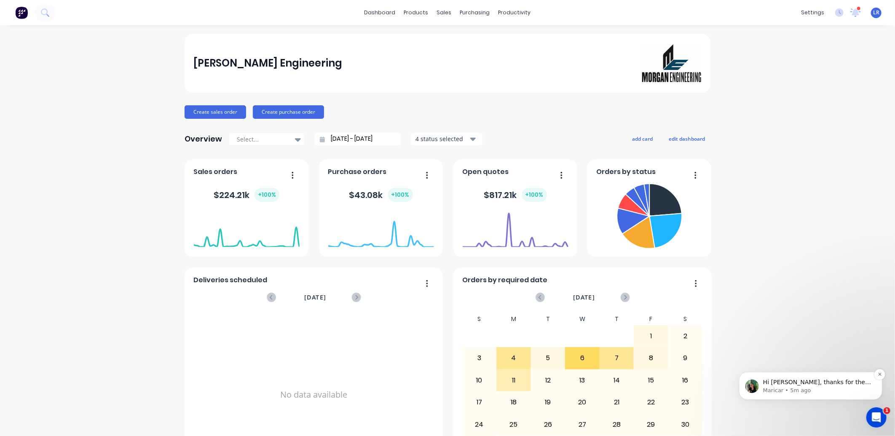
click at [810, 381] on p "Hi Leonie, thanks for the screenshot! I’ve checked in with the team regarding e…" at bounding box center [817, 382] width 109 height 8
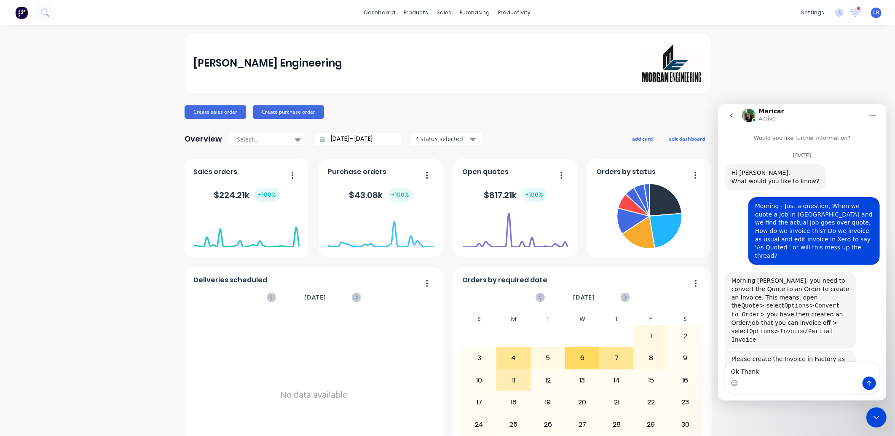
type textarea "Ok Thanks"
click at [877, 420] on icon "Close Intercom Messenger" at bounding box center [876, 417] width 10 height 10
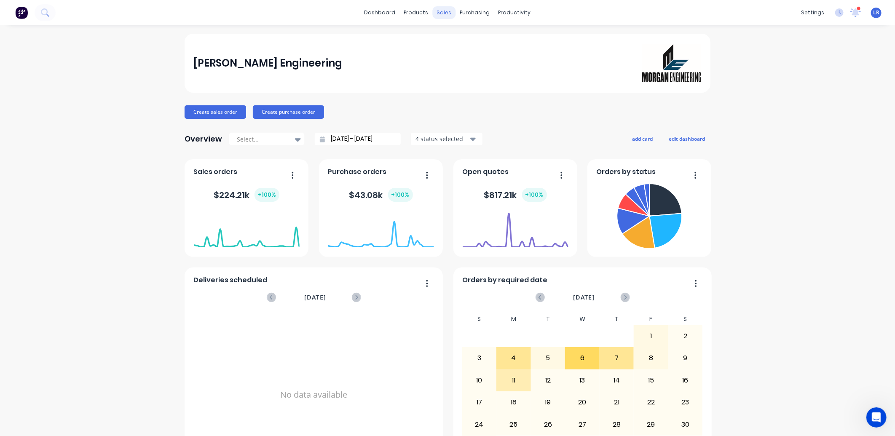
scroll to position [1736, 0]
click at [457, 38] on div "Sales Orders" at bounding box center [472, 41] width 35 height 8
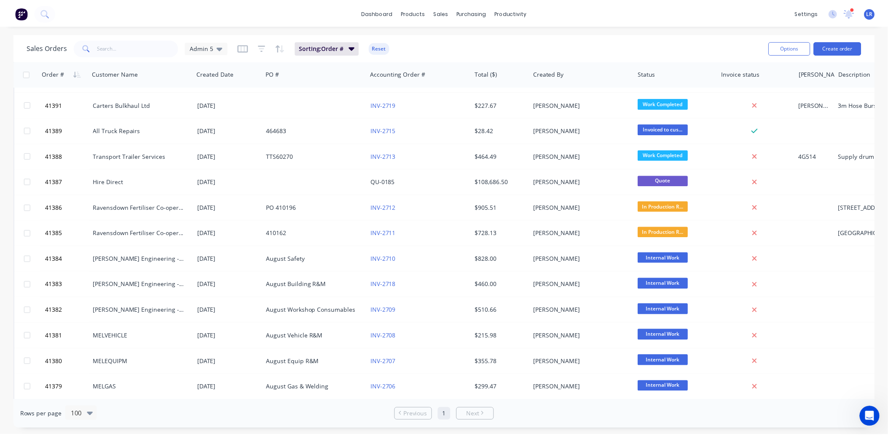
scroll to position [608, 0]
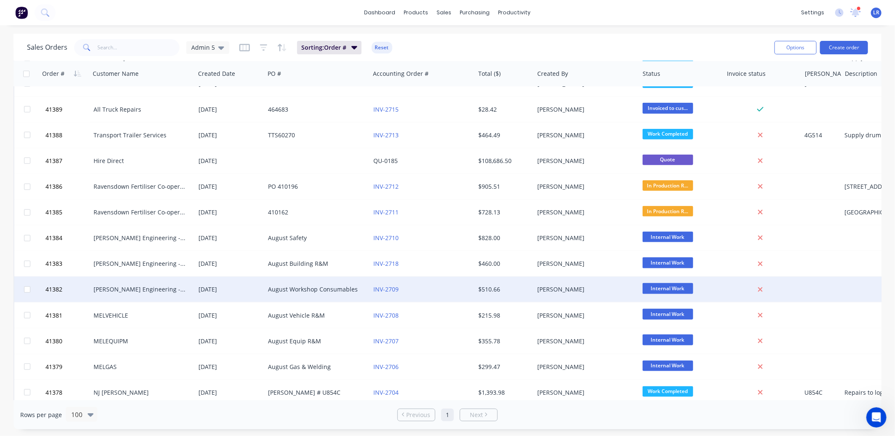
click at [183, 292] on div "[PERSON_NAME] Engineering -Workshop Consumables" at bounding box center [141, 289] width 94 height 8
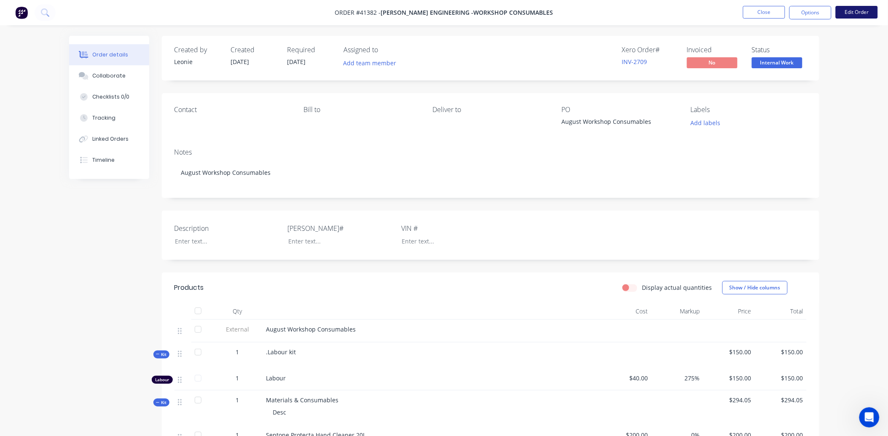
click at [849, 10] on button "Edit Order" at bounding box center [856, 12] width 42 height 13
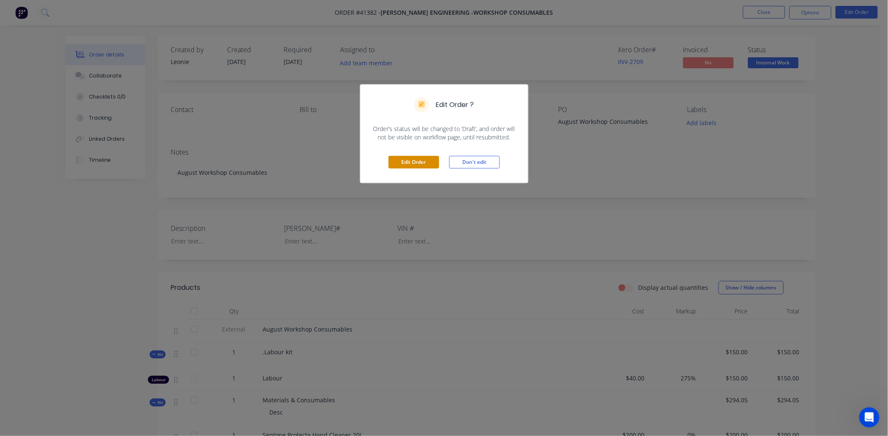
click at [424, 159] on button "Edit Order" at bounding box center [413, 162] width 51 height 13
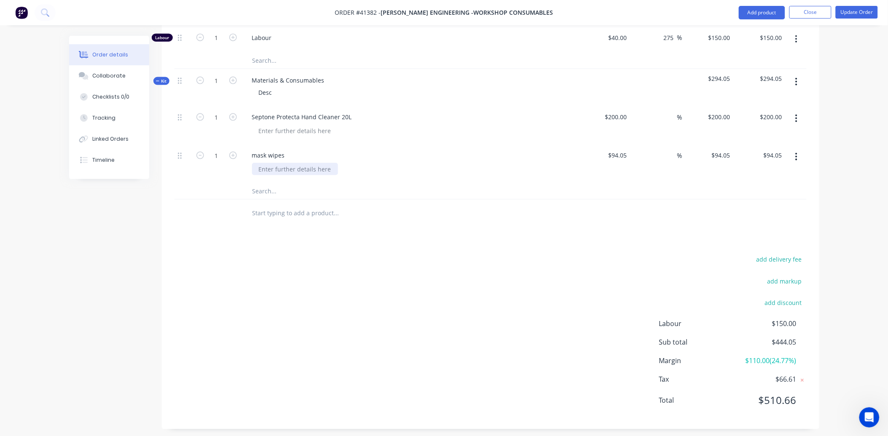
scroll to position [364, 0]
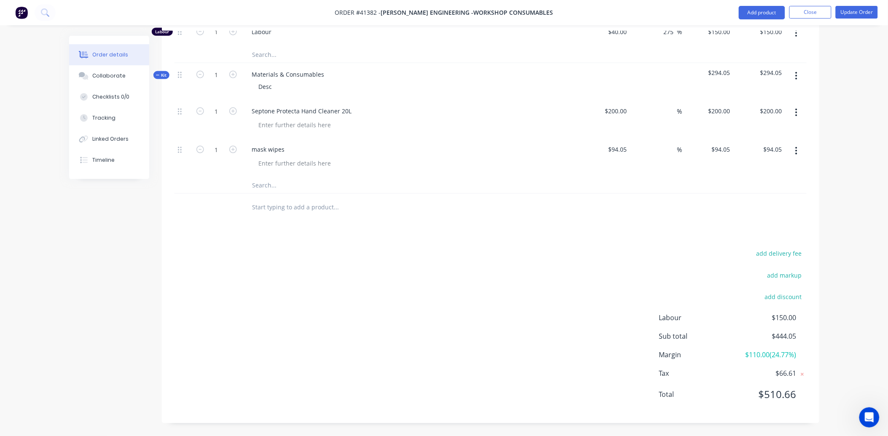
click at [260, 187] on input "text" at bounding box center [336, 185] width 169 height 17
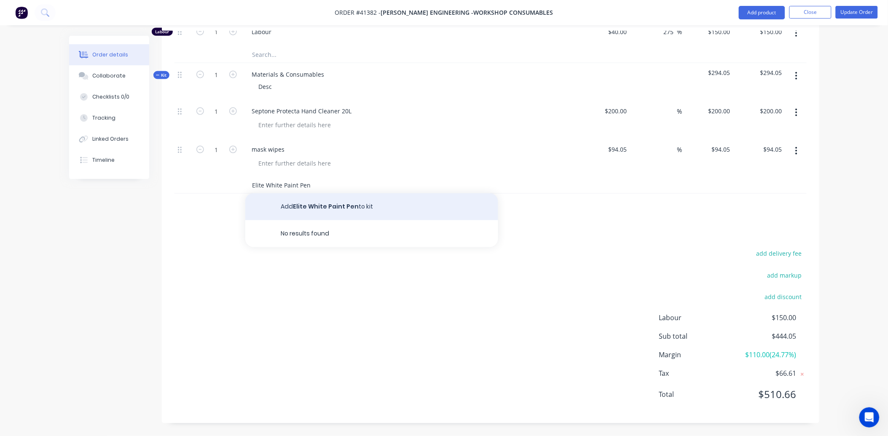
type input "Elite White Paint Pen"
click at [322, 204] on button "Add Elite White Paint Pen to kit" at bounding box center [371, 206] width 253 height 27
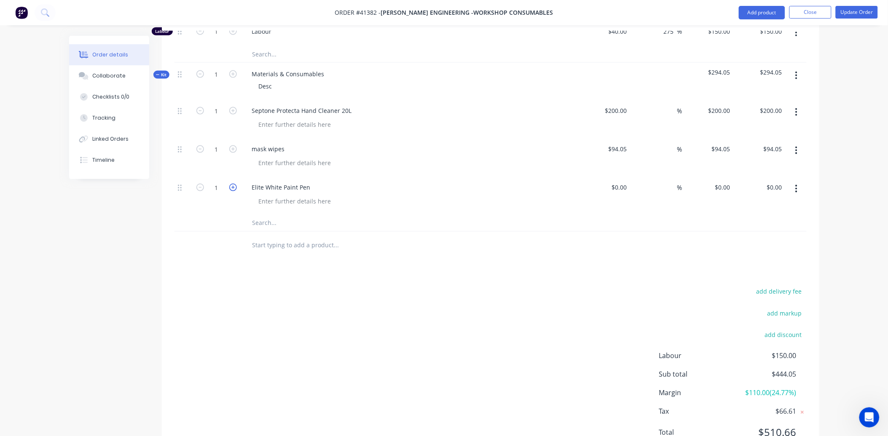
click at [233, 185] on icon "button" at bounding box center [233, 188] width 8 height 8
type input "2"
drag, startPoint x: 626, startPoint y: 187, endPoint x: 596, endPoint y: 189, distance: 30.4
click at [596, 189] on div at bounding box center [605, 195] width 52 height 38
type input "$5.78"
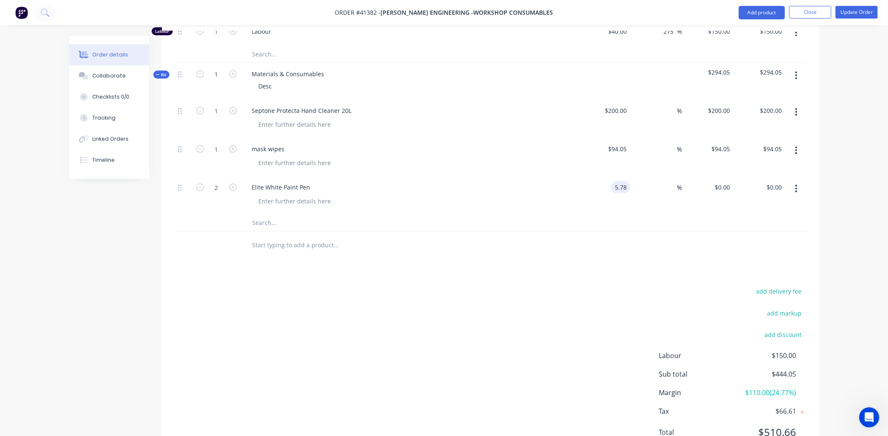
type input "$5.78"
type input "$11.56"
click at [257, 222] on input "text" at bounding box center [336, 222] width 169 height 17
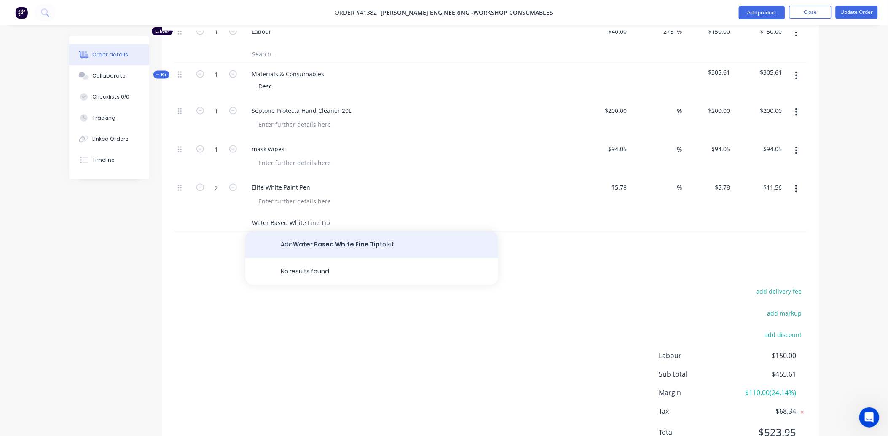
type input "Water Based White Fine Tip"
click at [316, 245] on button "Add Water Based White Fine Tip to kit" at bounding box center [371, 244] width 253 height 27
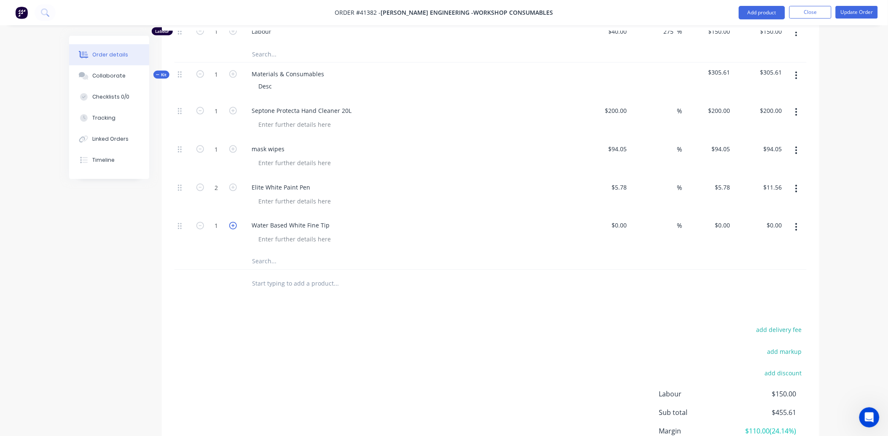
click at [232, 222] on icon "button" at bounding box center [233, 226] width 8 height 8
type input "3"
drag, startPoint x: 629, startPoint y: 221, endPoint x: 590, endPoint y: 224, distance: 38.8
click at [590, 224] on div at bounding box center [605, 233] width 52 height 38
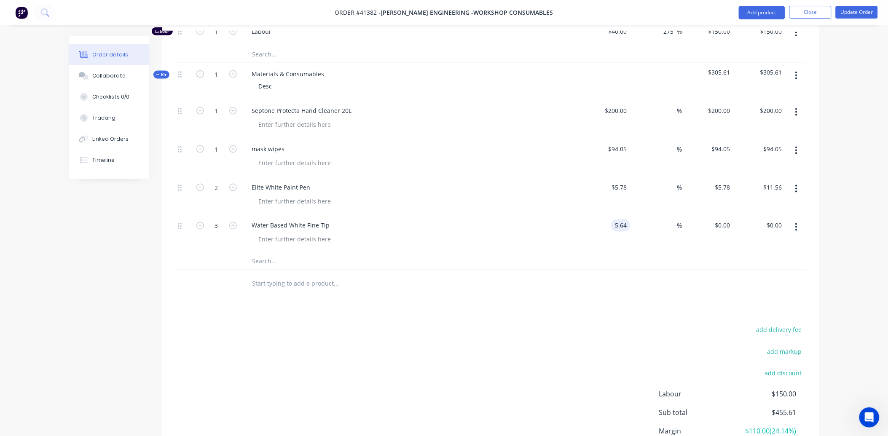
type input "$5.64"
type input "$16.92"
click at [267, 264] on input "text" at bounding box center [336, 261] width 169 height 17
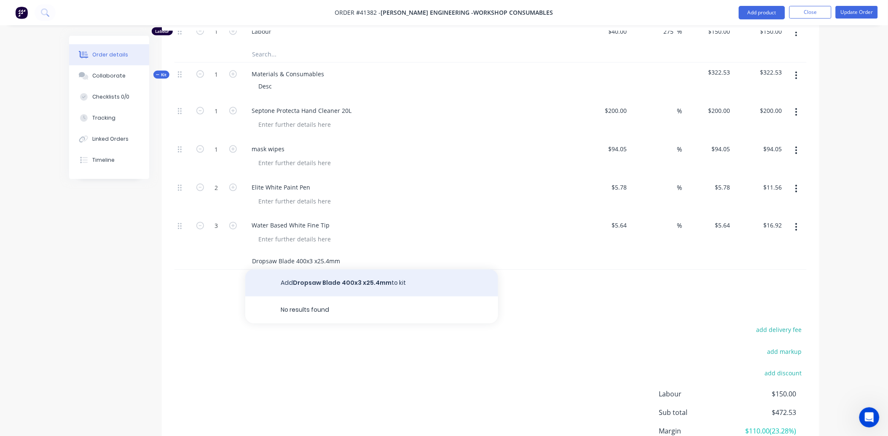
type input "Dropsaw Blade 400x3 x25.4mm"
click at [337, 281] on button "Add Dropsaw Blade 400x3 x25.4mm to kit" at bounding box center [371, 283] width 253 height 27
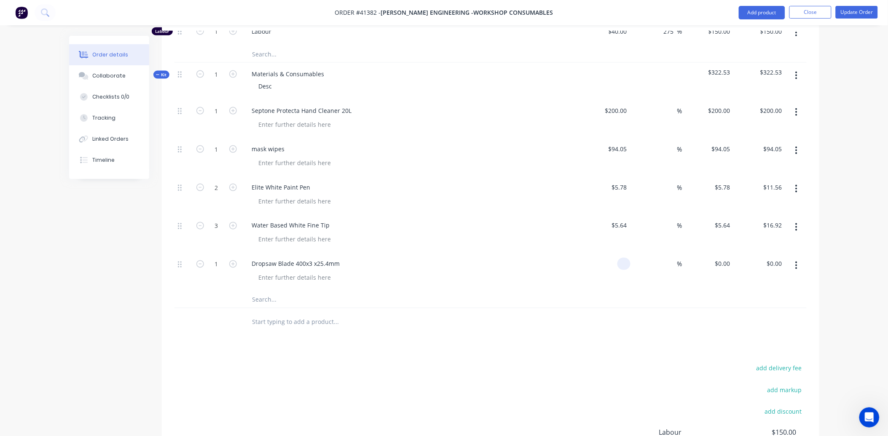
drag, startPoint x: 629, startPoint y: 264, endPoint x: 594, endPoint y: 265, distance: 35.4
click at [594, 265] on div at bounding box center [605, 272] width 52 height 38
type input "$19.97"
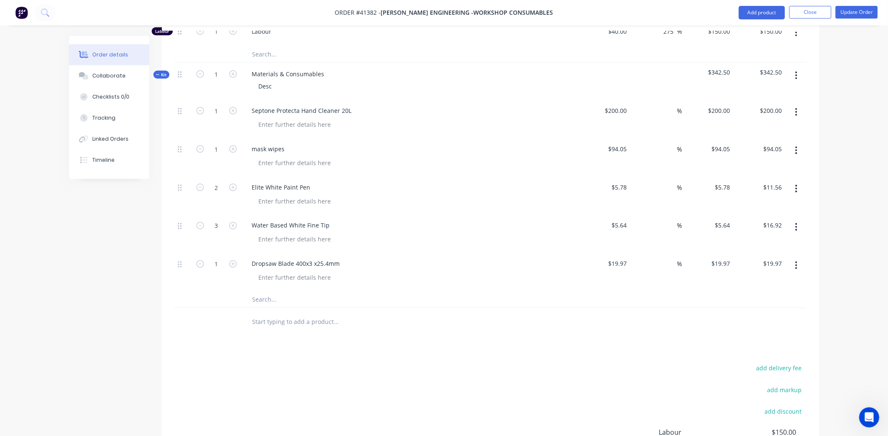
click at [267, 303] on input "text" at bounding box center [336, 299] width 169 height 17
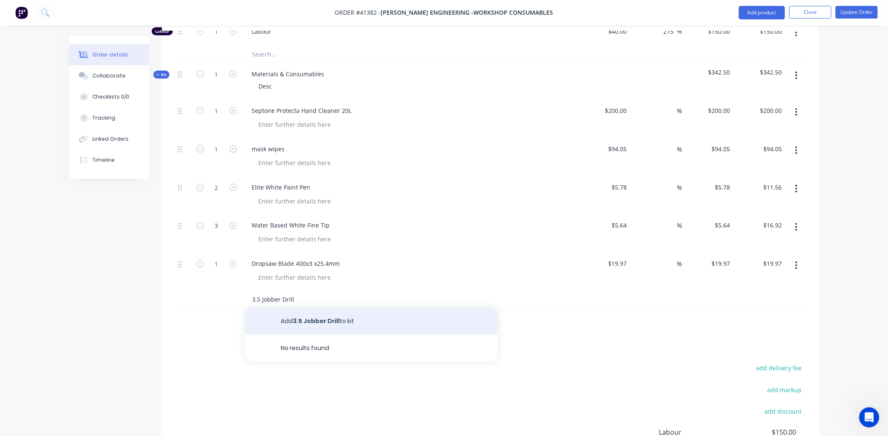
type input "3.5 Jobber Drill"
click at [301, 318] on button "Add 3.5 Jobber Drill to kit" at bounding box center [371, 321] width 253 height 27
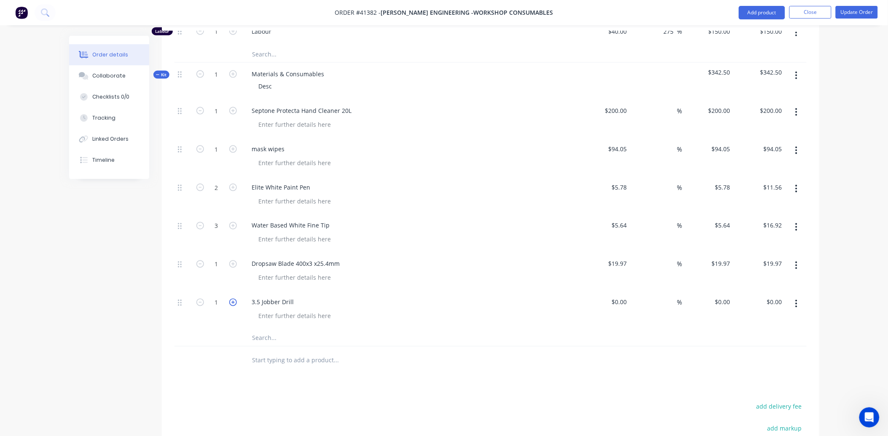
click at [233, 299] on icon "button" at bounding box center [233, 303] width 8 height 8
type input "2"
drag, startPoint x: 631, startPoint y: 300, endPoint x: 601, endPoint y: 302, distance: 30.0
click at [601, 302] on div "2 3.5 Jobber Drill $0.00 $0.00 % $0.00 $0.00 $0.00 $0.00" at bounding box center [490, 310] width 632 height 38
drag, startPoint x: 601, startPoint y: 302, endPoint x: 635, endPoint y: 303, distance: 34.6
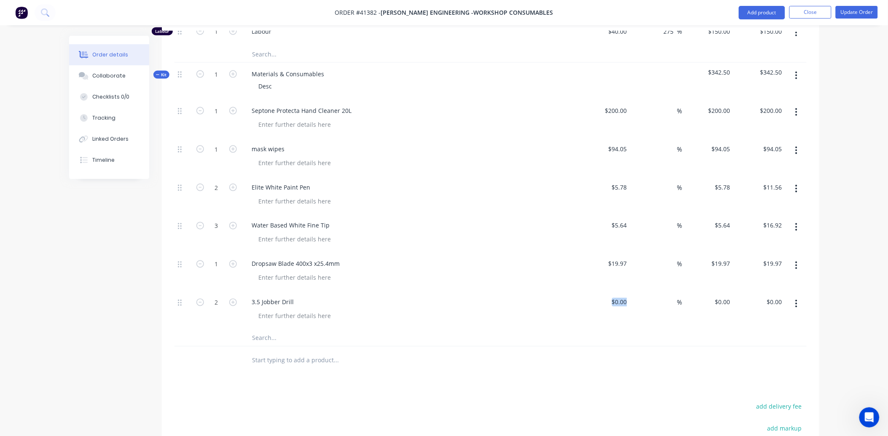
click at [635, 303] on div "%" at bounding box center [656, 310] width 52 height 38
drag, startPoint x: 629, startPoint y: 301, endPoint x: 613, endPoint y: 303, distance: 15.7
click at [613, 303] on div at bounding box center [605, 310] width 52 height 38
type input "$1.66"
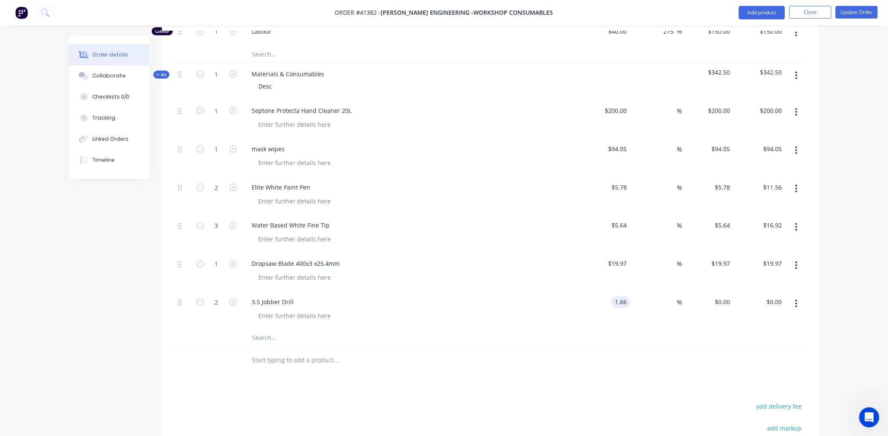
type input "$3.32"
click at [261, 339] on input "text" at bounding box center [336, 337] width 169 height 17
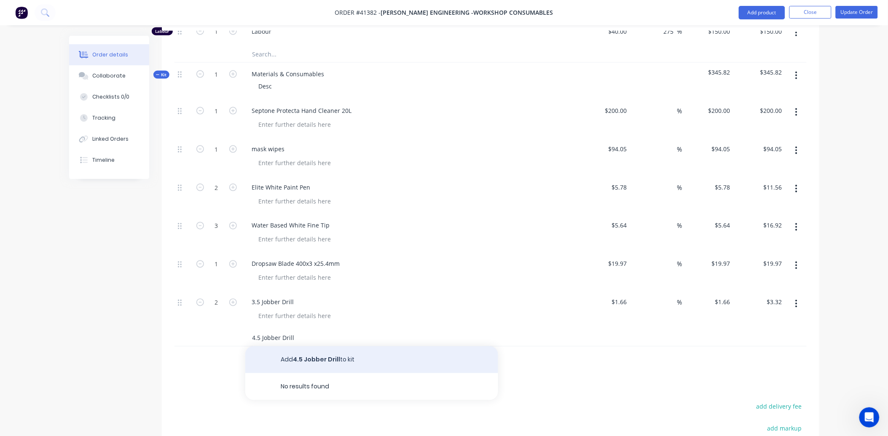
type input "4.5 Jobber Drill"
click at [302, 359] on button "Add 4.5 Jobber Drill to kit" at bounding box center [371, 359] width 253 height 27
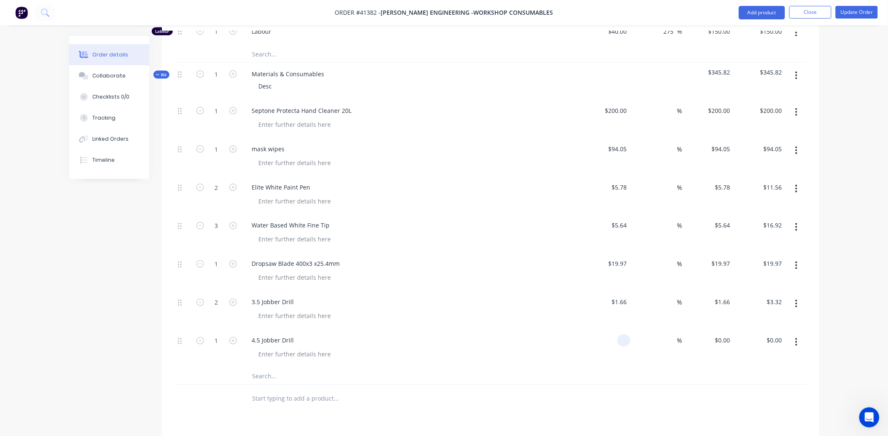
drag, startPoint x: 628, startPoint y: 340, endPoint x: 602, endPoint y: 340, distance: 25.3
click at [602, 340] on div at bounding box center [605, 348] width 52 height 38
type input "$2.11"
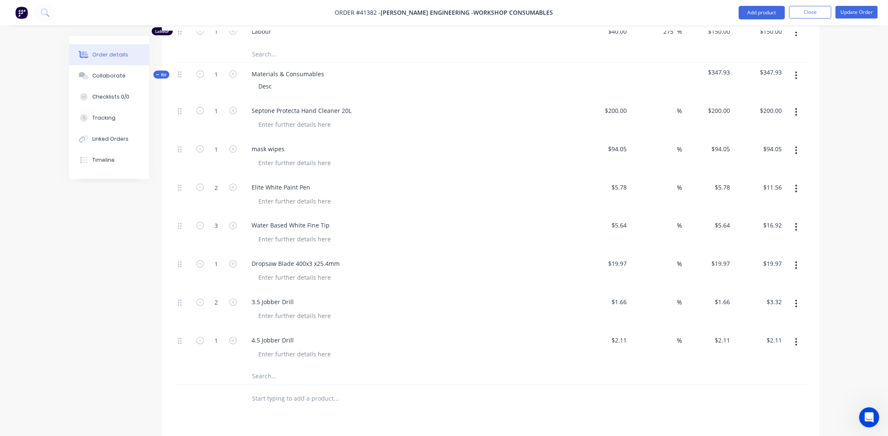
click at [254, 380] on input "text" at bounding box center [336, 376] width 169 height 17
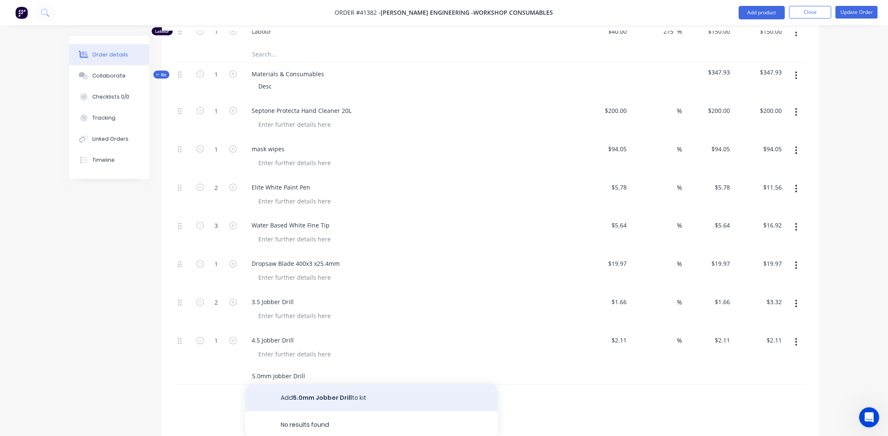
type input "5.0mm Jobber Drill"
click at [321, 398] on button "Add 5.0mm Jobber Drill to kit" at bounding box center [371, 398] width 253 height 27
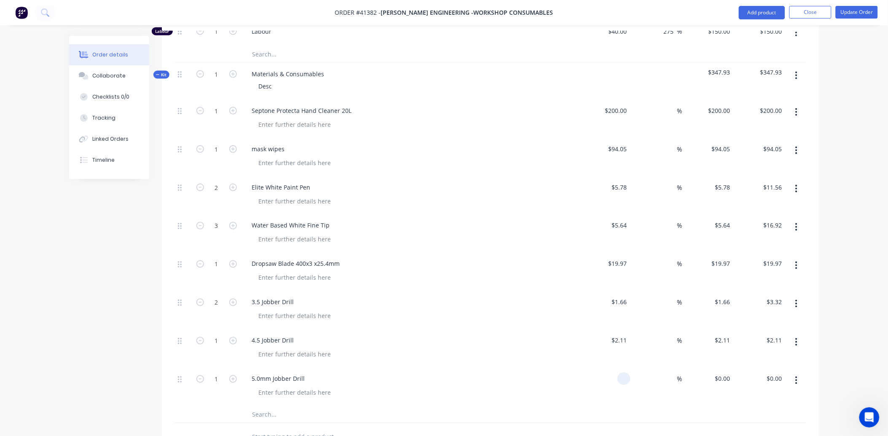
drag, startPoint x: 629, startPoint y: 379, endPoint x: 597, endPoint y: 380, distance: 32.0
click at [597, 380] on div at bounding box center [605, 387] width 52 height 38
type input "$2.31"
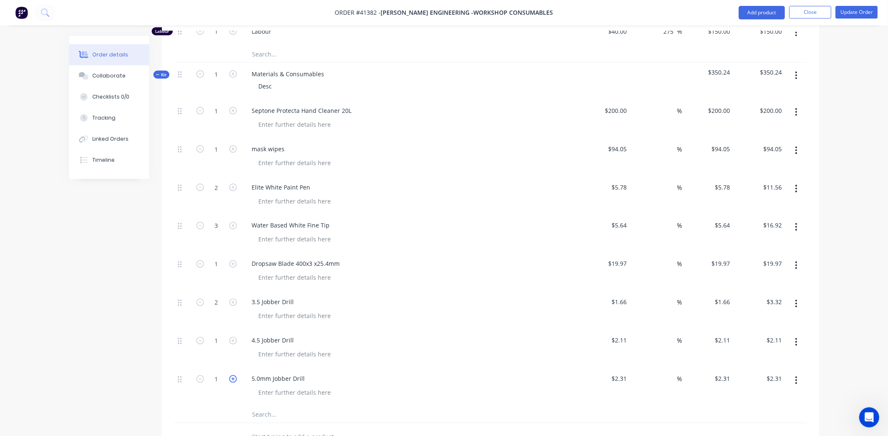
click at [233, 376] on icon "button" at bounding box center [233, 379] width 8 height 8
type input "2"
type input "$4.62"
click at [233, 376] on icon "button" at bounding box center [233, 379] width 8 height 8
type input "3"
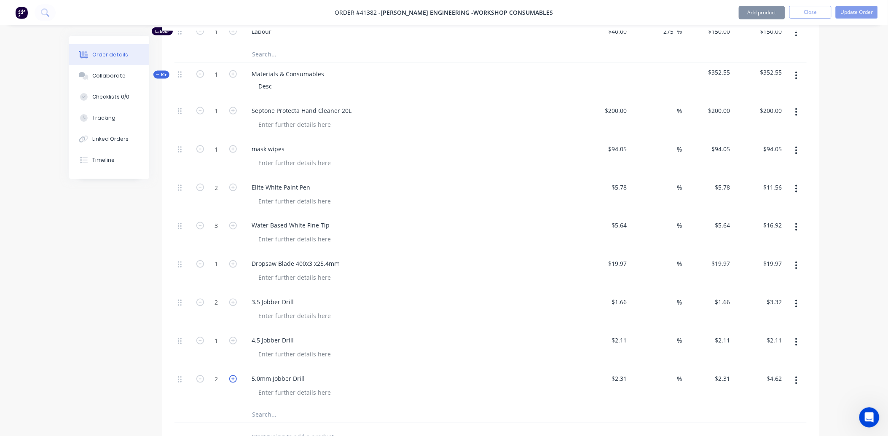
type input "$6.93"
click at [233, 376] on icon "button" at bounding box center [233, 379] width 8 height 8
type input "4"
type input "$9.24"
click at [260, 413] on input "text" at bounding box center [336, 414] width 169 height 17
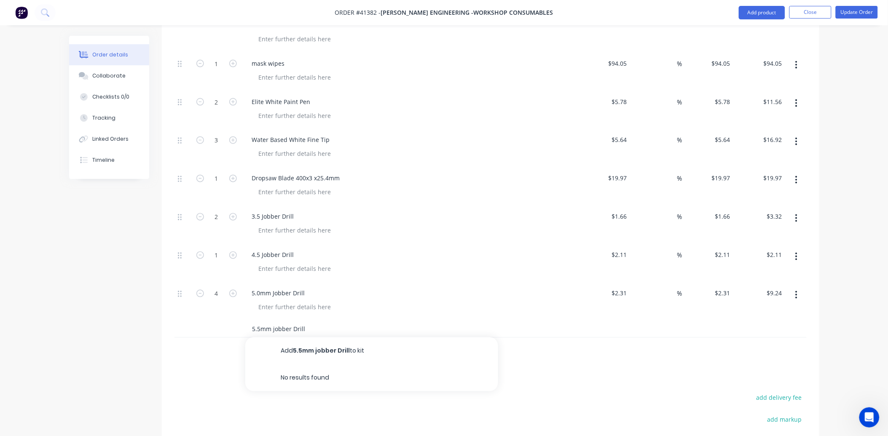
scroll to position [457, 0]
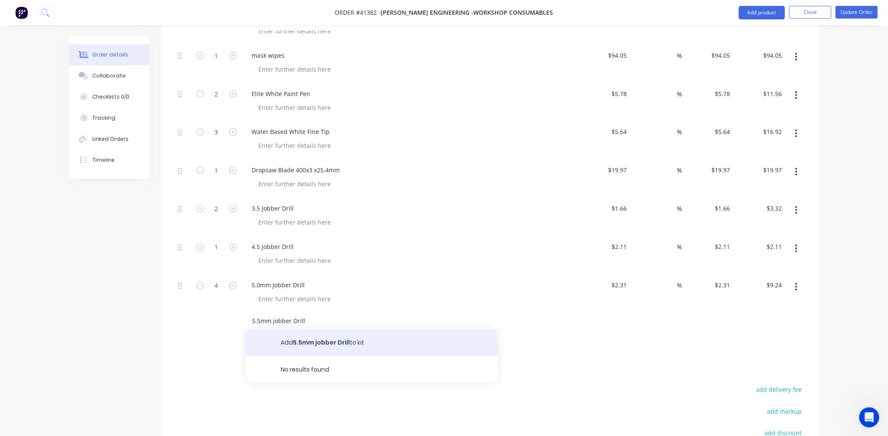
type input "5.5mm jobber Drill"
click at [344, 341] on button "Add 5.5mm jobber Drill to kit" at bounding box center [371, 342] width 253 height 27
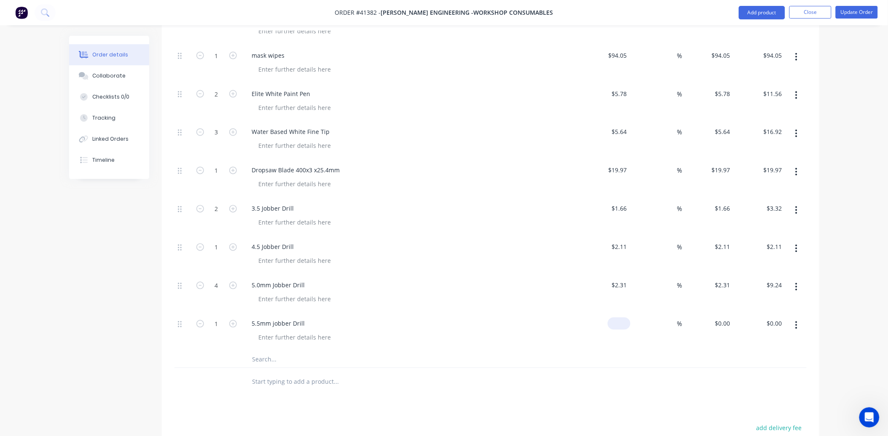
click at [626, 323] on input at bounding box center [620, 324] width 19 height 12
type input "$2.81"
click at [262, 357] on input "text" at bounding box center [336, 359] width 169 height 17
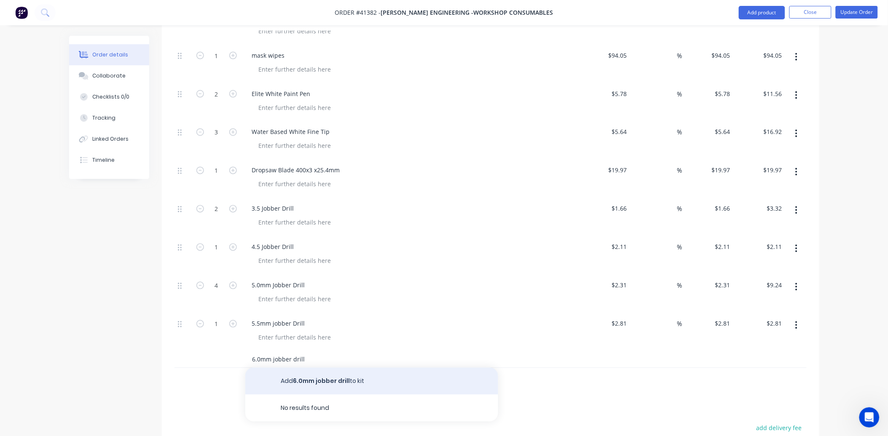
type input "6.0mm jobber drill"
click at [331, 380] on button "Add 6.0mm jobber drill to kit" at bounding box center [371, 381] width 253 height 27
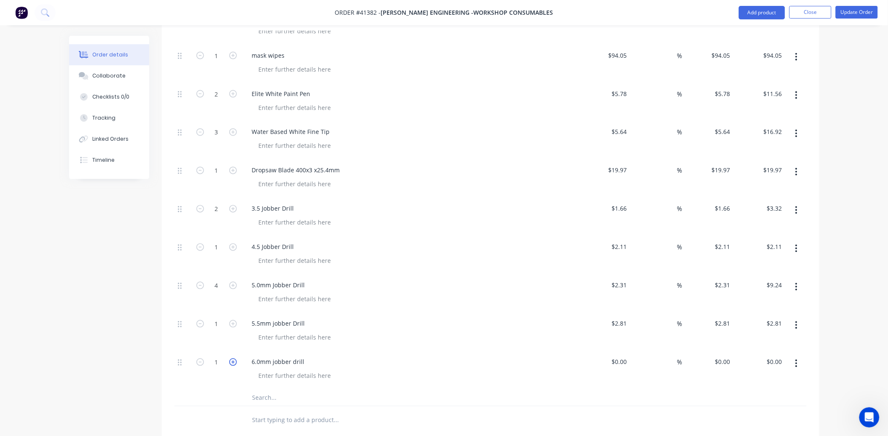
click at [232, 361] on icon "button" at bounding box center [233, 363] width 8 height 8
type input "2"
click at [625, 363] on input at bounding box center [626, 362] width 10 height 12
type input "$2.95"
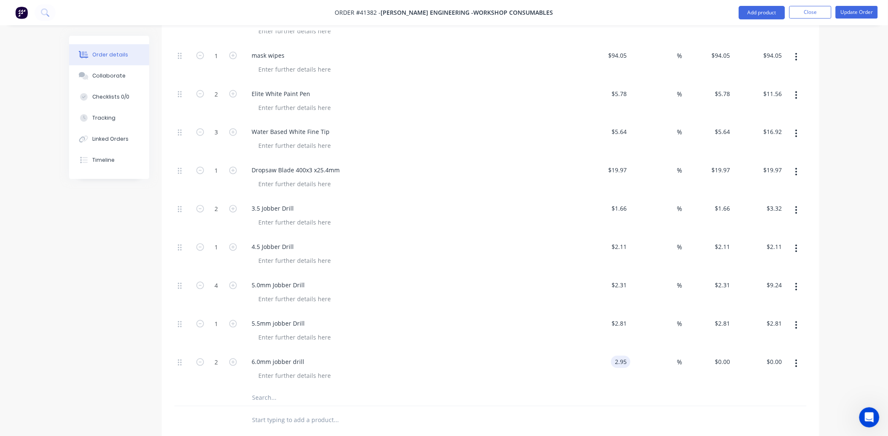
type input "$5.90"
click at [254, 398] on input "text" at bounding box center [336, 397] width 169 height 17
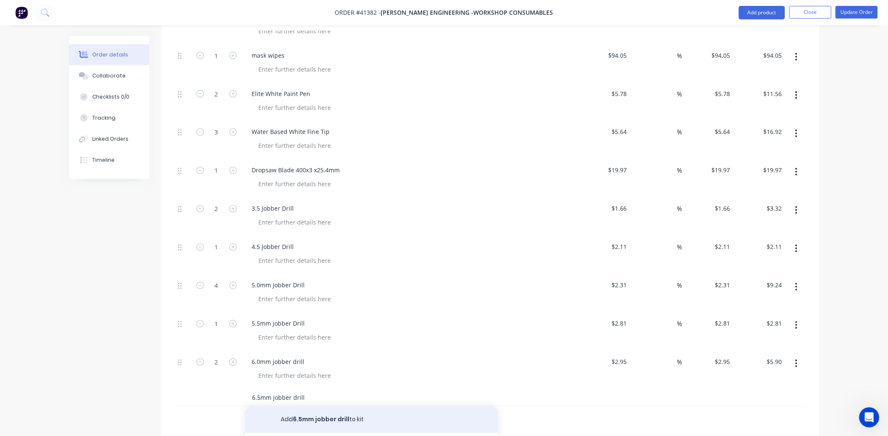
type input "6.5mm jobber drill"
click at [329, 415] on button "Add 6.5mm jobber drill to kit" at bounding box center [371, 419] width 253 height 27
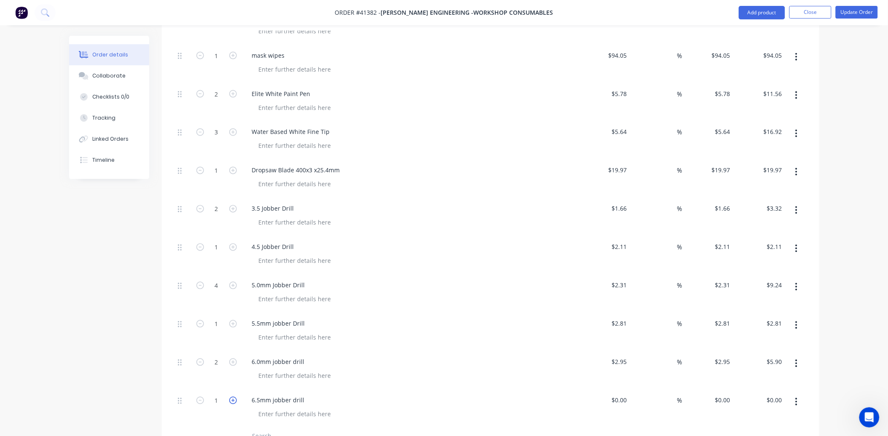
click at [234, 402] on icon "button" at bounding box center [233, 401] width 8 height 8
type input "2"
click at [627, 399] on input at bounding box center [626, 400] width 10 height 12
type input "$3.25"
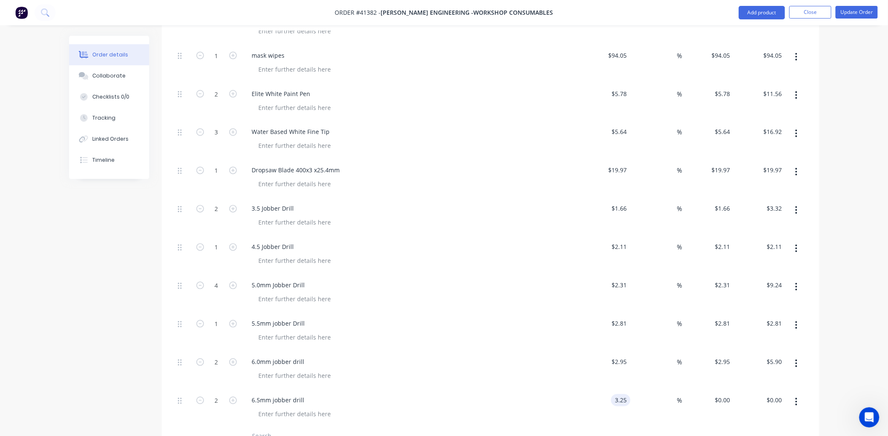
type input "$6.50"
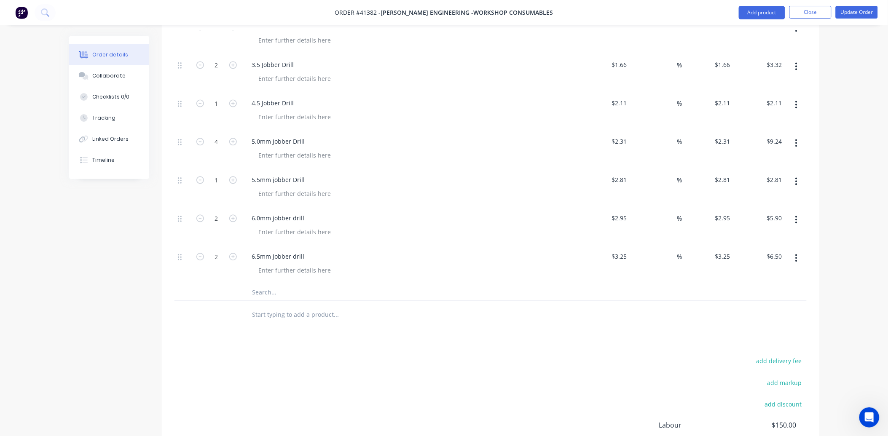
scroll to position [645, 0]
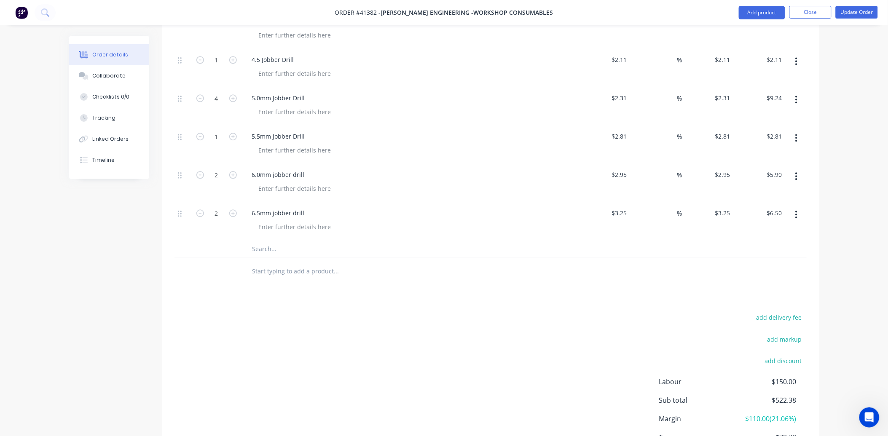
click at [256, 247] on input "text" at bounding box center [336, 248] width 169 height 17
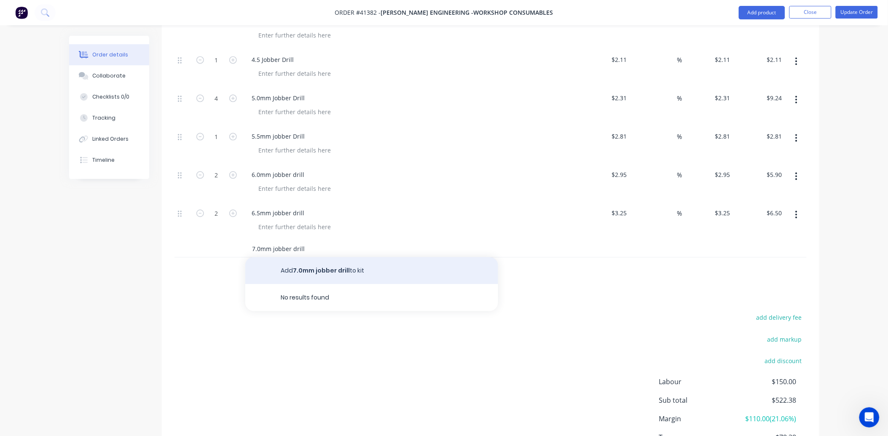
type input "7.0mm jobber drill"
click at [296, 271] on button "Add 7.0mm jobber drill to kit" at bounding box center [371, 270] width 253 height 27
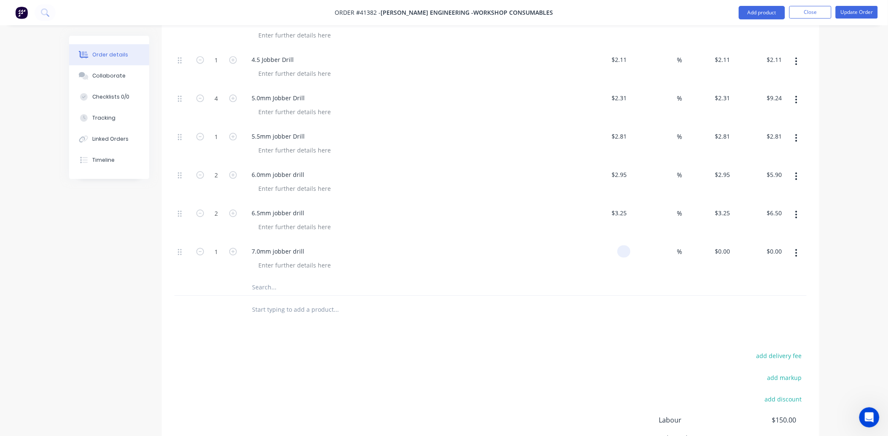
click at [626, 252] on input at bounding box center [626, 251] width 10 height 12
type input "$3.92"
click at [253, 287] on input "text" at bounding box center [336, 286] width 169 height 17
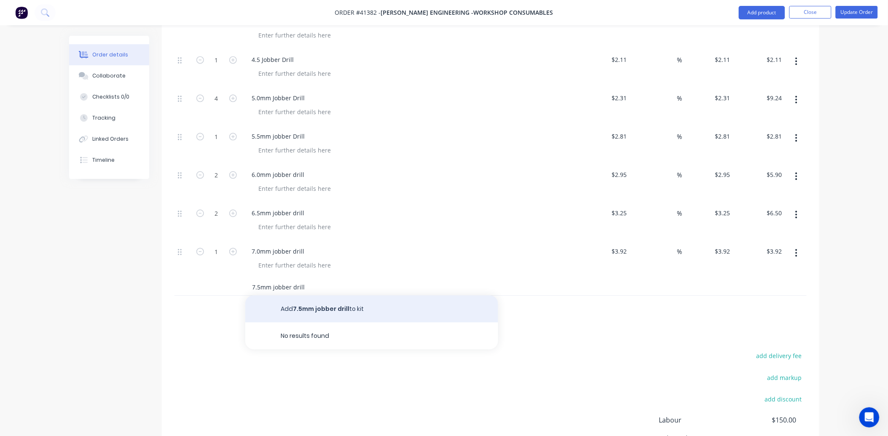
type input "7.5mm jobber drill"
click at [300, 312] on button "Add 7.5mm jobber drill to kit" at bounding box center [371, 308] width 253 height 27
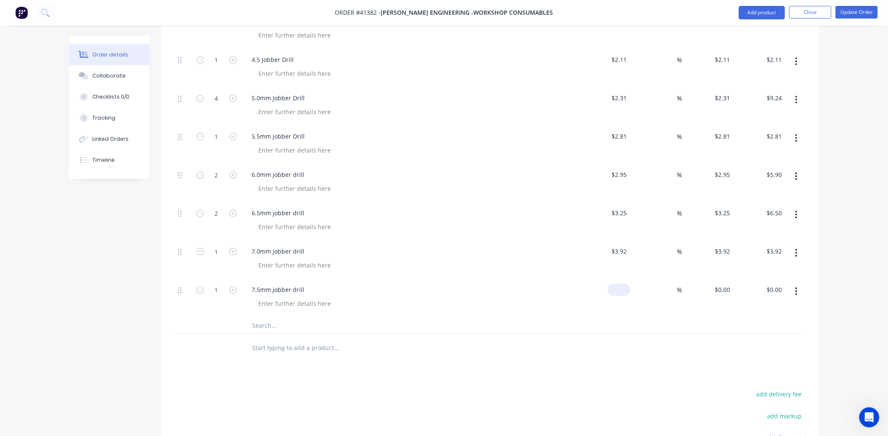
click at [619, 294] on div "$0.00" at bounding box center [619, 290] width 23 height 12
type input "$4.52"
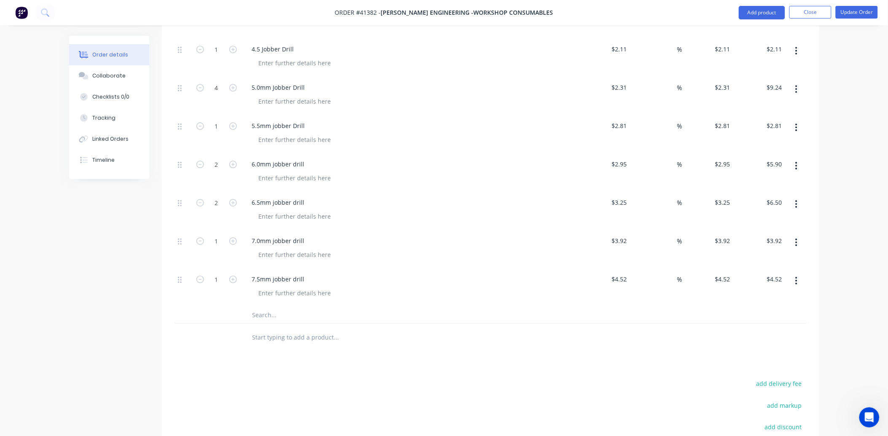
scroll to position [691, 0]
click at [259, 281] on input "text" at bounding box center [336, 278] width 169 height 17
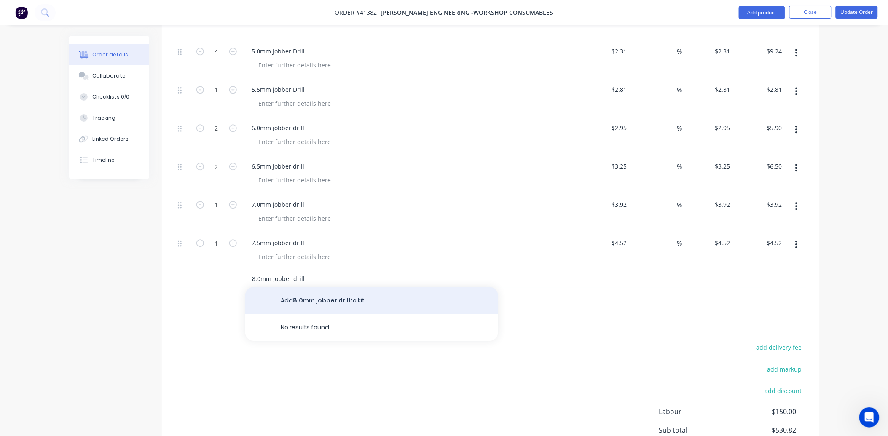
type input "8.0mm jobber drill"
click at [305, 300] on button "Add 8.0mm jobber drill to kit" at bounding box center [371, 300] width 253 height 27
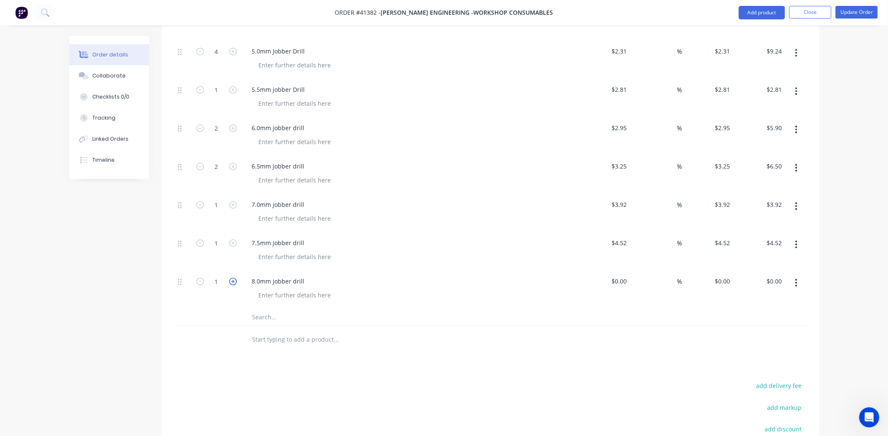
click at [232, 282] on icon "button" at bounding box center [233, 282] width 8 height 8
type input "3"
click at [628, 278] on input at bounding box center [626, 281] width 10 height 12
type input "$5.06"
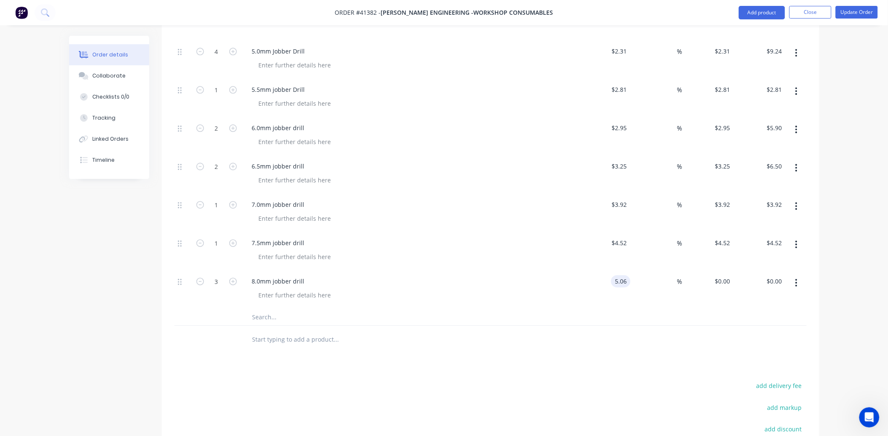
type input "$5.06"
type input "$15.18"
click at [260, 317] on input "text" at bounding box center [336, 316] width 169 height 17
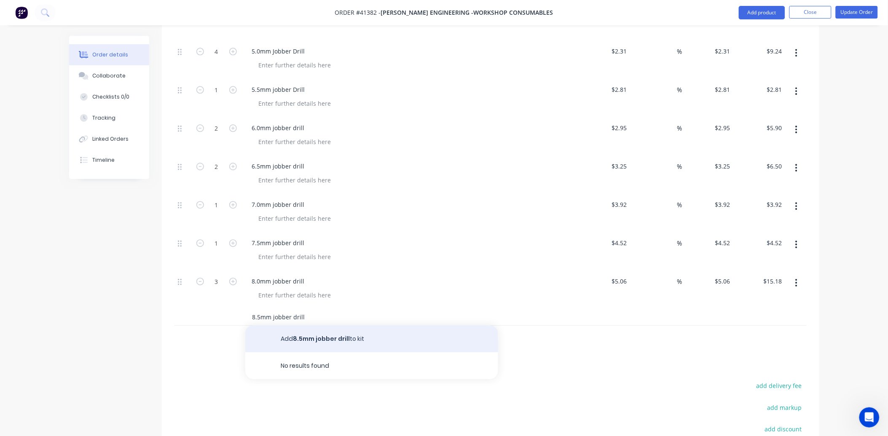
type input "8.5mm jobber drill"
click at [311, 339] on button "Add 8.5mm jobber drill to kit" at bounding box center [371, 338] width 253 height 27
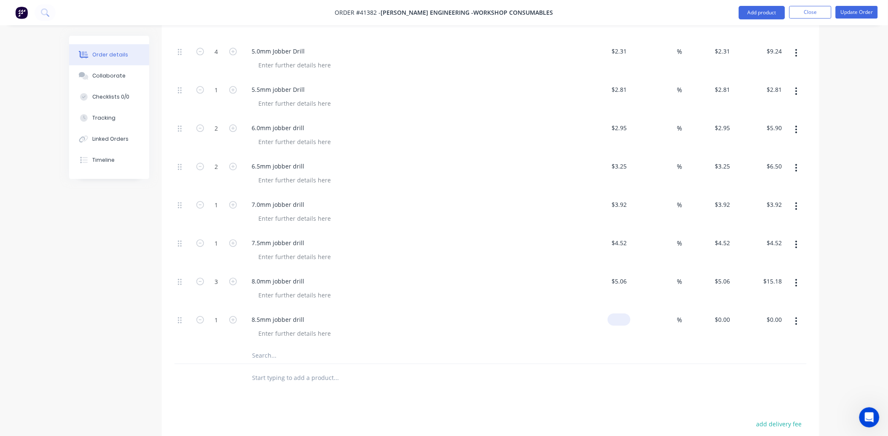
click at [626, 321] on input at bounding box center [620, 319] width 19 height 12
type input "$5.73"
click at [258, 353] on input "text" at bounding box center [336, 355] width 169 height 17
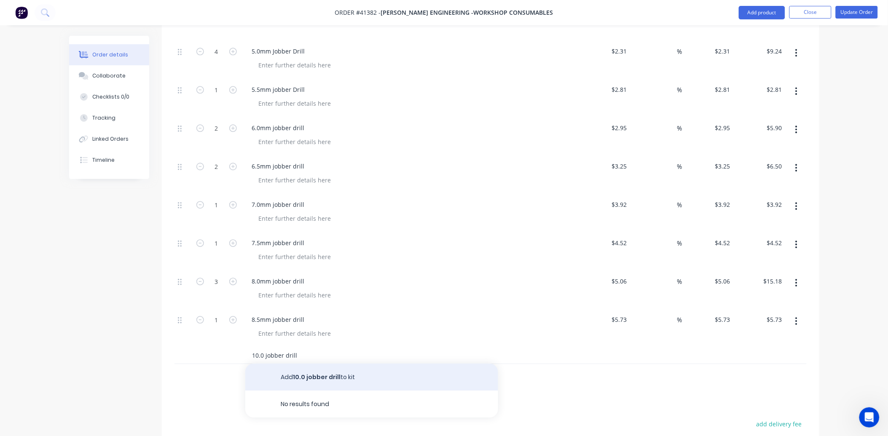
type input "10.0 jobber drill"
click at [316, 374] on button "Add 10.0 jobber drill to kit" at bounding box center [371, 377] width 253 height 27
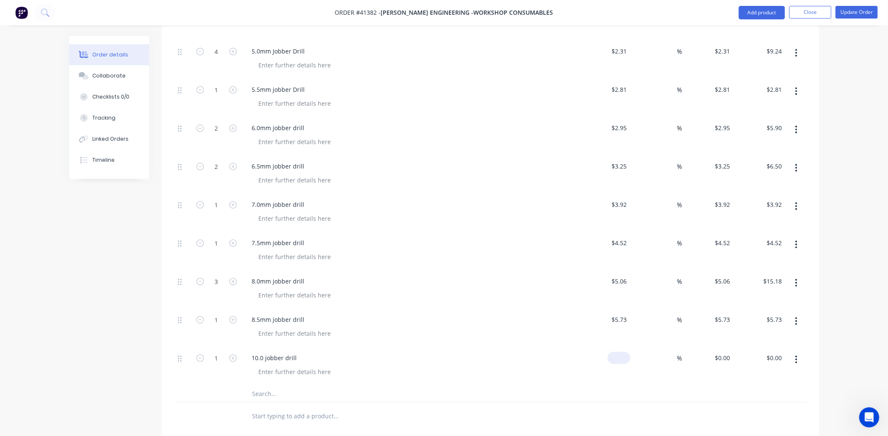
click at [628, 358] on input at bounding box center [620, 358] width 19 height 12
type input "$7.75"
click at [251, 396] on div at bounding box center [371, 393] width 253 height 17
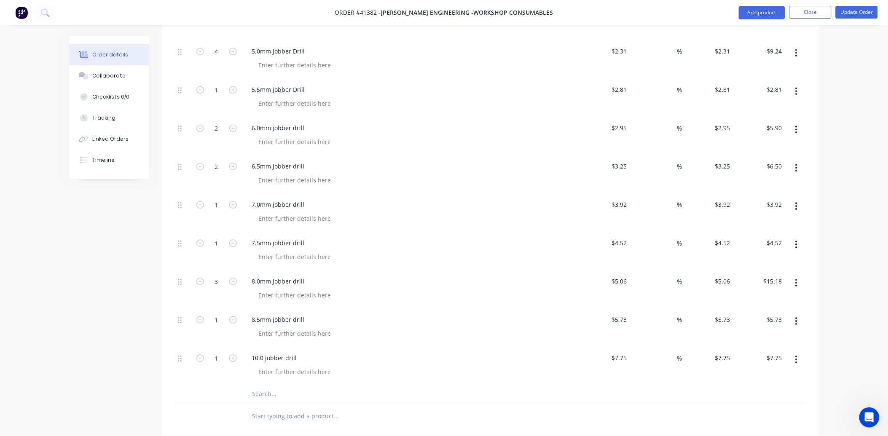
click at [257, 391] on input "text" at bounding box center [336, 393] width 169 height 17
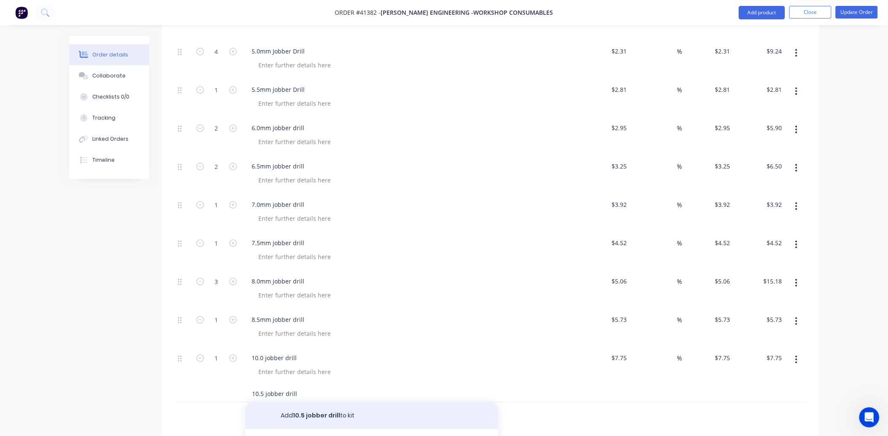
type input "10.5 jobber drill"
click at [331, 415] on button "Add 10.5 jobber drill to kit" at bounding box center [371, 415] width 253 height 27
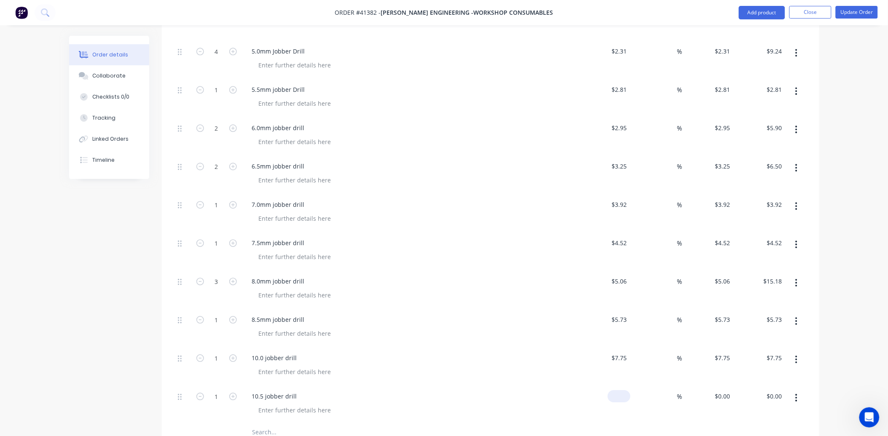
click at [625, 396] on input at bounding box center [620, 396] width 19 height 12
type input "$8.58"
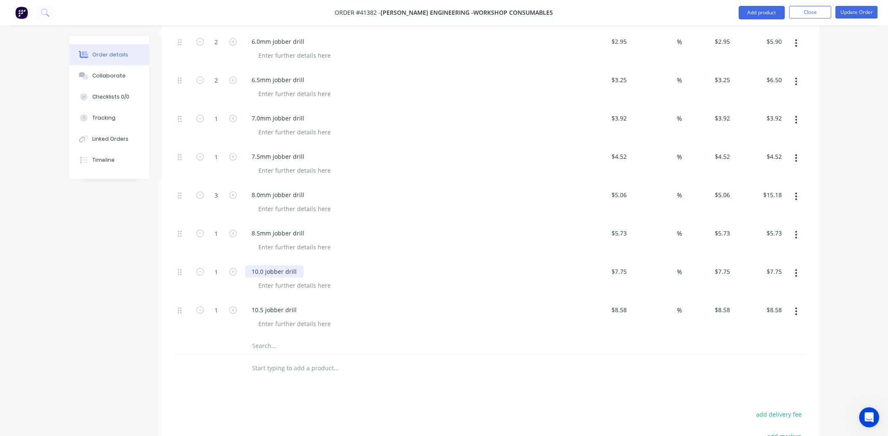
scroll to position [785, 0]
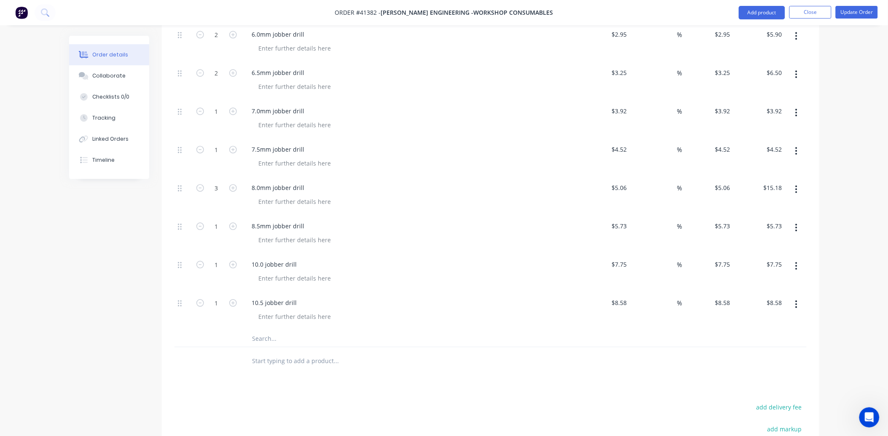
click at [268, 341] on input "text" at bounding box center [336, 338] width 169 height 17
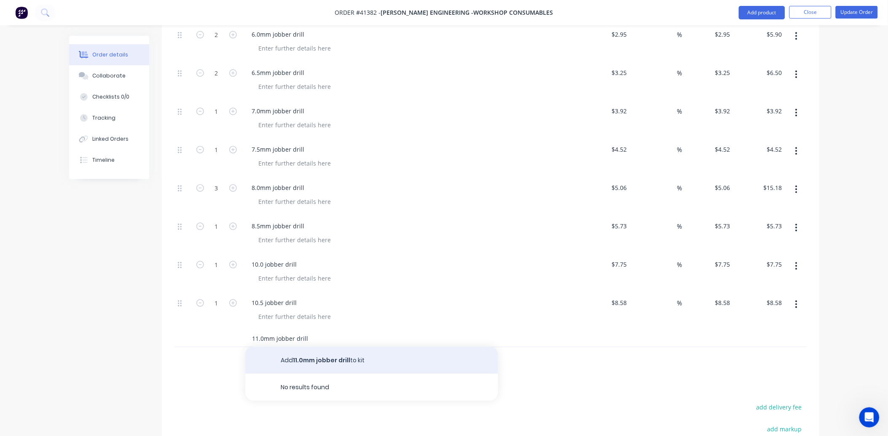
type input "11.0mm jobber drill"
click at [353, 358] on button "Add 11.0mm jobber drill to kit" at bounding box center [371, 360] width 253 height 27
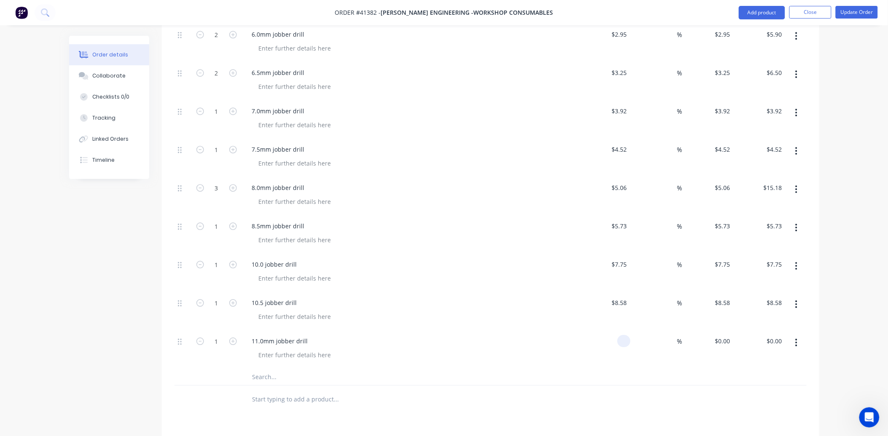
click at [618, 341] on div at bounding box center [623, 341] width 13 height 12
type input "$10.12"
click at [255, 376] on input "text" at bounding box center [336, 376] width 169 height 17
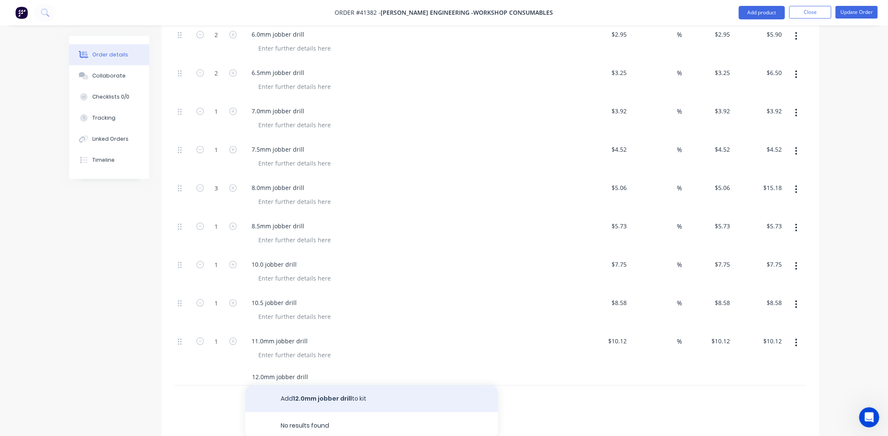
type input "12.0mm jobber drill"
click at [321, 394] on button "Add 12.0mm jobber drill to kit" at bounding box center [371, 398] width 253 height 27
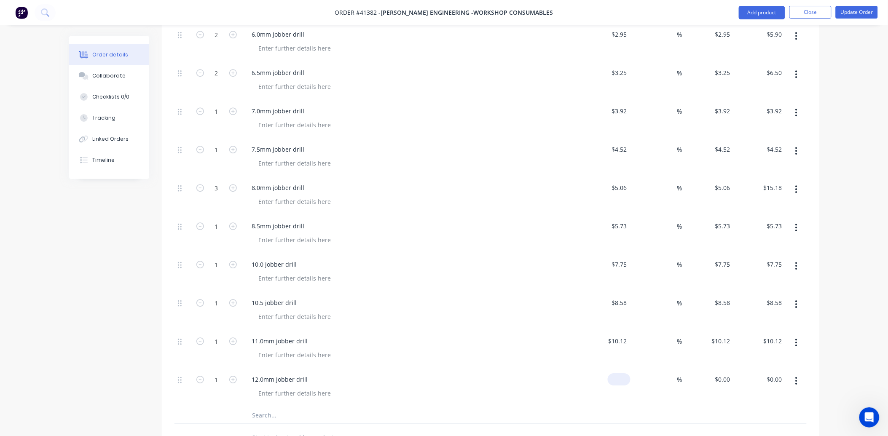
drag, startPoint x: 616, startPoint y: 377, endPoint x: 630, endPoint y: 380, distance: 13.8
click at [617, 377] on div "$0.00" at bounding box center [619, 379] width 23 height 12
type input "$12.01"
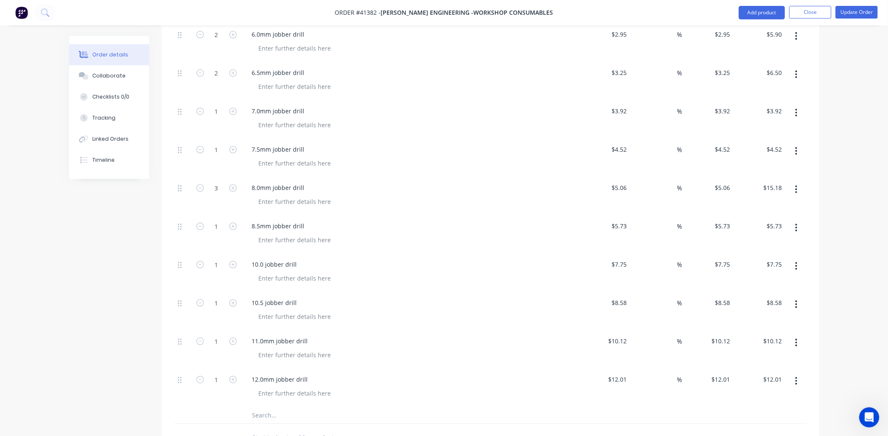
click at [262, 415] on input "text" at bounding box center [336, 415] width 169 height 17
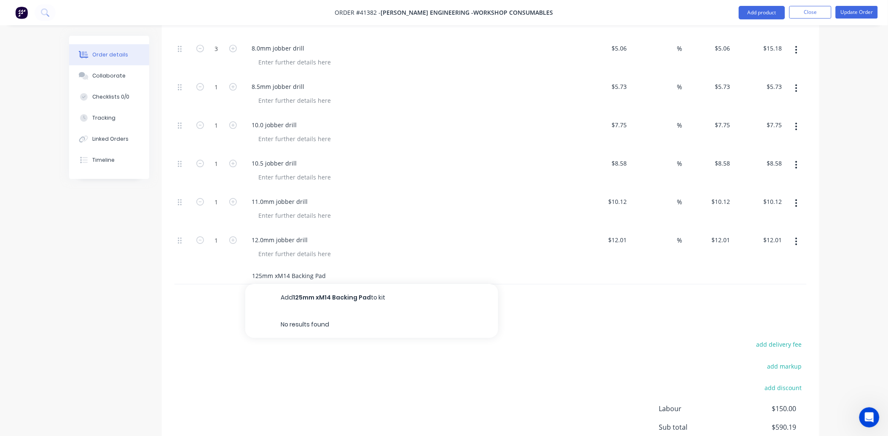
scroll to position [925, 0]
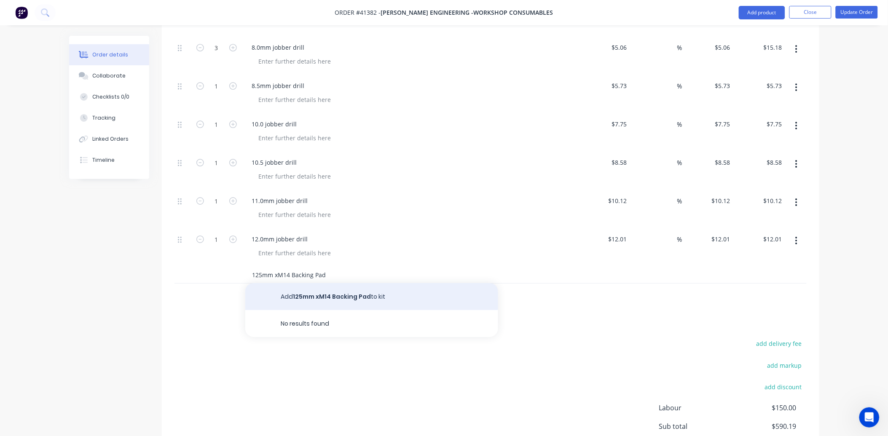
type input "125mm xM14 Backing Pad"
click at [335, 293] on button "Add 125mm xM14 Backing Pad to kit" at bounding box center [371, 296] width 253 height 27
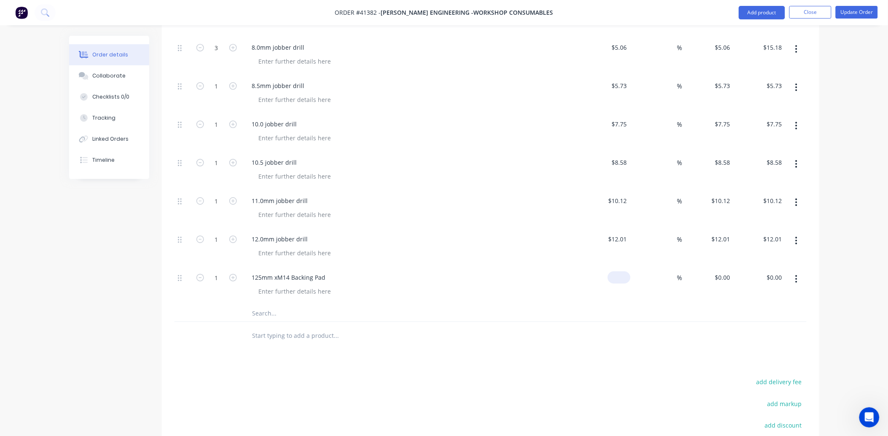
click at [619, 279] on div "$0.00" at bounding box center [619, 277] width 23 height 12
type input "$20.22"
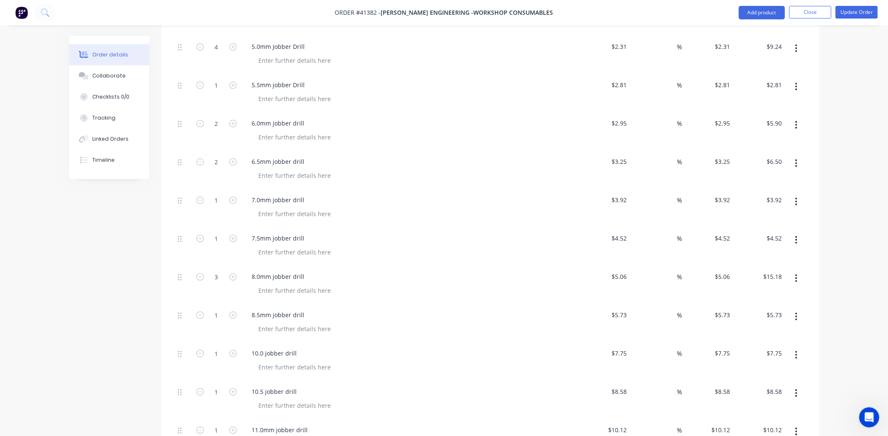
scroll to position [691, 0]
click at [860, 11] on button "Update Order" at bounding box center [856, 12] width 42 height 13
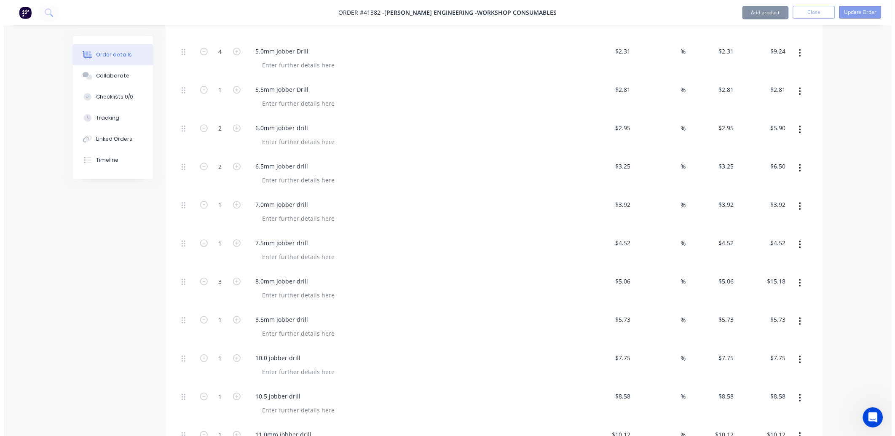
scroll to position [0, 0]
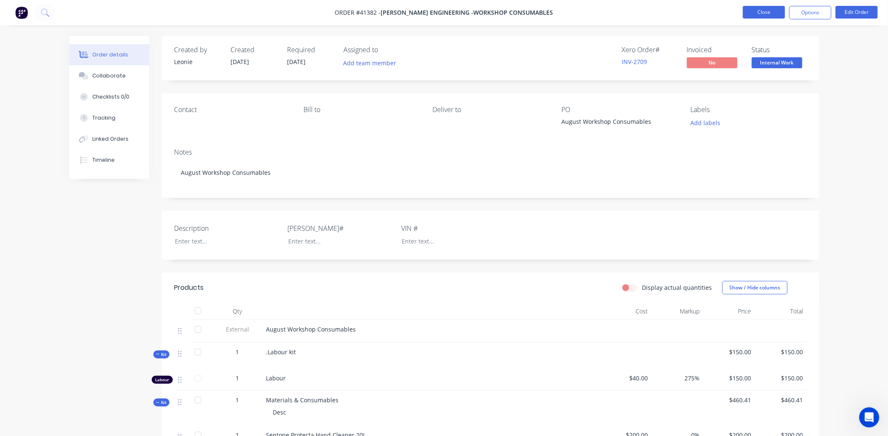
click at [764, 10] on button "Close" at bounding box center [764, 12] width 42 height 13
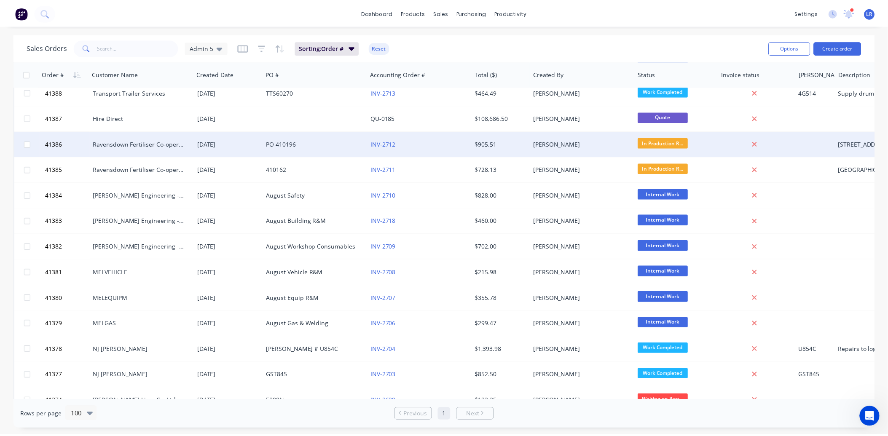
scroll to position [655, 0]
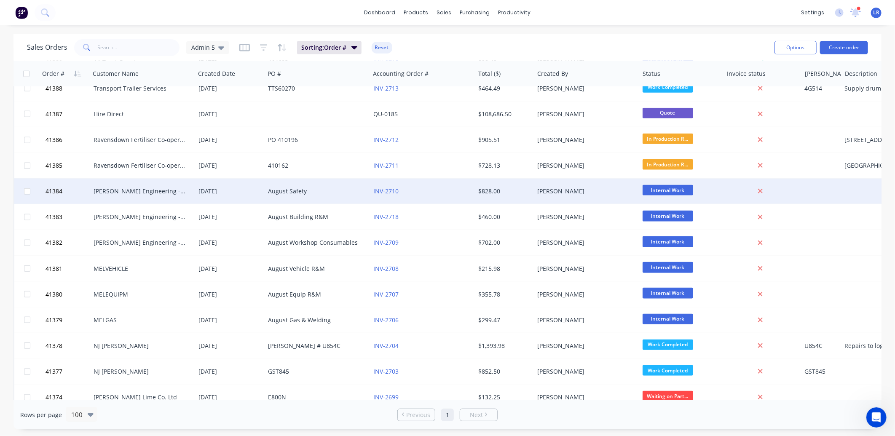
click at [187, 189] on div "[PERSON_NAME] Engineering - Safety" at bounding box center [143, 191] width 99 height 8
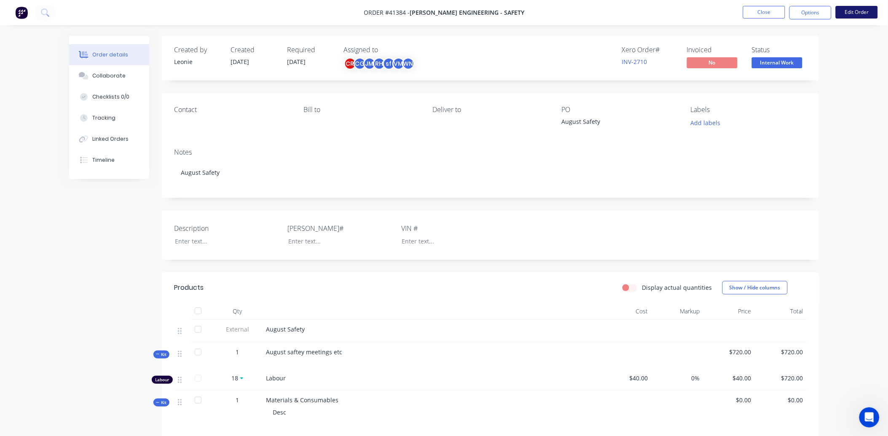
click at [851, 11] on button "Edit Order" at bounding box center [856, 12] width 42 height 13
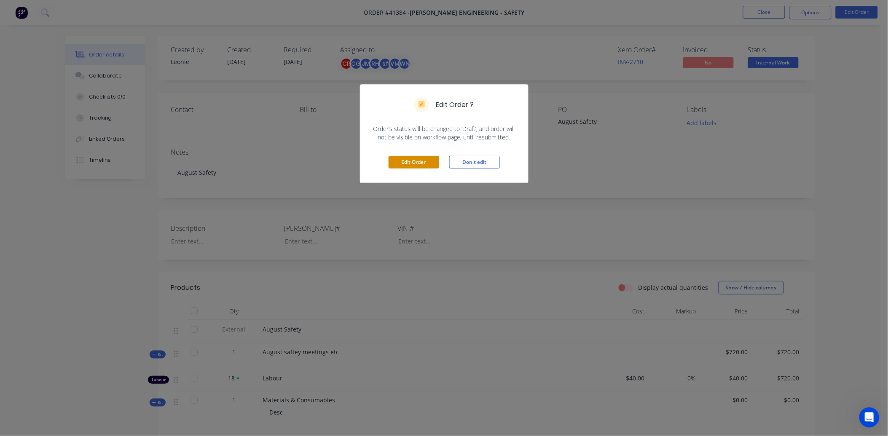
click at [423, 157] on button "Edit Order" at bounding box center [413, 162] width 51 height 13
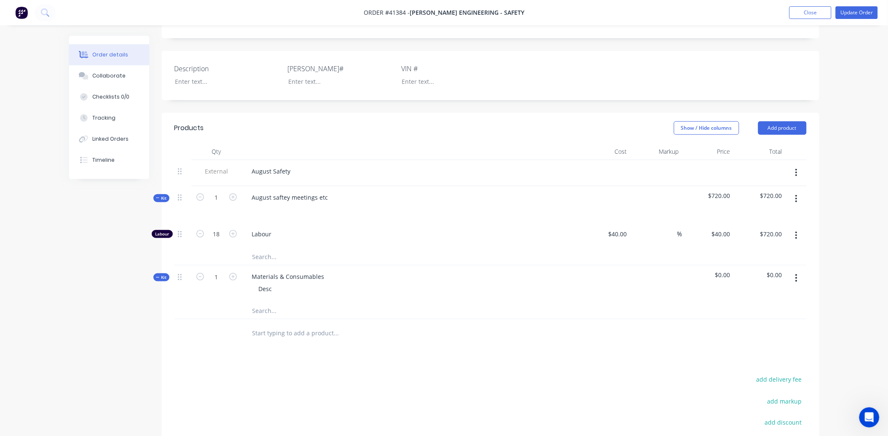
scroll to position [187, 0]
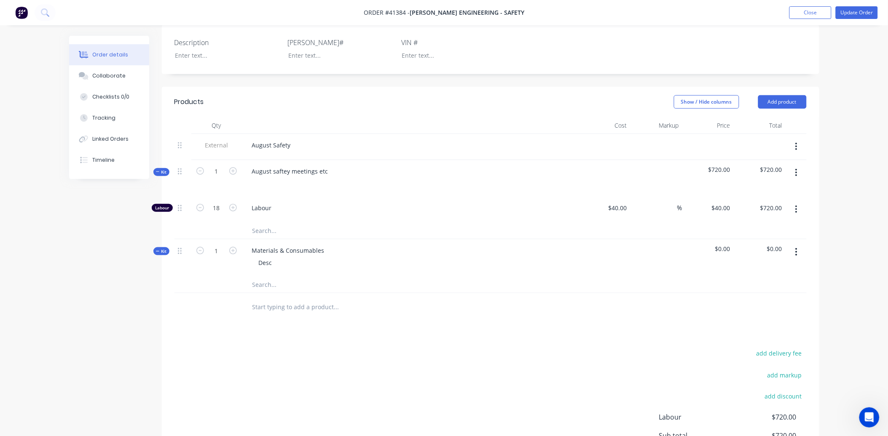
click at [266, 285] on input "text" at bounding box center [336, 284] width 169 height 17
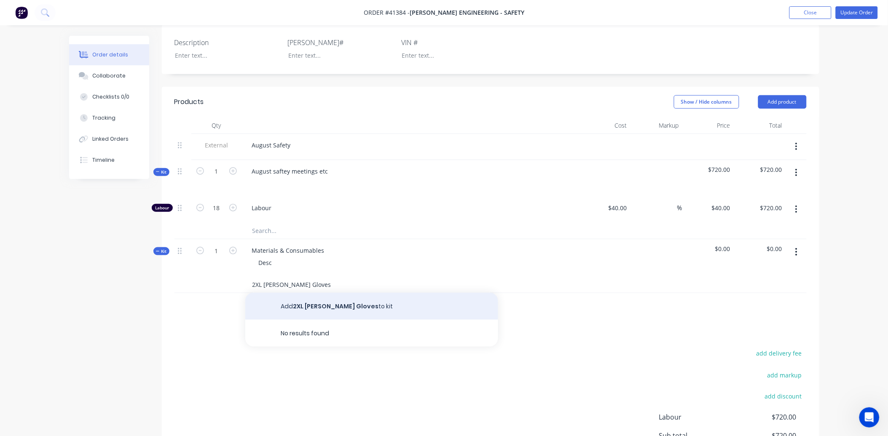
type input "2XL Riger Gloves"
click at [291, 305] on button "Add 2XL Riger Gloves to kit" at bounding box center [371, 306] width 253 height 27
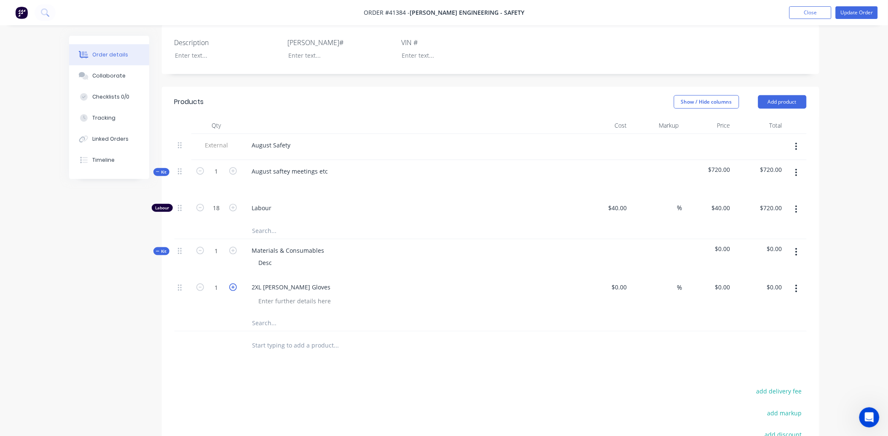
click at [232, 285] on icon "button" at bounding box center [233, 288] width 8 height 8
type input "2"
click at [620, 286] on div "$0.00" at bounding box center [619, 287] width 23 height 12
type input "$5.39"
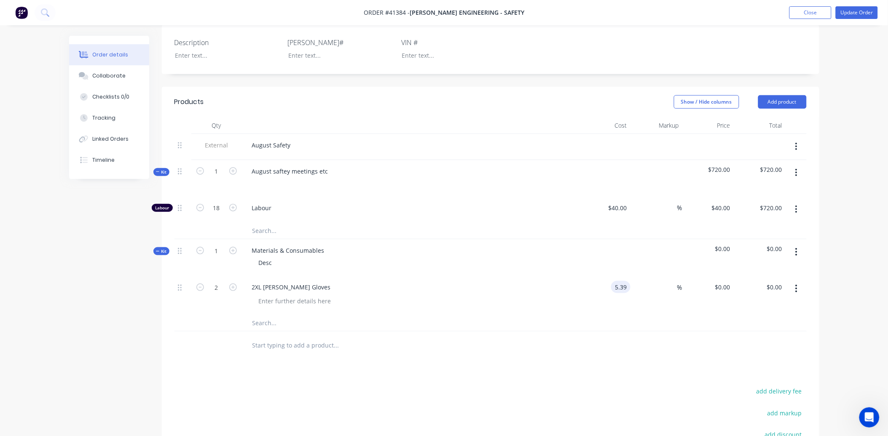
type input "$10.78"
click at [260, 318] on input "text" at bounding box center [336, 322] width 169 height 17
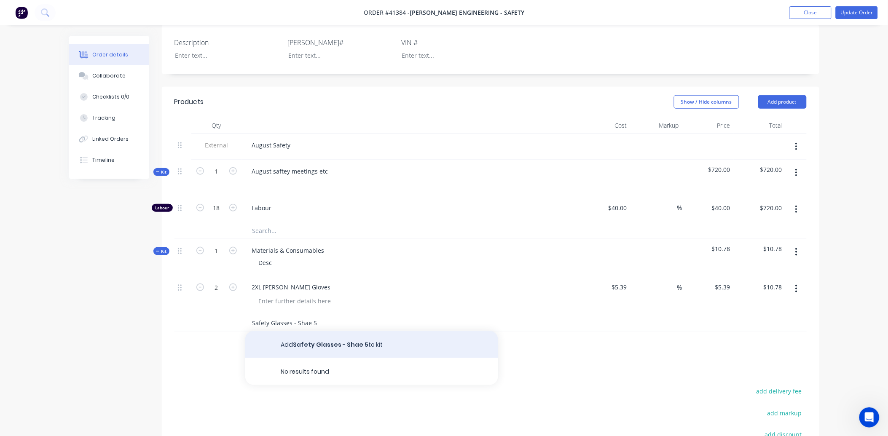
type input "Safety Glasses - Shae 5"
click at [295, 346] on button "Add Safety Glasses - Shae 5 to kit" at bounding box center [371, 344] width 253 height 27
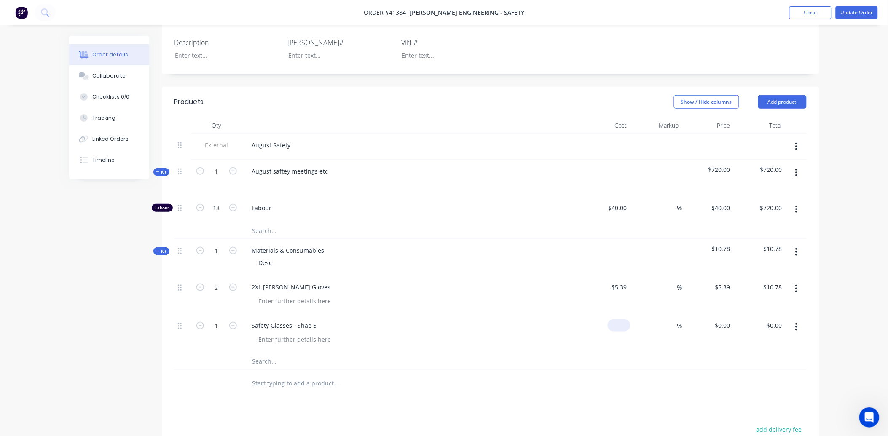
click at [626, 324] on input at bounding box center [620, 325] width 19 height 12
type input "$17.98"
click at [862, 10] on button "Update Order" at bounding box center [856, 12] width 42 height 13
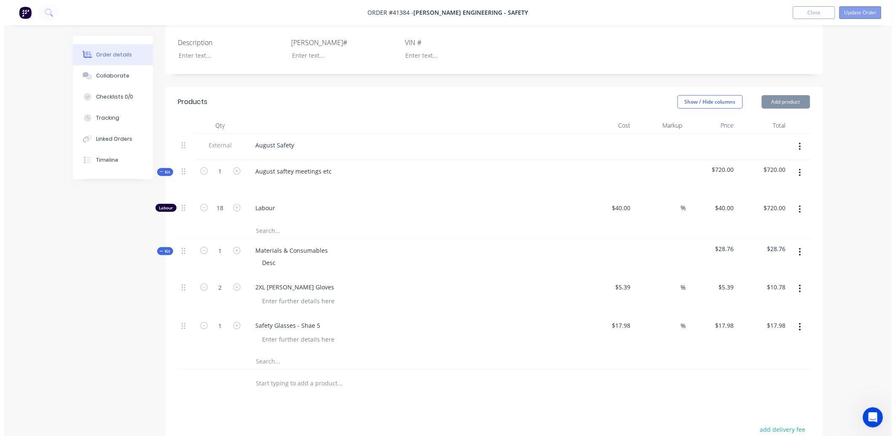
scroll to position [0, 0]
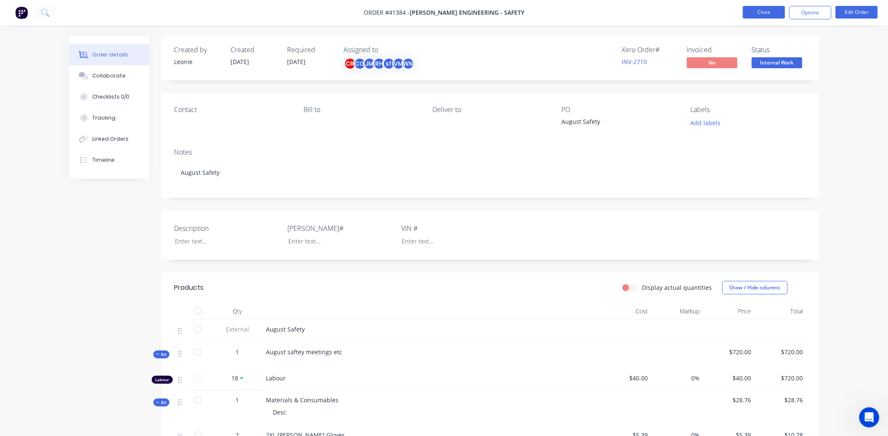
click at [766, 13] on button "Close" at bounding box center [764, 12] width 42 height 13
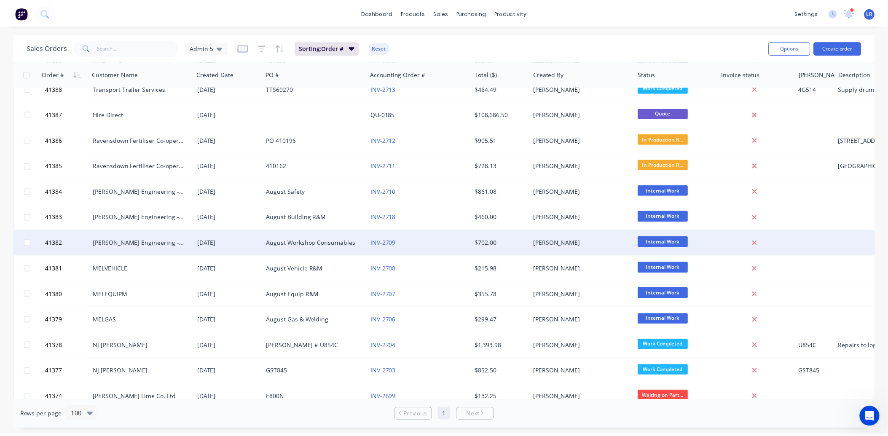
scroll to position [702, 0]
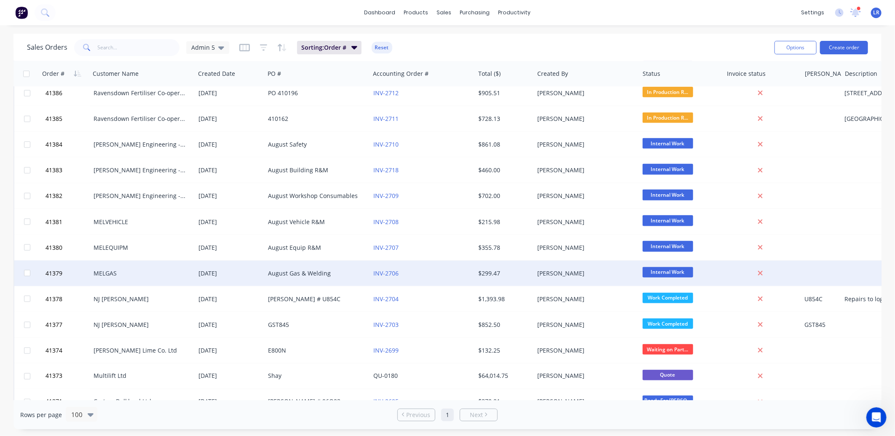
click at [134, 271] on div "MELGAS" at bounding box center [141, 273] width 94 height 8
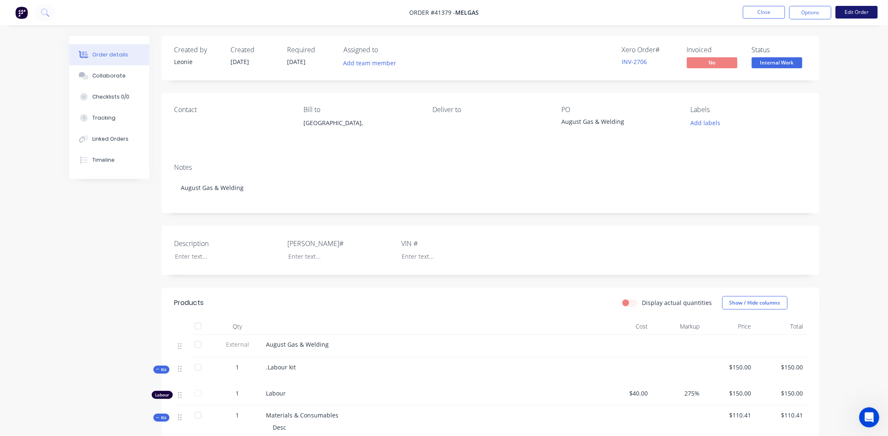
click at [844, 12] on button "Edit Order" at bounding box center [856, 12] width 42 height 13
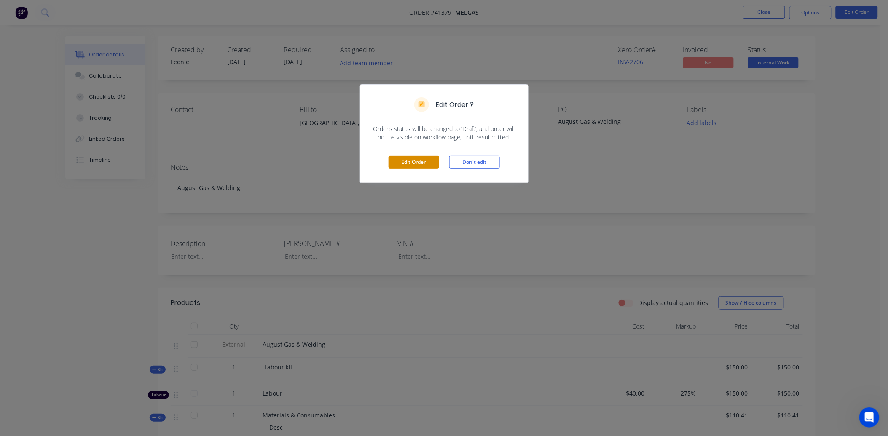
click at [426, 164] on button "Edit Order" at bounding box center [413, 162] width 51 height 13
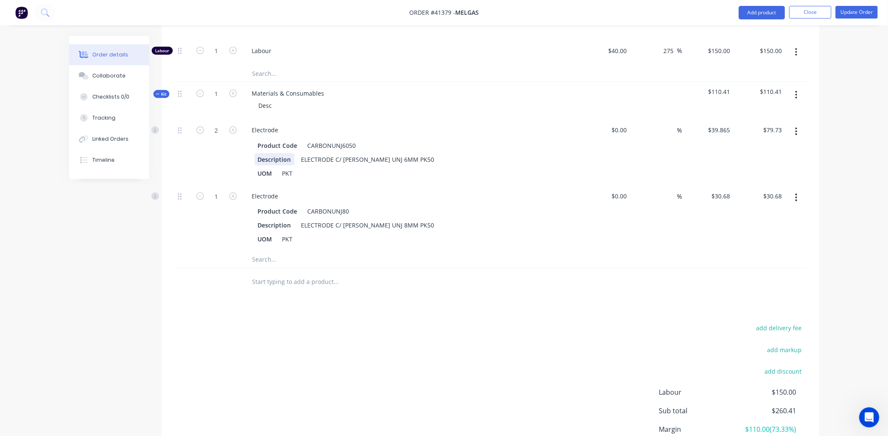
scroll to position [374, 0]
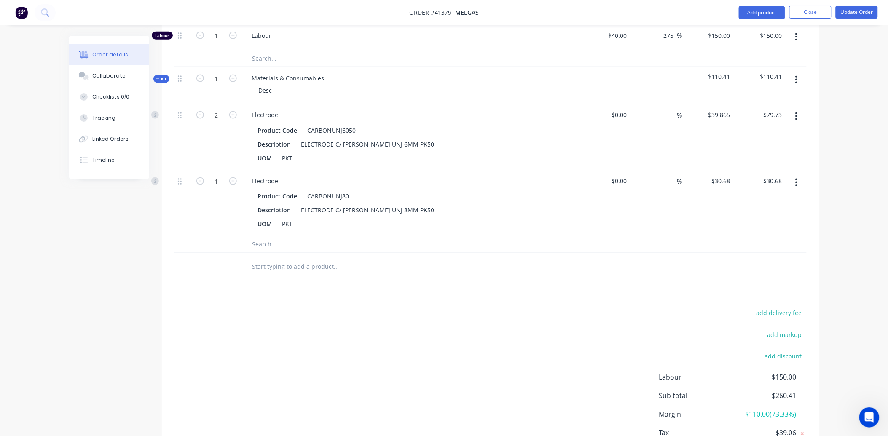
click at [260, 246] on input "text" at bounding box center [336, 244] width 169 height 17
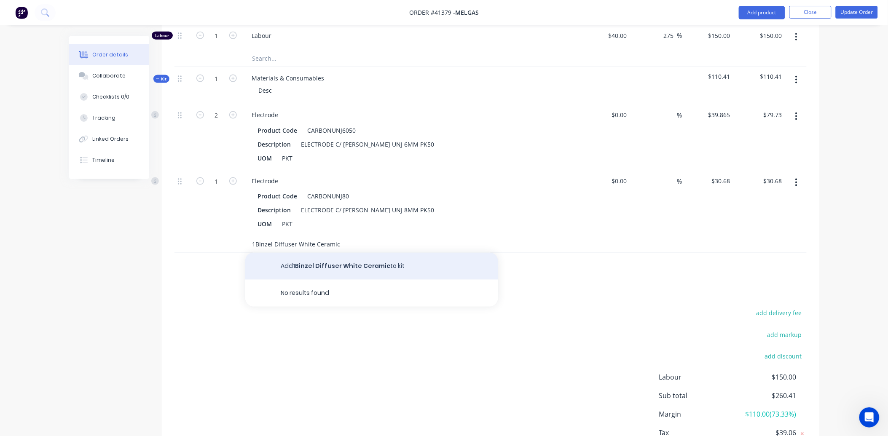
type input "1Binzel Diffuser White Ceramic"
click at [314, 263] on button "Add 1Binzel Diffuser White Ceramic to kit" at bounding box center [371, 266] width 253 height 27
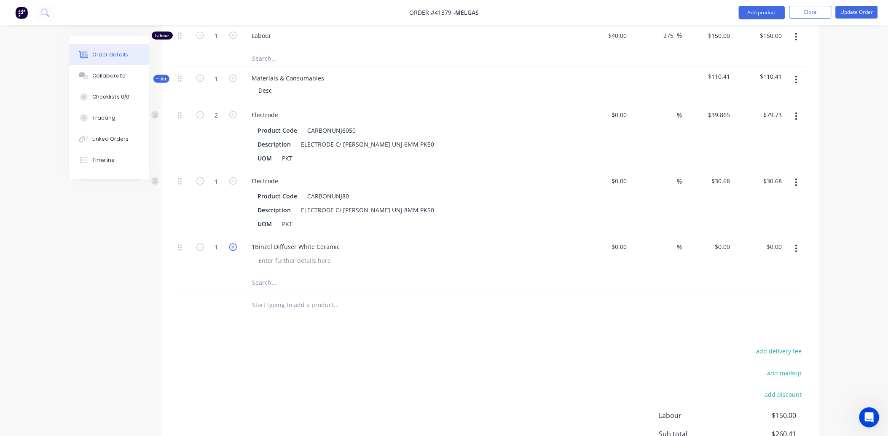
click at [230, 244] on icon "button" at bounding box center [233, 248] width 8 height 8
type input "3"
click at [621, 249] on input at bounding box center [620, 247] width 19 height 12
type input "$2.75"
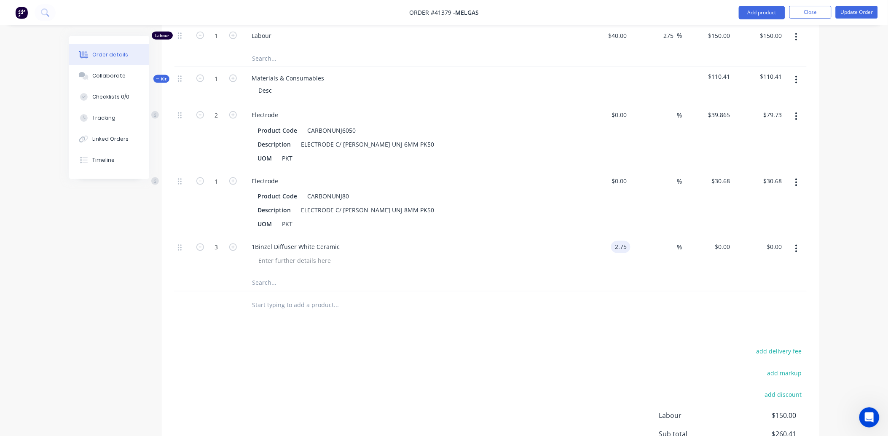
type input "$2.75"
type input "$8.25"
click at [262, 281] on input "text" at bounding box center [336, 282] width 169 height 17
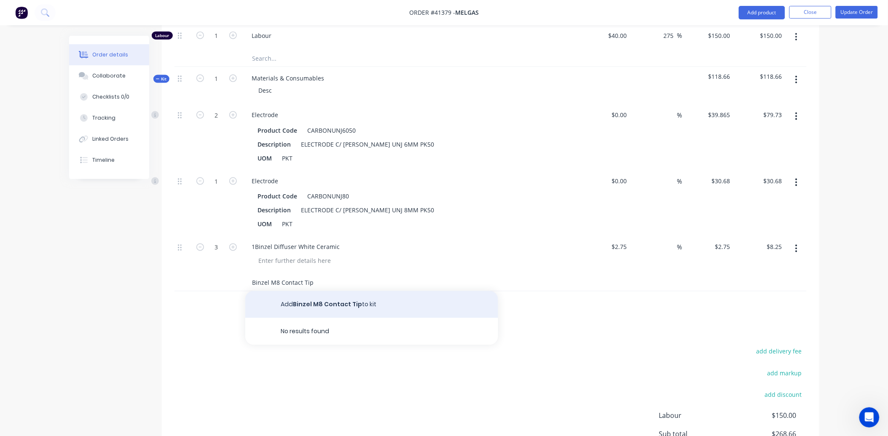
type input "Binzel M8 Contact Tip"
click at [306, 300] on button "Add Binzel M8 Contact Tip to kit" at bounding box center [371, 304] width 253 height 27
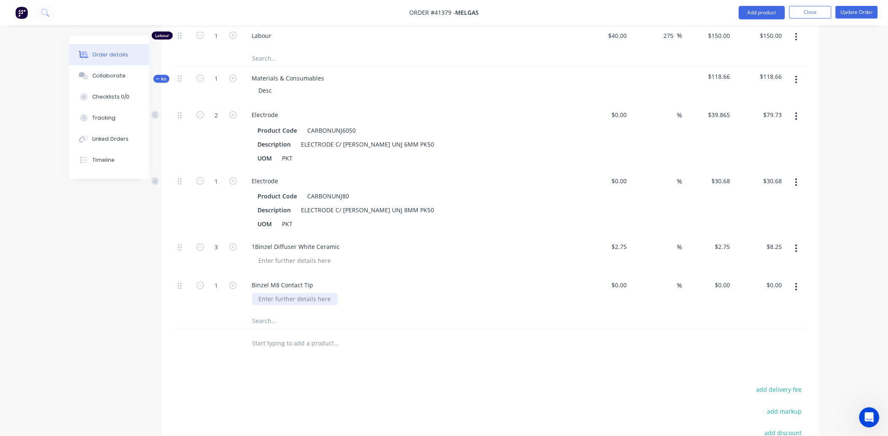
click at [306, 300] on div at bounding box center [295, 299] width 86 height 12
click at [230, 284] on icon "button" at bounding box center [233, 286] width 8 height 8
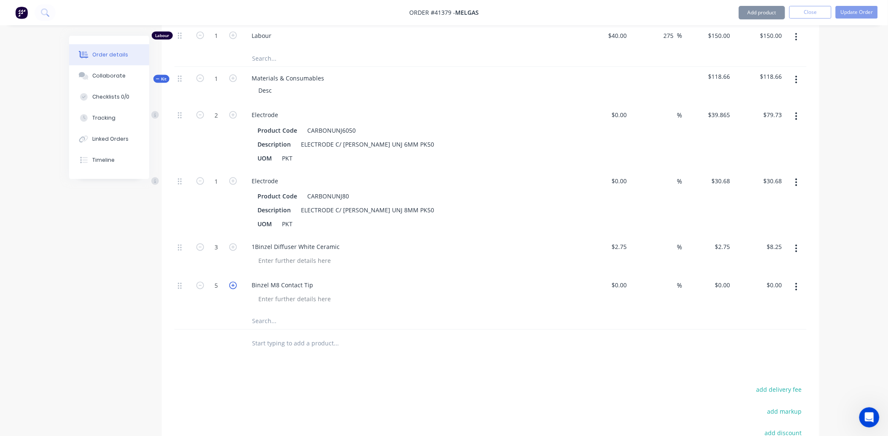
click at [230, 284] on icon "button" at bounding box center [233, 286] width 8 height 8
type input "7"
click at [617, 285] on div "$0.00" at bounding box center [619, 285] width 23 height 12
type input "$1.55"
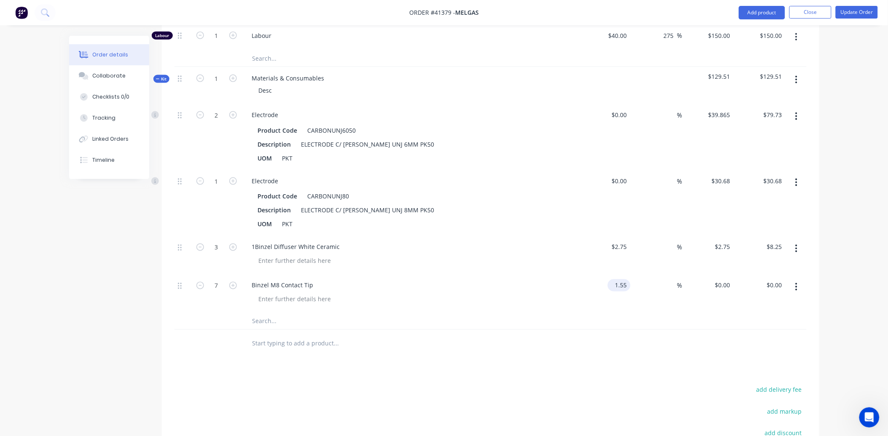
type input "$1.55"
type input "$10.85"
click at [853, 11] on button "Update Order" at bounding box center [856, 12] width 42 height 13
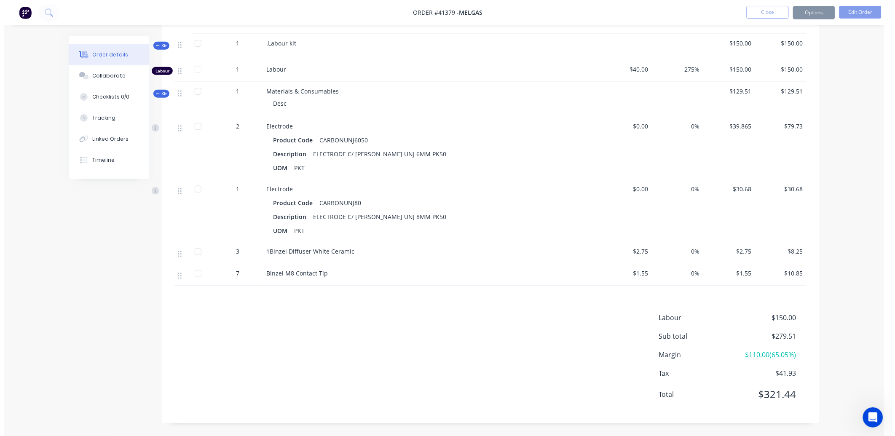
scroll to position [0, 0]
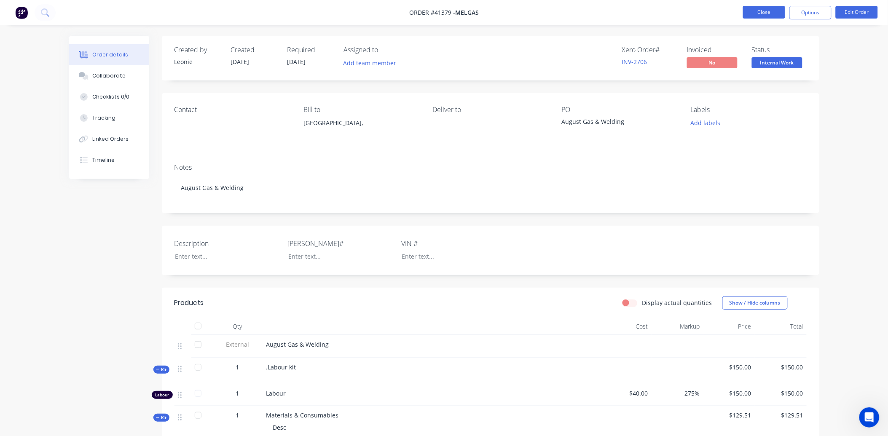
click at [767, 13] on button "Close" at bounding box center [764, 12] width 42 height 13
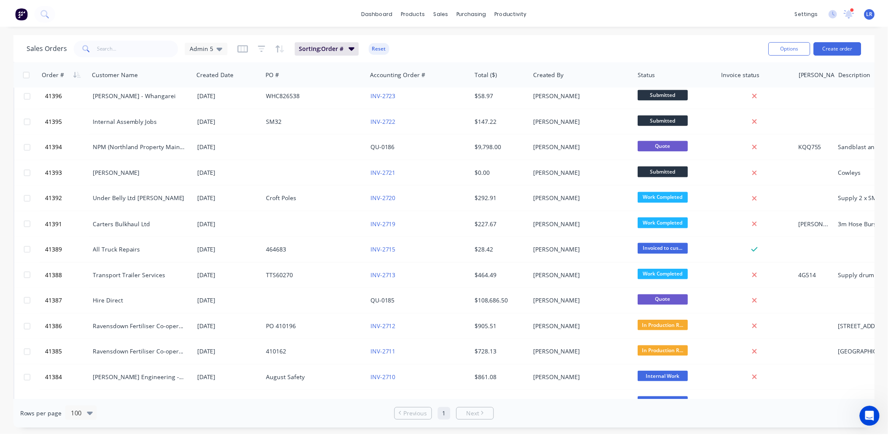
scroll to position [608, 0]
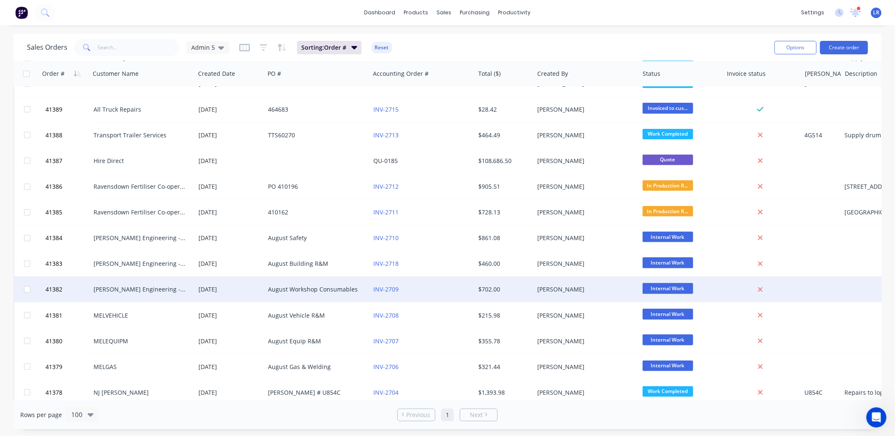
click at [120, 291] on div "[PERSON_NAME] Engineering -Workshop Consumables" at bounding box center [141, 289] width 94 height 8
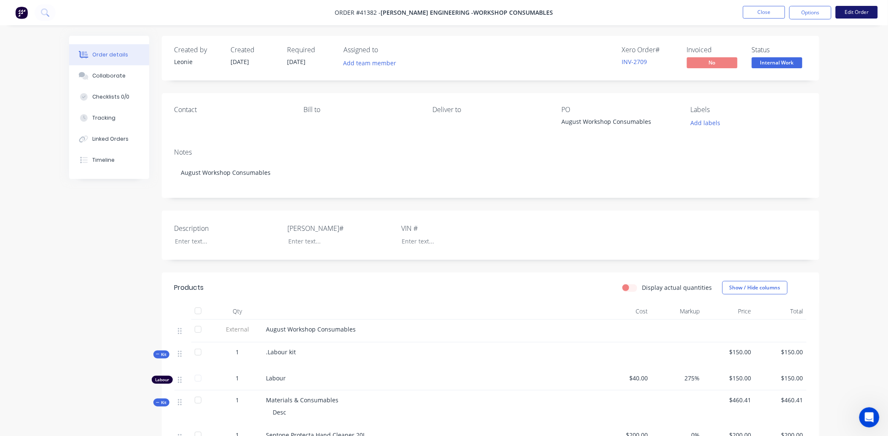
click at [852, 11] on button "Edit Order" at bounding box center [856, 12] width 42 height 13
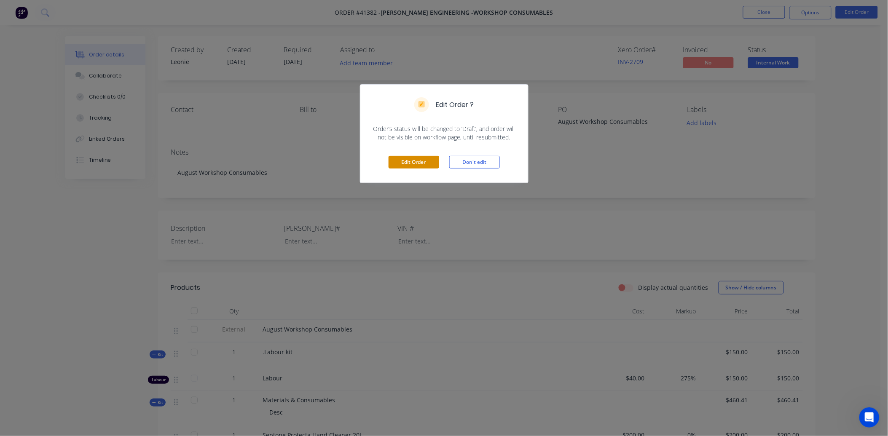
drag, startPoint x: 428, startPoint y: 163, endPoint x: 230, endPoint y: 156, distance: 198.1
click at [427, 163] on button "Edit Order" at bounding box center [413, 162] width 51 height 13
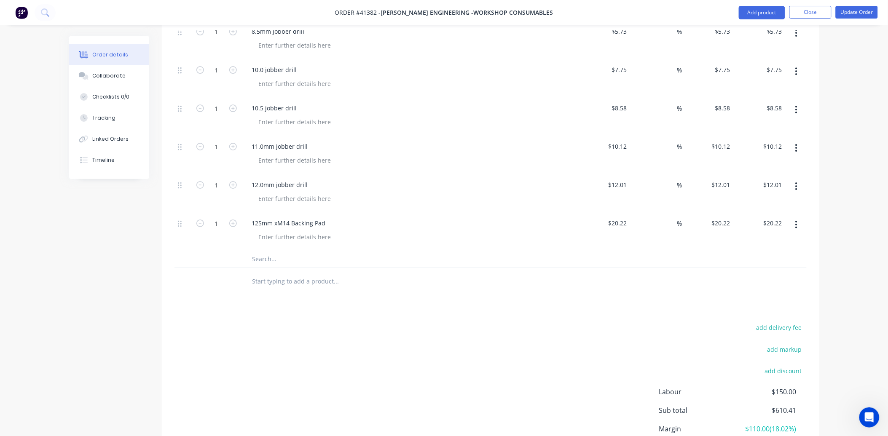
scroll to position [983, 0]
click at [258, 257] on input "text" at bounding box center [336, 255] width 169 height 17
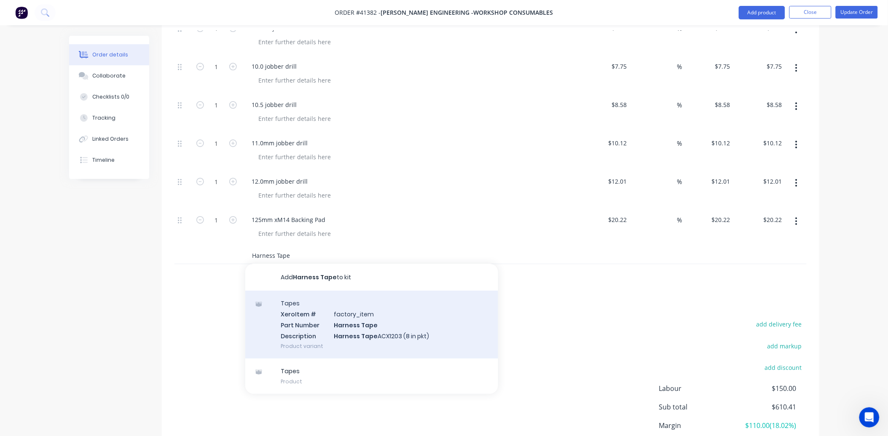
type input "Harness Tape"
click at [345, 317] on div "Tapes Xero Item # factory_item Part Number Harness Tape Description Harness Tap…" at bounding box center [371, 325] width 253 height 68
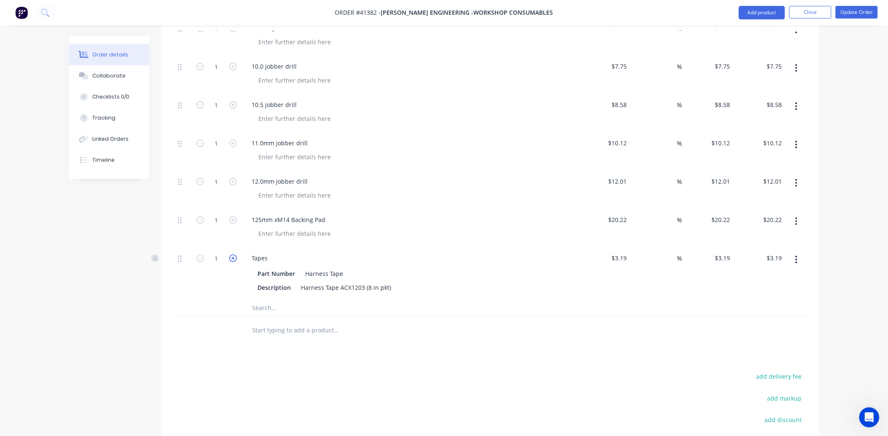
click at [233, 254] on icon "button" at bounding box center [233, 258] width 8 height 8
type input "2"
type input "$6.38"
click at [233, 254] on icon "button" at bounding box center [233, 258] width 8 height 8
type input "3"
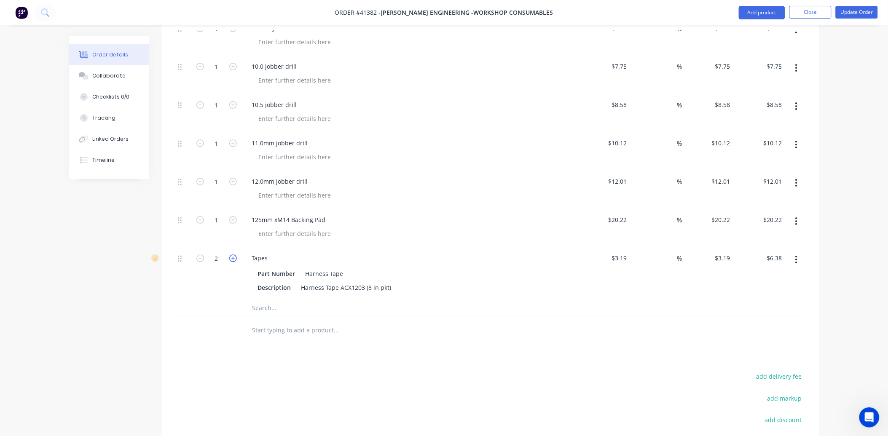
type input "$9.57"
click at [233, 254] on icon "button" at bounding box center [233, 258] width 8 height 8
type input "4"
type input "$12.76"
click at [233, 254] on icon "button" at bounding box center [233, 258] width 8 height 8
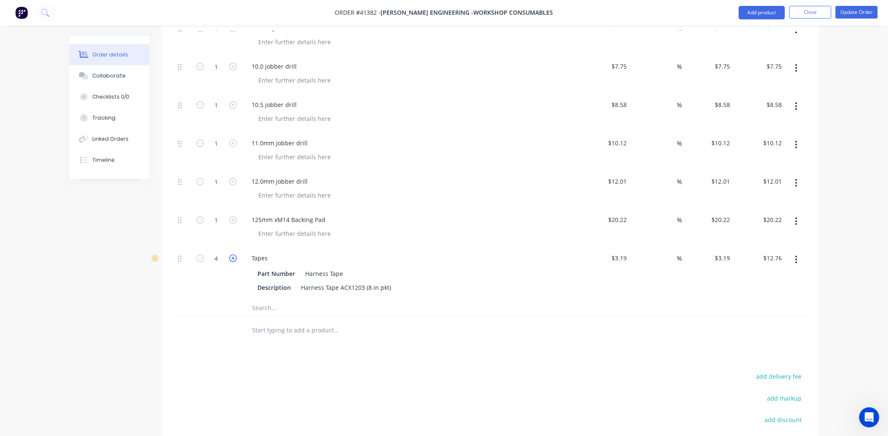
type input "5"
type input "$15.95"
click at [233, 254] on icon "button" at bounding box center [233, 258] width 8 height 8
type input "6"
type input "$19.14"
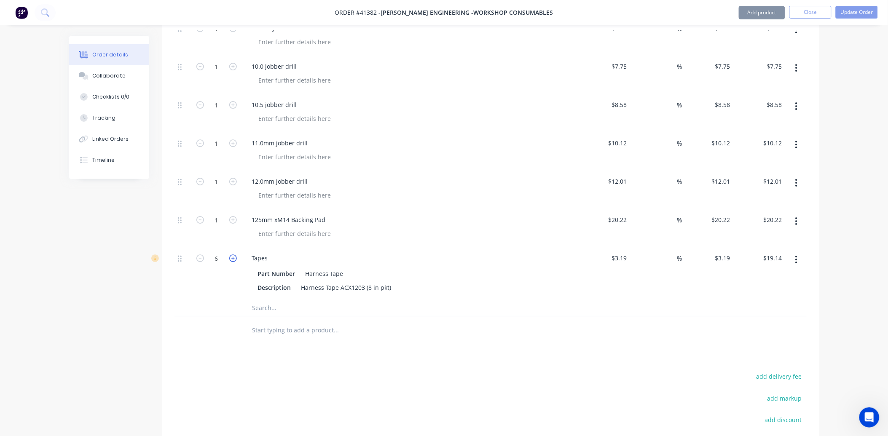
click at [233, 254] on icon "button" at bounding box center [233, 258] width 8 height 8
type input "7"
type input "$22.33"
click at [233, 254] on icon "button" at bounding box center [233, 258] width 8 height 8
type input "8"
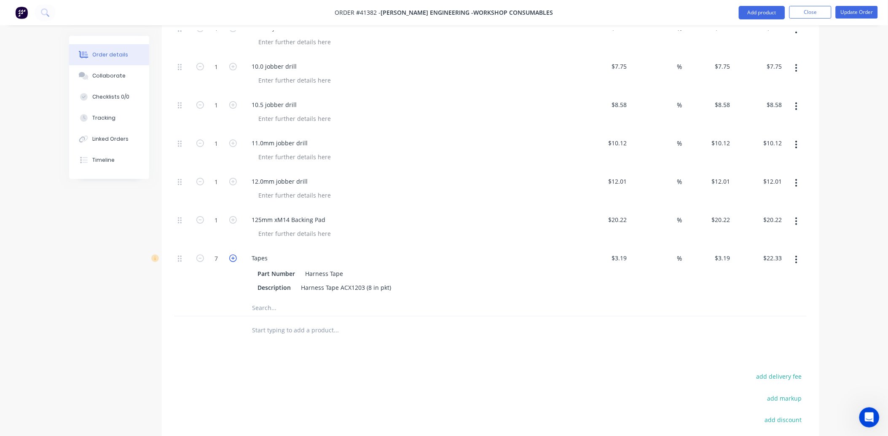
type input "$25.52"
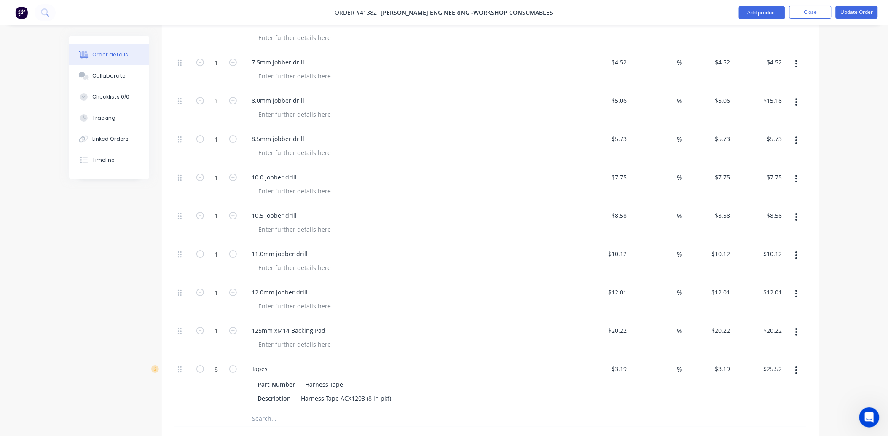
scroll to position [685, 0]
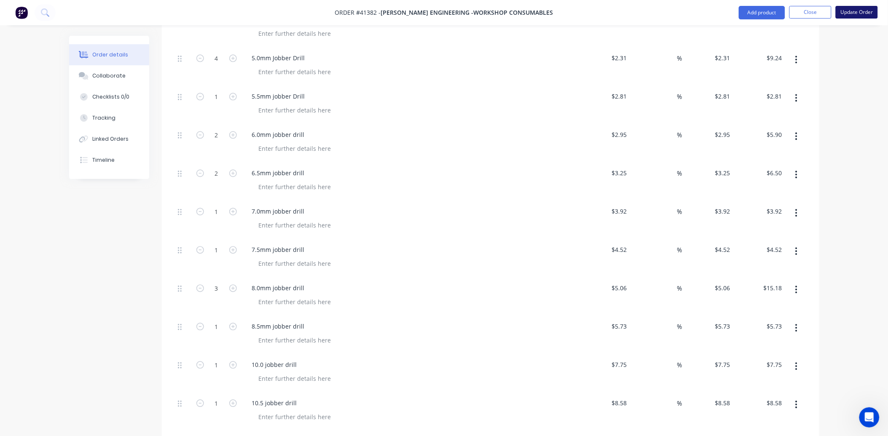
click at [859, 9] on button "Update Order" at bounding box center [856, 12] width 42 height 13
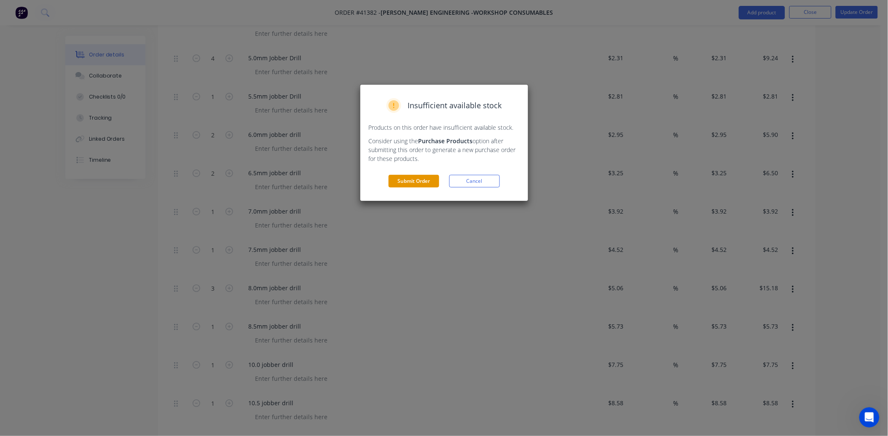
click at [424, 180] on button "Submit Order" at bounding box center [413, 181] width 51 height 13
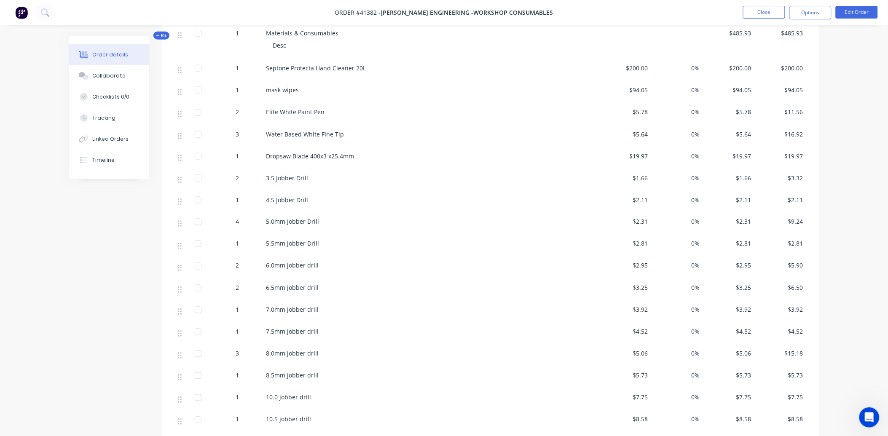
scroll to position [361, 0]
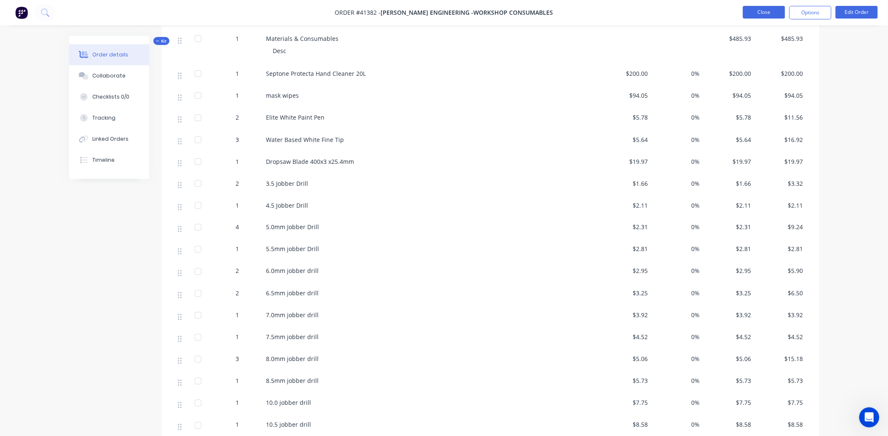
click at [766, 12] on button "Close" at bounding box center [764, 12] width 42 height 13
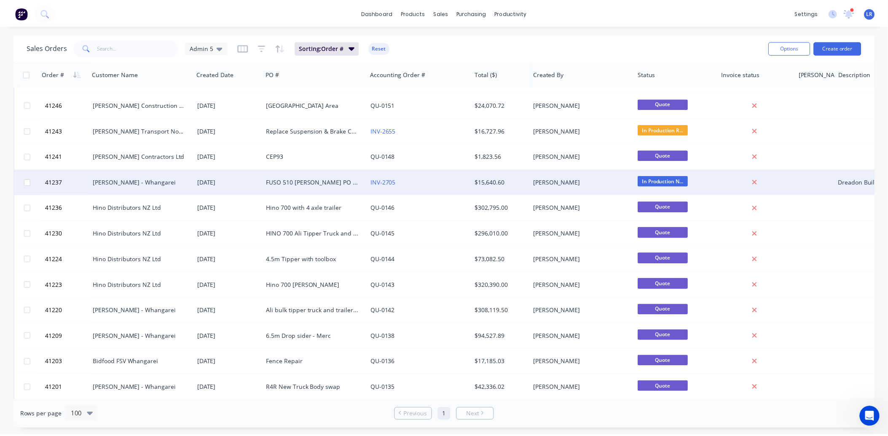
scroll to position [1545, 0]
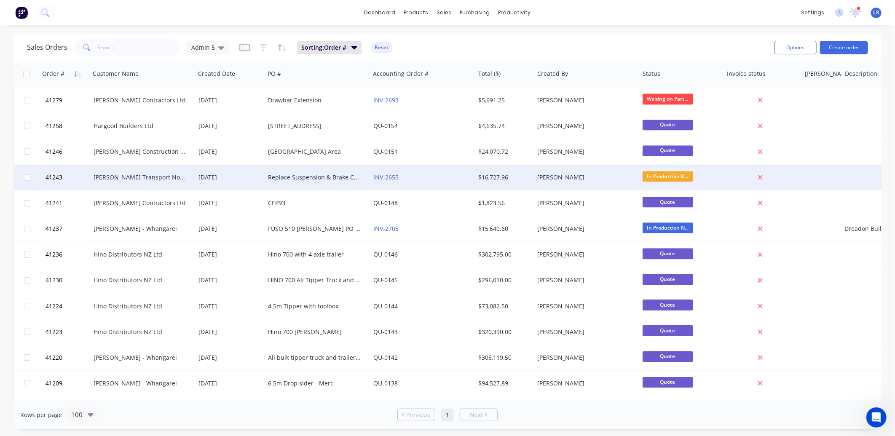
click at [134, 177] on div "Toops Transport Northland" at bounding box center [141, 177] width 94 height 8
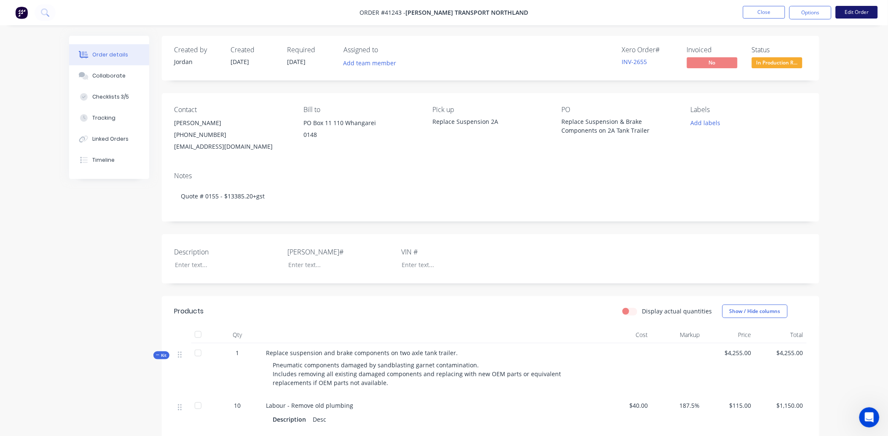
click at [859, 8] on button "Edit Order" at bounding box center [856, 12] width 42 height 13
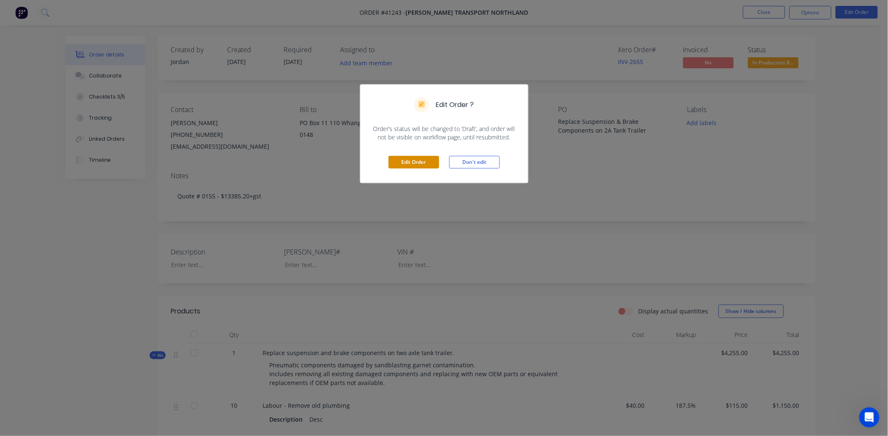
click at [416, 161] on button "Edit Order" at bounding box center [413, 162] width 51 height 13
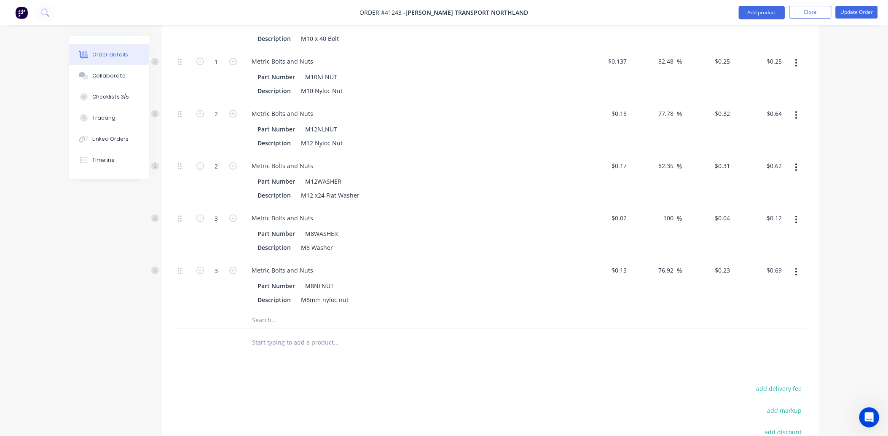
scroll to position [1076, 0]
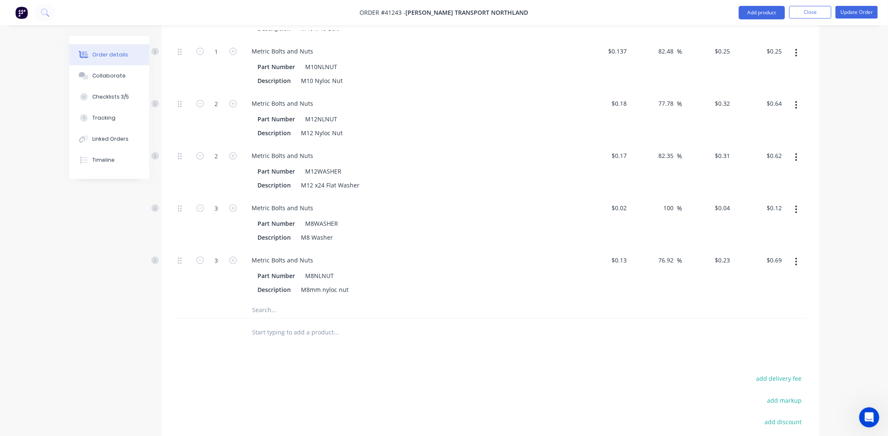
click at [263, 301] on input "text" at bounding box center [336, 309] width 169 height 17
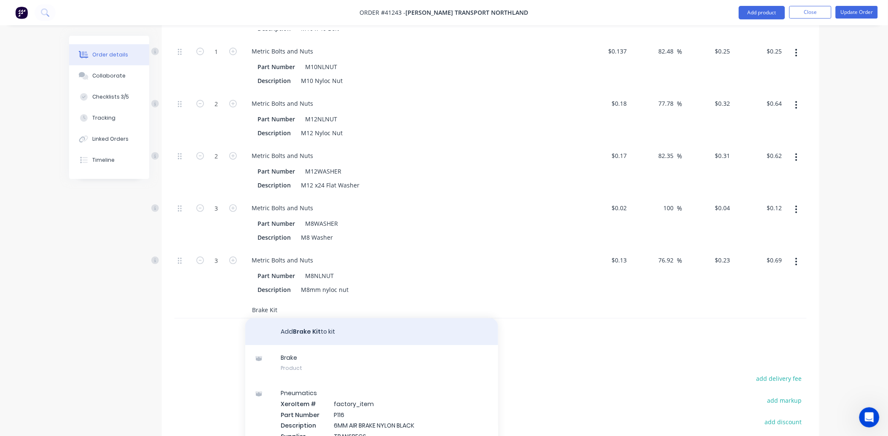
type input "Brake Kit"
click at [306, 318] on button "Add Brake Kit to kit" at bounding box center [371, 331] width 253 height 27
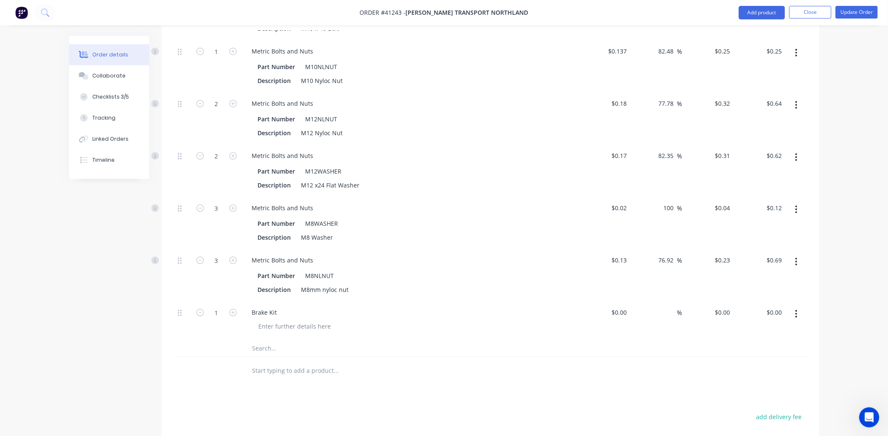
click at [630, 302] on div "%" at bounding box center [656, 320] width 52 height 38
drag, startPoint x: 629, startPoint y: 301, endPoint x: 607, endPoint y: 301, distance: 21.5
click at [607, 301] on div at bounding box center [605, 320] width 52 height 38
type input "$7,295.14"
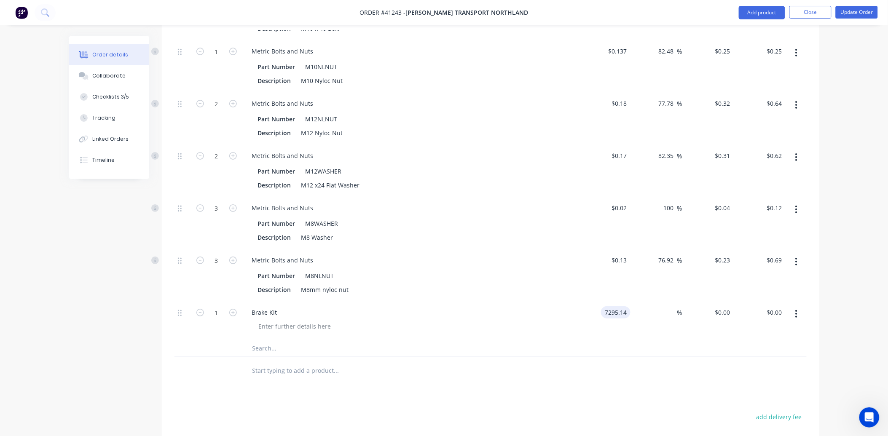
type input "$7,295.14"
type input "40"
type input "10213.196"
type input "$10,213.20"
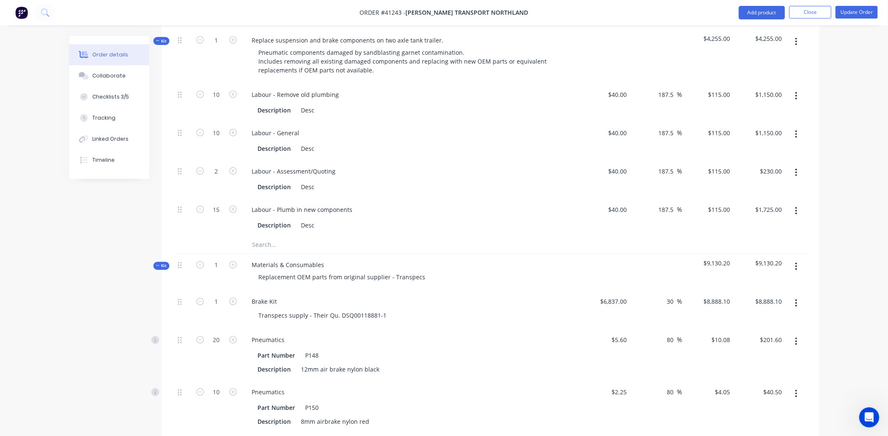
scroll to position [292, 0]
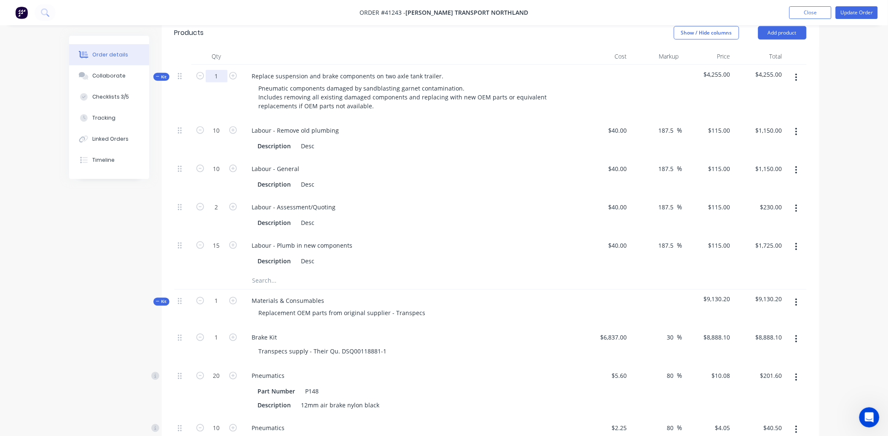
type input "$10,213.196"
click at [473, 158] on div "Labour - General Description Desc" at bounding box center [410, 177] width 337 height 38
click at [213, 70] on input "0" at bounding box center [217, 76] width 22 height 13
type input "1"
type input "0"
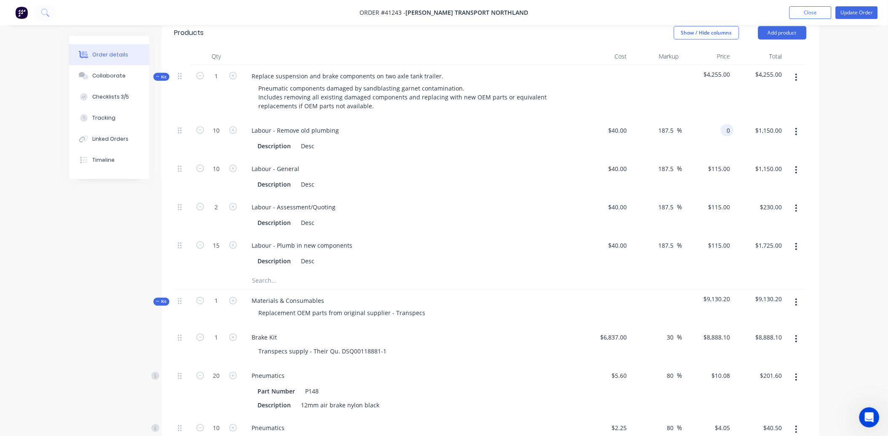
type input "1150.00"
type input "-100"
type input "$0.00"
click at [730, 163] on input "$115.00" at bounding box center [720, 169] width 26 height 12
type input "$0.00"
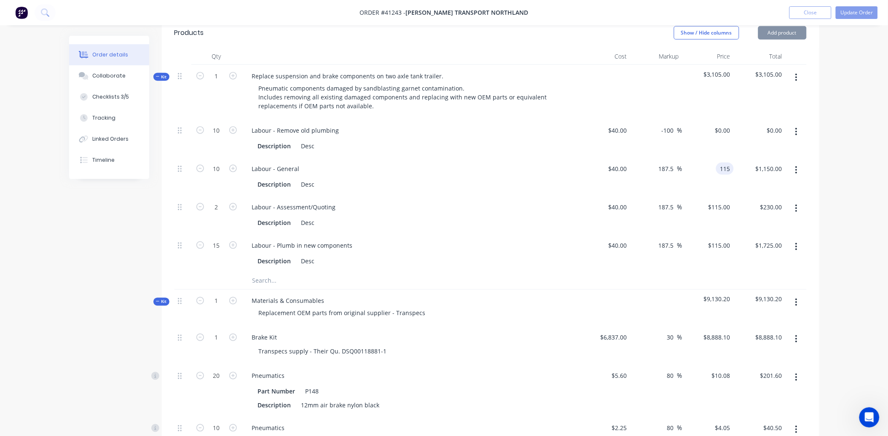
click at [730, 163] on input "115" at bounding box center [726, 169] width 14 height 12
type input "0"
click at [729, 201] on input "$115.00" at bounding box center [720, 207] width 26 height 12
type input "-100"
type input "$0.00"
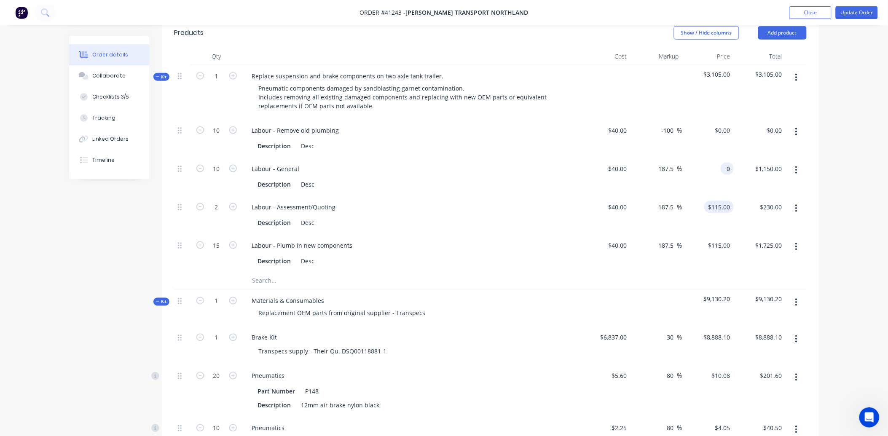
type input "$0.00"
click at [729, 201] on input "115" at bounding box center [726, 207] width 14 height 12
type input "0"
type input "230.00"
type input "-100"
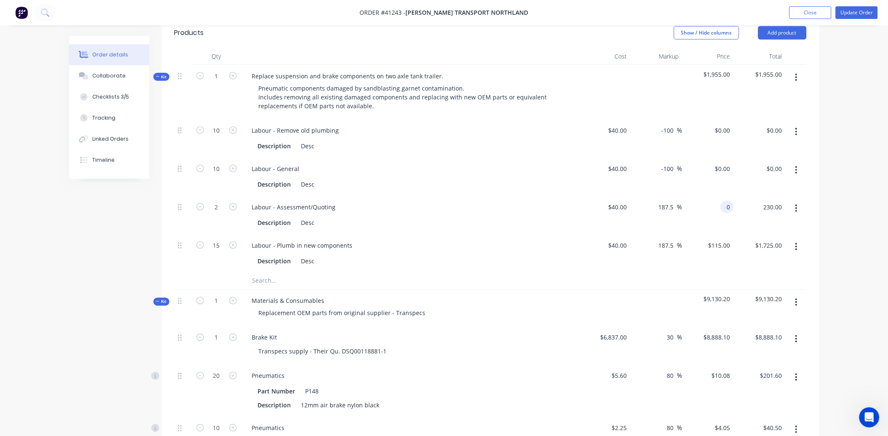
type input "$0.00"
click at [729, 239] on input "$115.00" at bounding box center [720, 245] width 26 height 12
type input "$0.00"
type input "0"
type input "1725.00"
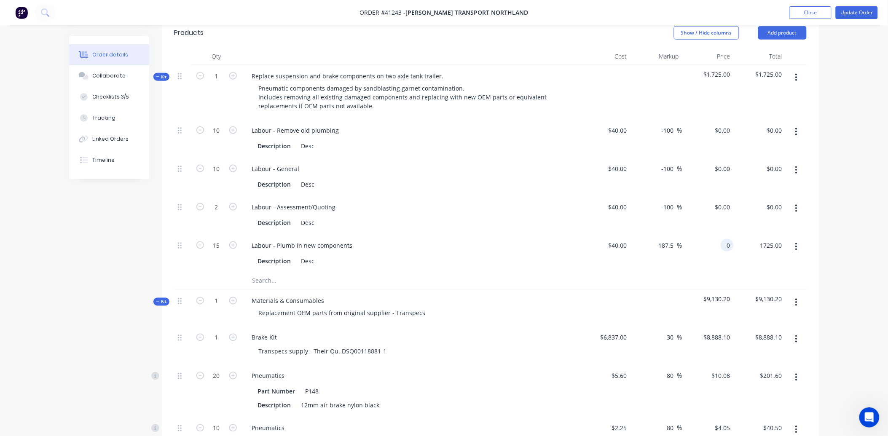
type input "-100"
type input "$0.00"
click at [313, 140] on div "Desc" at bounding box center [308, 146] width 20 height 12
type input "$0.00"
drag, startPoint x: 313, startPoint y: 132, endPoint x: 292, endPoint y: 134, distance: 21.1
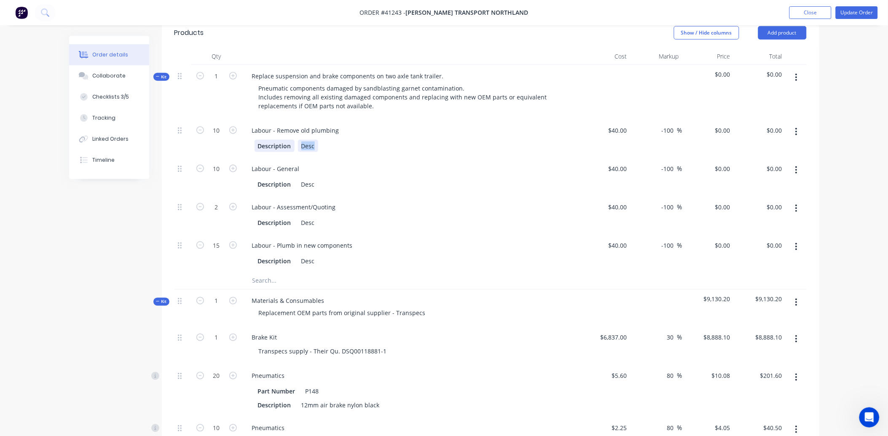
click at [292, 140] on div "Description Desc" at bounding box center [408, 146] width 308 height 12
click at [731, 124] on input "$0.00" at bounding box center [723, 130] width 19 height 12
type input "115"
type input "0.00"
type input "187.5"
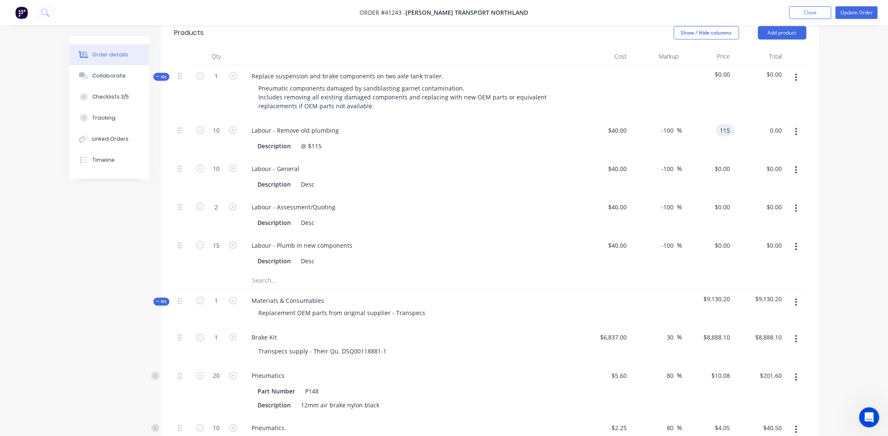
type input "$115.00"
type input "$1,150.00"
drag, startPoint x: 731, startPoint y: 61, endPoint x: 699, endPoint y: 65, distance: 32.3
click at [699, 65] on div "$1,150.00" at bounding box center [708, 92] width 52 height 54
click at [590, 90] on div at bounding box center [605, 92] width 52 height 54
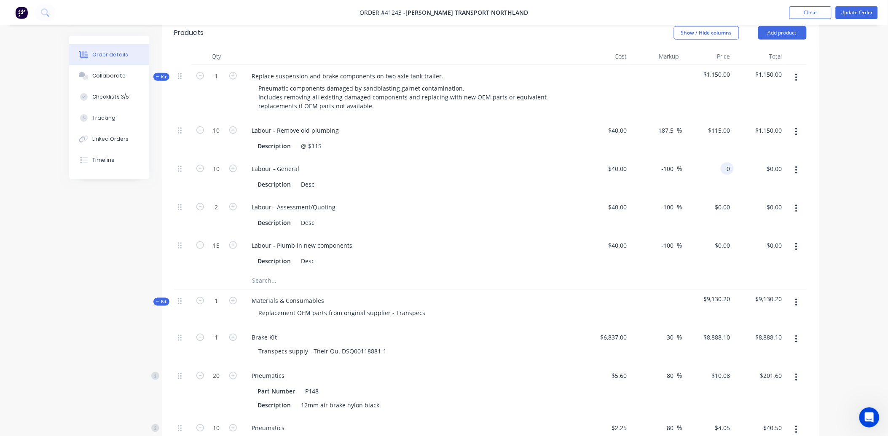
click at [731, 163] on input "0" at bounding box center [729, 169] width 10 height 12
type input "115.00"
type input "0.00"
type input "187.5"
type input "$115.00"
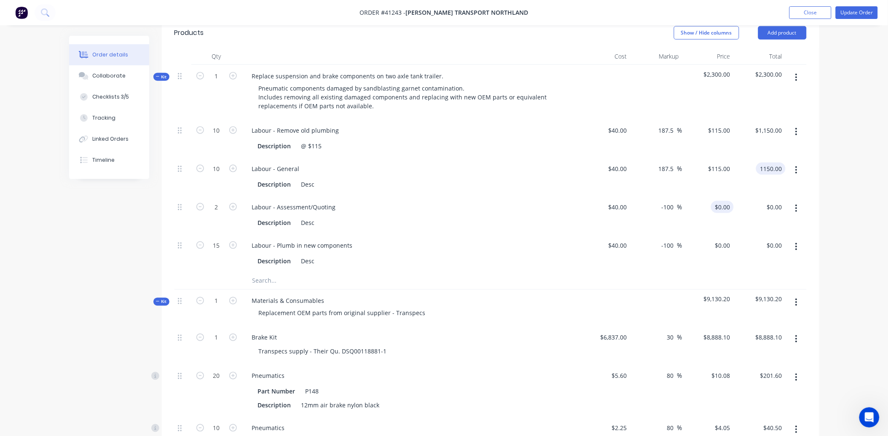
click at [729, 201] on input "$0.00" at bounding box center [723, 207] width 19 height 12
type input "$1,150.00"
click at [729, 201] on input "0" at bounding box center [729, 207] width 10 height 12
type input "115.00"
type input "0.00"
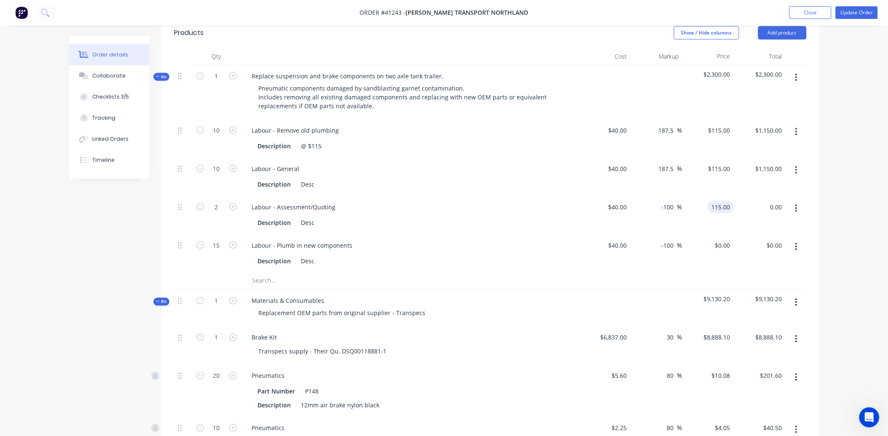
type input "187.5"
type input "$115.00"
type input "$230.00"
click at [729, 239] on input "0" at bounding box center [729, 245] width 10 height 12
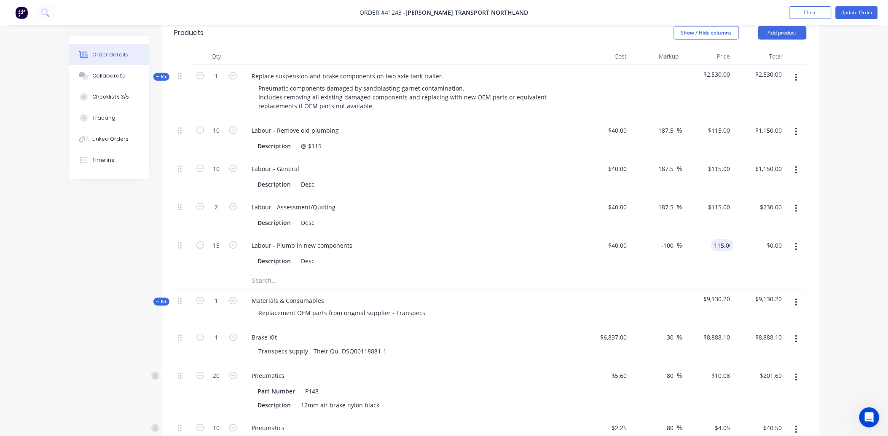
type input "115.00"
type input "0.00"
type input "187.5"
type input "$115.00"
type input "$1,725.00"
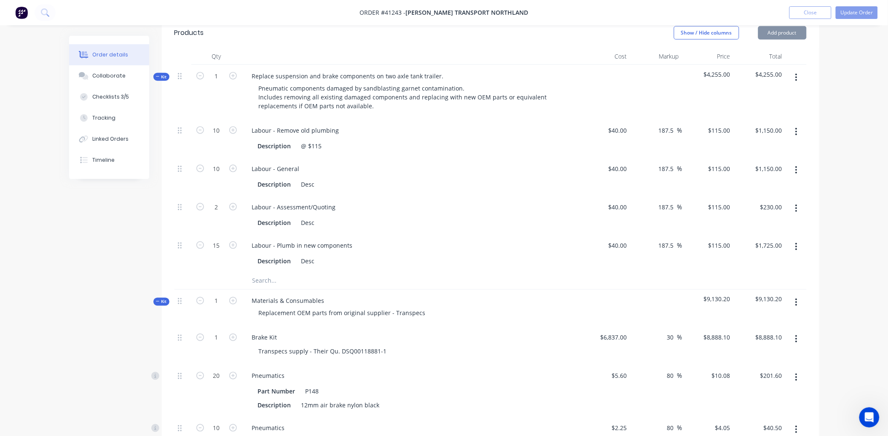
drag, startPoint x: 673, startPoint y: 118, endPoint x: 651, endPoint y: 123, distance: 22.0
click at [651, 123] on div "187.5 187.5 %" at bounding box center [656, 138] width 52 height 38
type input "-100"
type input "0"
type input "$0.00"
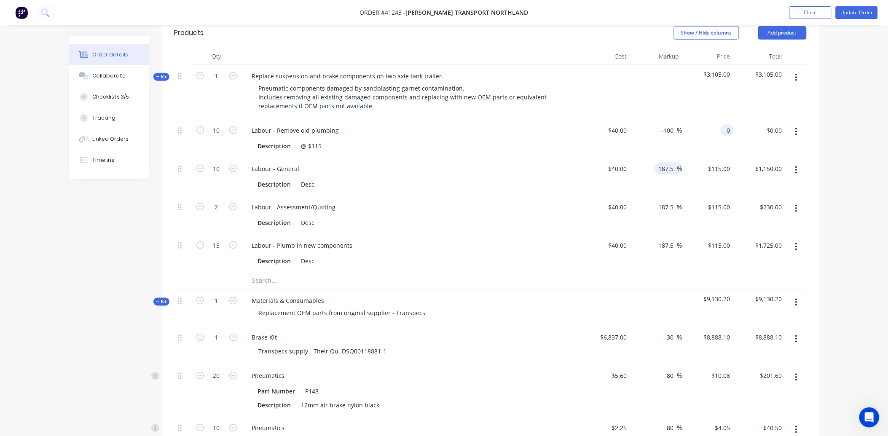
type input "$0.00"
click at [677, 164] on span "%" at bounding box center [679, 169] width 5 height 10
drag, startPoint x: 675, startPoint y: 156, endPoint x: 650, endPoint y: 157, distance: 24.9
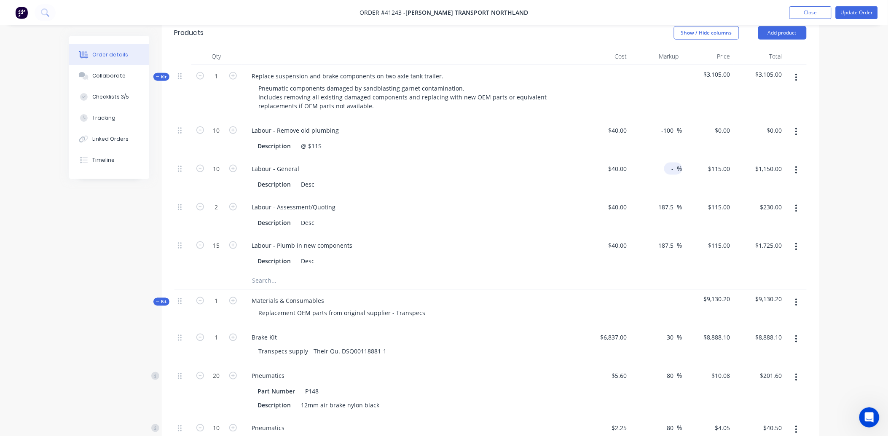
click at [650, 158] on div "- - %" at bounding box center [656, 177] width 52 height 38
type input "100-"
type input "115"
drag, startPoint x: 675, startPoint y: 155, endPoint x: 654, endPoint y: 161, distance: 21.9
click at [654, 161] on div "100 100 %" at bounding box center [656, 177] width 52 height 38
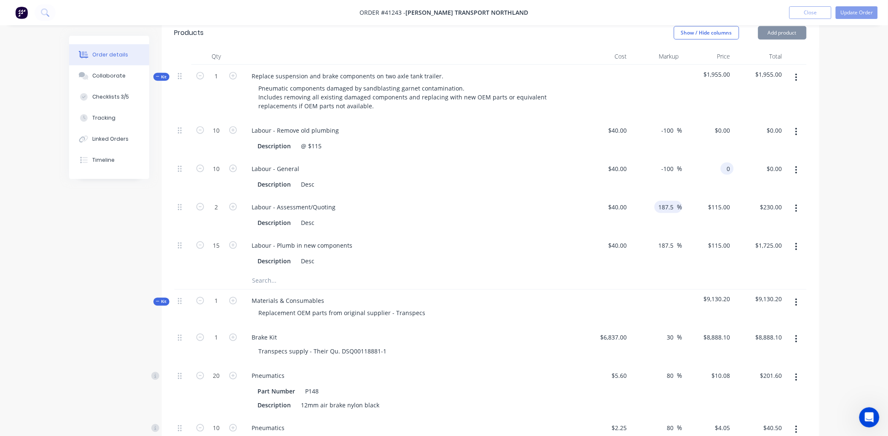
click at [670, 201] on input "187.5" at bounding box center [667, 207] width 19 height 12
click at [666, 239] on input "187.5" at bounding box center [667, 245] width 19 height 12
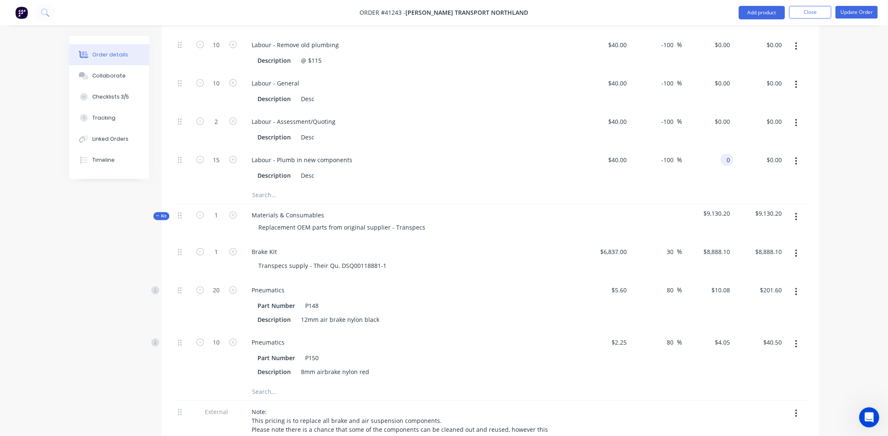
scroll to position [386, 0]
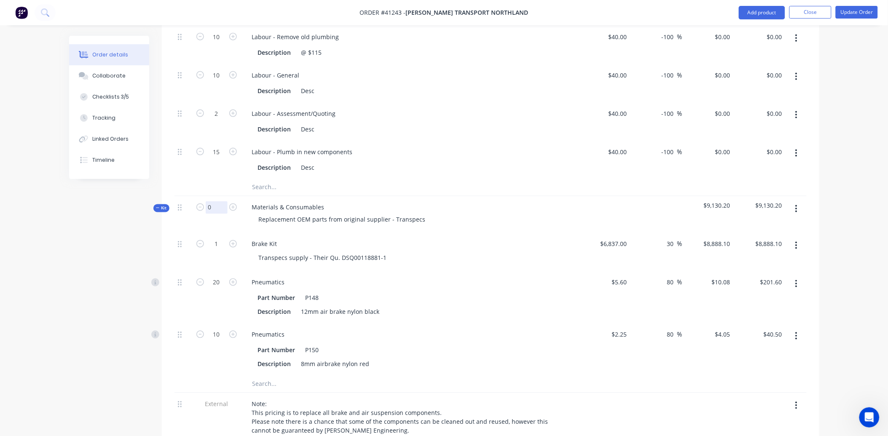
click at [212, 201] on input "0" at bounding box center [217, 207] width 22 height 13
click at [435, 252] on div "Transpecs supply - Their Qu. DSQ00118881-1" at bounding box center [414, 258] width 324 height 12
drag, startPoint x: 676, startPoint y: 232, endPoint x: 656, endPoint y: 234, distance: 19.5
click at [662, 233] on div "30 30 %" at bounding box center [656, 252] width 52 height 38
drag, startPoint x: 673, startPoint y: 270, endPoint x: 657, endPoint y: 271, distance: 16.0
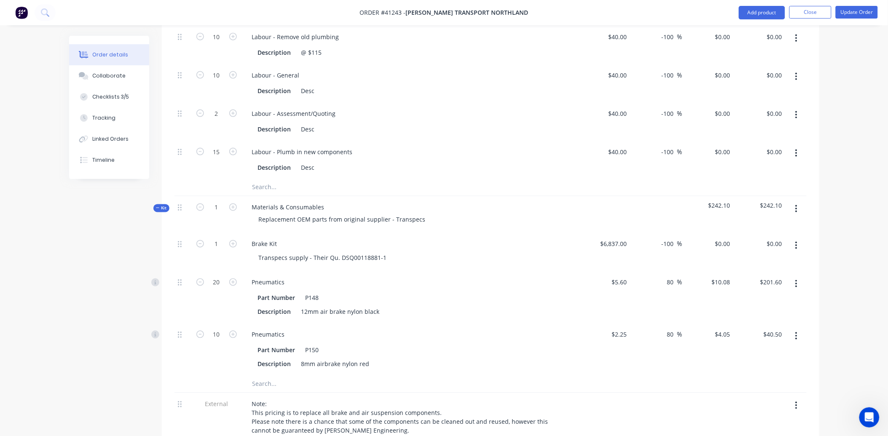
click at [657, 271] on div "80 80 %" at bounding box center [656, 297] width 52 height 52
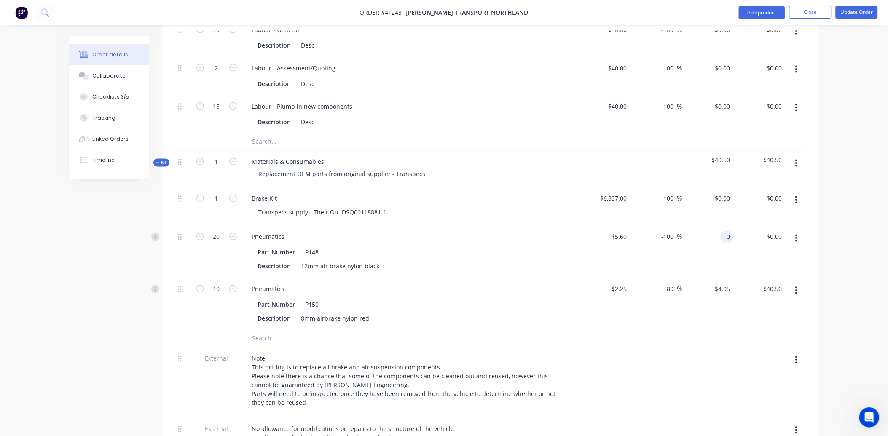
scroll to position [432, 0]
click at [673, 282] on input "80" at bounding box center [671, 288] width 11 height 12
click at [672, 230] on input "-100" at bounding box center [669, 236] width 16 height 12
click at [671, 282] on input at bounding box center [672, 288] width 10 height 12
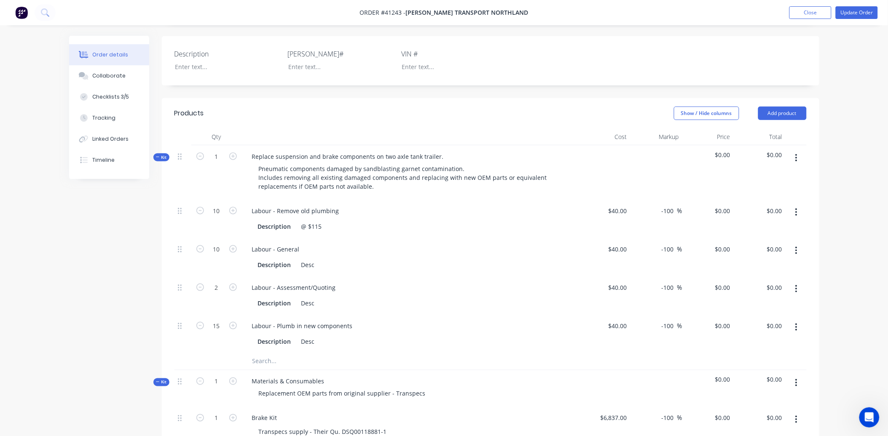
scroll to position [209, 0]
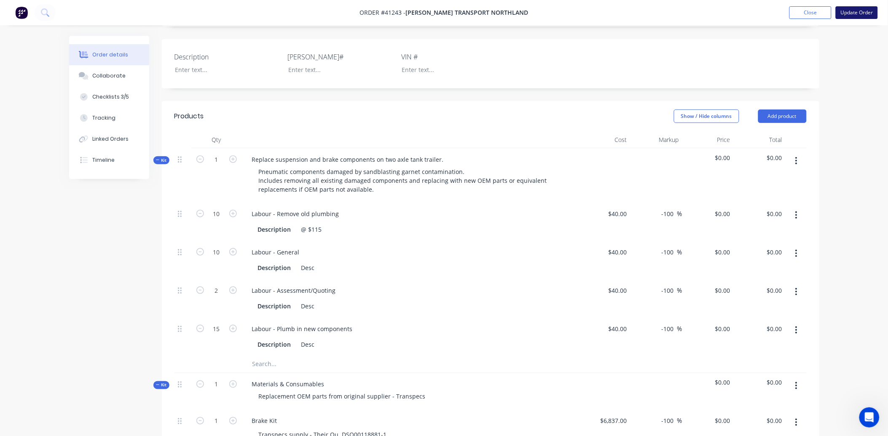
click at [866, 13] on button "Update Order" at bounding box center [856, 12] width 42 height 13
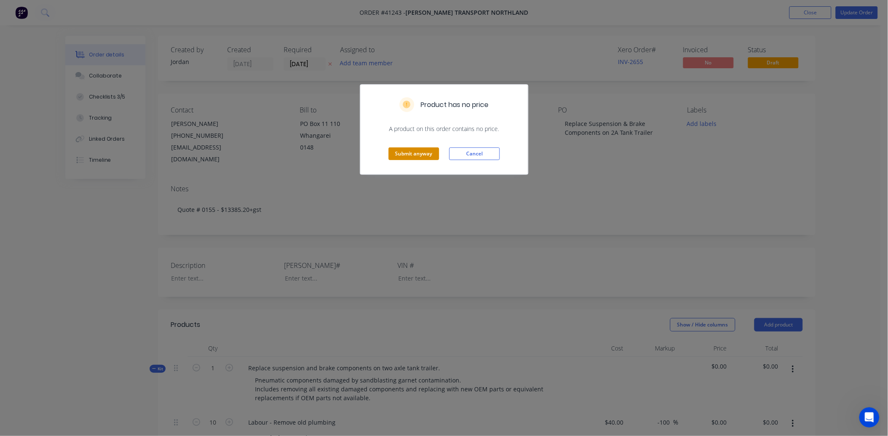
click at [407, 154] on button "Submit anyway" at bounding box center [413, 153] width 51 height 13
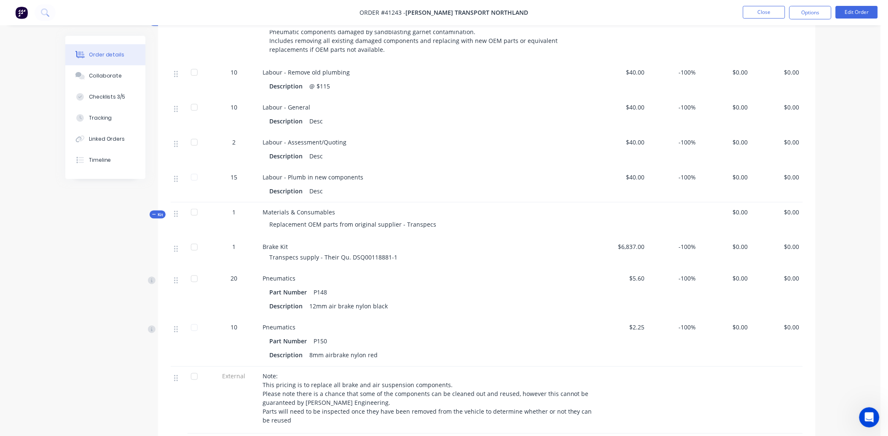
scroll to position [374, 0]
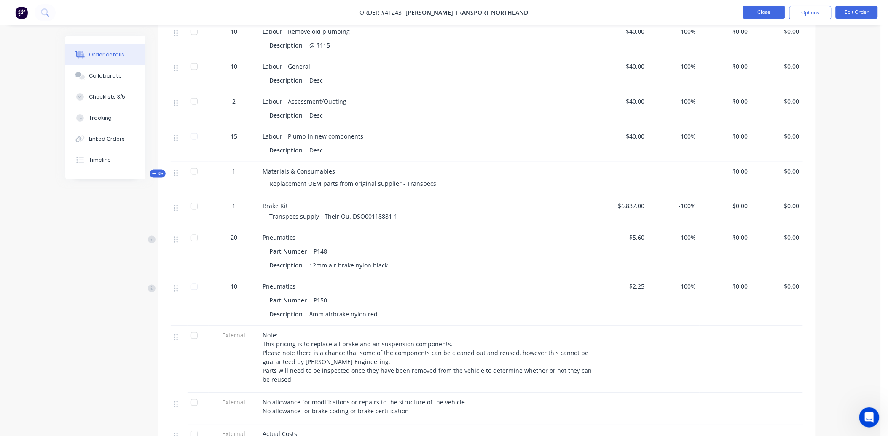
click at [766, 10] on button "Close" at bounding box center [764, 12] width 42 height 13
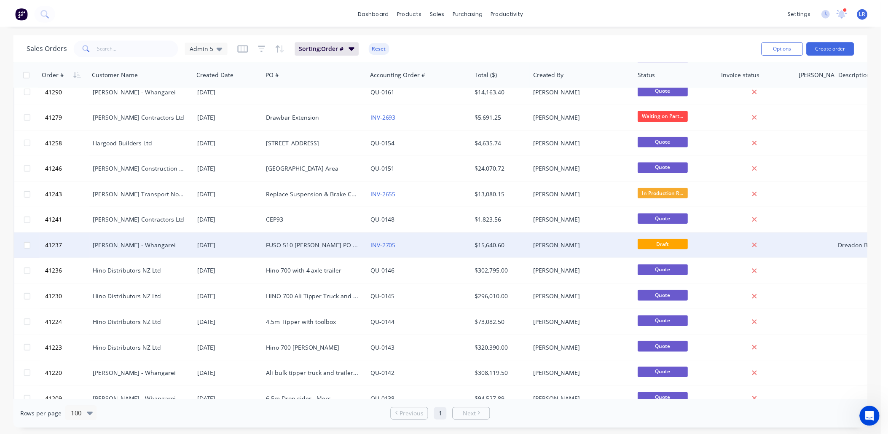
scroll to position [1545, 0]
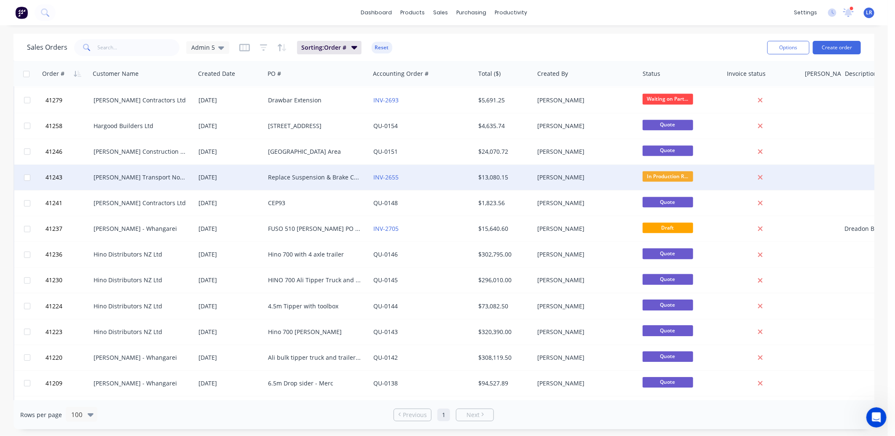
click at [212, 176] on div "15 Jul 2025" at bounding box center [229, 177] width 63 height 8
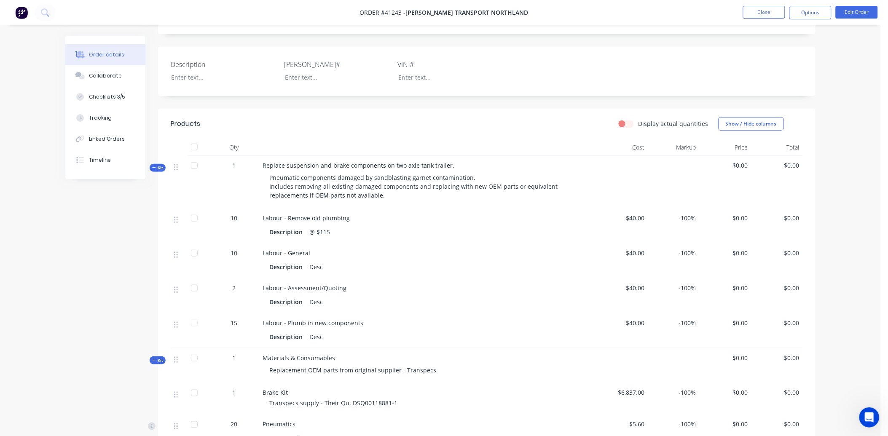
scroll to position [140, 0]
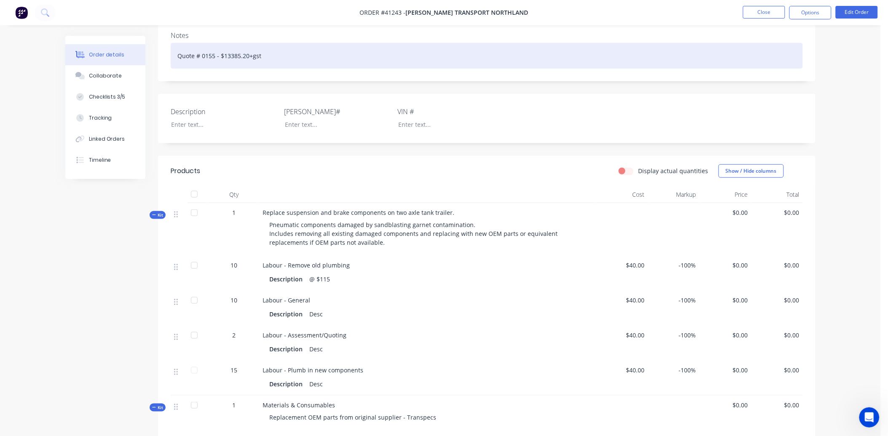
click at [291, 54] on div "Quote # 0155 - $13385.20+gst" at bounding box center [487, 56] width 632 height 26
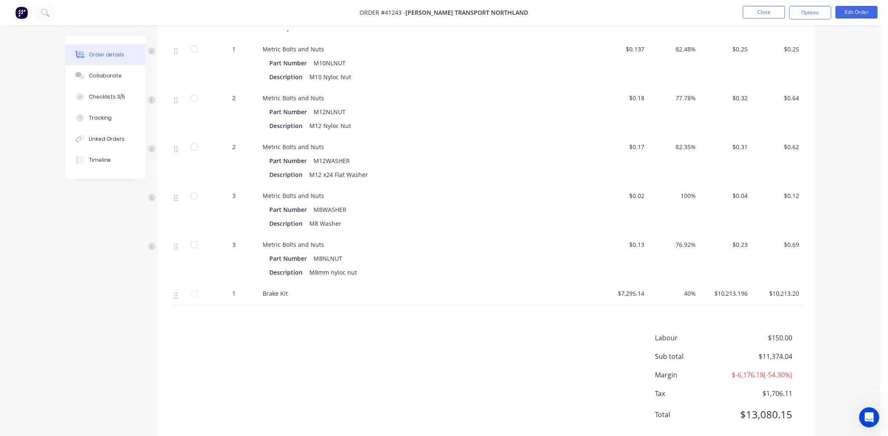
scroll to position [936, 0]
click at [860, 9] on button "Edit Order" at bounding box center [856, 12] width 42 height 13
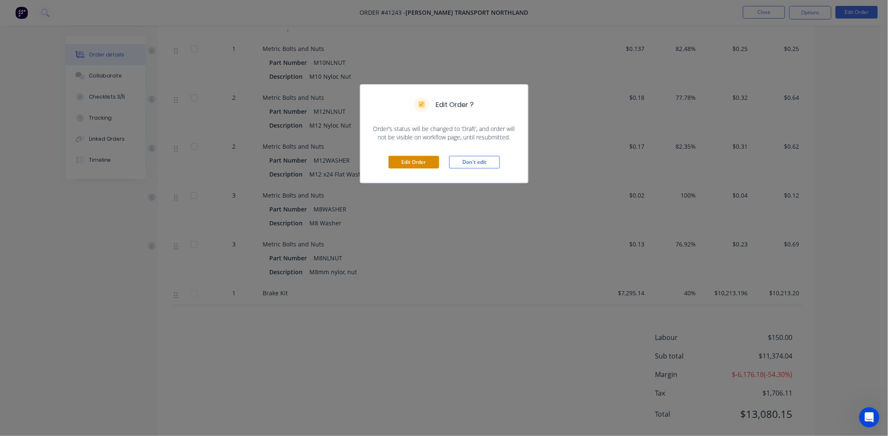
click at [426, 162] on button "Edit Order" at bounding box center [413, 162] width 51 height 13
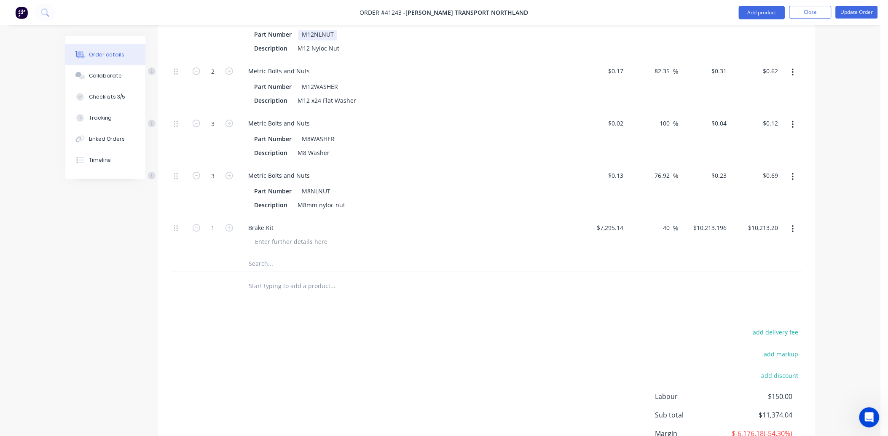
scroll to position [1248, 0]
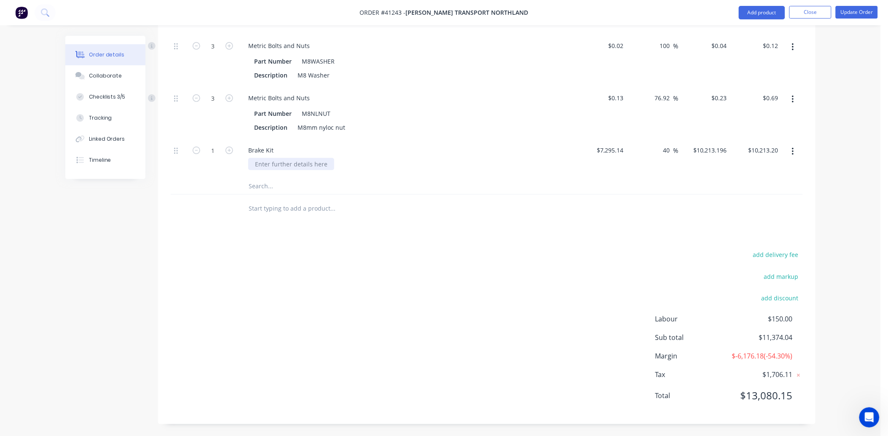
click at [259, 158] on div at bounding box center [291, 164] width 86 height 12
click at [852, 11] on button "Update Order" at bounding box center [856, 12] width 42 height 13
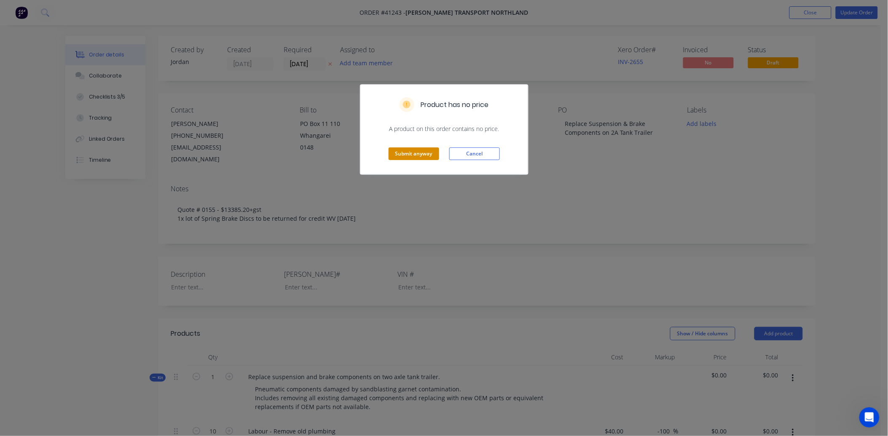
click at [415, 154] on button "Submit anyway" at bounding box center [413, 153] width 51 height 13
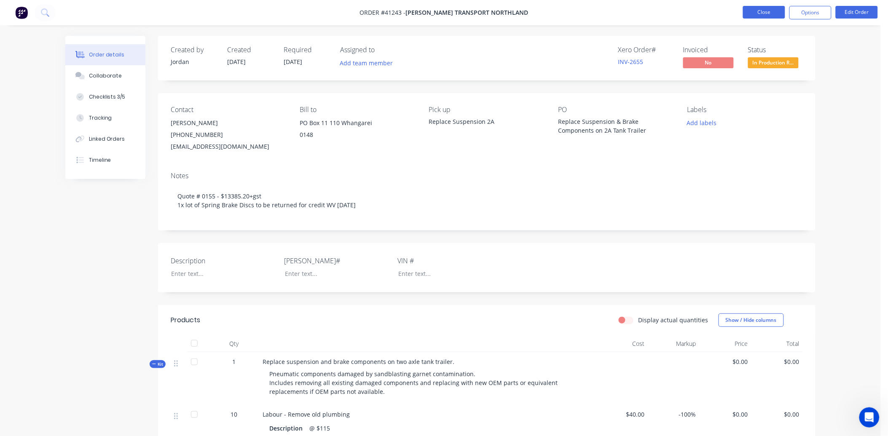
click at [768, 11] on button "Close" at bounding box center [764, 12] width 42 height 13
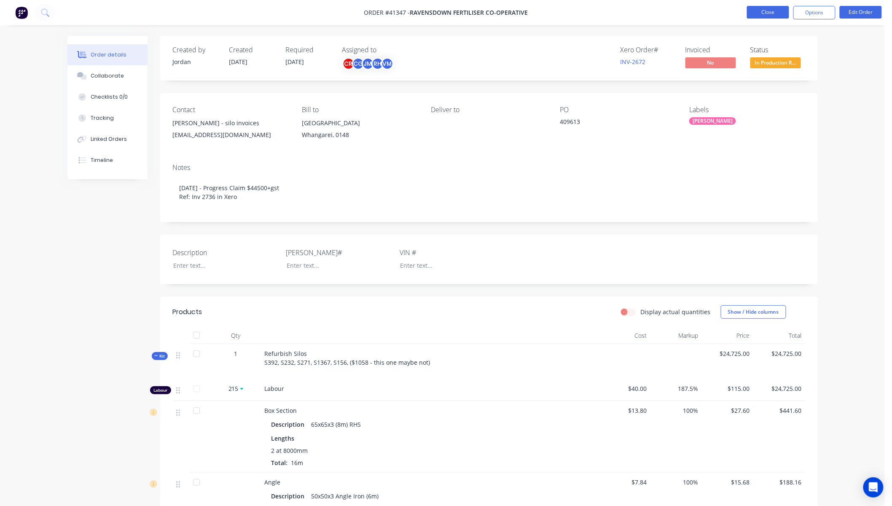
click at [782, 6] on button "Close" at bounding box center [768, 12] width 42 height 13
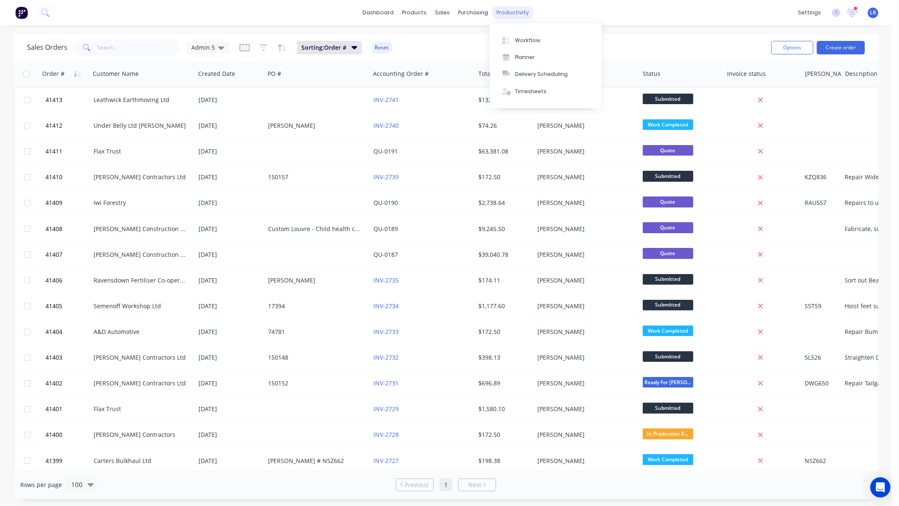
click at [516, 11] on div "productivity" at bounding box center [513, 12] width 41 height 13
click at [520, 85] on button "Timesheets" at bounding box center [546, 91] width 112 height 17
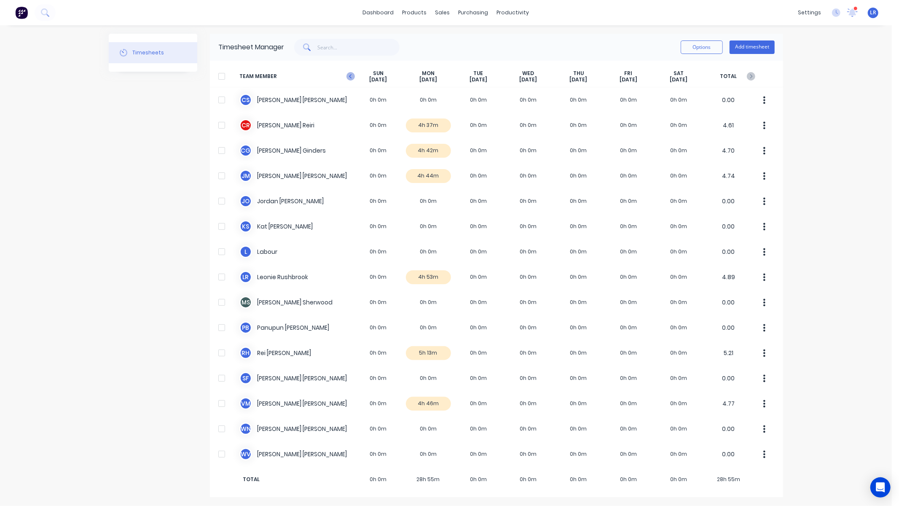
click at [353, 75] on icon at bounding box center [350, 76] width 8 height 8
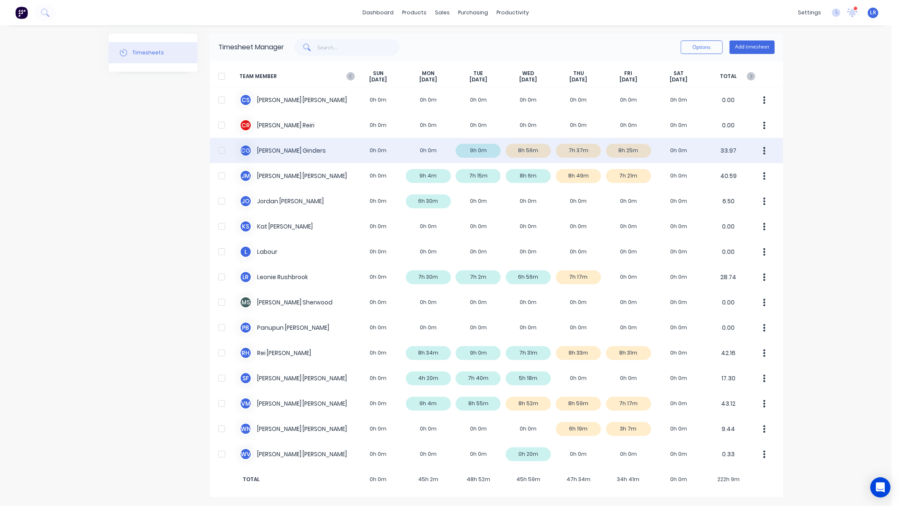
click at [535, 147] on div "C G Cody Ginders 0h 0m 0h 0m 9h 0m 8h 56m 7h 37m 8h 25m 0h 0m 33.97" at bounding box center [496, 150] width 573 height 25
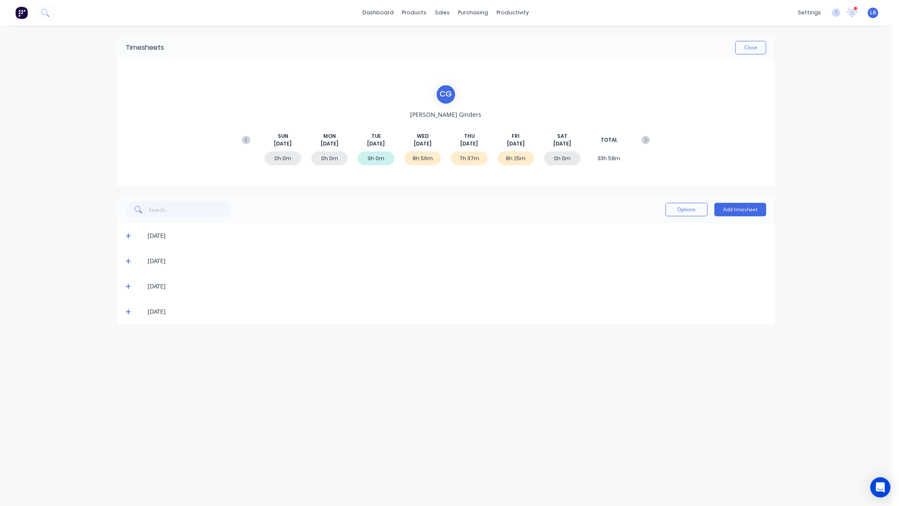
click at [127, 259] on icon at bounding box center [128, 261] width 5 height 6
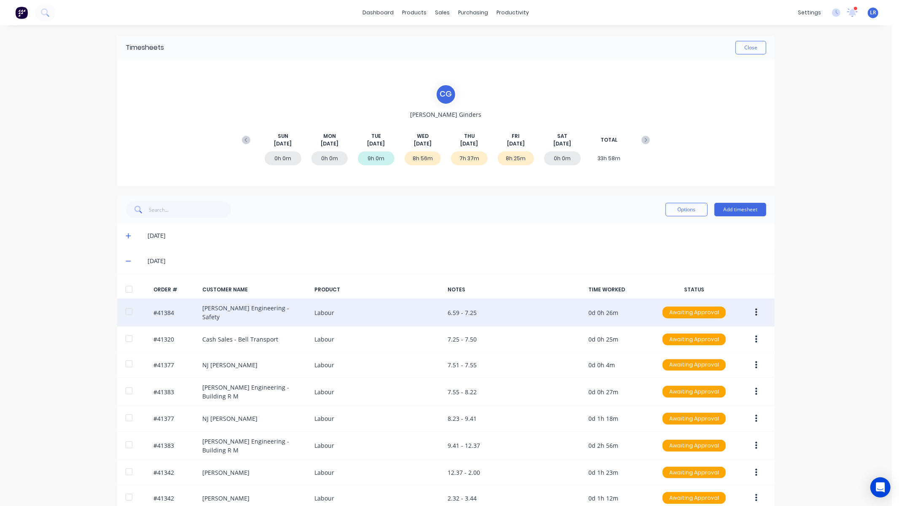
click at [750, 309] on button "button" at bounding box center [756, 312] width 20 height 15
click at [732, 331] on div "Approve" at bounding box center [725, 334] width 65 height 12
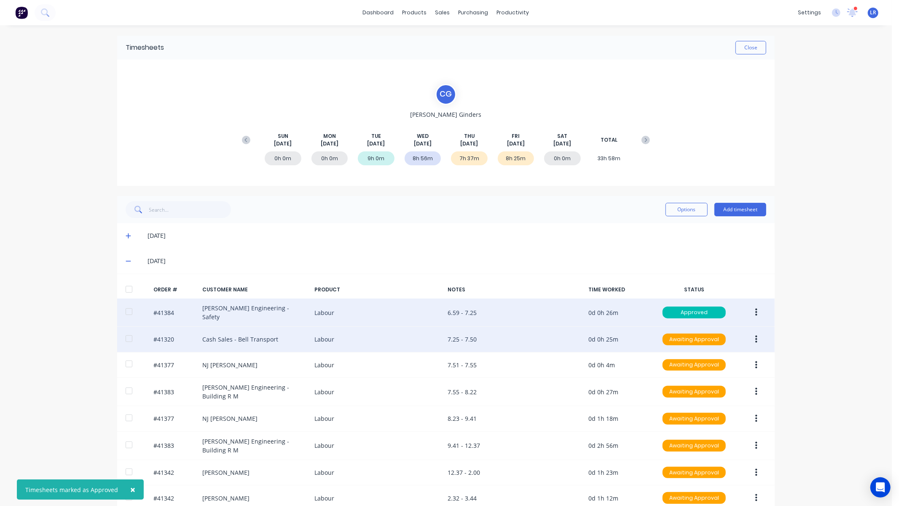
click at [755, 335] on icon "button" at bounding box center [756, 339] width 2 height 8
click at [717, 355] on div "Approve" at bounding box center [725, 361] width 65 height 12
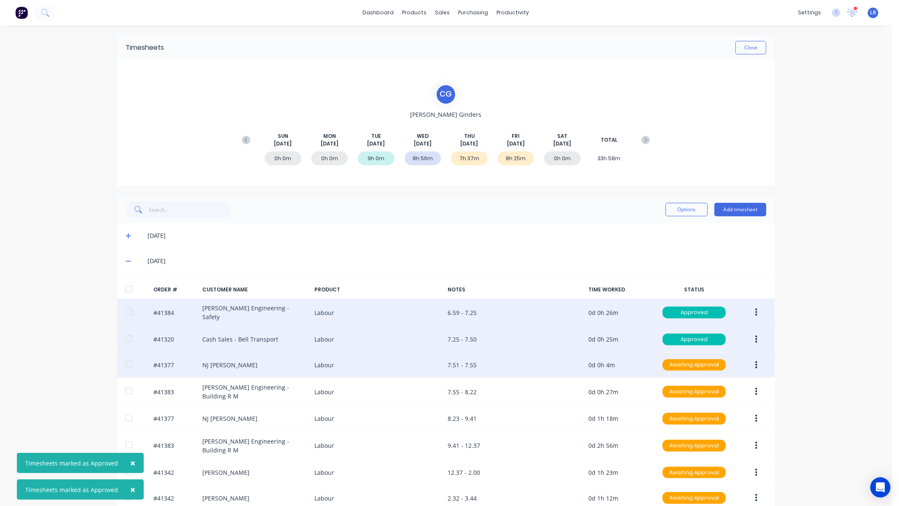
click at [753, 353] on div "#41377 NJ Julian Labour 7.51 - 7.55 0d 0h 4m Awaiting Approval" at bounding box center [445, 365] width 657 height 26
click at [755, 360] on icon "button" at bounding box center [756, 364] width 2 height 9
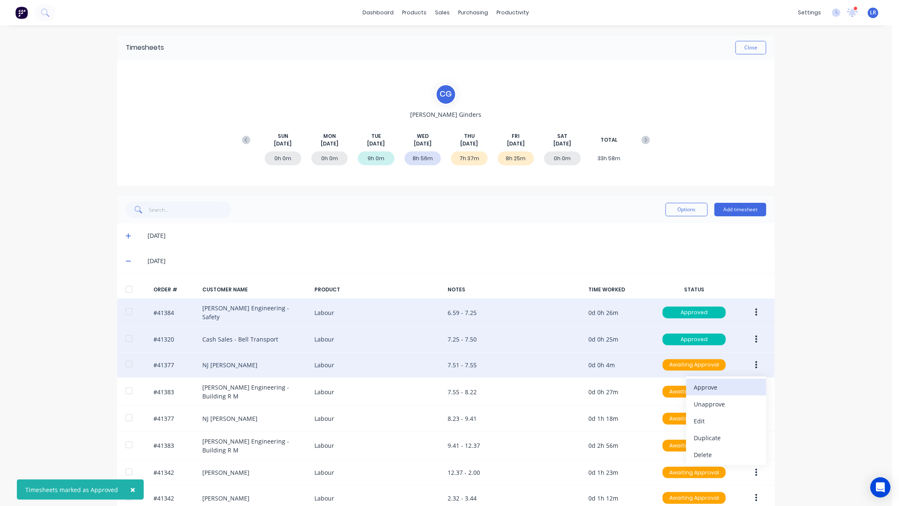
drag, startPoint x: 708, startPoint y: 381, endPoint x: 722, endPoint y: 382, distance: 13.9
click at [708, 381] on div "Approve" at bounding box center [725, 387] width 65 height 12
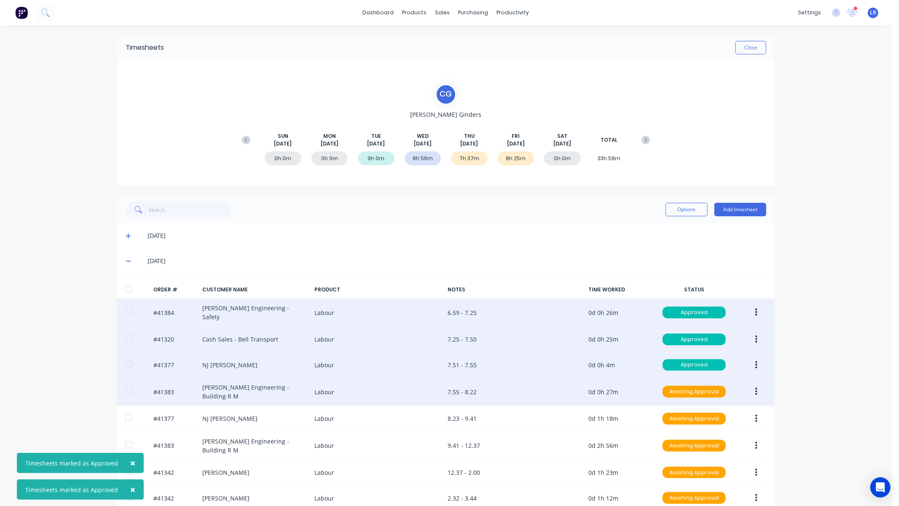
click at [755, 388] on icon "button" at bounding box center [756, 392] width 2 height 8
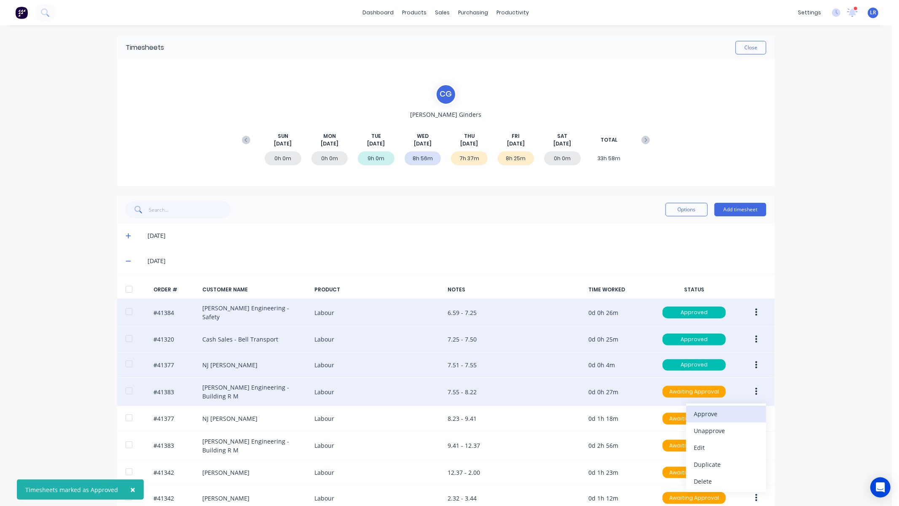
click at [709, 407] on div "Approve" at bounding box center [725, 413] width 65 height 12
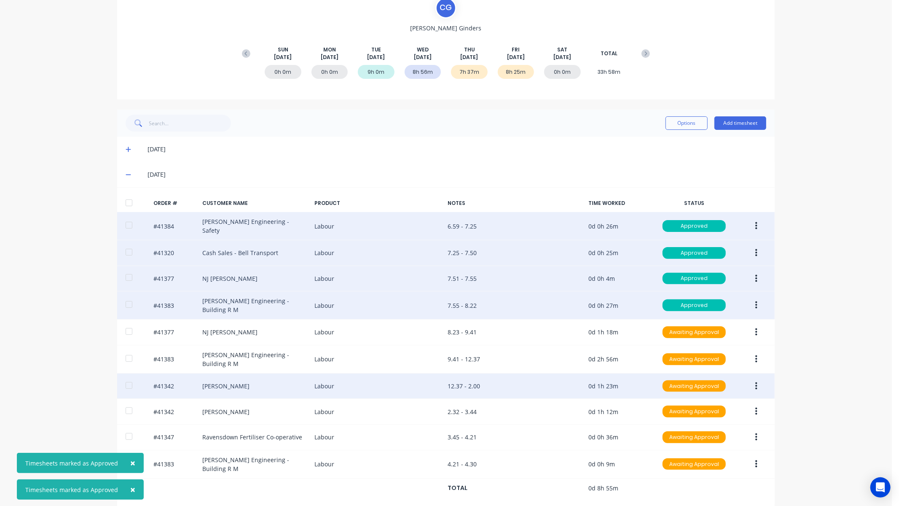
scroll to position [94, 0]
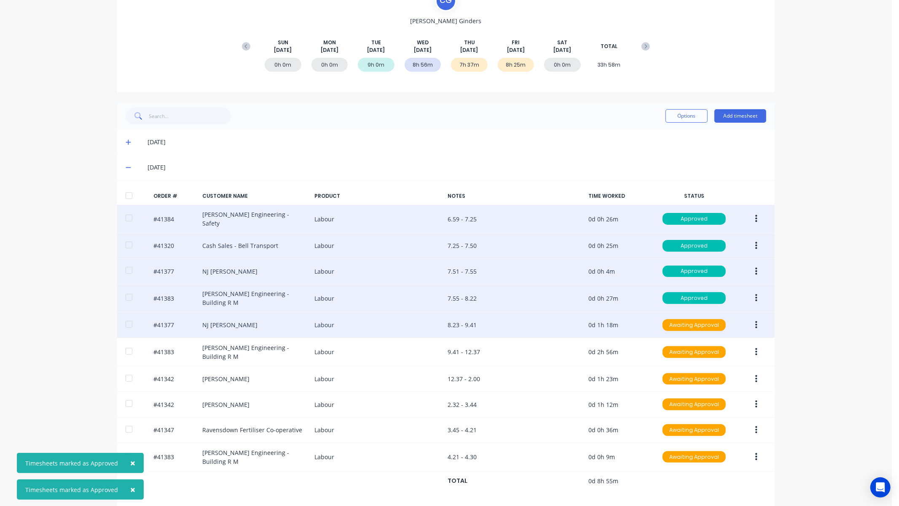
click at [755, 321] on icon "button" at bounding box center [756, 325] width 2 height 8
click at [706, 341] on div "Approve" at bounding box center [725, 347] width 65 height 12
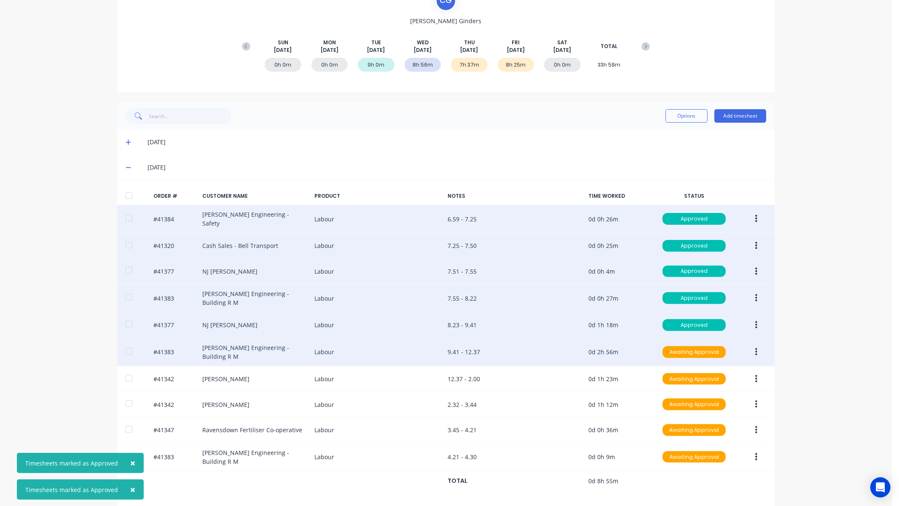
click at [750, 347] on button "button" at bounding box center [756, 351] width 20 height 15
click at [723, 368] on div "Approve" at bounding box center [725, 374] width 65 height 12
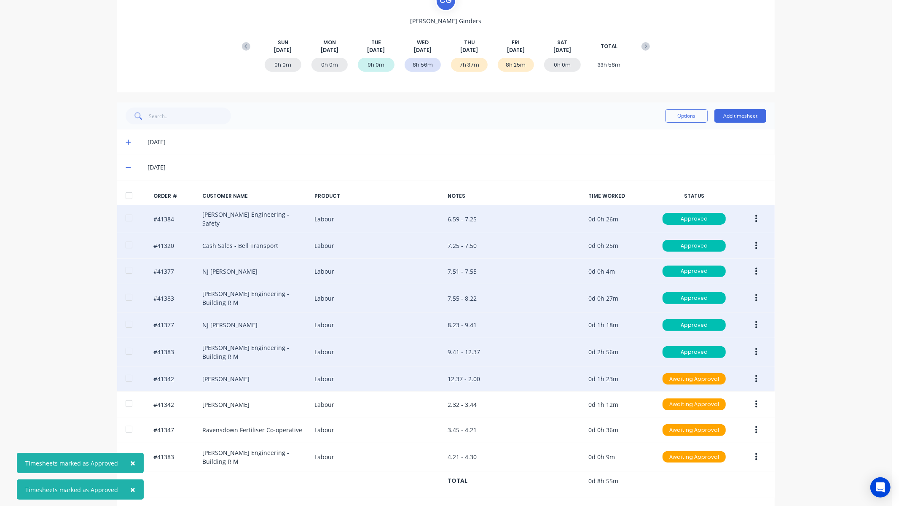
click at [755, 374] on icon "button" at bounding box center [756, 378] width 2 height 9
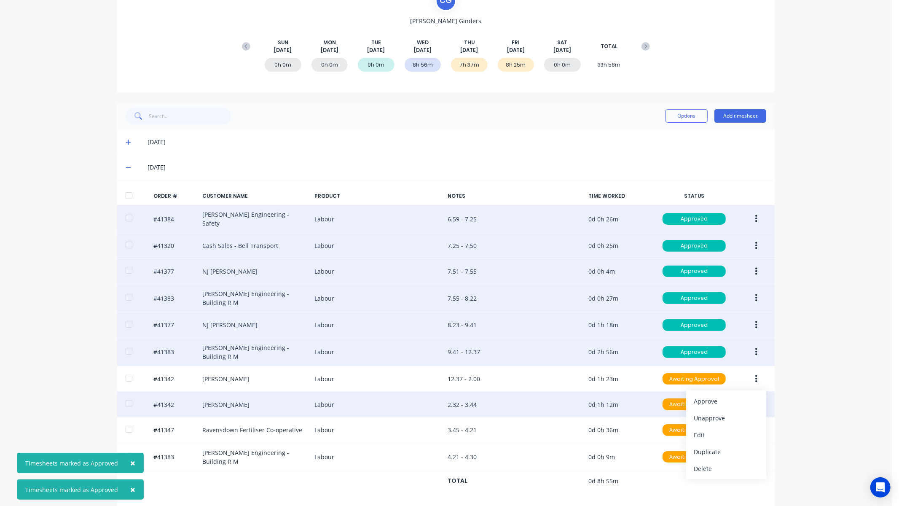
drag, startPoint x: 712, startPoint y: 392, endPoint x: 735, endPoint y: 407, distance: 27.7
click at [712, 395] on div "Approve" at bounding box center [725, 401] width 65 height 12
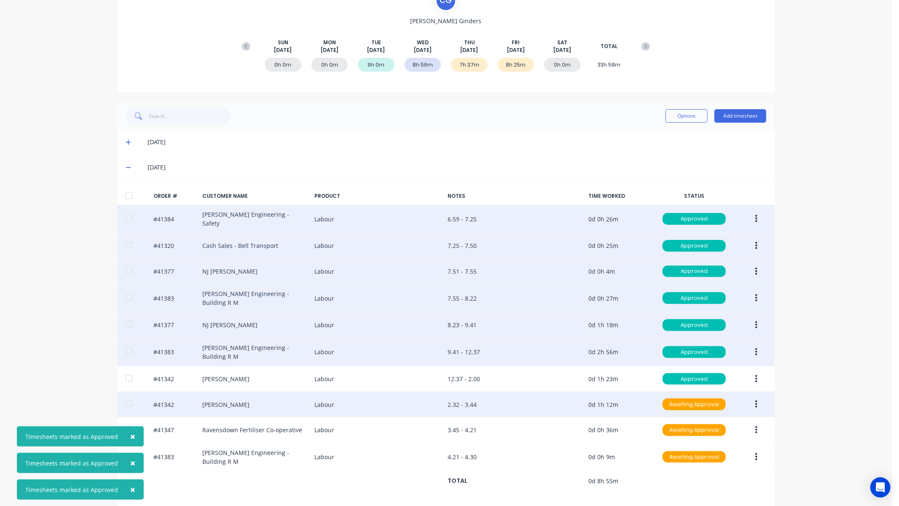
click at [749, 398] on button "button" at bounding box center [756, 403] width 20 height 15
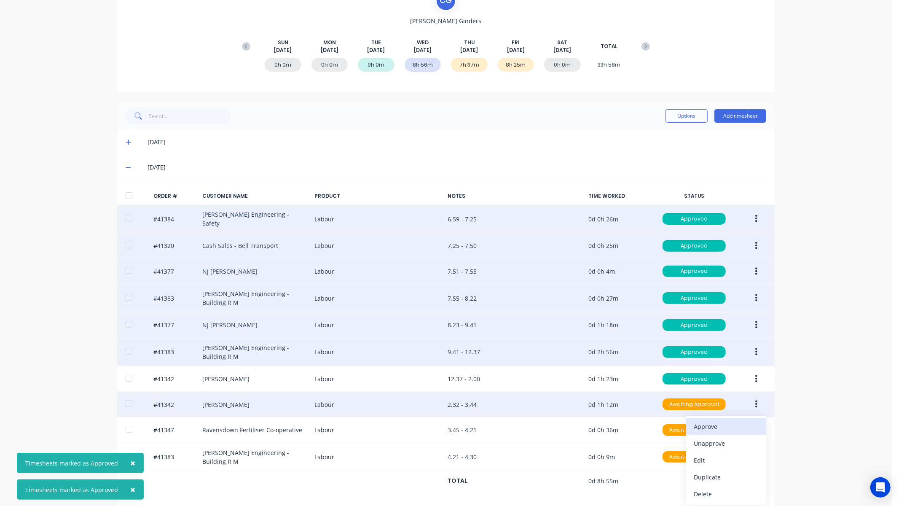
click at [714, 420] on div "Approve" at bounding box center [725, 426] width 65 height 12
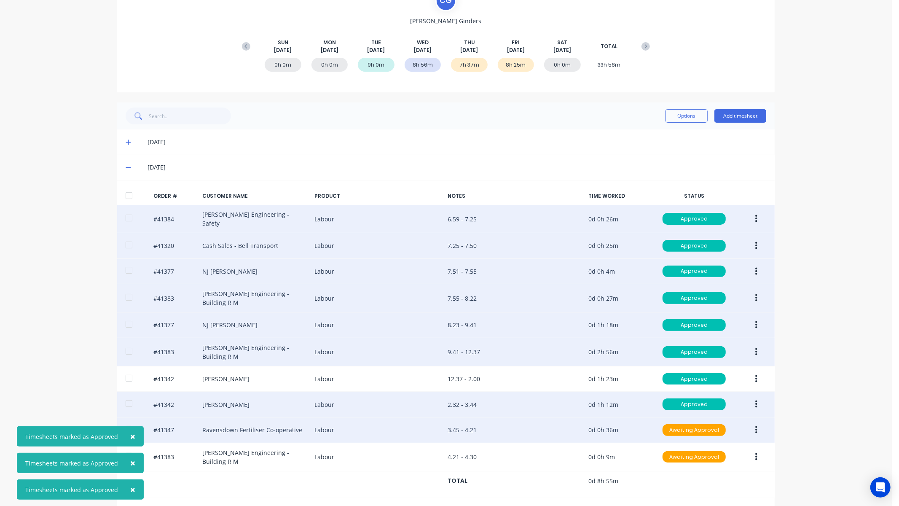
click at [755, 426] on icon "button" at bounding box center [756, 429] width 2 height 9
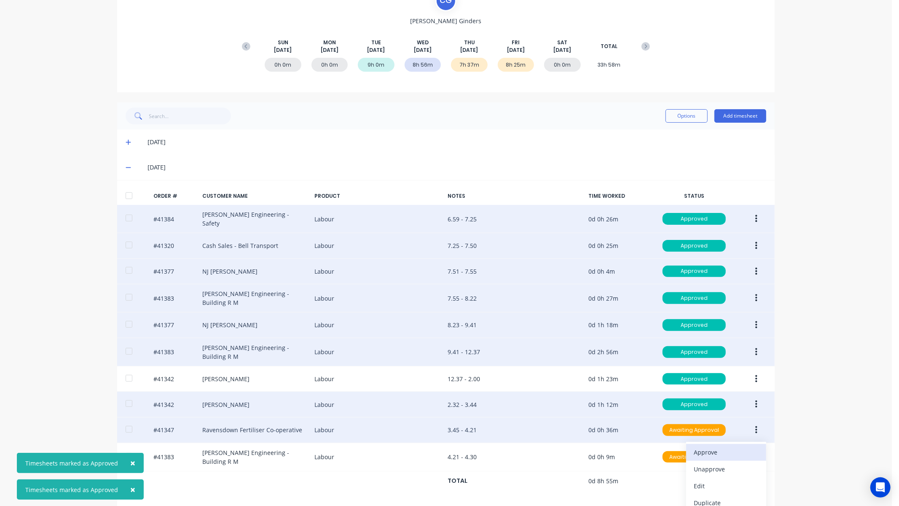
drag, startPoint x: 707, startPoint y: 438, endPoint x: 720, endPoint y: 442, distance: 14.5
click at [708, 444] on button "Approve" at bounding box center [726, 452] width 80 height 17
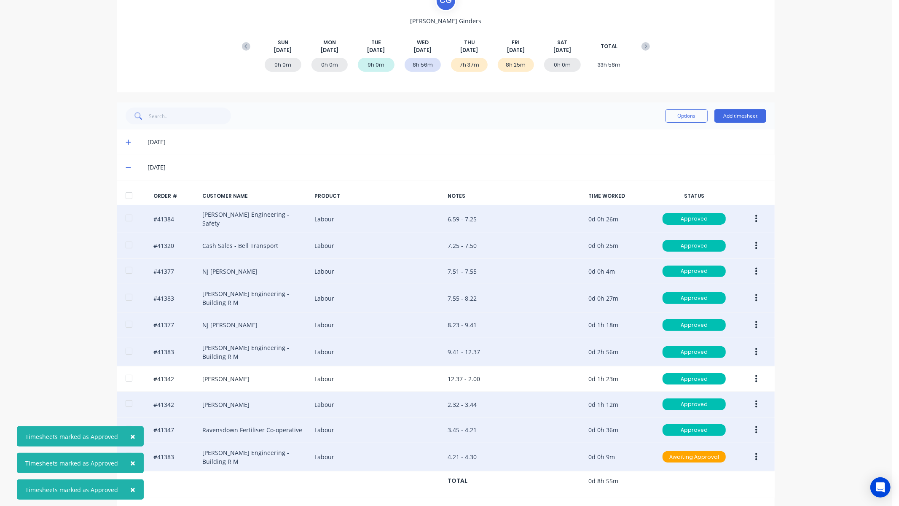
click at [755, 452] on icon "button" at bounding box center [756, 456] width 2 height 8
click at [708, 473] on div "Approve" at bounding box center [725, 479] width 65 height 12
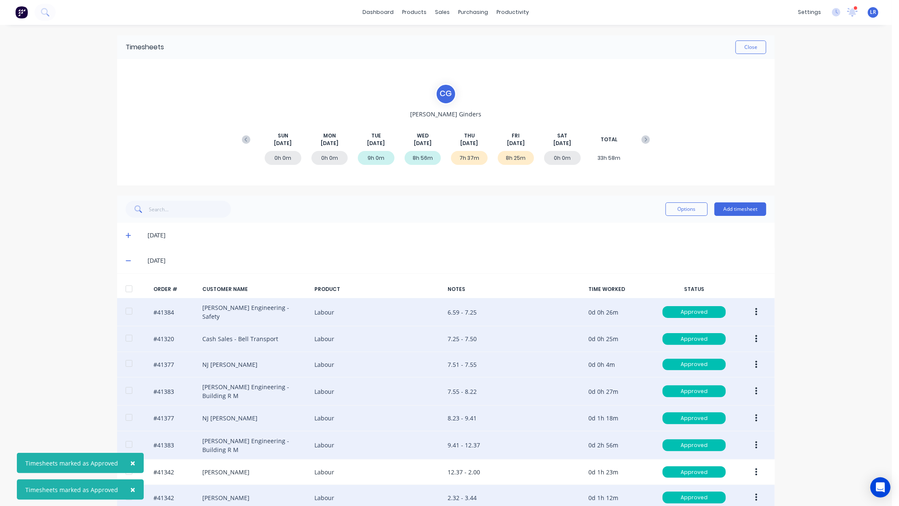
scroll to position [0, 0]
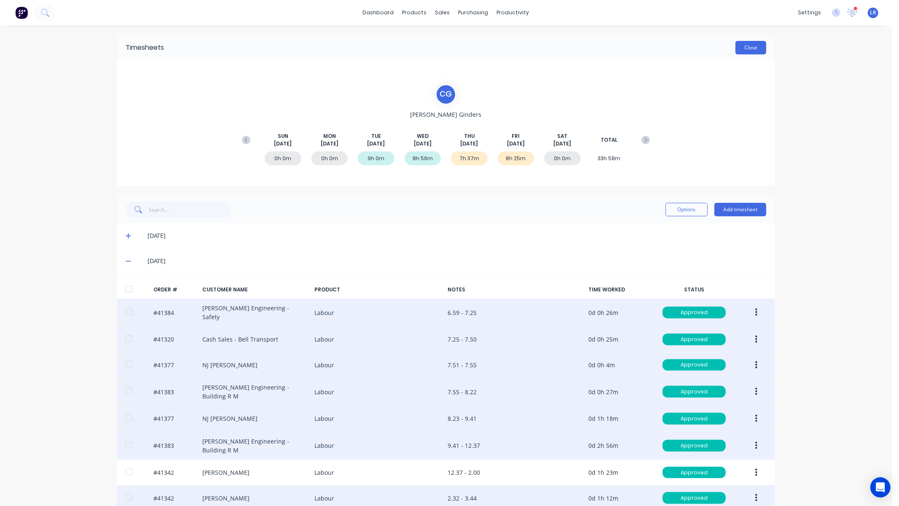
click at [747, 52] on button "Close" at bounding box center [750, 47] width 31 height 13
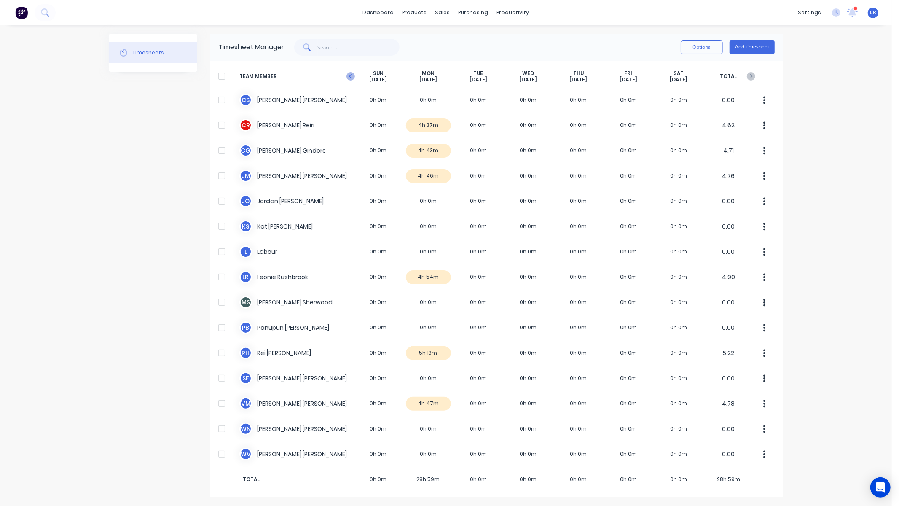
click at [351, 73] on icon at bounding box center [350, 76] width 8 height 8
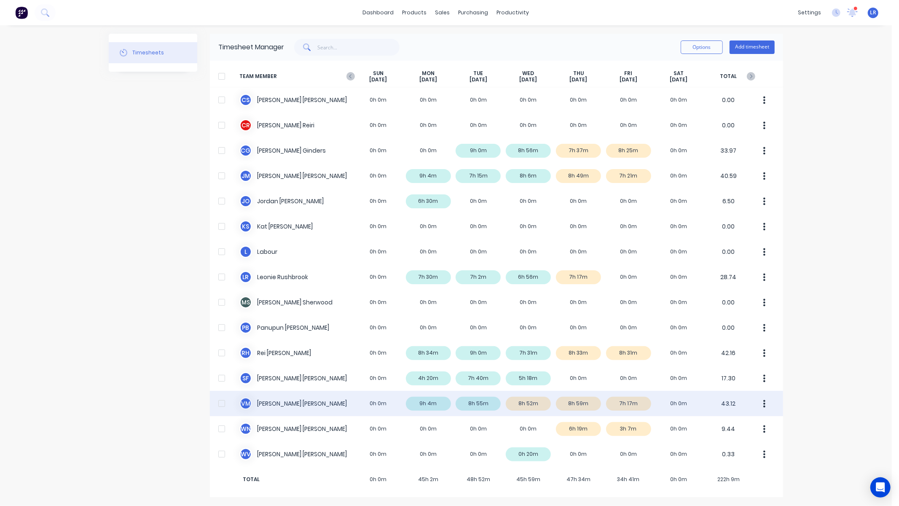
click at [532, 403] on div "V M Vaughn Mooney 0h 0m 9h 4m 8h 55m 8h 52m 8h 59m 7h 17m 0h 0m 43.12" at bounding box center [496, 403] width 573 height 25
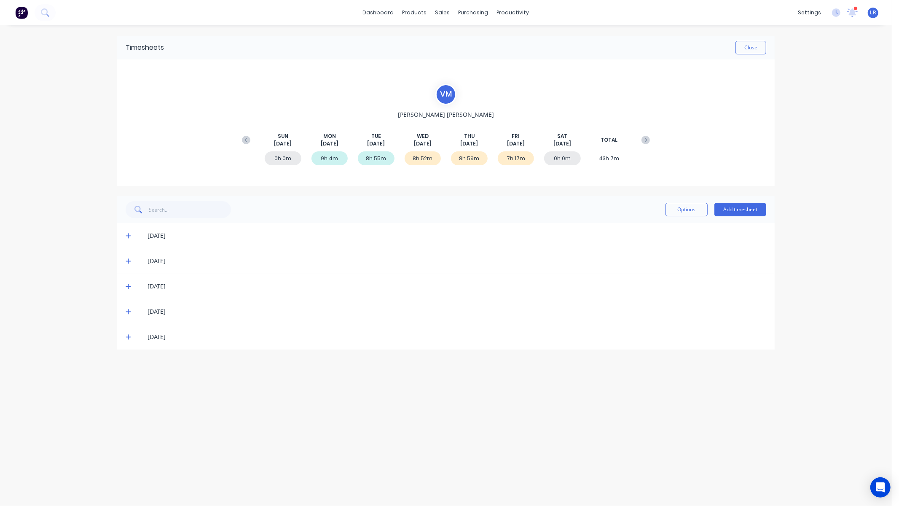
click at [127, 283] on icon at bounding box center [128, 286] width 5 height 6
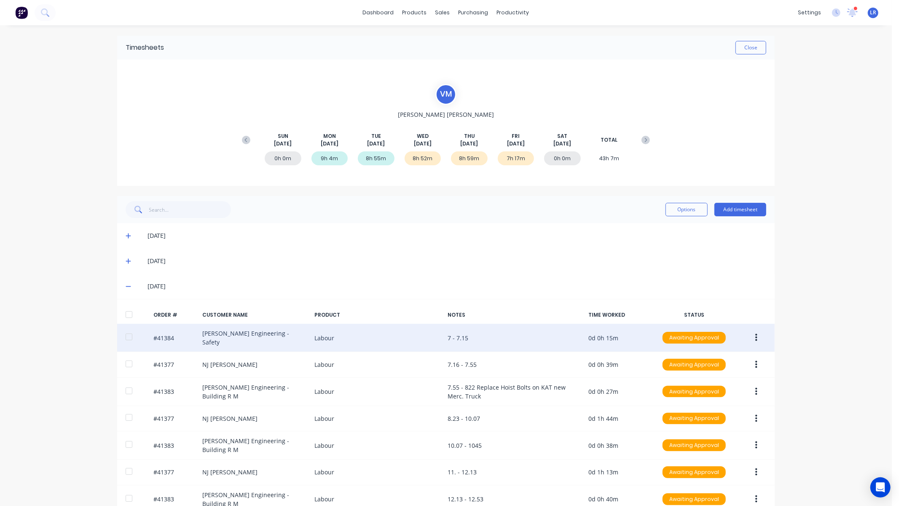
click at [755, 334] on icon "button" at bounding box center [756, 338] width 2 height 8
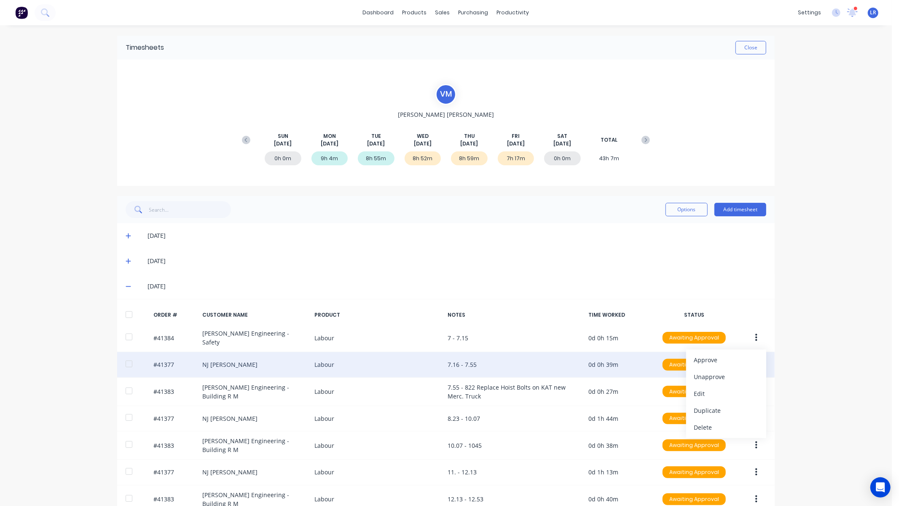
drag, startPoint x: 741, startPoint y: 356, endPoint x: 738, endPoint y: 359, distance: 4.6
click at [740, 356] on div "Approve" at bounding box center [725, 359] width 65 height 12
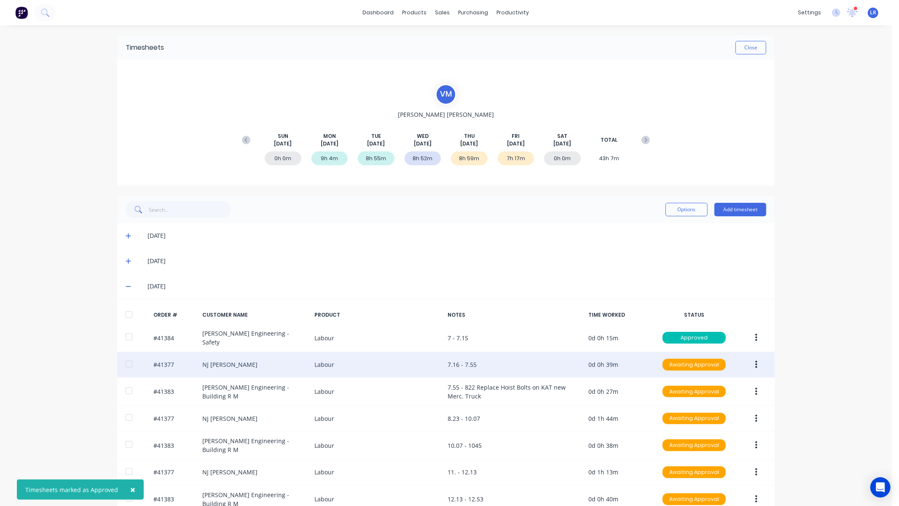
click at [755, 361] on icon "button" at bounding box center [756, 365] width 2 height 8
click at [723, 378] on button "Approve" at bounding box center [726, 386] width 80 height 17
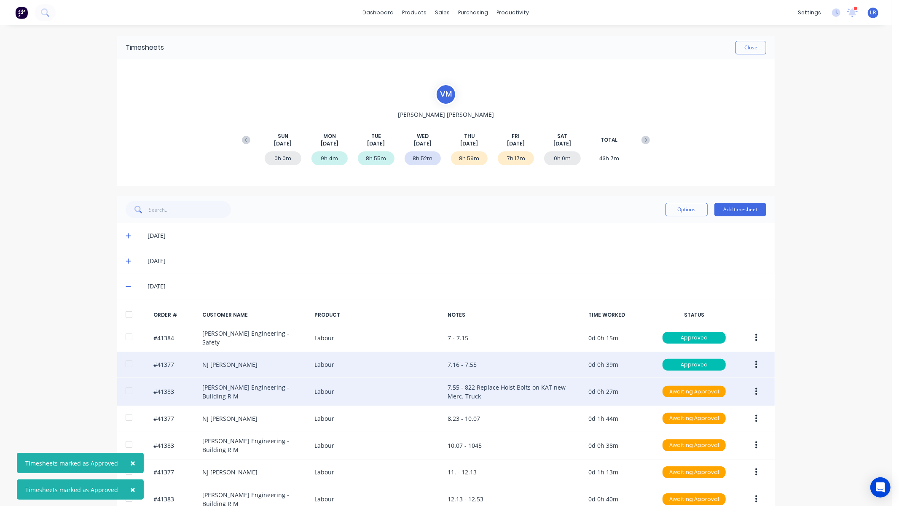
click at [756, 388] on button "button" at bounding box center [756, 391] width 20 height 15
drag, startPoint x: 723, startPoint y: 407, endPoint x: 726, endPoint y: 412, distance: 5.7
click at [723, 407] on div "Approve" at bounding box center [725, 413] width 65 height 12
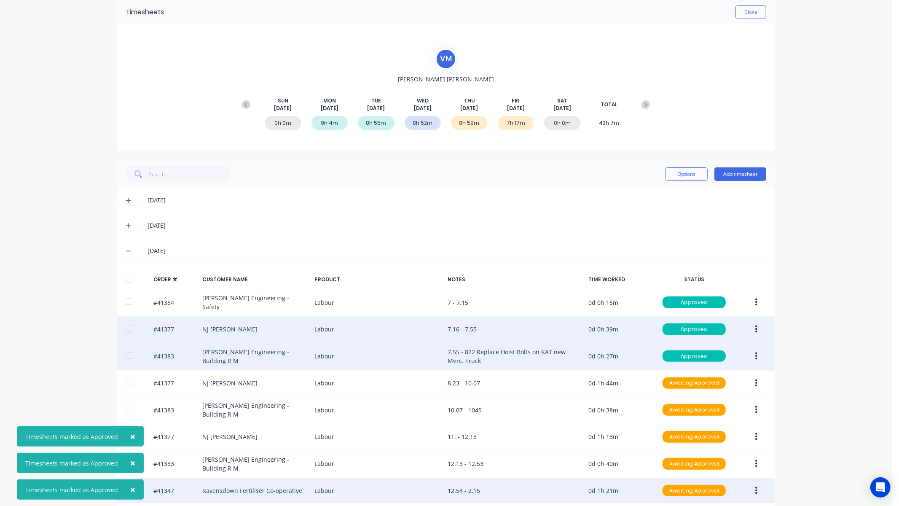
scroll to position [140, 0]
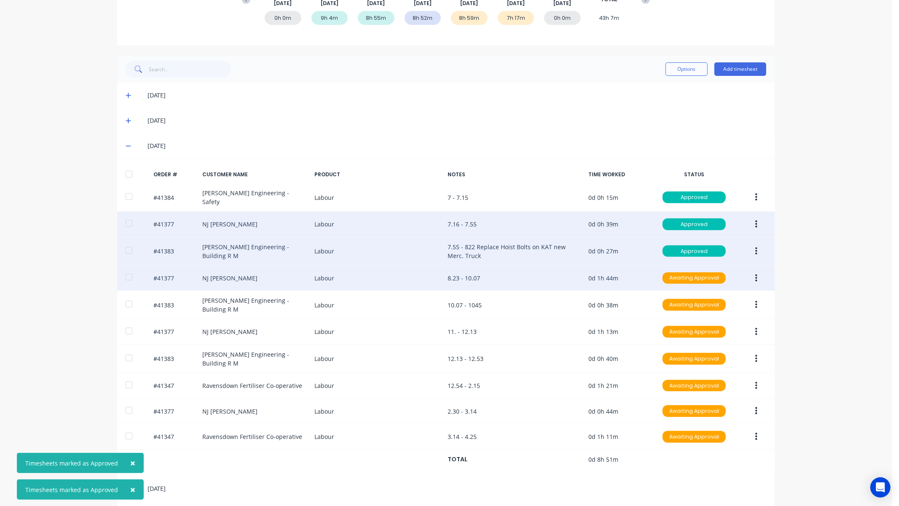
click at [755, 273] on icon "button" at bounding box center [756, 277] width 2 height 9
click at [717, 298] on div "Approve" at bounding box center [725, 300] width 65 height 12
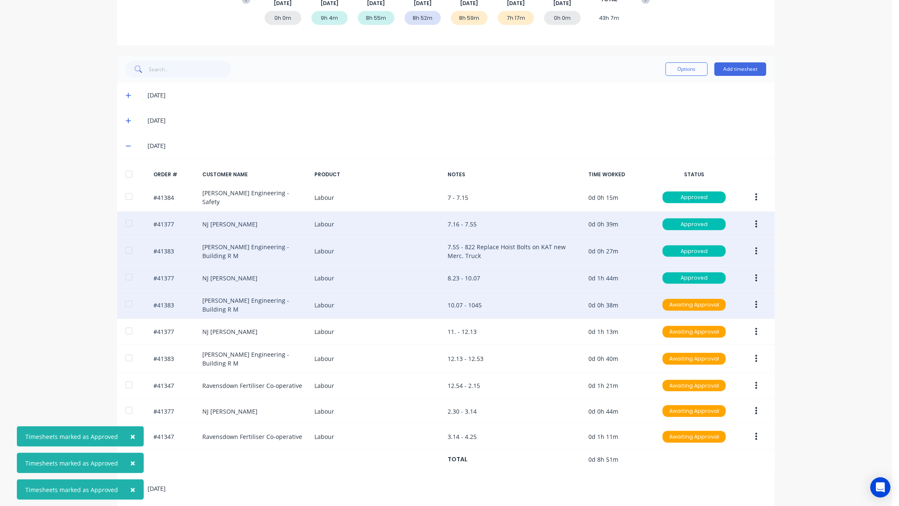
click at [755, 304] on icon "button" at bounding box center [756, 304] width 2 height 9
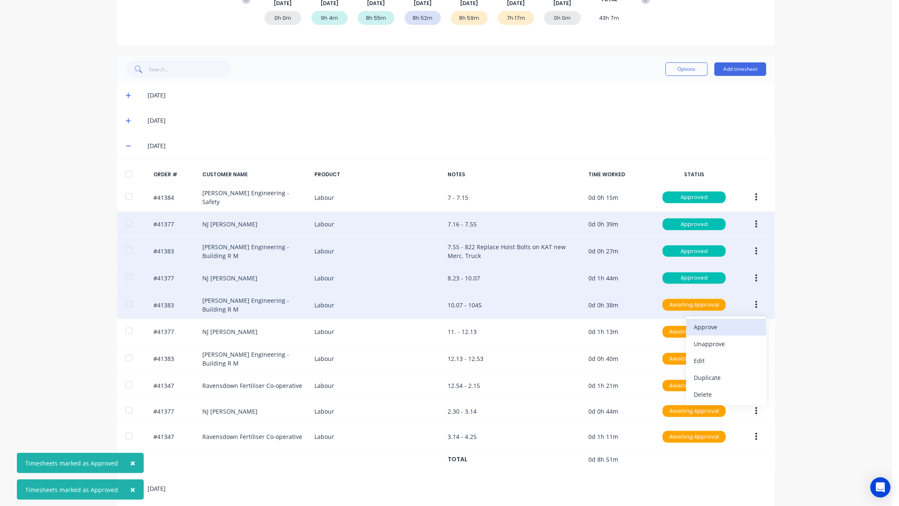
drag, startPoint x: 726, startPoint y: 317, endPoint x: 727, endPoint y: 322, distance: 5.1
click at [726, 321] on div "Approve" at bounding box center [725, 327] width 65 height 12
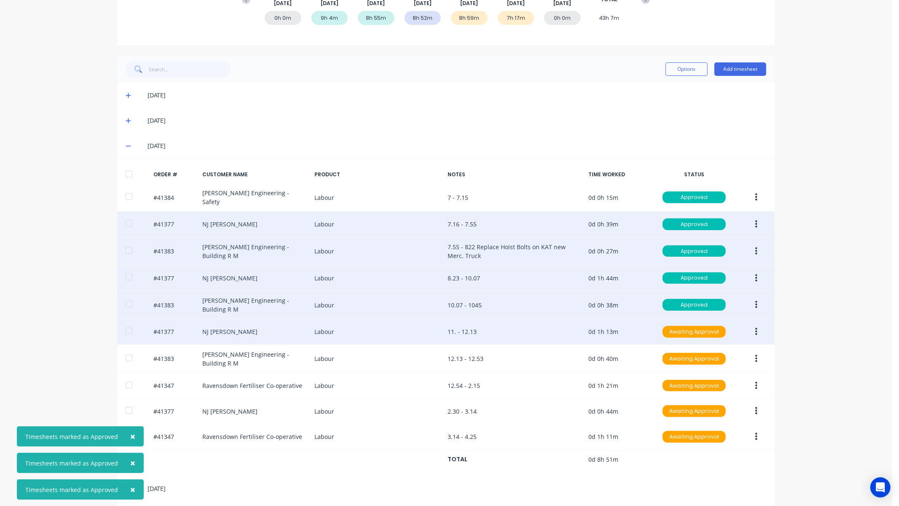
click at [755, 328] on icon "button" at bounding box center [756, 332] width 2 height 8
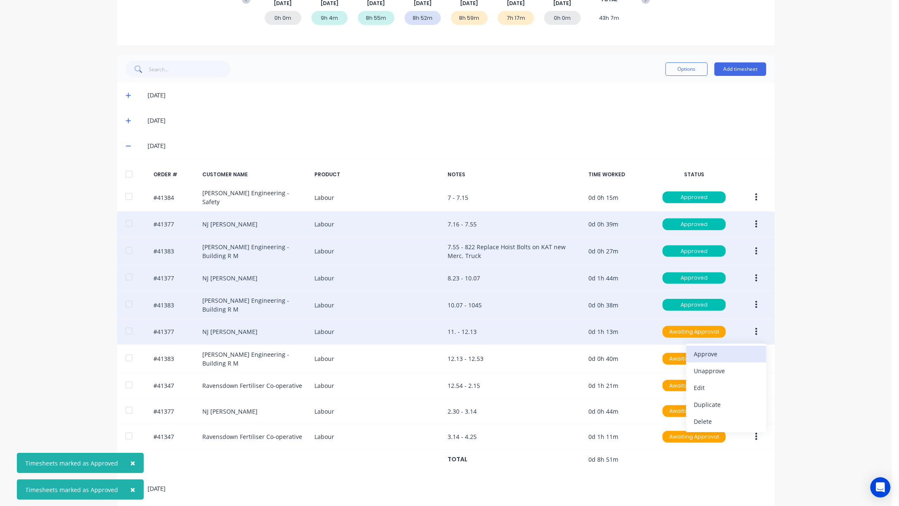
click at [739, 345] on button "Approve" at bounding box center [726, 353] width 80 height 17
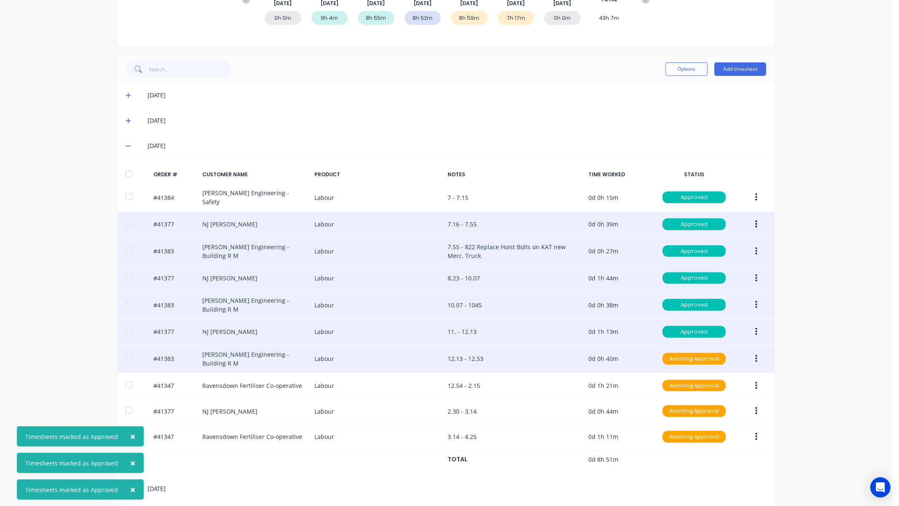
click at [750, 351] on button "button" at bounding box center [756, 358] width 20 height 15
drag, startPoint x: 734, startPoint y: 370, endPoint x: 738, endPoint y: 372, distance: 4.6
click at [734, 375] on div "Approve" at bounding box center [725, 381] width 65 height 12
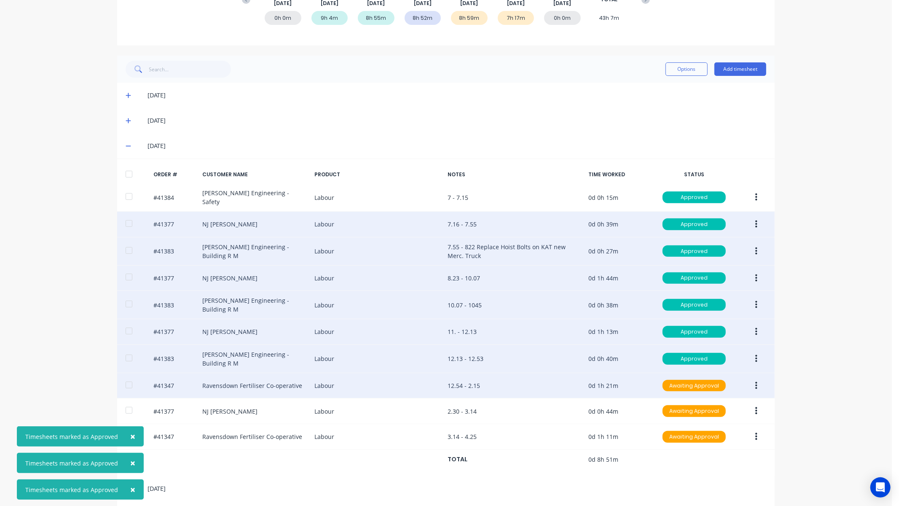
click at [755, 381] on icon "button" at bounding box center [756, 385] width 2 height 9
click at [723, 402] on div "Approve" at bounding box center [725, 408] width 65 height 12
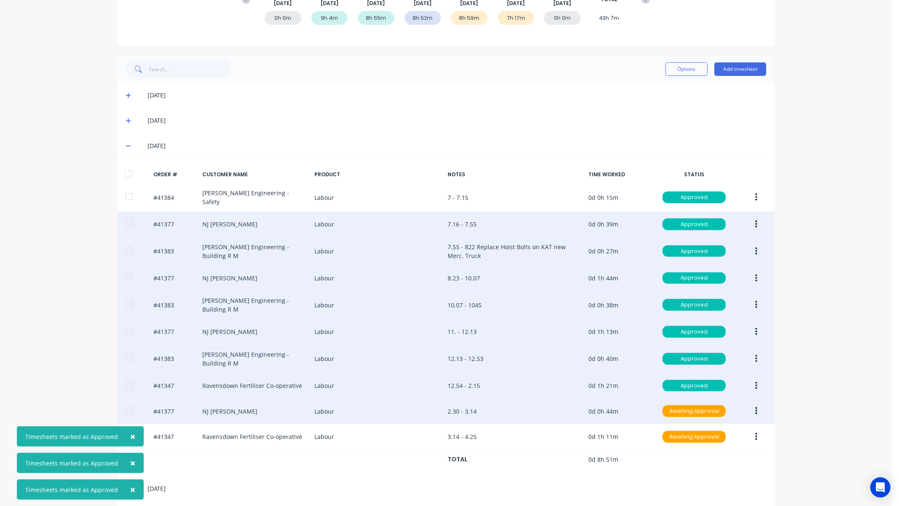
click at [749, 403] on button "button" at bounding box center [756, 410] width 20 height 15
drag, startPoint x: 712, startPoint y: 422, endPoint x: 726, endPoint y: 424, distance: 14.0
click at [715, 427] on div "Approve" at bounding box center [725, 433] width 65 height 12
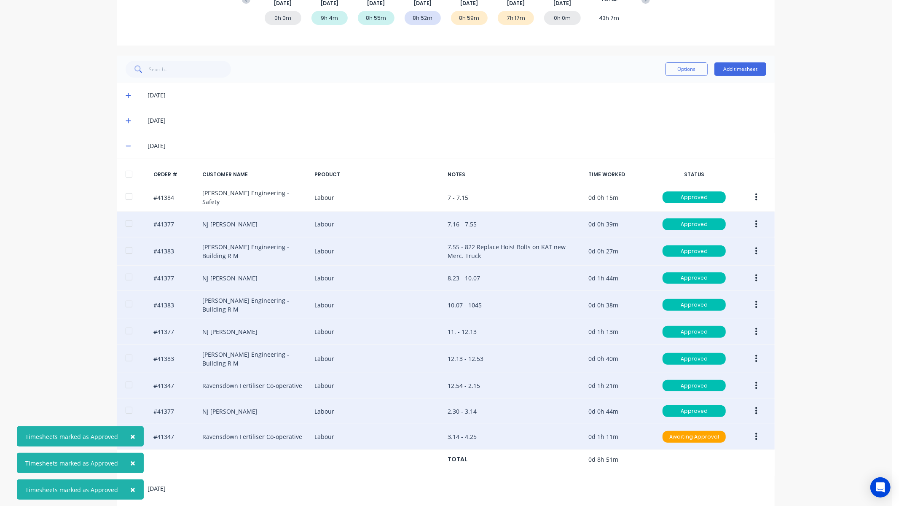
click at [757, 429] on button "button" at bounding box center [756, 436] width 20 height 15
drag, startPoint x: 715, startPoint y: 450, endPoint x: 726, endPoint y: 432, distance: 20.6
click at [718, 452] on div "Approve" at bounding box center [725, 458] width 65 height 12
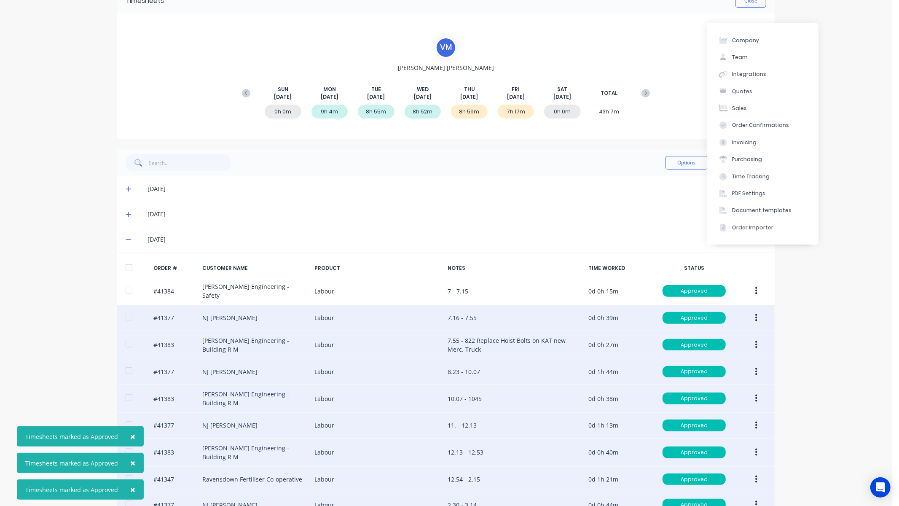
scroll to position [0, 0]
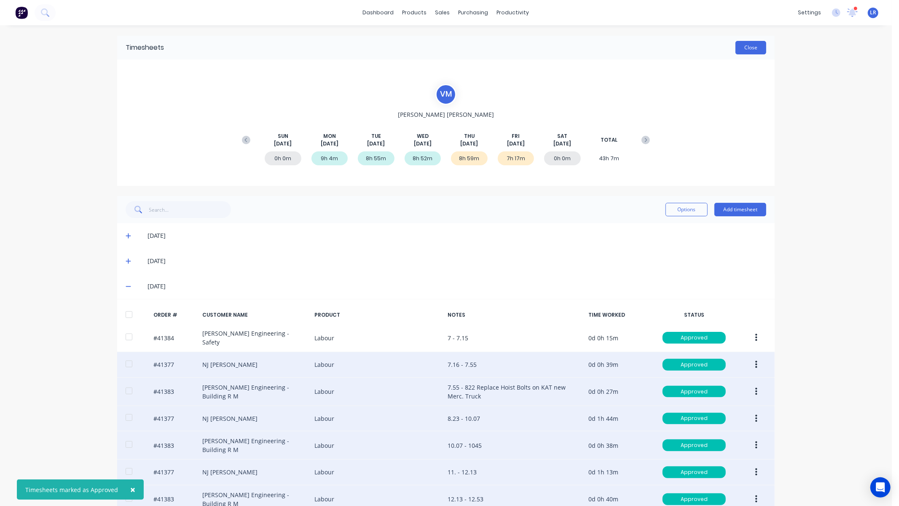
click at [746, 51] on button "Close" at bounding box center [750, 47] width 31 height 13
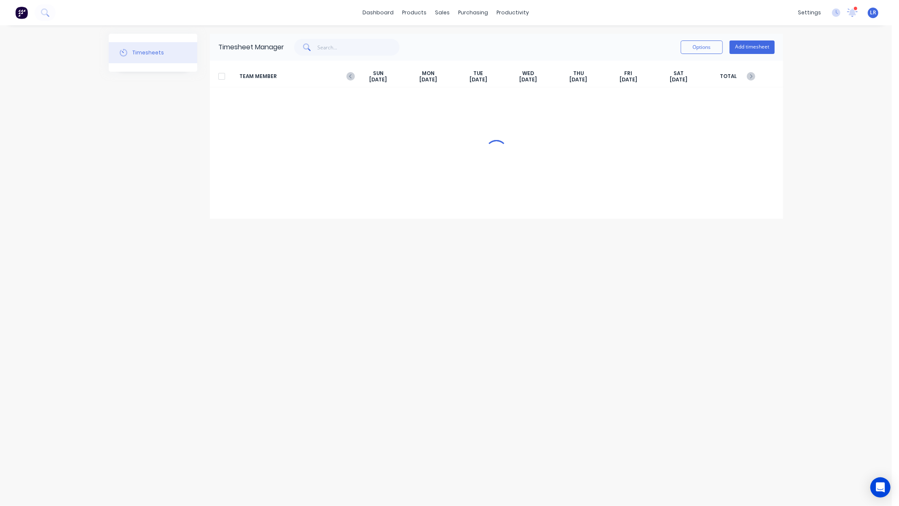
click at [748, 46] on button "Add timesheet" at bounding box center [751, 46] width 45 height 13
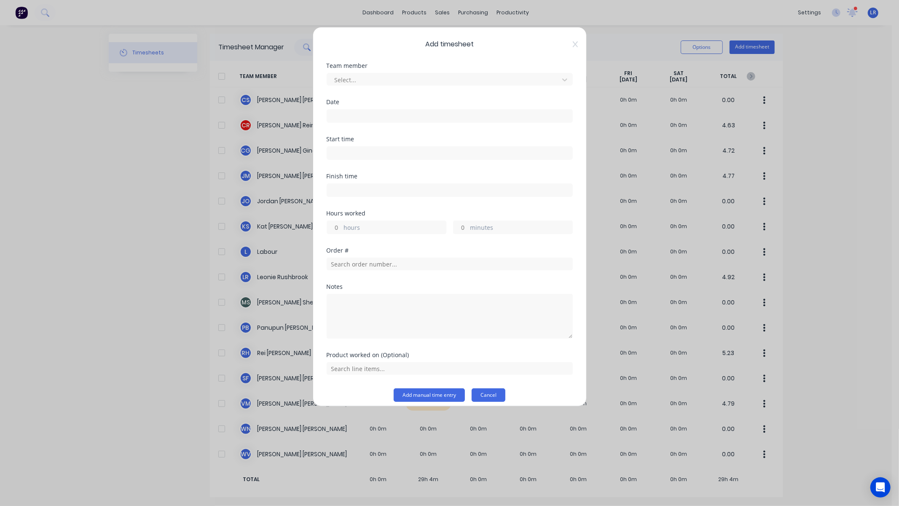
click at [485, 395] on button "Cancel" at bounding box center [488, 394] width 34 height 13
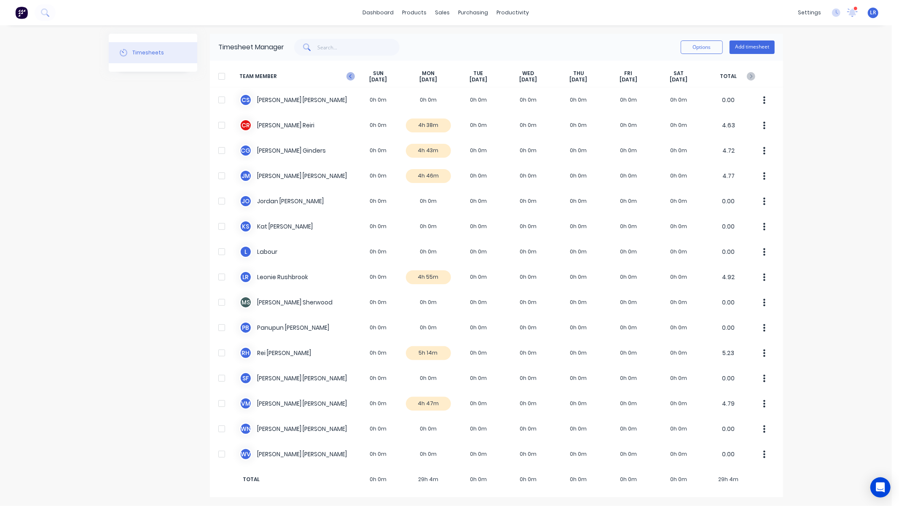
click at [351, 75] on icon at bounding box center [350, 76] width 8 height 8
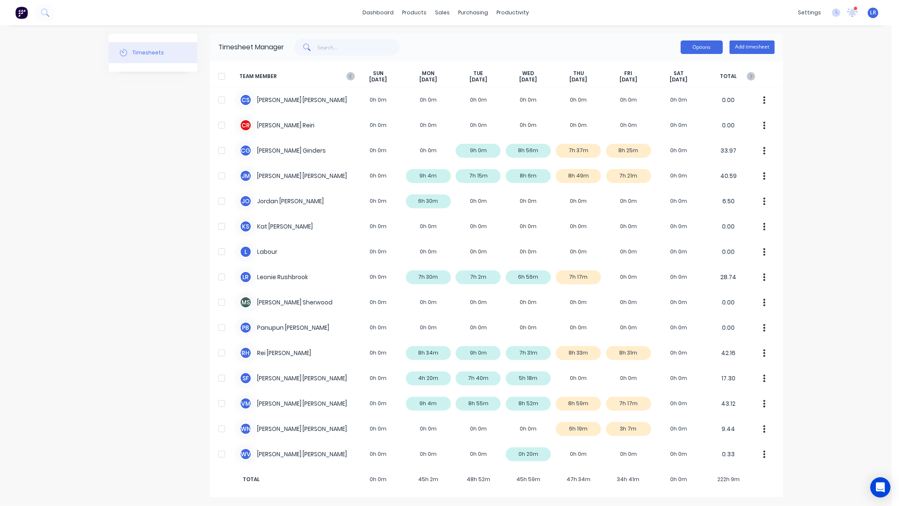
click at [707, 44] on button "Options" at bounding box center [701, 46] width 42 height 13
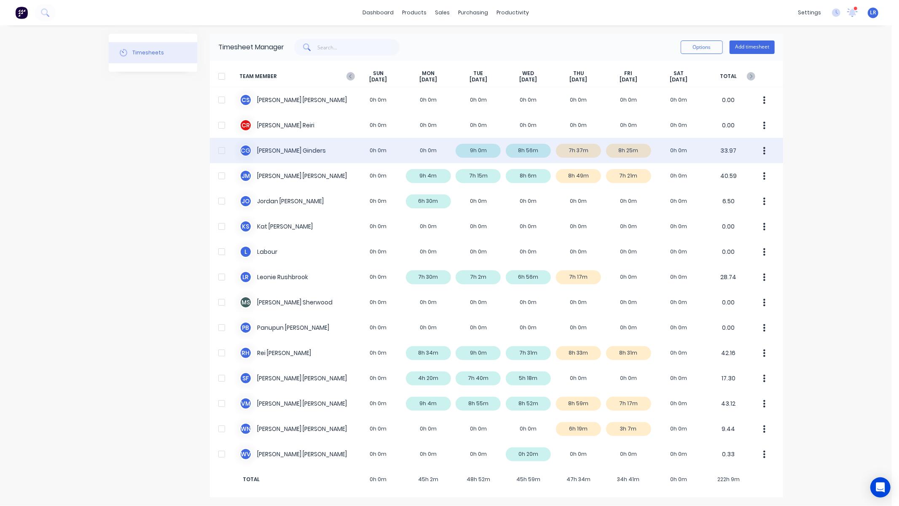
click at [221, 149] on div at bounding box center [221, 150] width 17 height 17
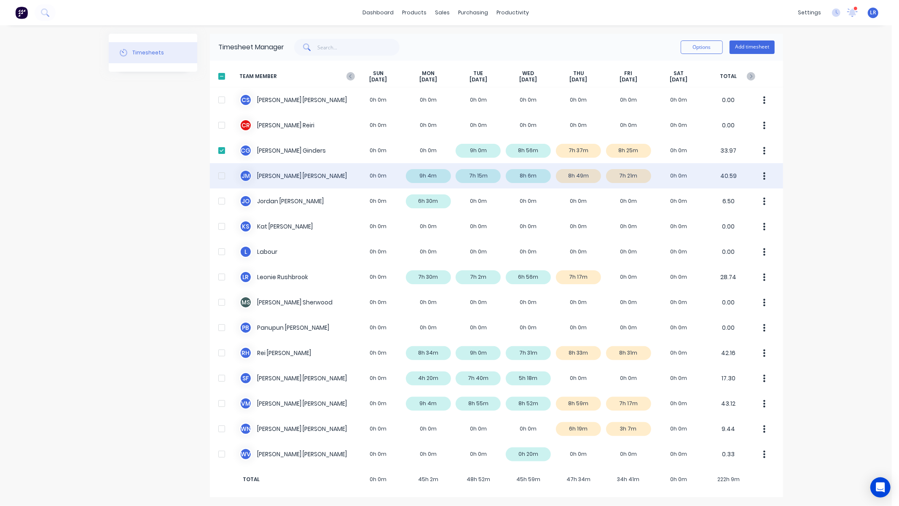
drag, startPoint x: 218, startPoint y: 174, endPoint x: 221, endPoint y: 171, distance: 4.5
click at [218, 174] on div at bounding box center [221, 175] width 17 height 17
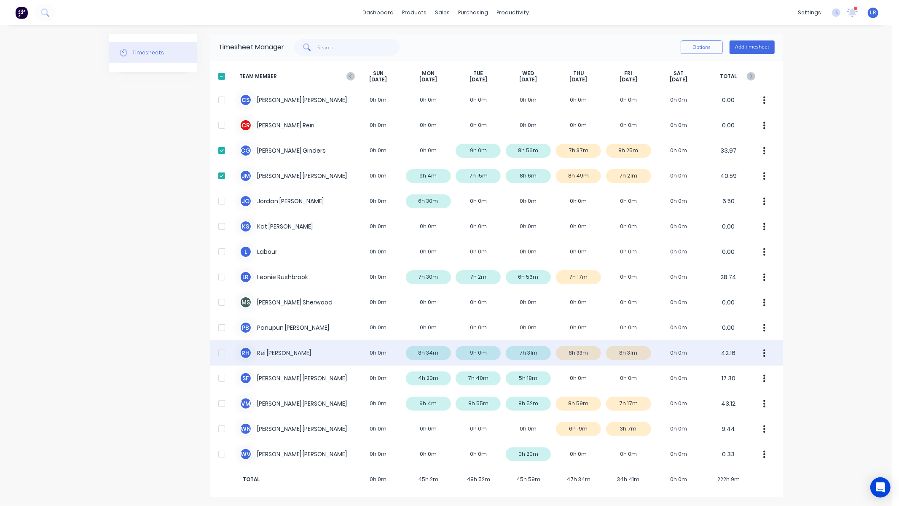
click at [225, 354] on div at bounding box center [221, 352] width 17 height 17
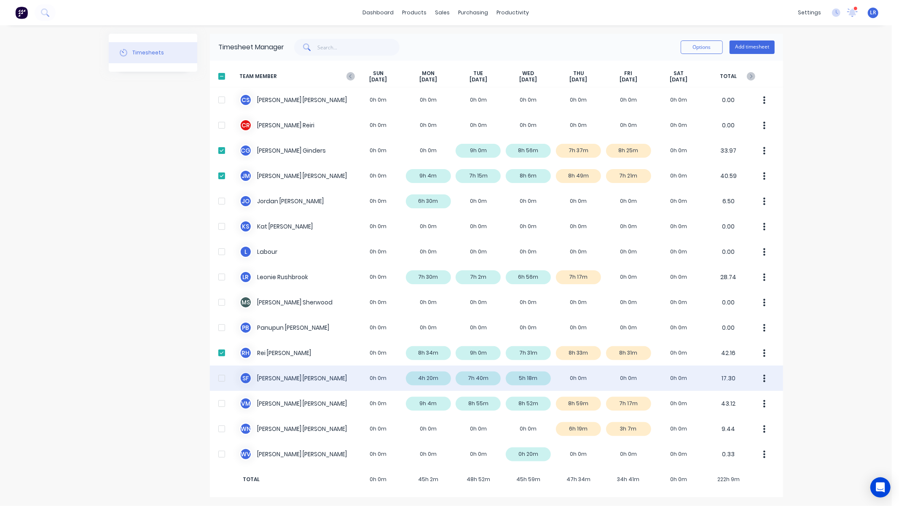
click at [220, 376] on div at bounding box center [221, 377] width 17 height 17
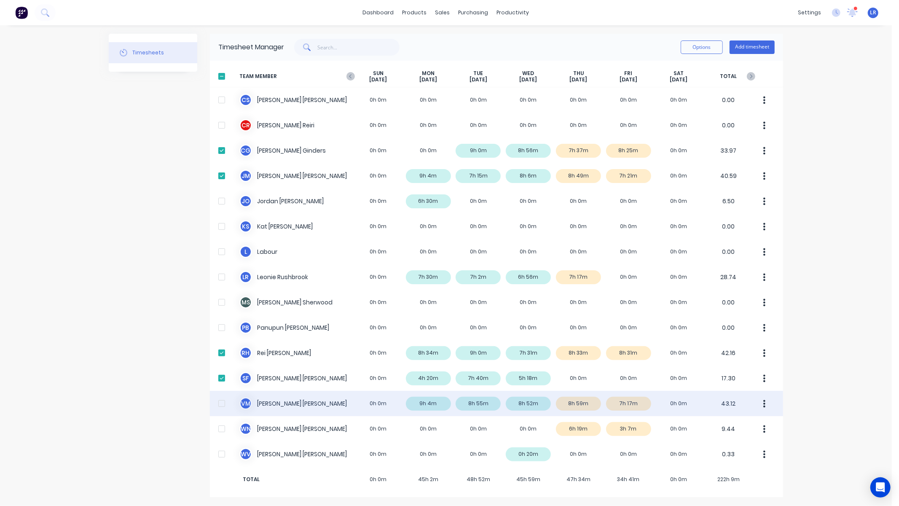
click at [221, 402] on div at bounding box center [221, 403] width 17 height 17
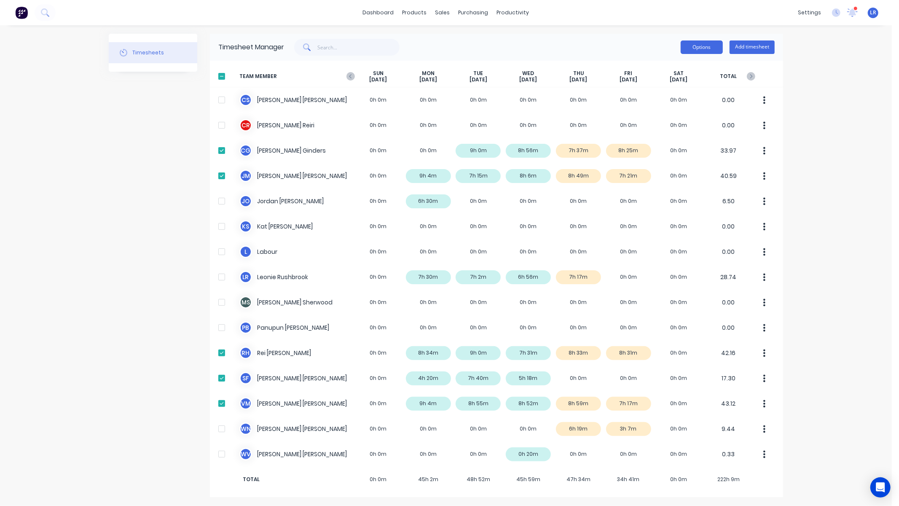
click at [714, 46] on button "Options" at bounding box center [701, 46] width 42 height 13
click at [657, 116] on div "Export" at bounding box center [682, 119] width 65 height 12
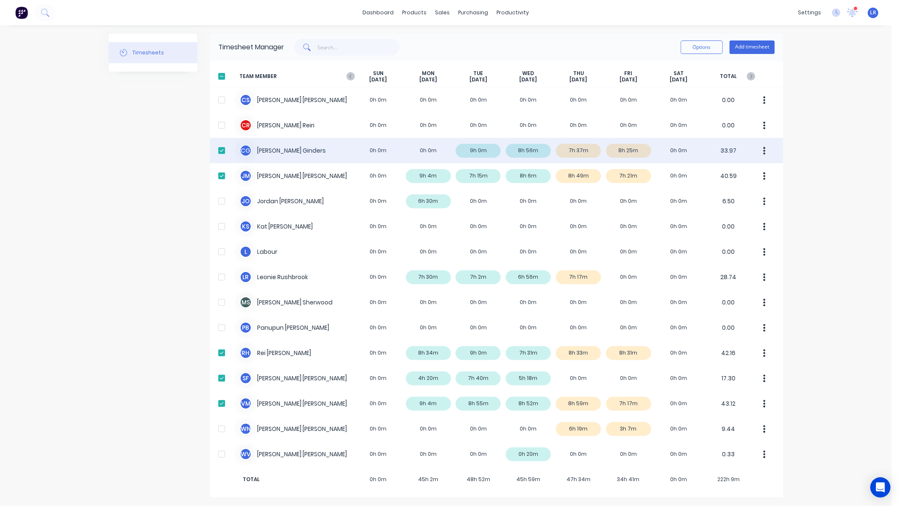
click at [259, 148] on div "C G Cody Ginders 0h 0m 0h 0m 9h 0m 8h 56m 7h 37m 8h 25m 0h 0m 33.97" at bounding box center [496, 150] width 573 height 25
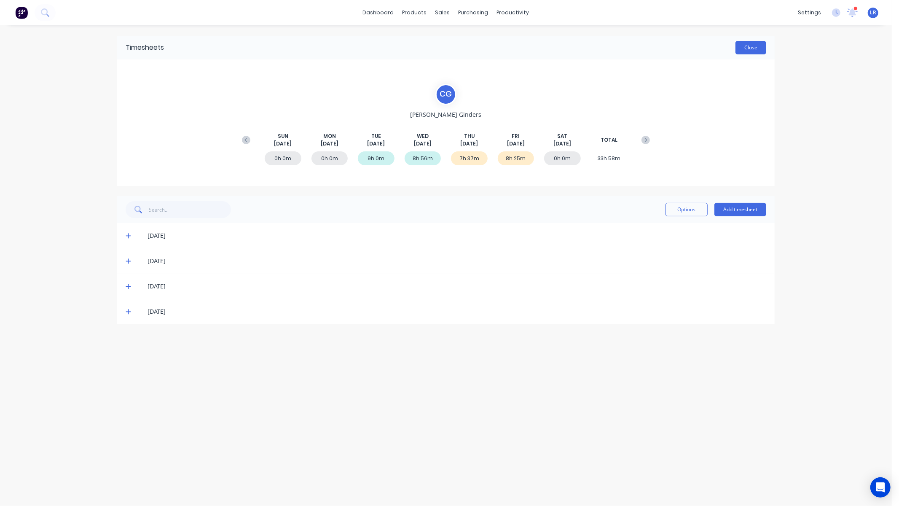
click at [758, 47] on button "Close" at bounding box center [750, 47] width 31 height 13
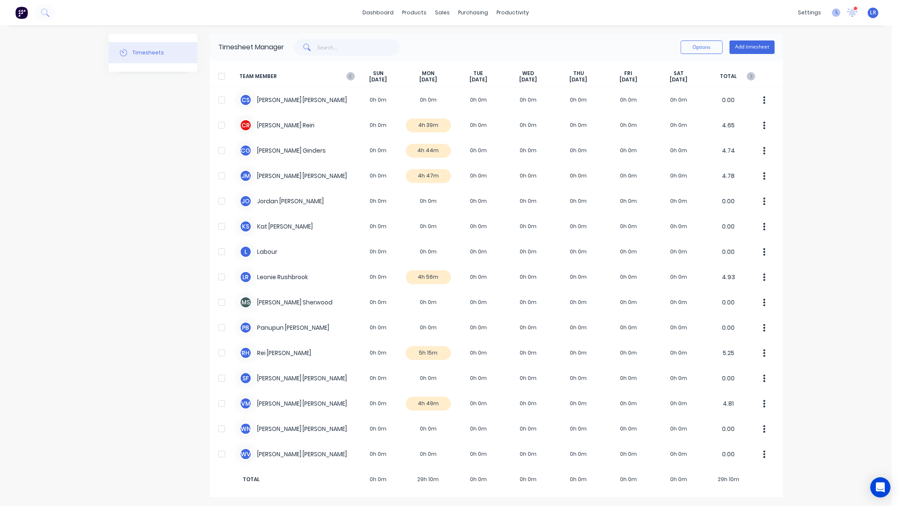
click at [838, 11] on icon at bounding box center [836, 12] width 8 height 8
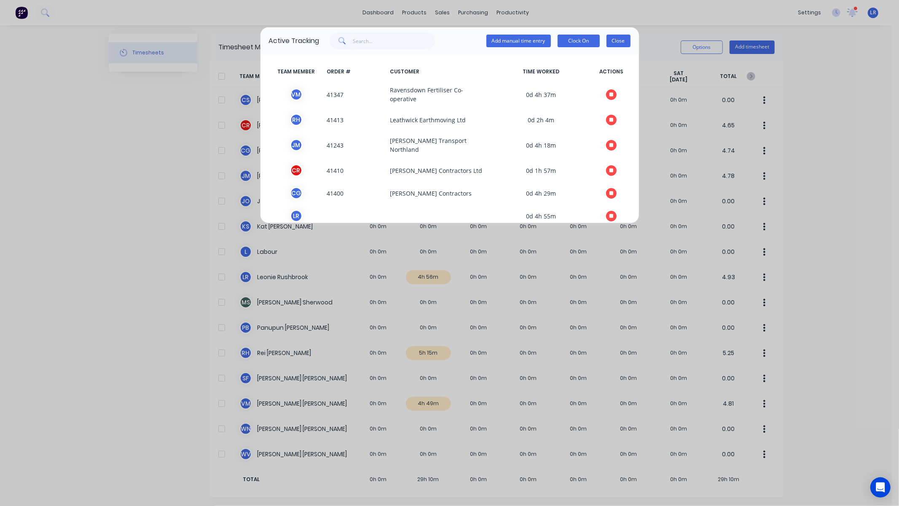
click at [617, 36] on button "Close" at bounding box center [618, 41] width 24 height 13
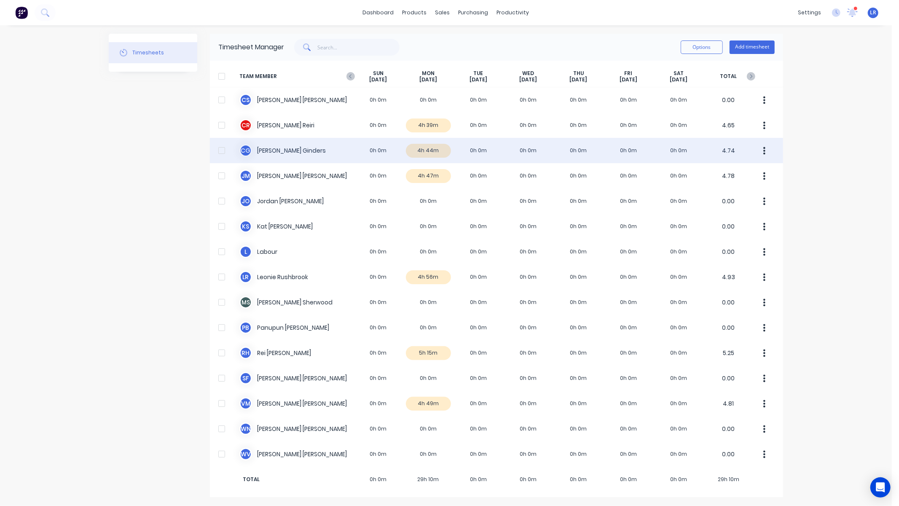
click at [763, 147] on icon "button" at bounding box center [764, 151] width 2 height 8
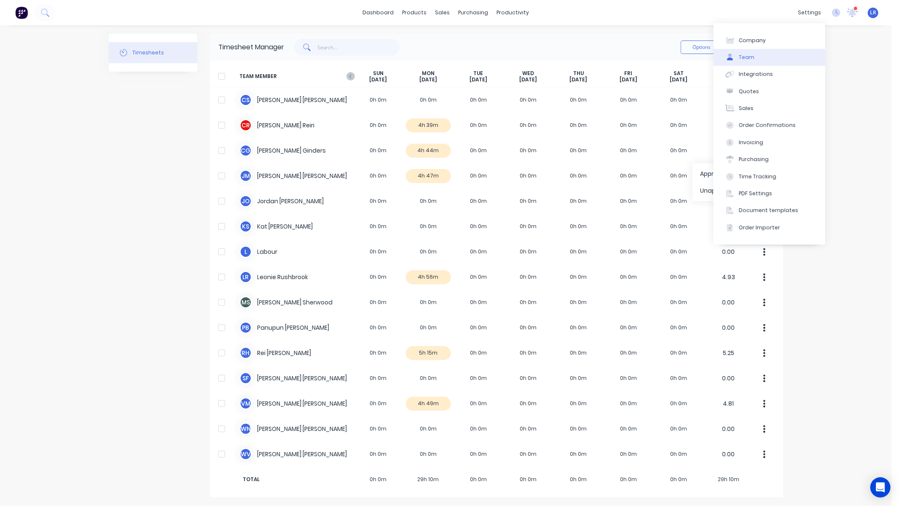
click at [771, 56] on button "Team" at bounding box center [769, 57] width 112 height 17
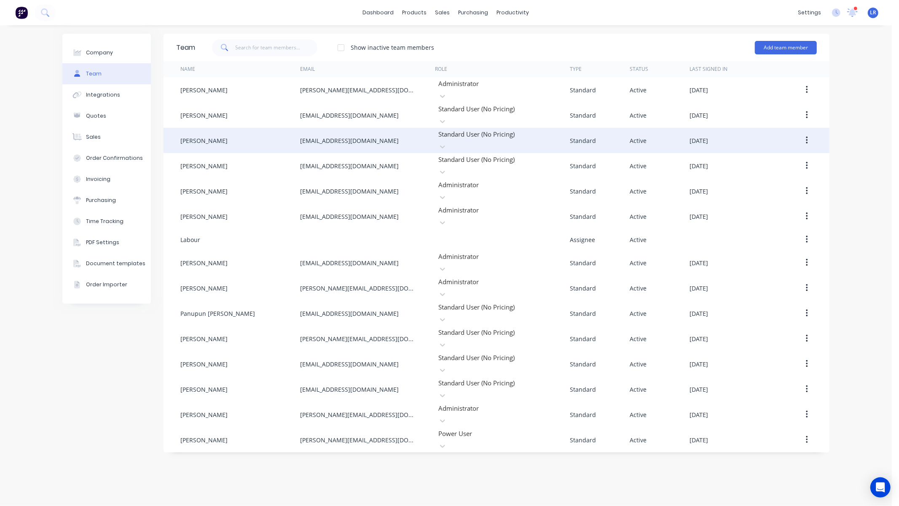
click at [808, 133] on button "button" at bounding box center [807, 140] width 20 height 15
click at [766, 156] on div "Edit" at bounding box center [776, 162] width 65 height 12
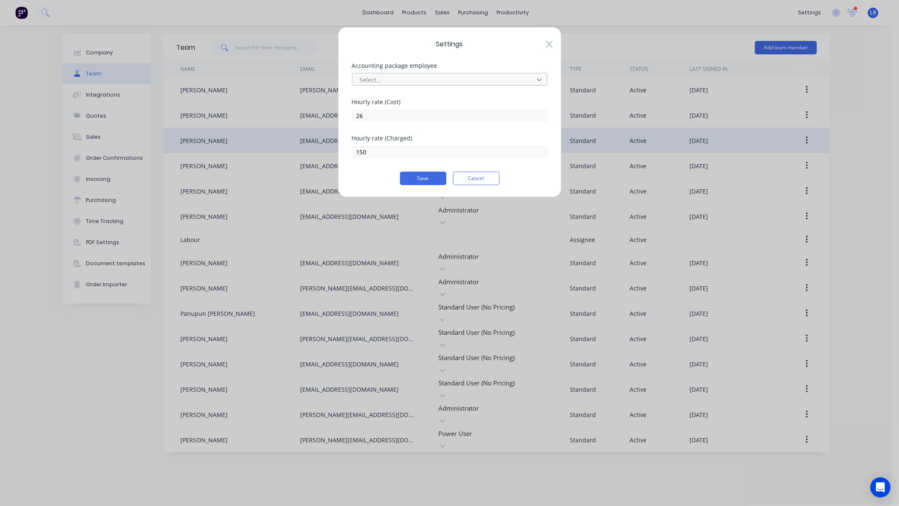
click at [535, 79] on icon at bounding box center [539, 79] width 8 height 8
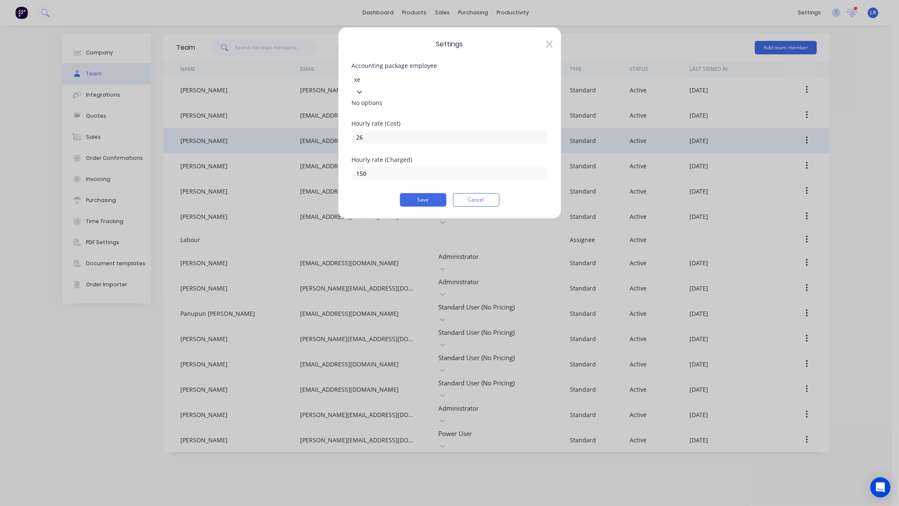
type input "x"
click at [886, 487] on div "Open Intercom Messenger" at bounding box center [880, 487] width 22 height 22
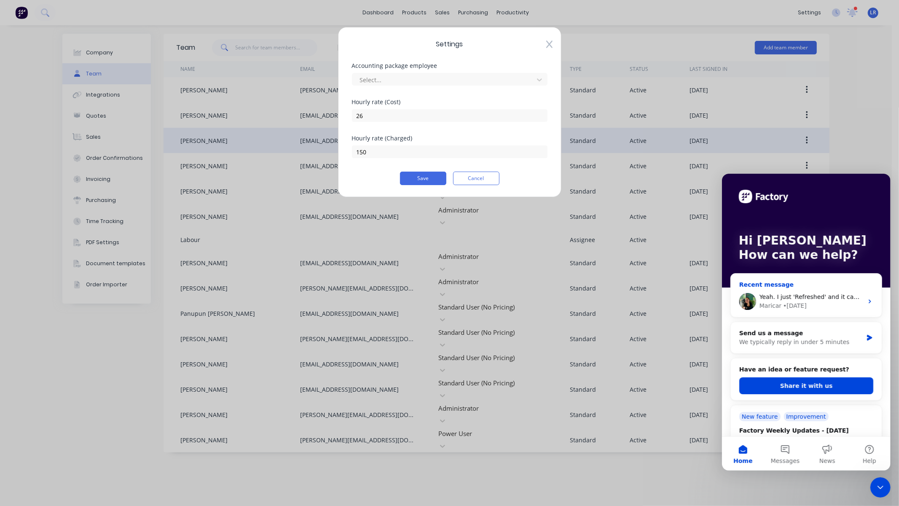
click at [764, 296] on span "Yeah. I just 'Refreshed' and it came back. Must remember for next time.. Thanks" at bounding box center [877, 296] width 237 height 7
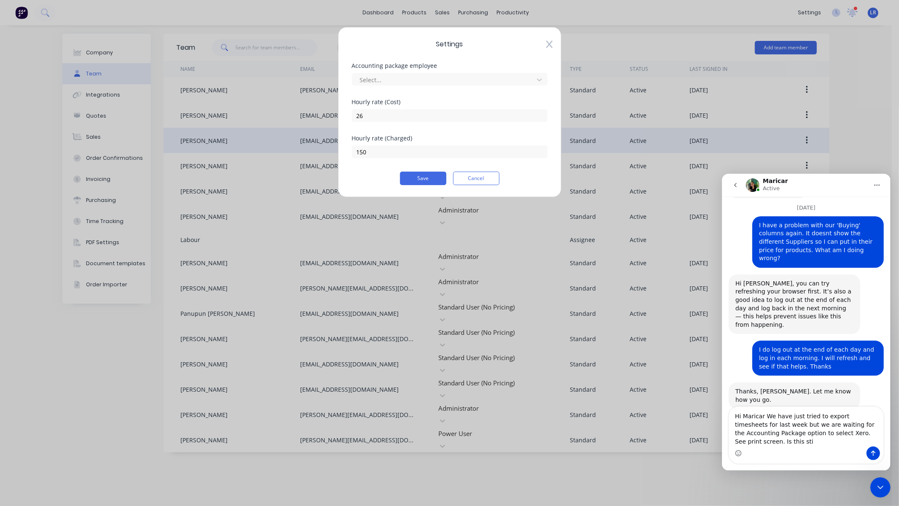
scroll to position [1612, 0]
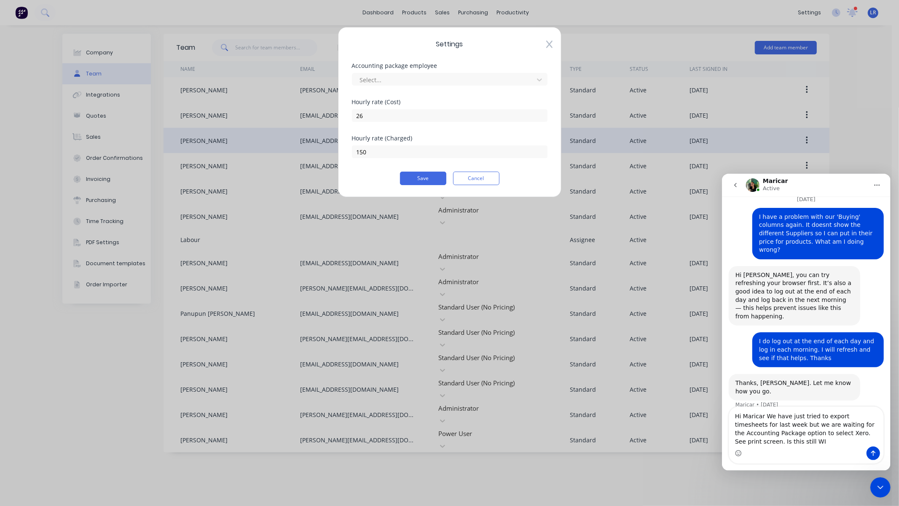
type textarea "Hi Maricar We have just tried to export timesheets for last week but we are wai…"
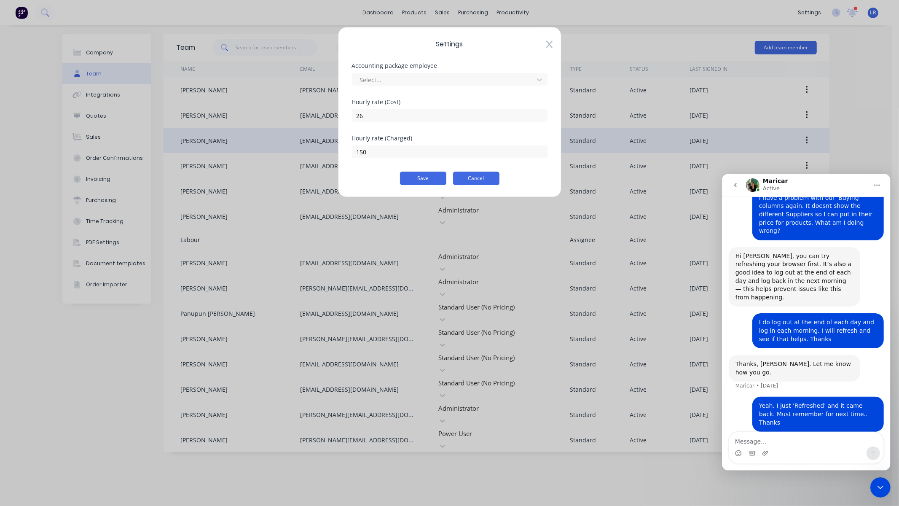
click at [460, 175] on button "Cancel" at bounding box center [476, 177] width 46 height 13
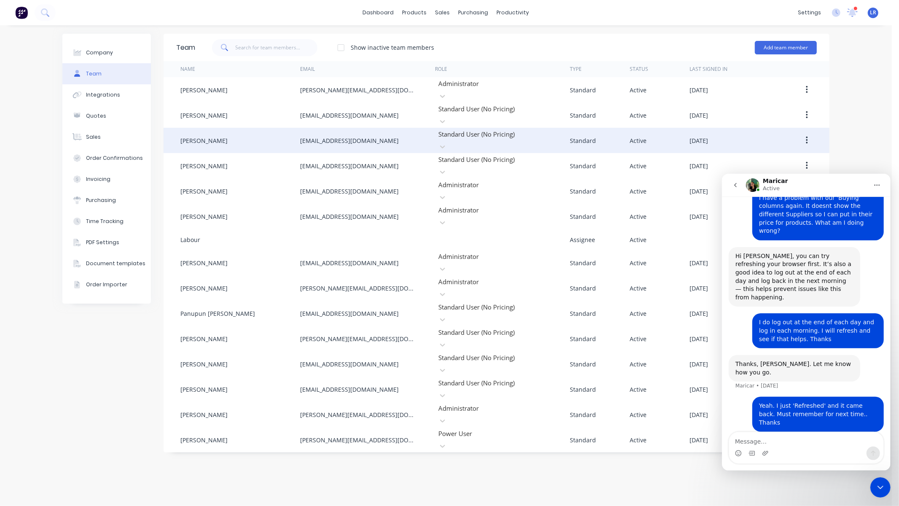
click at [246, 426] on div "Team Show inactive team members Add team member Name Email Role Type Status Las…" at bounding box center [496, 265] width 666 height 463
click at [848, 10] on icon at bounding box center [852, 13] width 12 height 10
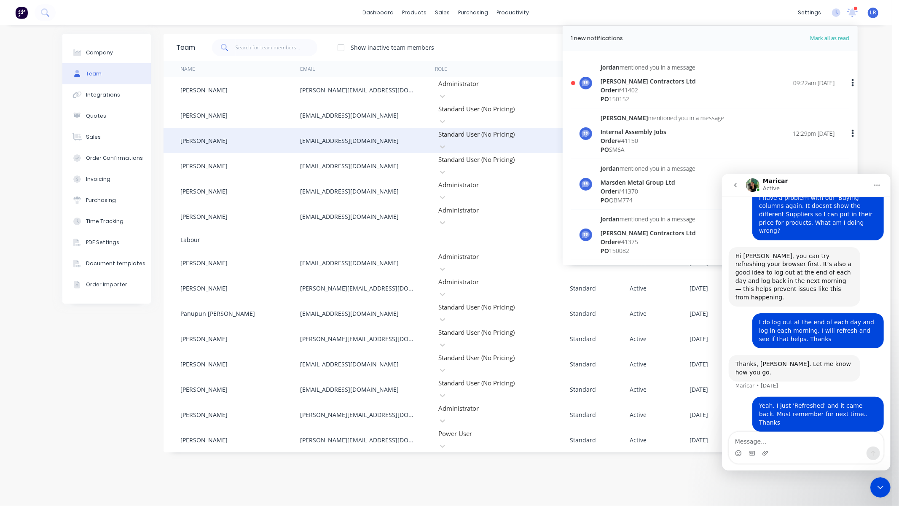
click at [649, 89] on div "Order # 41402" at bounding box center [647, 90] width 95 height 9
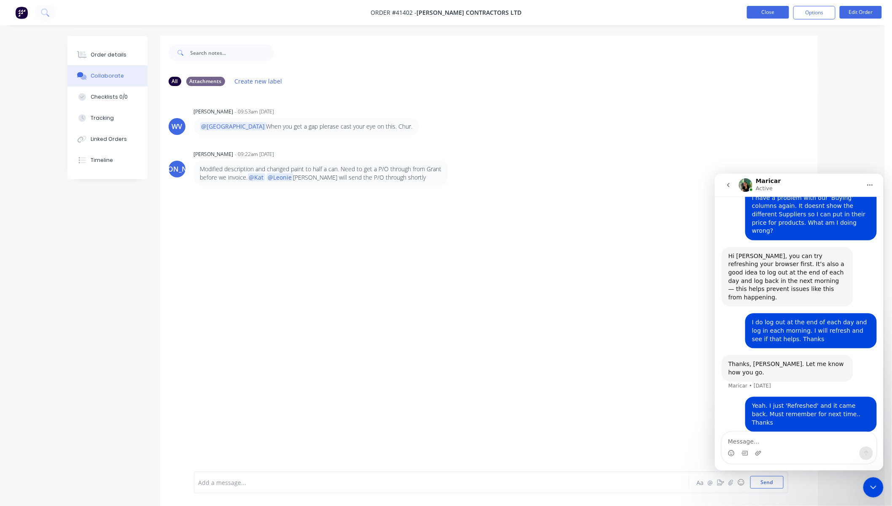
click at [769, 10] on button "Close" at bounding box center [768, 12] width 42 height 13
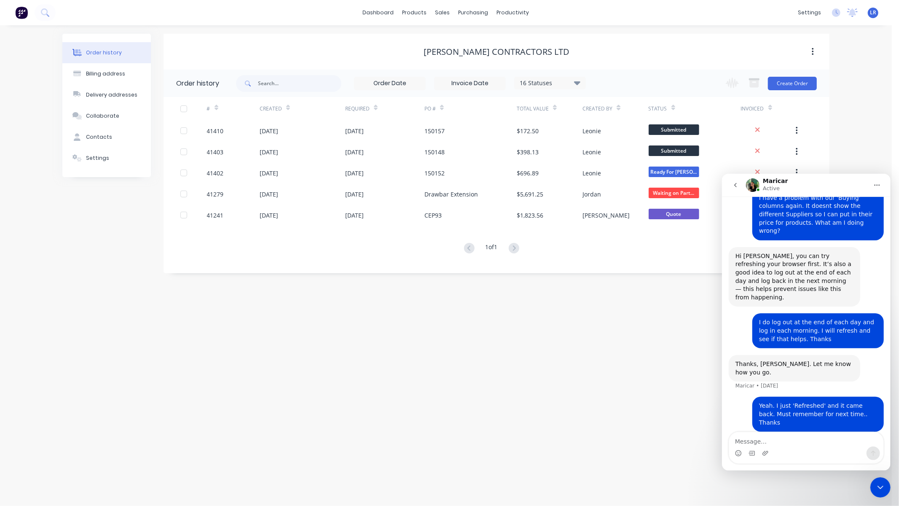
click at [881, 483] on icon "Close Intercom Messenger" at bounding box center [880, 487] width 10 height 10
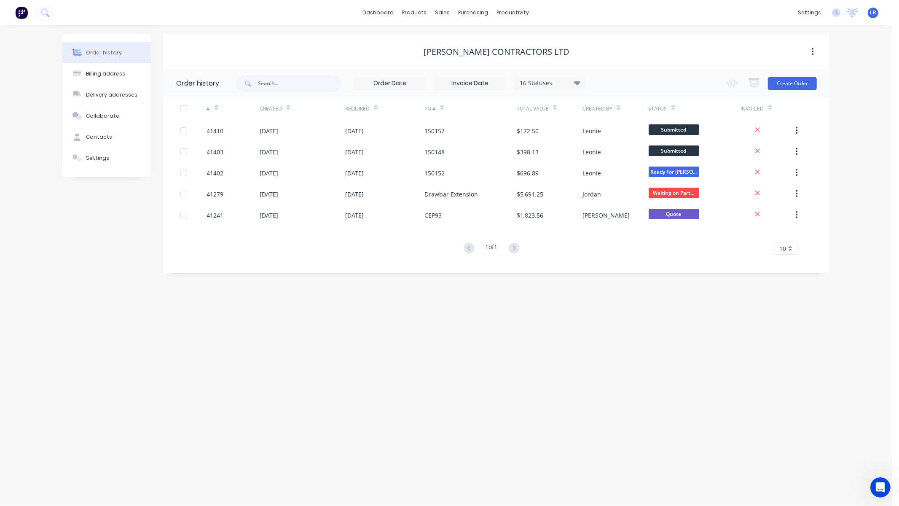
scroll to position [1631, 0]
click at [881, 483] on icon "Open Intercom Messenger" at bounding box center [880, 487] width 14 height 14
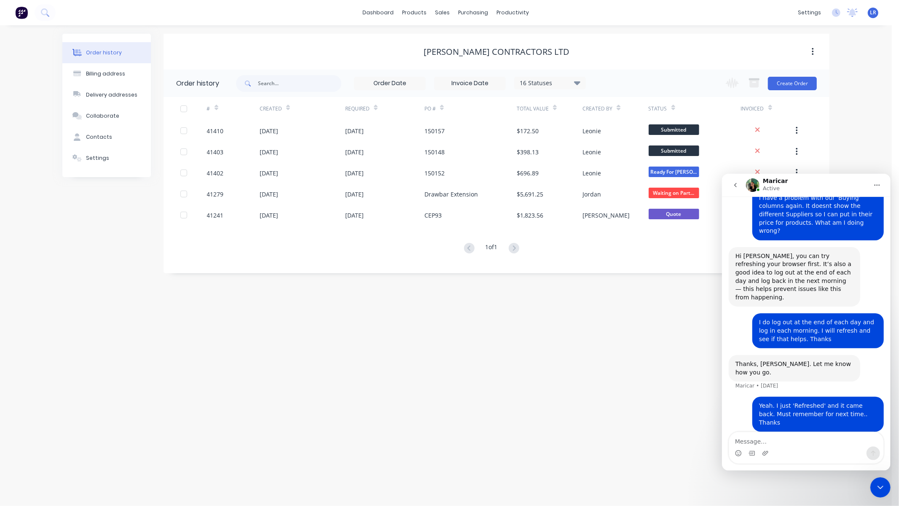
drag, startPoint x: 884, startPoint y: 480, endPoint x: 1599, endPoint y: 892, distance: 825.7
click at [884, 480] on div "Close Intercom Messenger" at bounding box center [880, 487] width 20 height 20
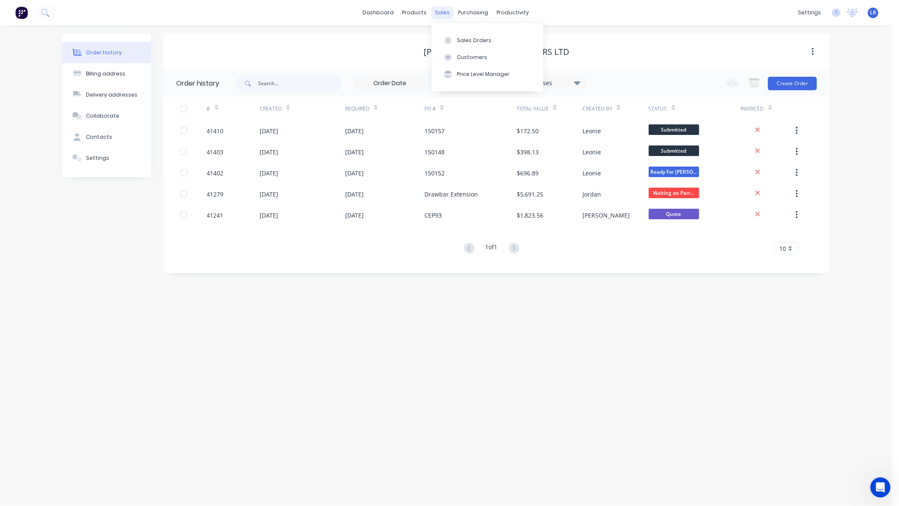
click at [438, 12] on div "sales" at bounding box center [442, 12] width 23 height 13
click at [468, 38] on div "Sales Orders" at bounding box center [474, 41] width 35 height 8
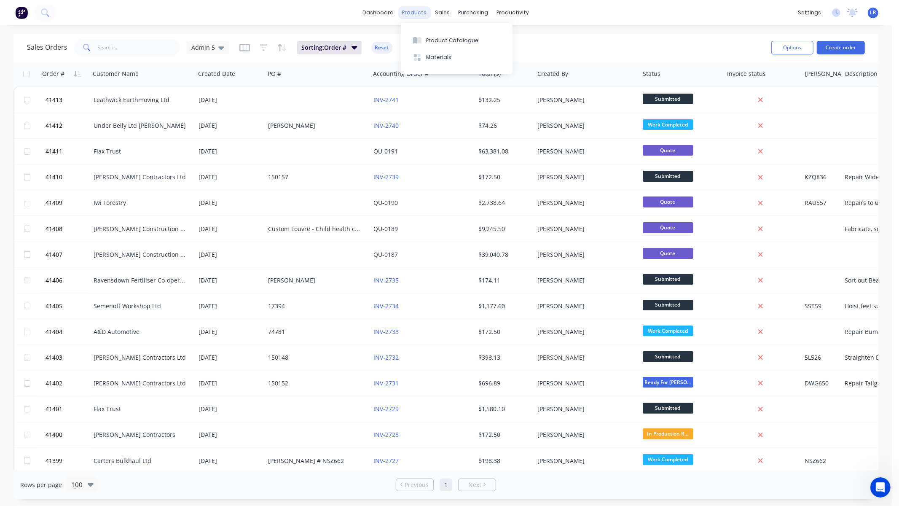
click at [415, 11] on div "products" at bounding box center [414, 12] width 33 height 13
click at [439, 34] on button "Product Catalogue" at bounding box center [457, 40] width 112 height 17
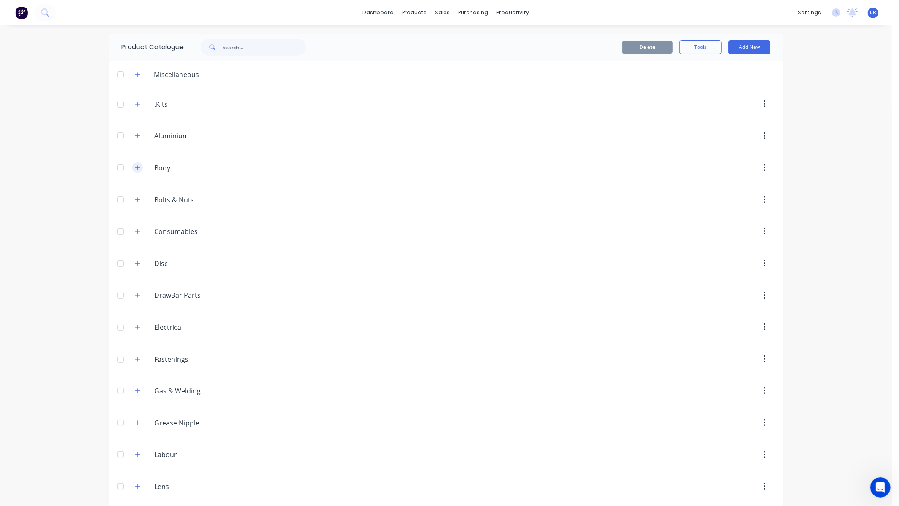
click at [135, 166] on icon "button" at bounding box center [137, 168] width 5 height 6
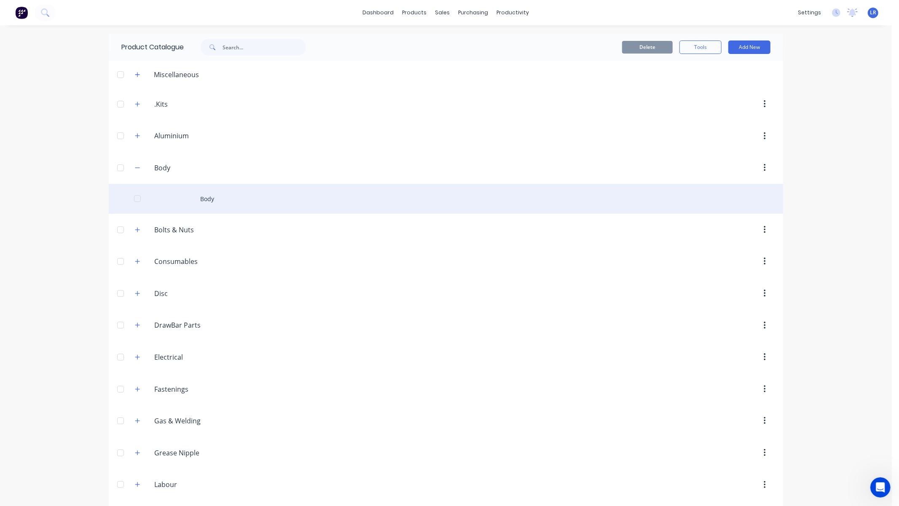
click at [161, 193] on div "Body" at bounding box center [446, 199] width 674 height 30
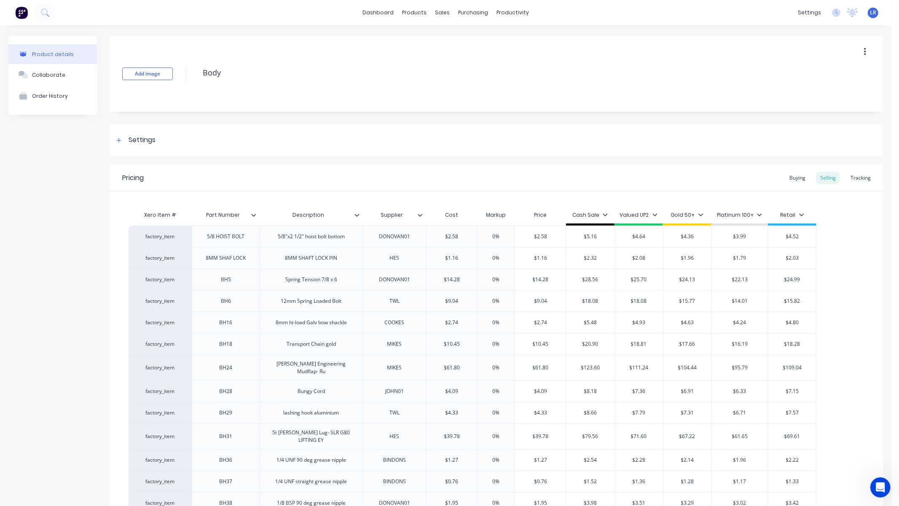
click at [630, 90] on div "Add image Body" at bounding box center [497, 74] width 774 height 76
click at [690, 0] on div "dashboard products sales purchasing productivity dashboard products Product Cat…" at bounding box center [446, 12] width 892 height 25
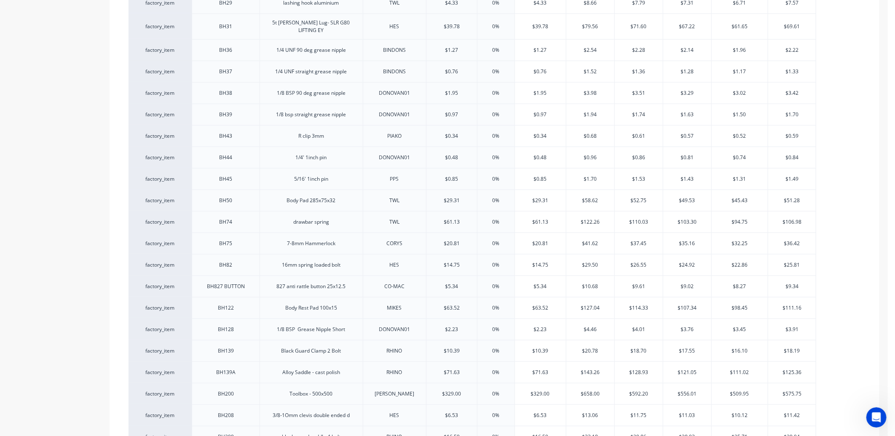
scroll to position [421, 0]
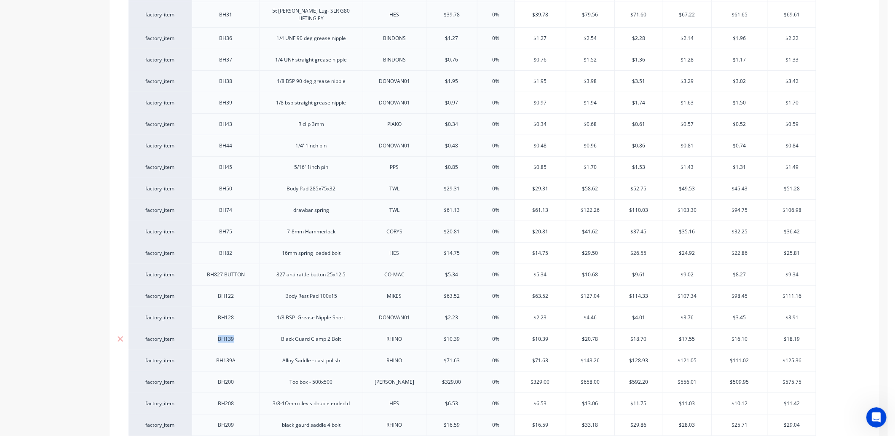
drag, startPoint x: 211, startPoint y: 333, endPoint x: 544, endPoint y: 333, distance: 333.7
click at [544, 333] on div "factory_item BH139 Black Guard Clamp 2 Bolt RHINO $10.39 0% $10.39 $20.78 $18.7…" at bounding box center [473, 338] width 688 height 21
click at [346, 334] on div "Black Guard Clamp 2 Bolt" at bounding box center [311, 339] width 73 height 11
drag, startPoint x: 320, startPoint y: 334, endPoint x: 277, endPoint y: 336, distance: 43.0
click at [277, 336] on div "Black Guard Clamp 2 Bolt" at bounding box center [311, 339] width 73 height 11
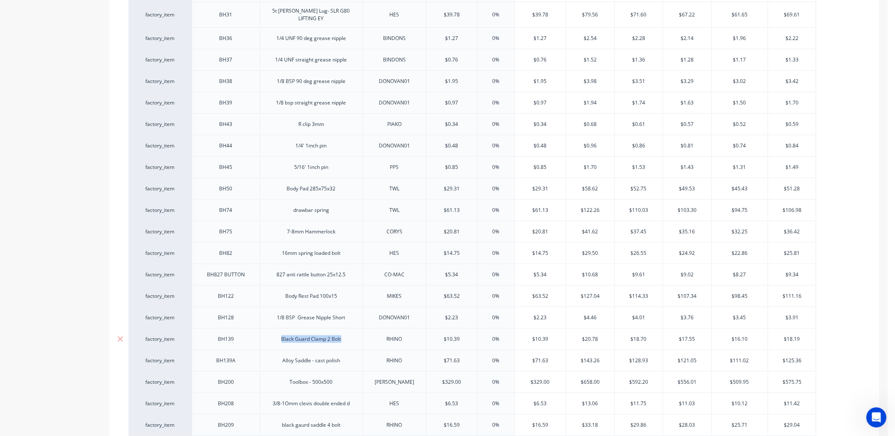
copy div "Black Guard Clamp 2 Bolt"
click at [118, 335] on icon at bounding box center [120, 339] width 6 height 8
drag, startPoint x: 344, startPoint y: 334, endPoint x: 279, endPoint y: 340, distance: 64.7
click at [279, 337] on div "Alloy Saddle - cast polish" at bounding box center [311, 338] width 103 height 21
copy div "Alloy Saddle - cast polish"
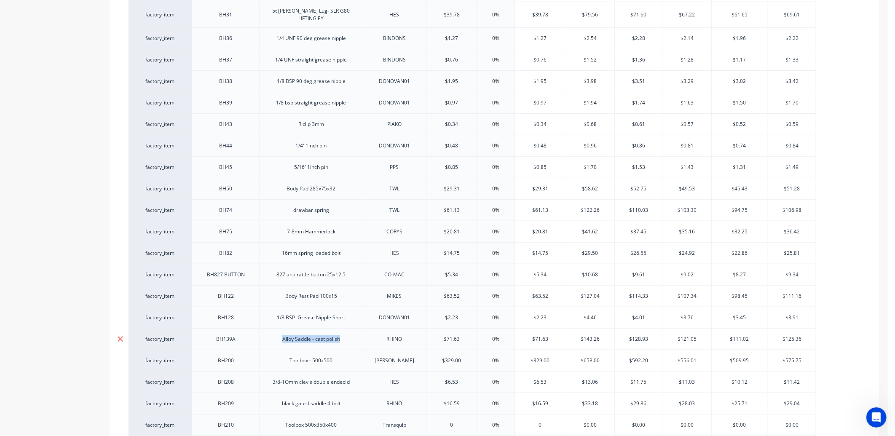
click at [119, 335] on icon at bounding box center [120, 339] width 6 height 8
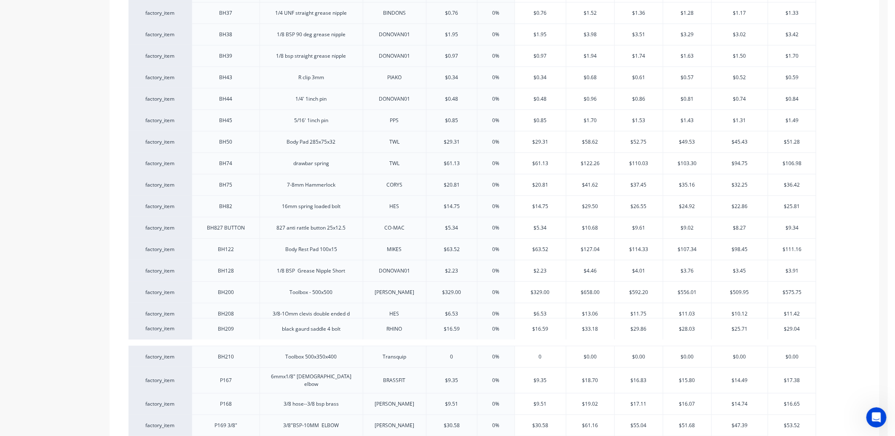
drag, startPoint x: 348, startPoint y: 330, endPoint x: 344, endPoint y: 331, distance: 4.4
click at [344, 331] on div "factory_item 5/8 HOIST BOLT 5/8"x2 1/2" hoist bolt bottom DONOVAN01 $2.58 0% $2…" at bounding box center [495, 109] width 732 height 704
drag, startPoint x: 341, startPoint y: 327, endPoint x: 281, endPoint y: 331, distance: 60.4
click at [281, 331] on div "black gaurd saddle 4 bolt" at bounding box center [311, 335] width 72 height 11
copy div "black gaurd saddle 4 bolt"
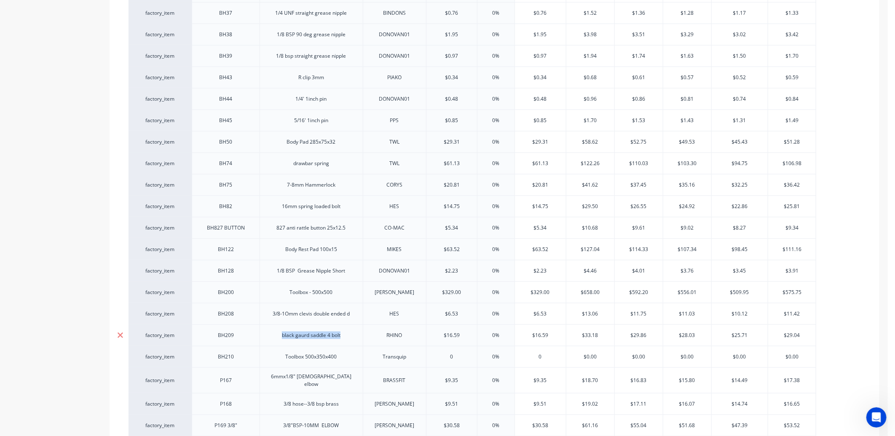
click at [117, 331] on icon at bounding box center [120, 335] width 6 height 8
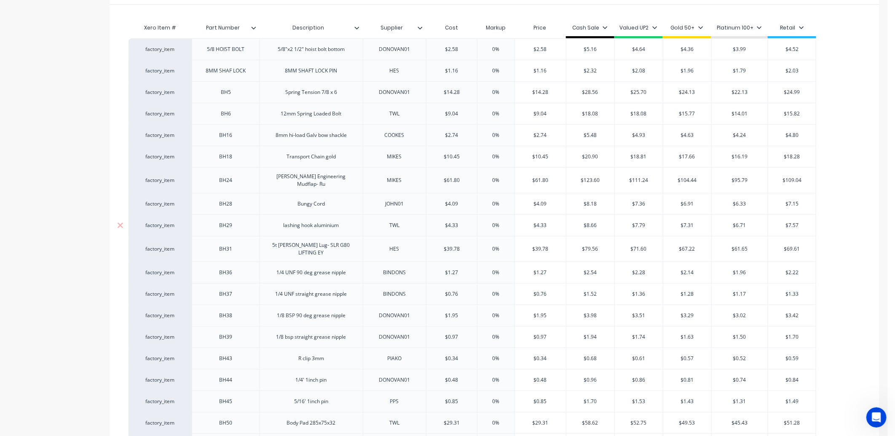
scroll to position [140, 0]
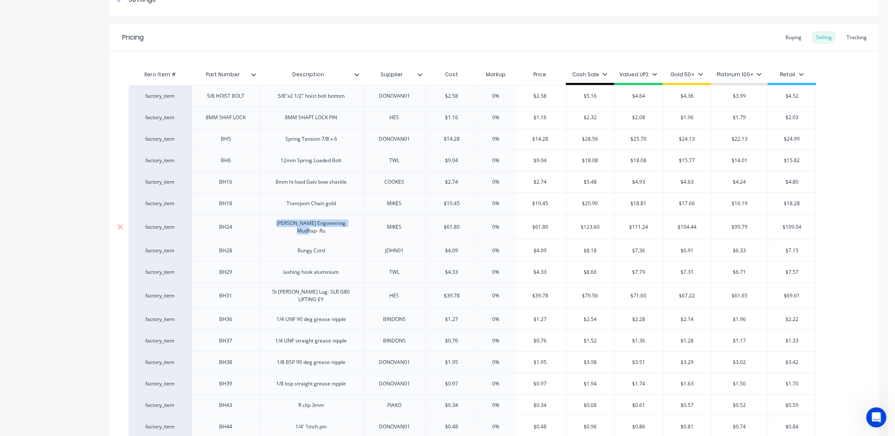
drag, startPoint x: 273, startPoint y: 227, endPoint x: 358, endPoint y: 228, distance: 85.1
click at [358, 228] on div "Morgan Engineering Mudflap- Ru" at bounding box center [311, 227] width 103 height 26
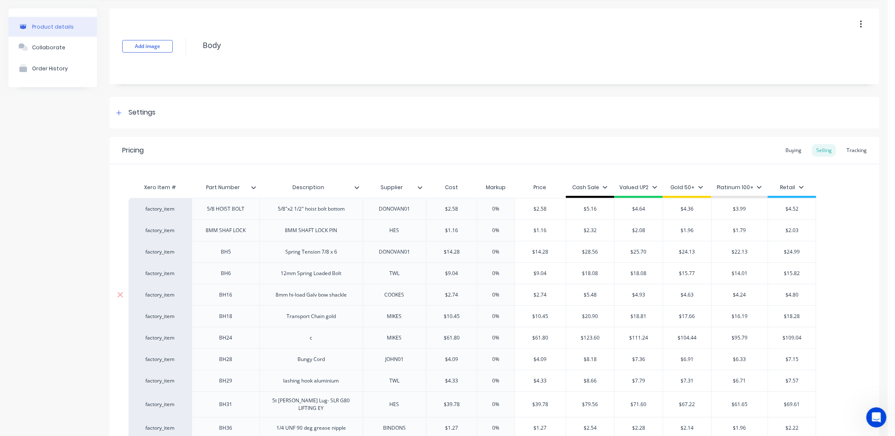
scroll to position [0, 0]
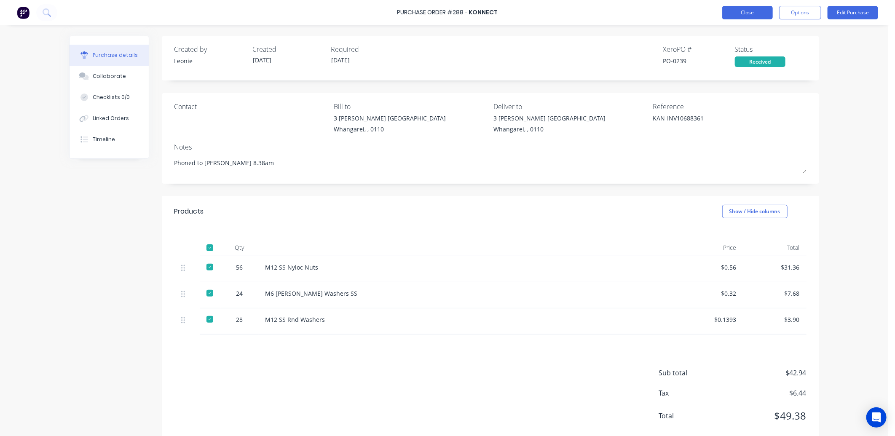
click at [743, 11] on button "Close" at bounding box center [747, 12] width 51 height 13
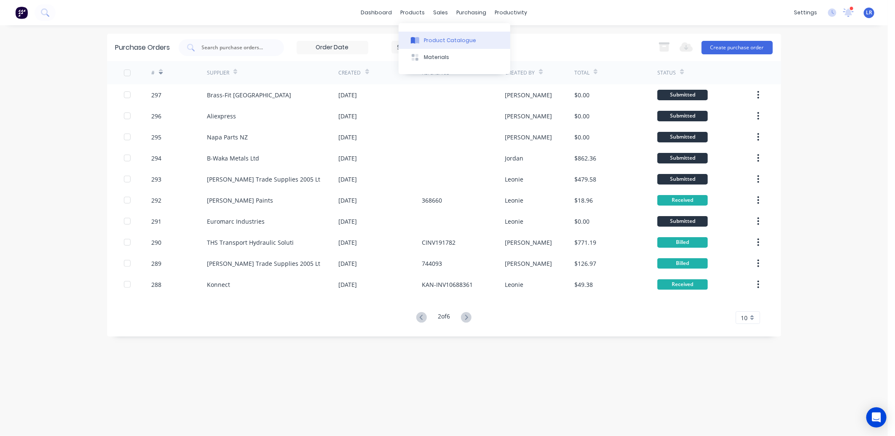
click at [432, 37] on div "Product Catalogue" at bounding box center [450, 41] width 52 height 8
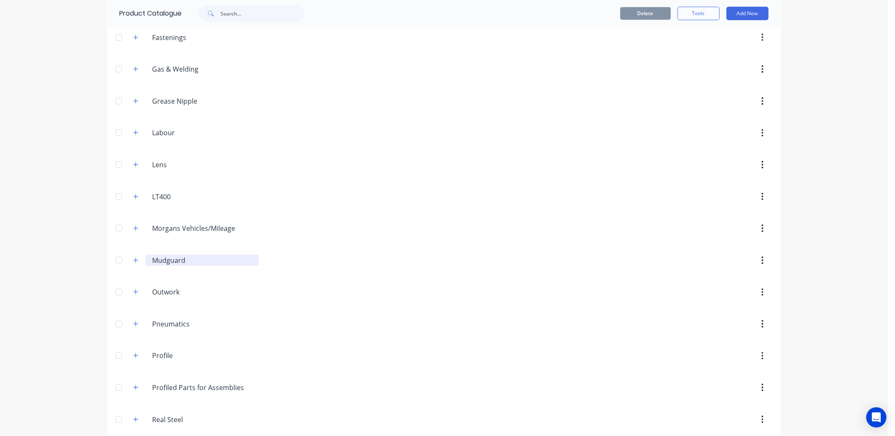
scroll to position [327, 0]
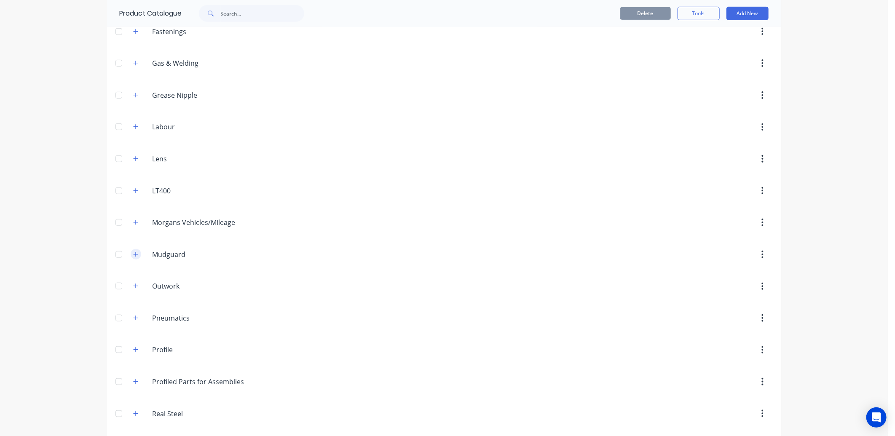
click at [133, 254] on icon "button" at bounding box center [135, 255] width 5 height 6
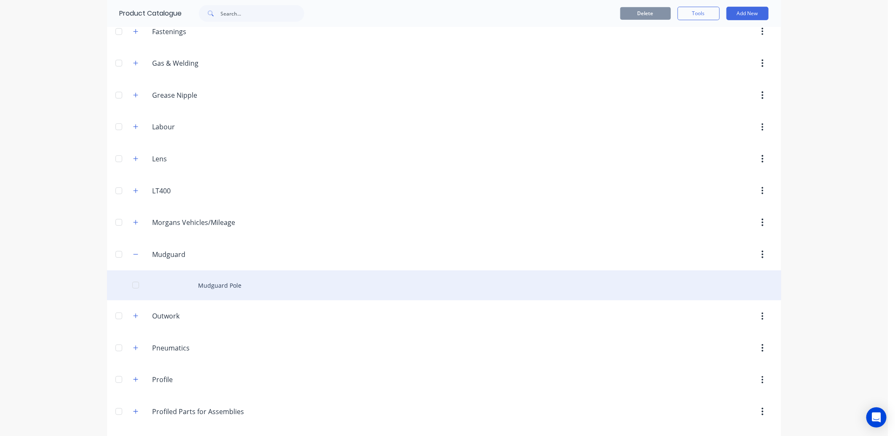
click at [203, 284] on div "Mudguard Pole" at bounding box center [444, 285] width 674 height 30
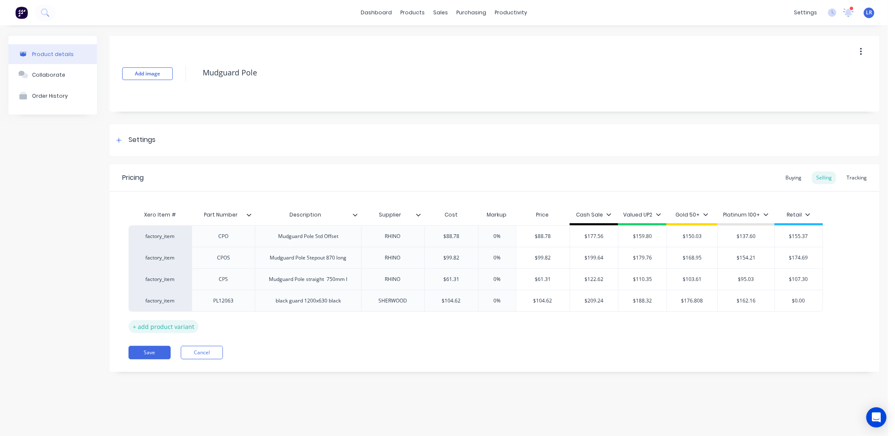
click at [173, 329] on div "+ add product variant" at bounding box center [164, 326] width 70 height 13
type textarea "x"
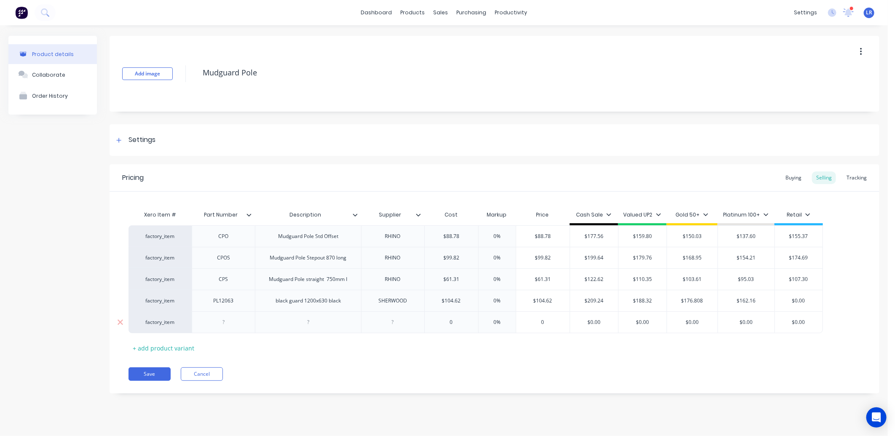
drag, startPoint x: 223, startPoint y: 325, endPoint x: 243, endPoint y: 333, distance: 20.8
click at [228, 328] on div at bounding box center [223, 322] width 63 height 22
type textarea "x"
type input "0"
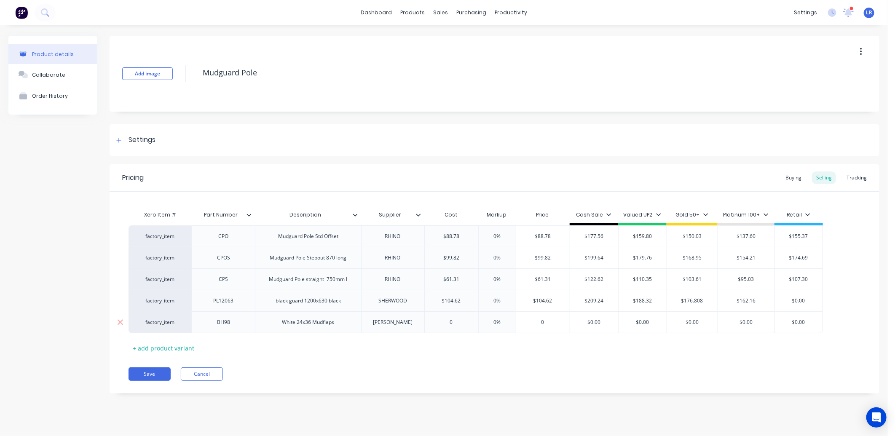
type textarea "x"
type input "3"
type textarea "x"
type input "38.0"
type textarea "x"
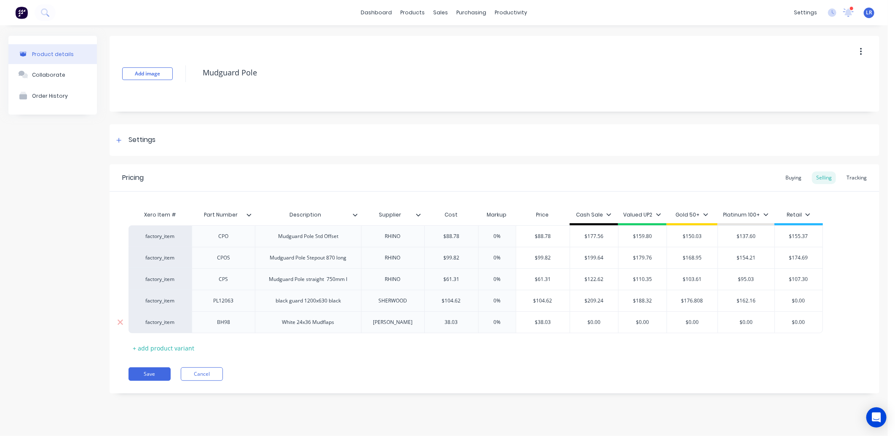
type input "38.03"
type input "0%"
type input "$38.03"
type input "$0.00"
drag, startPoint x: 603, startPoint y: 319, endPoint x: 562, endPoint y: 334, distance: 44.1
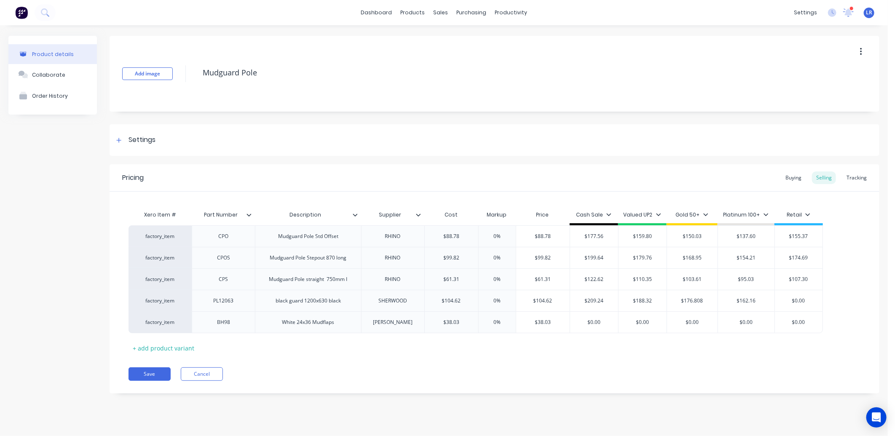
click at [562, 334] on div "Xero Item # Part Number Description Supplier Cost Markup Price Cash Sale Valued…" at bounding box center [495, 280] width 732 height 148
type textarea "x"
type input "7"
type textarea "x"
type input "796"
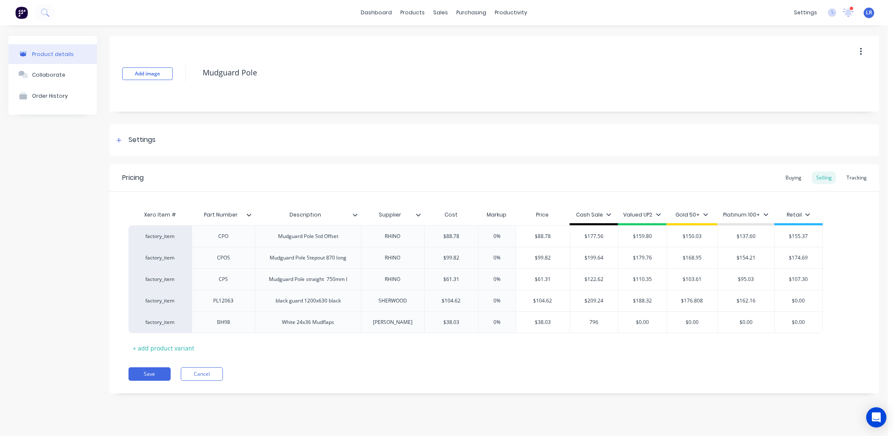
type textarea "x"
type input "79"
type textarea "x"
type input "7"
type textarea "x"
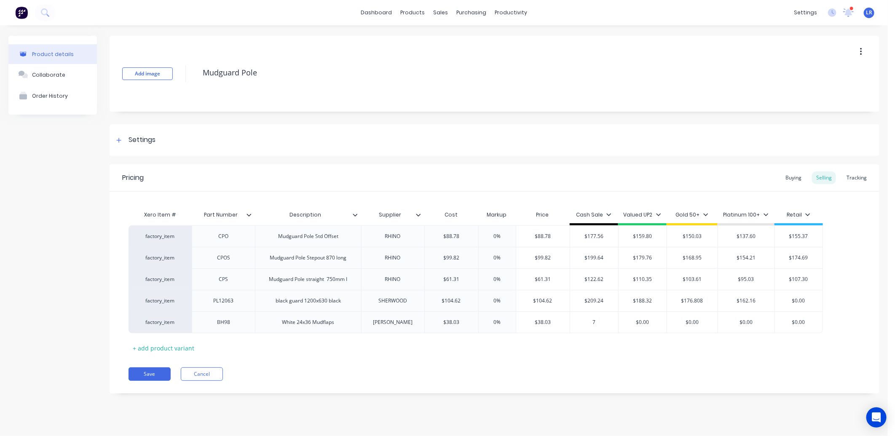
type input "76"
type textarea "x"
type input "76."
type textarea "x"
type input "76.0"
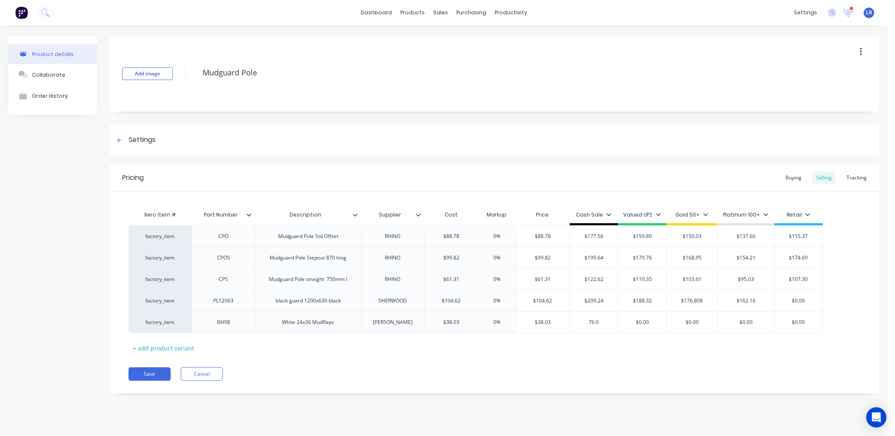
type textarea "x"
type input "76.06"
type input "$0.00"
drag, startPoint x: 652, startPoint y: 319, endPoint x: 602, endPoint y: 327, distance: 50.7
click at [602, 327] on div "factory_item BH98 White 24x36 Mudflaps KEITH $38.03 38.03 0% 0% $38.03 $38.03 $…" at bounding box center [476, 322] width 694 height 22
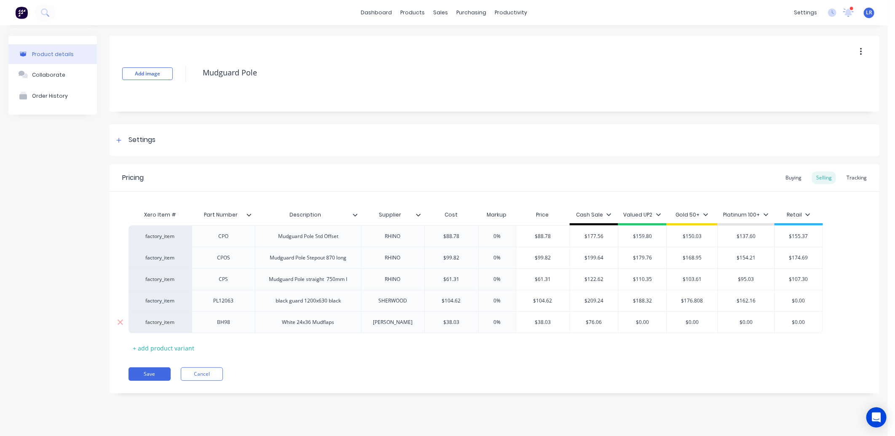
type textarea "x"
type input "68"
type textarea "x"
type input "68."
type textarea "x"
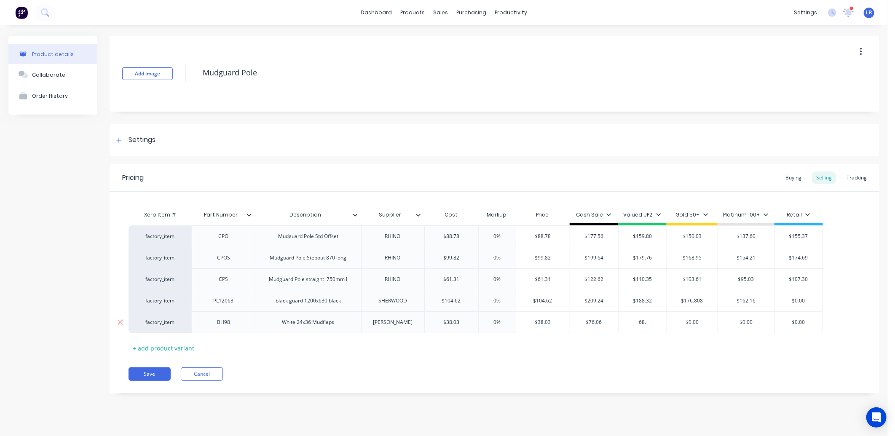
type input "68.4"
type textarea "x"
type input "68.45"
type input "$0.00"
drag, startPoint x: 702, startPoint y: 323, endPoint x: 676, endPoint y: 327, distance: 26.4
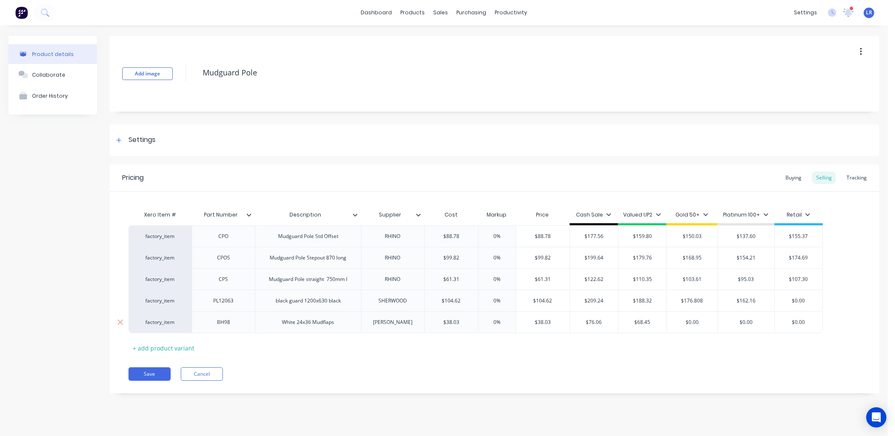
click at [676, 327] on div "$0.00 $0.00" at bounding box center [692, 322] width 51 height 21
type textarea "x"
type input "6"
type textarea "x"
type input "64"
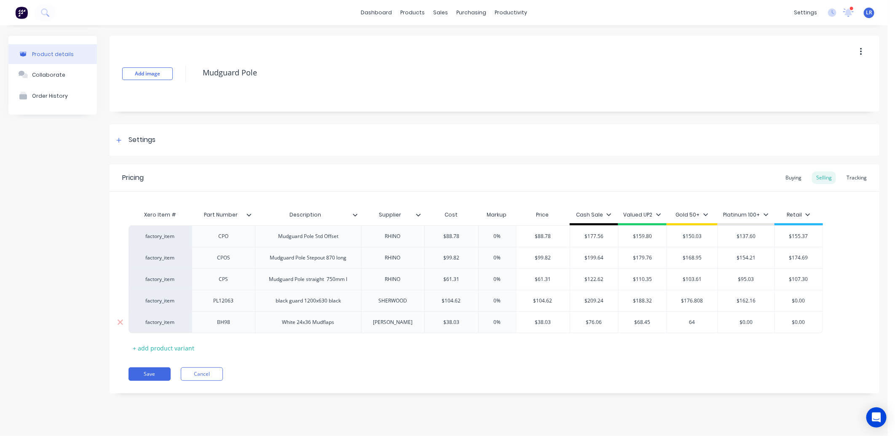
type textarea "x"
type input "64."
type textarea "x"
type input "64.2"
type textarea "x"
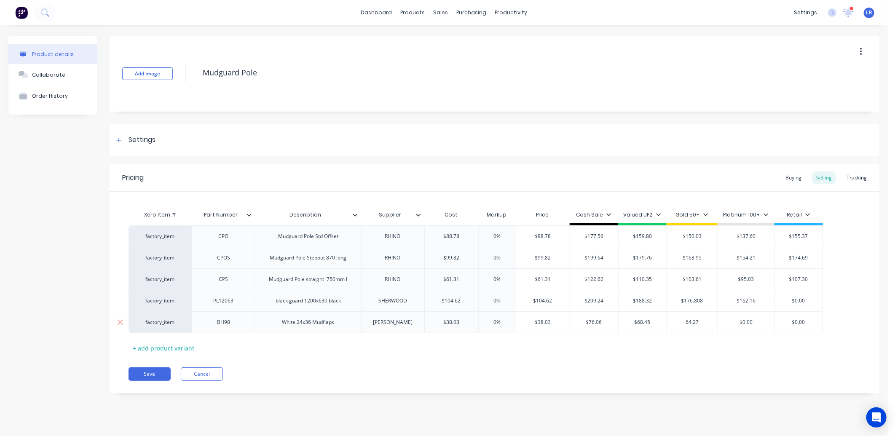
type input "64.27"
type input "$0.00"
drag, startPoint x: 755, startPoint y: 322, endPoint x: 723, endPoint y: 325, distance: 32.6
click at [723, 324] on input "$0.00" at bounding box center [746, 323] width 56 height 8
type textarea "x"
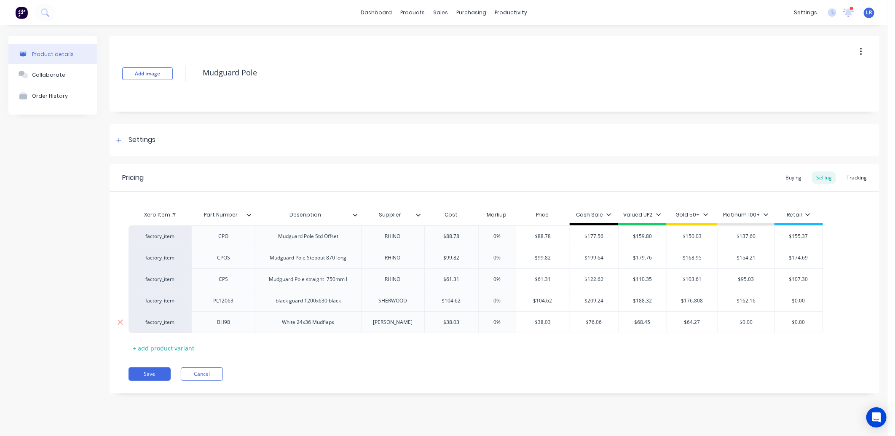
type input "5"
type textarea "x"
type input "58"
type textarea "x"
type input "58."
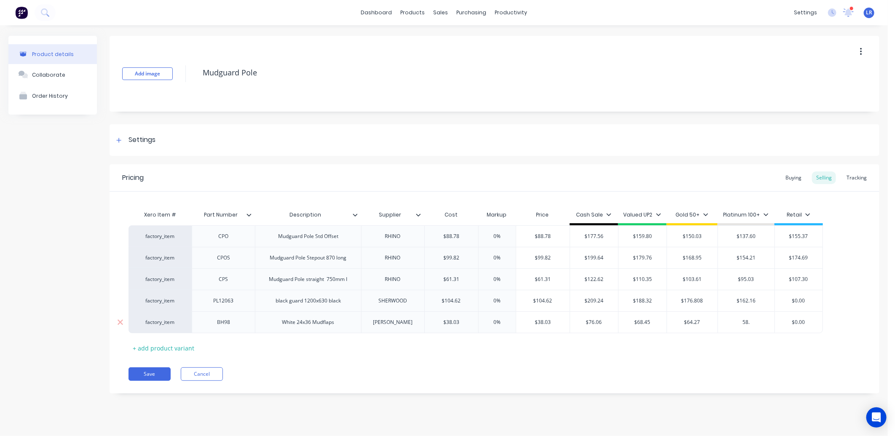
type textarea "x"
type input "58.9"
type textarea "x"
type input "58.95"
click at [791, 179] on div "Buying" at bounding box center [793, 177] width 24 height 13
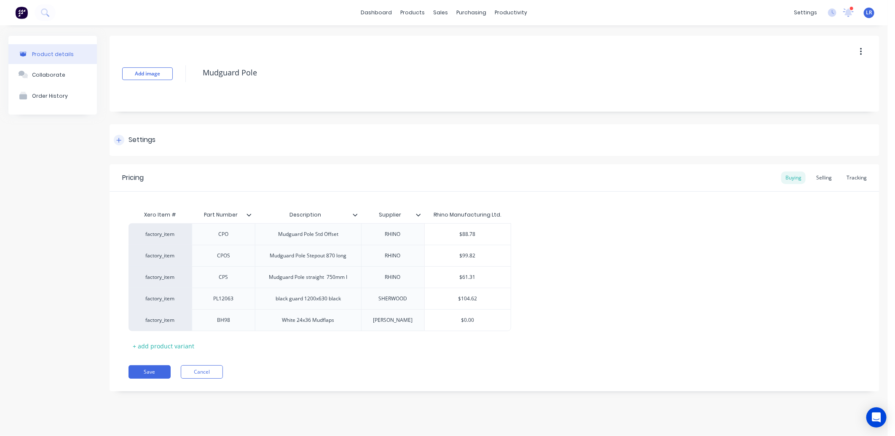
click at [121, 136] on div at bounding box center [119, 140] width 11 height 11
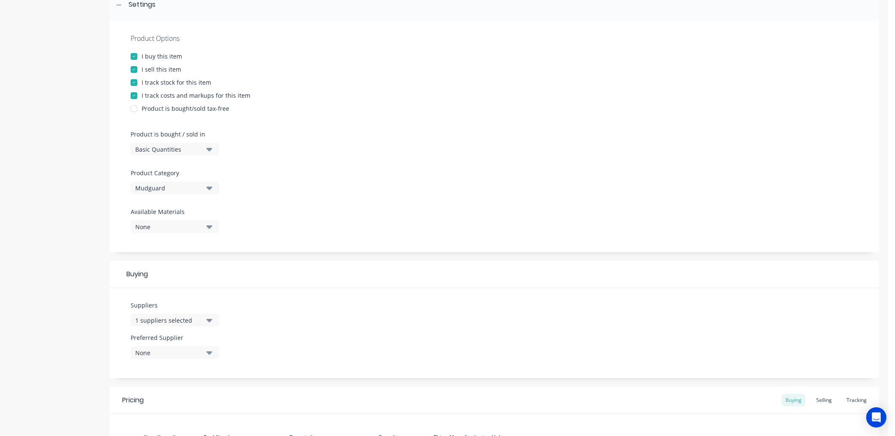
scroll to position [140, 0]
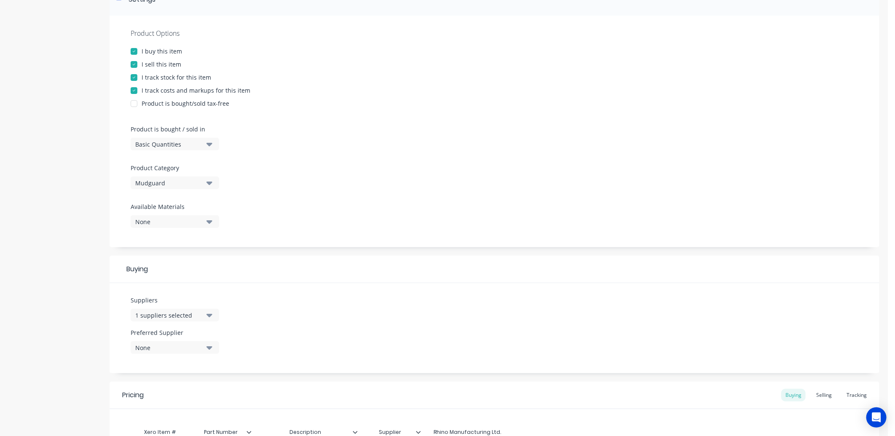
click at [211, 313] on icon "button" at bounding box center [209, 315] width 6 height 9
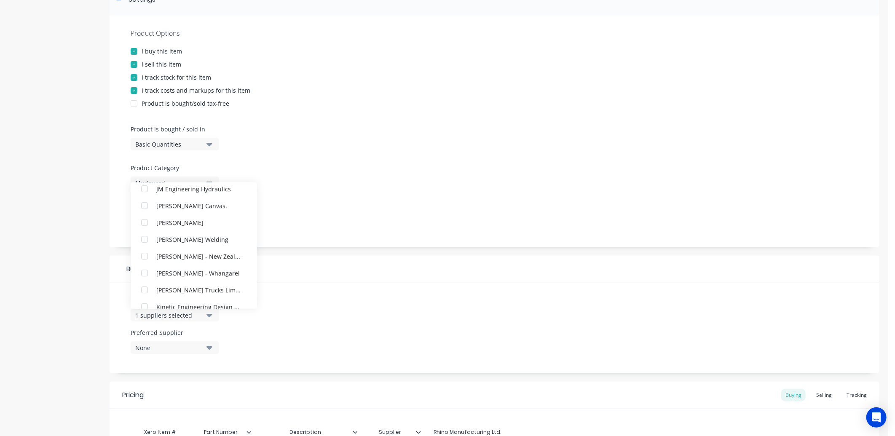
scroll to position [1638, 0]
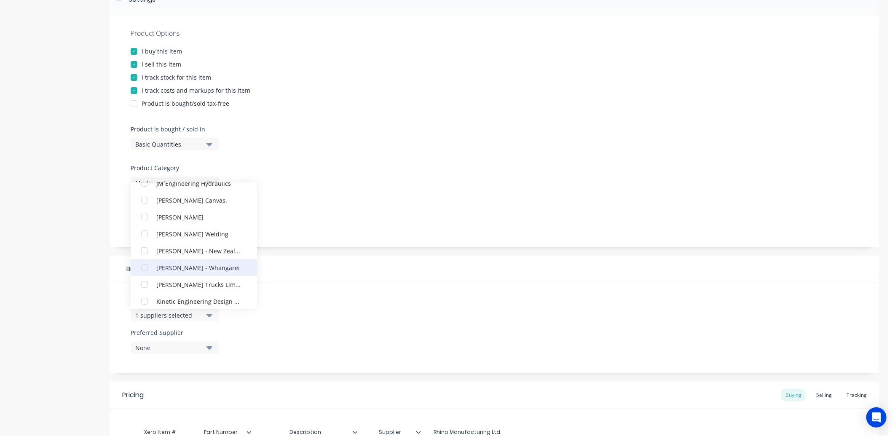
click at [141, 265] on div "button" at bounding box center [144, 267] width 17 height 17
type textarea "x"
click at [327, 182] on div "Product Options I buy this item I sell this item I track stock for this item I …" at bounding box center [495, 132] width 770 height 232
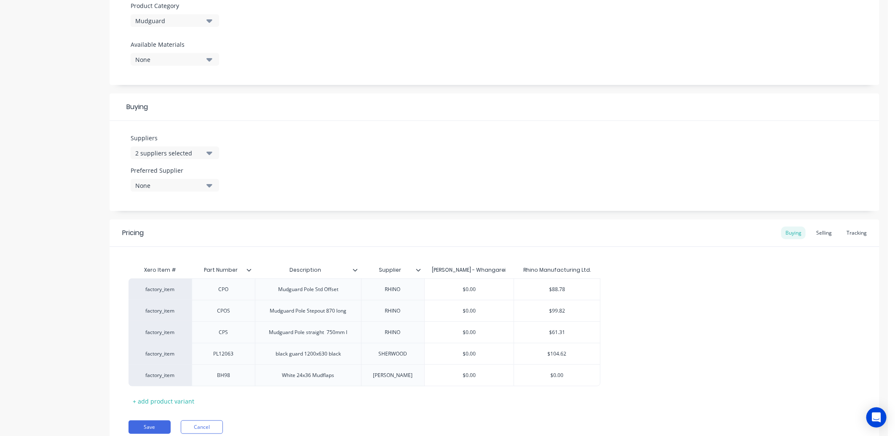
scroll to position [336, 0]
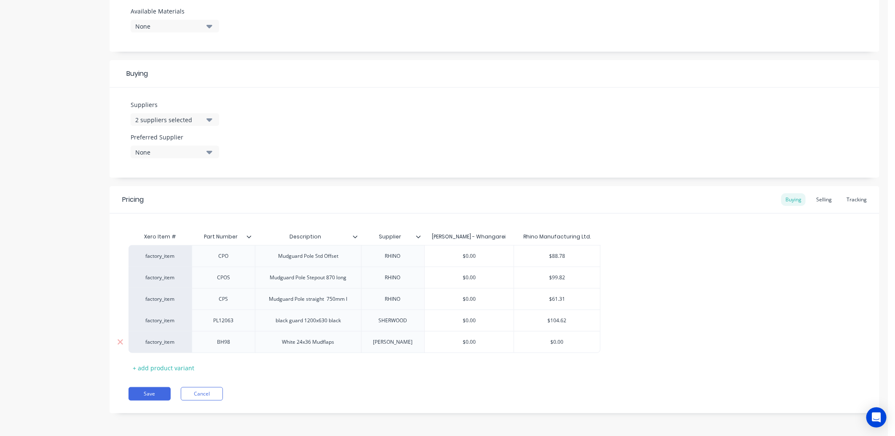
drag, startPoint x: 477, startPoint y: 340, endPoint x: 456, endPoint y: 339, distance: 20.2
click at [456, 339] on input "$0.00" at bounding box center [469, 342] width 89 height 8
type input "3"
type textarea "x"
type input "38"
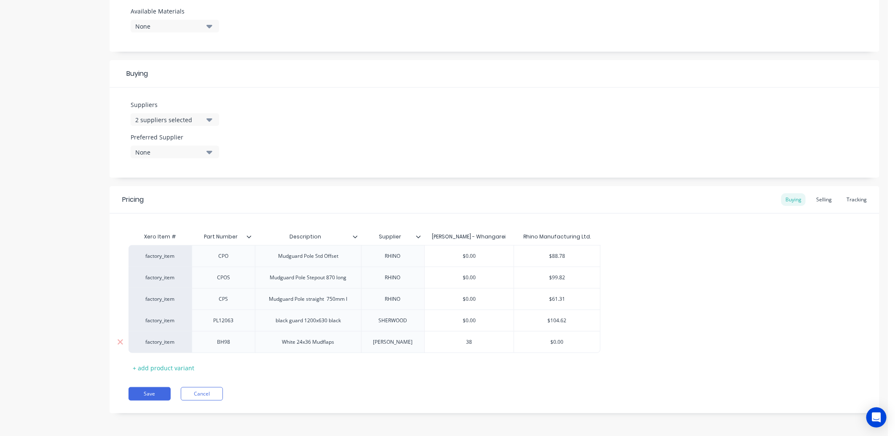
type textarea "x"
type input "38."
type textarea "x"
type input "38.0"
type textarea "x"
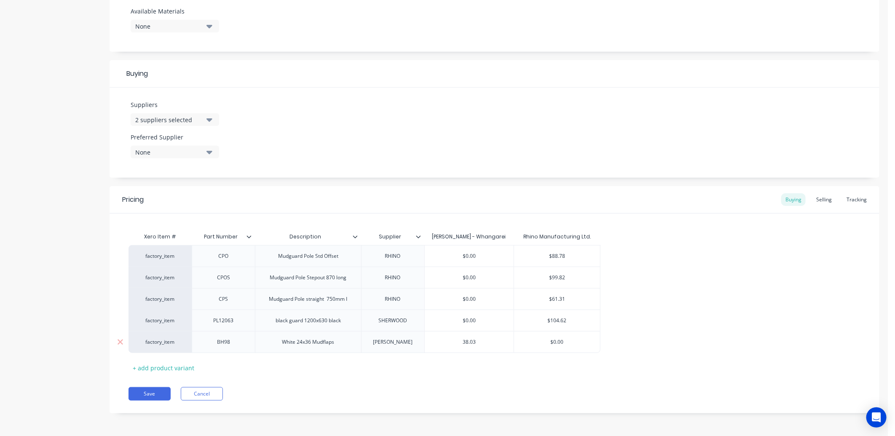
type input "38.03"
type input "$0.00"
click at [151, 390] on button "Save" at bounding box center [150, 393] width 42 height 13
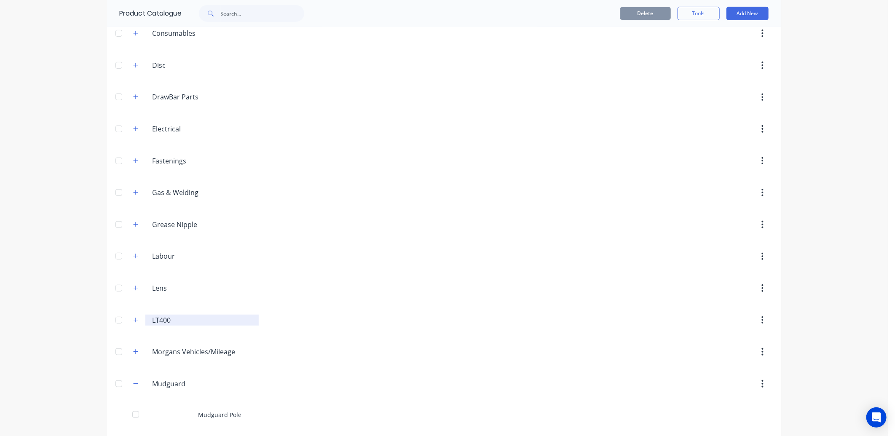
scroll to position [234, 0]
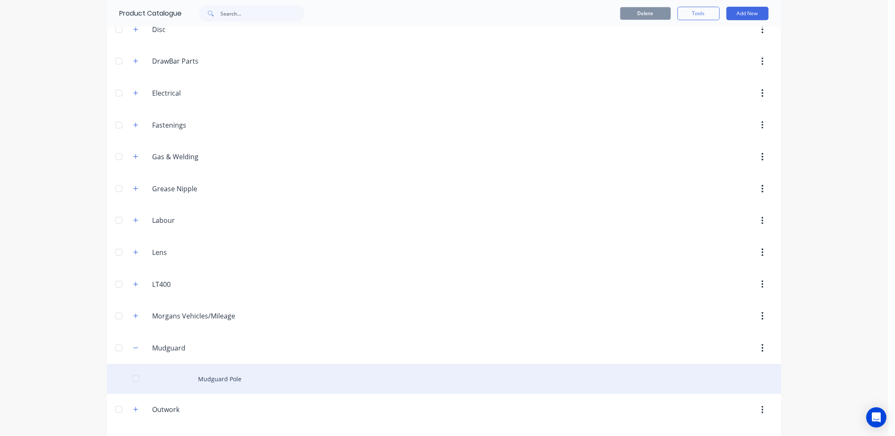
click at [194, 371] on div "Mudguard Pole" at bounding box center [444, 379] width 674 height 30
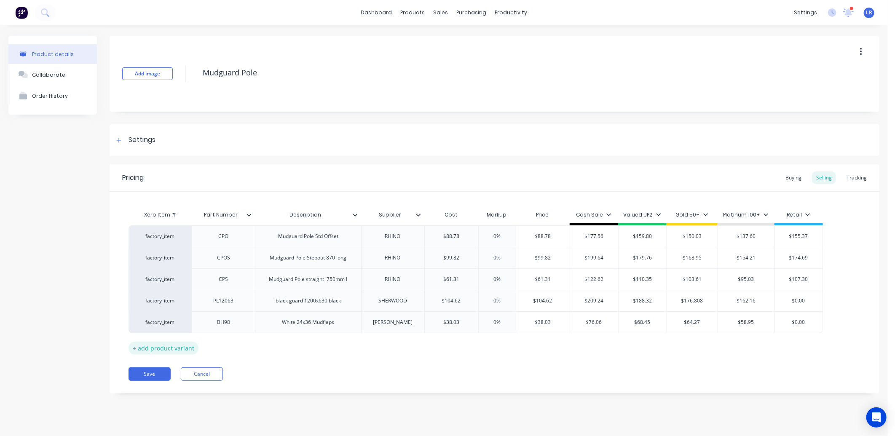
click at [157, 345] on div "+ add product variant" at bounding box center [164, 348] width 70 height 13
type textarea "x"
click at [224, 345] on div at bounding box center [224, 343] width 42 height 11
click at [310, 347] on div at bounding box center [308, 343] width 42 height 11
type textarea "x"
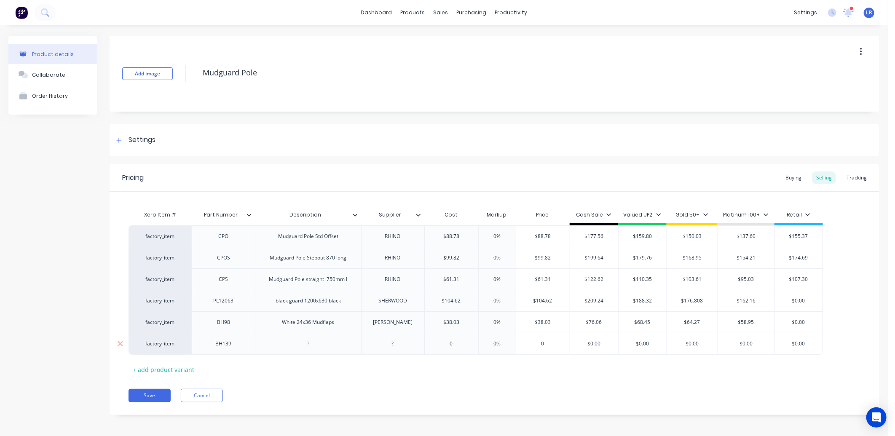
paste div
click at [394, 348] on div at bounding box center [393, 343] width 42 height 11
type textarea "x"
type input "0"
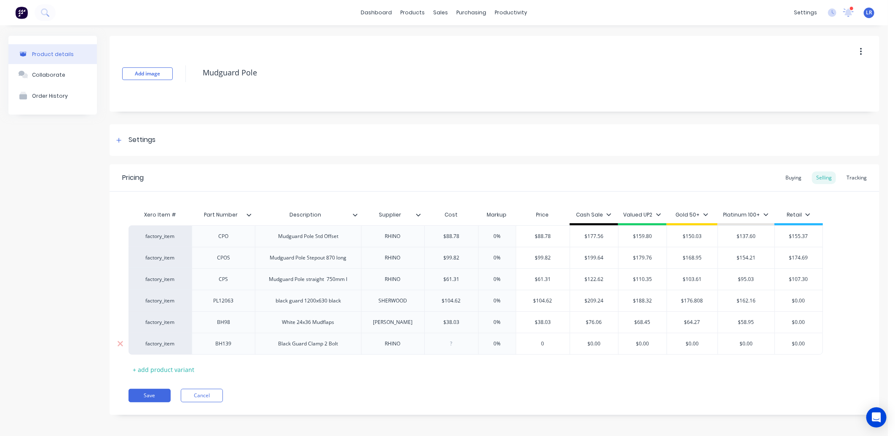
type textarea "x"
type input "1"
type textarea "x"
type input "10."
type textarea "x"
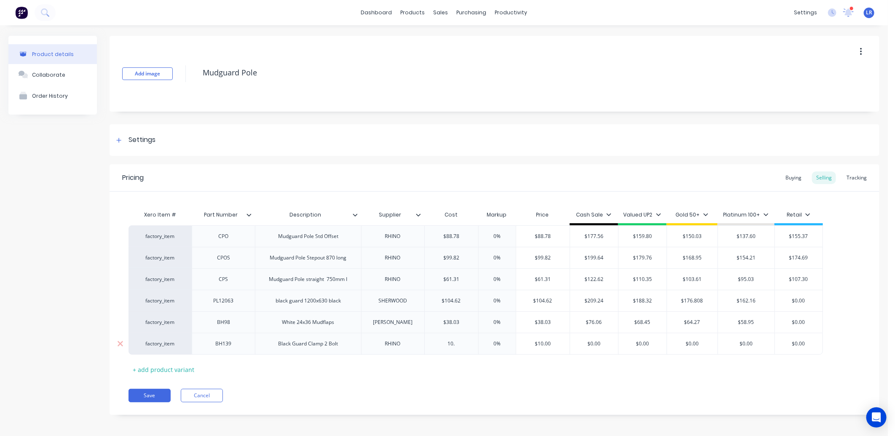
type input "10.3"
type textarea "x"
type input "$10.39"
type input "$0.00"
drag, startPoint x: 604, startPoint y: 344, endPoint x: 570, endPoint y: 347, distance: 33.4
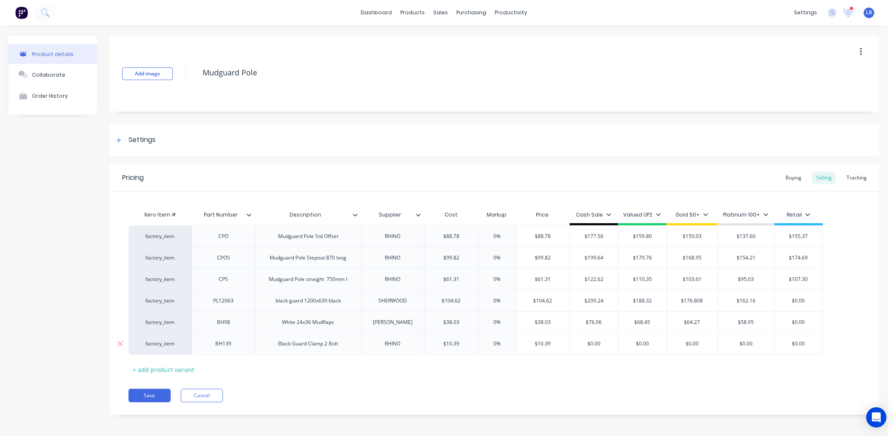
click at [570, 347] on input "$0.00" at bounding box center [594, 344] width 48 height 8
type textarea "x"
type input "2"
type textarea "x"
type input "20"
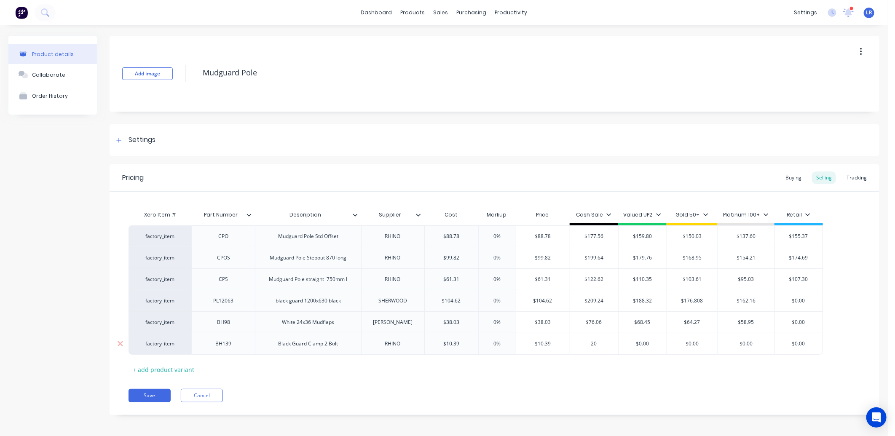
type textarea "x"
type input "20."
type textarea "x"
type input "20.7"
type textarea "x"
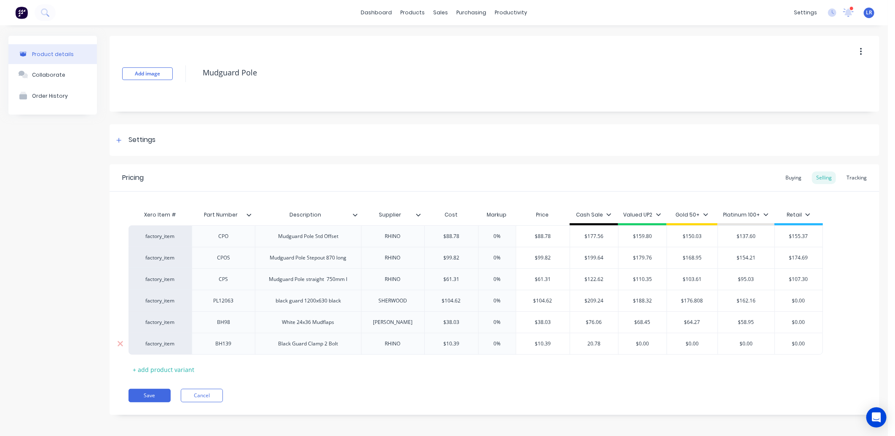
type input "20.78"
type input "$0.00"
drag, startPoint x: 652, startPoint y: 342, endPoint x: 628, endPoint y: 351, distance: 25.6
click at [628, 351] on div "$0.00 $0.00" at bounding box center [642, 343] width 48 height 21
type textarea "x"
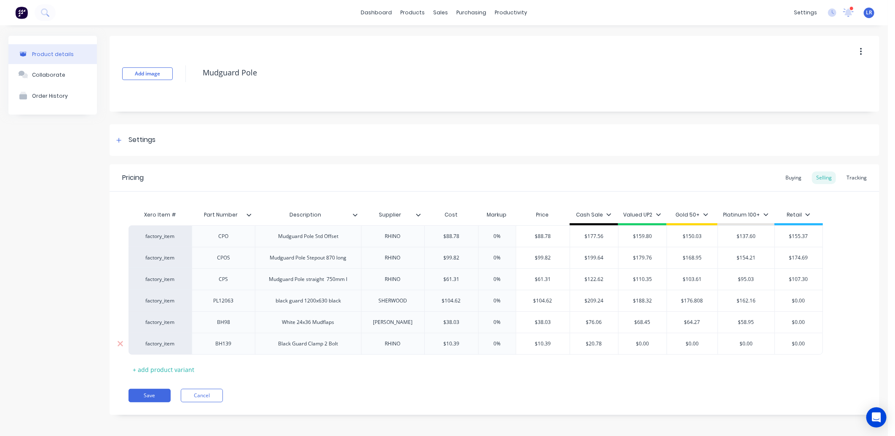
type input "1"
type textarea "x"
type input "18"
type textarea "x"
type input "18."
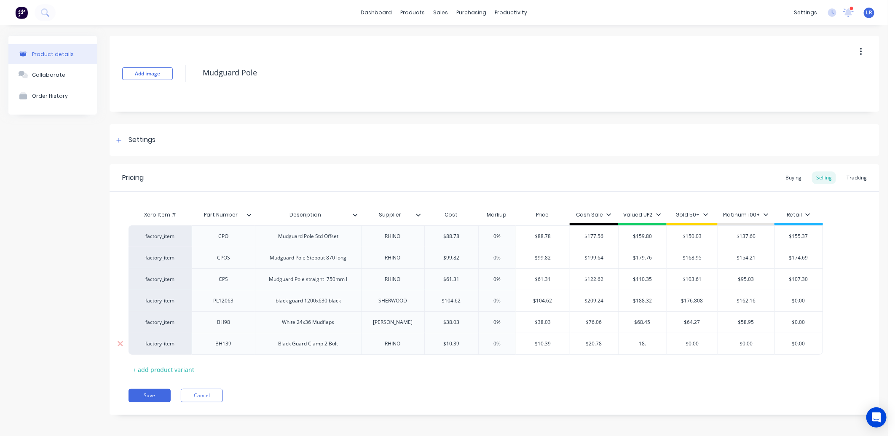
type textarea "x"
type input "18.7"
type textarea "x"
type input "18.70"
type input "$0.00"
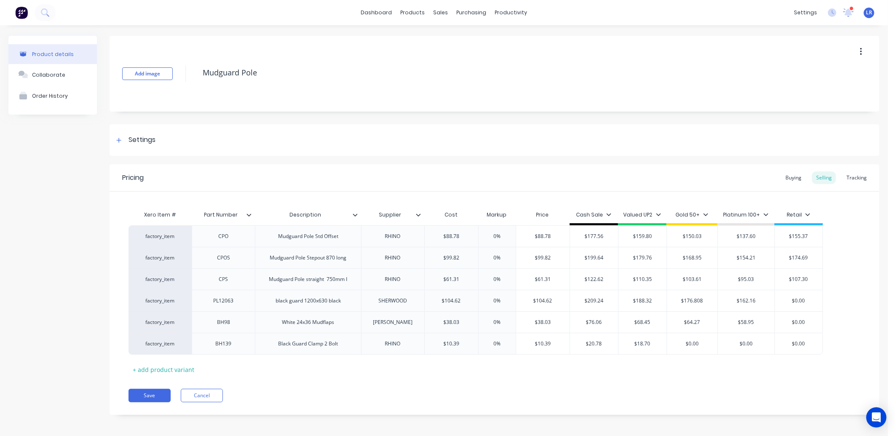
drag, startPoint x: 704, startPoint y: 344, endPoint x: 664, endPoint y: 356, distance: 41.7
click at [664, 356] on div "Xero Item # Part Number Description Supplier Cost Markup Price Cash Sale Valued…" at bounding box center [495, 291] width 732 height 170
type textarea "x"
type input "1"
type textarea "x"
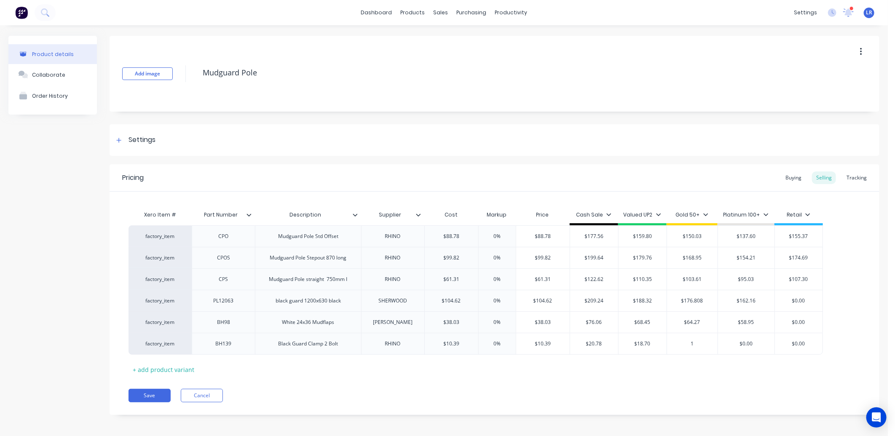
type input "17"
type textarea "x"
type input "17."
type textarea "x"
type input "17.5"
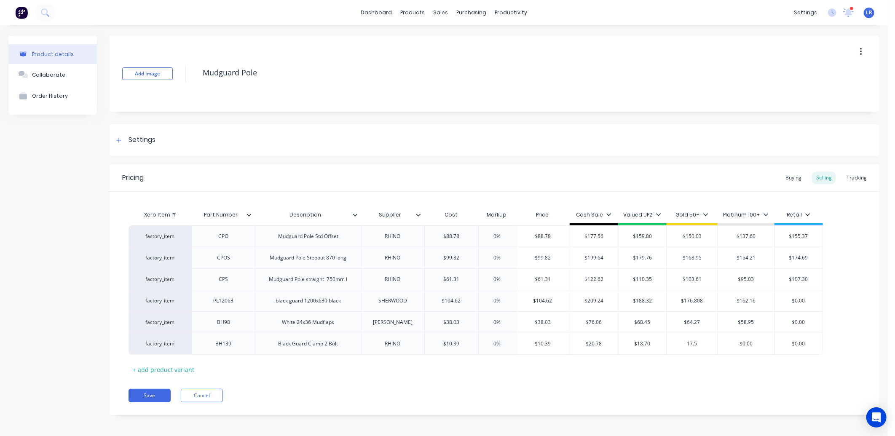
type textarea "x"
type input "17.56"
type input "$0.00"
drag, startPoint x: 757, startPoint y: 343, endPoint x: 729, endPoint y: 348, distance: 28.3
click at [729, 348] on div "$0.00 $0.00" at bounding box center [746, 343] width 56 height 21
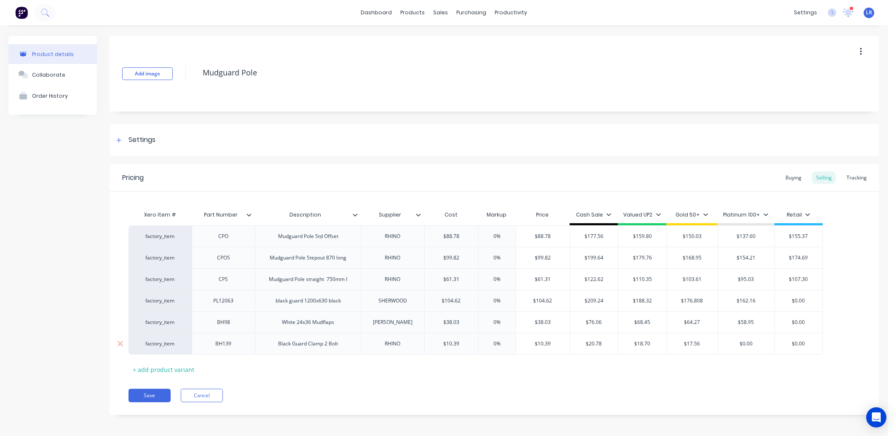
type textarea "x"
type input "16"
type textarea "x"
type input "16."
type textarea "x"
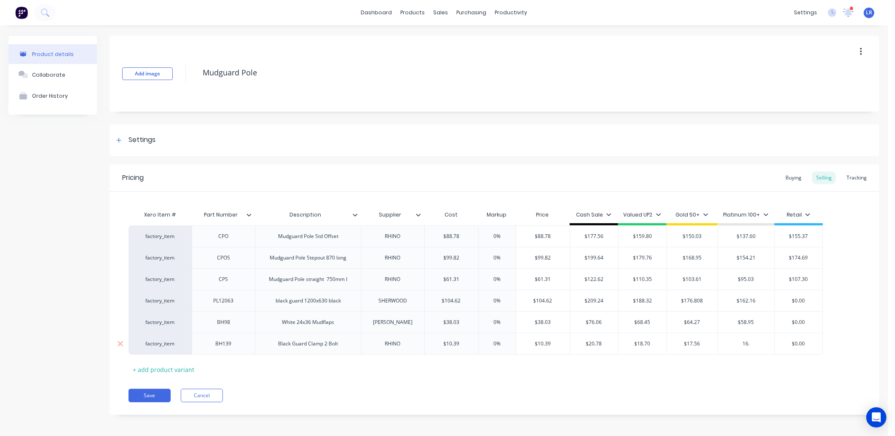
type input "16.1"
type textarea "x"
type input "16.10"
type input "$0.00"
click at [784, 175] on div "Buying" at bounding box center [793, 177] width 24 height 13
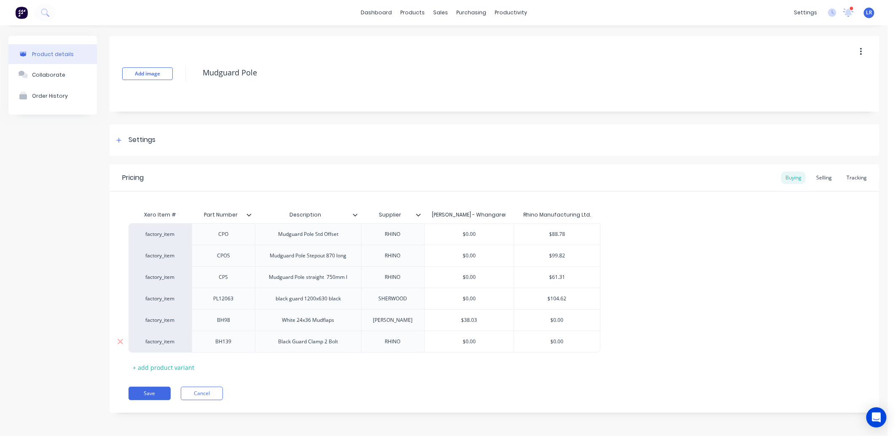
type input "$0.00"
drag, startPoint x: 575, startPoint y: 340, endPoint x: 527, endPoint y: 348, distance: 48.6
click at [527, 348] on div "$0.00 $0.00" at bounding box center [557, 341] width 86 height 21
type textarea "x"
type input "1"
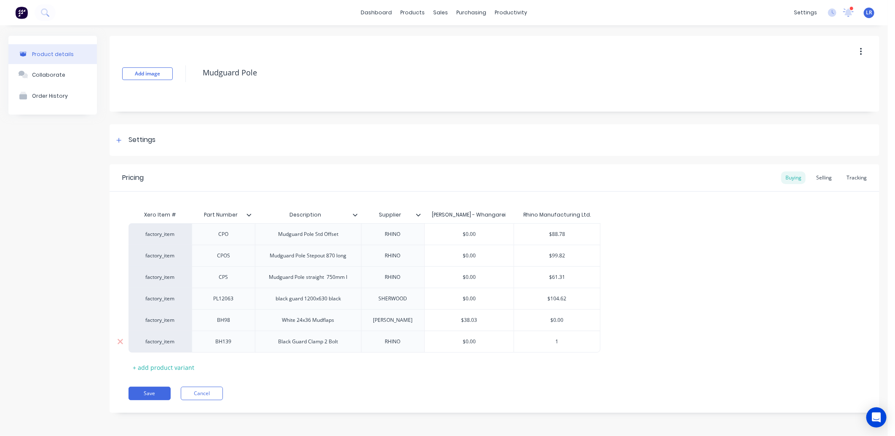
type textarea "x"
type input "10"
type textarea "x"
type input "10."
type textarea "x"
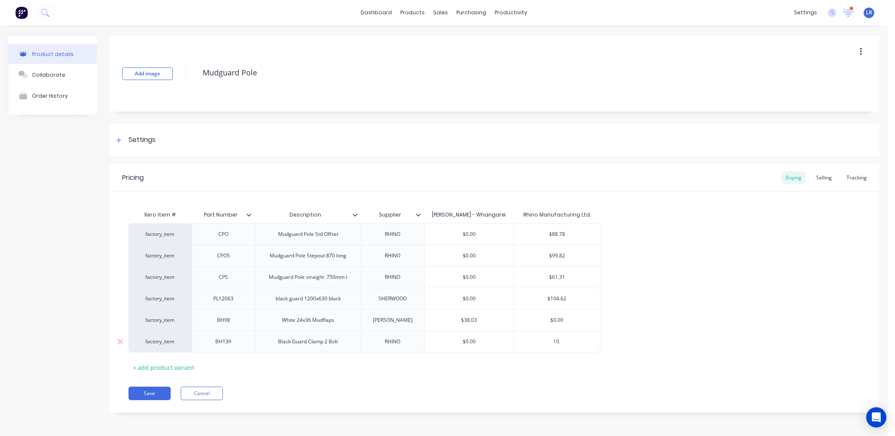
type input "10.3"
type textarea "x"
type input "10.39"
click at [147, 390] on button "Save" at bounding box center [150, 393] width 42 height 13
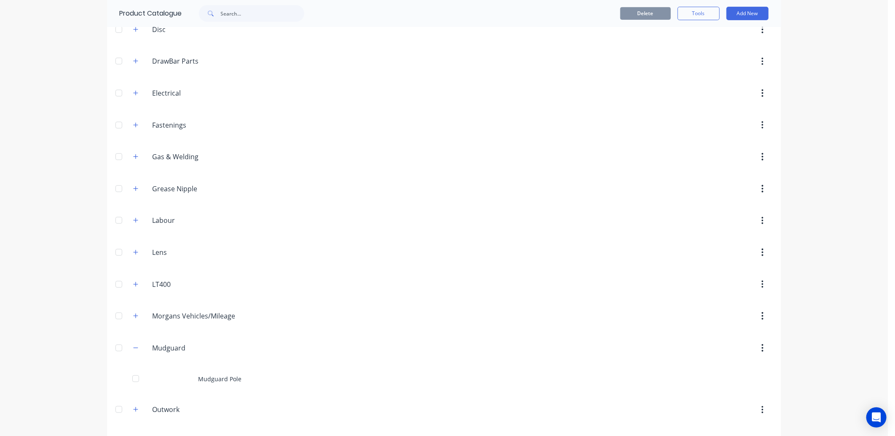
scroll to position [281, 0]
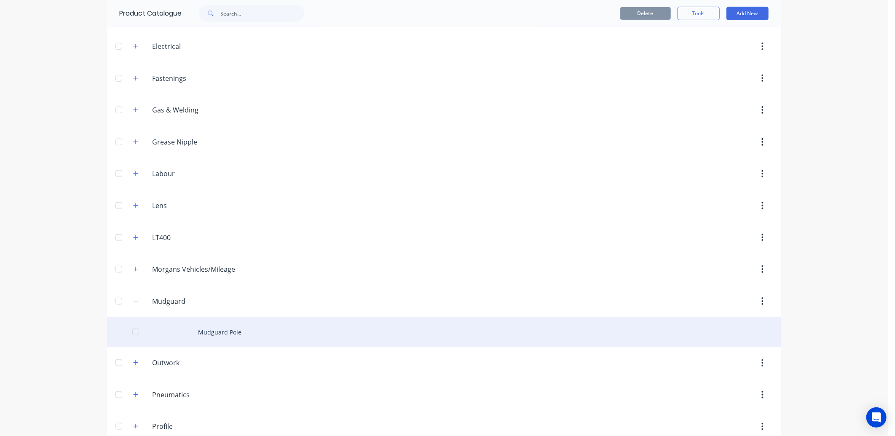
click at [182, 332] on div "Mudguard Pole" at bounding box center [444, 332] width 674 height 30
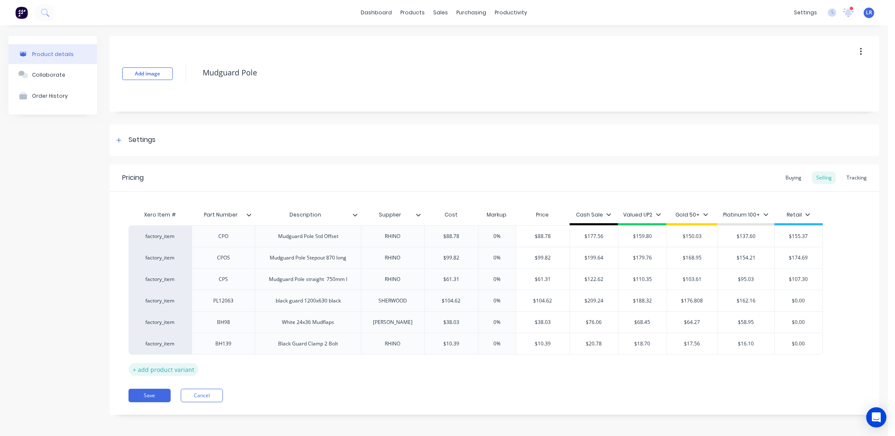
click at [154, 372] on div "+ add product variant" at bounding box center [164, 369] width 70 height 13
type textarea "x"
click at [224, 367] on div at bounding box center [224, 365] width 42 height 11
drag, startPoint x: 237, startPoint y: 368, endPoint x: 207, endPoint y: 374, distance: 30.5
click at [207, 374] on div "bh139A" at bounding box center [223, 365] width 63 height 22
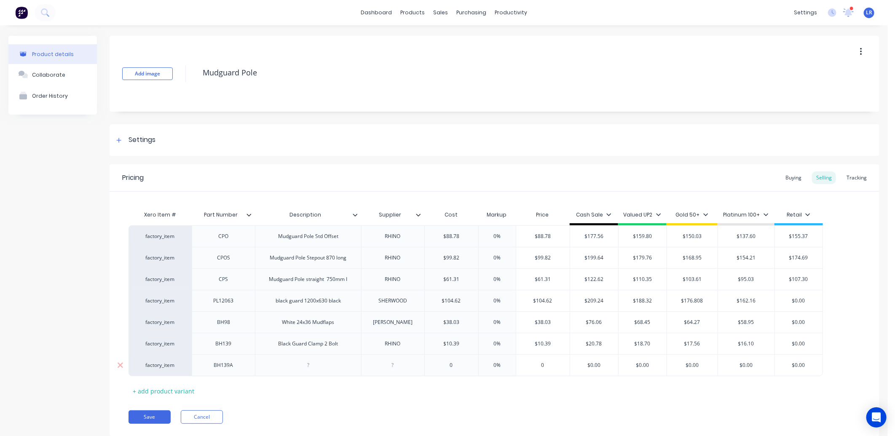
click at [312, 369] on div at bounding box center [308, 365] width 42 height 11
type textarea "x"
paste div
type textarea "x"
type input "0"
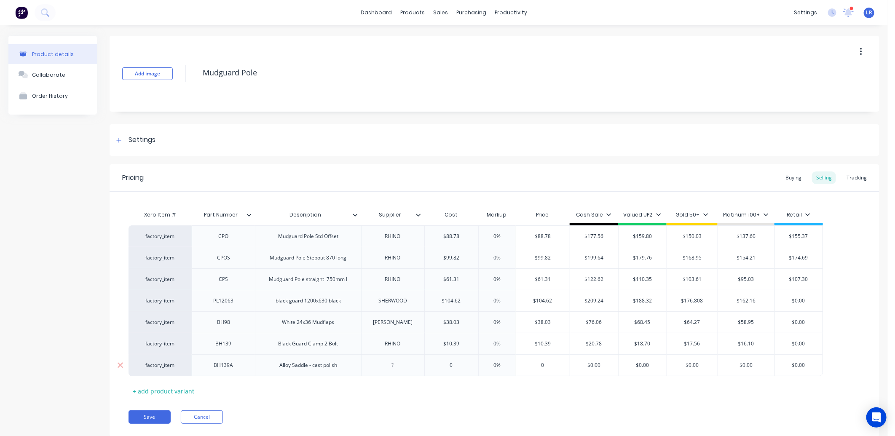
drag, startPoint x: 458, startPoint y: 365, endPoint x: 439, endPoint y: 368, distance: 18.3
click at [439, 368] on input "0" at bounding box center [452, 365] width 54 height 8
type textarea "x"
type input "7"
type textarea "x"
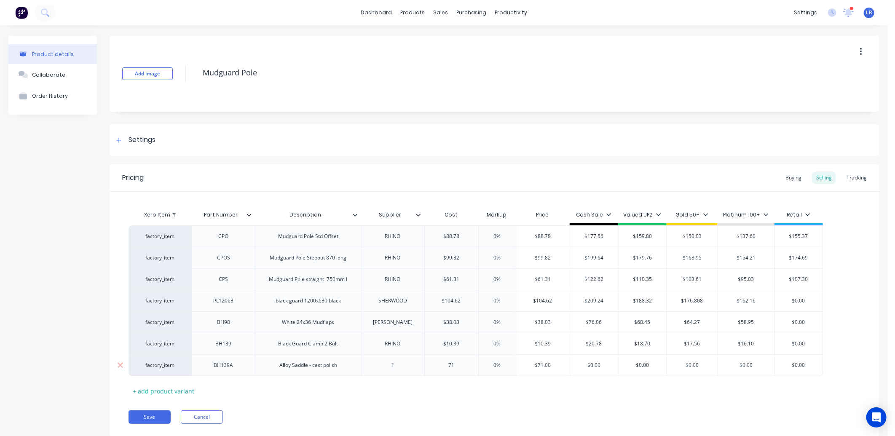
type input "71."
type textarea "x"
type input "71.6"
type textarea "x"
type input "71.63"
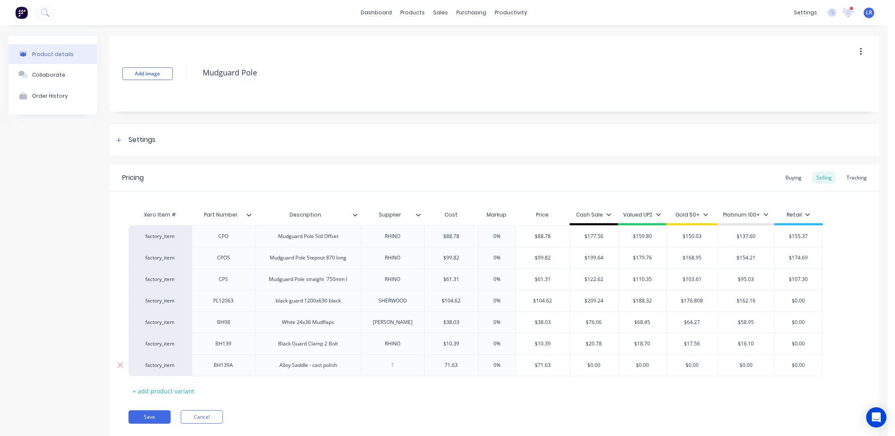
drag, startPoint x: 394, startPoint y: 369, endPoint x: 404, endPoint y: 376, distance: 11.5
click at [396, 371] on div at bounding box center [393, 365] width 42 height 11
type textarea "x"
type input "$71.63"
click at [343, 346] on div "Black Guard Clamp 2 Bolt" at bounding box center [307, 343] width 73 height 11
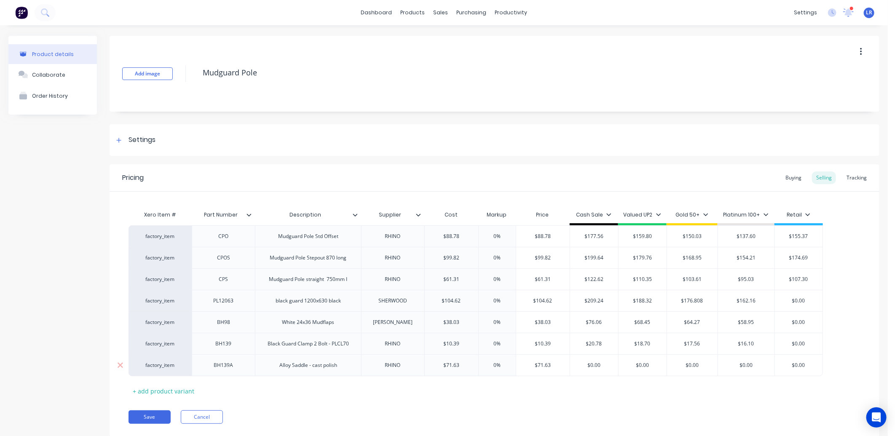
type textarea "x"
type input "$0.00"
drag, startPoint x: 608, startPoint y: 365, endPoint x: 575, endPoint y: 367, distance: 32.9
click at [576, 367] on input "$0.00" at bounding box center [600, 365] width 48 height 8
type textarea "x"
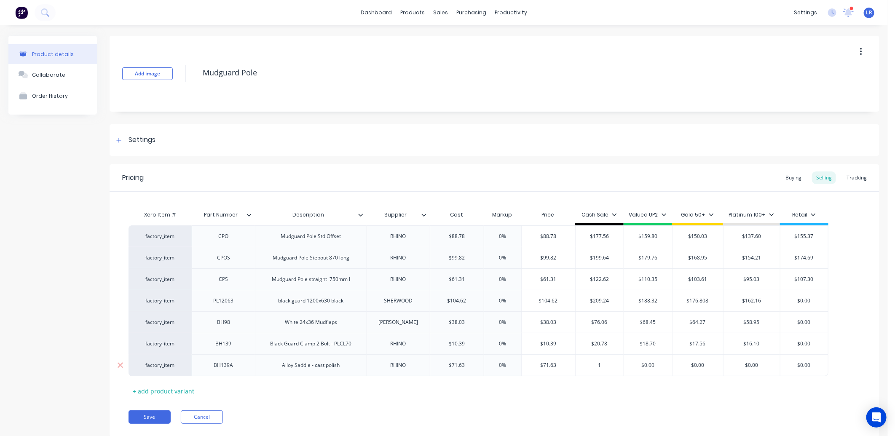
type input "14"
type textarea "x"
type input "143"
type textarea "x"
type input "143."
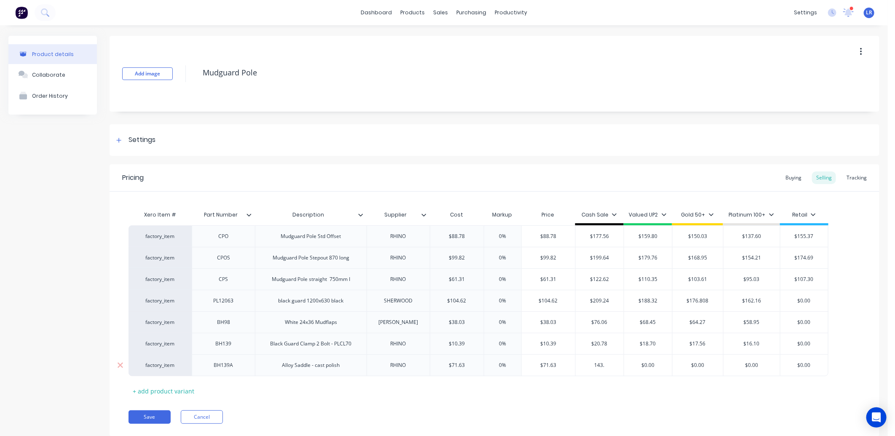
type textarea "x"
type input "143.2"
type textarea "x"
type input "143.26"
type input "$0.00"
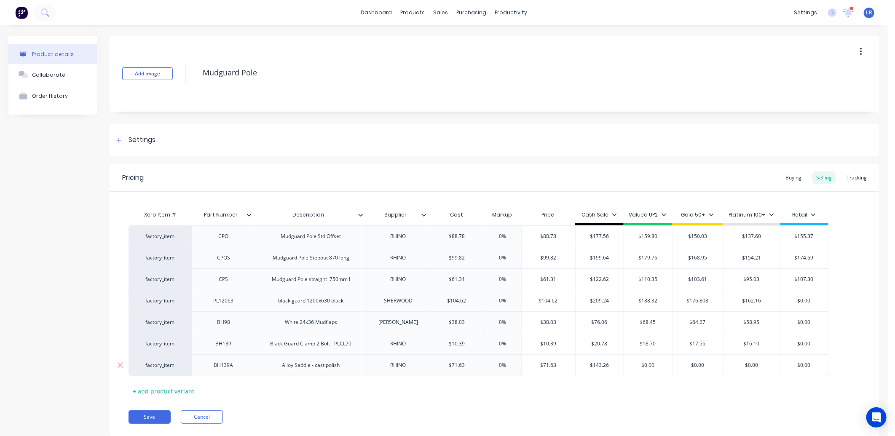
drag, startPoint x: 667, startPoint y: 365, endPoint x: 626, endPoint y: 369, distance: 41.1
click at [626, 369] on input "$0.00" at bounding box center [648, 365] width 48 height 8
type textarea "x"
type input "1"
type textarea "x"
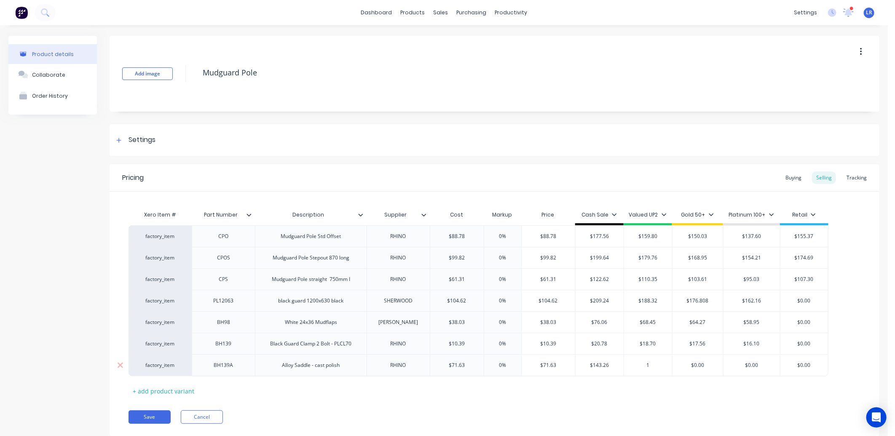
type input "12"
type textarea "x"
type input "128"
type textarea "x"
type input "128."
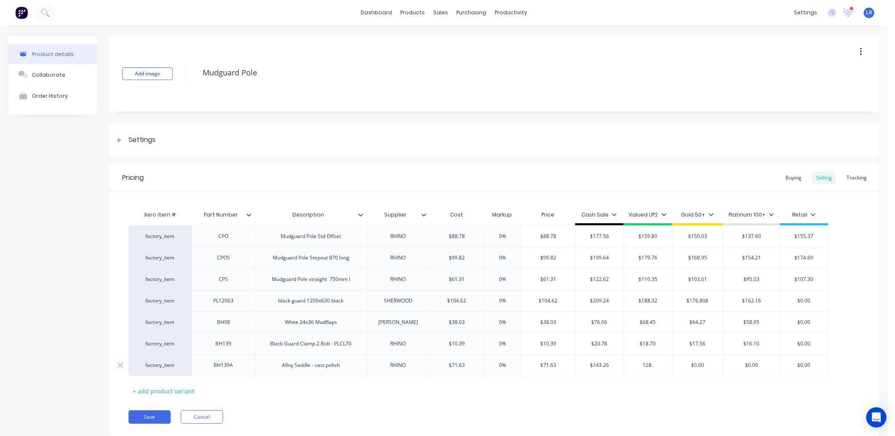
type textarea "x"
type input "128.9"
type textarea "x"
type input "128.93"
type input "$0.00"
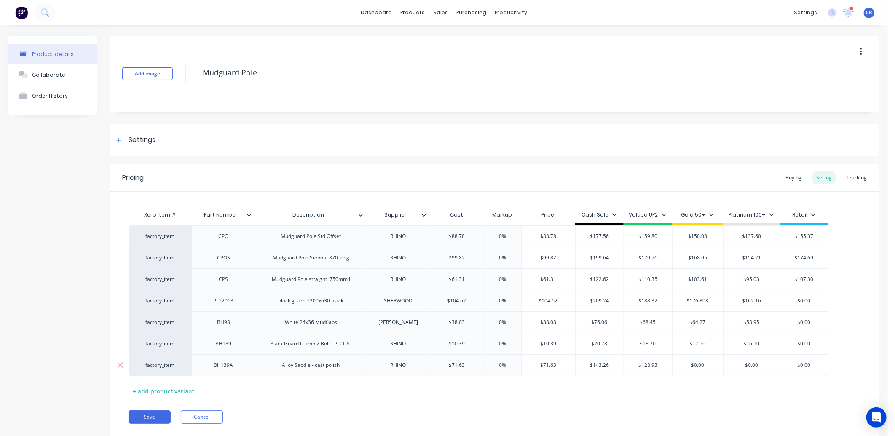
drag, startPoint x: 707, startPoint y: 365, endPoint x: 686, endPoint y: 365, distance: 20.6
click at [686, 365] on input "$0.00" at bounding box center [697, 365] width 51 height 8
type textarea "x"
type input "1"
type textarea "x"
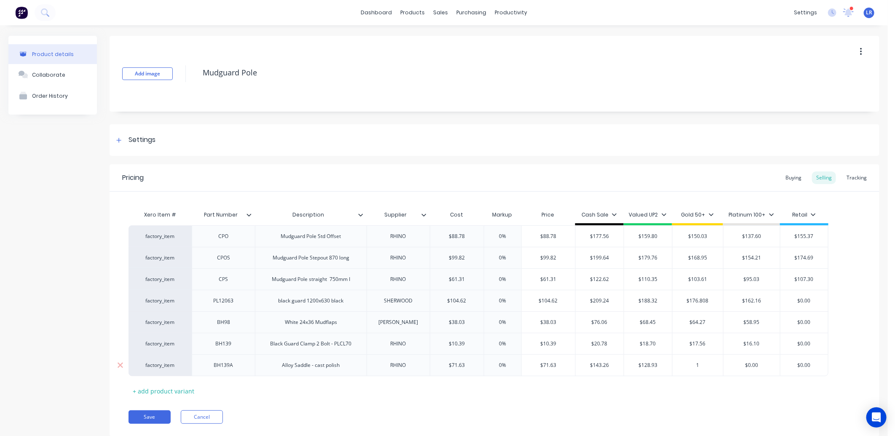
type input "12"
type textarea "x"
type input "121"
type textarea "x"
type input "121."
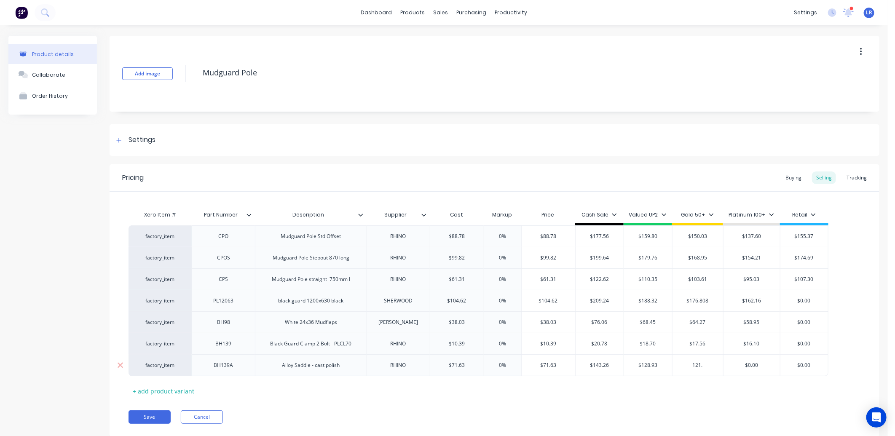
type textarea "x"
type input "121.0"
drag, startPoint x: 766, startPoint y: 364, endPoint x: 705, endPoint y: 369, distance: 60.9
click at [705, 369] on div "factory_item BH139A Alloy Saddle - cast polish RHINO $71.63 $71.63 0% $71.63 $1…" at bounding box center [479, 365] width 700 height 22
click at [788, 176] on div "Buying" at bounding box center [793, 177] width 24 height 13
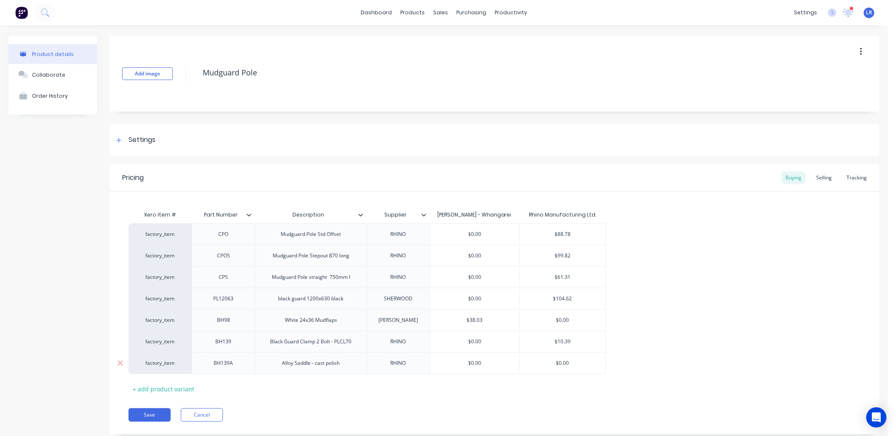
drag, startPoint x: 578, startPoint y: 361, endPoint x: 543, endPoint y: 363, distance: 34.6
click at [544, 363] on input "$0.00" at bounding box center [562, 363] width 86 height 8
click at [149, 408] on button "Save" at bounding box center [150, 414] width 42 height 13
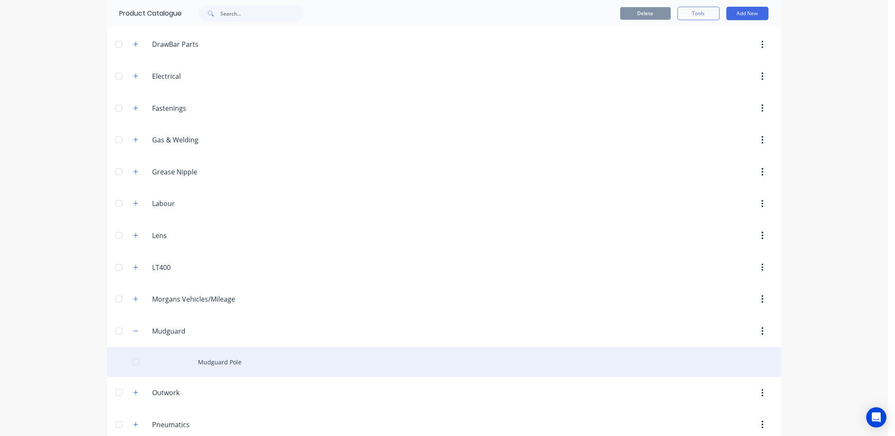
scroll to position [281, 0]
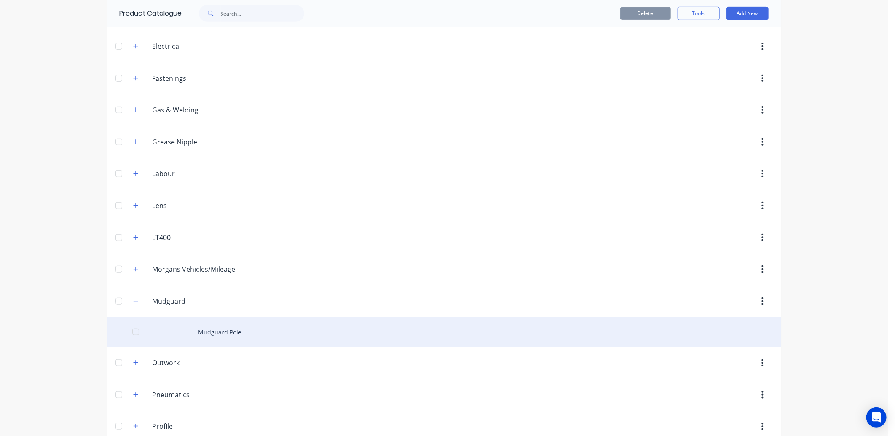
click at [192, 335] on div "Mudguard Pole" at bounding box center [444, 332] width 674 height 30
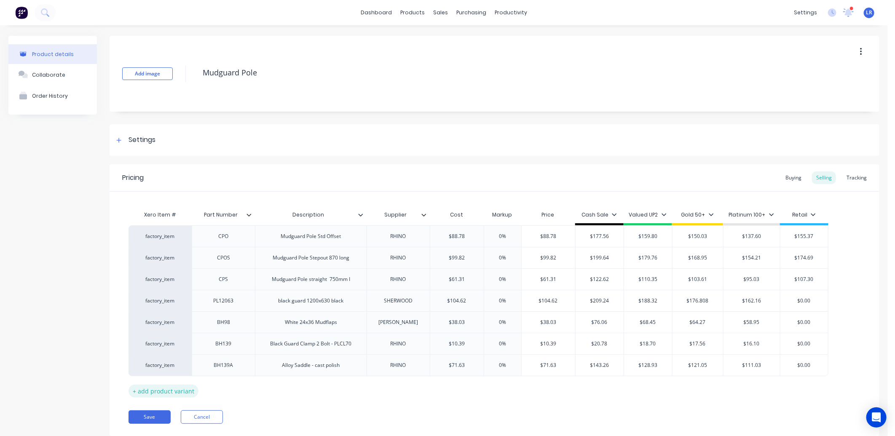
click at [173, 388] on div "+ add product variant" at bounding box center [164, 391] width 70 height 13
click at [225, 391] on div at bounding box center [224, 386] width 42 height 11
click at [322, 392] on div at bounding box center [311, 386] width 42 height 11
paste div
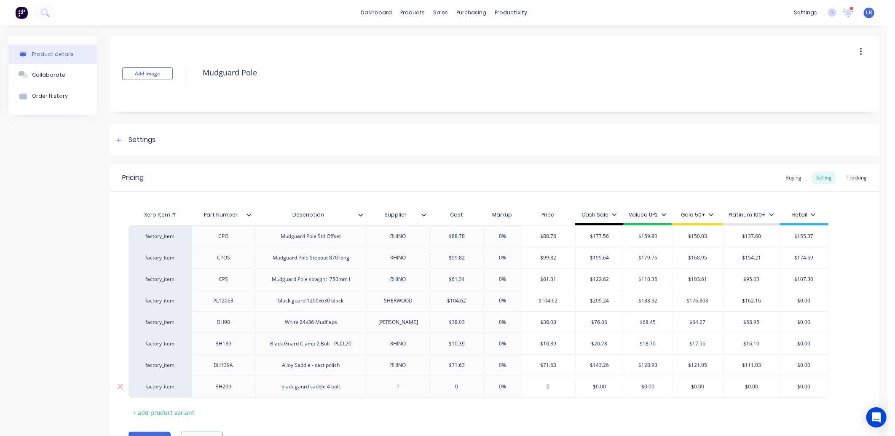
click at [285, 389] on div "black gaurd saddle 4 bolt" at bounding box center [311, 386] width 72 height 11
drag, startPoint x: 314, startPoint y: 389, endPoint x: 318, endPoint y: 393, distance: 5.7
click at [314, 389] on div "Black Guard saddle 4 bolt" at bounding box center [310, 386] width 73 height 11
drag, startPoint x: 461, startPoint y: 385, endPoint x: 450, endPoint y: 386, distance: 11.4
click at [450, 386] on input "0" at bounding box center [457, 387] width 54 height 8
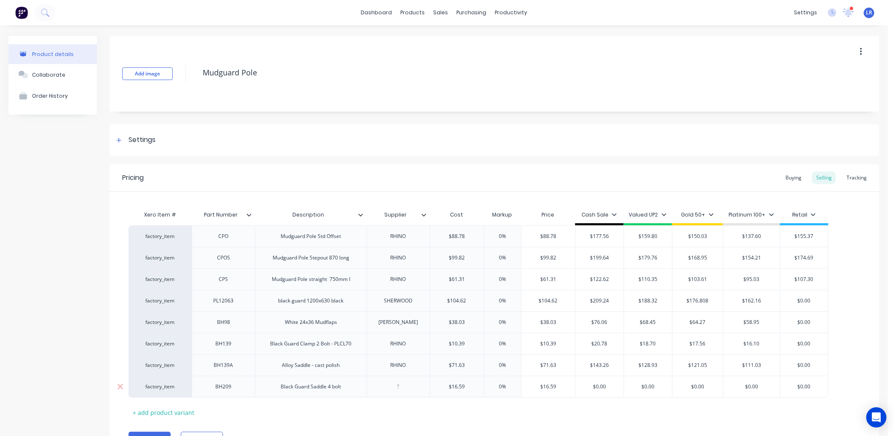
click at [396, 387] on div at bounding box center [398, 386] width 42 height 11
drag, startPoint x: 611, startPoint y: 386, endPoint x: 582, endPoint y: 389, distance: 29.3
click at [582, 389] on input "$0.00" at bounding box center [600, 387] width 48 height 8
drag, startPoint x: 660, startPoint y: 387, endPoint x: 629, endPoint y: 389, distance: 31.3
click at [629, 389] on input "$0.00" at bounding box center [648, 387] width 48 height 8
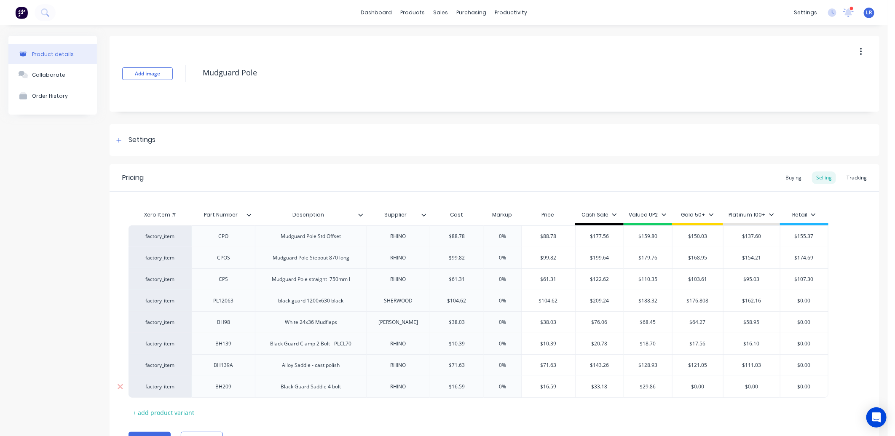
drag, startPoint x: 707, startPoint y: 386, endPoint x: 688, endPoint y: 390, distance: 18.5
click at [688, 390] on input "$0.00" at bounding box center [697, 387] width 51 height 8
drag, startPoint x: 761, startPoint y: 386, endPoint x: 731, endPoint y: 388, distance: 30.4
click at [731, 388] on input "$0.00" at bounding box center [751, 387] width 56 height 8
click at [782, 174] on div "Buying" at bounding box center [793, 177] width 24 height 13
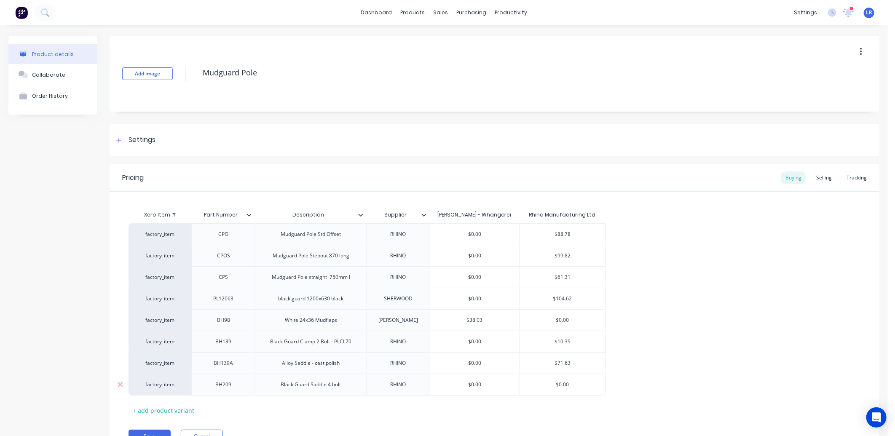
drag, startPoint x: 574, startPoint y: 384, endPoint x: 544, endPoint y: 390, distance: 30.6
click at [544, 389] on div "$0.00 $0.00" at bounding box center [562, 384] width 86 height 21
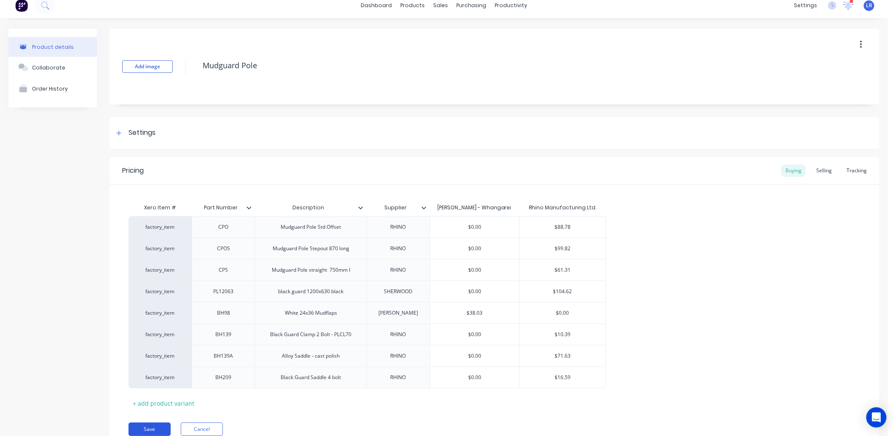
click at [154, 426] on button "Save" at bounding box center [150, 429] width 42 height 13
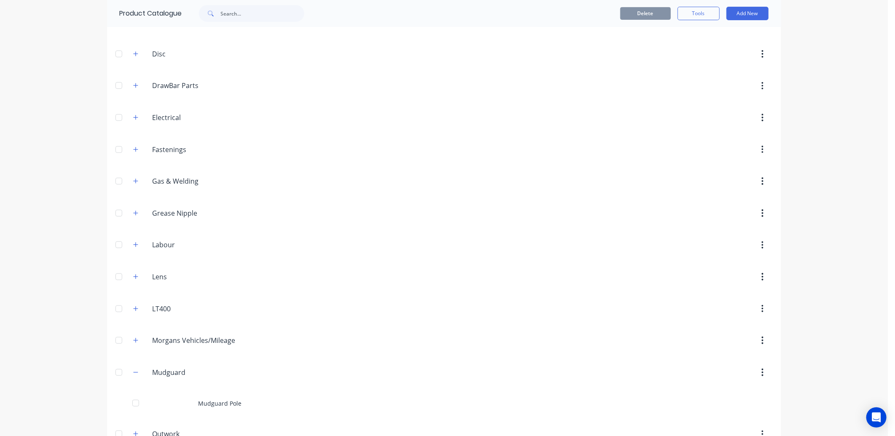
scroll to position [234, 0]
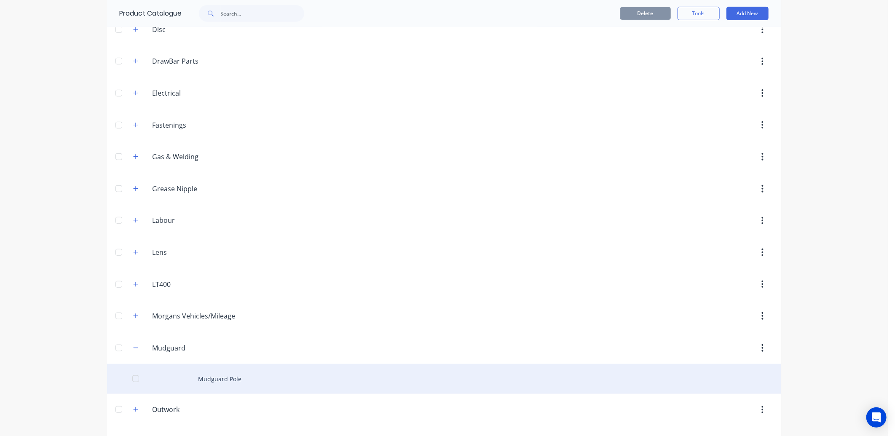
click at [197, 378] on div "Mudguard Pole" at bounding box center [444, 379] width 674 height 30
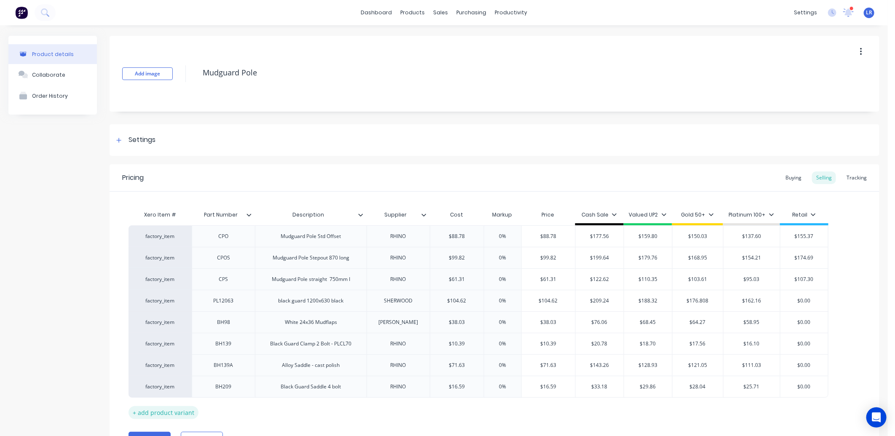
click at [169, 409] on div "+ add product variant" at bounding box center [164, 412] width 70 height 13
drag, startPoint x: 222, startPoint y: 408, endPoint x: 235, endPoint y: 410, distance: 12.9
click at [223, 408] on div at bounding box center [224, 408] width 42 height 11
paste div
drag, startPoint x: 465, startPoint y: 412, endPoint x: 440, endPoint y: 411, distance: 24.9
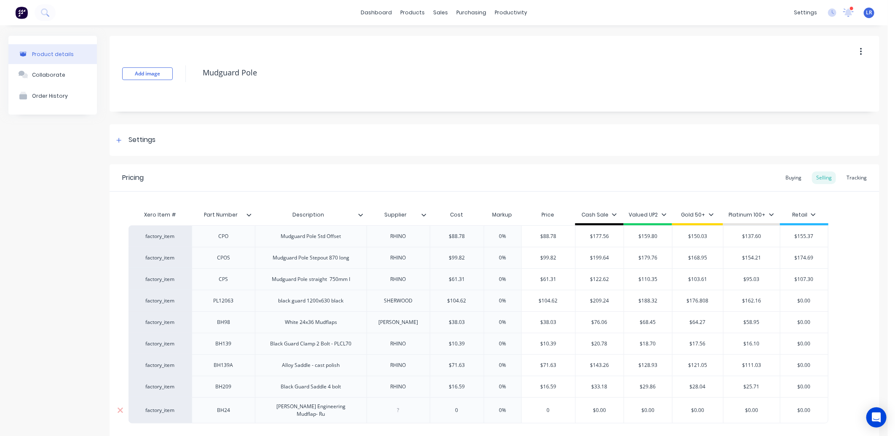
click at [440, 411] on input "0" at bounding box center [457, 411] width 54 height 8
drag, startPoint x: 399, startPoint y: 410, endPoint x: 416, endPoint y: 422, distance: 20.8
click at [399, 411] on div at bounding box center [398, 410] width 42 height 11
drag, startPoint x: 611, startPoint y: 407, endPoint x: 578, endPoint y: 412, distance: 33.7
click at [578, 412] on input "$0.00" at bounding box center [600, 411] width 48 height 8
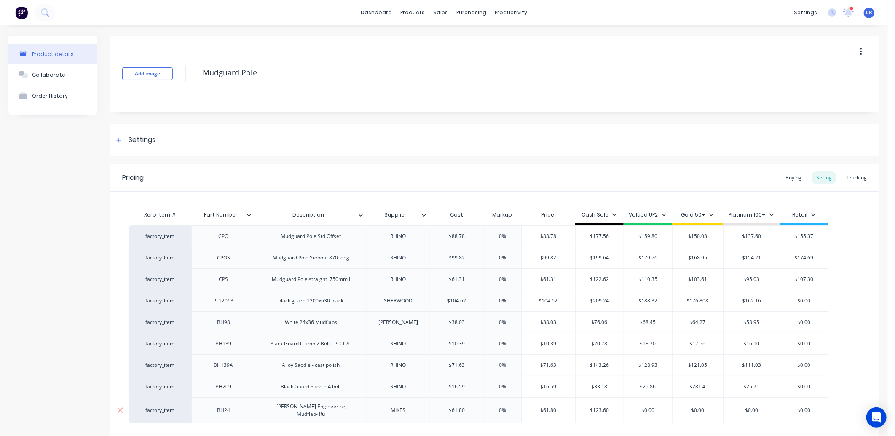
drag, startPoint x: 661, startPoint y: 410, endPoint x: 631, endPoint y: 415, distance: 30.8
click at [631, 415] on div "$0.00 $0.00" at bounding box center [648, 410] width 48 height 21
drag, startPoint x: 709, startPoint y: 410, endPoint x: 679, endPoint y: 414, distance: 30.2
click at [679, 414] on div "$0.00 $0.00" at bounding box center [697, 410] width 51 height 21
drag, startPoint x: 763, startPoint y: 406, endPoint x: 744, endPoint y: 407, distance: 19.4
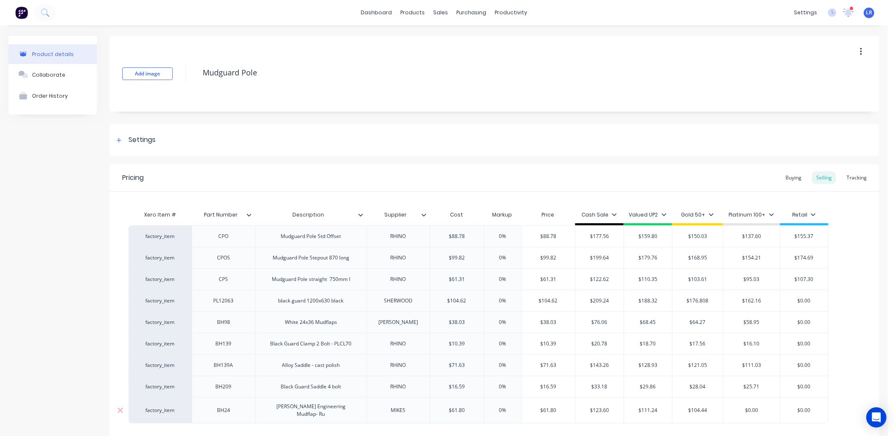
click at [744, 407] on input "$0.00" at bounding box center [751, 411] width 56 height 8
click at [790, 175] on div "Buying" at bounding box center [793, 177] width 24 height 13
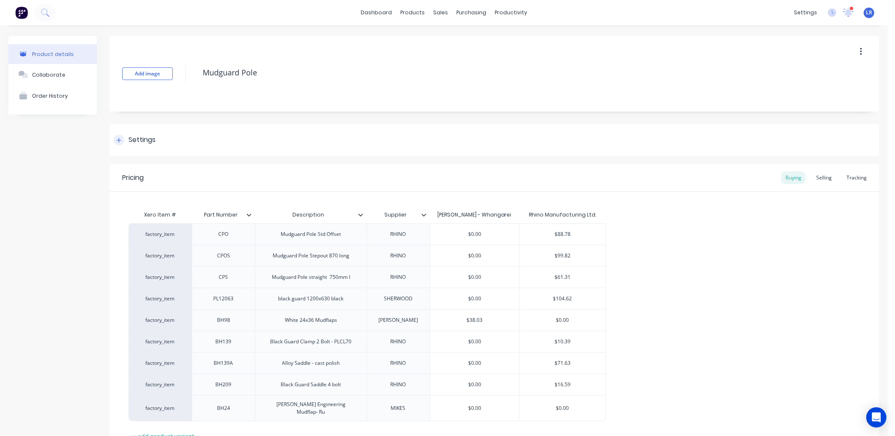
click at [118, 138] on icon at bounding box center [118, 140] width 5 height 6
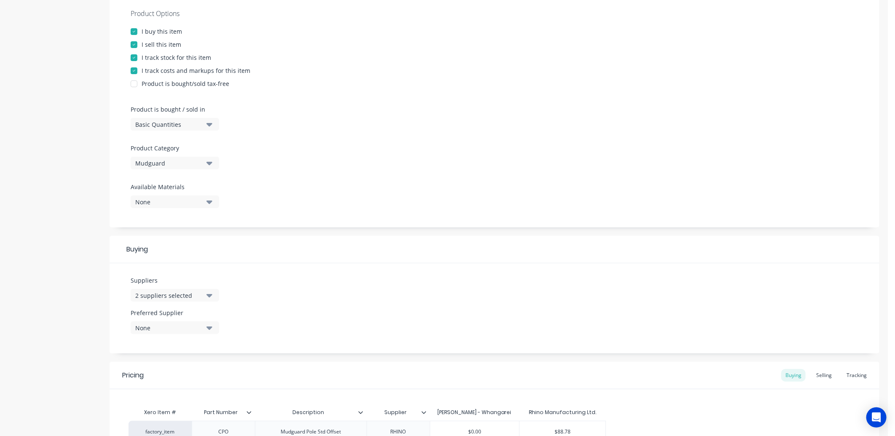
scroll to position [234, 0]
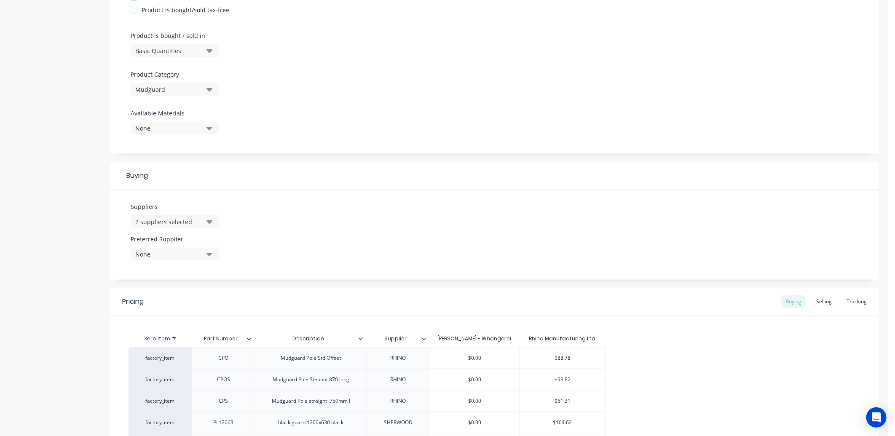
click at [208, 215] on button "2 suppliers selected" at bounding box center [175, 221] width 88 height 13
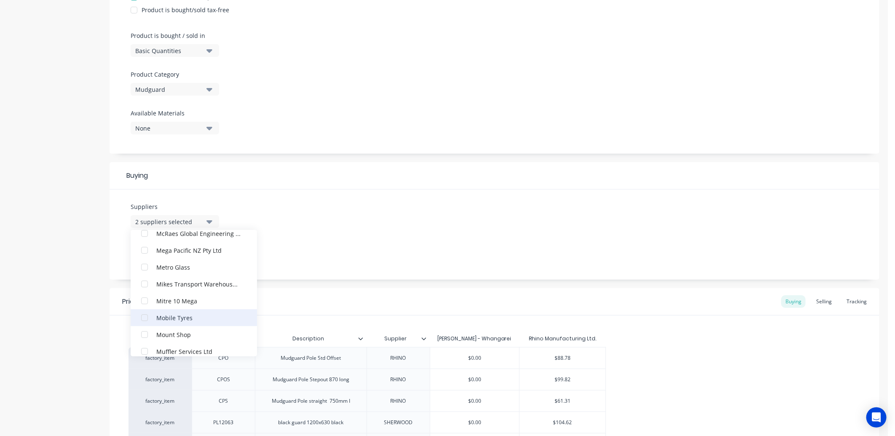
scroll to position [1872, 0]
click at [144, 299] on div "button" at bounding box center [144, 300] width 17 height 17
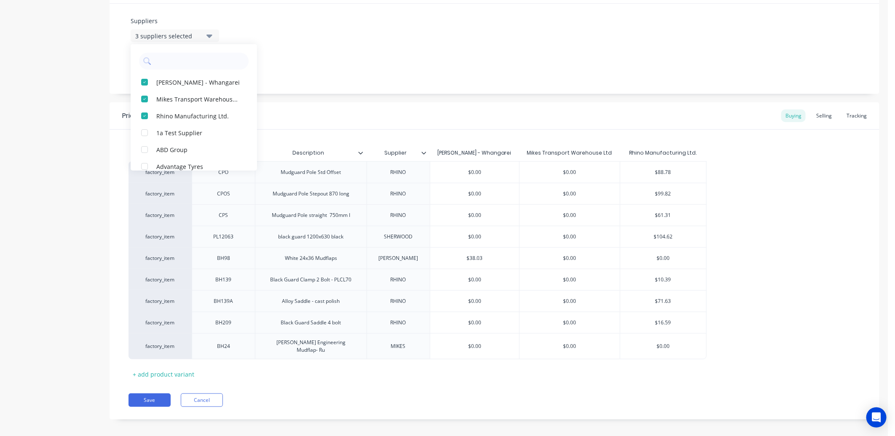
scroll to position [421, 0]
drag, startPoint x: 579, startPoint y: 343, endPoint x: 549, endPoint y: 344, distance: 30.4
click at [549, 344] on input "$0.00" at bounding box center [569, 345] width 100 height 8
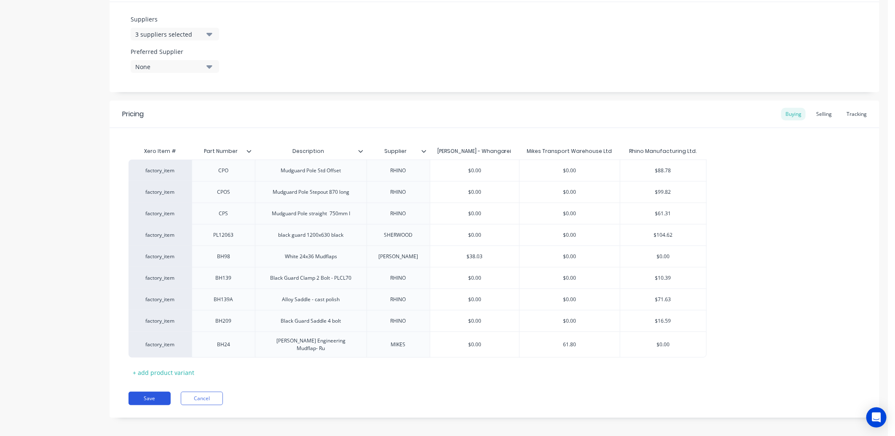
click at [149, 393] on button "Save" at bounding box center [150, 398] width 42 height 13
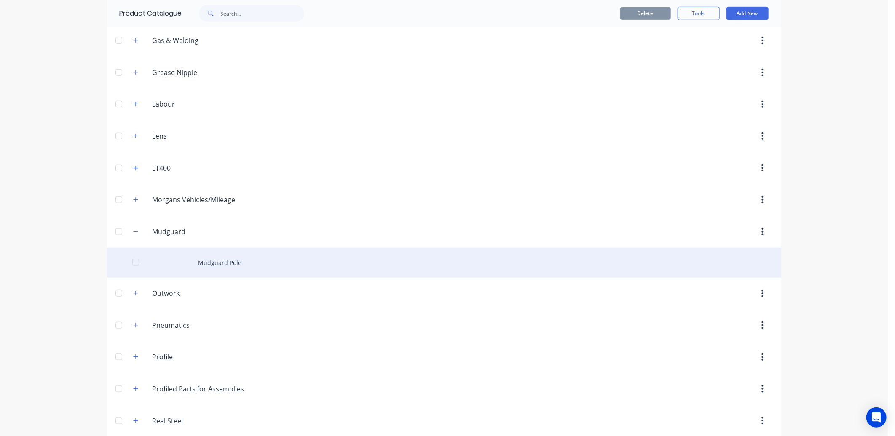
scroll to position [421, 0]
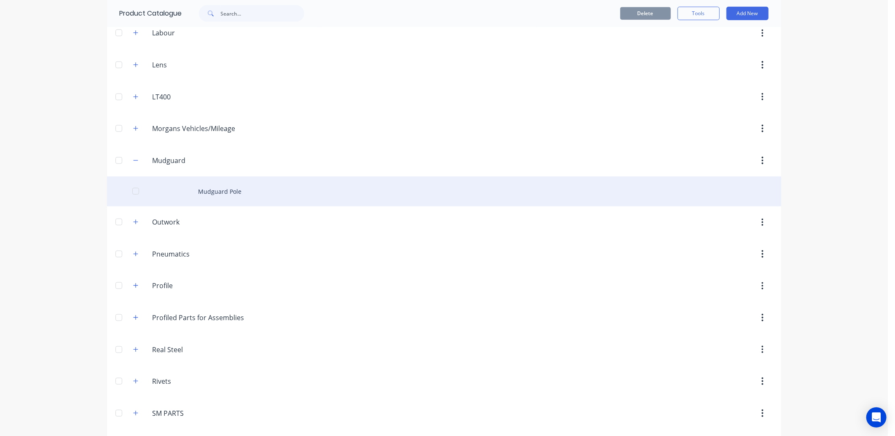
click at [156, 193] on div "Mudguard Pole" at bounding box center [444, 192] width 674 height 30
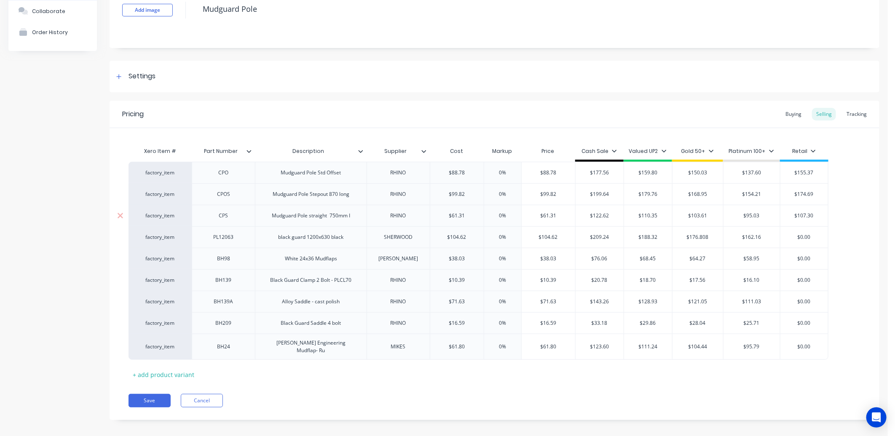
scroll to position [67, 0]
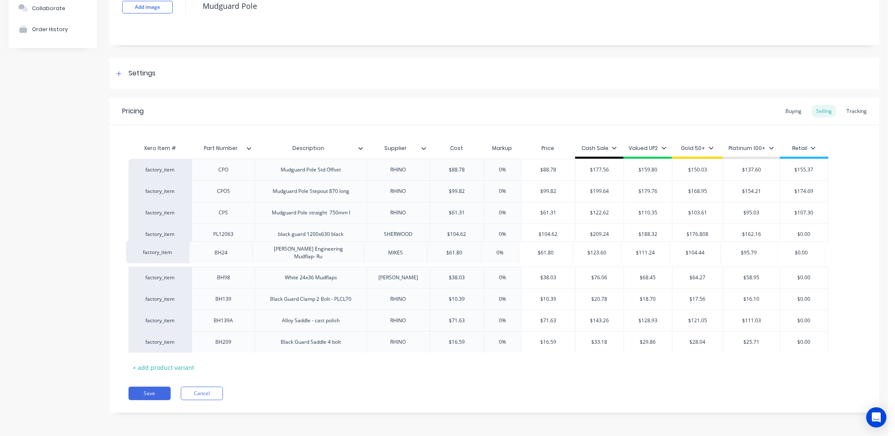
drag, startPoint x: 184, startPoint y: 348, endPoint x: 181, endPoint y: 255, distance: 92.3
click at [181, 255] on div "factory_item CPO Mudguard Pole Std Offset RHINO $88.78 0% $88.78 $177.56 $159.8…" at bounding box center [495, 256] width 732 height 194
click at [176, 234] on div "factory_item" at bounding box center [160, 234] width 46 height 8
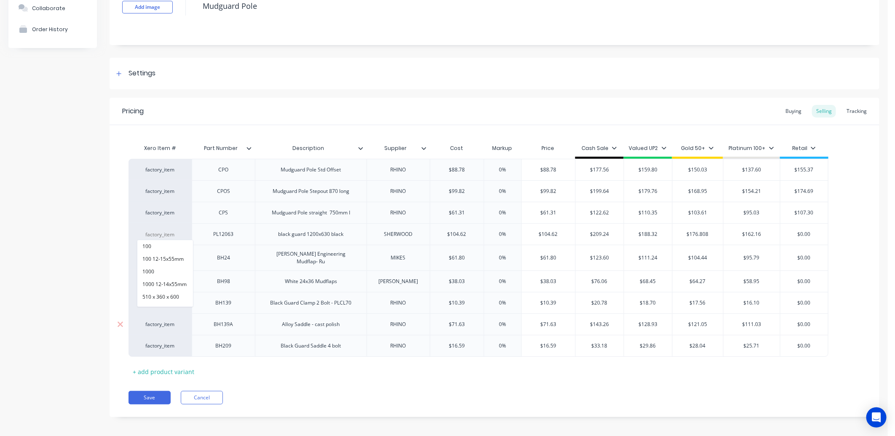
drag, startPoint x: 165, startPoint y: 233, endPoint x: 174, endPoint y: 311, distance: 77.6
click at [174, 322] on div "factory_item CPO Mudguard Pole Std Offset RHINO $88.78 0% $88.78 $177.56 $159.8…" at bounding box center [495, 258] width 732 height 198
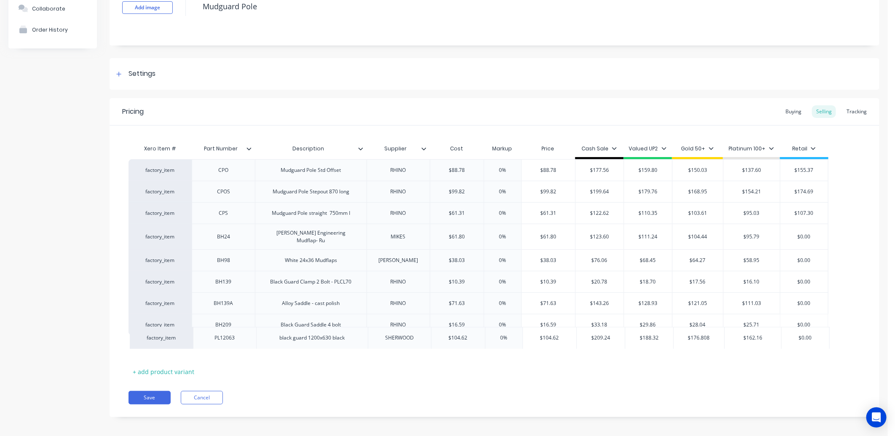
drag, startPoint x: 178, startPoint y: 235, endPoint x: 179, endPoint y: 341, distance: 106.2
click at [179, 341] on div "factory_item CPO Mudguard Pole Std Offset RHINO $88.78 0% $88.78 $177.56 $159.8…" at bounding box center [495, 258] width 732 height 198
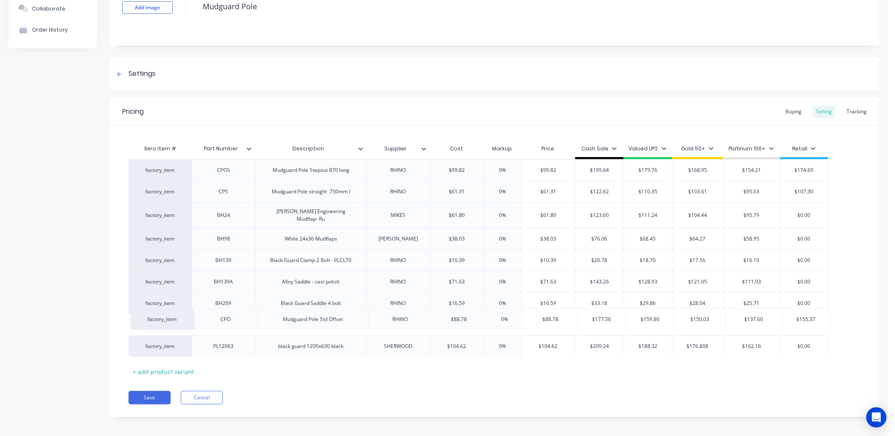
drag, startPoint x: 174, startPoint y: 171, endPoint x: 176, endPoint y: 323, distance: 152.5
click at [176, 323] on div "factory_item CPO Mudguard Pole Std Offset RHINO $88.78 0% $88.78 $177.56 $159.8…" at bounding box center [495, 258] width 732 height 198
drag, startPoint x: 169, startPoint y: 167, endPoint x: 171, endPoint y: 310, distance: 142.4
click at [171, 319] on div "factory_item CPOS Mudguard Pole Stepout 870 long RHINO $99.82 0% $99.82 $199.64…" at bounding box center [495, 258] width 732 height 198
drag, startPoint x: 184, startPoint y: 170, endPoint x: 182, endPoint y: 324, distance: 153.4
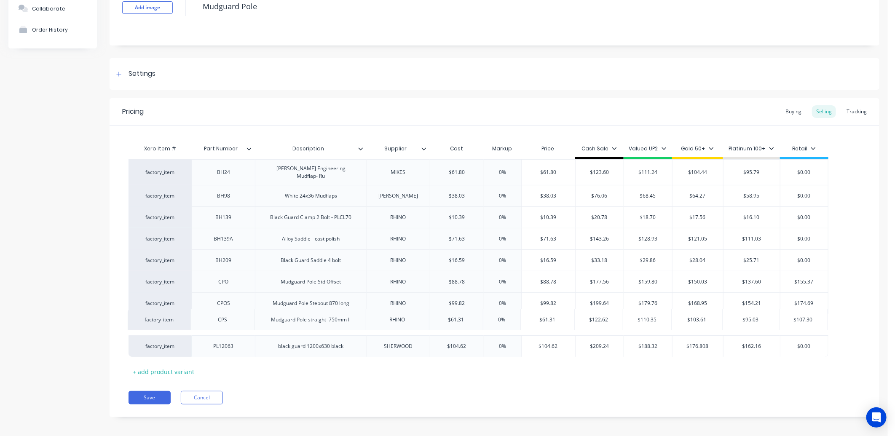
click at [182, 324] on div "factory_item CPS Mudguard Pole straight 750mm I RHINO $61.31 0% $61.31 $122.62 …" at bounding box center [495, 258] width 732 height 198
click at [158, 391] on button "Save" at bounding box center [150, 397] width 42 height 13
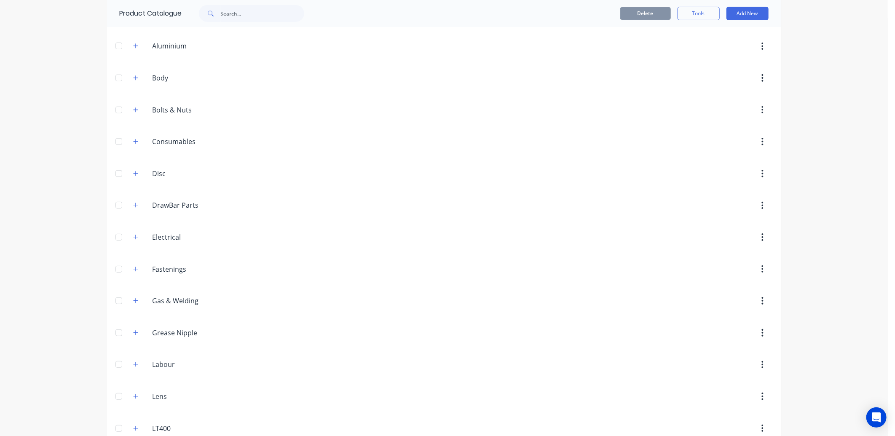
scroll to position [234, 0]
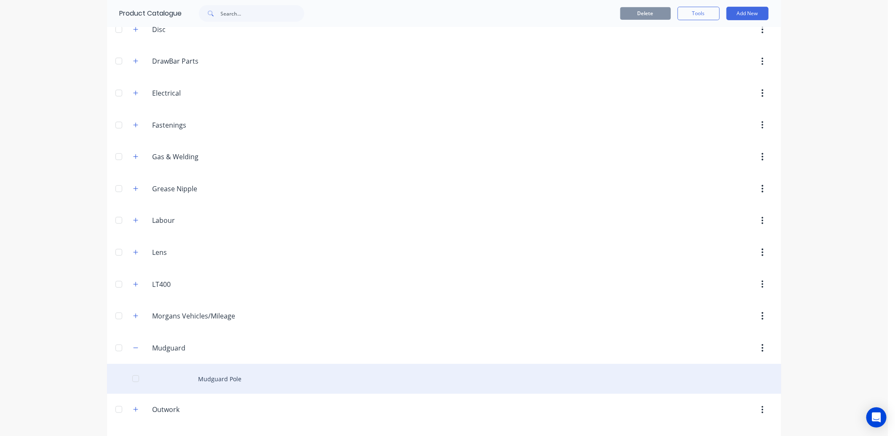
click at [137, 375] on div at bounding box center [135, 378] width 17 height 17
click at [134, 379] on div at bounding box center [135, 378] width 17 height 17
click at [165, 376] on div "Mudguard Pole" at bounding box center [444, 379] width 674 height 30
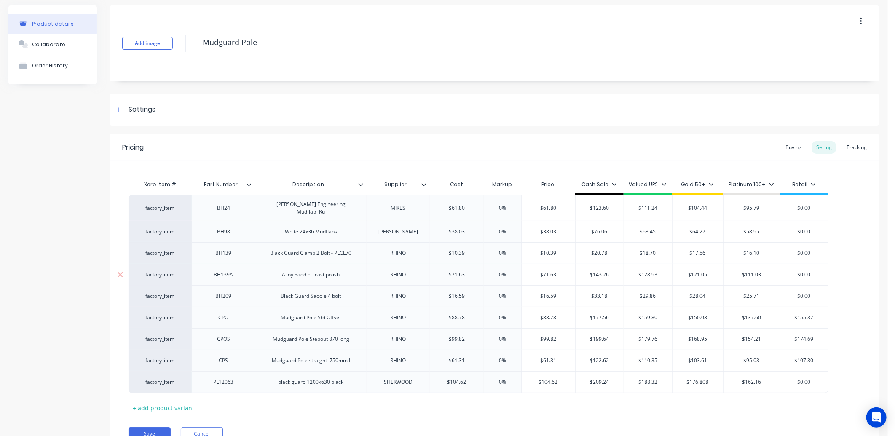
scroll to position [67, 0]
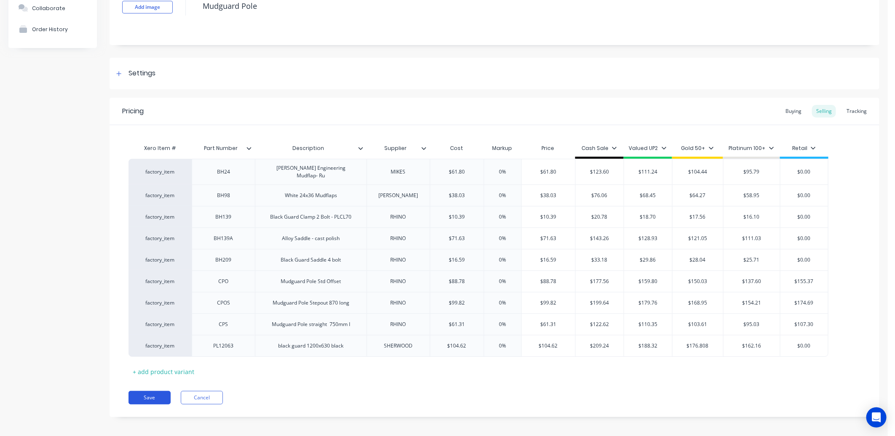
click at [156, 391] on button "Save" at bounding box center [150, 397] width 42 height 13
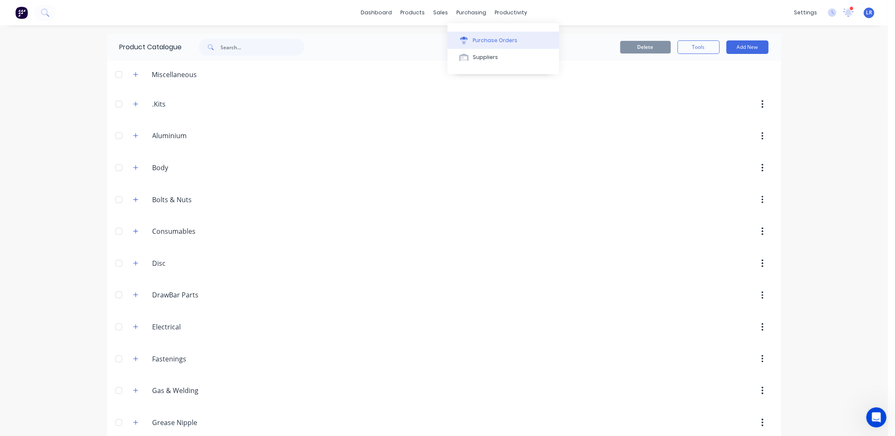
click at [482, 39] on div "Purchase Orders" at bounding box center [495, 41] width 45 height 8
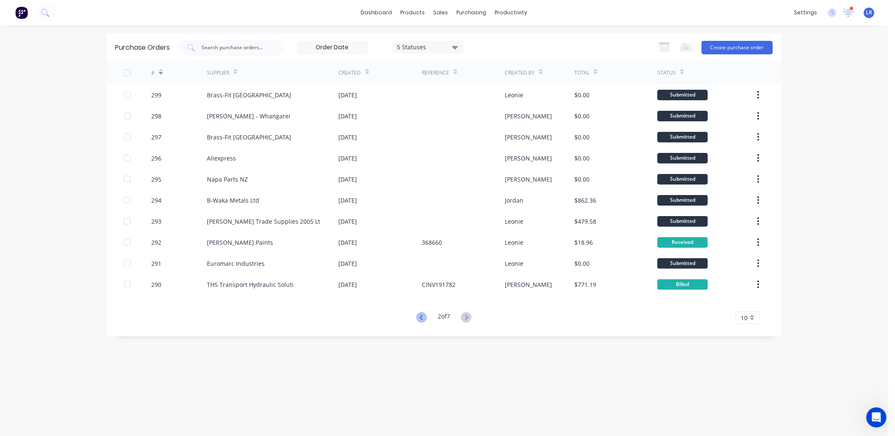
click at [418, 313] on icon at bounding box center [421, 317] width 11 height 11
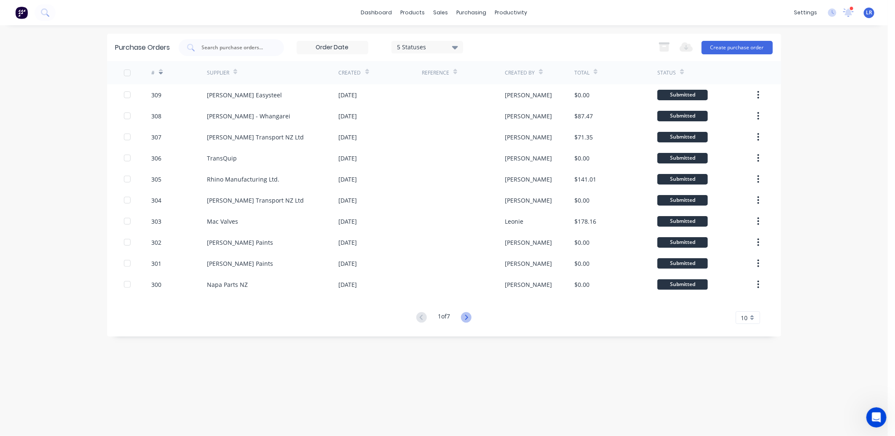
click at [468, 313] on icon at bounding box center [466, 317] width 11 height 11
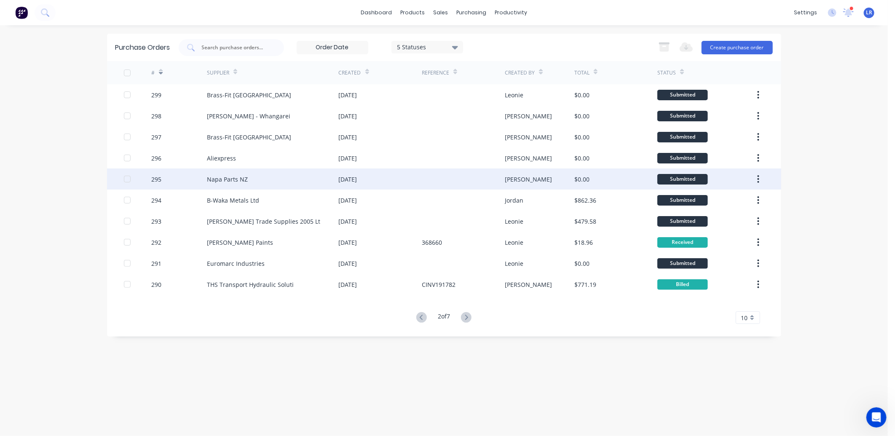
click at [226, 175] on div "Napa Parts NZ" at bounding box center [227, 179] width 41 height 9
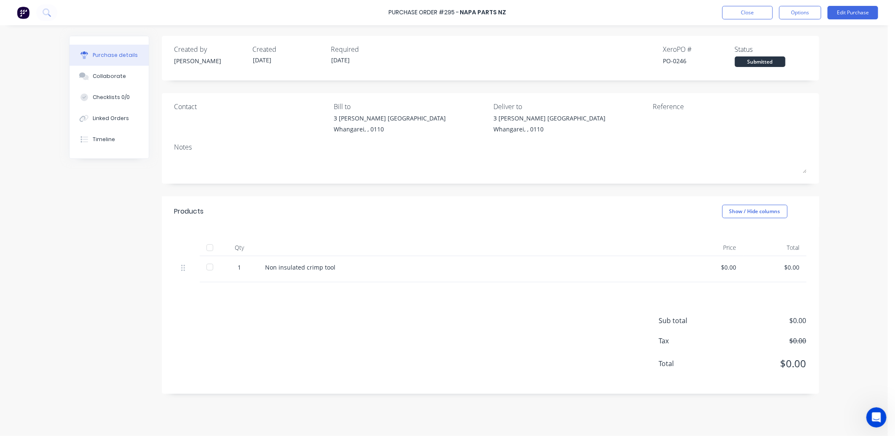
click at [209, 247] on div at bounding box center [209, 247] width 17 height 17
click at [113, 119] on div "Linked Orders" at bounding box center [111, 119] width 36 height 8
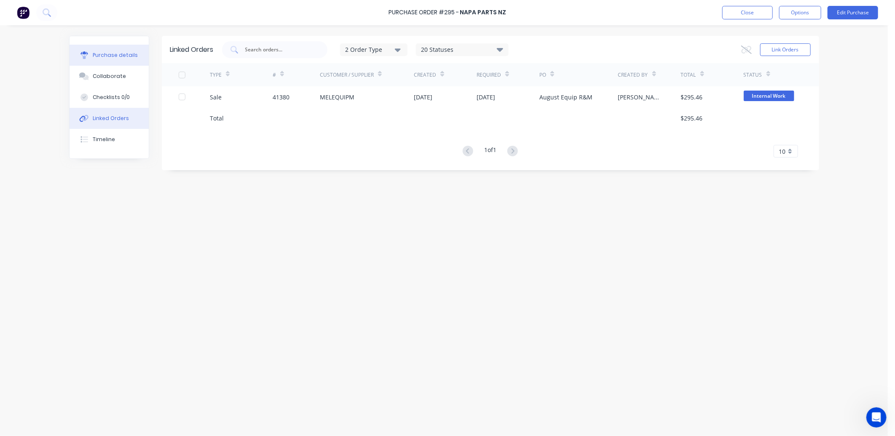
click at [107, 52] on div "Purchase details" at bounding box center [115, 55] width 45 height 8
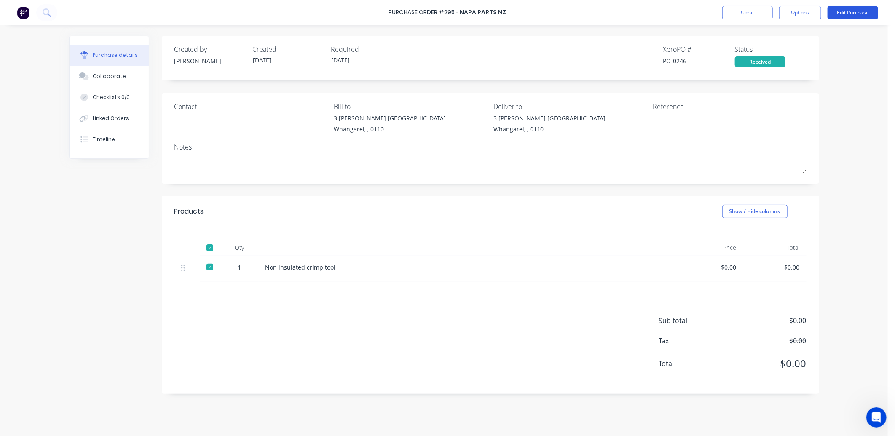
click at [849, 14] on button "Edit Purchase" at bounding box center [852, 12] width 51 height 13
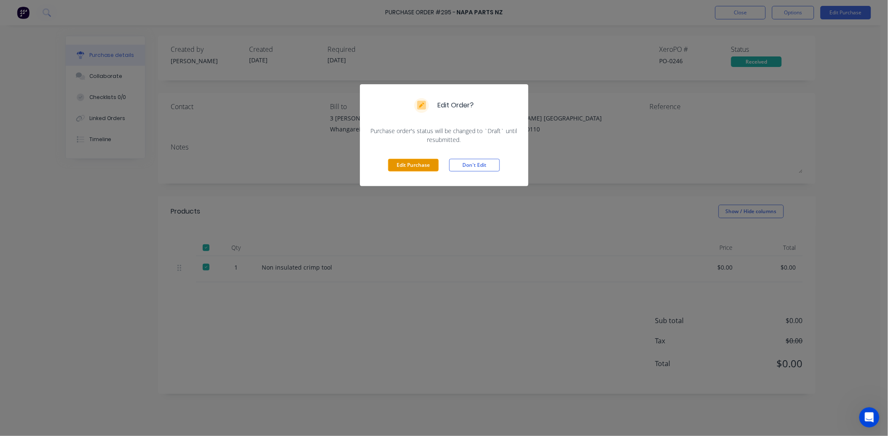
click at [423, 166] on button "Edit Purchase" at bounding box center [413, 165] width 51 height 13
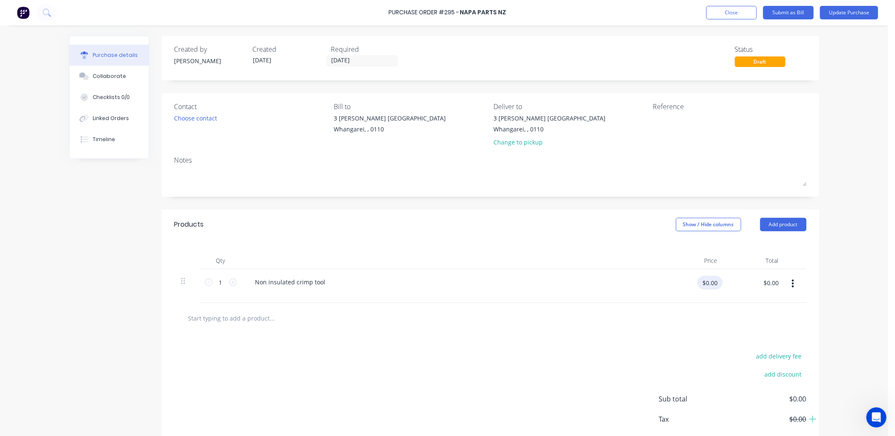
drag, startPoint x: 715, startPoint y: 283, endPoint x: 687, endPoint y: 288, distance: 28.7
click at [687, 288] on div "$0.00 $0.00" at bounding box center [696, 286] width 53 height 20
click at [653, 127] on textarea at bounding box center [705, 123] width 105 height 19
click at [793, 11] on button "Submit as Bill" at bounding box center [788, 12] width 51 height 13
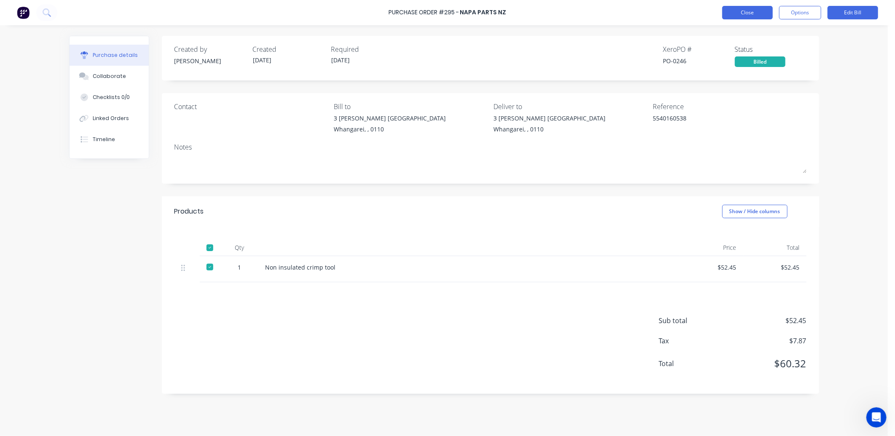
click at [753, 12] on button "Close" at bounding box center [747, 12] width 51 height 13
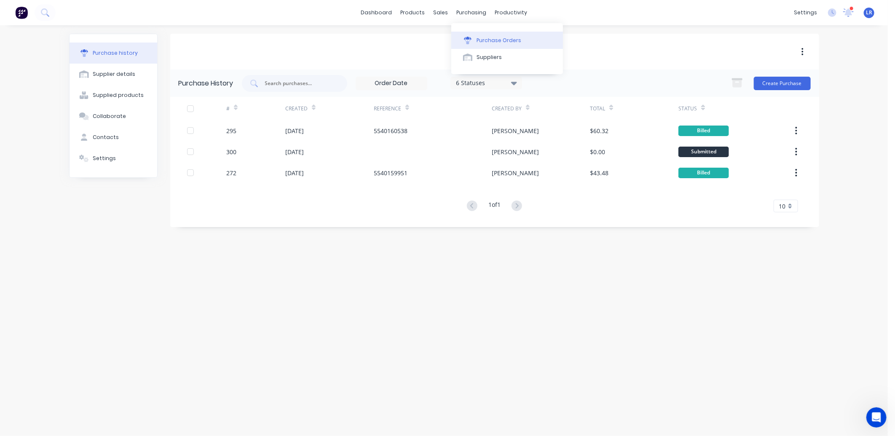
click at [486, 39] on div "Purchase Orders" at bounding box center [499, 41] width 45 height 8
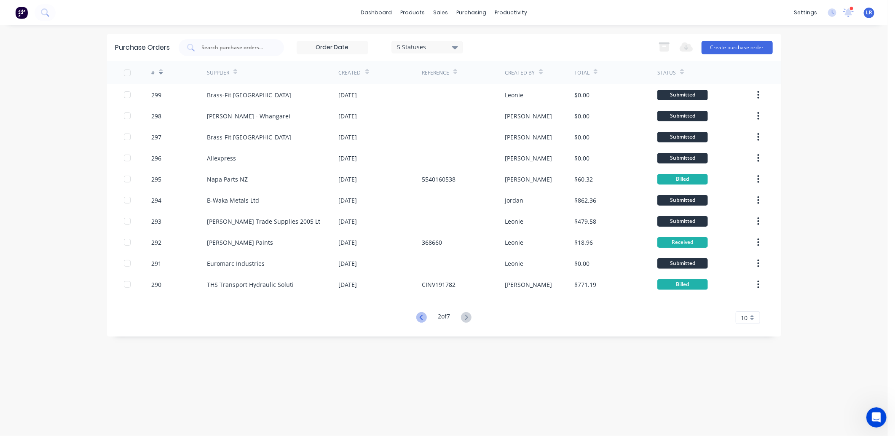
click at [416, 313] on icon at bounding box center [421, 317] width 11 height 11
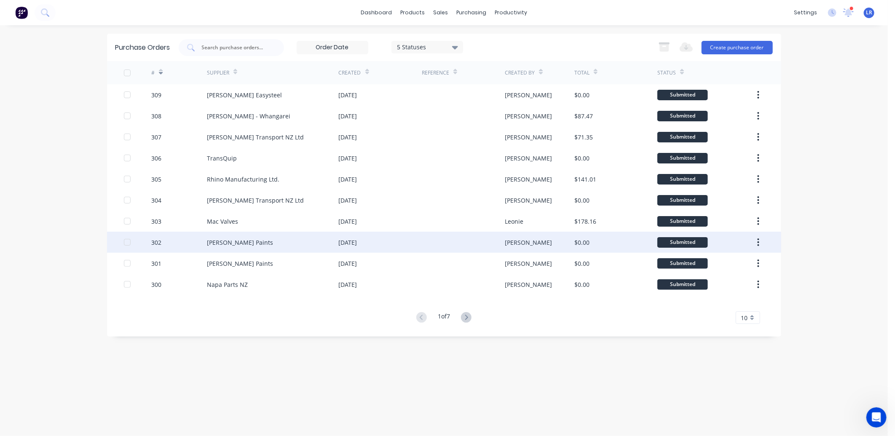
click at [229, 237] on div "Wynn Fraser Paints" at bounding box center [273, 242] width 132 height 21
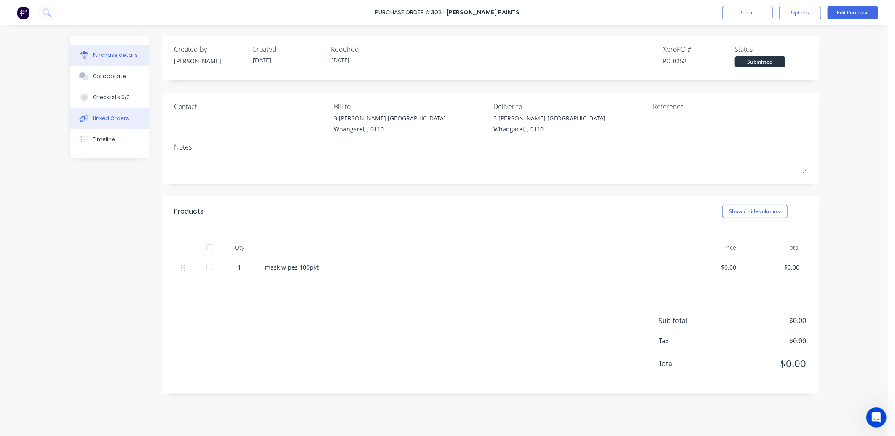
click at [119, 116] on div "Linked Orders" at bounding box center [111, 119] width 36 height 8
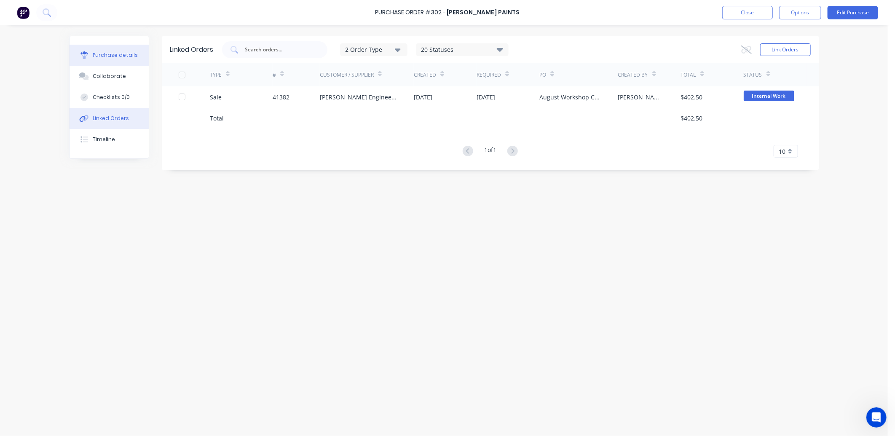
click at [115, 54] on div "Purchase details" at bounding box center [115, 55] width 45 height 8
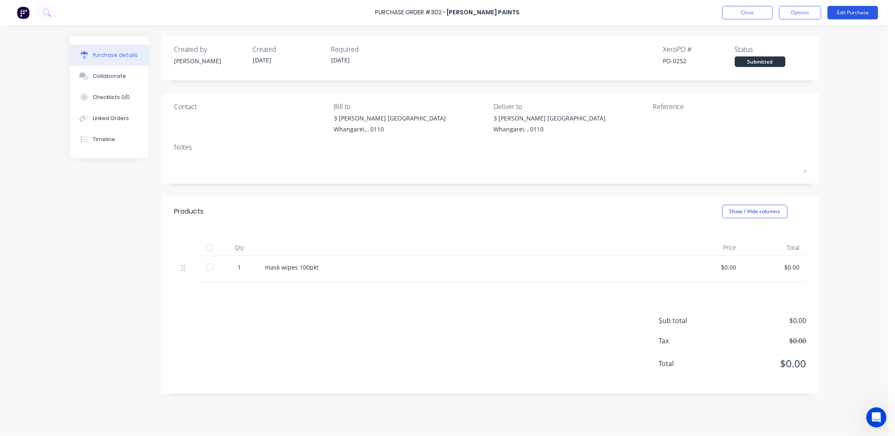
click at [850, 7] on button "Edit Purchase" at bounding box center [852, 12] width 51 height 13
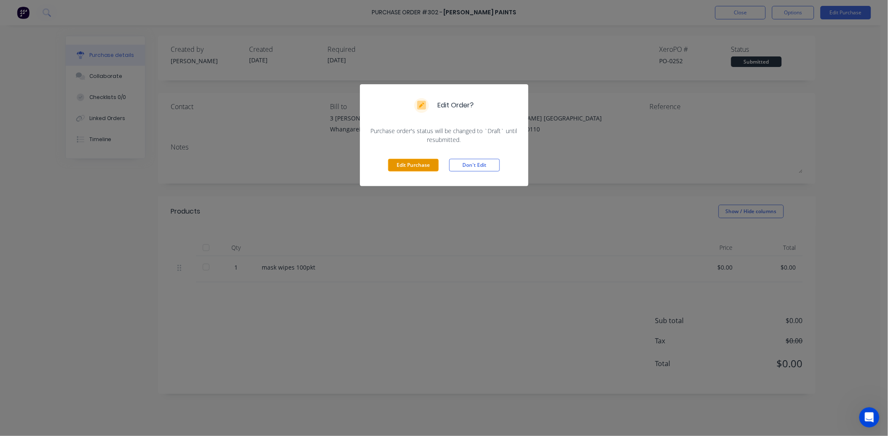
click at [416, 161] on button "Edit Purchase" at bounding box center [413, 165] width 51 height 13
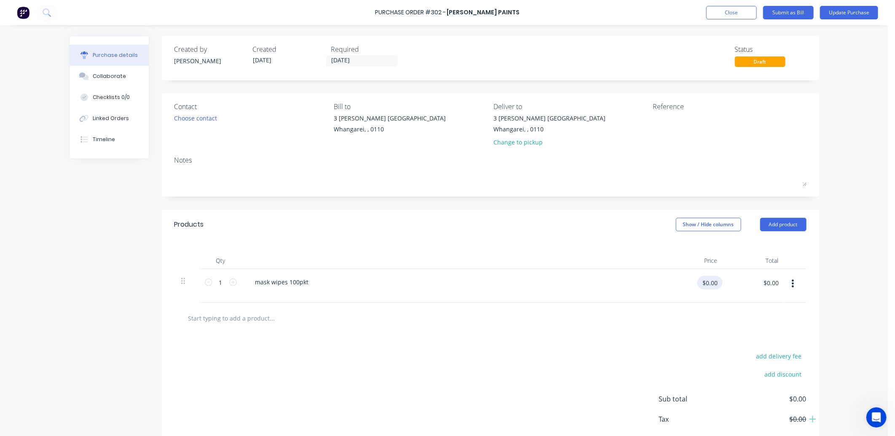
drag, startPoint x: 717, startPoint y: 283, endPoint x: 677, endPoint y: 283, distance: 39.6
click at [677, 283] on div "$0.00 $0.00" at bounding box center [696, 286] width 53 height 20
click at [668, 128] on textarea at bounding box center [705, 123] width 105 height 19
click at [798, 11] on button "Submit as Bill" at bounding box center [788, 12] width 51 height 13
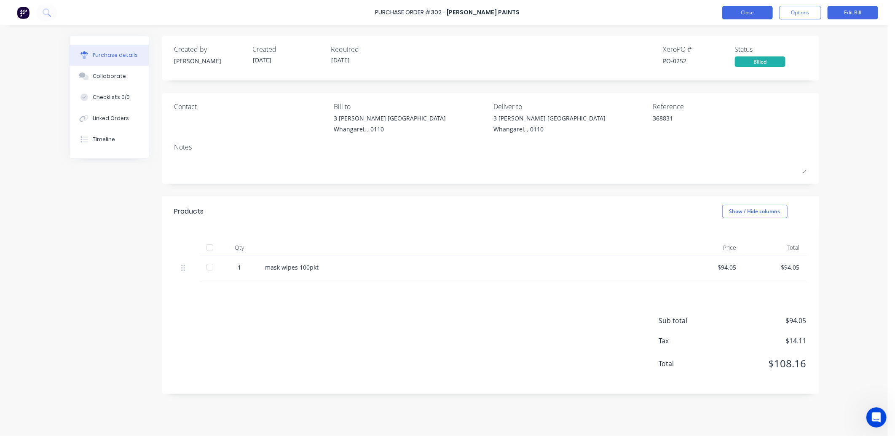
click at [740, 10] on button "Close" at bounding box center [747, 12] width 51 height 13
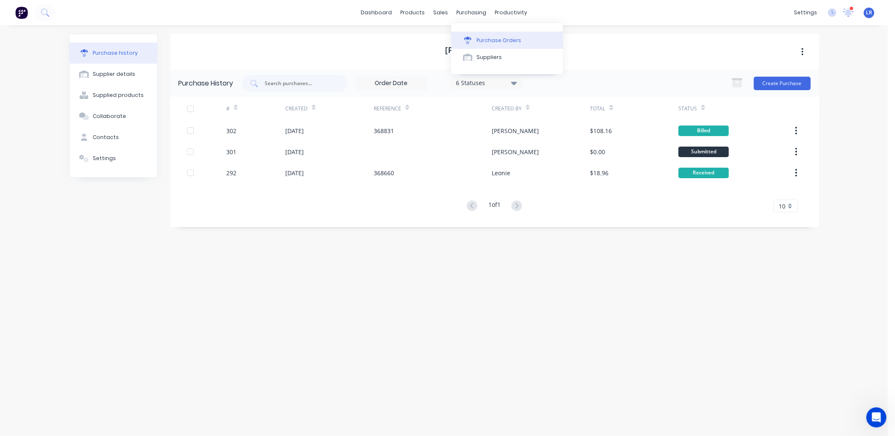
click at [478, 39] on div "Purchase Orders" at bounding box center [499, 41] width 45 height 8
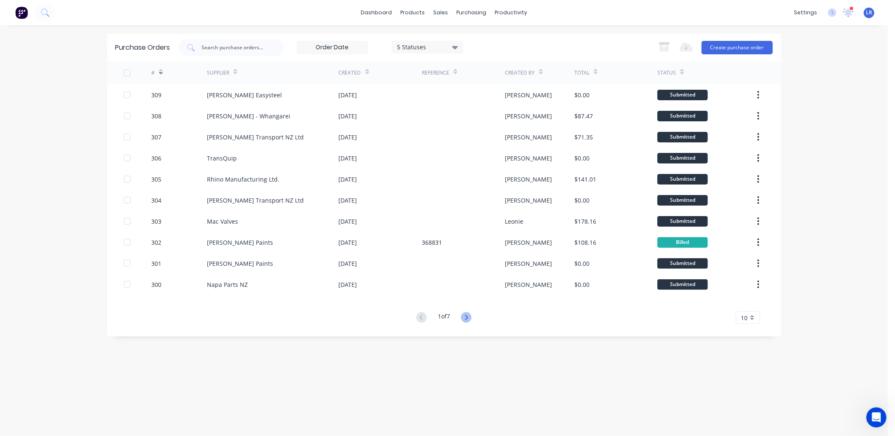
click at [468, 314] on icon at bounding box center [466, 317] width 11 height 11
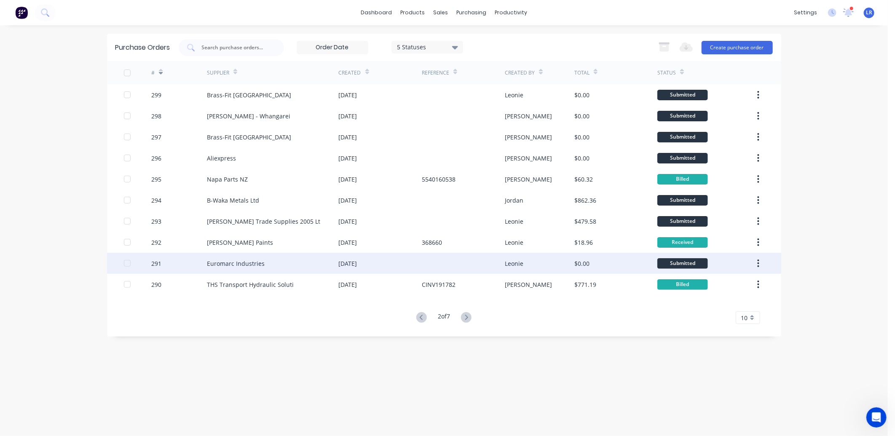
click at [229, 259] on div "Euromarc Industries" at bounding box center [236, 263] width 58 height 9
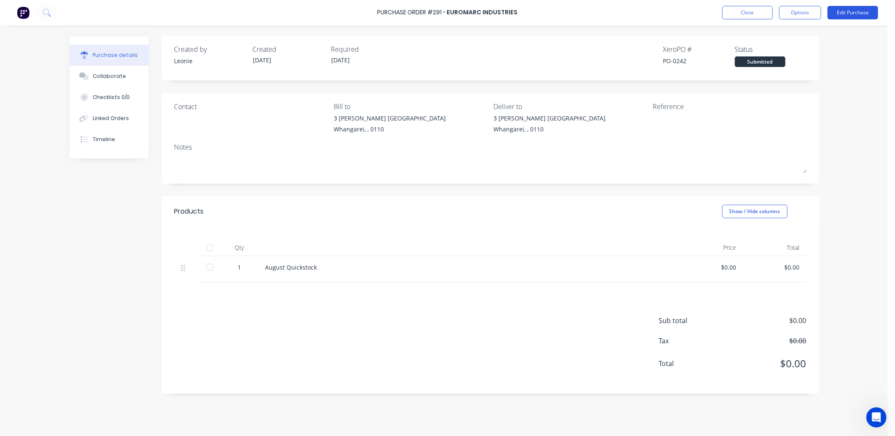
click at [849, 10] on button "Edit Purchase" at bounding box center [852, 12] width 51 height 13
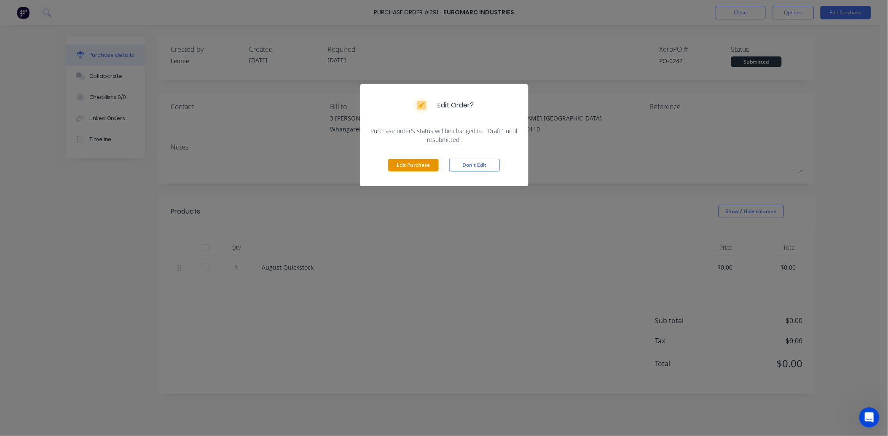
click at [401, 161] on button "Edit Purchase" at bounding box center [413, 165] width 51 height 13
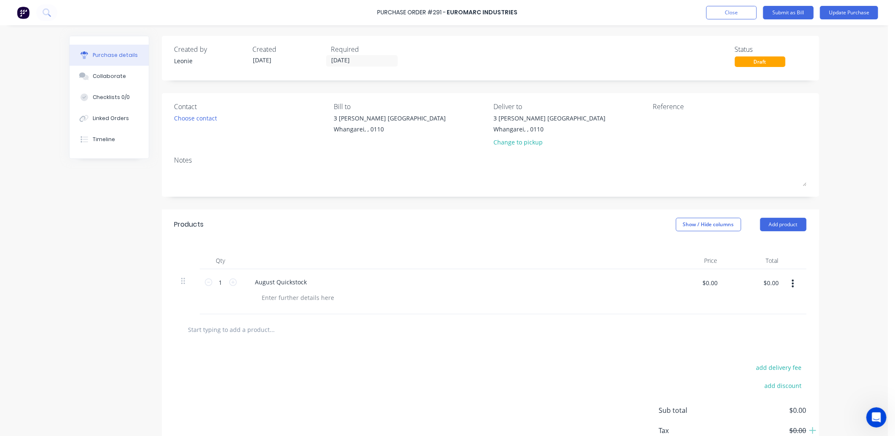
click at [194, 327] on input "text" at bounding box center [272, 329] width 169 height 17
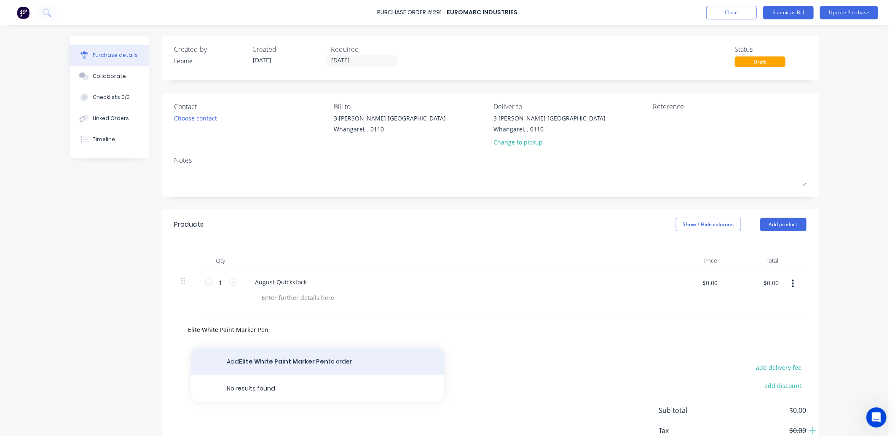
click at [269, 359] on button "Add Elite White Paint Marker Pen to order" at bounding box center [317, 361] width 253 height 27
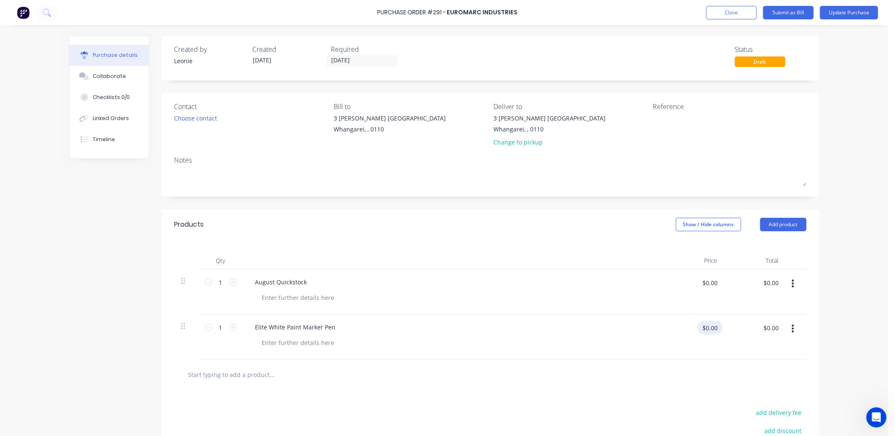
drag, startPoint x: 716, startPoint y: 327, endPoint x: 692, endPoint y: 330, distance: 24.3
click at [692, 330] on div "$0.00 $0.00" at bounding box center [696, 331] width 53 height 20
click at [229, 328] on icon at bounding box center [233, 328] width 8 height 8
drag, startPoint x: 716, startPoint y: 329, endPoint x: 681, endPoint y: 331, distance: 35.5
click at [681, 331] on div "$0.00 $0.00" at bounding box center [696, 331] width 53 height 20
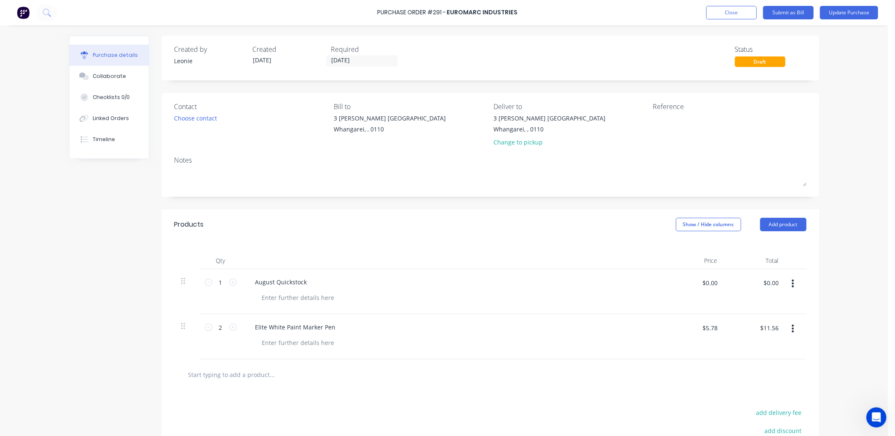
click at [189, 374] on input "text" at bounding box center [272, 374] width 169 height 17
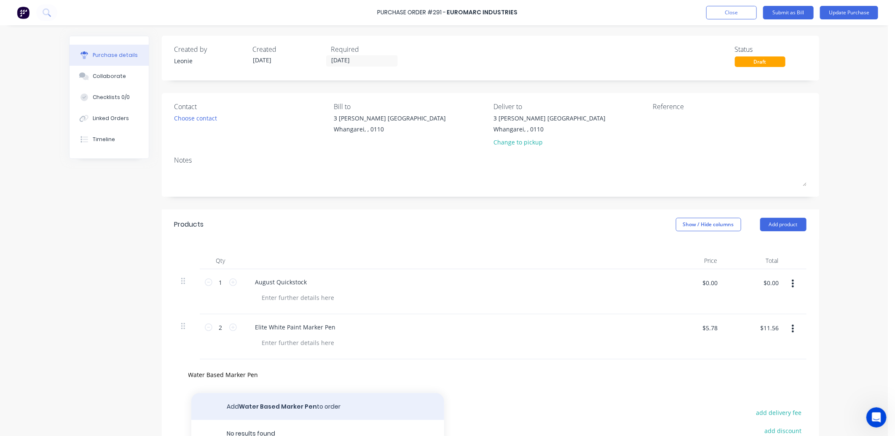
click at [304, 401] on button "Add Water Based Marker Pen to order" at bounding box center [317, 406] width 253 height 27
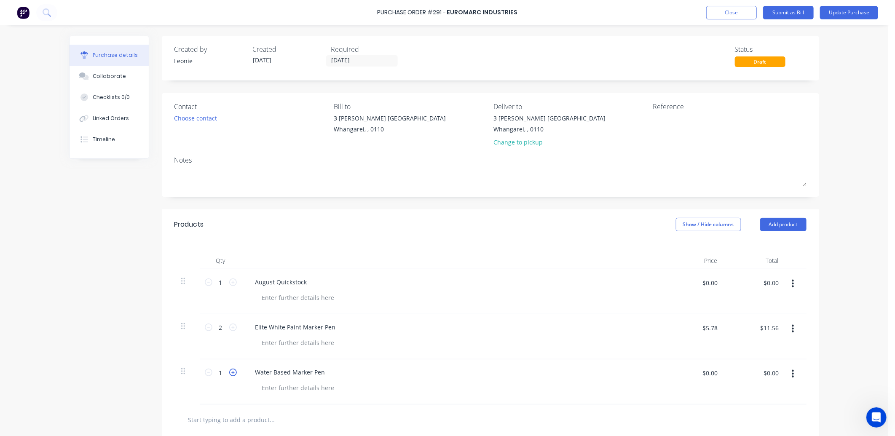
click at [229, 372] on icon at bounding box center [233, 373] width 8 height 8
drag, startPoint x: 714, startPoint y: 374, endPoint x: 680, endPoint y: 374, distance: 34.1
click at [680, 374] on div "$0.00 $0.00" at bounding box center [696, 376] width 53 height 20
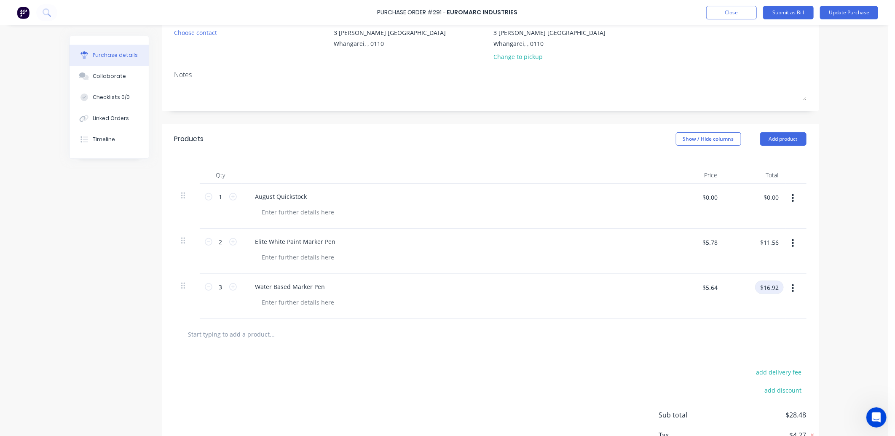
scroll to position [94, 0]
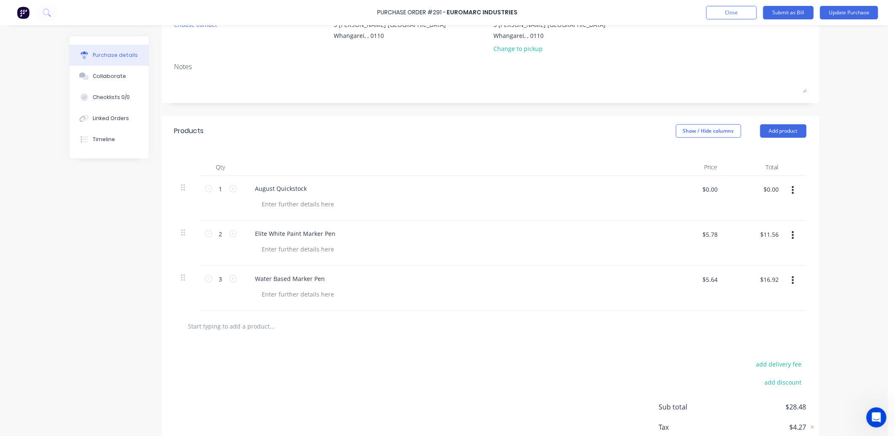
click at [218, 330] on input "text" at bounding box center [272, 326] width 169 height 17
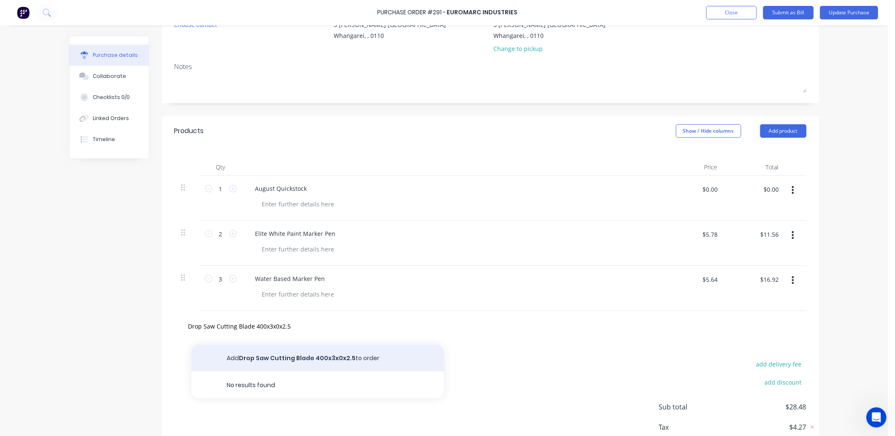
click at [288, 355] on button "Add Drop Saw Cutting Blade 400x3x0x2.5 to order" at bounding box center [317, 358] width 253 height 27
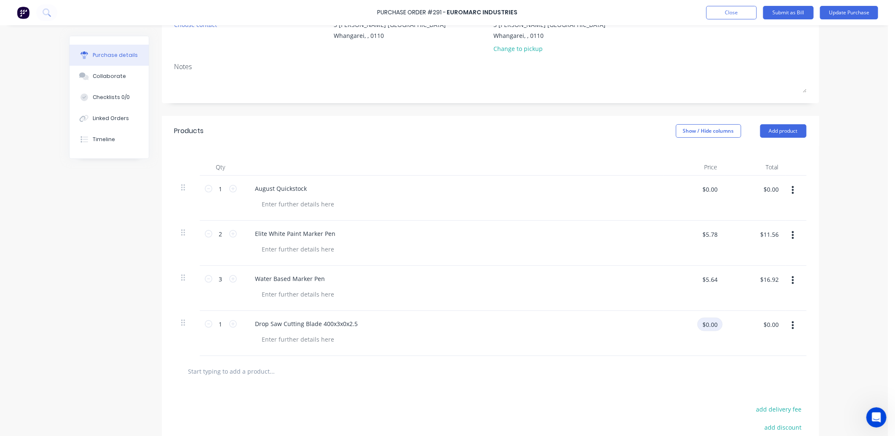
drag, startPoint x: 714, startPoint y: 324, endPoint x: 691, endPoint y: 326, distance: 23.2
click at [691, 326] on div "$0.00 $0.00" at bounding box center [696, 328] width 53 height 20
click at [220, 368] on input "text" at bounding box center [272, 371] width 169 height 17
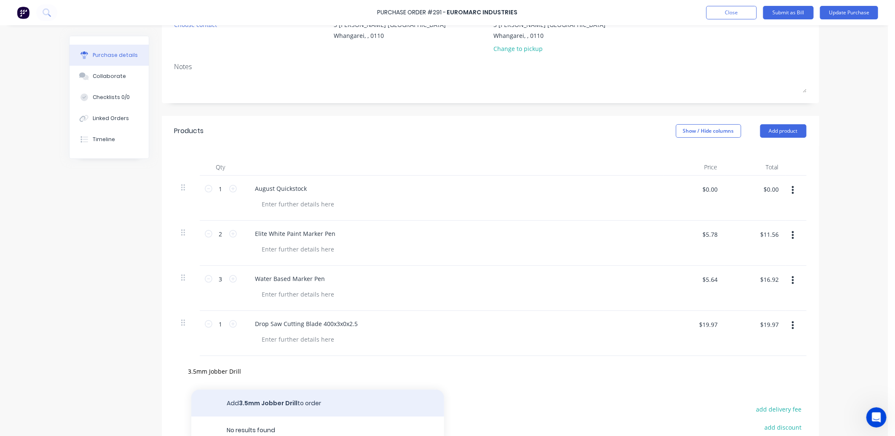
click at [302, 403] on button "Add 3.5mm Jobber Drill to order" at bounding box center [317, 403] width 253 height 27
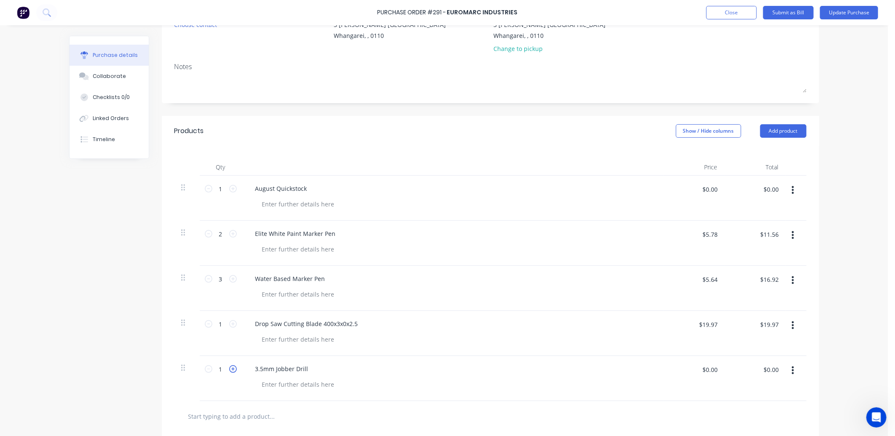
click at [231, 367] on icon at bounding box center [233, 369] width 8 height 8
drag, startPoint x: 718, startPoint y: 367, endPoint x: 680, endPoint y: 368, distance: 37.9
click at [680, 368] on div "$0.00 $0.00" at bounding box center [696, 373] width 53 height 20
drag, startPoint x: 680, startPoint y: 368, endPoint x: 719, endPoint y: 368, distance: 38.3
click at [719, 368] on div "$0.00 $0.00" at bounding box center [693, 378] width 61 height 45
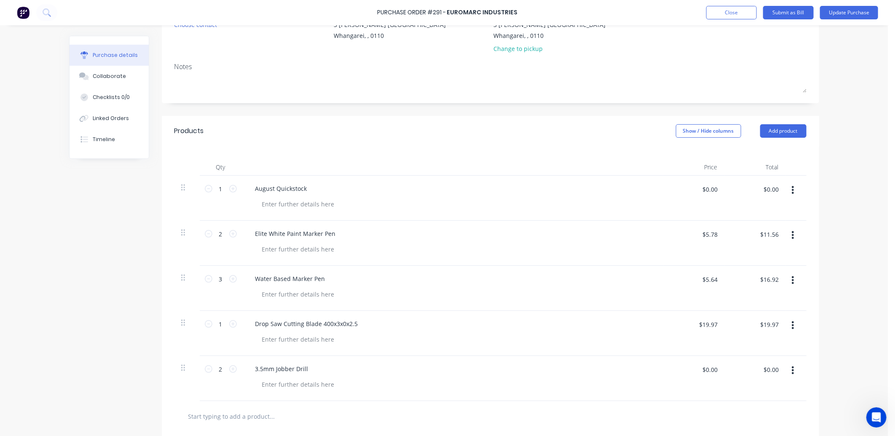
click at [730, 355] on div "$19.97 $19.97" at bounding box center [754, 333] width 61 height 45
drag, startPoint x: 715, startPoint y: 367, endPoint x: 688, endPoint y: 369, distance: 27.5
click at [688, 369] on div "$0.00 $0.00" at bounding box center [696, 373] width 53 height 20
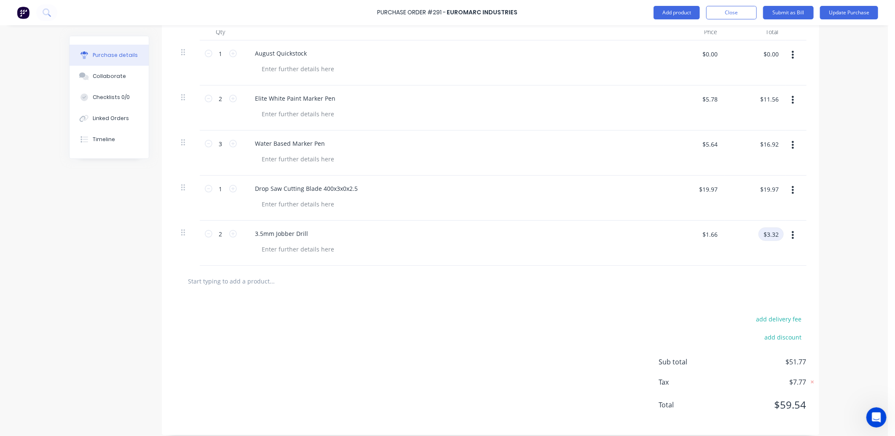
scroll to position [234, 0]
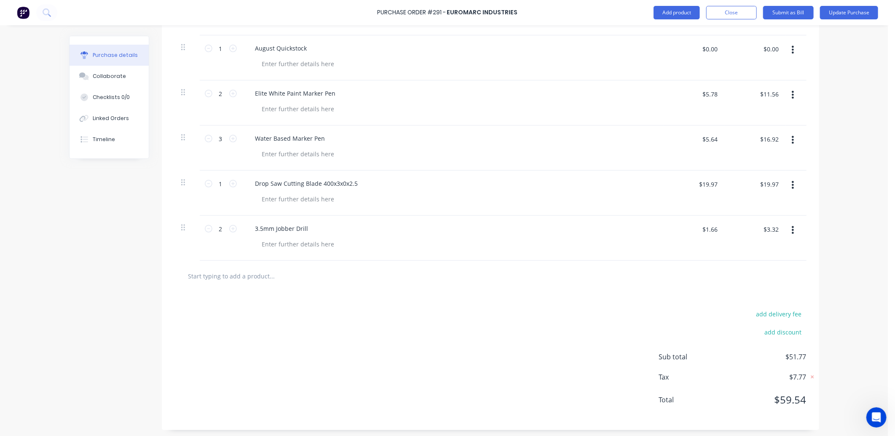
click at [222, 275] on input "text" at bounding box center [272, 276] width 169 height 17
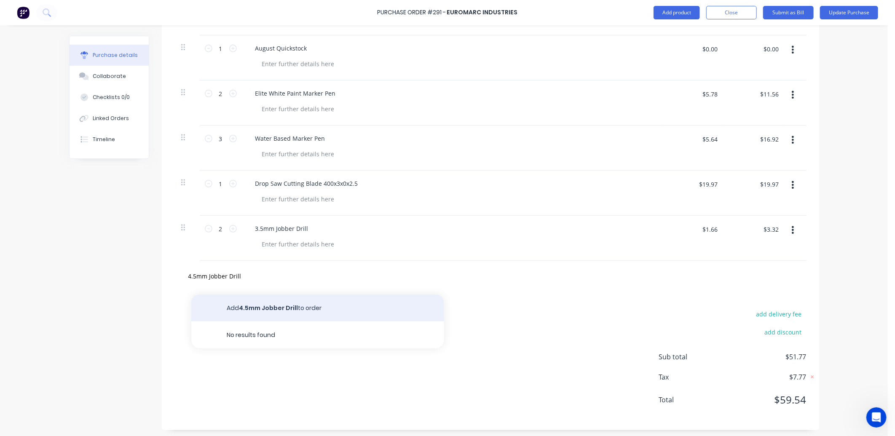
click at [298, 303] on button "Add 4.5mm Jobber Drill to order" at bounding box center [317, 308] width 253 height 27
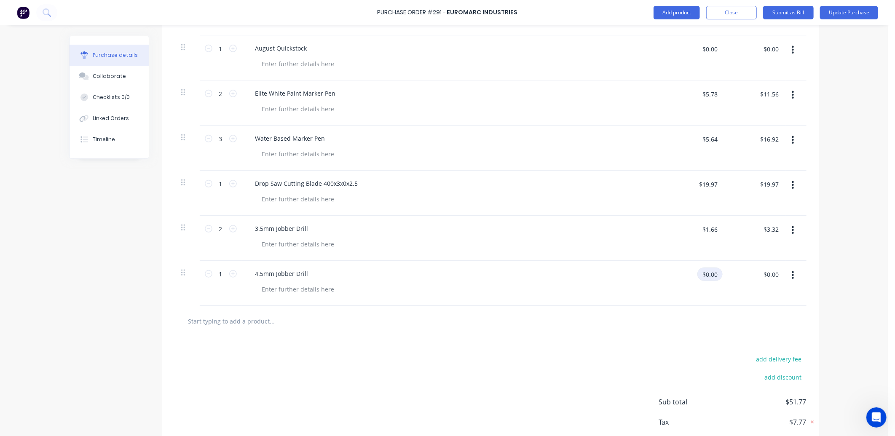
drag, startPoint x: 712, startPoint y: 273, endPoint x: 681, endPoint y: 273, distance: 31.2
click at [681, 273] on div "$0.00 $0.00" at bounding box center [696, 278] width 53 height 20
click at [196, 326] on input "text" at bounding box center [272, 321] width 169 height 17
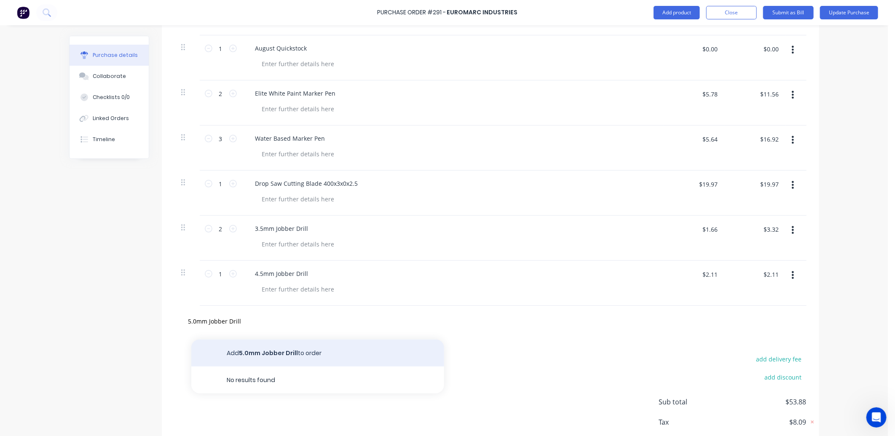
click at [232, 353] on button "Add 5.0mm Jobber Drill to order" at bounding box center [317, 353] width 253 height 27
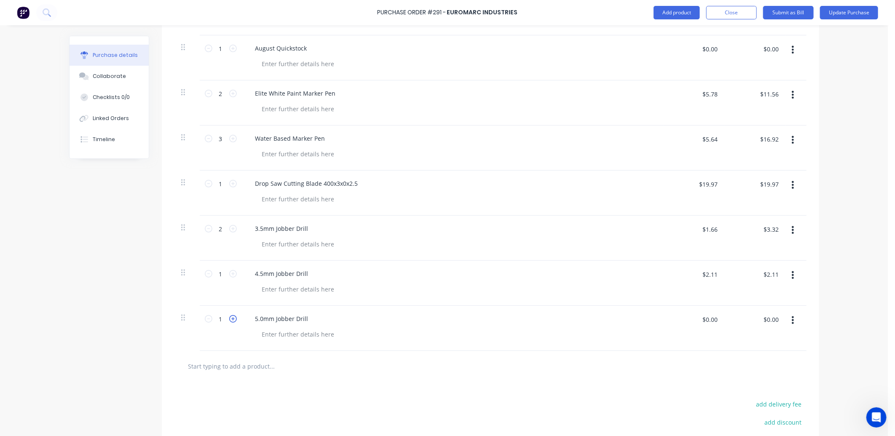
click at [230, 318] on icon at bounding box center [233, 319] width 8 height 8
drag, startPoint x: 714, startPoint y: 321, endPoint x: 696, endPoint y: 322, distance: 18.1
click at [697, 322] on input "$0.00" at bounding box center [709, 319] width 25 height 13
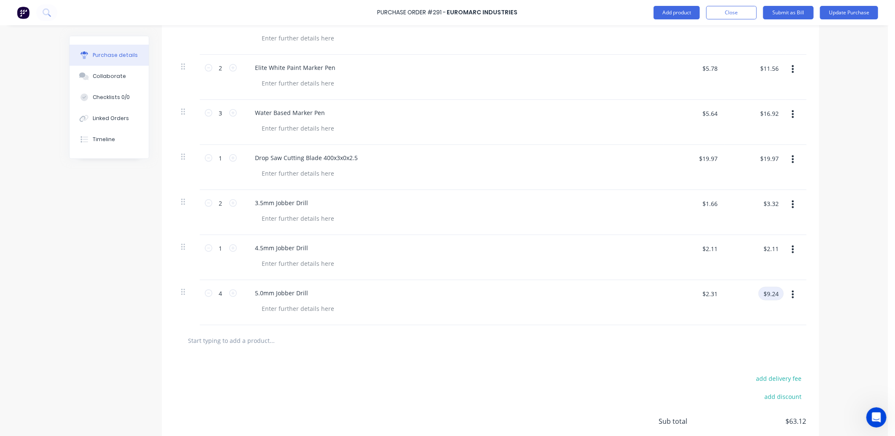
scroll to position [281, 0]
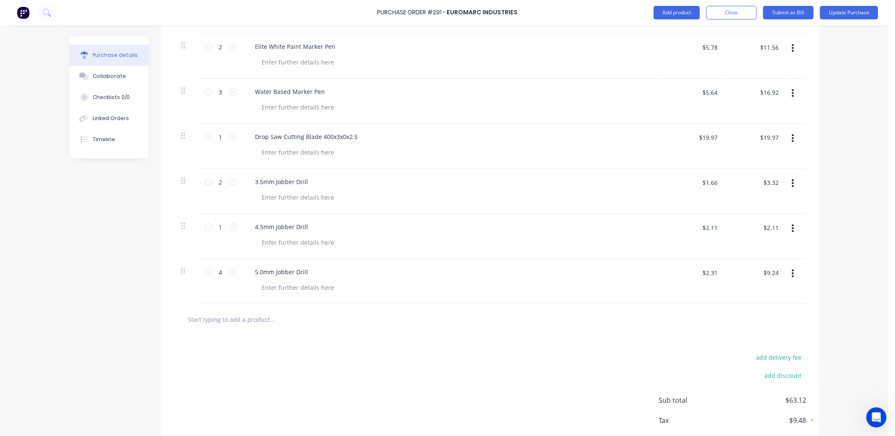
click at [208, 315] on input "text" at bounding box center [272, 319] width 169 height 17
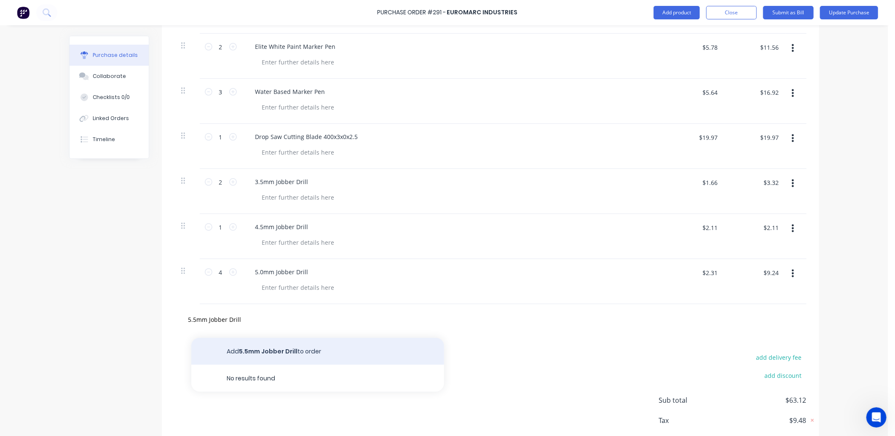
click at [255, 348] on button "Add 5.5mm Jobber Drill to order" at bounding box center [317, 351] width 253 height 27
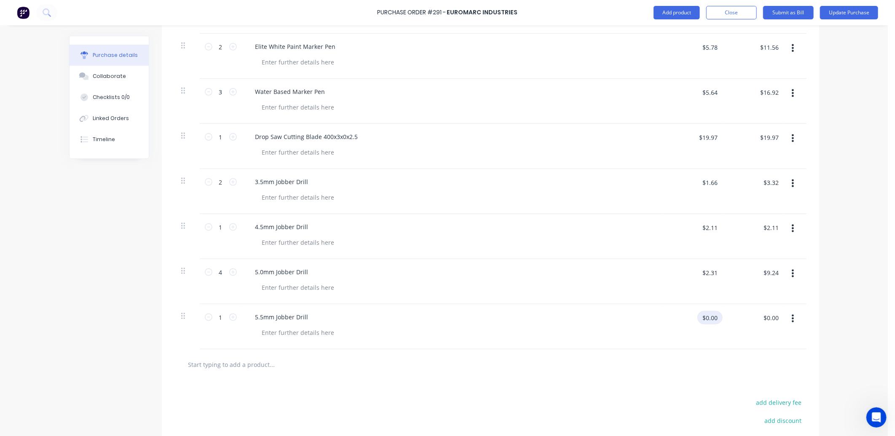
drag, startPoint x: 714, startPoint y: 314, endPoint x: 690, endPoint y: 318, distance: 24.3
click at [692, 317] on div "$0.00 $0.00" at bounding box center [696, 321] width 53 height 20
click at [206, 364] on input "text" at bounding box center [272, 364] width 169 height 17
click at [259, 394] on button "Add 6.0mm Jobber Drill to order" at bounding box center [317, 396] width 253 height 27
click at [229, 361] on icon at bounding box center [233, 363] width 8 height 8
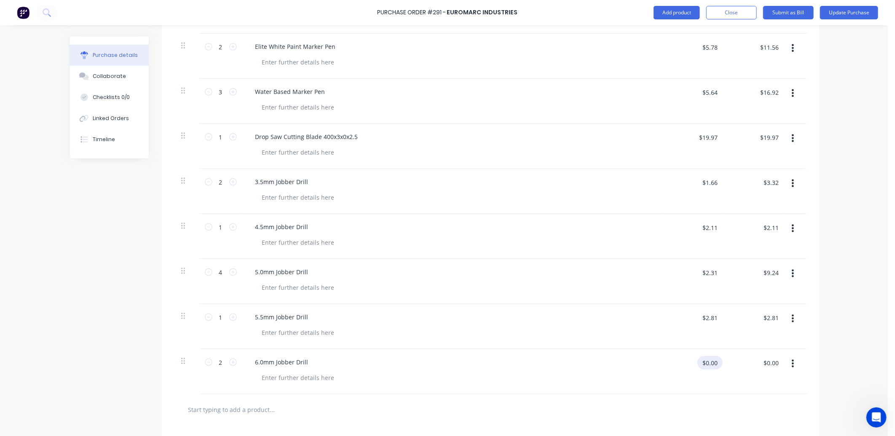
drag, startPoint x: 715, startPoint y: 362, endPoint x: 690, endPoint y: 365, distance: 24.6
click at [690, 365] on div "$0.00 $0.00" at bounding box center [696, 366] width 53 height 20
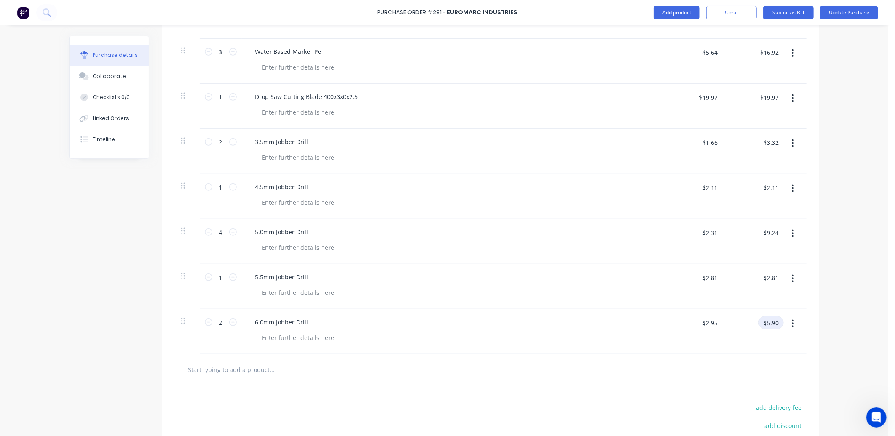
scroll to position [374, 0]
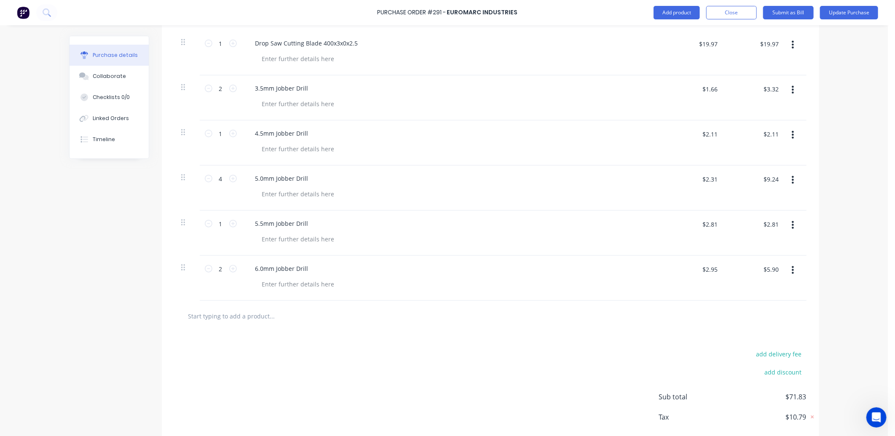
click at [188, 315] on input "text" at bounding box center [272, 316] width 169 height 17
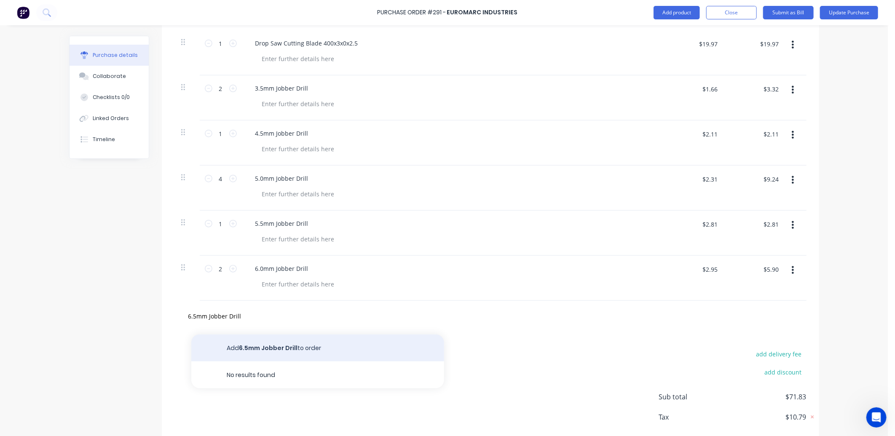
click at [256, 351] on button "Add 6.5mm Jobber Drill to order" at bounding box center [317, 348] width 253 height 27
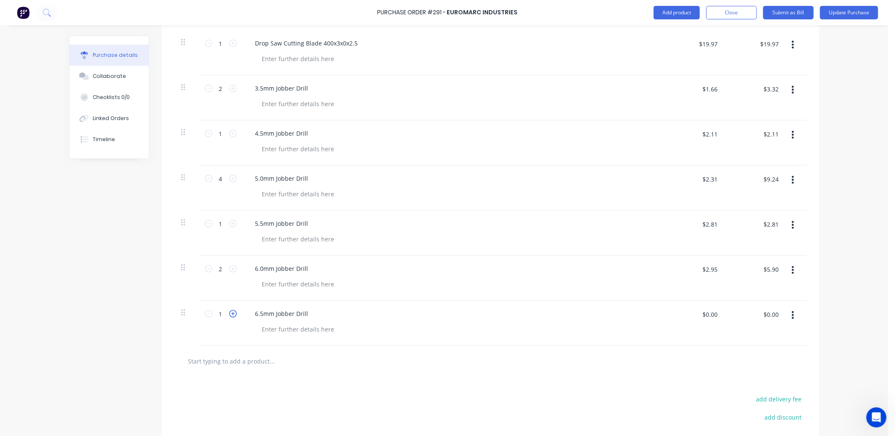
click at [229, 314] on icon at bounding box center [233, 314] width 8 height 8
drag, startPoint x: 717, startPoint y: 313, endPoint x: 685, endPoint y: 316, distance: 32.6
click at [685, 316] on div "$0.00 $0.00" at bounding box center [696, 318] width 53 height 20
click at [197, 358] on input "text" at bounding box center [272, 361] width 169 height 17
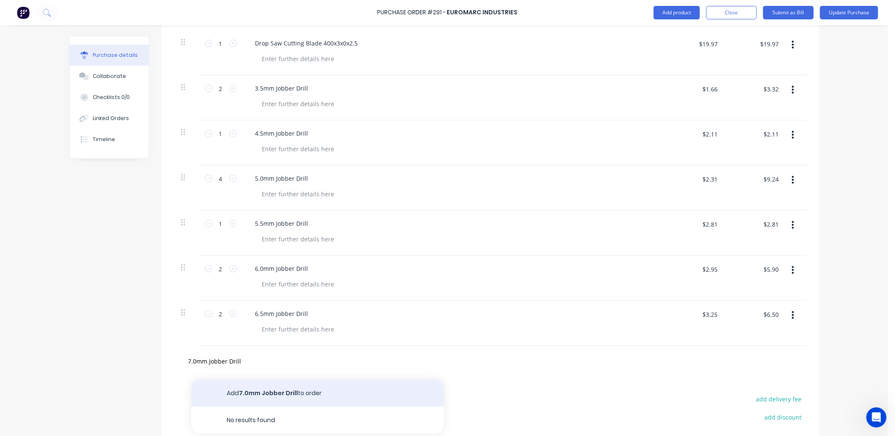
click at [278, 391] on button "Add 7.0mm Jobber Drill to order" at bounding box center [317, 393] width 253 height 27
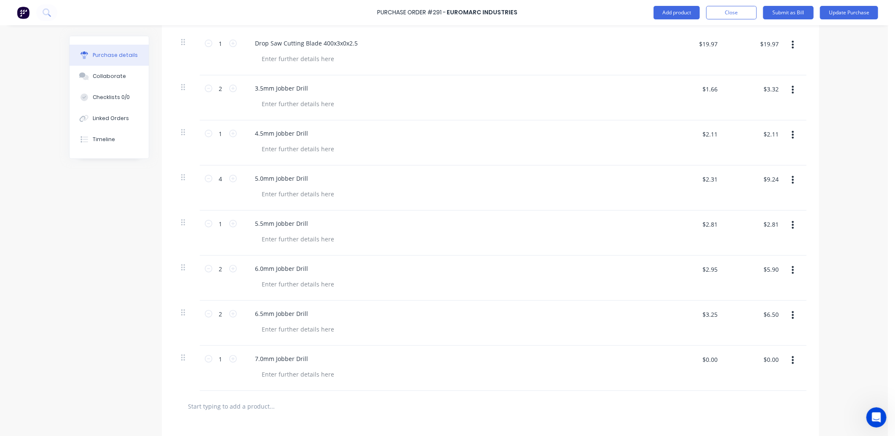
drag, startPoint x: 719, startPoint y: 356, endPoint x: 687, endPoint y: 360, distance: 32.2
click at [687, 360] on div "$0.00 $0.00" at bounding box center [693, 368] width 61 height 45
click at [731, 367] on div "$0.00 $0.00" at bounding box center [757, 363] width 53 height 20
drag, startPoint x: 717, startPoint y: 357, endPoint x: 693, endPoint y: 360, distance: 24.2
click at [693, 360] on div "$0.00 $0.00" at bounding box center [696, 363] width 53 height 20
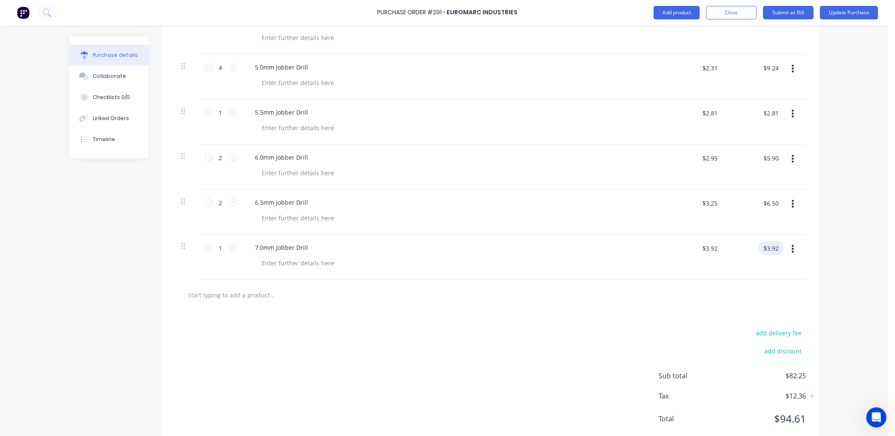
scroll to position [508, 0]
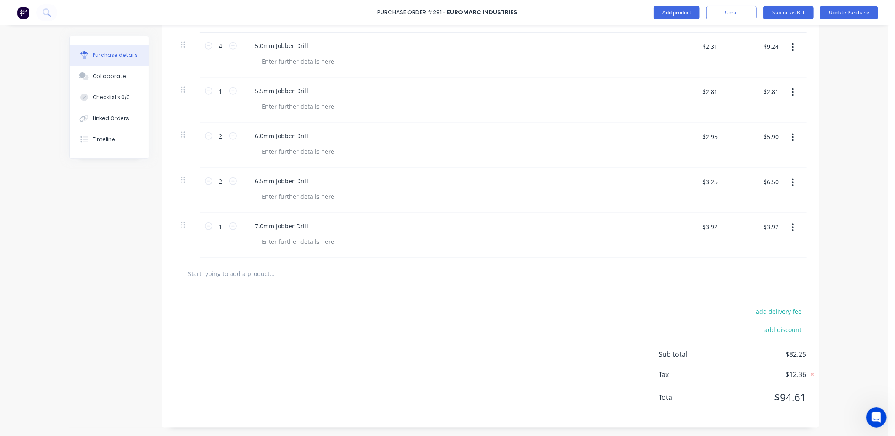
click at [205, 275] on input "text" at bounding box center [272, 273] width 169 height 17
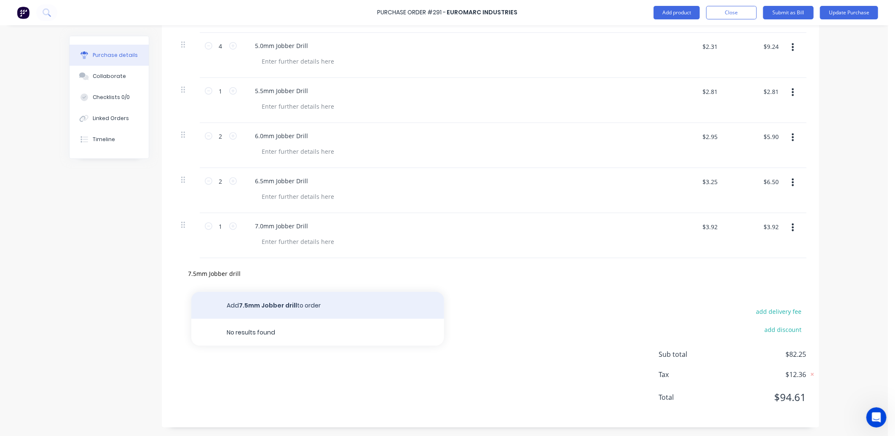
click at [244, 304] on button "Add 7.5mm Jobber drill to order" at bounding box center [317, 305] width 253 height 27
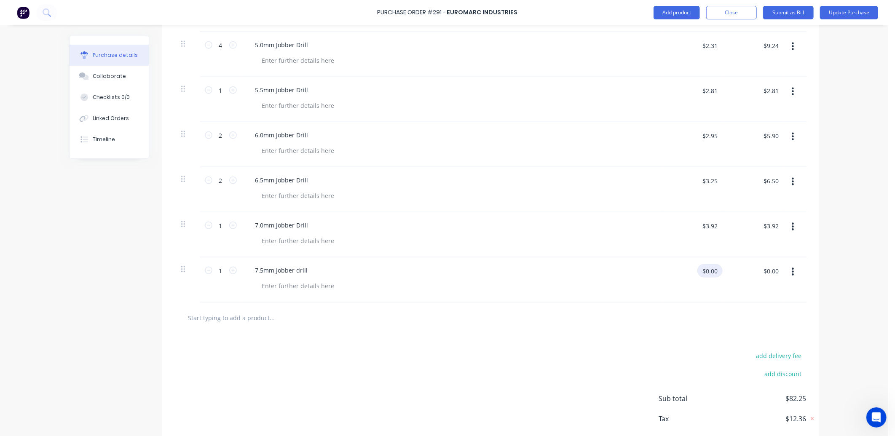
drag, startPoint x: 715, startPoint y: 270, endPoint x: 677, endPoint y: 276, distance: 37.6
click at [677, 276] on div "$0.00 $0.00" at bounding box center [696, 274] width 53 height 20
click at [216, 317] on input "text" at bounding box center [272, 317] width 169 height 17
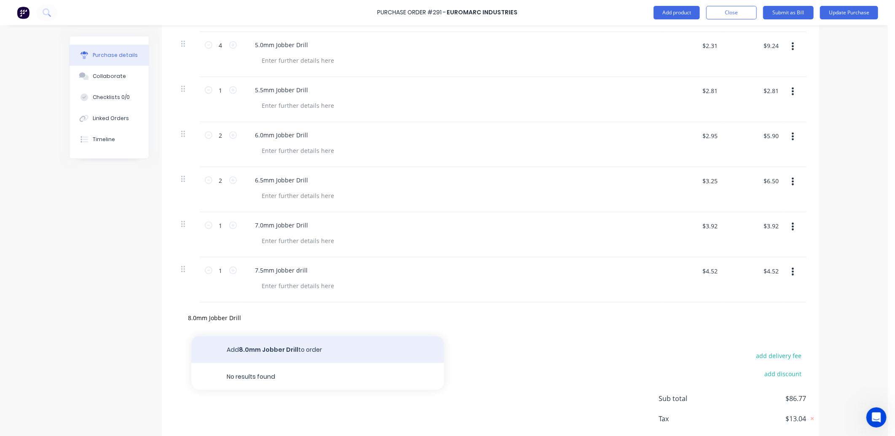
click at [269, 351] on button "Add 8.0mm Jobber Drill to order" at bounding box center [317, 349] width 253 height 27
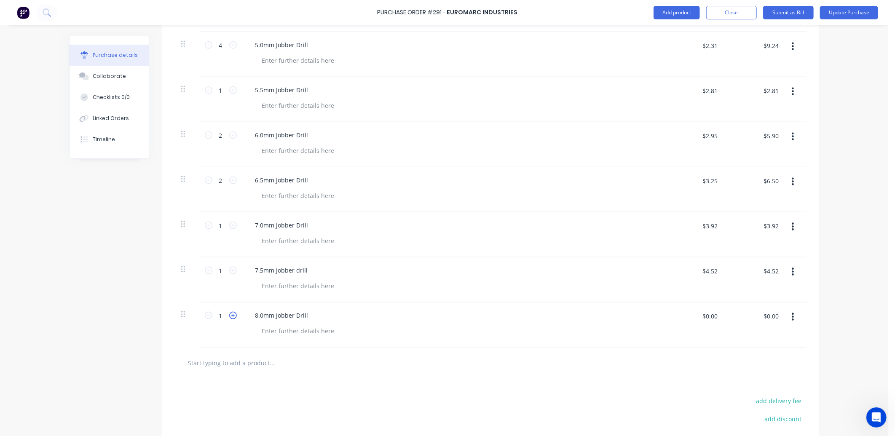
click at [229, 317] on icon at bounding box center [233, 316] width 8 height 8
drag, startPoint x: 715, startPoint y: 318, endPoint x: 688, endPoint y: 320, distance: 26.7
click at [688, 320] on div "$0.00 $0.00" at bounding box center [696, 319] width 53 height 20
click at [207, 367] on input "text" at bounding box center [272, 362] width 169 height 17
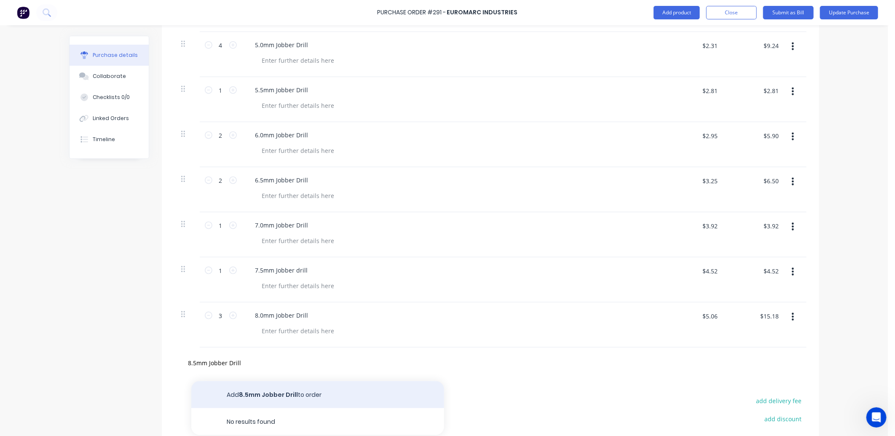
click at [258, 392] on button "Add 8.5mm Jobber Drill to order" at bounding box center [317, 394] width 253 height 27
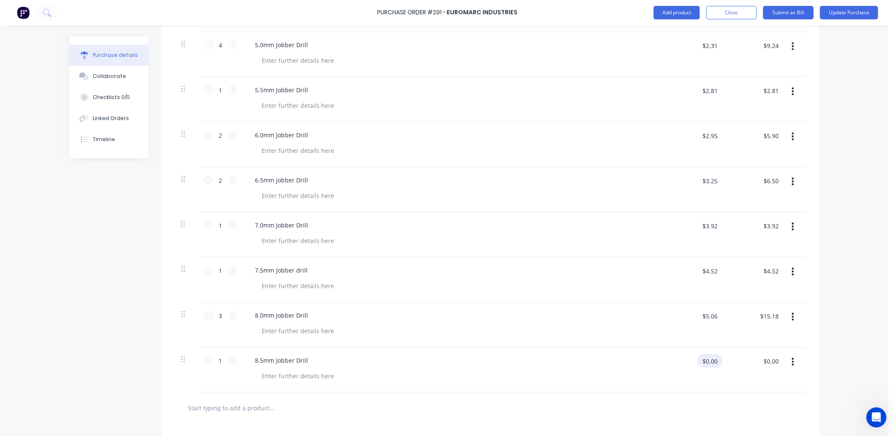
drag, startPoint x: 715, startPoint y: 361, endPoint x: 668, endPoint y: 363, distance: 46.8
click at [670, 363] on div "$0.00 $0.00" at bounding box center [696, 364] width 53 height 20
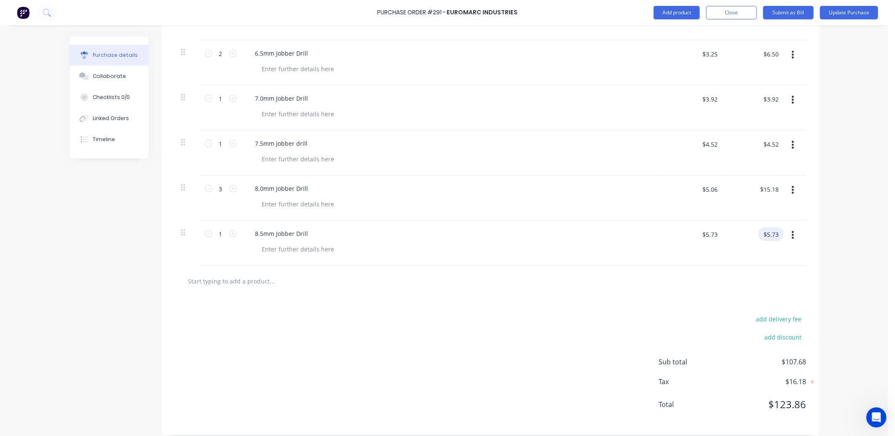
scroll to position [643, 0]
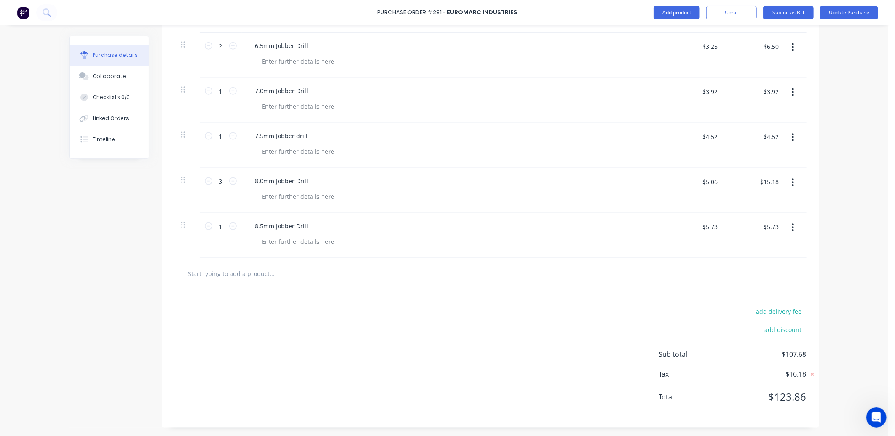
click at [196, 275] on input "text" at bounding box center [272, 273] width 169 height 17
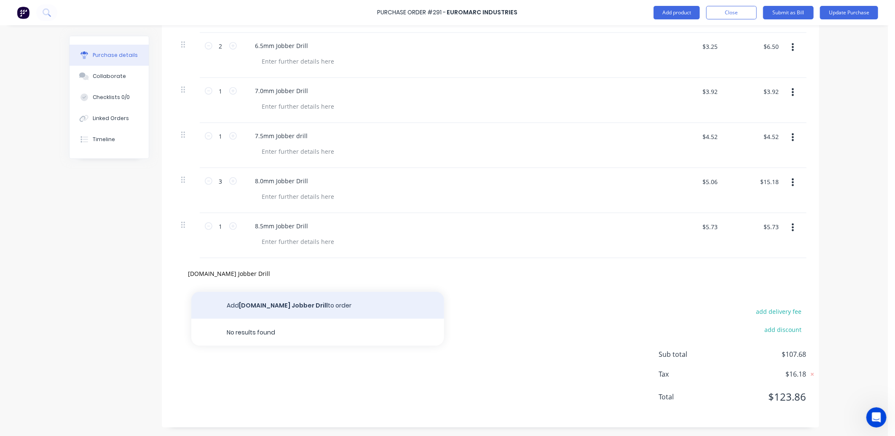
click at [288, 301] on button "Add 10.mm Jobber Drill to order" at bounding box center [317, 305] width 253 height 27
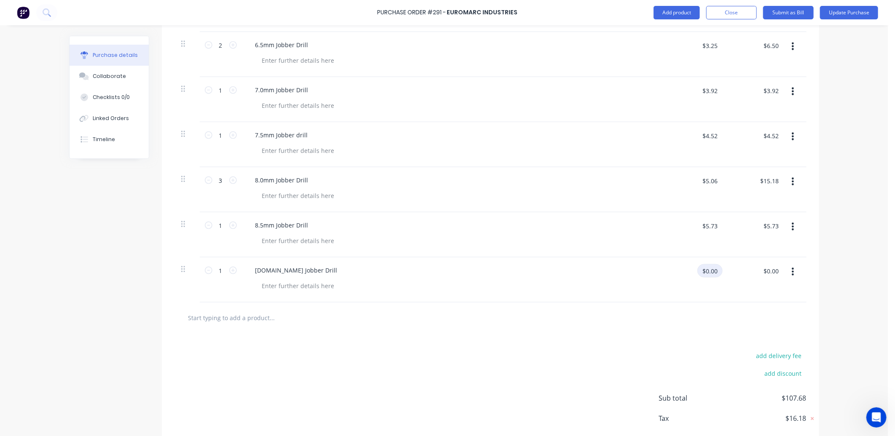
drag, startPoint x: 713, startPoint y: 270, endPoint x: 671, endPoint y: 276, distance: 43.0
click at [671, 276] on div "$0.00 $0.00" at bounding box center [696, 274] width 53 height 20
click at [207, 319] on input "text" at bounding box center [272, 317] width 169 height 17
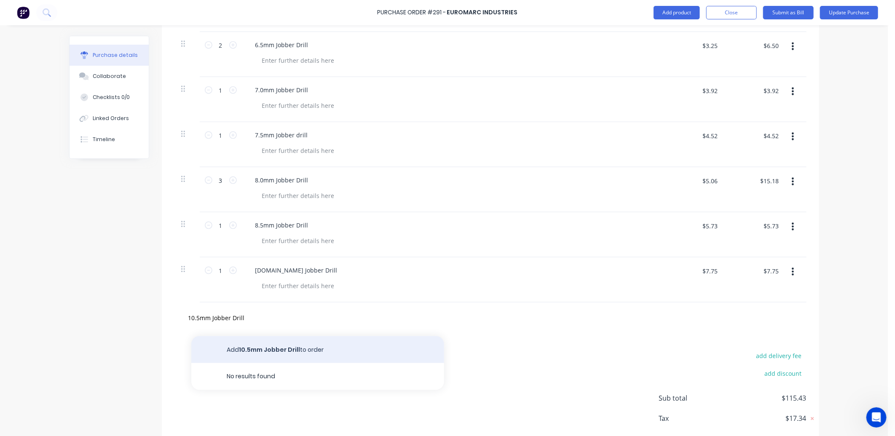
click at [271, 347] on button "Add 10.5mm Jobber Drill to order" at bounding box center [317, 349] width 253 height 27
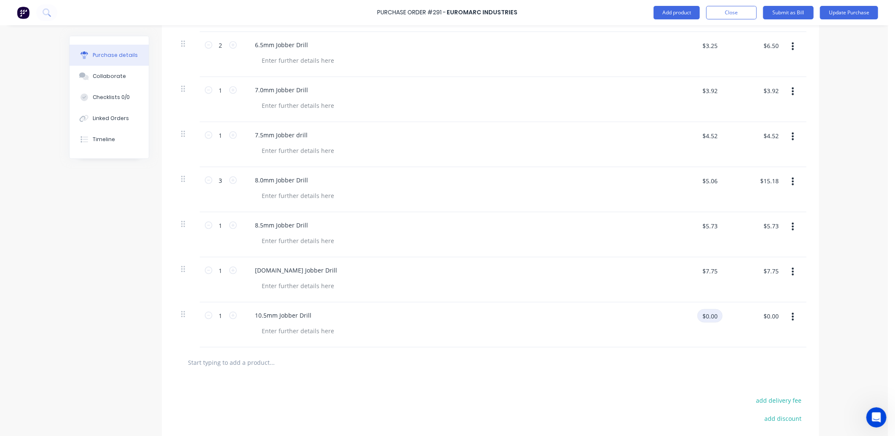
drag, startPoint x: 717, startPoint y: 316, endPoint x: 676, endPoint y: 316, distance: 40.9
click at [676, 316] on div "$0.00 $0.00" at bounding box center [696, 319] width 53 height 20
click at [190, 365] on input "text" at bounding box center [272, 362] width 169 height 17
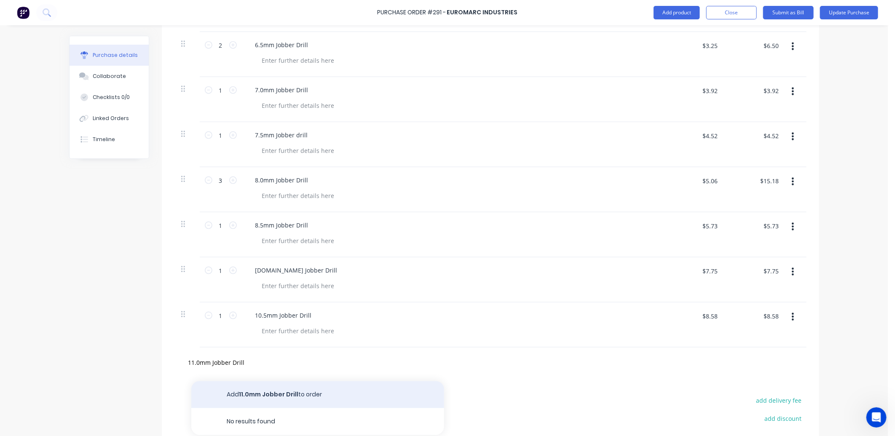
click at [262, 395] on button "Add 11.0mm Jobber Drill to order" at bounding box center [317, 394] width 253 height 27
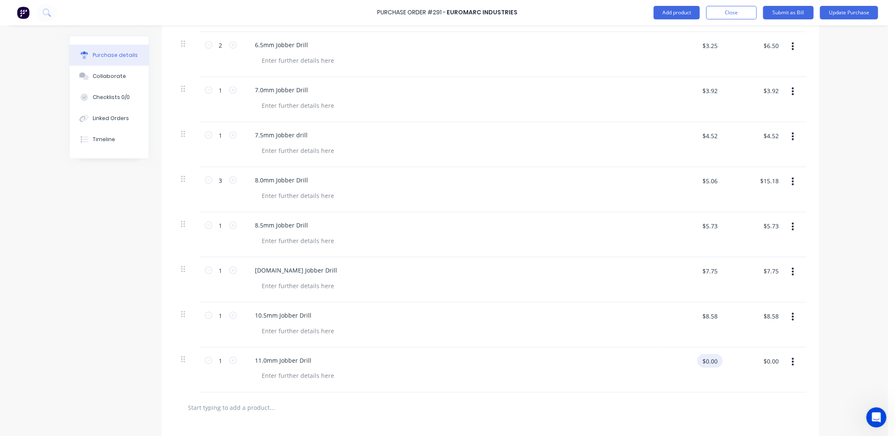
drag, startPoint x: 715, startPoint y: 361, endPoint x: 658, endPoint y: 357, distance: 57.0
click at [690, 364] on div "$0.00 $0.00" at bounding box center [696, 364] width 53 height 20
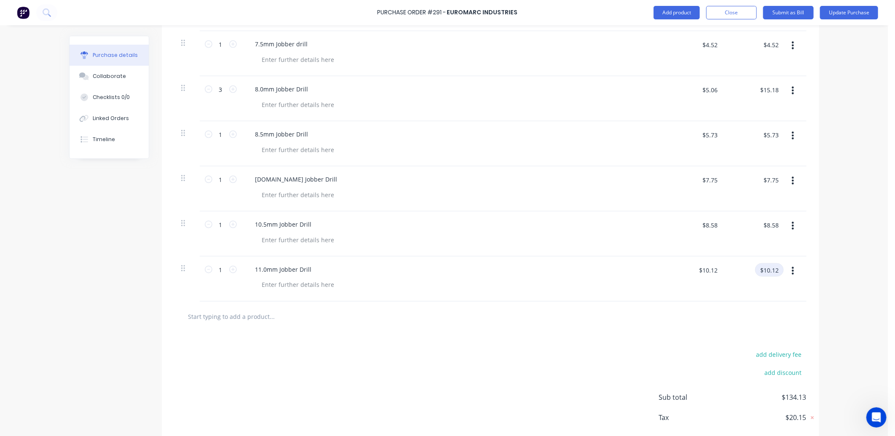
scroll to position [778, 0]
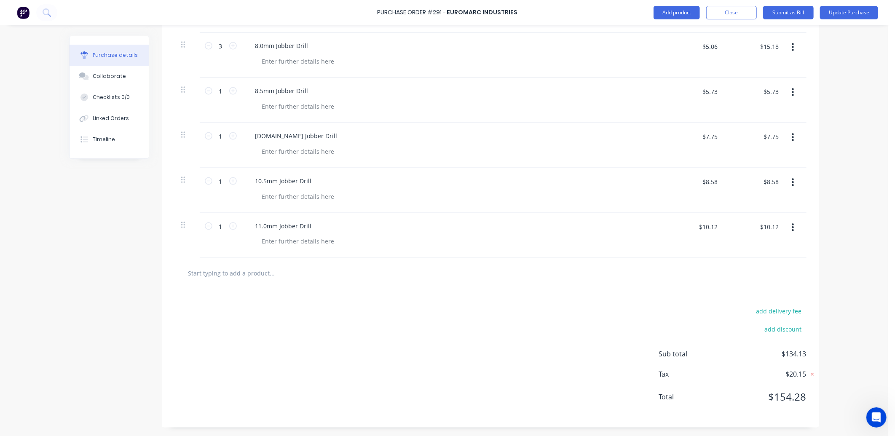
click at [212, 273] on input "text" at bounding box center [272, 273] width 169 height 17
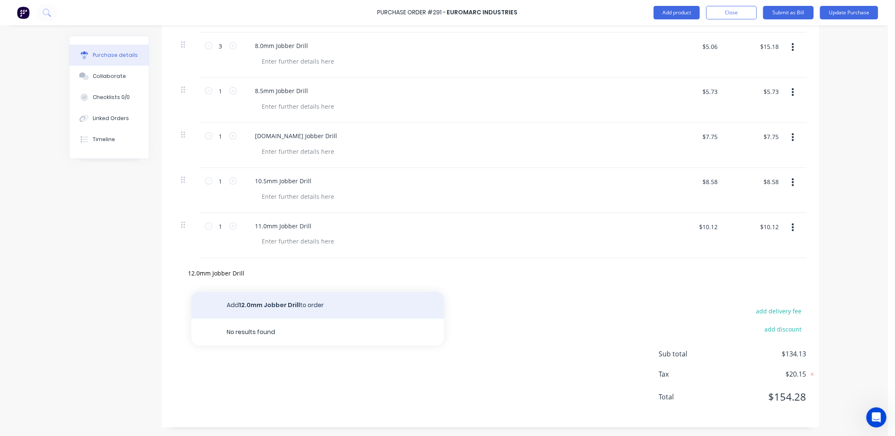
click at [288, 304] on button "Add 12.0mm Jobber Drill to order" at bounding box center [317, 305] width 253 height 27
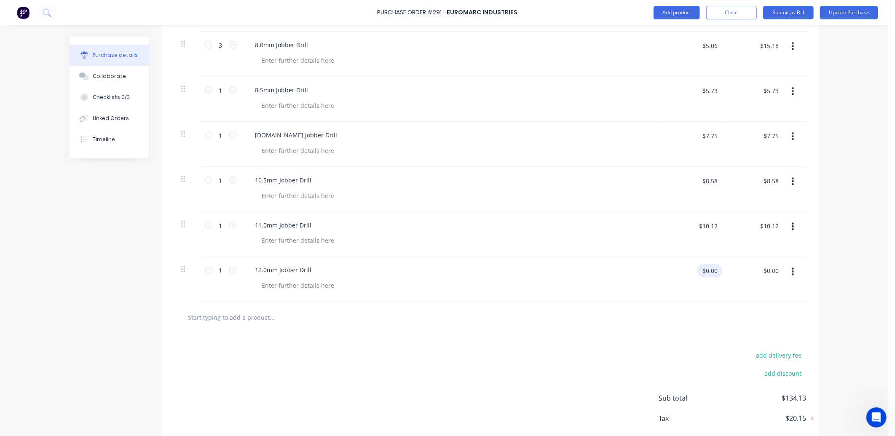
drag, startPoint x: 714, startPoint y: 274, endPoint x: 693, endPoint y: 274, distance: 20.6
click at [697, 274] on div "$0.00 $0.00" at bounding box center [709, 270] width 25 height 13
click at [188, 319] on input "text" at bounding box center [272, 317] width 169 height 17
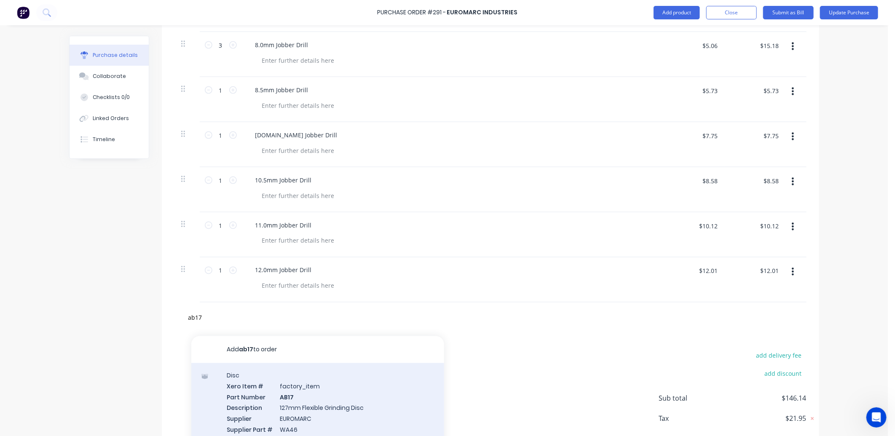
click at [292, 399] on div "Disc Xero Item # factory_item Part Number AB17 Description 127mm Flexible Grind…" at bounding box center [317, 408] width 253 height 90
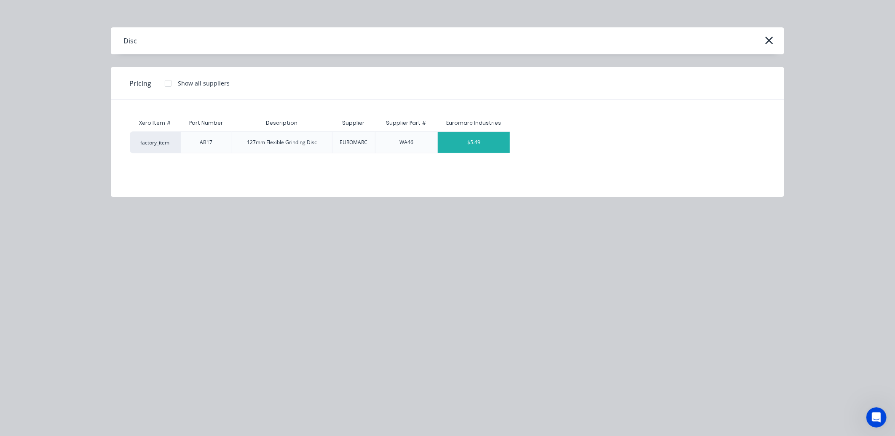
click at [481, 140] on div "$5.49" at bounding box center [474, 142] width 72 height 21
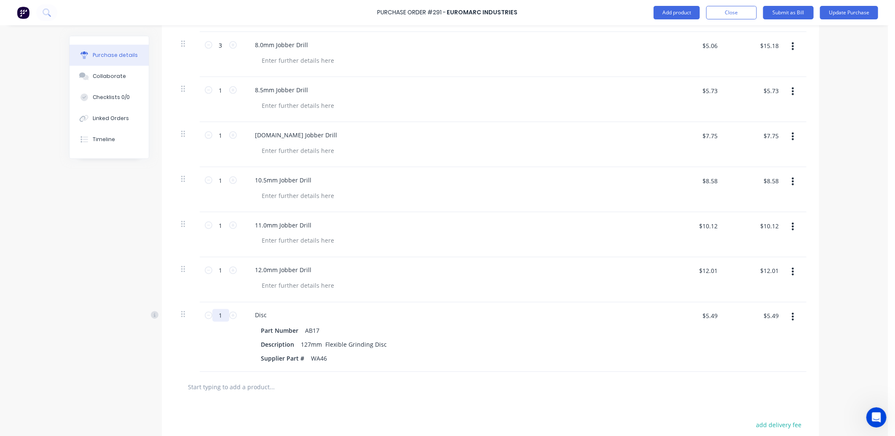
drag, startPoint x: 221, startPoint y: 315, endPoint x: 213, endPoint y: 316, distance: 8.1
click at [213, 316] on input "1" at bounding box center [220, 315] width 17 height 13
click at [203, 386] on input "text" at bounding box center [272, 387] width 169 height 17
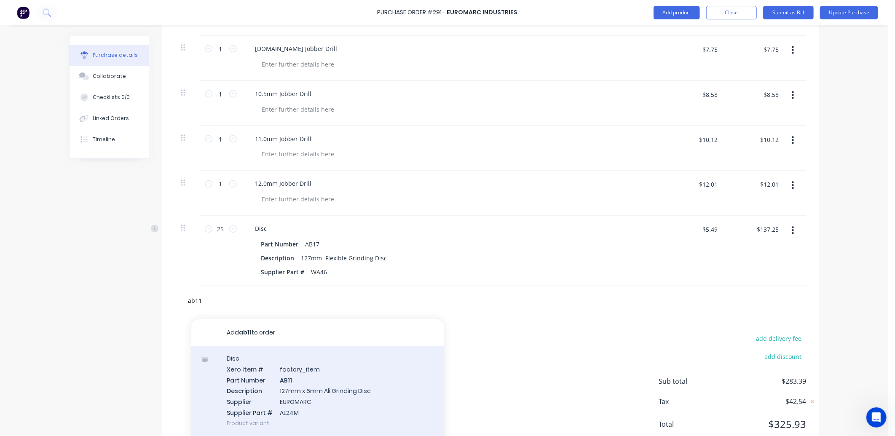
scroll to position [872, 0]
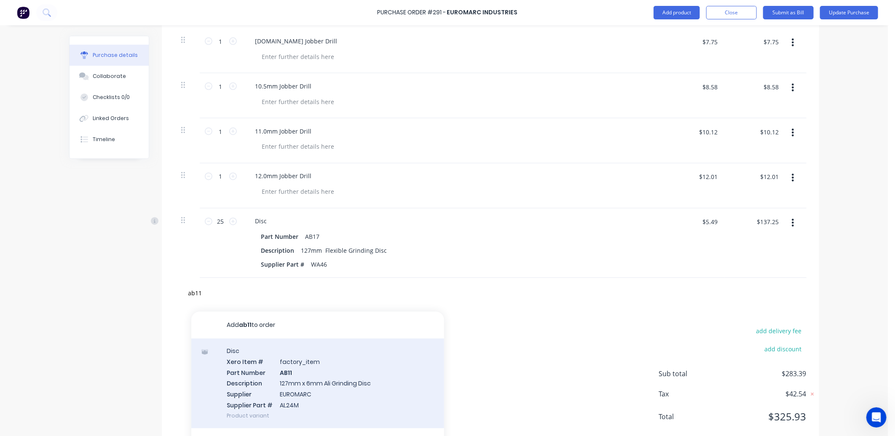
click at [295, 384] on div "Disc Xero Item # factory_item Part Number AB11 Description 127mm x 6mm Ali Grin…" at bounding box center [317, 384] width 253 height 90
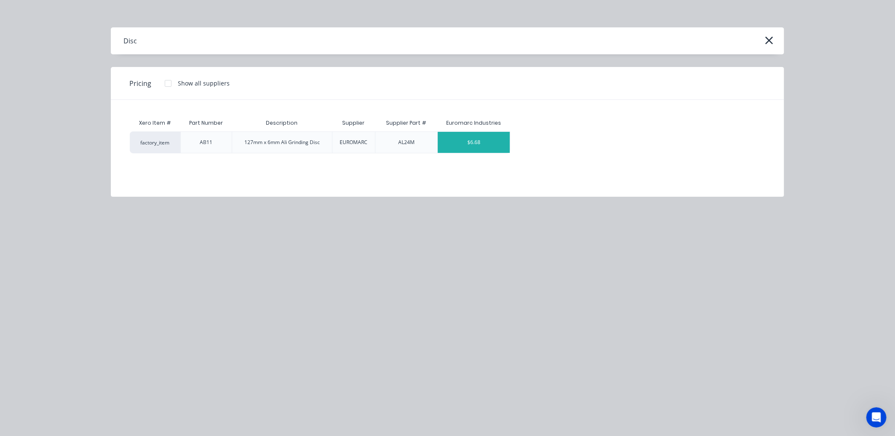
click at [481, 138] on div "$6.68" at bounding box center [474, 142] width 72 height 21
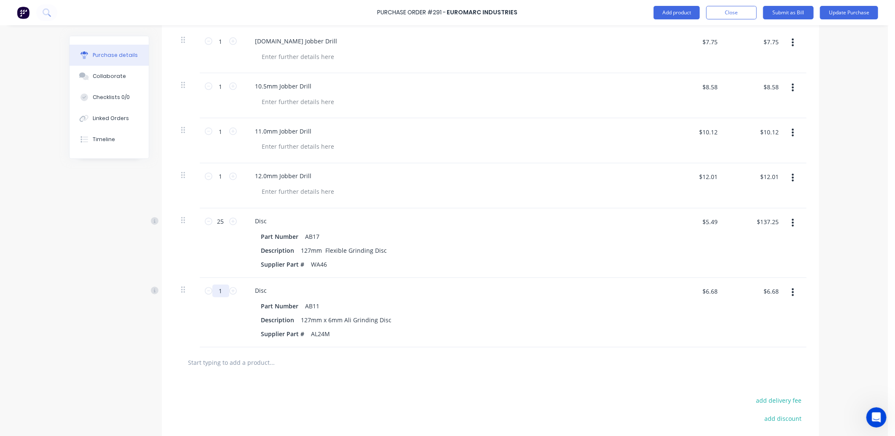
drag, startPoint x: 220, startPoint y: 292, endPoint x: 215, endPoint y: 293, distance: 4.7
click at [215, 293] on input "1" at bounding box center [220, 291] width 17 height 13
click at [198, 364] on input "text" at bounding box center [272, 362] width 169 height 17
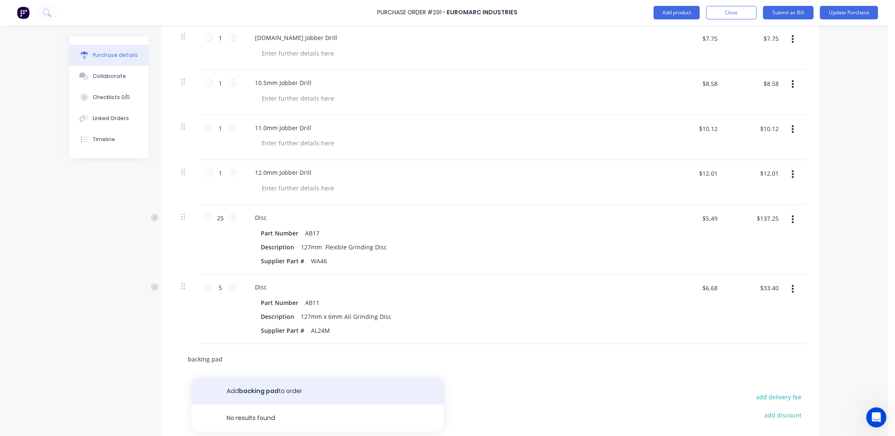
scroll to position [869, 0]
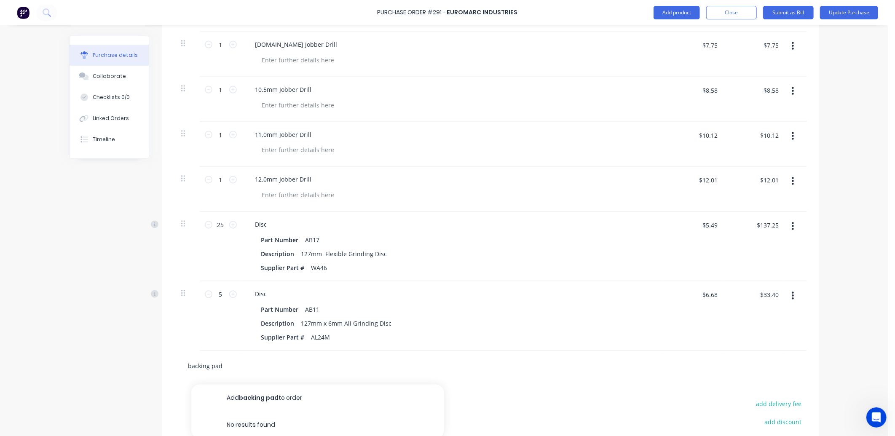
drag, startPoint x: 218, startPoint y: 363, endPoint x: 183, endPoint y: 369, distance: 35.5
click at [183, 369] on div "backing pad Add backing pad to order No results found" at bounding box center [307, 366] width 253 height 17
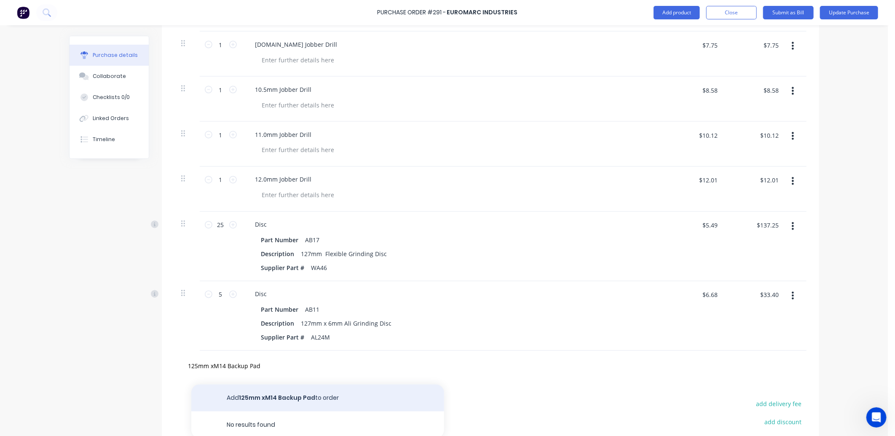
click at [267, 398] on button "Add 125mm xM14 Backup Pad to order" at bounding box center [317, 398] width 253 height 27
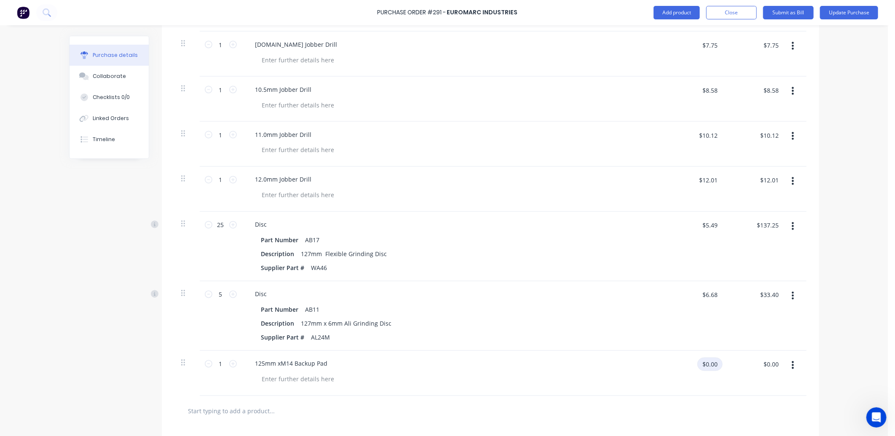
drag, startPoint x: 715, startPoint y: 366, endPoint x: 697, endPoint y: 368, distance: 18.2
click at [697, 368] on input "$0.00" at bounding box center [709, 364] width 25 height 13
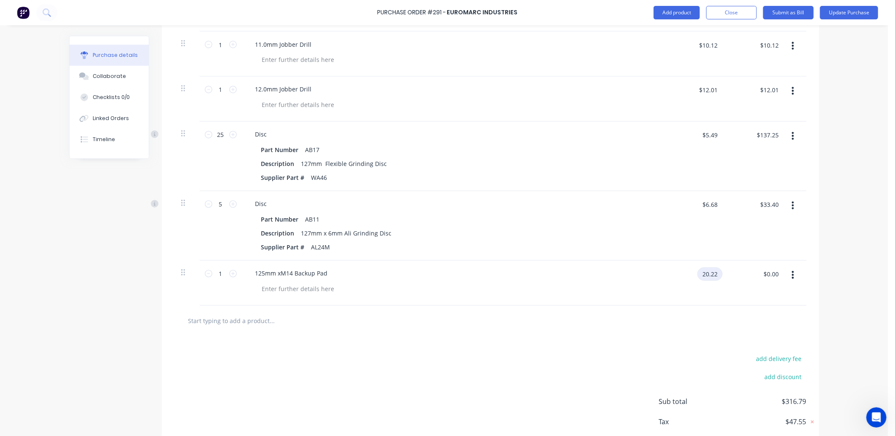
scroll to position [962, 0]
click at [204, 320] on input "text" at bounding box center [272, 317] width 169 height 17
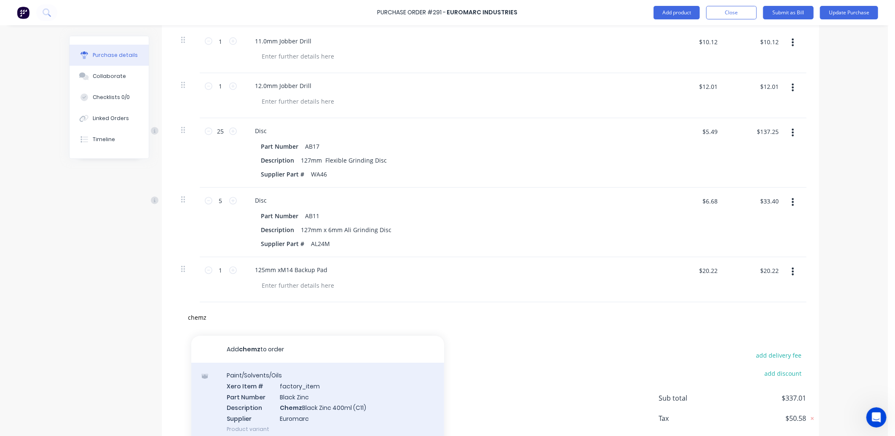
click at [289, 406] on div "Paint/Solvents/Oils Xero Item # factory_item Part Number Black Zinc Description…" at bounding box center [317, 402] width 253 height 79
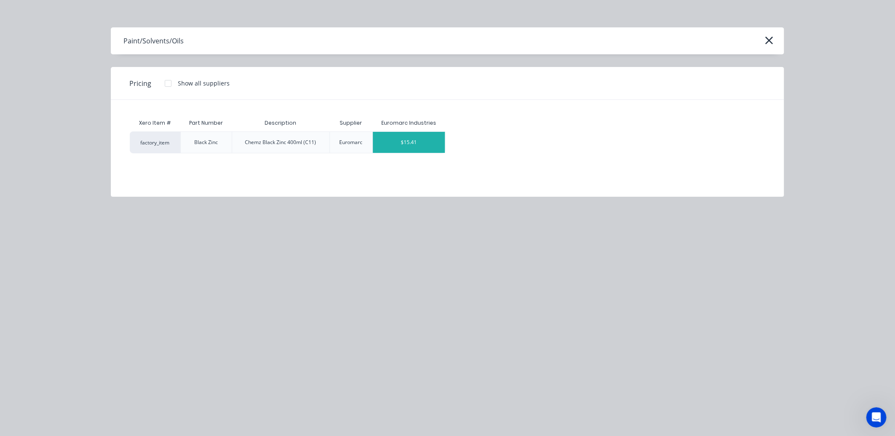
click at [403, 140] on div "$15.41" at bounding box center [409, 142] width 72 height 21
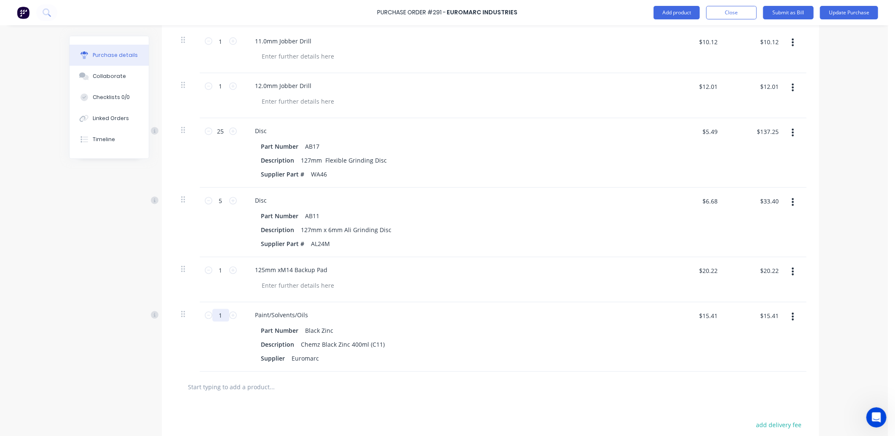
click at [218, 317] on input "1" at bounding box center [220, 315] width 17 height 13
click at [188, 386] on input "text" at bounding box center [272, 387] width 169 height 17
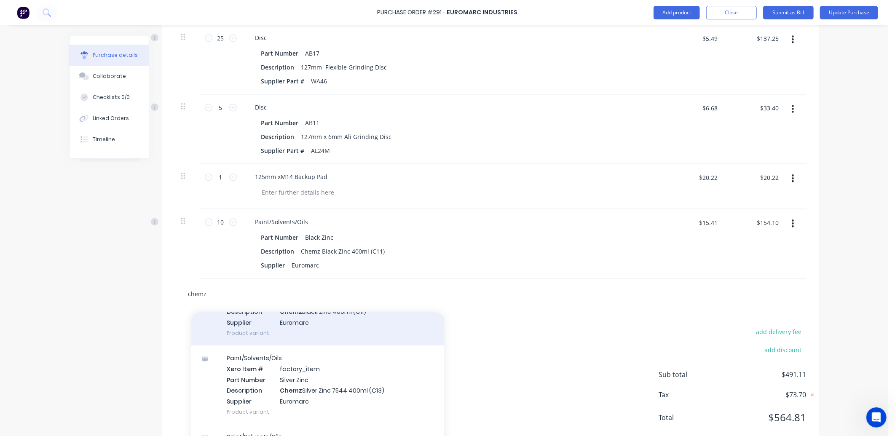
scroll to position [94, 0]
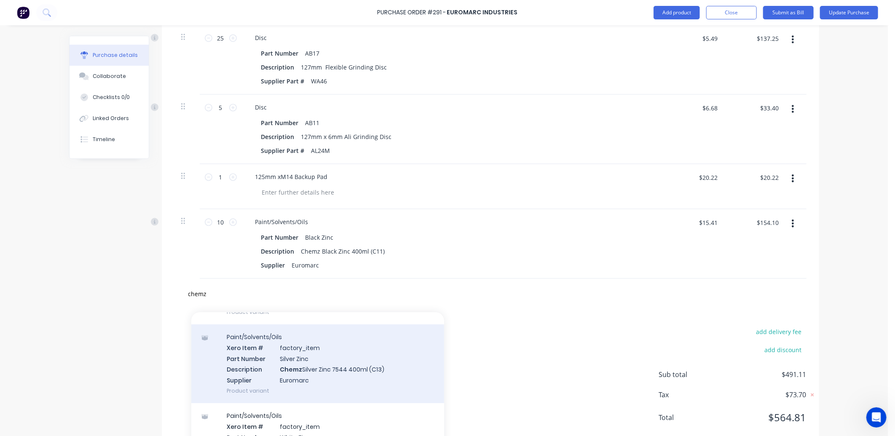
click at [335, 371] on div "Paint/Solvents/Oils Xero Item # factory_item Part Number Silver Zinc Descriptio…" at bounding box center [317, 363] width 253 height 79
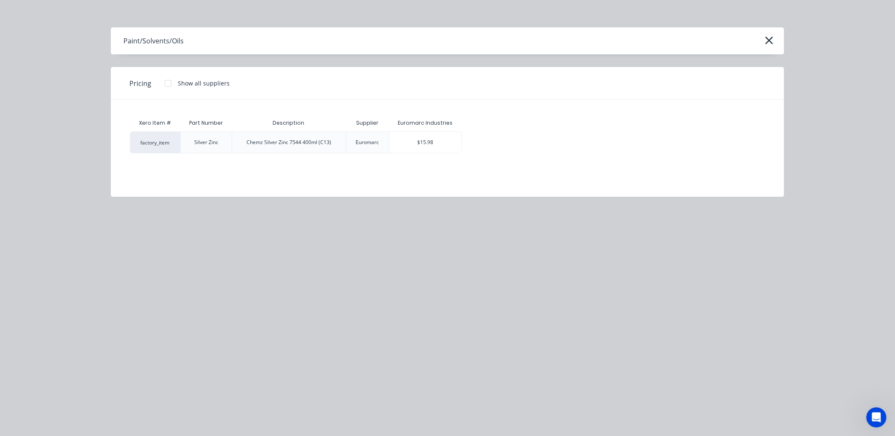
click at [360, 139] on div "Euromarc" at bounding box center [367, 143] width 23 height 8
click at [417, 138] on div "$15.98" at bounding box center [425, 142] width 72 height 21
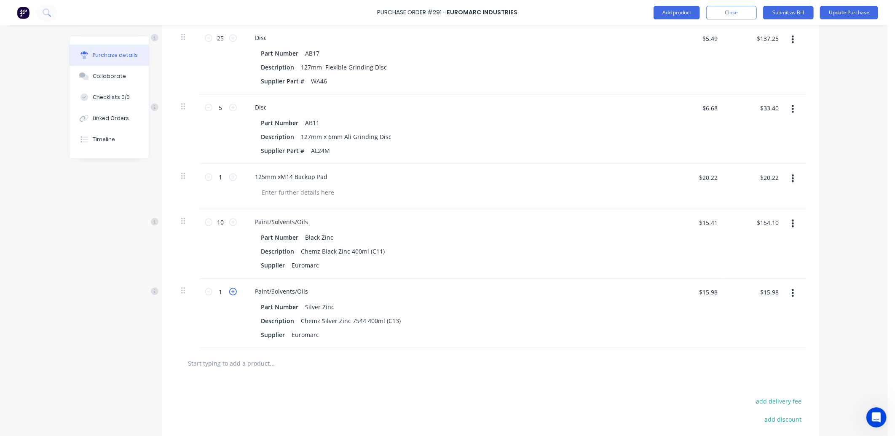
click at [229, 290] on icon at bounding box center [233, 292] width 8 height 8
click at [207, 367] on input "text" at bounding box center [272, 363] width 169 height 17
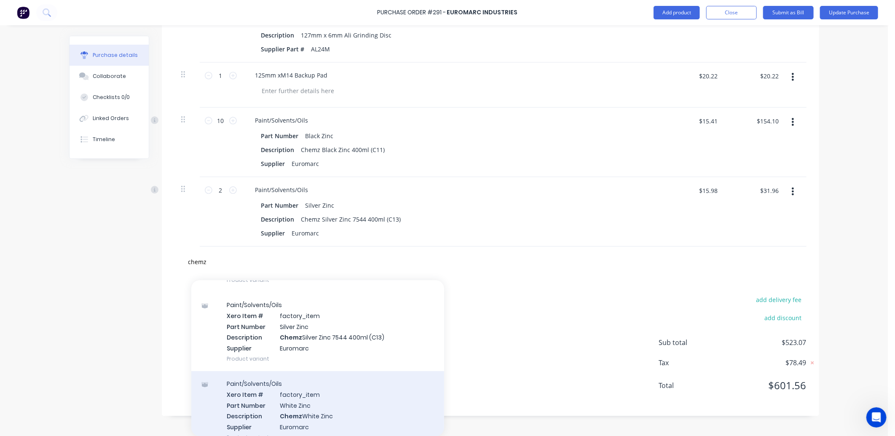
click at [305, 410] on div "Paint/Solvents/Oils Xero Item # factory_item Part Number White Zinc Description…" at bounding box center [317, 410] width 253 height 79
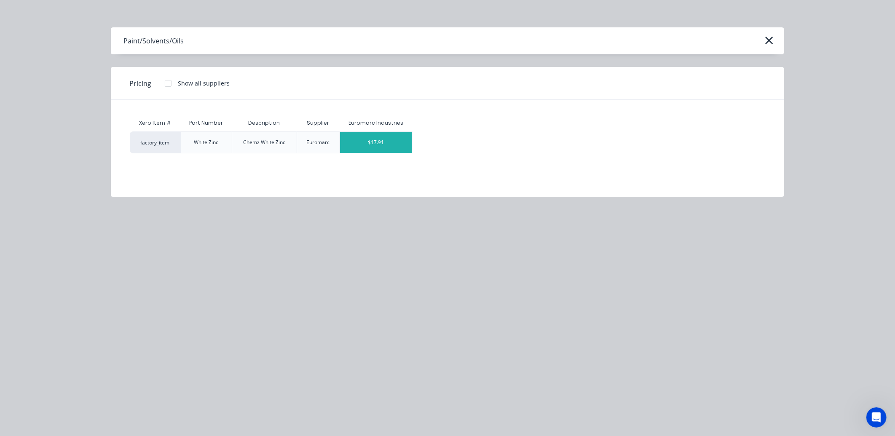
click at [386, 144] on div "$17.91" at bounding box center [376, 142] width 72 height 21
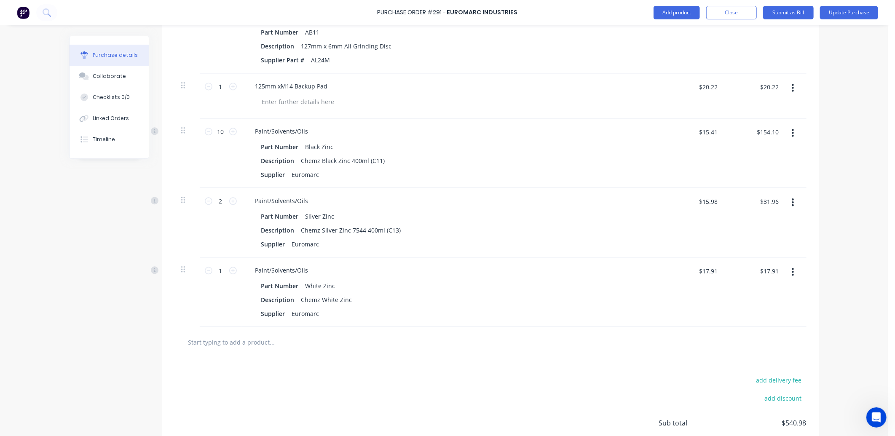
scroll to position [1157, 0]
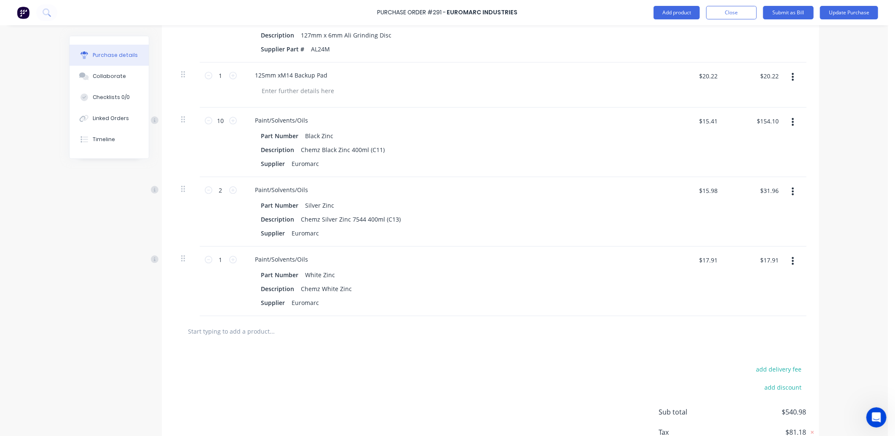
click at [197, 334] on input "text" at bounding box center [272, 331] width 169 height 17
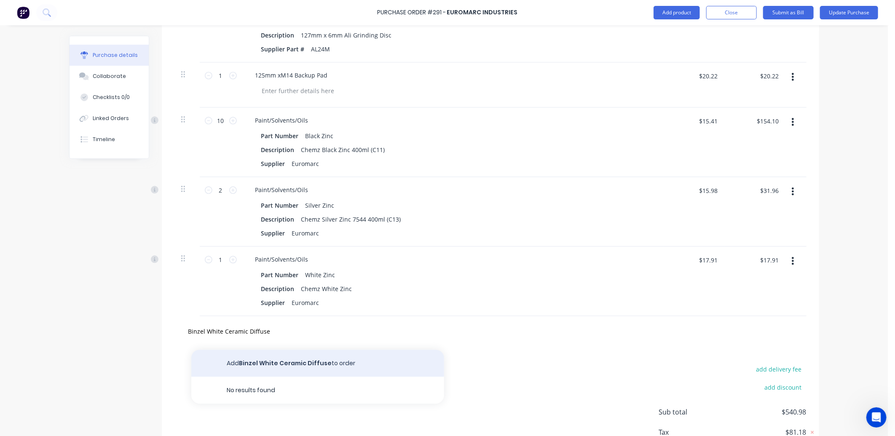
click at [261, 367] on button "Add Binzel White Ceramic Diffuse to order" at bounding box center [317, 363] width 253 height 27
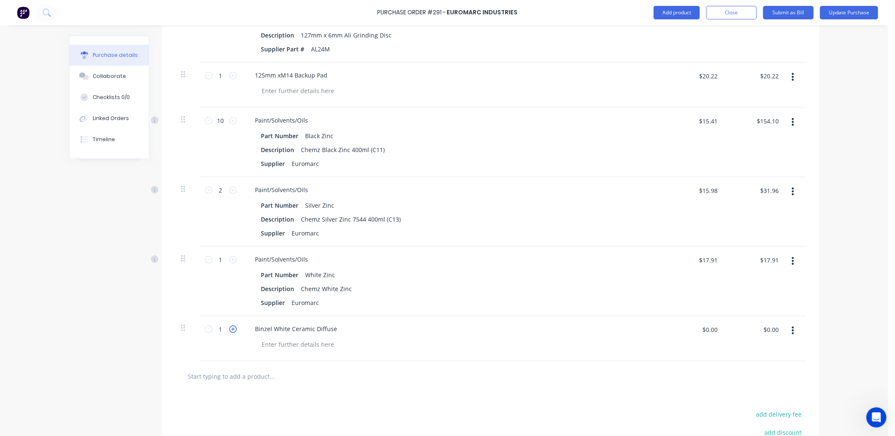
click at [229, 330] on icon at bounding box center [233, 329] width 8 height 8
drag, startPoint x: 714, startPoint y: 330, endPoint x: 688, endPoint y: 330, distance: 25.7
click at [688, 330] on div "$0.00 $0.00" at bounding box center [696, 333] width 53 height 20
click at [333, 329] on div "Binzel White Ceramic Diffuse" at bounding box center [297, 329] width 96 height 12
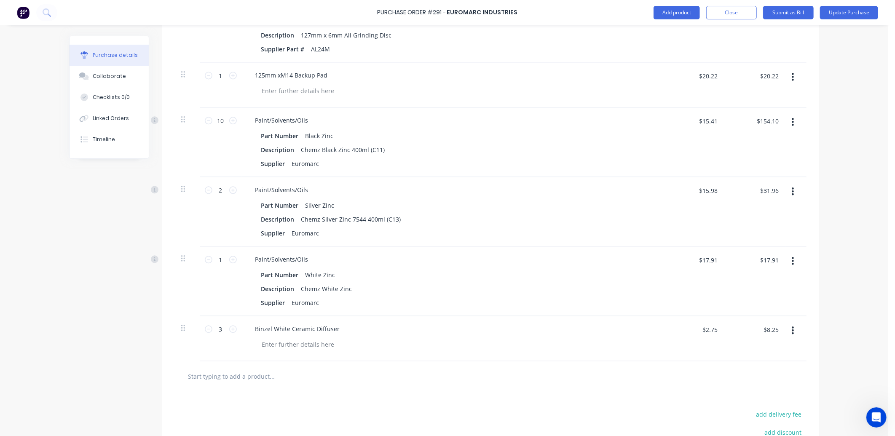
click at [217, 380] on input "text" at bounding box center [272, 376] width 169 height 17
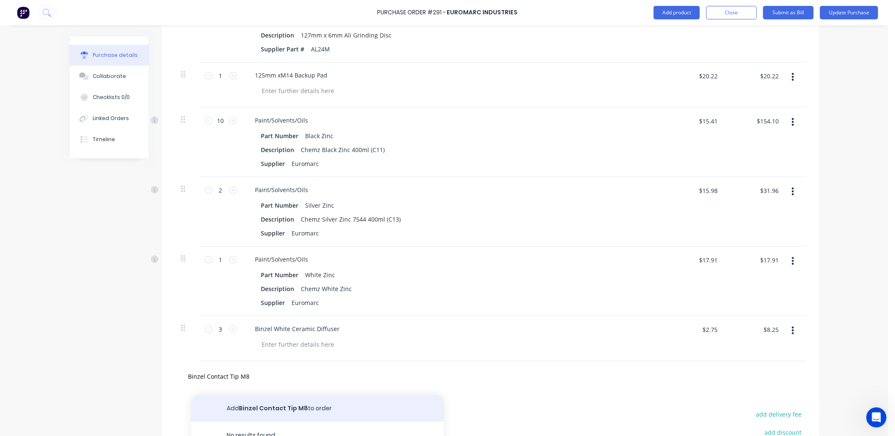
click at [270, 409] on button "Add Binzel Contact Tip M8 to order" at bounding box center [317, 408] width 253 height 27
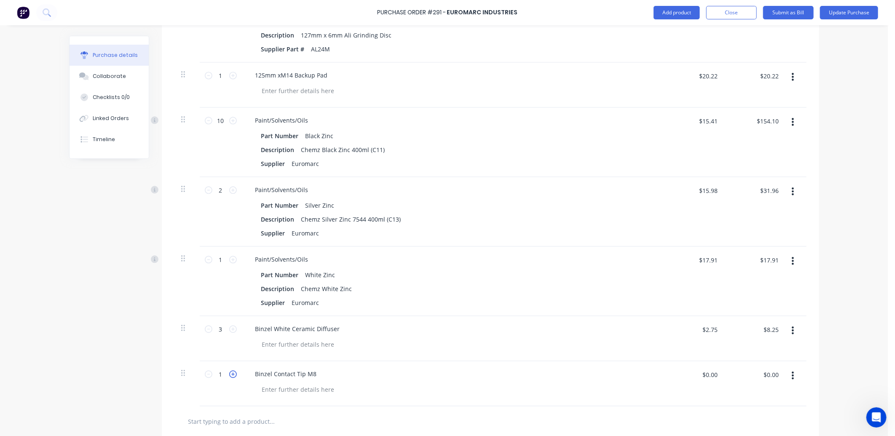
click at [229, 372] on icon at bounding box center [233, 374] width 8 height 8
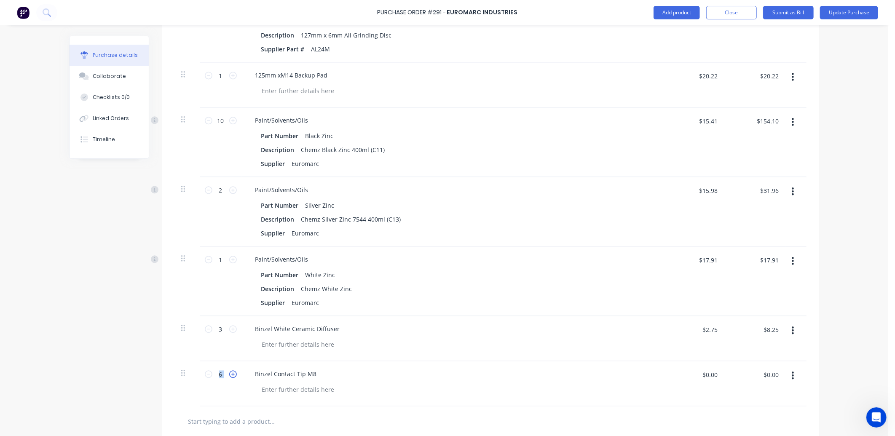
click at [229, 372] on icon at bounding box center [233, 374] width 8 height 8
drag, startPoint x: 717, startPoint y: 376, endPoint x: 680, endPoint y: 377, distance: 36.2
click at [680, 377] on div "$0.00 $0.00" at bounding box center [696, 378] width 53 height 20
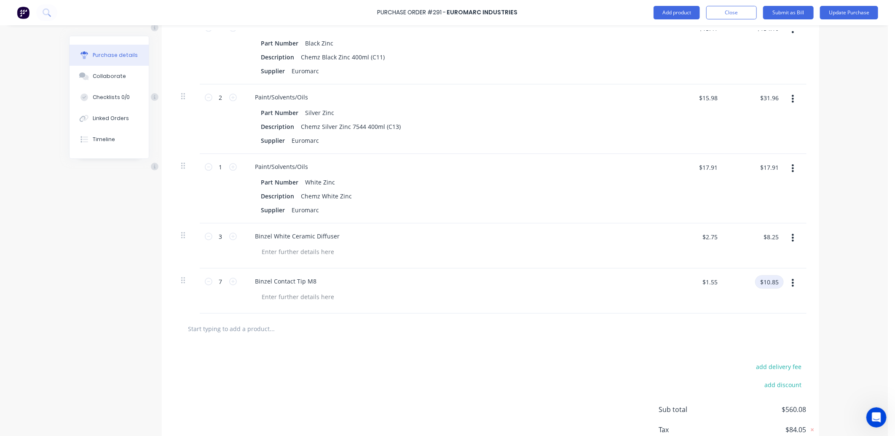
scroll to position [1251, 0]
click at [218, 325] on input "text" at bounding box center [272, 327] width 169 height 17
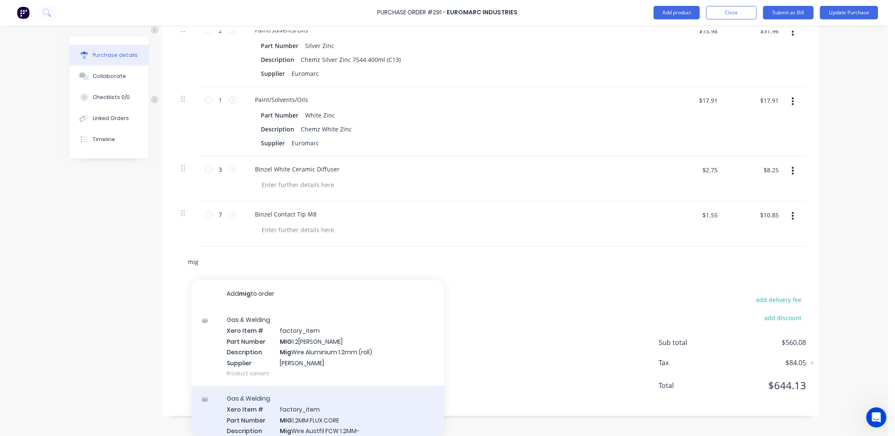
scroll to position [1271, 0]
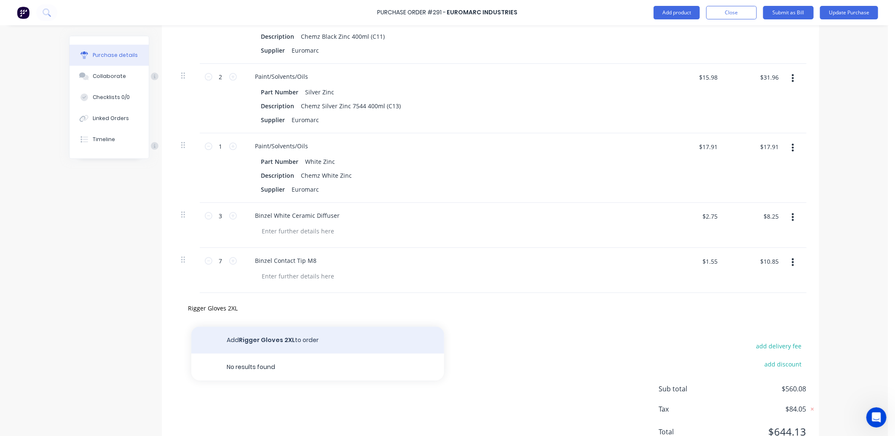
click at [292, 341] on button "Add Rigger Gloves 2XL to order" at bounding box center [317, 340] width 253 height 27
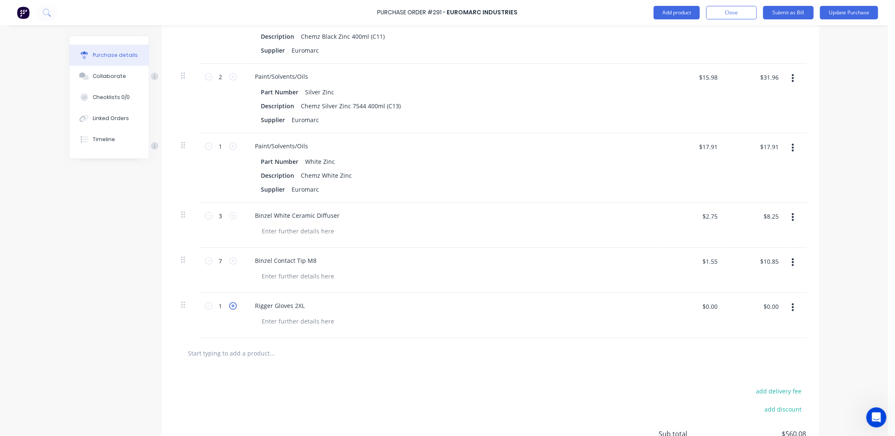
click at [229, 305] on icon at bounding box center [233, 306] width 8 height 8
drag, startPoint x: 715, startPoint y: 307, endPoint x: 688, endPoint y: 308, distance: 27.0
click at [688, 308] on div "$0.00 $0.00" at bounding box center [696, 310] width 53 height 20
click at [201, 353] on input "text" at bounding box center [272, 353] width 169 height 17
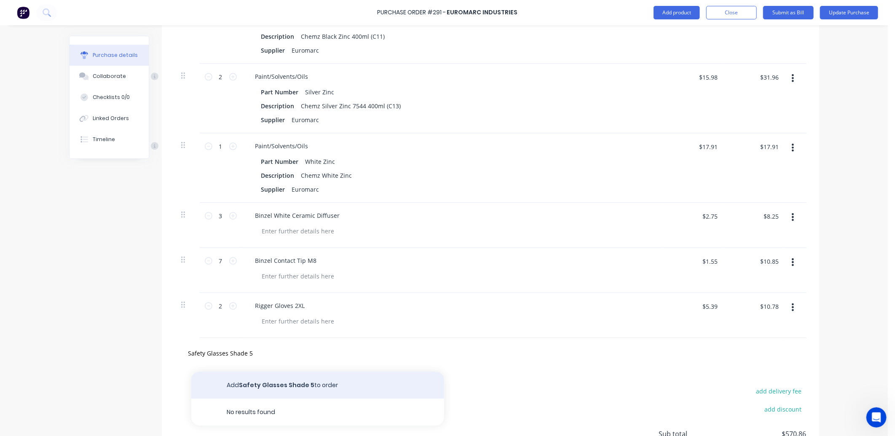
click at [271, 383] on button "Add Safety Glasses Shade 5 to order" at bounding box center [317, 385] width 253 height 27
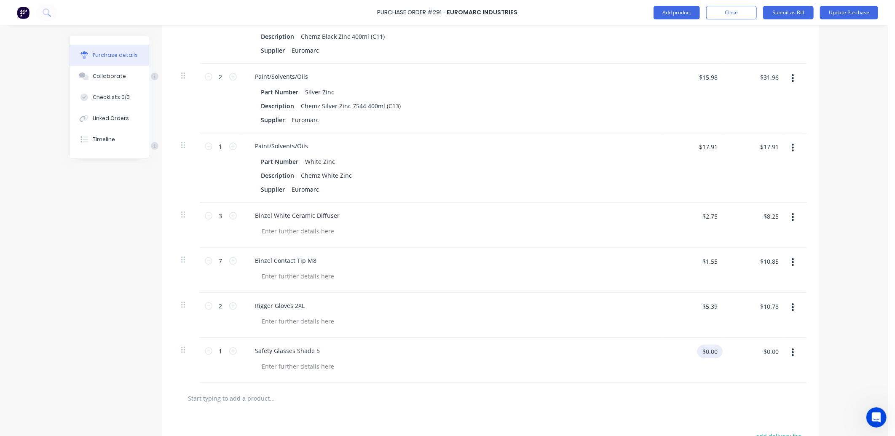
drag, startPoint x: 715, startPoint y: 350, endPoint x: 688, endPoint y: 354, distance: 26.4
click at [688, 354] on div "$0.00 $0.00" at bounding box center [696, 355] width 53 height 20
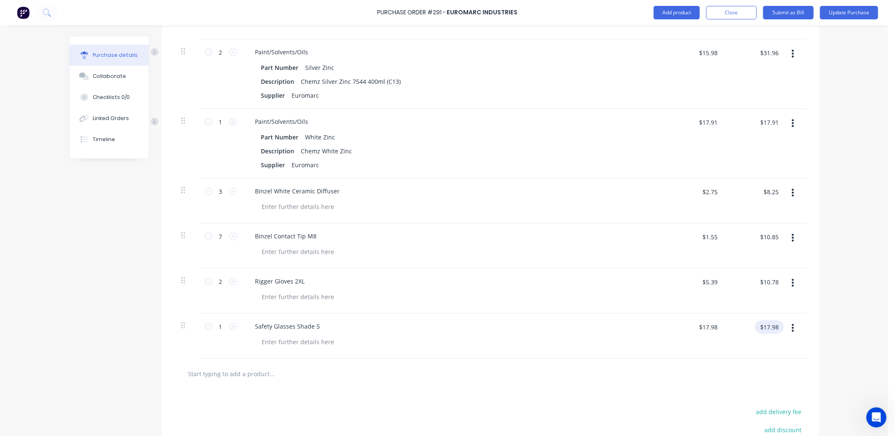
scroll to position [1364, 0]
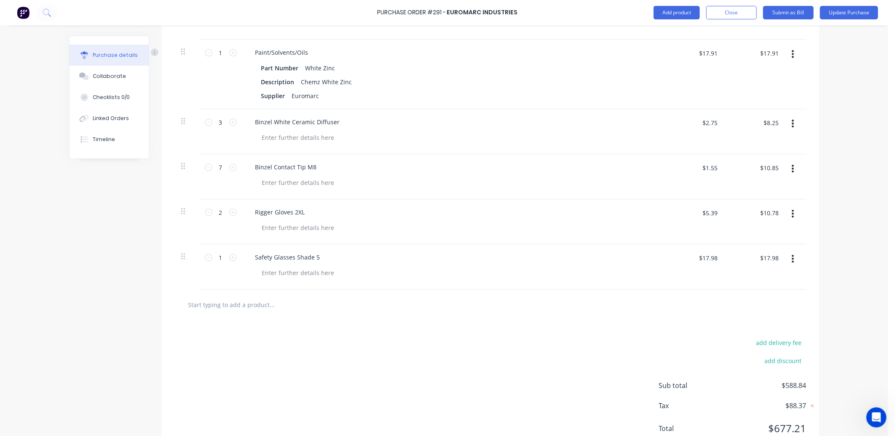
click at [194, 308] on input "text" at bounding box center [272, 304] width 169 height 17
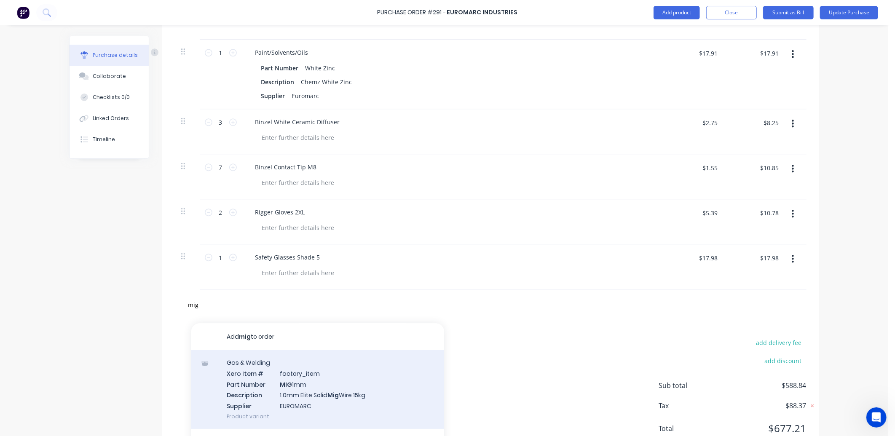
click at [304, 381] on div "Gas & Welding Xero Item # factory_item Part Number MIG 1mm Description 1.0mm El…" at bounding box center [317, 389] width 253 height 79
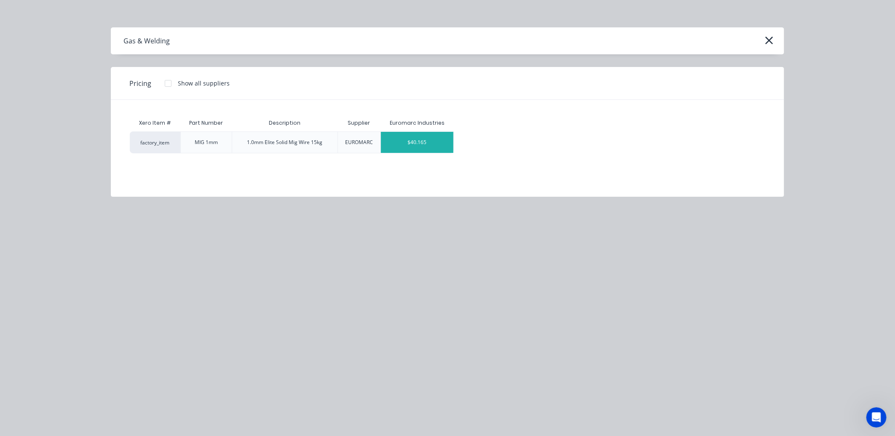
click at [406, 140] on div "$40.165" at bounding box center [417, 142] width 72 height 21
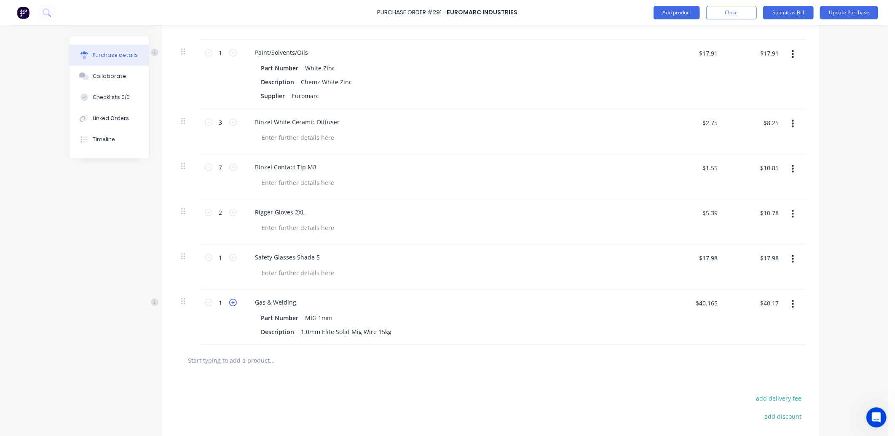
click at [229, 304] on icon at bounding box center [233, 303] width 8 height 8
click at [195, 361] on input "text" at bounding box center [272, 360] width 169 height 17
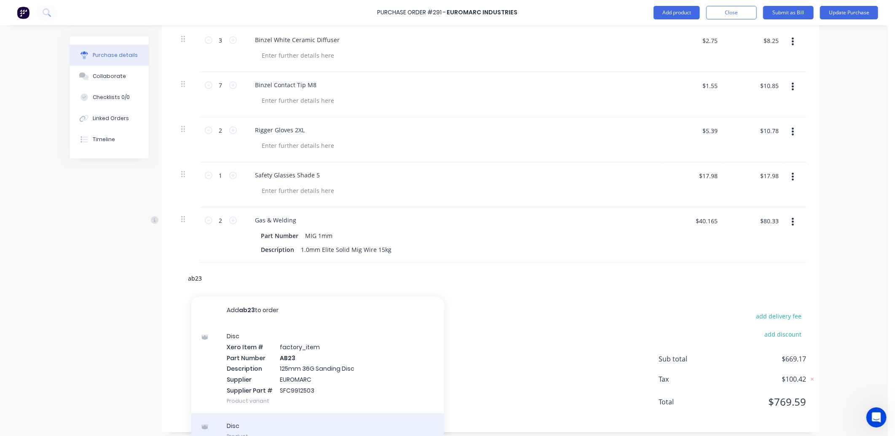
scroll to position [1458, 0]
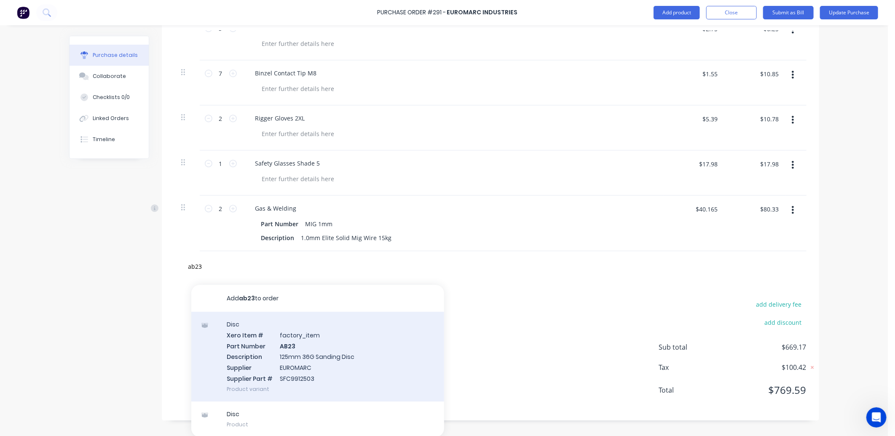
click at [315, 357] on div "Disc Xero Item # factory_item Part Number AB23 Description 125mm 36G Sanding Di…" at bounding box center [317, 357] width 253 height 90
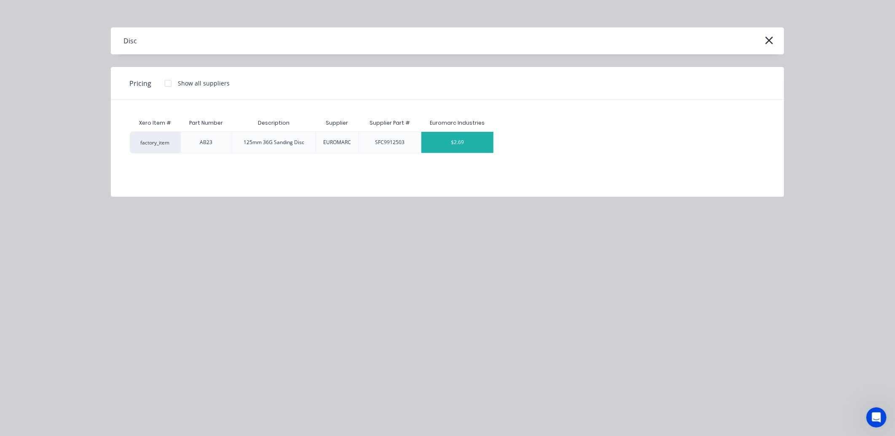
click at [447, 142] on div "$2.69" at bounding box center [457, 142] width 72 height 21
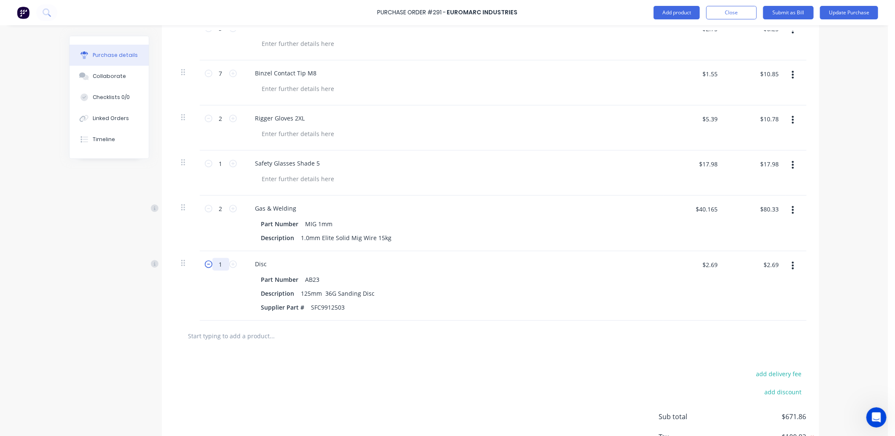
drag, startPoint x: 221, startPoint y: 262, endPoint x: 205, endPoint y: 264, distance: 16.1
click at [206, 264] on div "1 1" at bounding box center [220, 264] width 29 height 13
click at [195, 334] on input "text" at bounding box center [272, 335] width 169 height 17
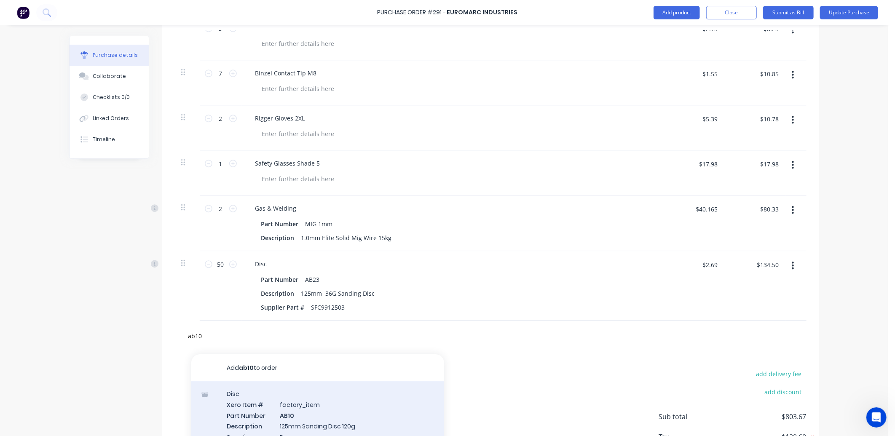
click at [299, 420] on div "Disc Xero Item # factory_item Part Number AB10 Description 125mm Sanding Disc 1…" at bounding box center [317, 426] width 253 height 90
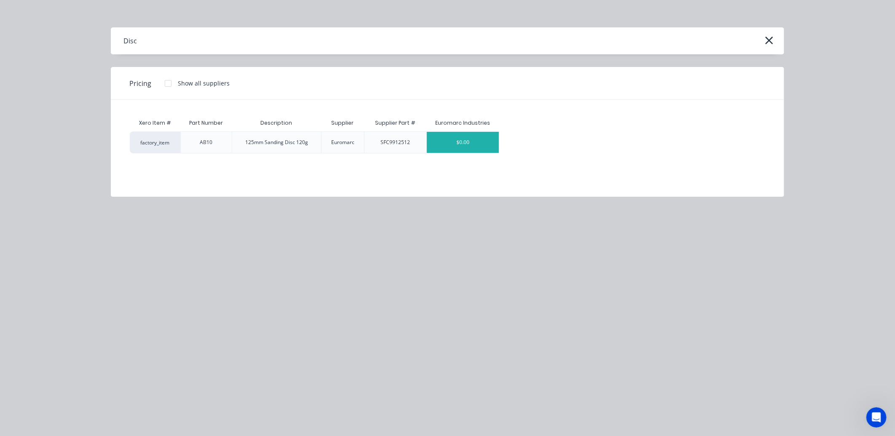
click at [448, 139] on div "$0.00" at bounding box center [463, 142] width 72 height 21
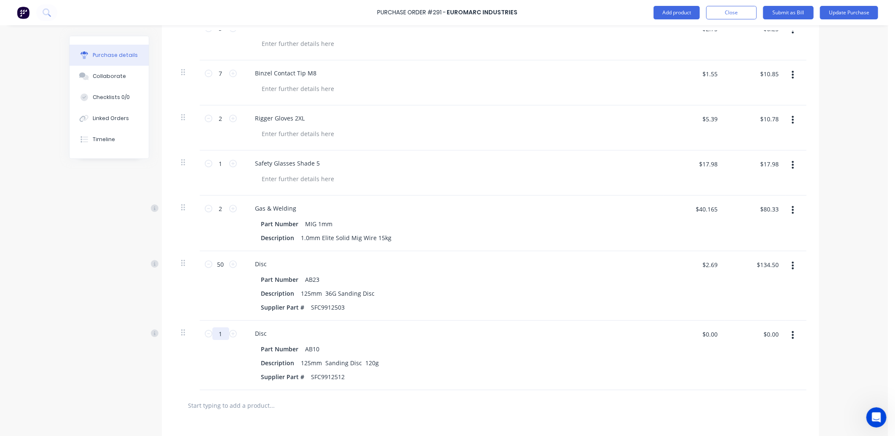
drag, startPoint x: 218, startPoint y: 329, endPoint x: 199, endPoint y: 327, distance: 19.0
click at [212, 333] on input "1" at bounding box center [220, 333] width 17 height 13
click at [227, 405] on input "text" at bounding box center [272, 405] width 169 height 17
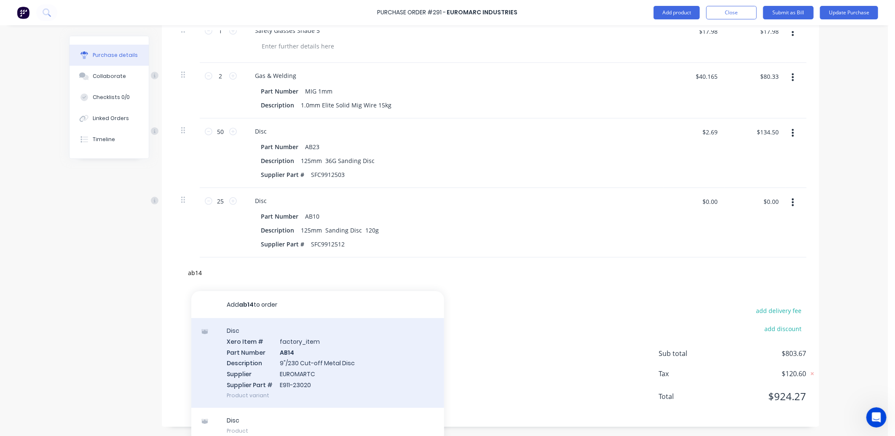
click at [313, 364] on div "Disc Xero Item # factory_item Part Number AB14 Description 9"/230 Cut-off Metal…" at bounding box center [317, 363] width 253 height 90
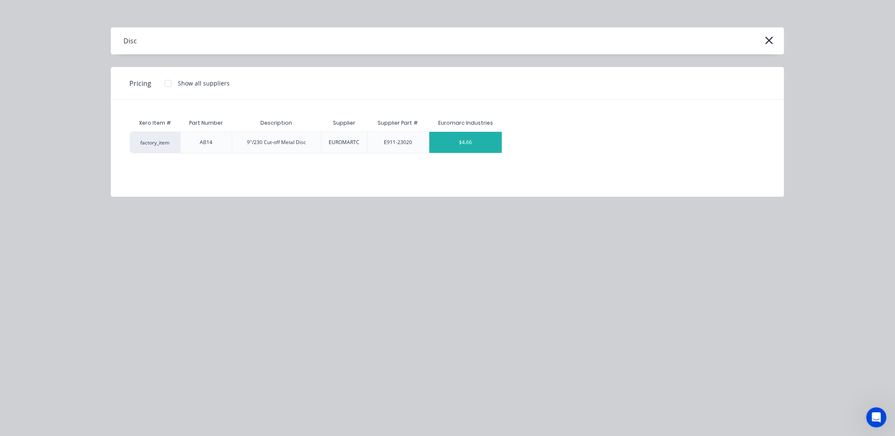
click at [444, 136] on div "$4.66" at bounding box center [465, 142] width 72 height 21
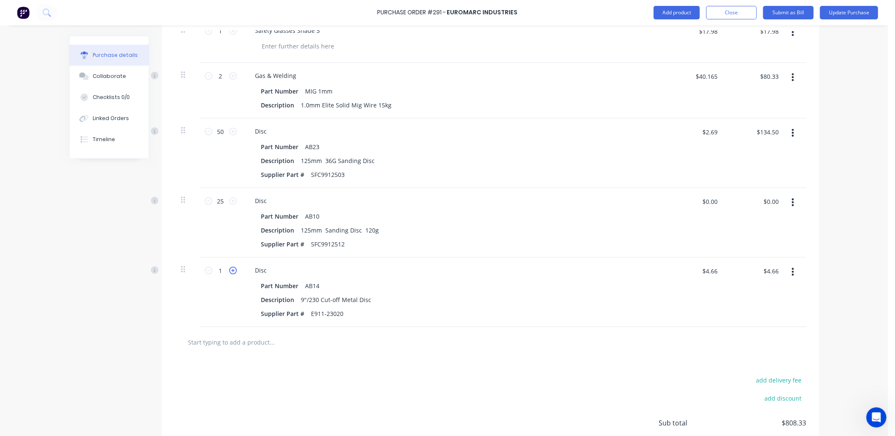
click at [229, 270] on icon at bounding box center [233, 271] width 8 height 8
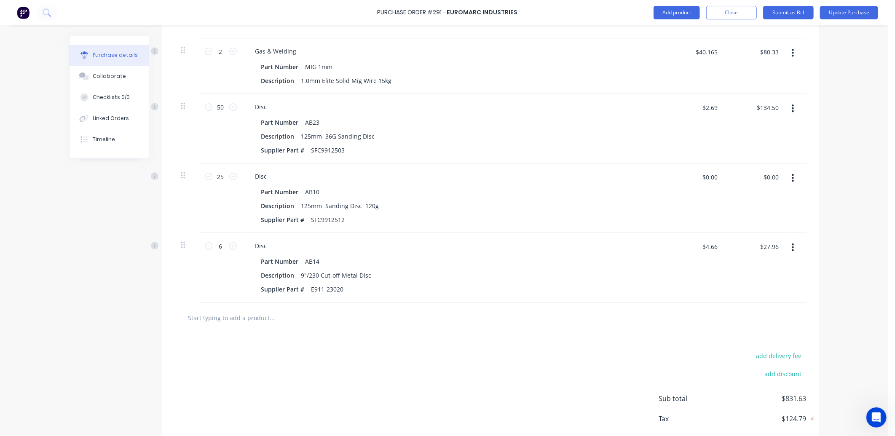
scroll to position [1660, 0]
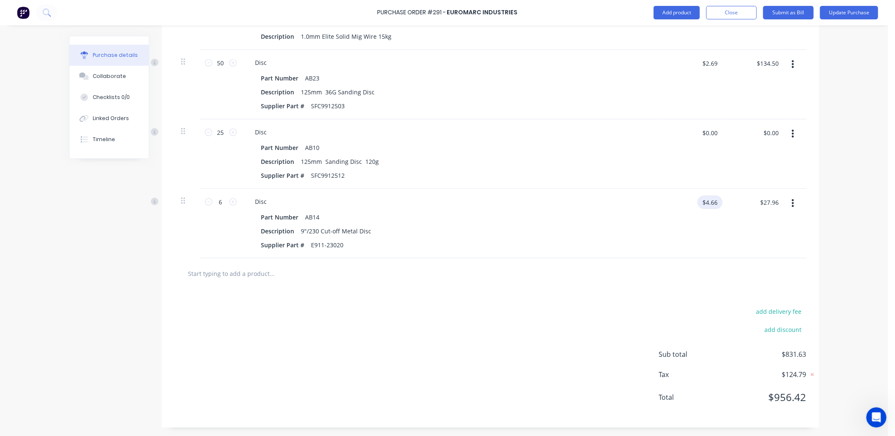
drag, startPoint x: 715, startPoint y: 201, endPoint x: 699, endPoint y: 203, distance: 15.7
click at [699, 203] on input "$4.66" at bounding box center [709, 201] width 25 height 13
drag, startPoint x: 715, startPoint y: 132, endPoint x: 693, endPoint y: 134, distance: 22.0
click at [697, 134] on div "$0.00 $0.00" at bounding box center [709, 132] width 25 height 13
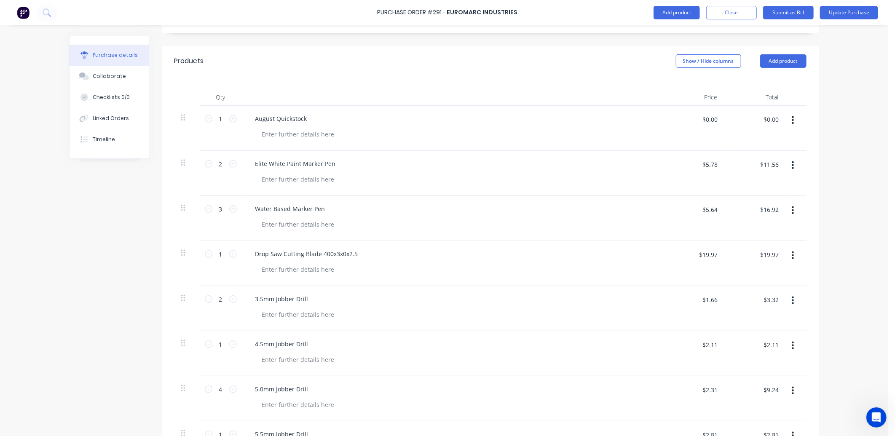
scroll to position [162, 0]
click at [791, 119] on button "button" at bounding box center [793, 121] width 20 height 15
click at [747, 192] on button "Delete" at bounding box center [767, 194] width 72 height 17
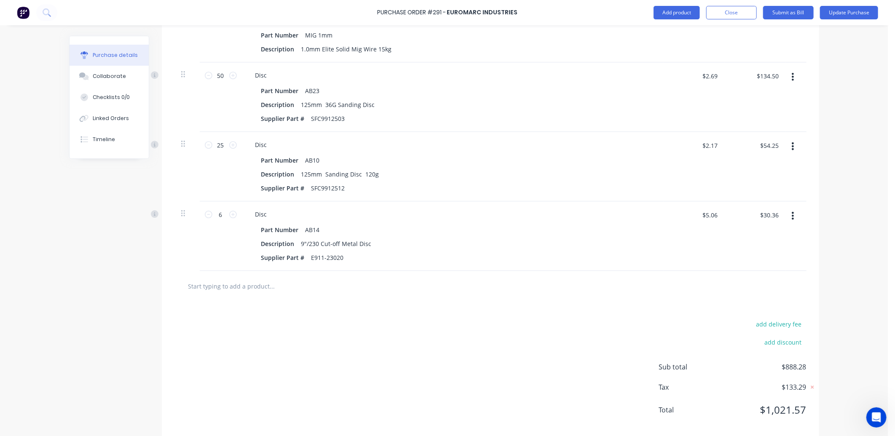
scroll to position [1615, 0]
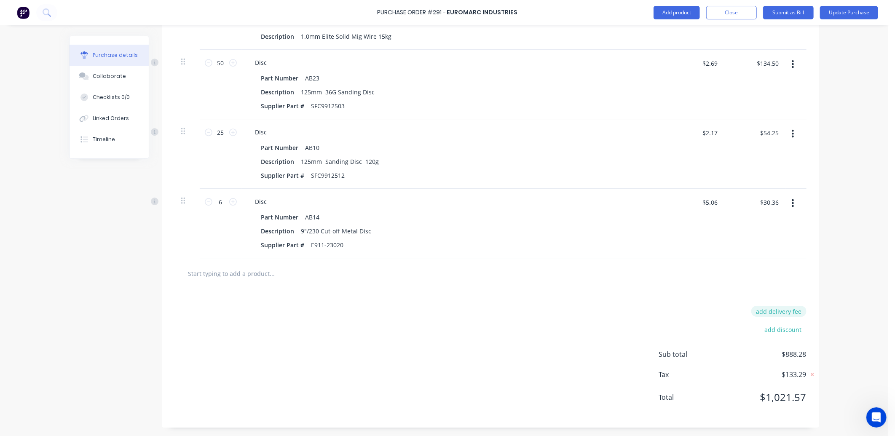
click at [777, 311] on button "add delivery fee" at bounding box center [778, 311] width 55 height 11
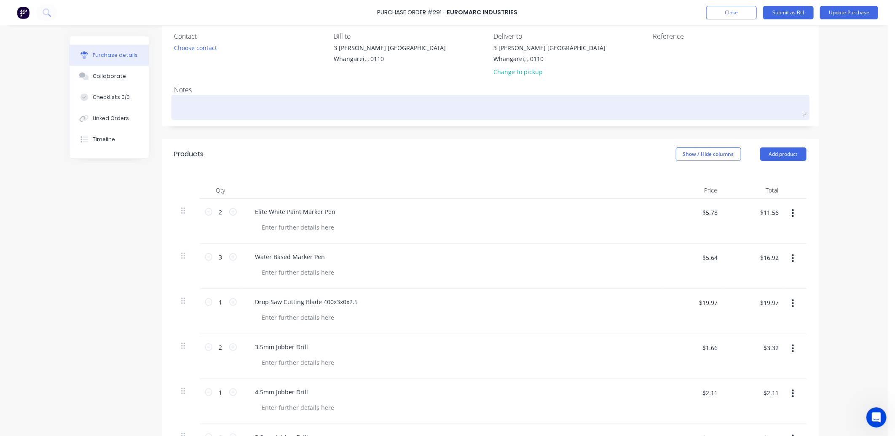
scroll to position [0, 0]
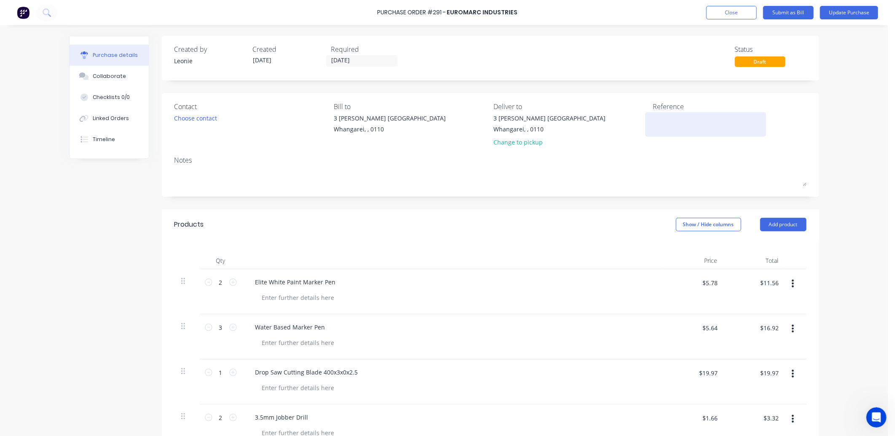
click at [659, 125] on textarea at bounding box center [705, 123] width 105 height 19
click at [788, 11] on button "Submit as Bill" at bounding box center [788, 12] width 51 height 13
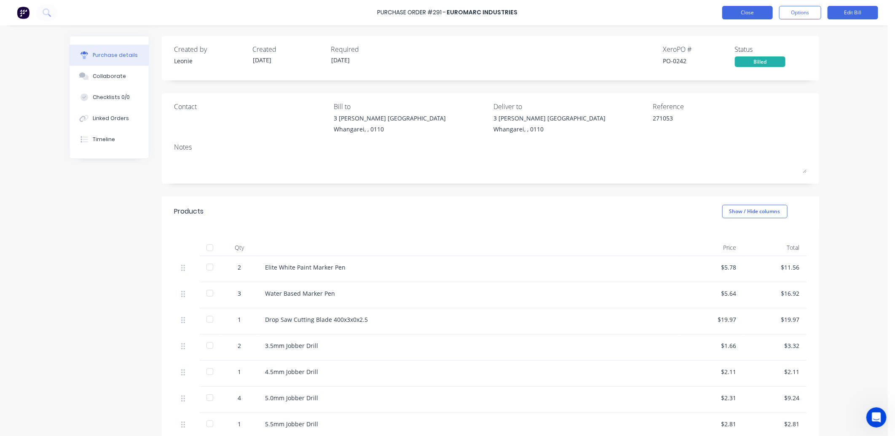
click at [759, 11] on button "Close" at bounding box center [747, 12] width 51 height 13
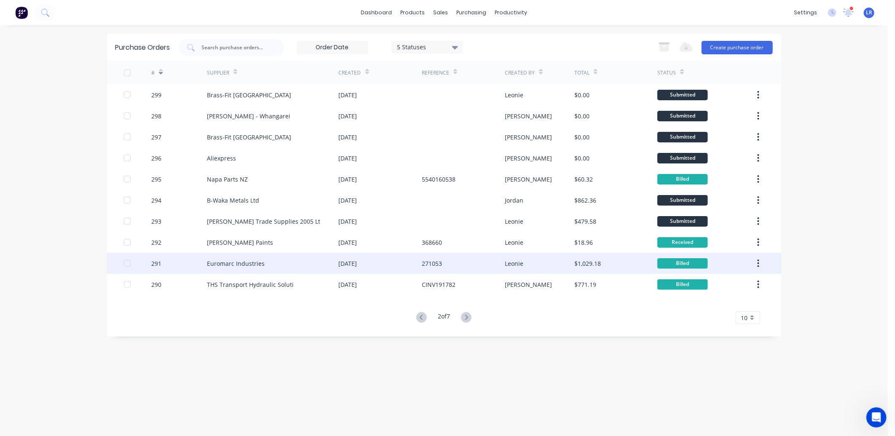
click at [279, 260] on div "Euromarc Industries" at bounding box center [273, 263] width 132 height 21
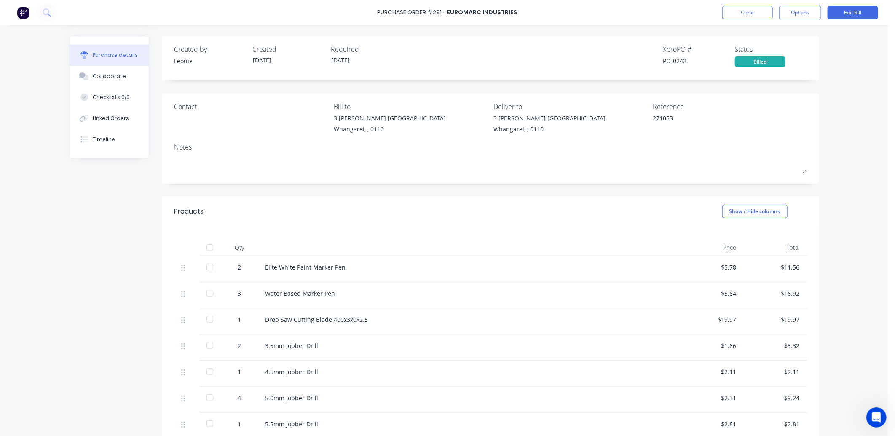
drag, startPoint x: 206, startPoint y: 244, endPoint x: 268, endPoint y: 260, distance: 64.0
click at [206, 245] on div at bounding box center [209, 247] width 17 height 17
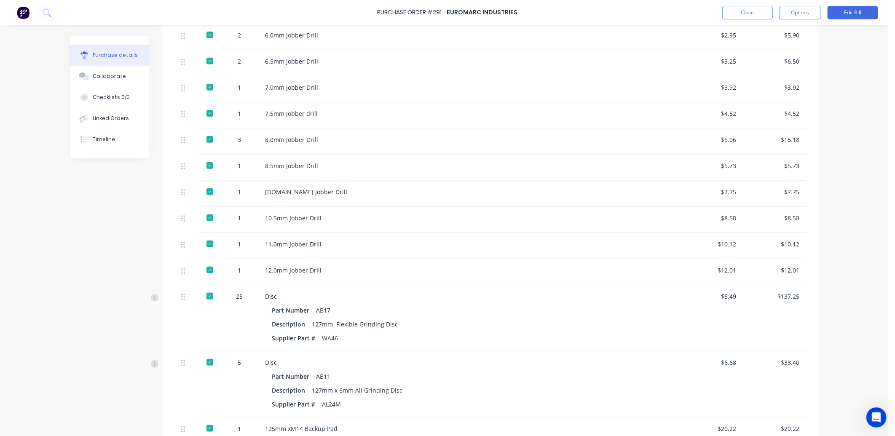
scroll to position [228, 0]
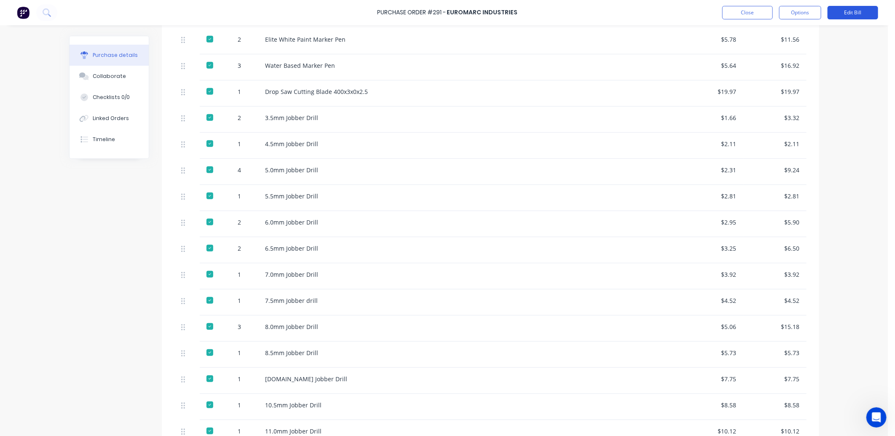
click at [847, 10] on button "Edit Bill" at bounding box center [852, 12] width 51 height 13
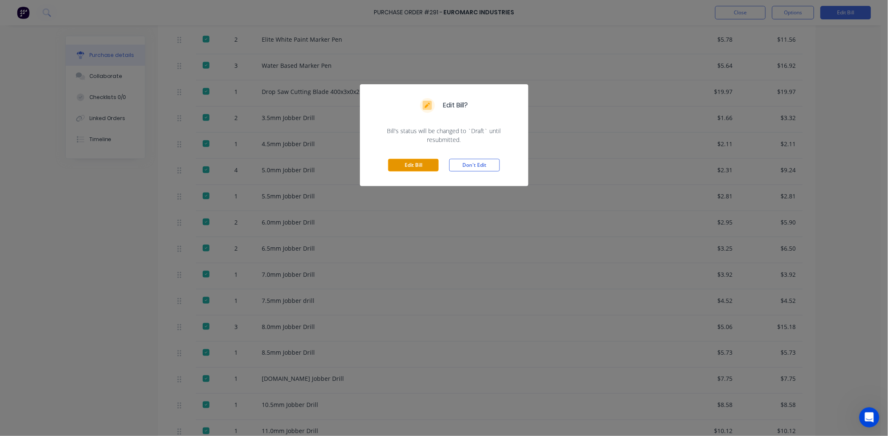
click at [429, 164] on button "Edit Bill" at bounding box center [413, 165] width 51 height 13
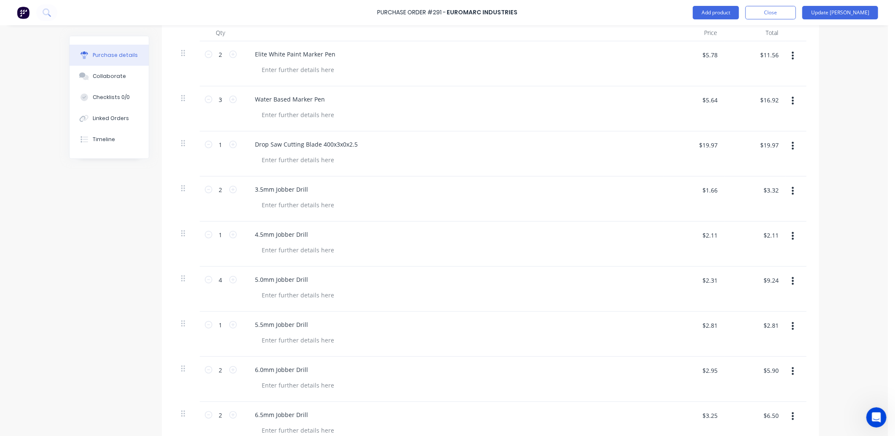
scroll to position [241, 0]
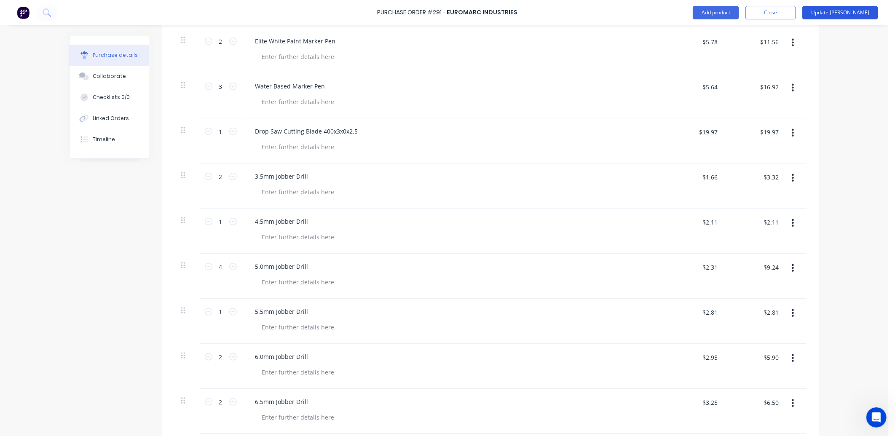
click at [842, 10] on button "Update Bill" at bounding box center [840, 12] width 76 height 13
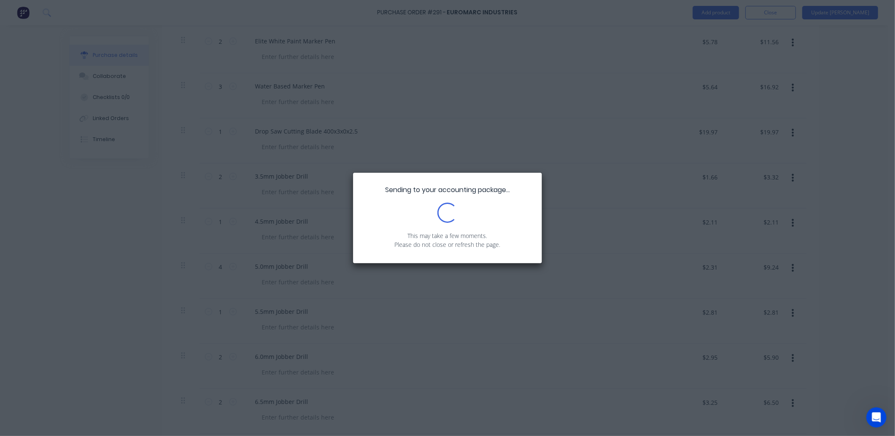
scroll to position [0, 0]
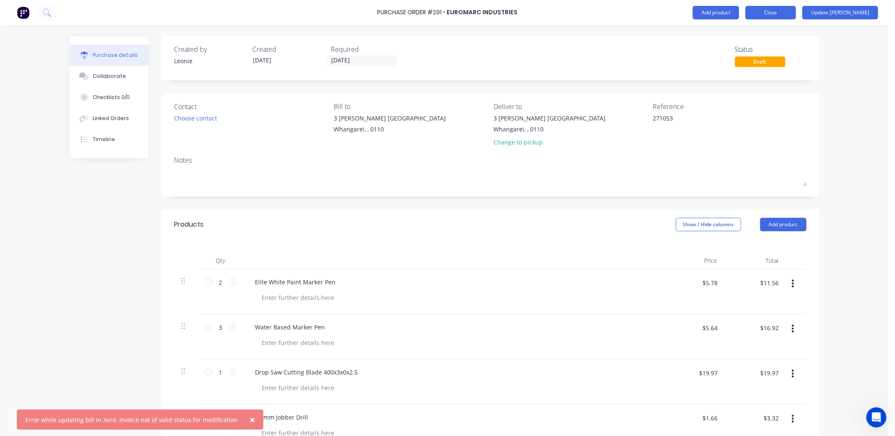
click at [790, 11] on button "Close" at bounding box center [770, 12] width 51 height 13
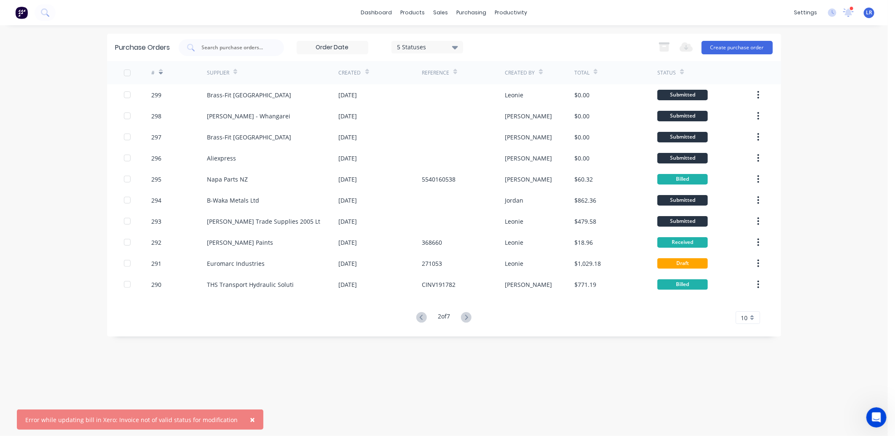
click at [250, 418] on span "×" at bounding box center [252, 420] width 5 height 12
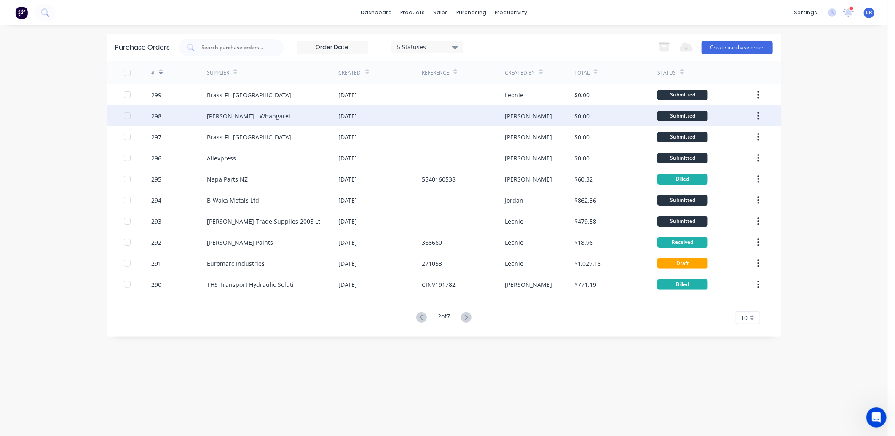
click at [242, 116] on div "[PERSON_NAME] - Whangarei" at bounding box center [248, 116] width 83 height 9
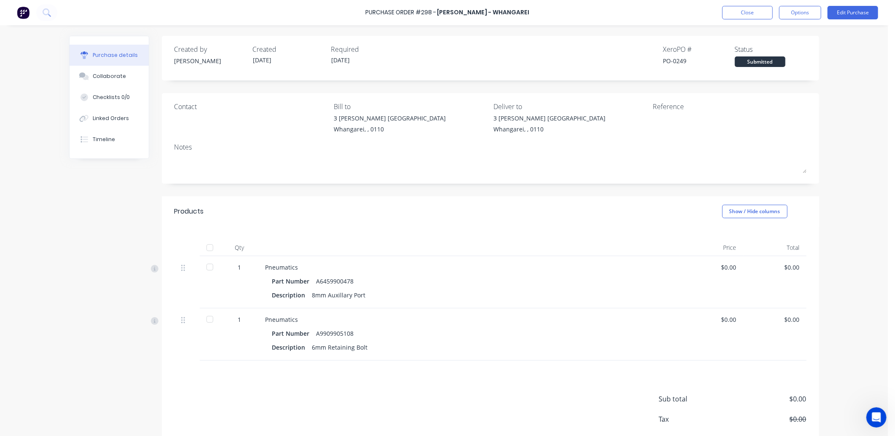
click at [207, 249] on div at bounding box center [209, 247] width 17 height 17
click at [756, 13] on button "Close" at bounding box center [747, 12] width 51 height 13
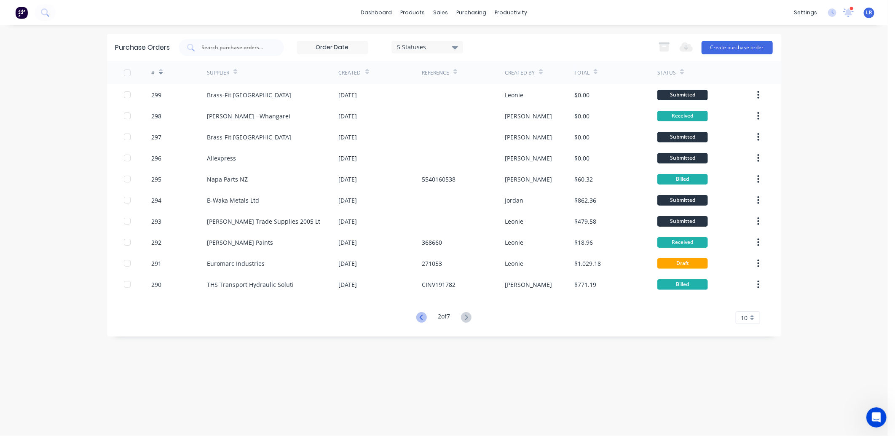
click at [416, 315] on icon at bounding box center [421, 317] width 11 height 11
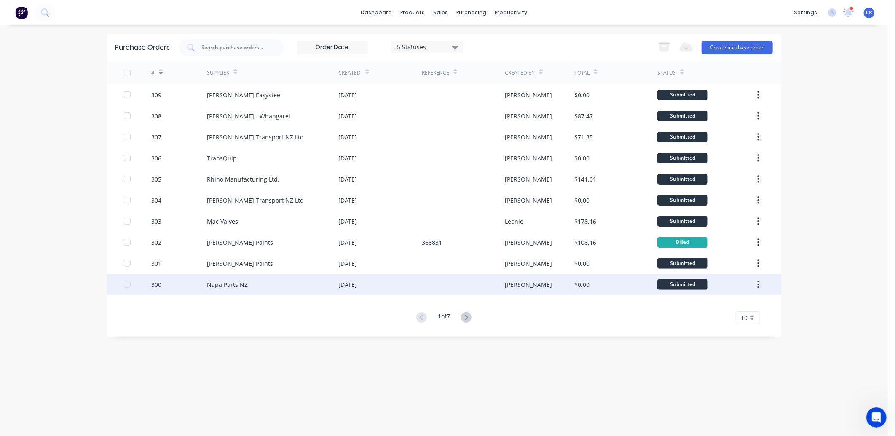
click at [224, 283] on div "Napa Parts NZ" at bounding box center [227, 284] width 41 height 9
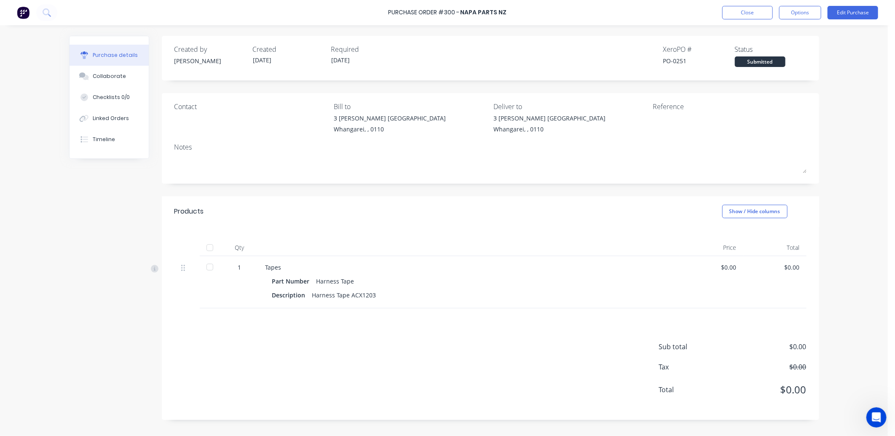
click at [205, 246] on div at bounding box center [209, 247] width 17 height 17
click at [852, 11] on button "Edit Purchase" at bounding box center [852, 12] width 51 height 13
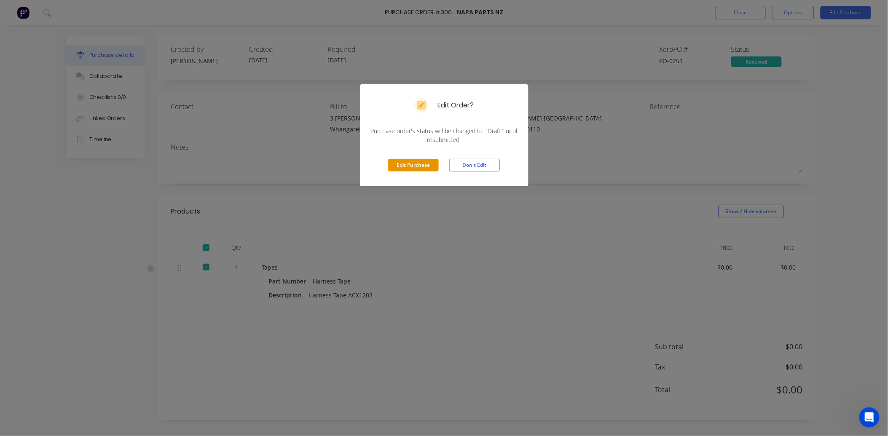
click at [423, 162] on button "Edit Purchase" at bounding box center [413, 165] width 51 height 13
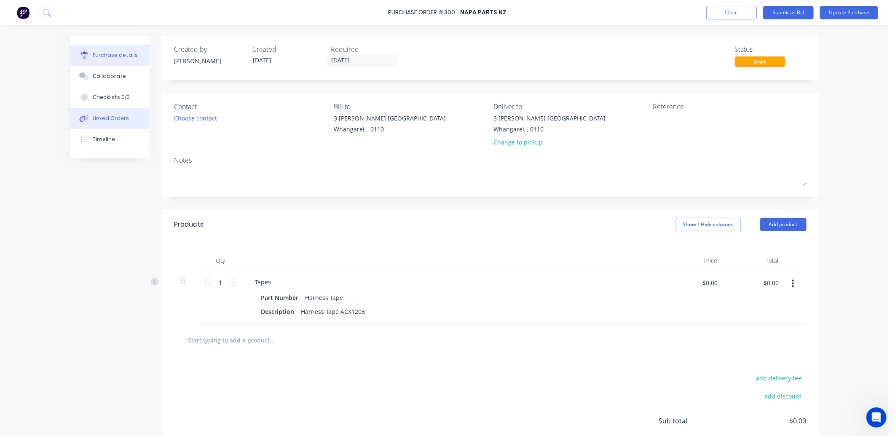
click at [104, 117] on div "Linked Orders" at bounding box center [111, 119] width 36 height 8
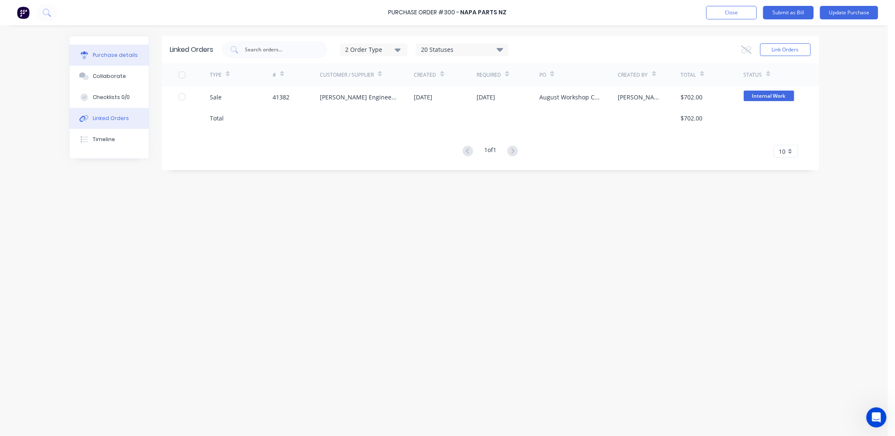
click at [119, 54] on div "Purchase details" at bounding box center [115, 55] width 45 height 8
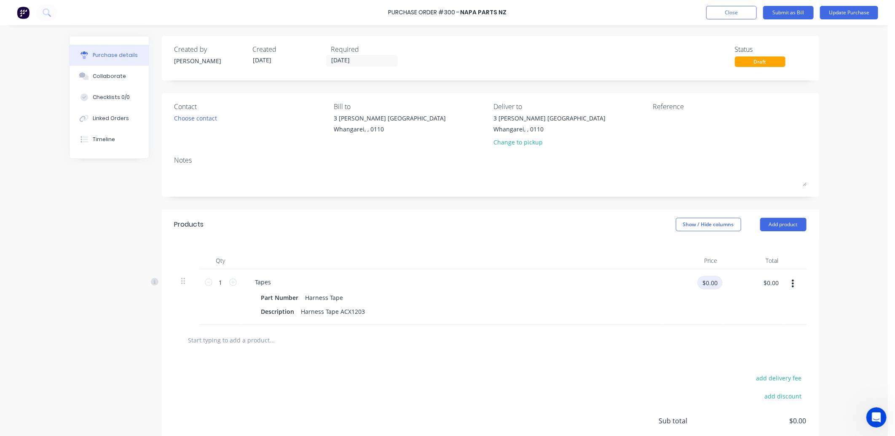
drag, startPoint x: 715, startPoint y: 279, endPoint x: 694, endPoint y: 285, distance: 21.8
click at [697, 285] on input "$0.00" at bounding box center [709, 282] width 25 height 13
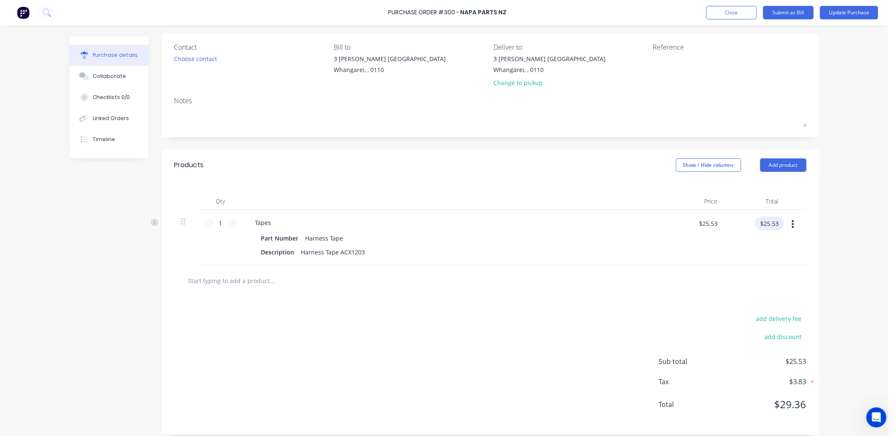
scroll to position [67, 0]
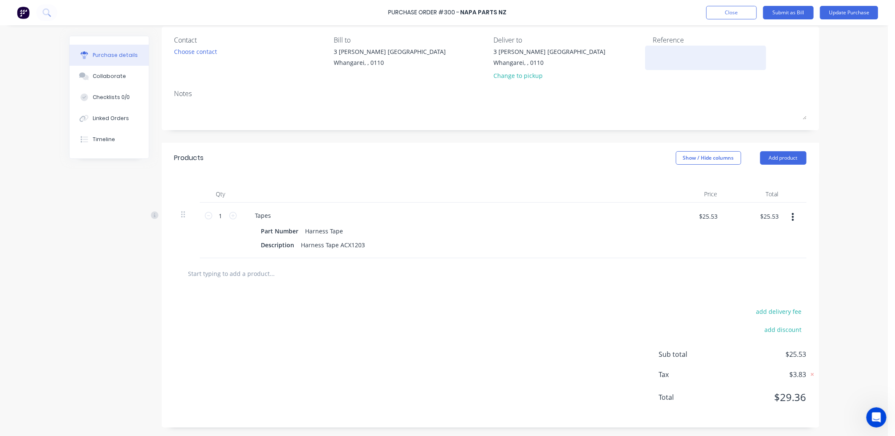
click at [660, 56] on textarea at bounding box center [705, 56] width 105 height 19
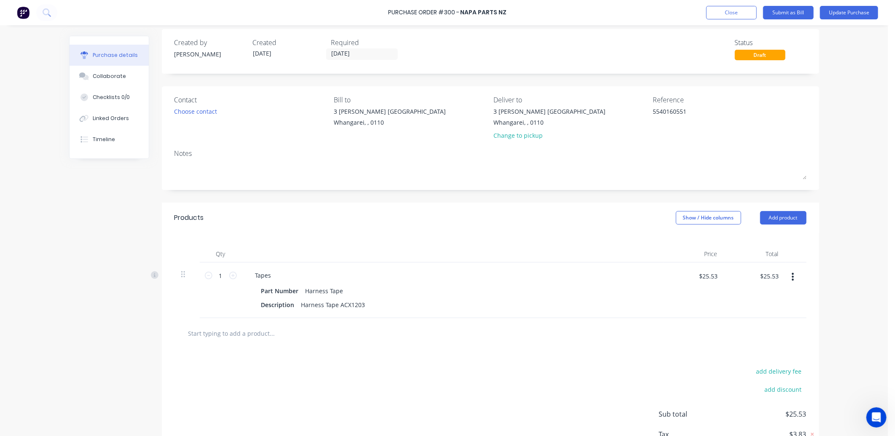
scroll to position [0, 0]
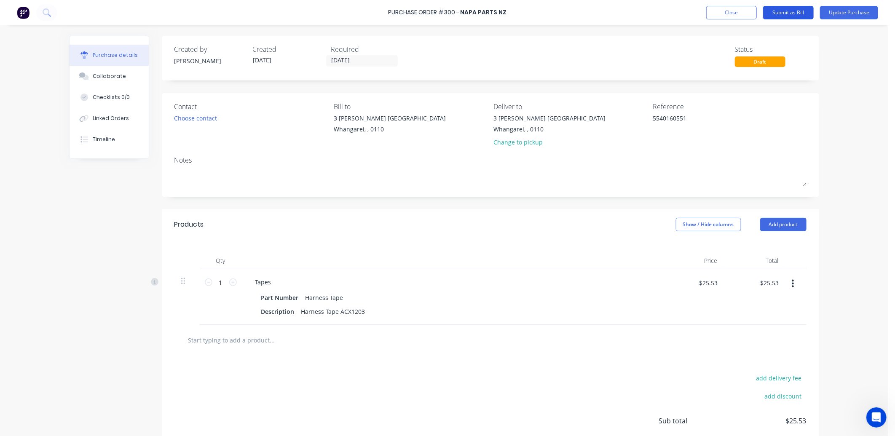
click at [790, 11] on button "Submit as Bill" at bounding box center [788, 12] width 51 height 13
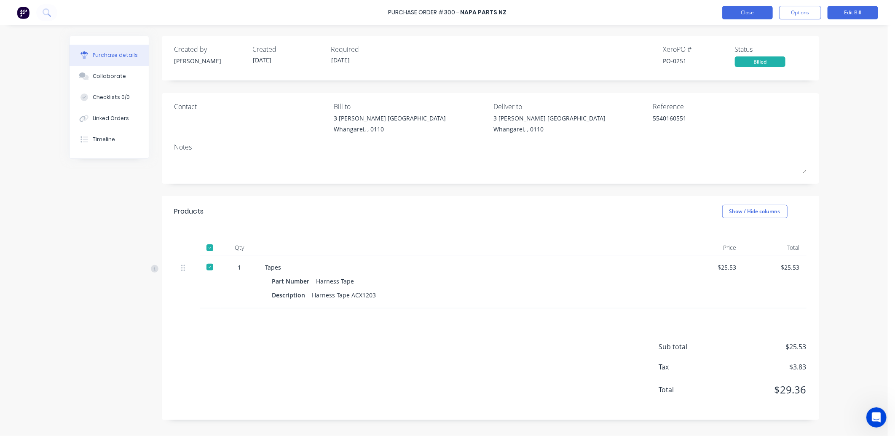
click at [743, 10] on button "Close" at bounding box center [747, 12] width 51 height 13
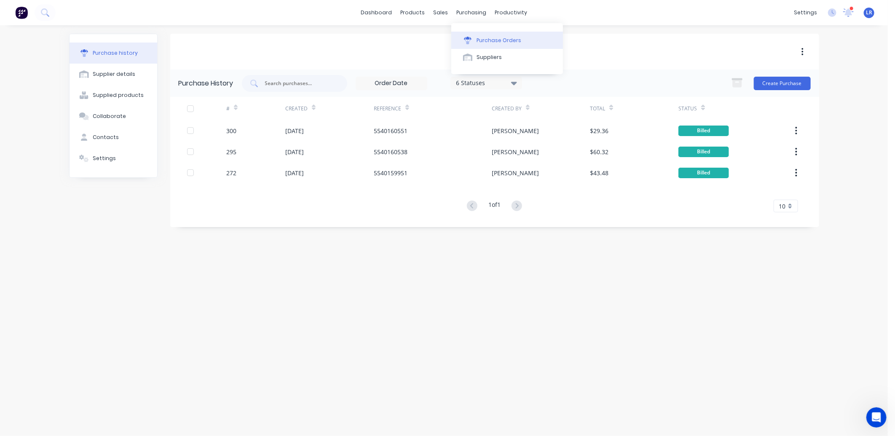
click at [484, 37] on div "Purchase Orders" at bounding box center [499, 41] width 45 height 8
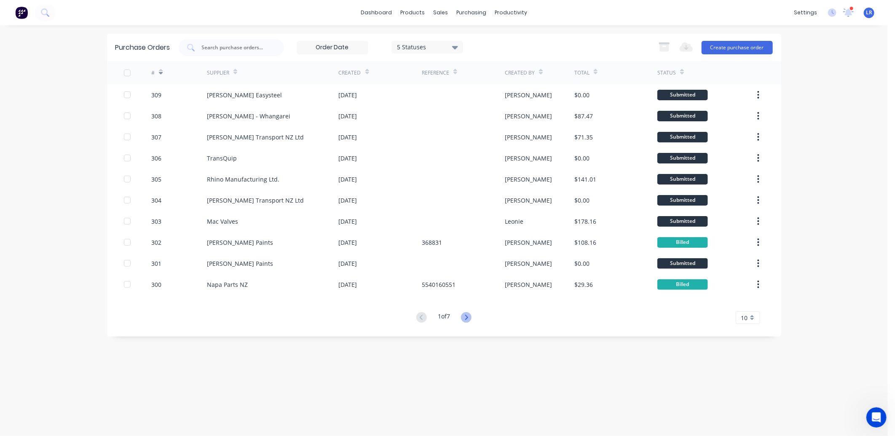
click at [465, 315] on icon at bounding box center [466, 317] width 11 height 11
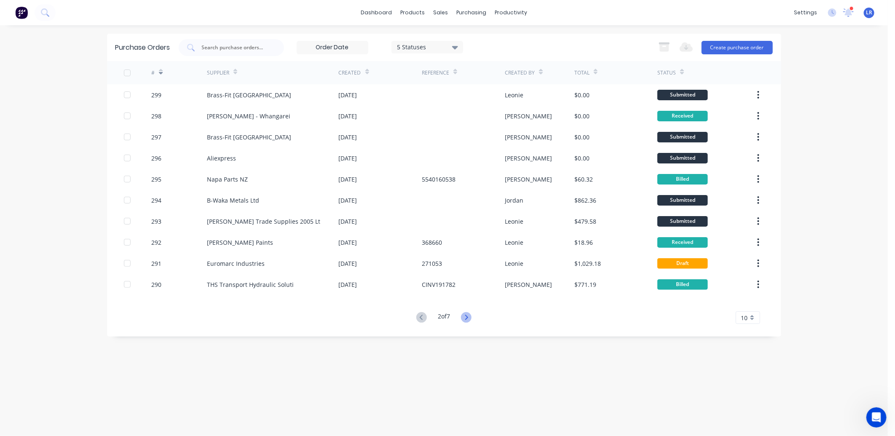
click at [471, 315] on icon at bounding box center [466, 317] width 11 height 11
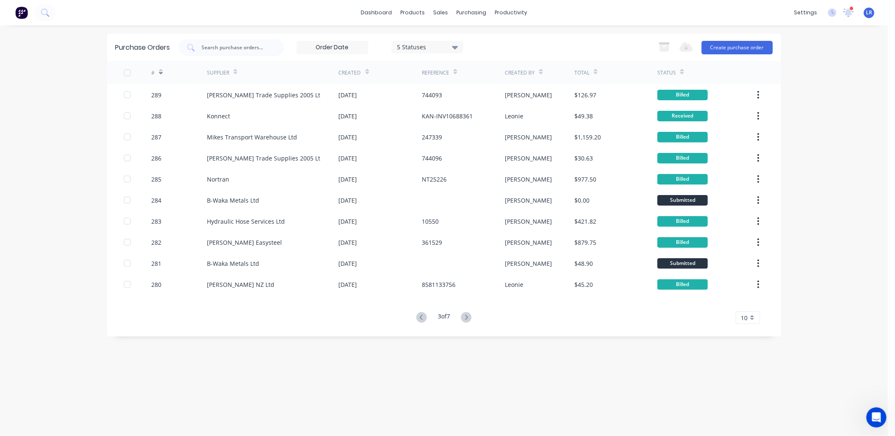
click at [471, 315] on icon at bounding box center [466, 317] width 11 height 11
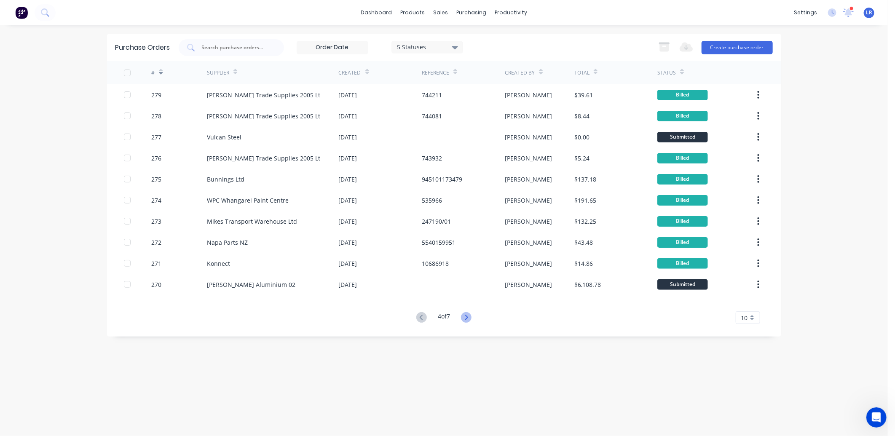
click at [469, 316] on icon at bounding box center [466, 317] width 11 height 11
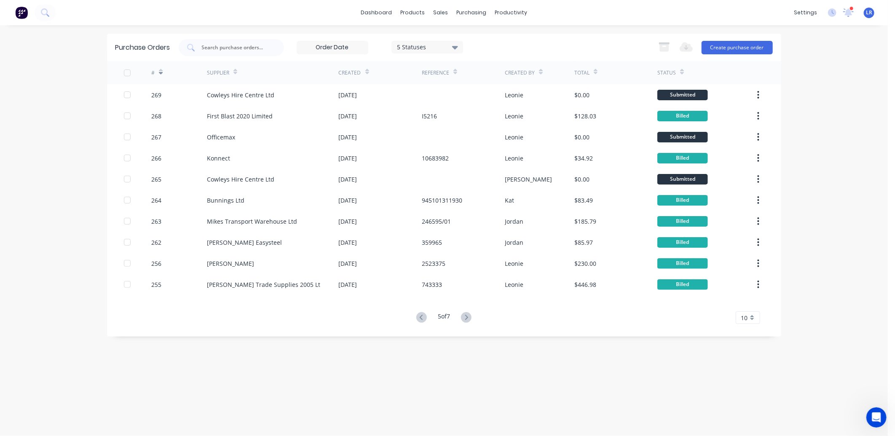
click at [469, 316] on icon at bounding box center [466, 317] width 11 height 11
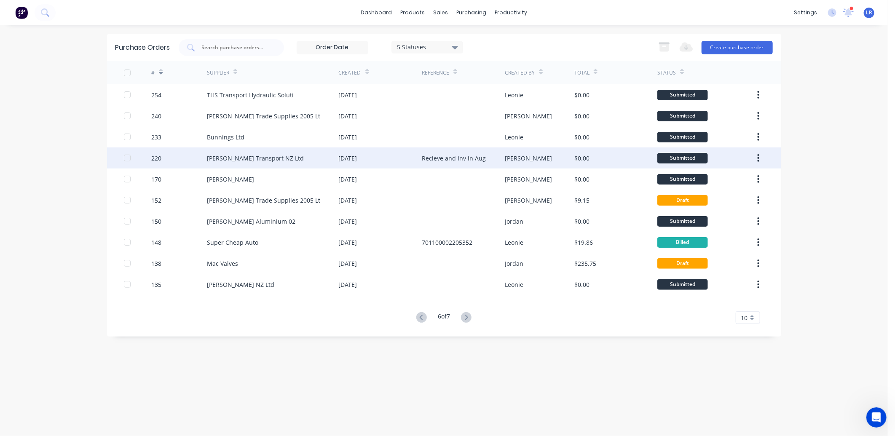
click at [281, 155] on div "Sime Darby Transport NZ Ltd" at bounding box center [255, 158] width 97 height 9
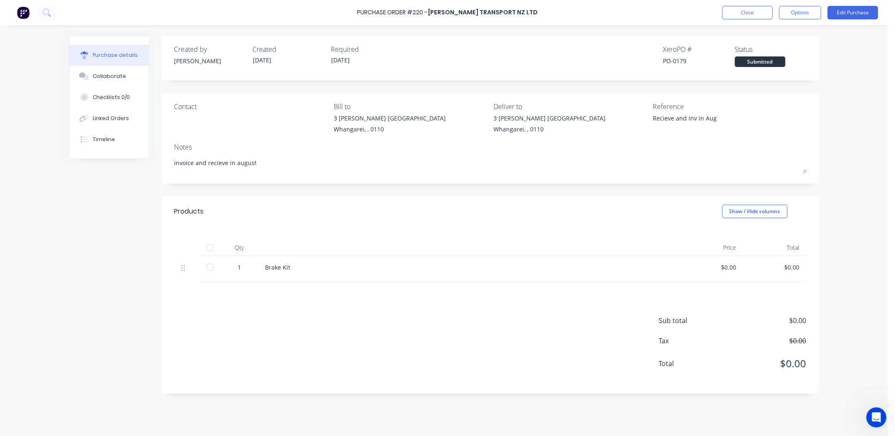
click at [209, 246] on div at bounding box center [209, 247] width 17 height 17
click at [862, 13] on button "Edit Purchase" at bounding box center [852, 12] width 51 height 13
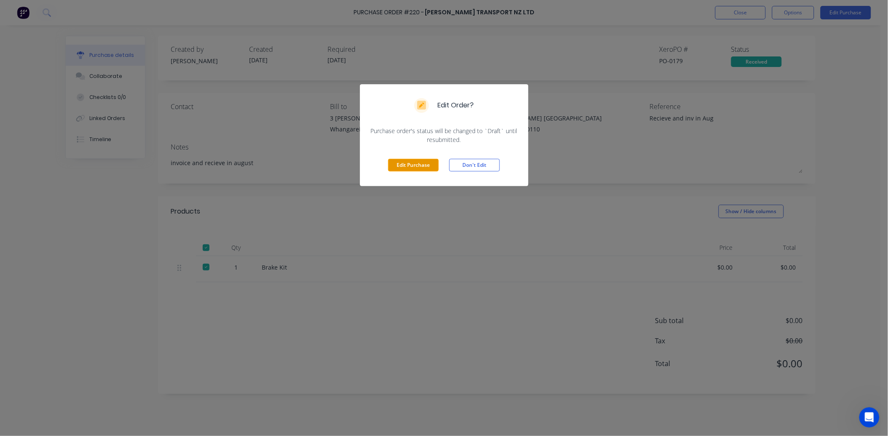
click at [410, 161] on button "Edit Purchase" at bounding box center [413, 165] width 51 height 13
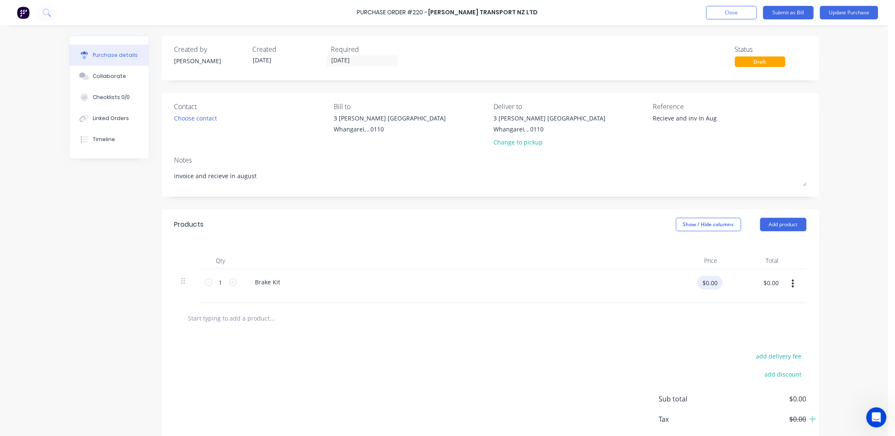
click at [710, 285] on input "$0.00" at bounding box center [709, 282] width 25 height 13
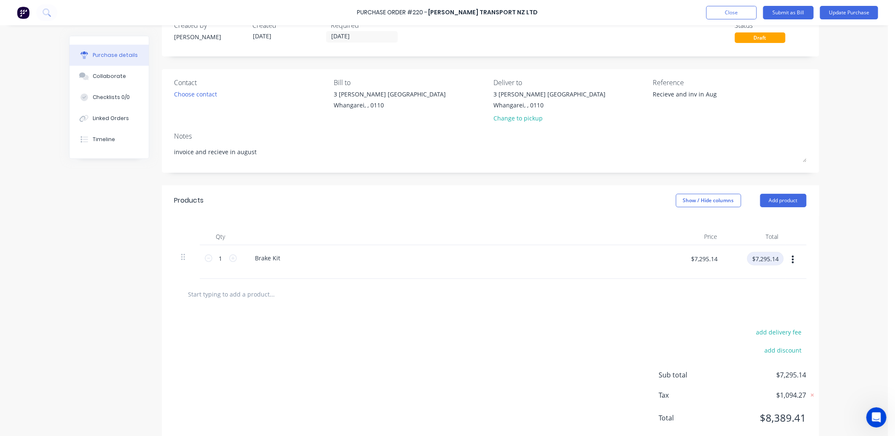
scroll to position [46, 0]
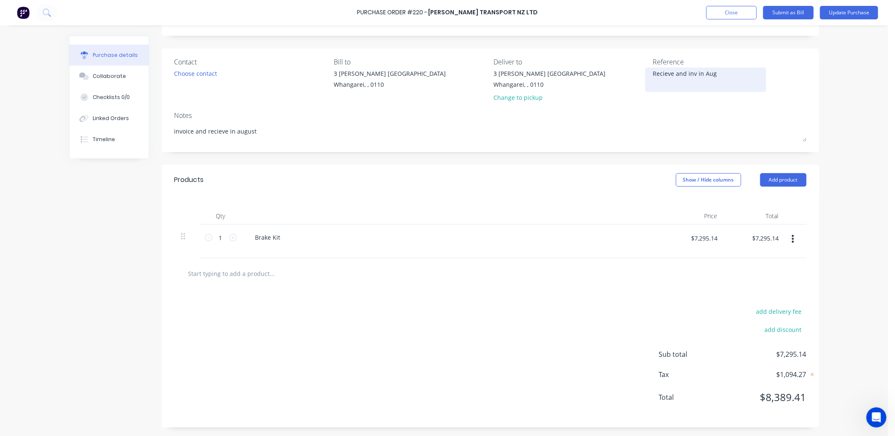
click at [656, 84] on textarea "Recieve and inv in Aug" at bounding box center [705, 78] width 105 height 19
click at [714, 71] on textarea "Recieve and inv in Aug" at bounding box center [705, 78] width 105 height 19
click at [656, 81] on textarea "Receive and inv in Aug" at bounding box center [705, 78] width 105 height 19
click at [857, 12] on button "Update Purchase" at bounding box center [849, 12] width 58 height 13
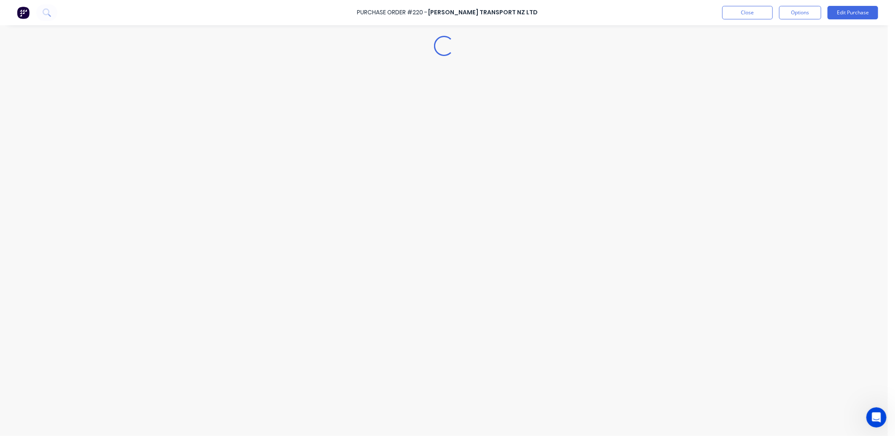
scroll to position [0, 0]
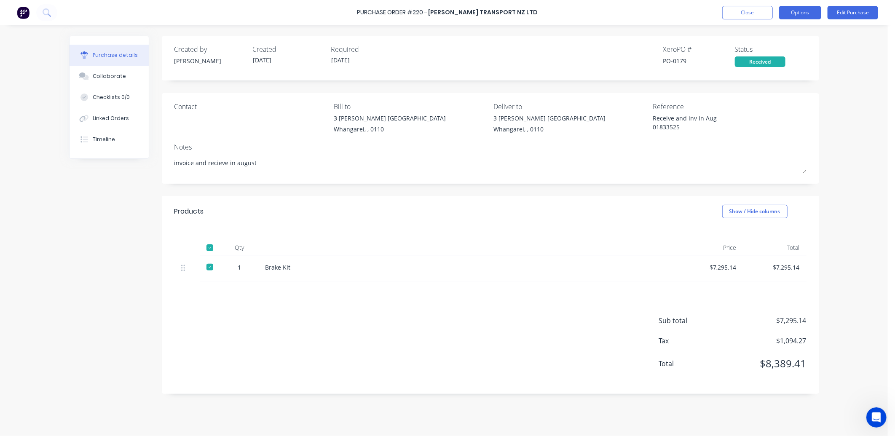
click at [806, 11] on button "Options" at bounding box center [800, 12] width 42 height 13
click at [769, 48] on div "Convert to Bill" at bounding box center [781, 51] width 65 height 12
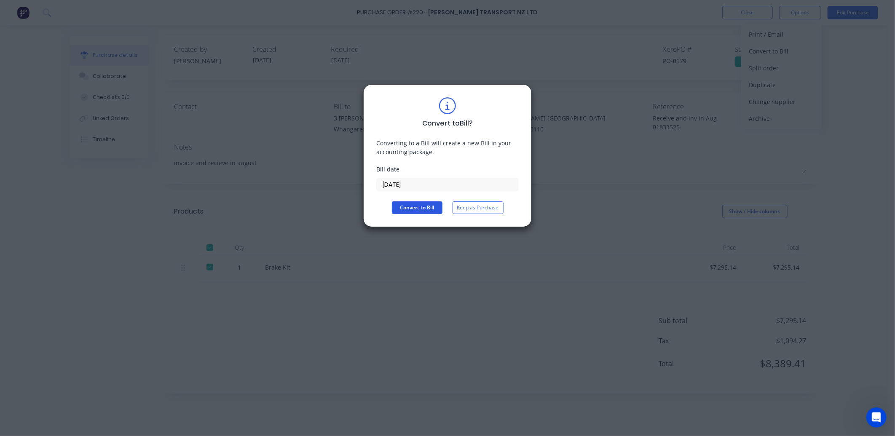
click at [423, 206] on button "Convert to Bill" at bounding box center [417, 207] width 51 height 13
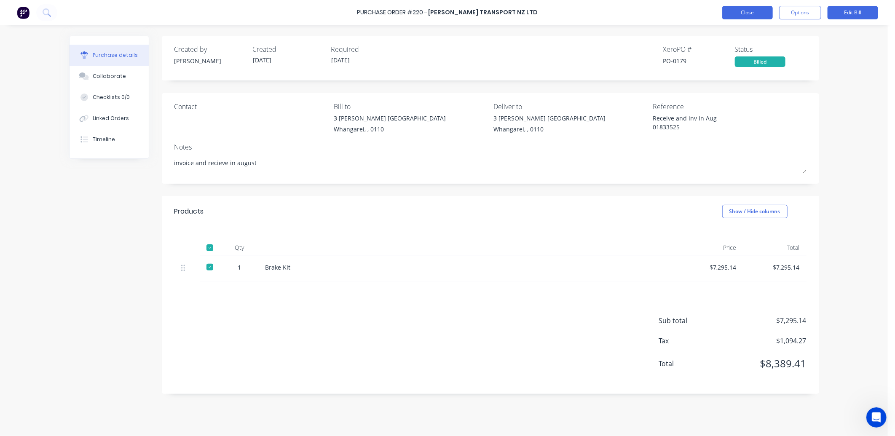
click at [748, 9] on button "Close" at bounding box center [747, 12] width 51 height 13
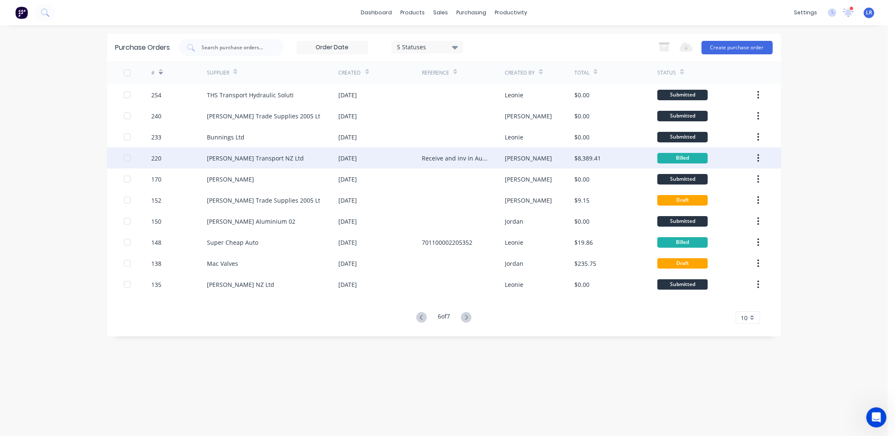
click at [289, 157] on div "Sime Darby Transport NZ Ltd" at bounding box center [273, 157] width 132 height 21
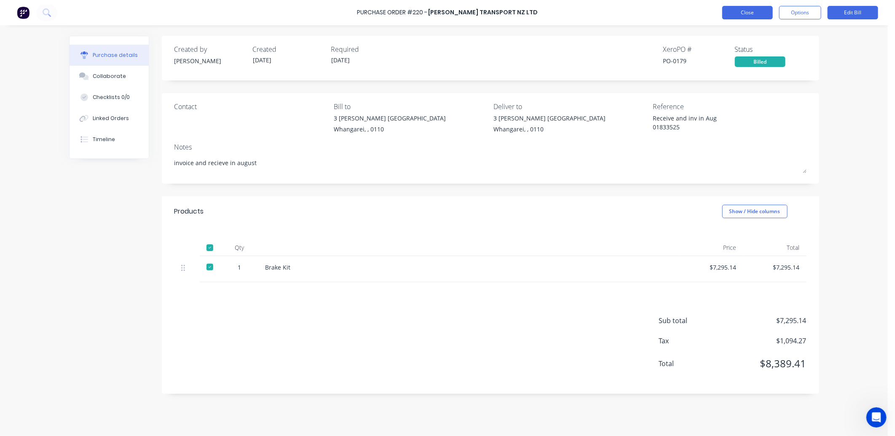
click at [741, 14] on button "Close" at bounding box center [747, 12] width 51 height 13
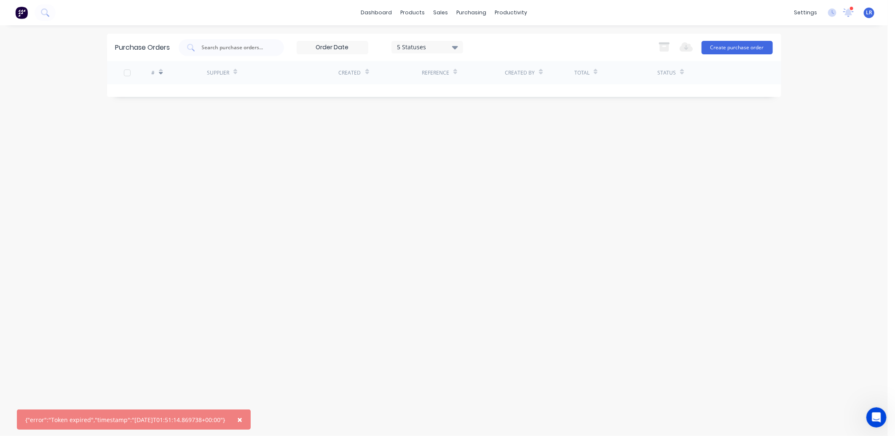
click at [251, 420] on button "×" at bounding box center [240, 420] width 22 height 20
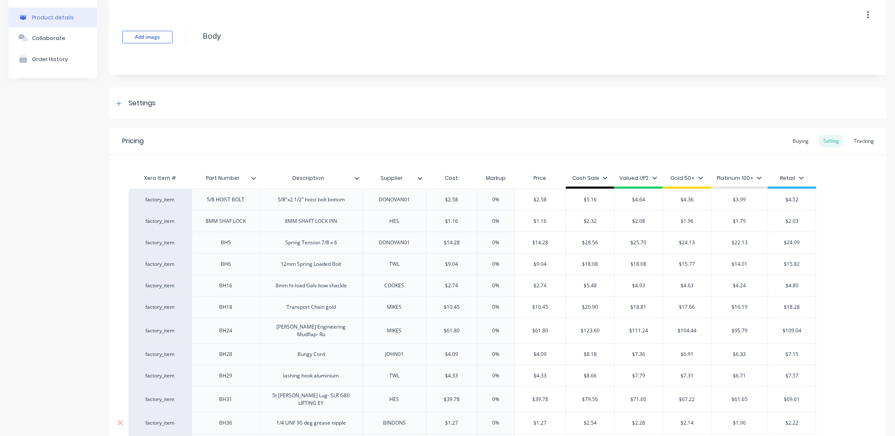
scroll to position [140, 0]
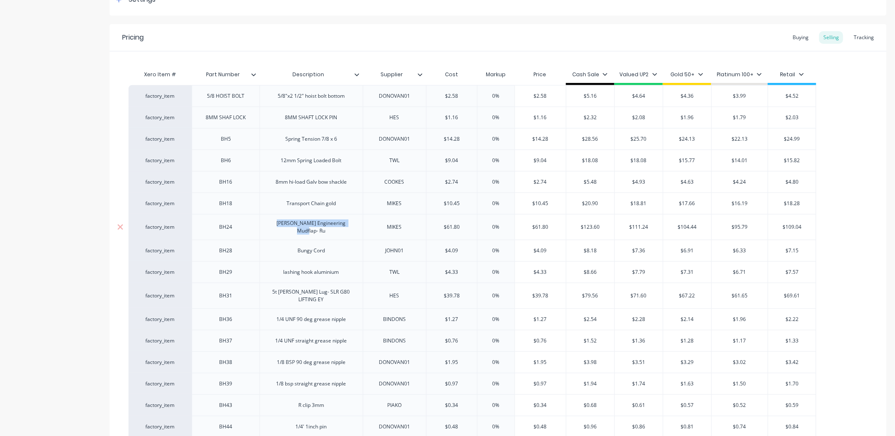
drag, startPoint x: 274, startPoint y: 225, endPoint x: 361, endPoint y: 230, distance: 87.7
click at [361, 230] on div "[PERSON_NAME] Engineering Mudflap- Ru" at bounding box center [311, 227] width 103 height 26
copy div "[PERSON_NAME] Engineering Mudflap- Ru"
click at [118, 224] on icon at bounding box center [120, 226] width 5 height 5
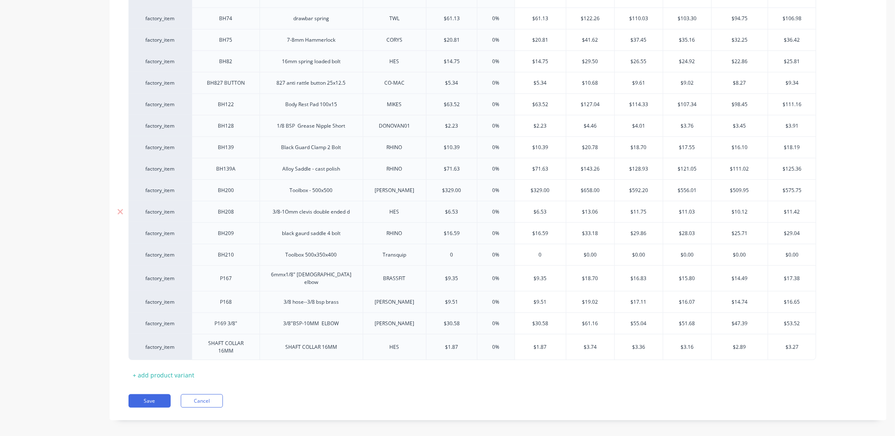
scroll to position [588, 0]
click at [161, 394] on button "Save" at bounding box center [150, 400] width 42 height 13
type textarea "x"
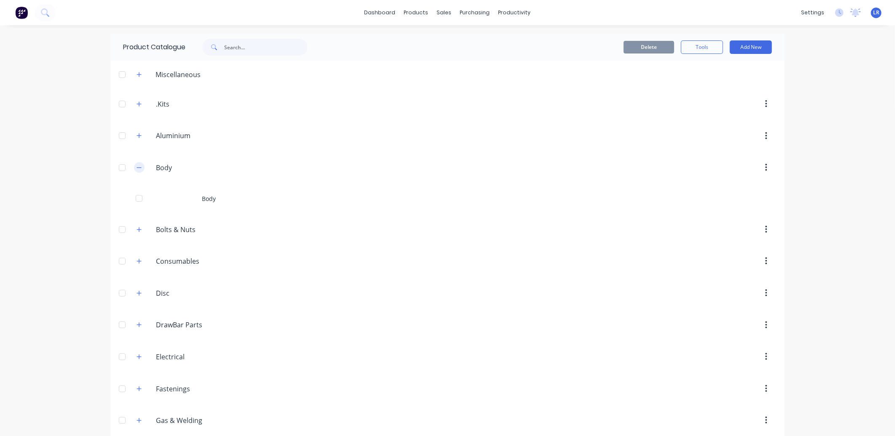
click at [134, 166] on button "button" at bounding box center [139, 167] width 11 height 11
click at [460, 32] on button "Sales Orders" at bounding box center [485, 40] width 112 height 17
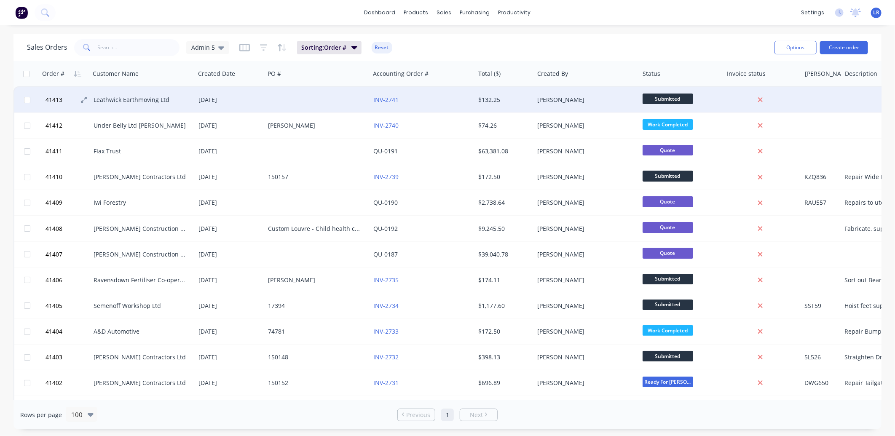
click at [70, 97] on button "41413" at bounding box center [68, 99] width 51 height 25
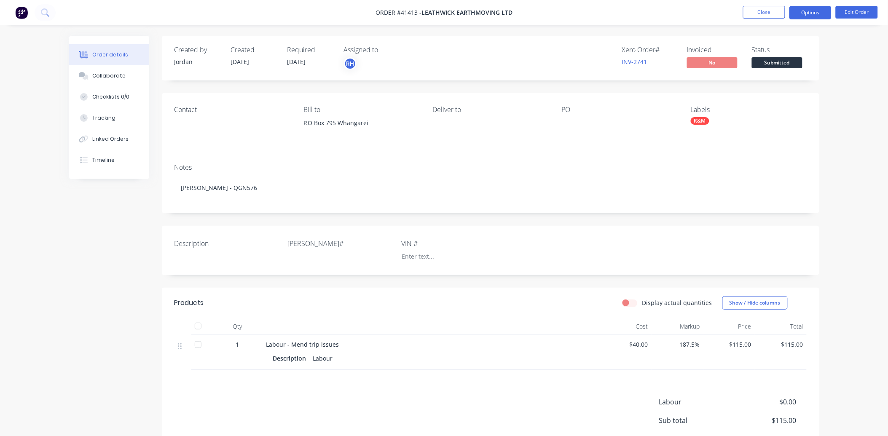
click at [801, 9] on button "Options" at bounding box center [810, 12] width 42 height 13
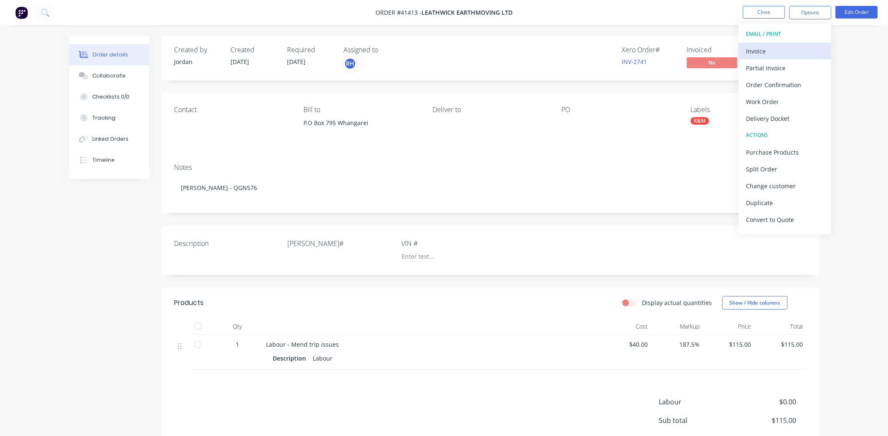
click at [782, 48] on div "Invoice" at bounding box center [785, 51] width 78 height 12
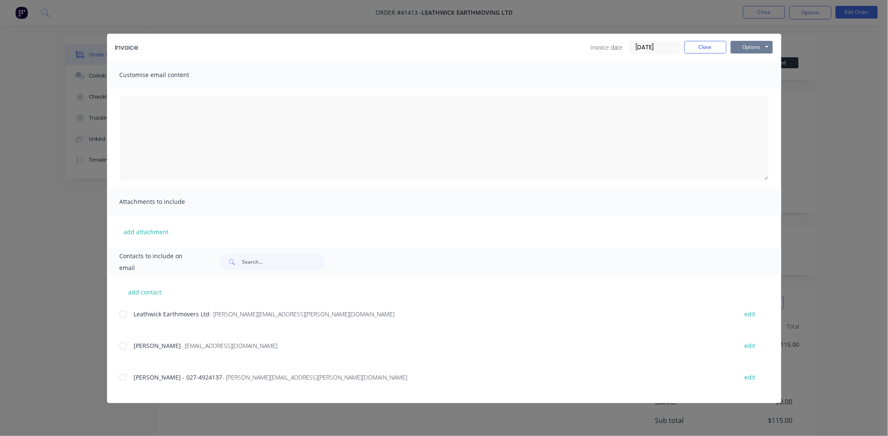
click at [749, 44] on button "Options" at bounding box center [752, 47] width 42 height 13
click at [754, 61] on button "Preview" at bounding box center [758, 62] width 54 height 14
click at [703, 43] on button "Close" at bounding box center [705, 47] width 42 height 13
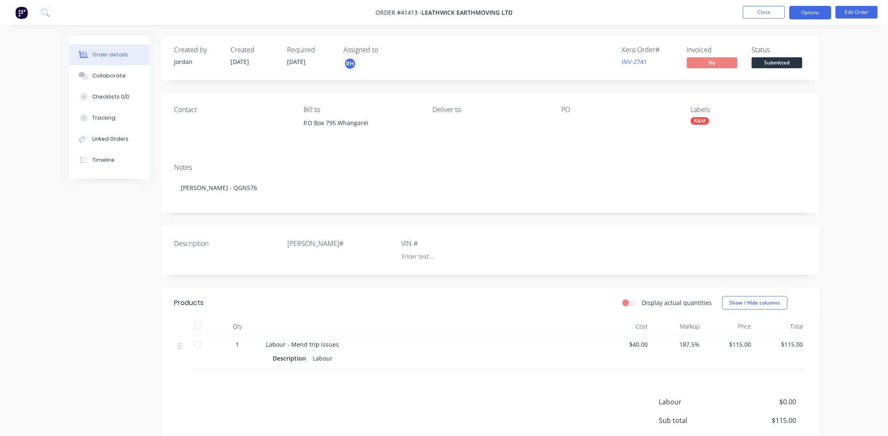
click at [801, 11] on button "Options" at bounding box center [810, 12] width 42 height 13
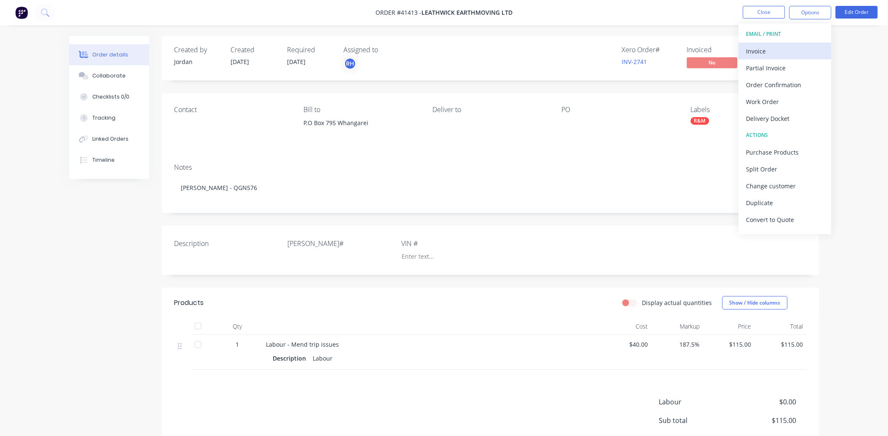
click at [779, 50] on div "Invoice" at bounding box center [785, 51] width 78 height 12
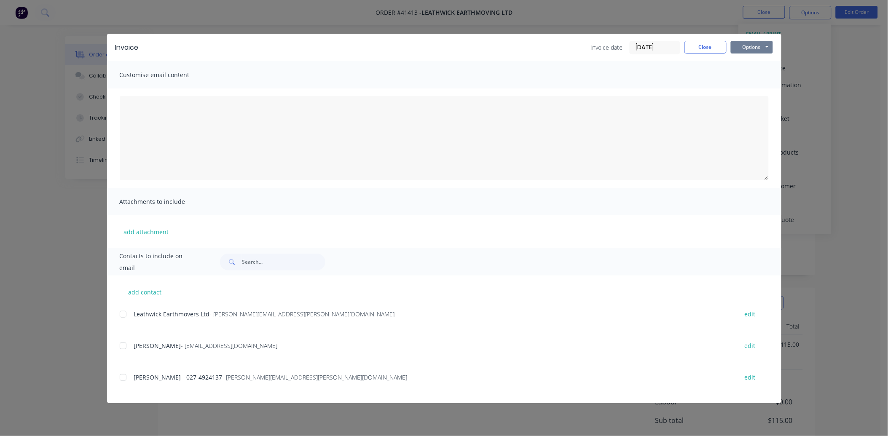
click at [749, 43] on button "Options" at bounding box center [752, 47] width 42 height 13
click at [750, 64] on button "Preview" at bounding box center [758, 62] width 54 height 14
click at [699, 49] on button "Close" at bounding box center [705, 47] width 42 height 13
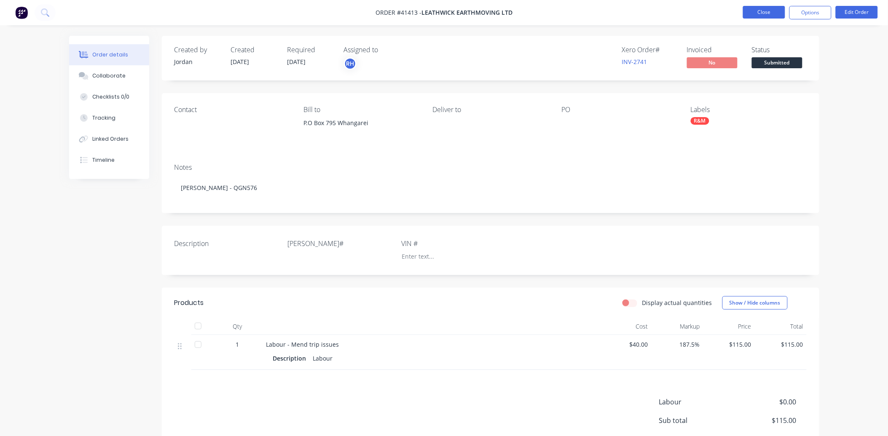
click at [762, 10] on button "Close" at bounding box center [764, 12] width 42 height 13
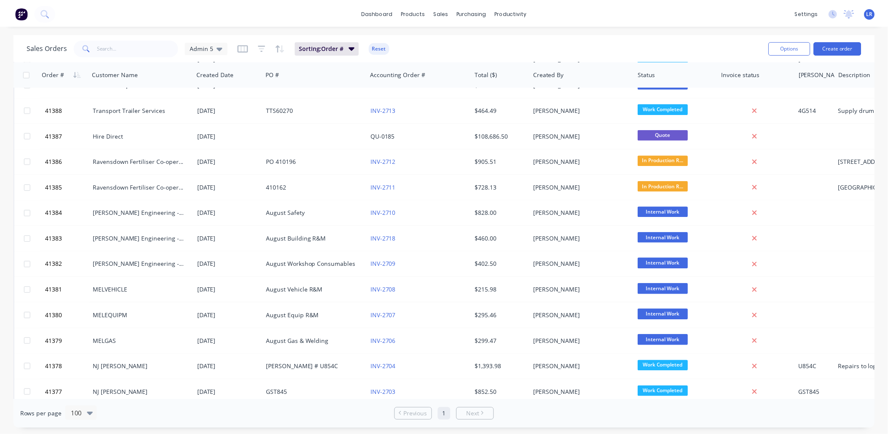
scroll to position [608, 0]
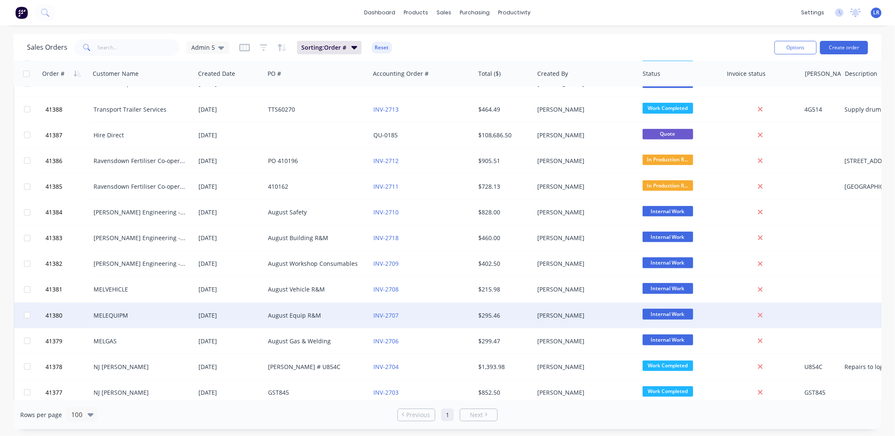
click at [115, 315] on div "MELEQUIPM" at bounding box center [141, 315] width 94 height 8
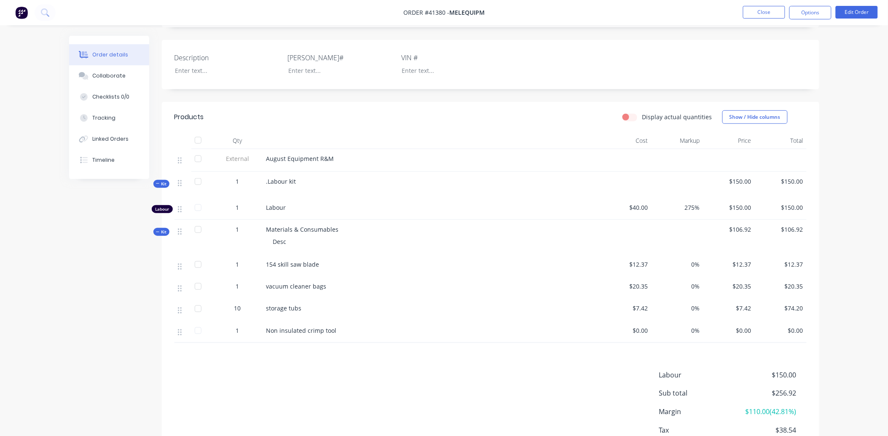
scroll to position [187, 0]
click at [860, 11] on button "Edit Order" at bounding box center [856, 12] width 42 height 13
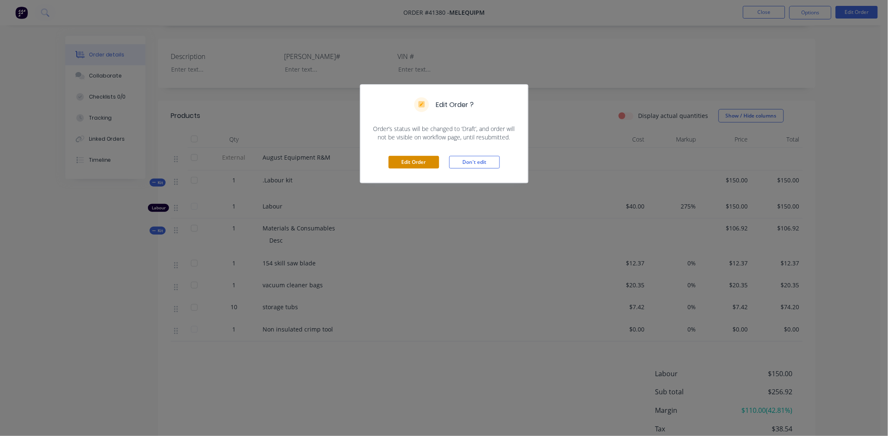
click at [410, 163] on button "Edit Order" at bounding box center [413, 162] width 51 height 13
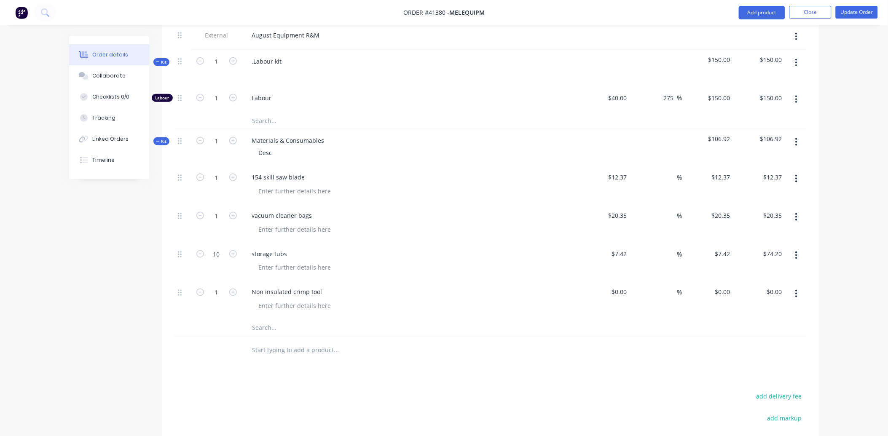
scroll to position [327, 0]
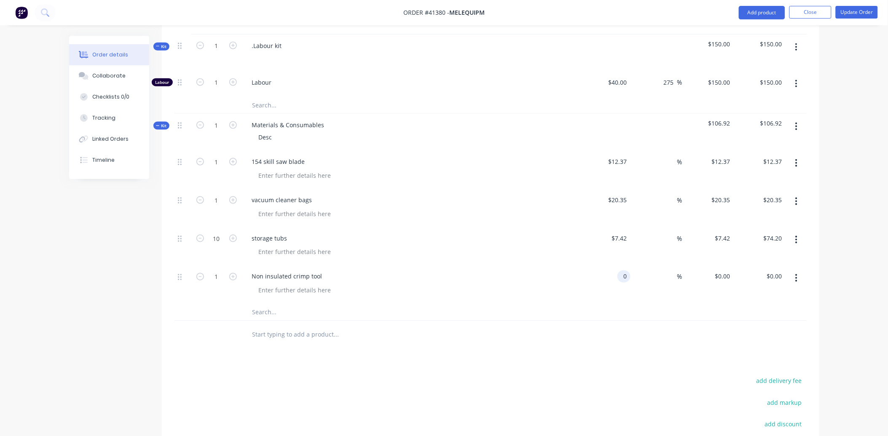
click at [628, 279] on input "0" at bounding box center [626, 276] width 10 height 12
type input "$52.45"
click at [856, 13] on button "Update Order" at bounding box center [856, 12] width 42 height 13
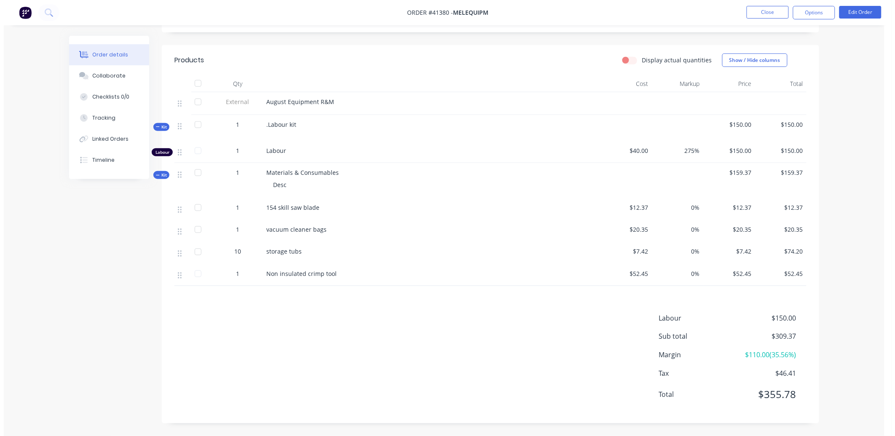
scroll to position [0, 0]
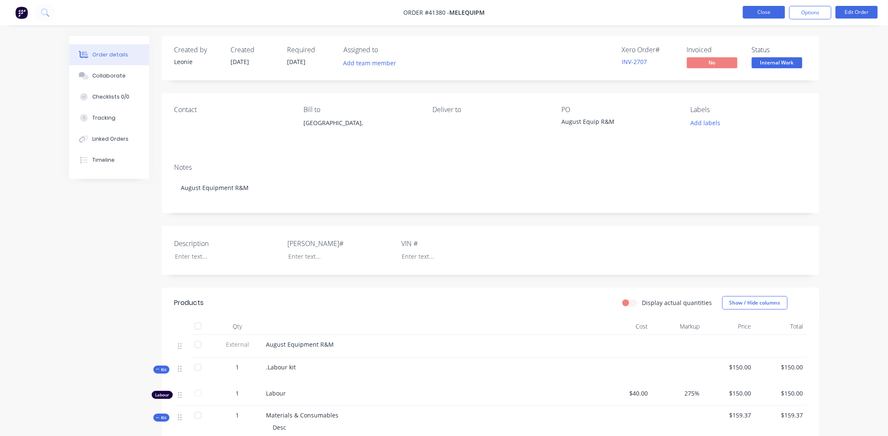
click at [769, 9] on button "Close" at bounding box center [764, 12] width 42 height 13
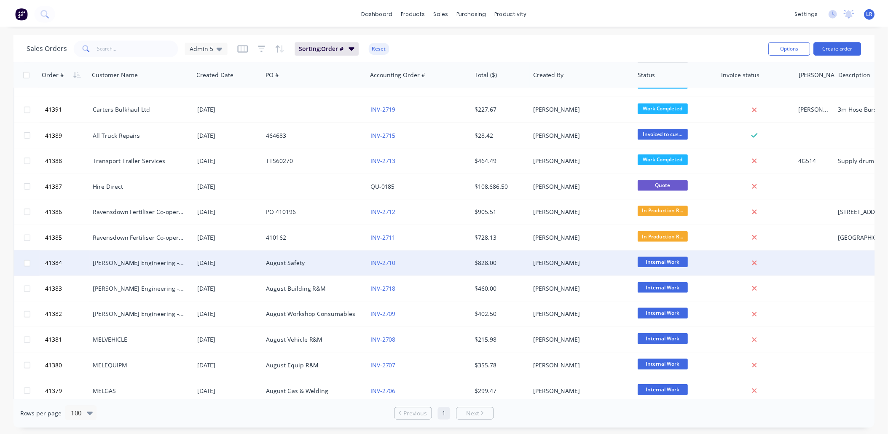
scroll to position [562, 0]
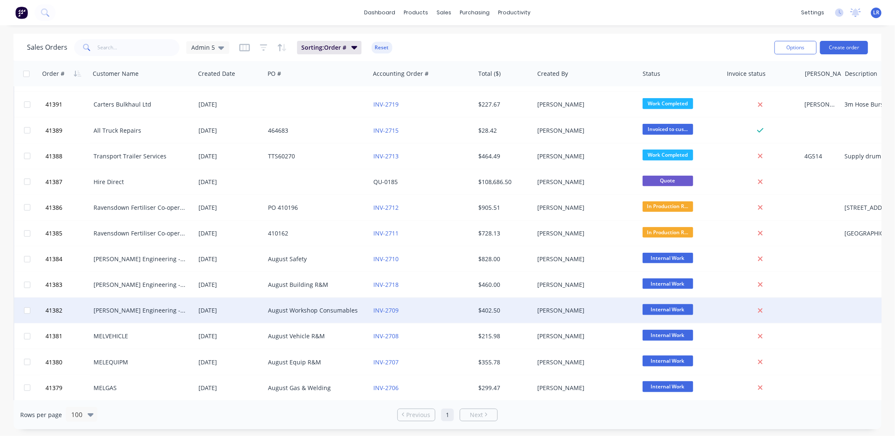
click at [120, 310] on div "[PERSON_NAME] Engineering -Workshop Consumables" at bounding box center [141, 310] width 94 height 8
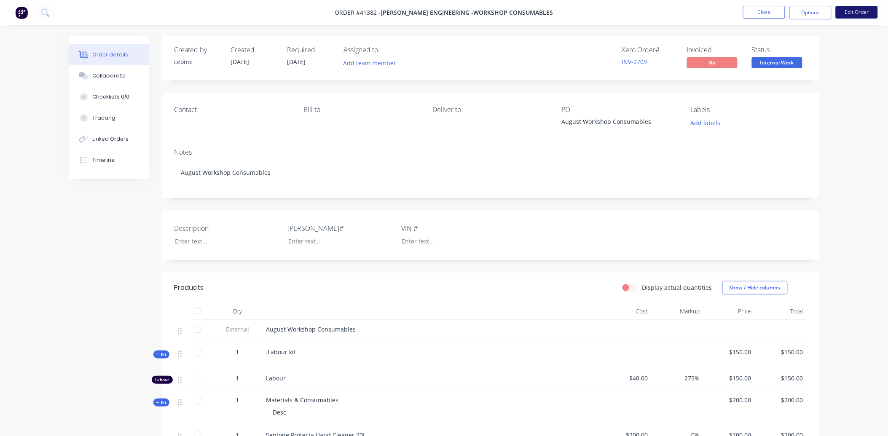
click at [852, 11] on button "Edit Order" at bounding box center [856, 12] width 42 height 13
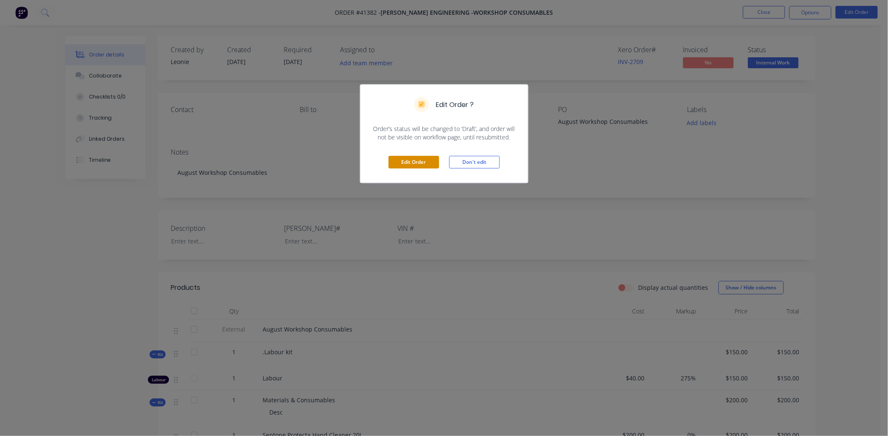
click at [418, 160] on button "Edit Order" at bounding box center [413, 162] width 51 height 13
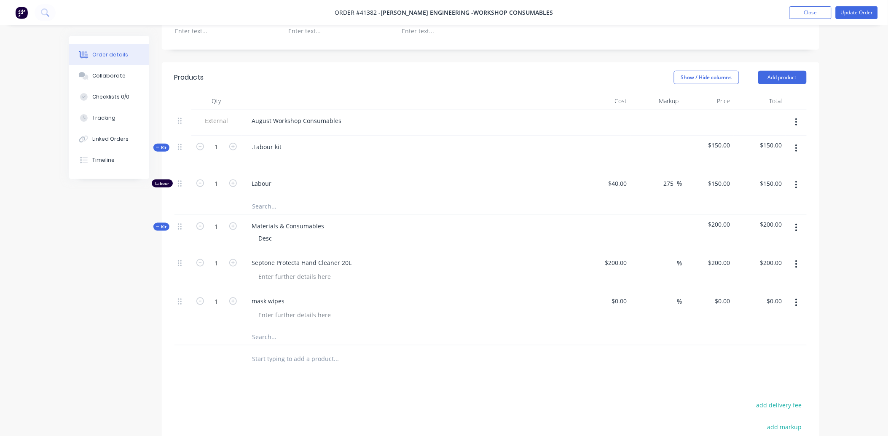
scroll to position [234, 0]
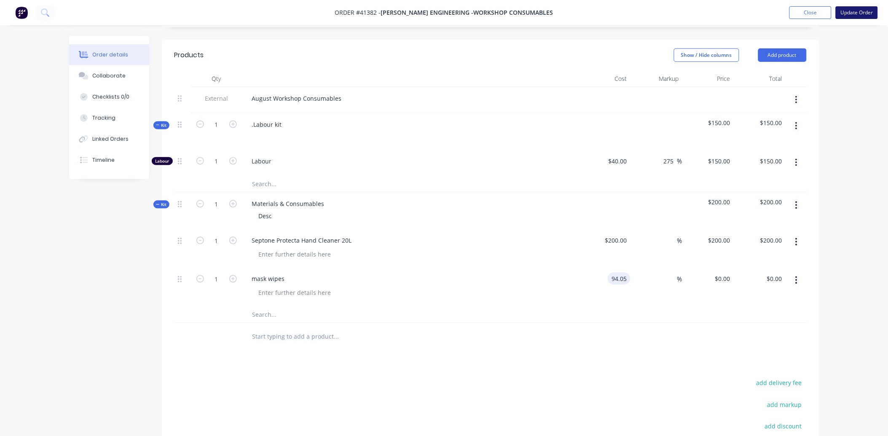
type input "$94.05"
click at [850, 10] on button "Update Order" at bounding box center [856, 12] width 42 height 13
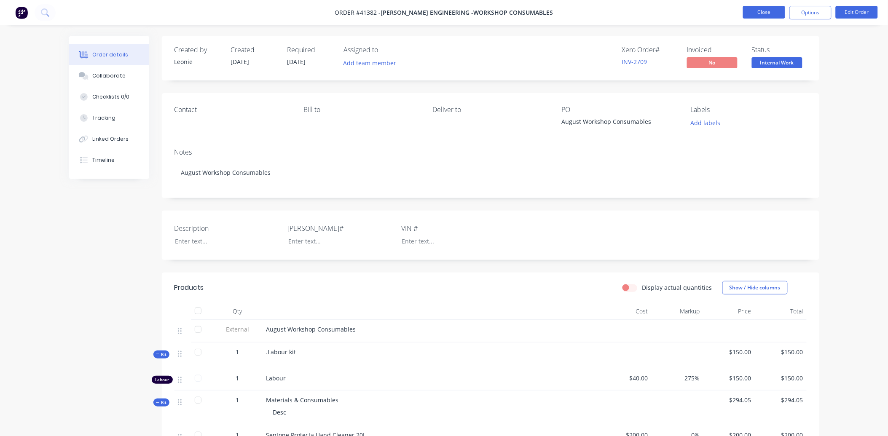
click at [771, 10] on button "Close" at bounding box center [764, 12] width 42 height 13
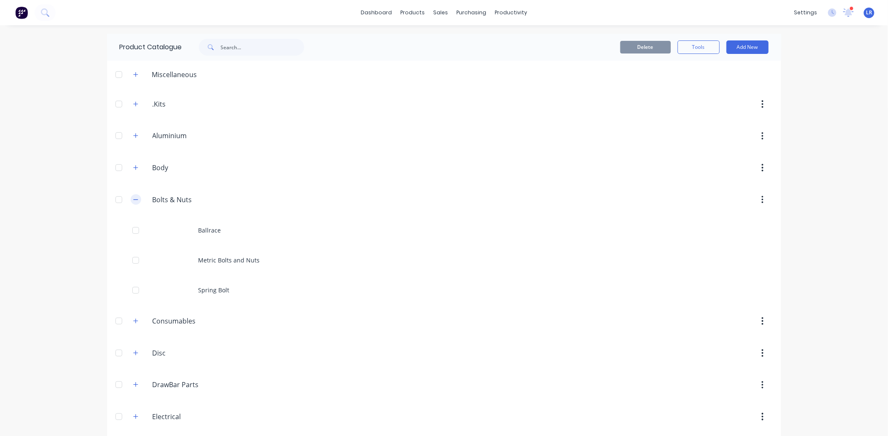
click at [131, 197] on button "button" at bounding box center [136, 199] width 11 height 11
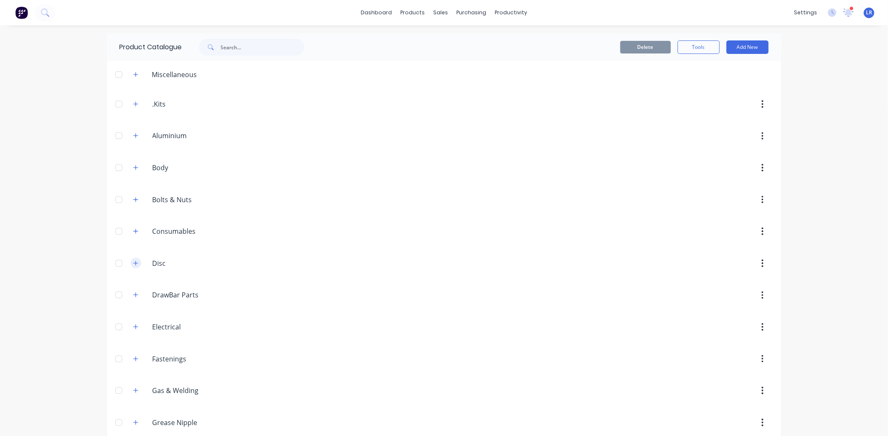
click at [132, 260] on button "button" at bounding box center [136, 263] width 11 height 11
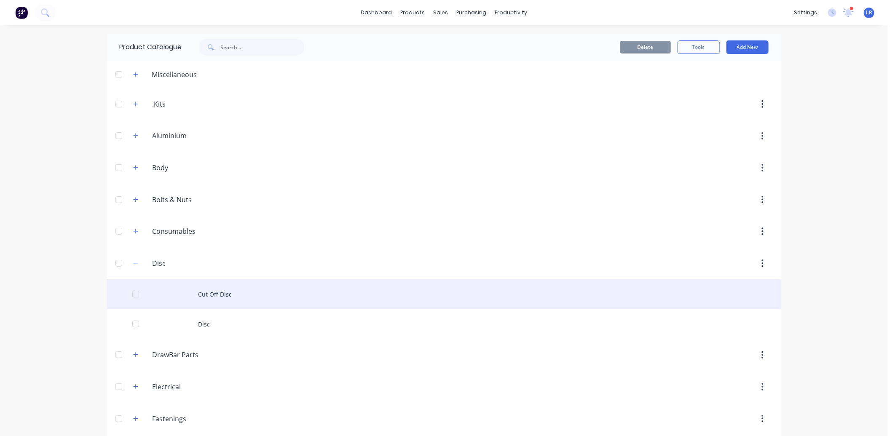
click at [212, 294] on div "Cut Off Disc" at bounding box center [444, 294] width 674 height 30
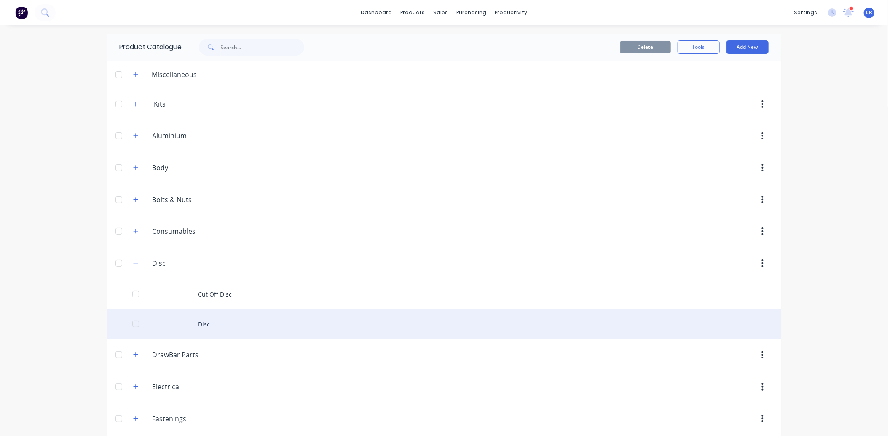
click at [197, 323] on div "Disc" at bounding box center [444, 324] width 674 height 30
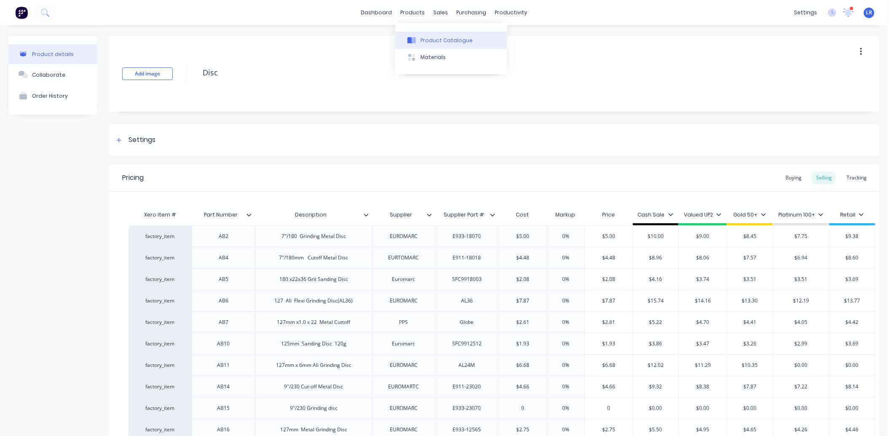
click at [423, 38] on div "Product Catalogue" at bounding box center [446, 41] width 52 height 8
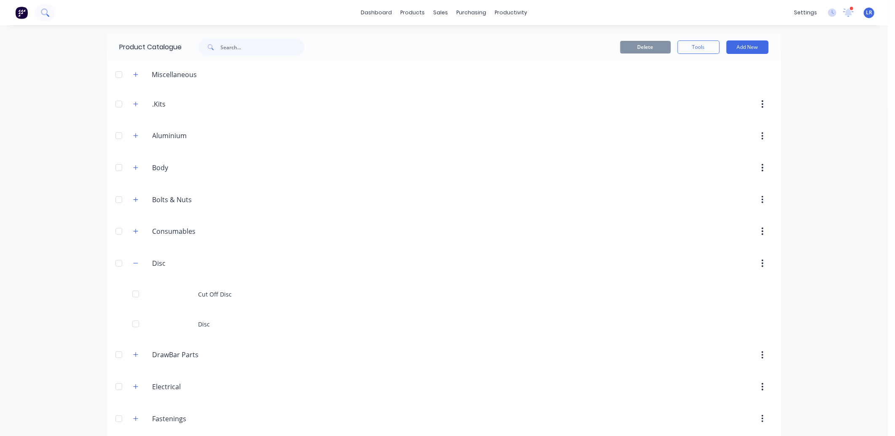
click at [46, 13] on icon at bounding box center [44, 11] width 7 height 7
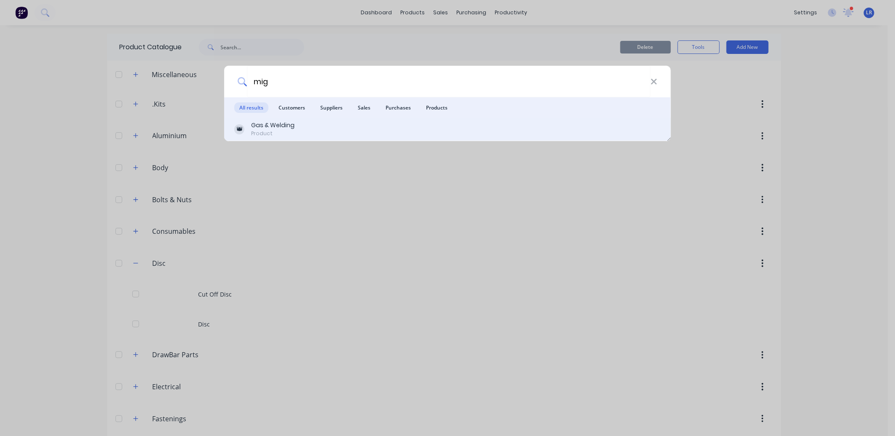
type input "mig"
click at [253, 130] on div "Product" at bounding box center [272, 134] width 43 height 8
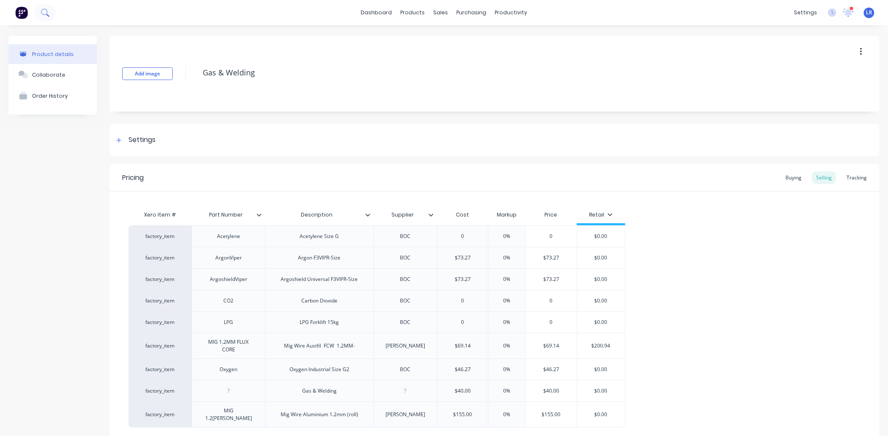
click at [47, 13] on icon at bounding box center [44, 11] width 7 height 7
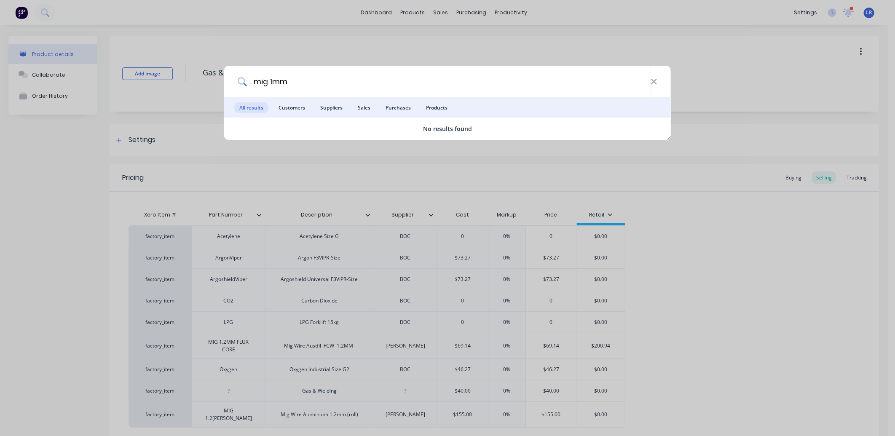
type input "mig 1mm"
click at [659, 82] on div "mig 1mm" at bounding box center [447, 82] width 447 height 32
click at [658, 82] on div "mig 1mm" at bounding box center [447, 82] width 447 height 32
click at [654, 81] on icon at bounding box center [653, 81] width 5 height 5
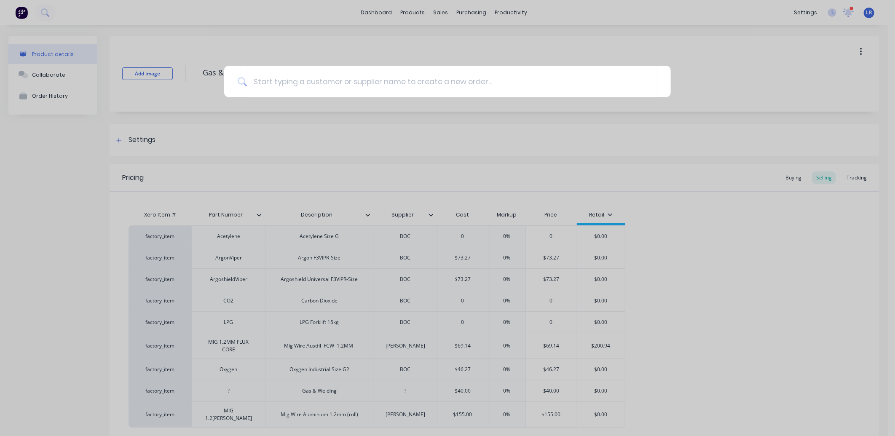
click at [209, 147] on div at bounding box center [447, 218] width 895 height 436
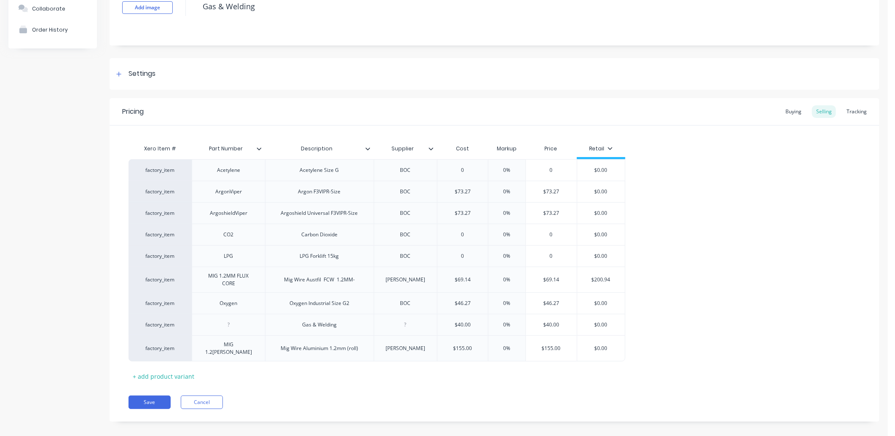
scroll to position [71, 0]
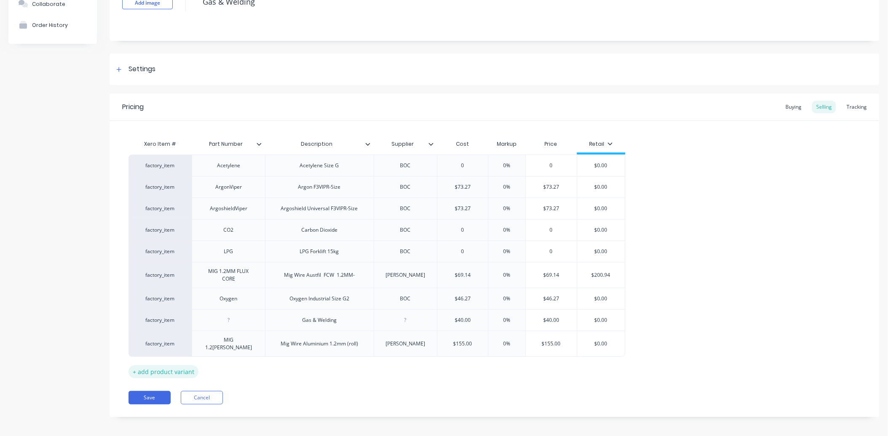
click at [161, 367] on div "+ add product variant" at bounding box center [164, 371] width 70 height 13
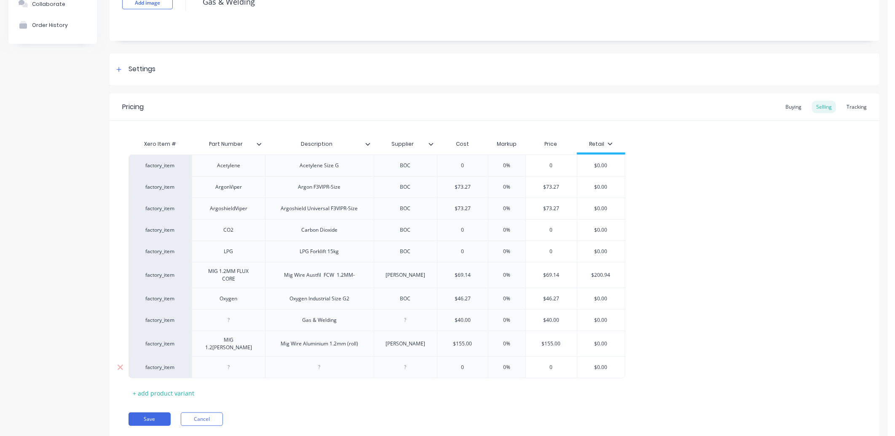
click at [230, 364] on div at bounding box center [228, 367] width 42 height 11
click at [407, 364] on div at bounding box center [405, 367] width 42 height 11
drag, startPoint x: 469, startPoint y: 366, endPoint x: 451, endPoint y: 366, distance: 18.5
click at [451, 366] on input "0" at bounding box center [462, 368] width 51 height 8
type input "40.165"
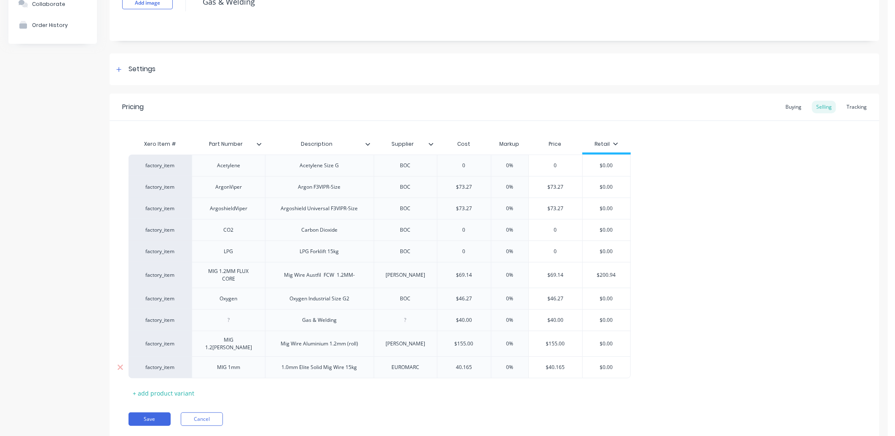
type input "0%"
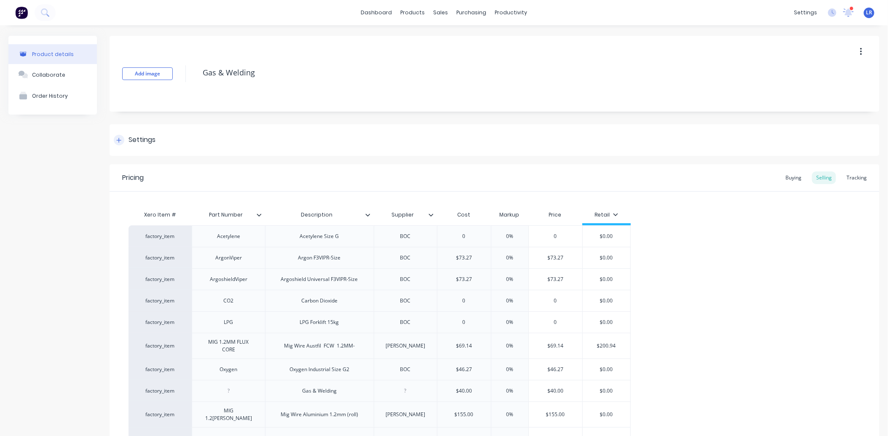
click at [117, 138] on icon at bounding box center [118, 140] width 5 height 6
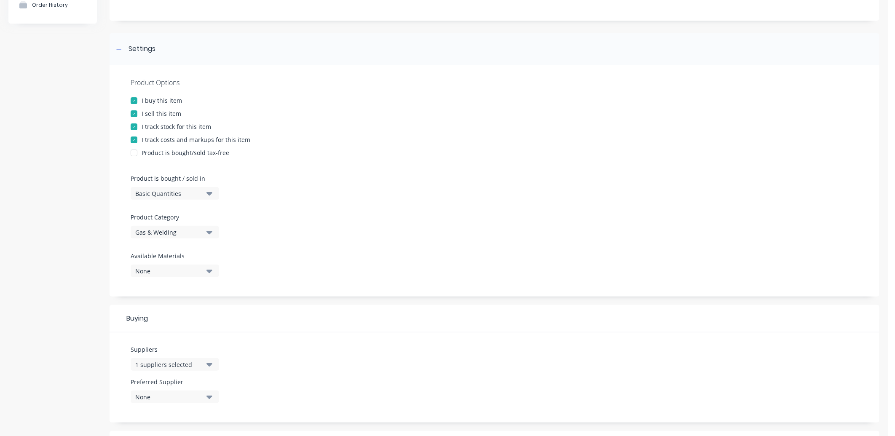
scroll to position [94, 0]
click at [208, 189] on icon "button" at bounding box center [209, 190] width 6 height 9
click at [208, 187] on icon "button" at bounding box center [209, 190] width 6 height 9
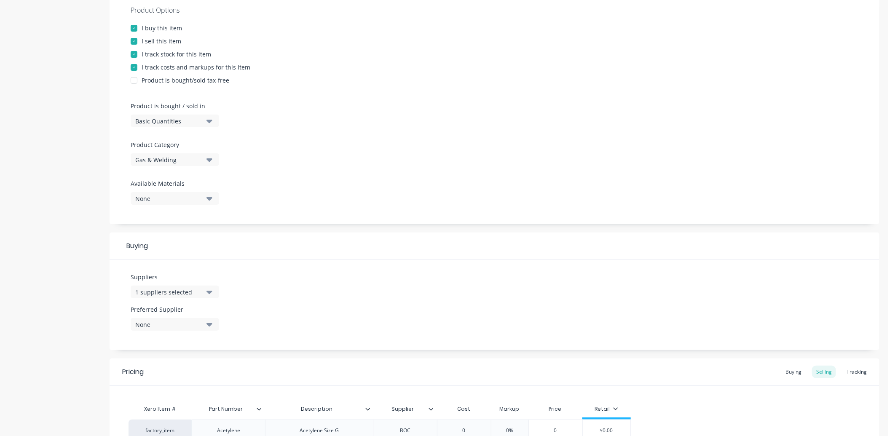
scroll to position [187, 0]
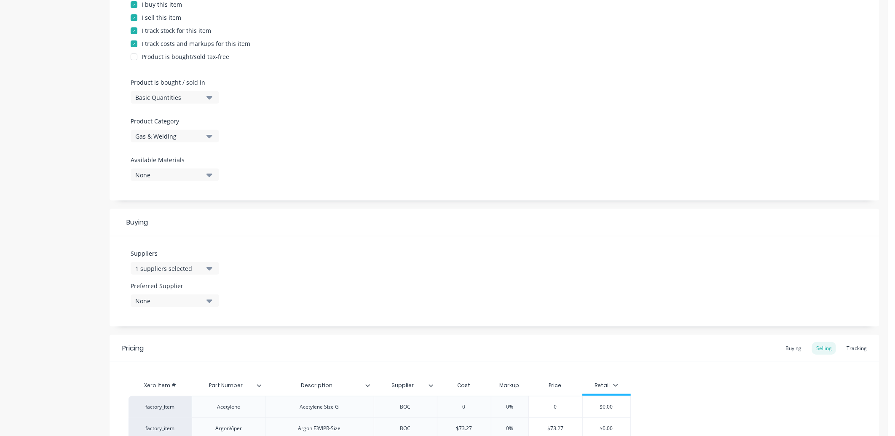
click at [212, 266] on icon "button" at bounding box center [209, 268] width 6 height 9
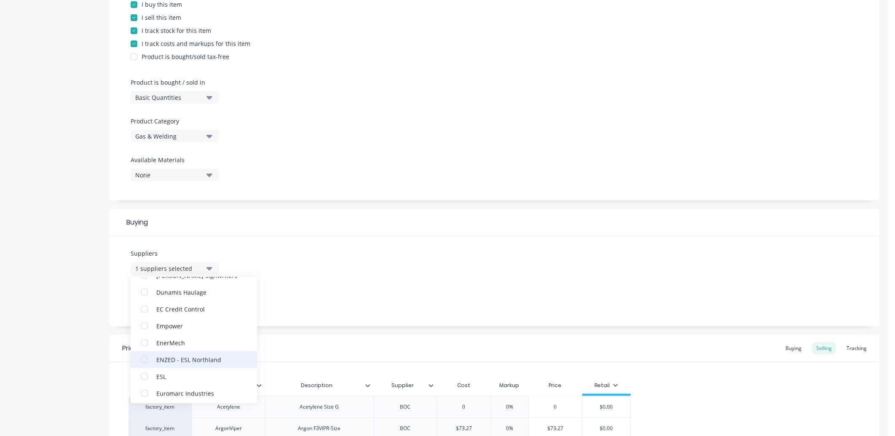
scroll to position [1030, 0]
click at [148, 347] on div "button" at bounding box center [144, 346] width 17 height 17
click at [367, 266] on div "Suppliers 2 suppliers selected Euromarc Industries [PERSON_NAME] Aluminium 02 1…" at bounding box center [495, 281] width 770 height 90
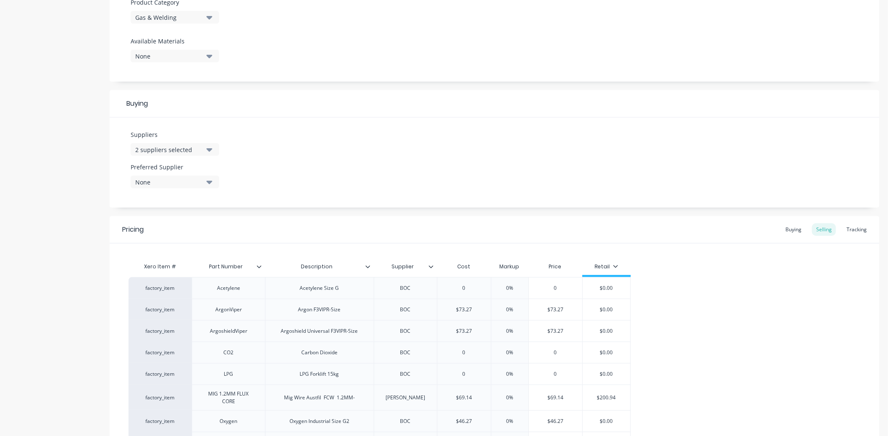
scroll to position [327, 0]
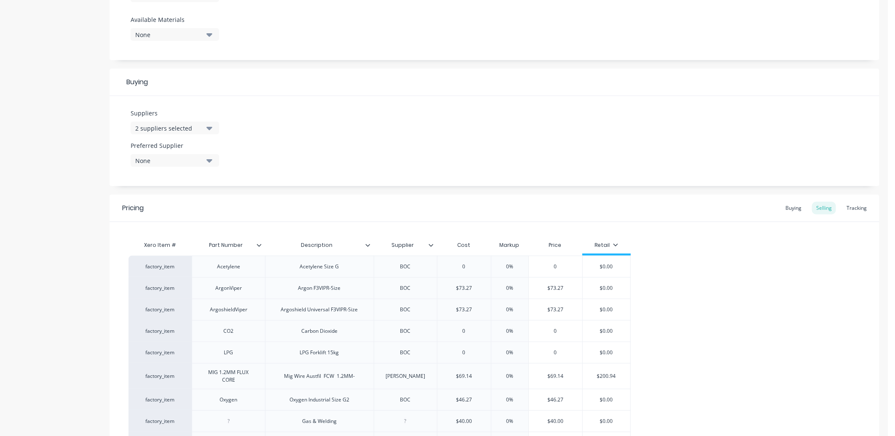
click at [614, 242] on icon at bounding box center [615, 244] width 5 height 5
click at [555, 335] on div at bounding box center [556, 336] width 17 height 17
click at [555, 318] on div at bounding box center [556, 319] width 17 height 17
click at [556, 298] on div at bounding box center [556, 302] width 17 height 17
click at [555, 284] on div at bounding box center [556, 285] width 17 height 17
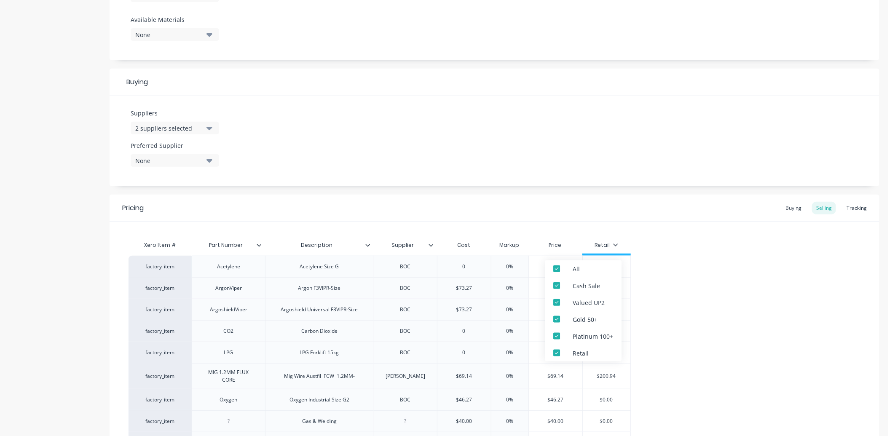
click at [690, 297] on div "factory_item Acetylene Acetylene Size G BOC 0 0% 0 $0.00 factory_item ArgonVipe…" at bounding box center [495, 368] width 732 height 224
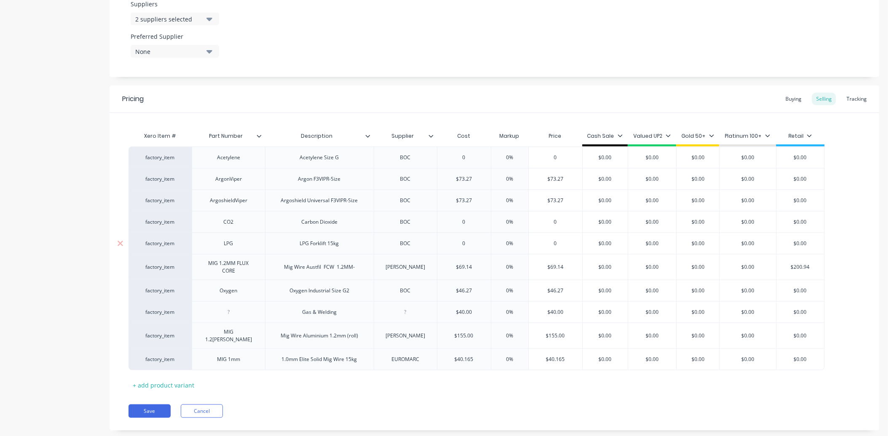
scroll to position [450, 0]
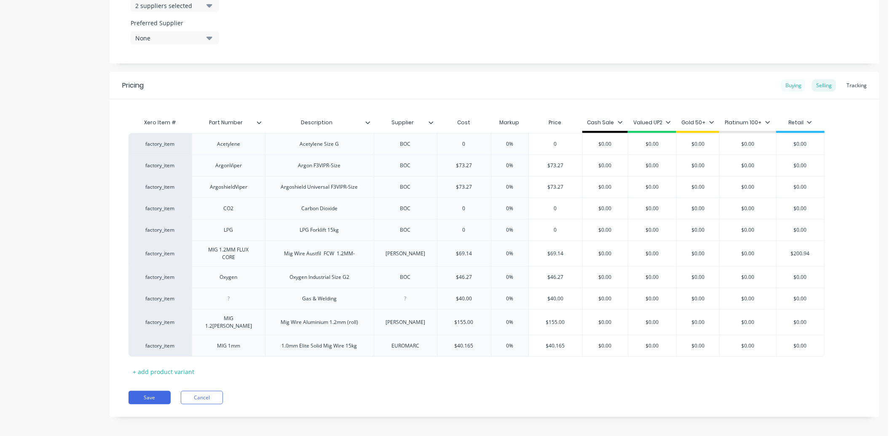
click at [784, 82] on div "Buying" at bounding box center [793, 85] width 24 height 13
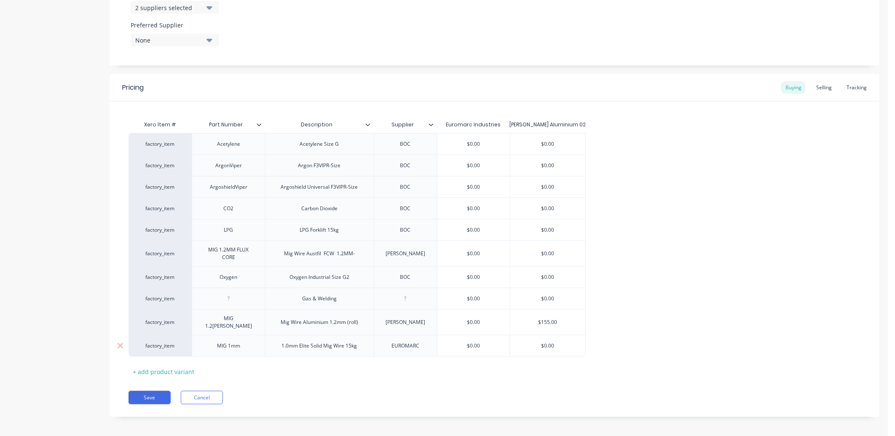
drag, startPoint x: 489, startPoint y: 340, endPoint x: 444, endPoint y: 345, distance: 45.5
click at [444, 345] on input "$0.00" at bounding box center [473, 346] width 73 height 8
type input "40.165"
click at [137, 391] on button "Save" at bounding box center [150, 397] width 42 height 13
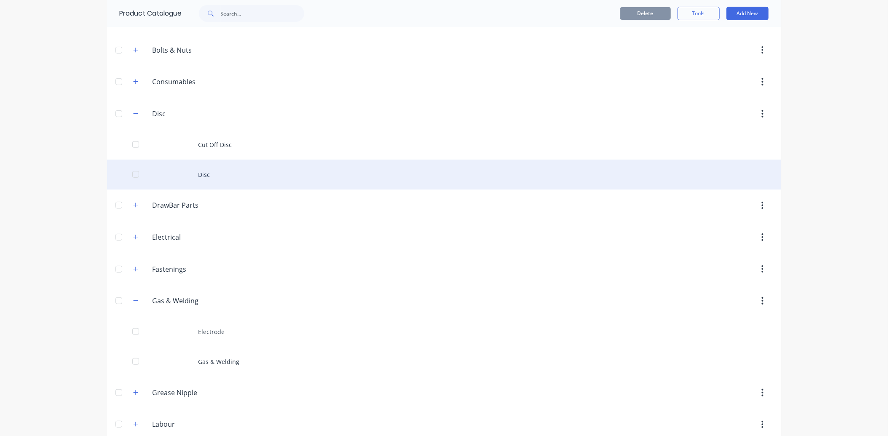
scroll to position [140, 0]
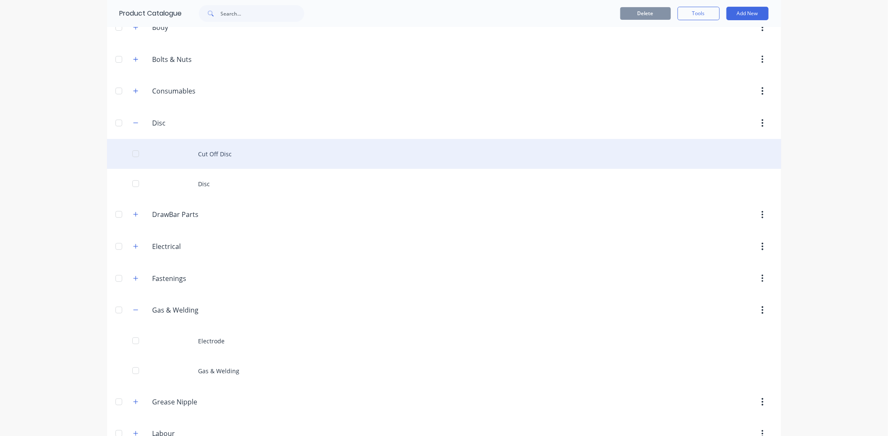
click at [203, 153] on div "Cut Off Disc" at bounding box center [444, 154] width 674 height 30
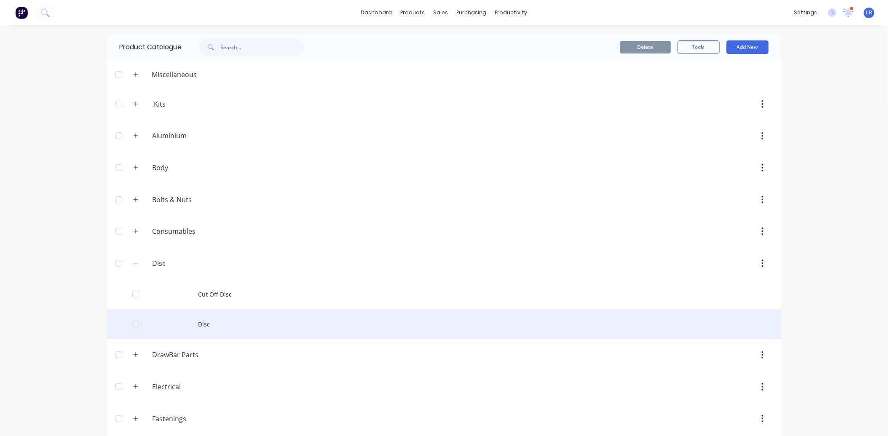
click at [201, 322] on div "Disc" at bounding box center [444, 324] width 674 height 30
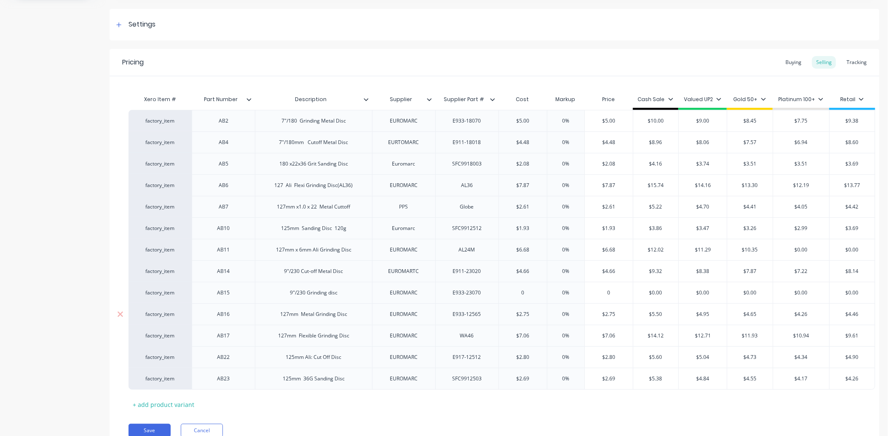
scroll to position [140, 0]
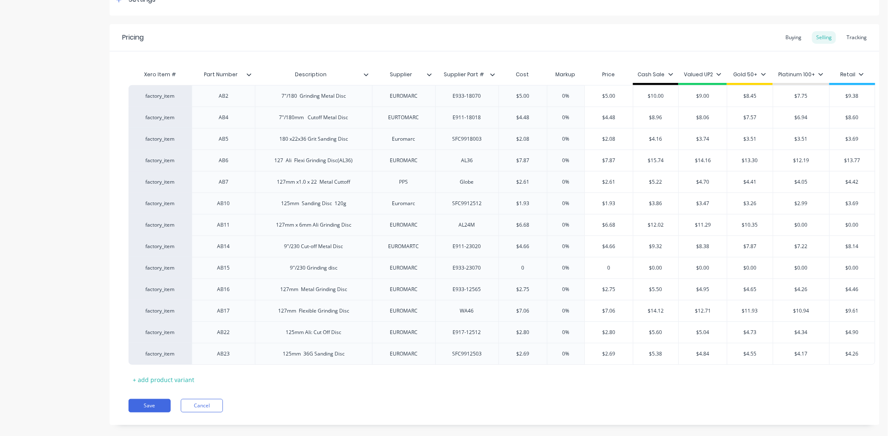
drag, startPoint x: 313, startPoint y: 363, endPoint x: 471, endPoint y: 24, distance: 373.2
click at [471, 23] on div "Add image Disc Settings Product Options I buy this item I sell this item I trac…" at bounding box center [495, 167] width 770 height 542
click at [248, 208] on div "AB10" at bounding box center [223, 203] width 63 height 21
click at [220, 206] on div "AB10" at bounding box center [224, 203] width 42 height 11
drag, startPoint x: 532, startPoint y: 204, endPoint x: 508, endPoint y: 204, distance: 24.0
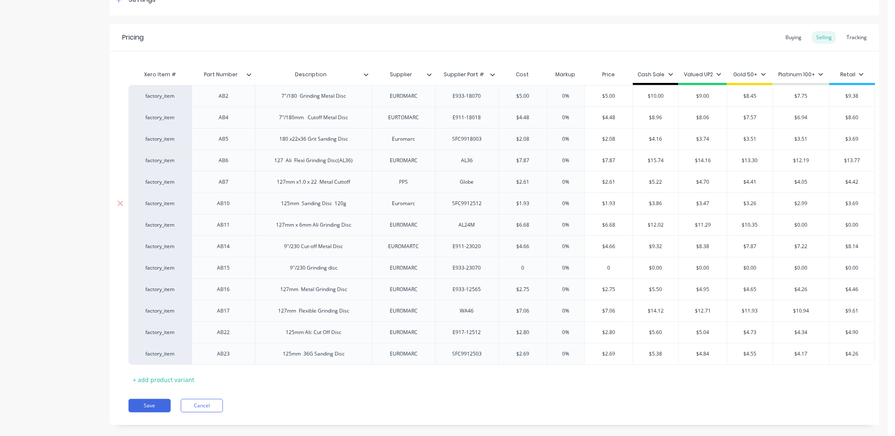
click at [508, 204] on input "$1.93" at bounding box center [523, 204] width 48 height 8
type input "2.17"
type input "0%"
drag, startPoint x: 667, startPoint y: 203, endPoint x: 639, endPoint y: 206, distance: 28.1
click at [641, 206] on input "$3.86" at bounding box center [656, 204] width 46 height 8
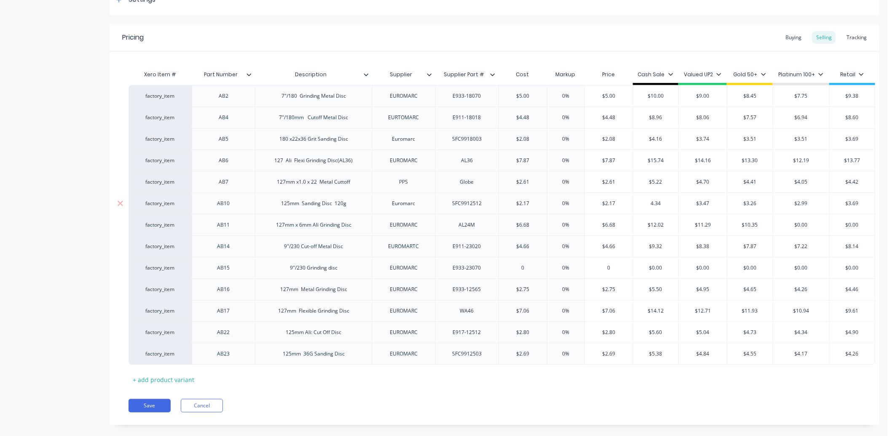
type input "4.34"
drag, startPoint x: 712, startPoint y: 204, endPoint x: 638, endPoint y: 205, distance: 73.7
click at [652, 205] on div "factory_item AB10 125mm Sanding Disc 120g Euromarc SFC9912512 $2.17 2.17 0% 0% …" at bounding box center [502, 203] width 747 height 21
type input "3.91"
drag, startPoint x: 769, startPoint y: 200, endPoint x: 719, endPoint y: 205, distance: 50.8
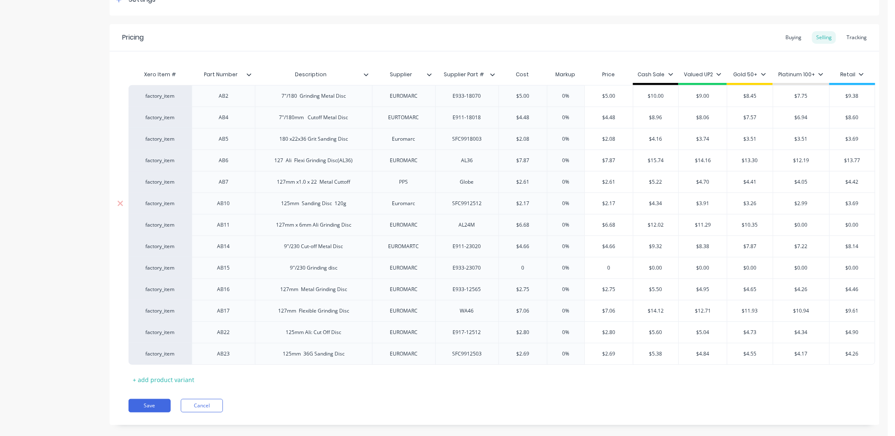
click at [719, 205] on div "factory_item AB10 125mm Sanding Disc 120g Euromarc SFC9912512 $2.17 2.17 0% 0% …" at bounding box center [502, 203] width 747 height 21
type input "3.66"
drag, startPoint x: 810, startPoint y: 201, endPoint x: 775, endPoint y: 201, distance: 35.0
click at [775, 201] on input "$2.99" at bounding box center [801, 204] width 56 height 8
type input "3.364"
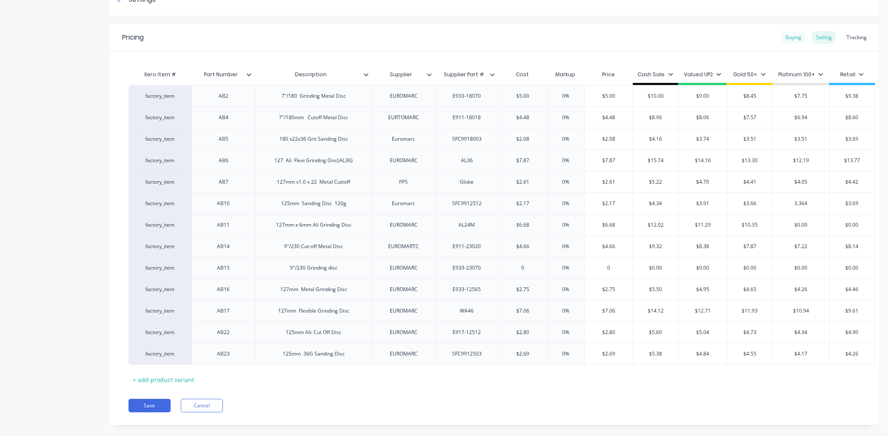
click at [790, 39] on div "Buying" at bounding box center [793, 37] width 24 height 13
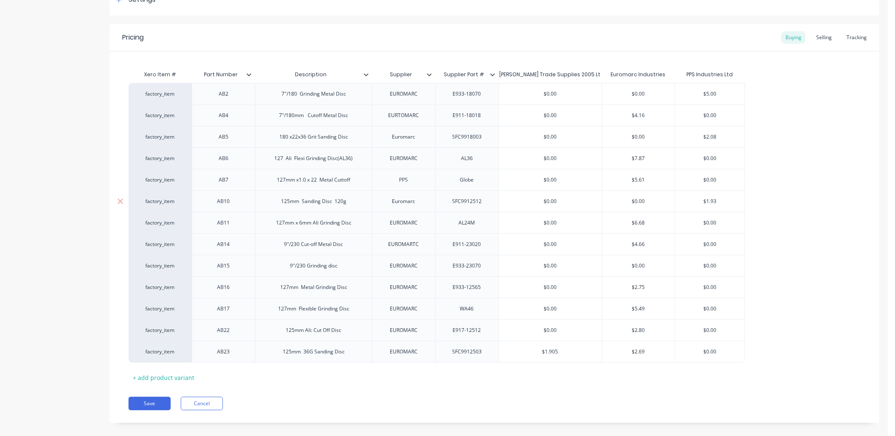
drag, startPoint x: 649, startPoint y: 202, endPoint x: 626, endPoint y: 203, distance: 23.2
click at [626, 203] on input "$0.00" at bounding box center [638, 202] width 73 height 8
type input "2.17"
type input "$1.93"
drag, startPoint x: 650, startPoint y: 244, endPoint x: 602, endPoint y: 247, distance: 48.1
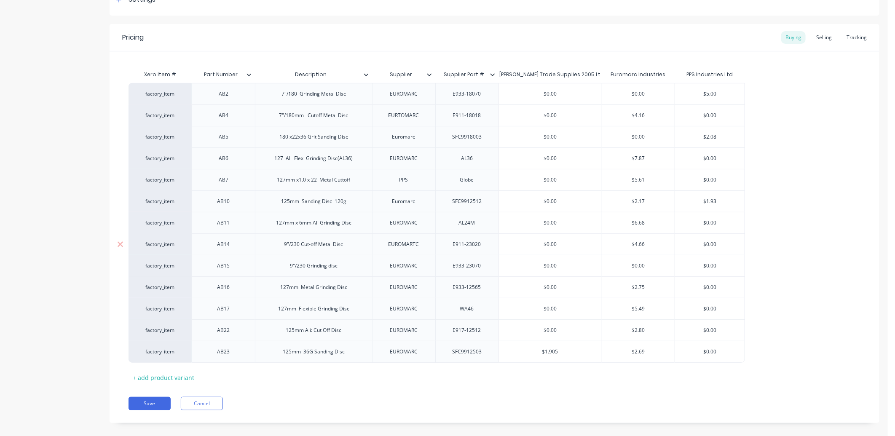
click at [602, 247] on input "$4.66" at bounding box center [638, 245] width 73 height 8
type input "5.06"
click at [819, 38] on div "Selling" at bounding box center [824, 37] width 24 height 13
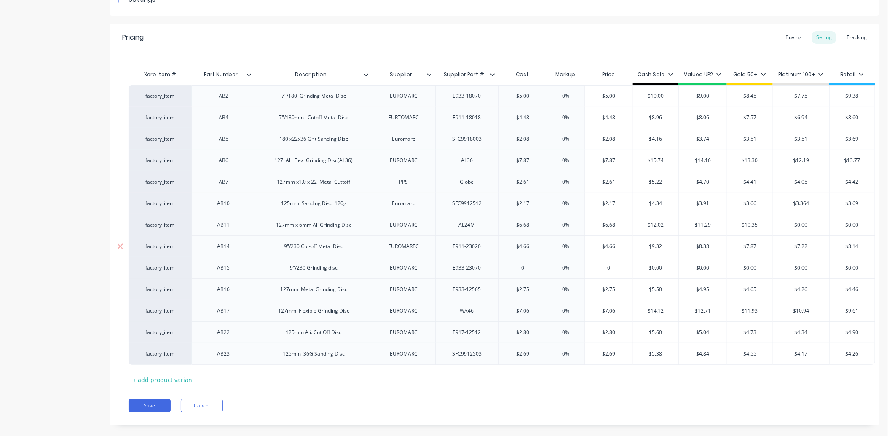
drag, startPoint x: 512, startPoint y: 248, endPoint x: 495, endPoint y: 248, distance: 17.3
click at [495, 248] on div "factory_item AB14 9"/230 Cut-off Metal Disc EUROMARTC E911-23020 $4.66 $4.66 0%…" at bounding box center [502, 246] width 747 height 21
type input "5.06"
type input "0%"
drag, startPoint x: 668, startPoint y: 249, endPoint x: 651, endPoint y: 250, distance: 17.3
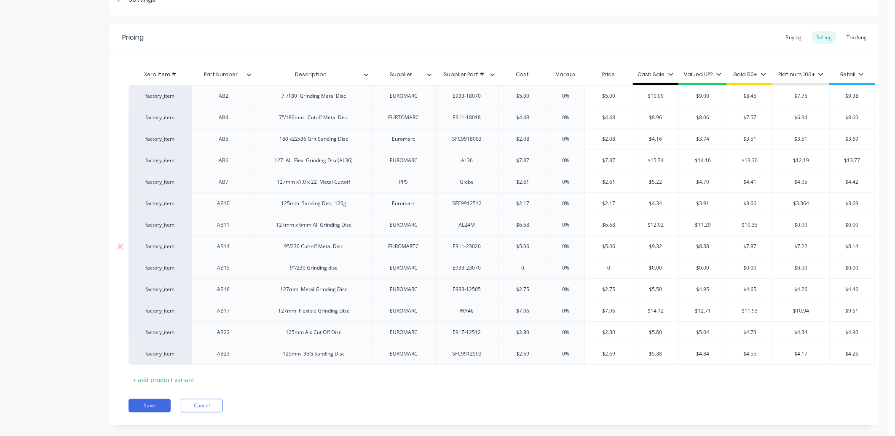
click at [651, 250] on input "$9.32" at bounding box center [656, 247] width 46 height 8
type input "$10.12"
drag, startPoint x: 710, startPoint y: 244, endPoint x: 666, endPoint y: 246, distance: 44.3
click at [670, 246] on div "factory_item AB14 9"/230 Cut-off Metal Disc EUROMARTC E911-23020 $5.06 5.06 0% …" at bounding box center [502, 246] width 747 height 21
type input "9.11"
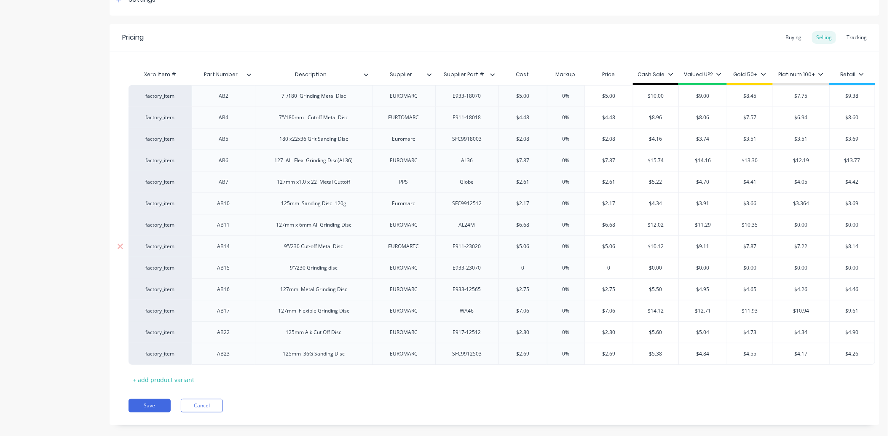
drag, startPoint x: 740, startPoint y: 248, endPoint x: 722, endPoint y: 251, distance: 17.9
click at [722, 251] on div "factory_item AB14 9"/230 Cut-off Metal Disc EUROMARTC E911-23020 $5.06 5.06 0% …" at bounding box center [502, 246] width 747 height 21
type input "8.55"
drag, startPoint x: 814, startPoint y: 246, endPoint x: 798, endPoint y: 247, distance: 16.5
click at [798, 247] on input "$7.22" at bounding box center [801, 247] width 56 height 8
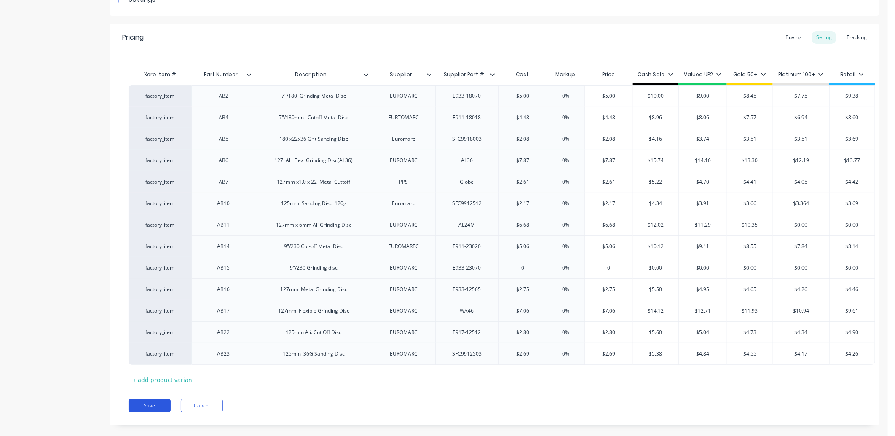
type input "$7.84"
click at [154, 412] on button "Save" at bounding box center [150, 405] width 42 height 13
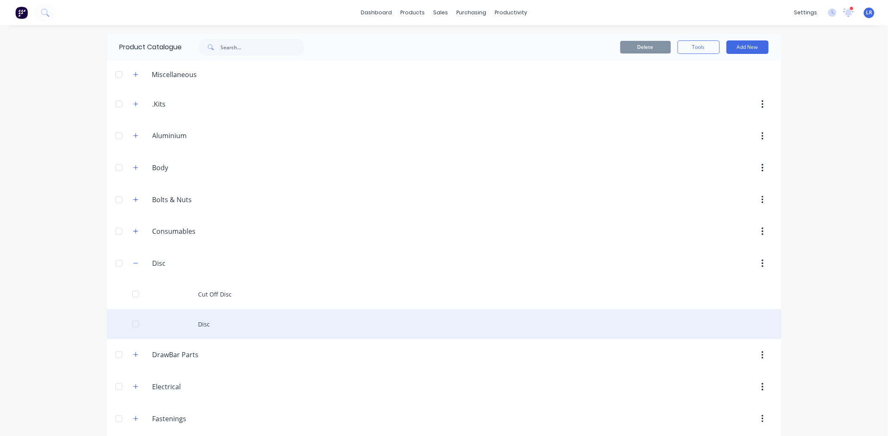
click at [194, 325] on div "Disc" at bounding box center [444, 324] width 674 height 30
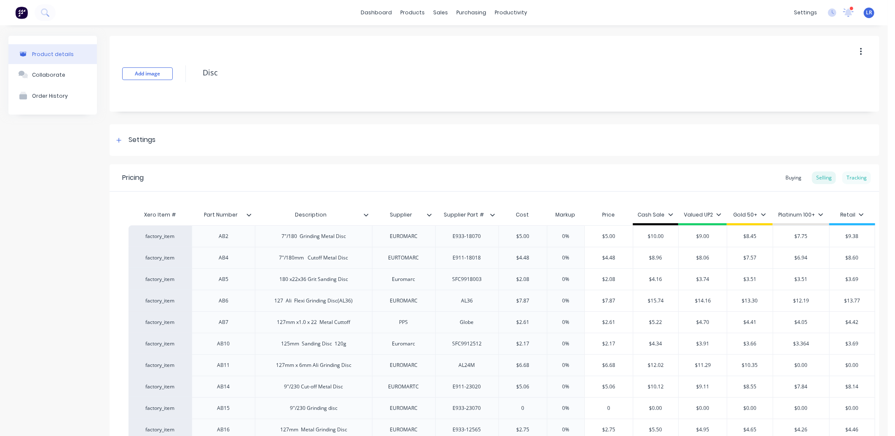
click at [844, 176] on div "Tracking" at bounding box center [856, 177] width 29 height 13
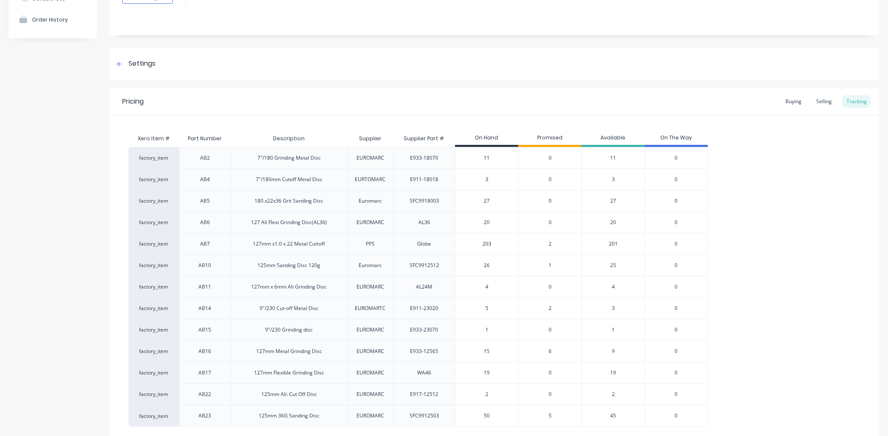
scroll to position [94, 0]
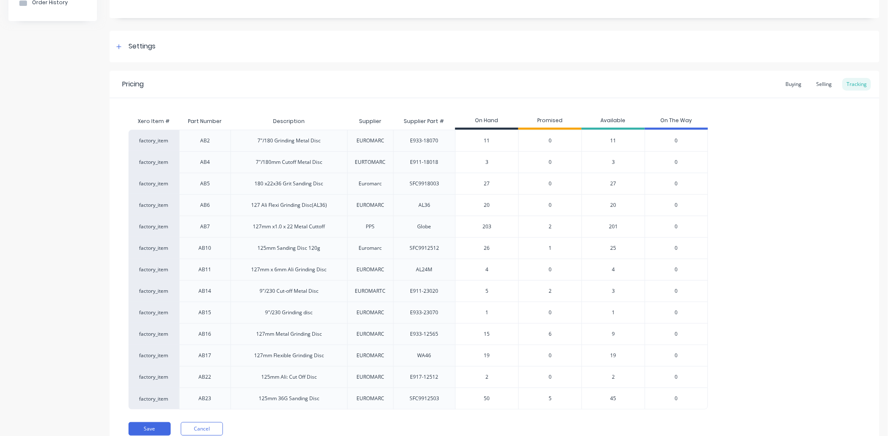
drag, startPoint x: 493, startPoint y: 270, endPoint x: 482, endPoint y: 270, distance: 11.0
click at [482, 270] on input "4" at bounding box center [486, 270] width 63 height 8
type input "9"
drag, startPoint x: 493, startPoint y: 354, endPoint x: 482, endPoint y: 359, distance: 11.7
click at [482, 359] on input "19" at bounding box center [486, 356] width 63 height 8
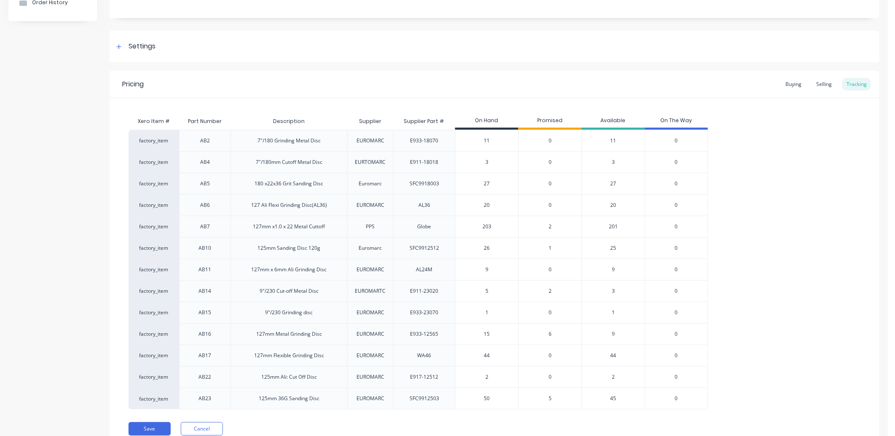
scroll to position [129, 0]
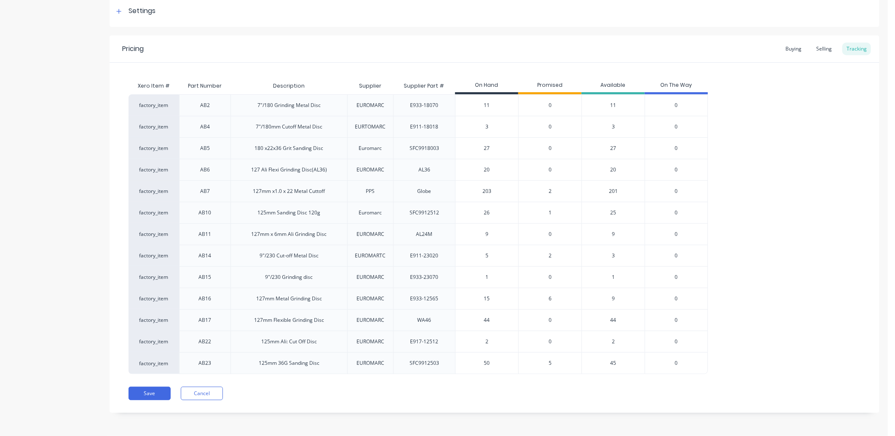
type input "44"
drag, startPoint x: 489, startPoint y: 254, endPoint x: 469, endPoint y: 259, distance: 20.7
click at [469, 259] on input "5" at bounding box center [486, 256] width 63 height 8
type input "11"
click at [146, 389] on button "Save" at bounding box center [150, 393] width 42 height 13
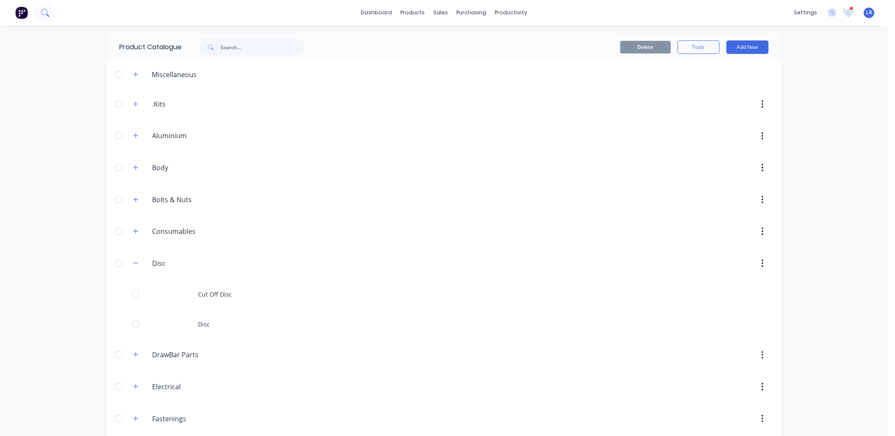
click at [55, 14] on button at bounding box center [45, 12] width 21 height 17
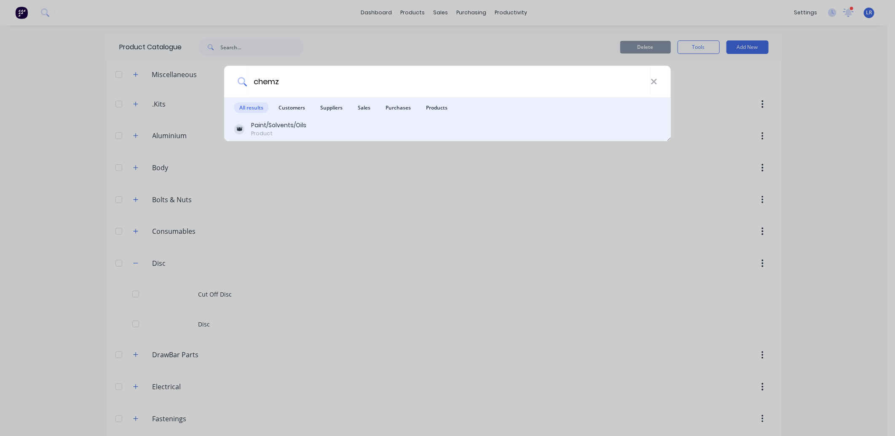
type input "chemz"
click at [268, 129] on div "Paint/Solvents/Oils" at bounding box center [278, 125] width 55 height 9
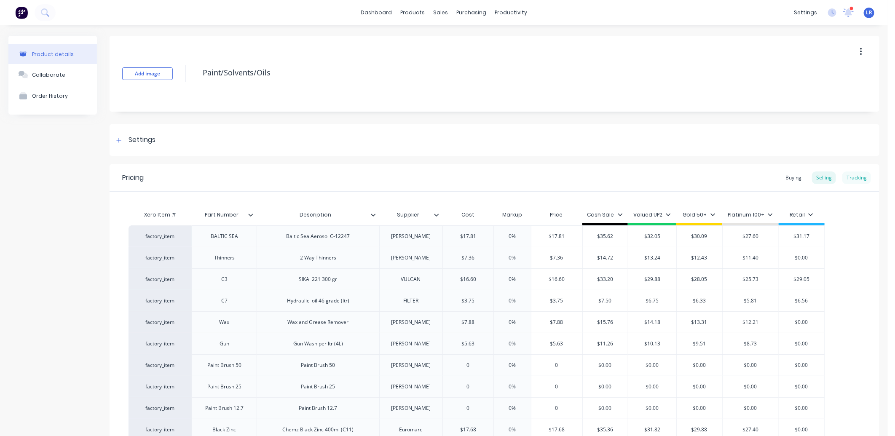
click at [845, 174] on div "Tracking" at bounding box center [856, 177] width 29 height 13
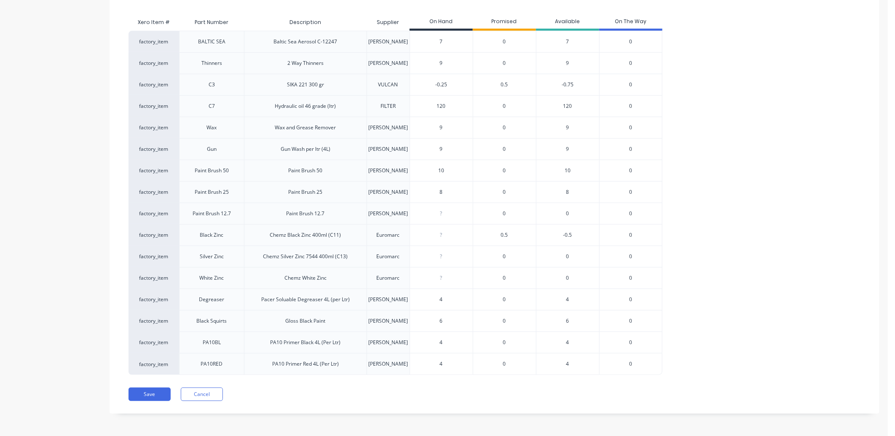
scroll to position [194, 0]
type input "0"
click at [445, 234] on input "0" at bounding box center [441, 234] width 63 height 8
type input "10"
type input "0"
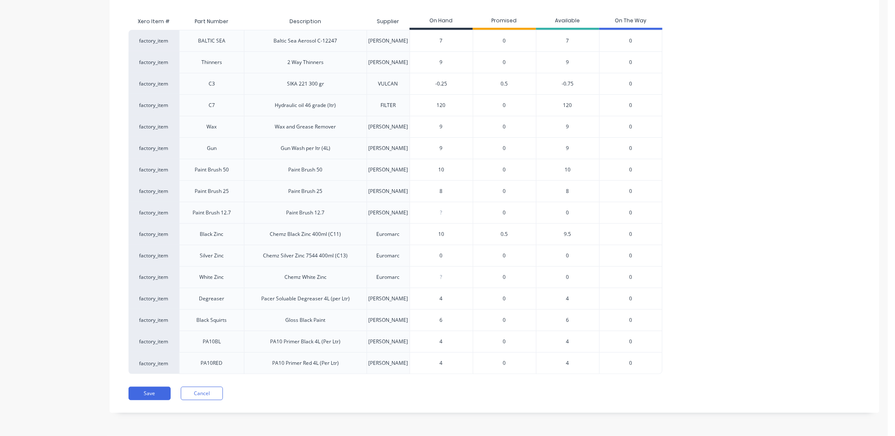
click at [444, 258] on input "0" at bounding box center [441, 256] width 63 height 8
type input "2"
type input "0"
click at [444, 276] on input "0" at bounding box center [441, 277] width 63 height 8
type input "1"
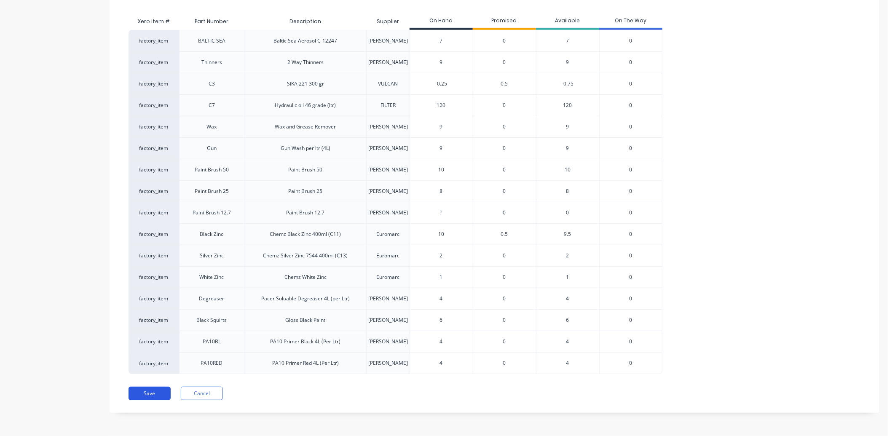
click at [156, 388] on button "Save" at bounding box center [150, 393] width 42 height 13
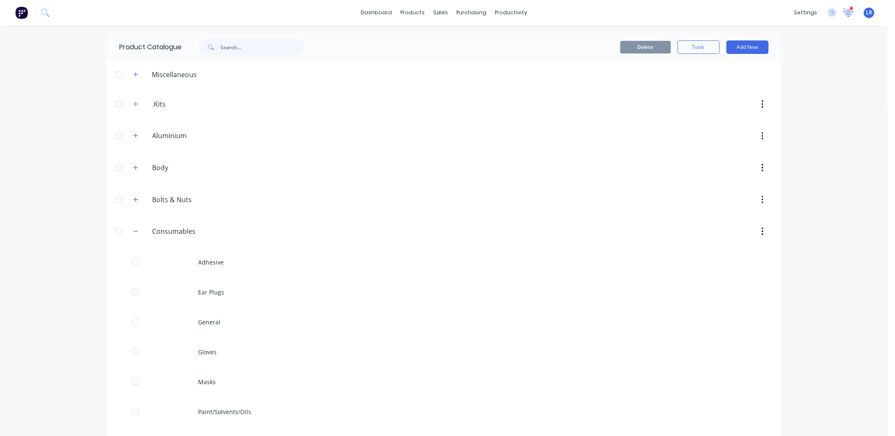
click at [843, 10] on icon at bounding box center [848, 12] width 11 height 8
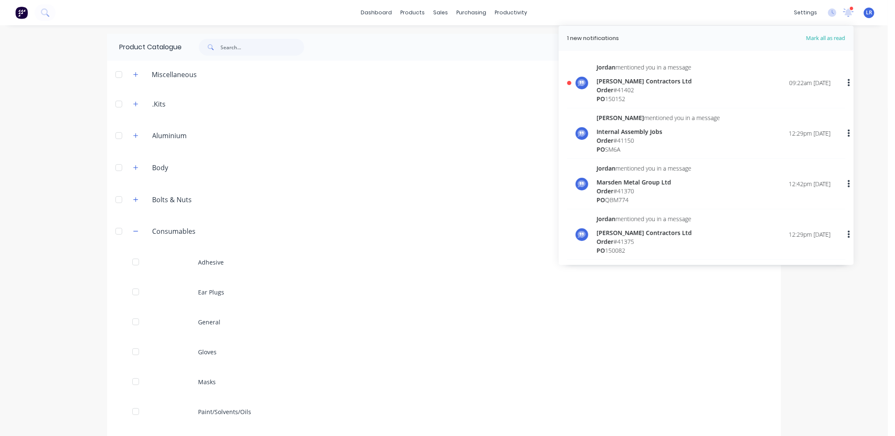
click at [610, 89] on div "Order # 41402" at bounding box center [644, 90] width 95 height 9
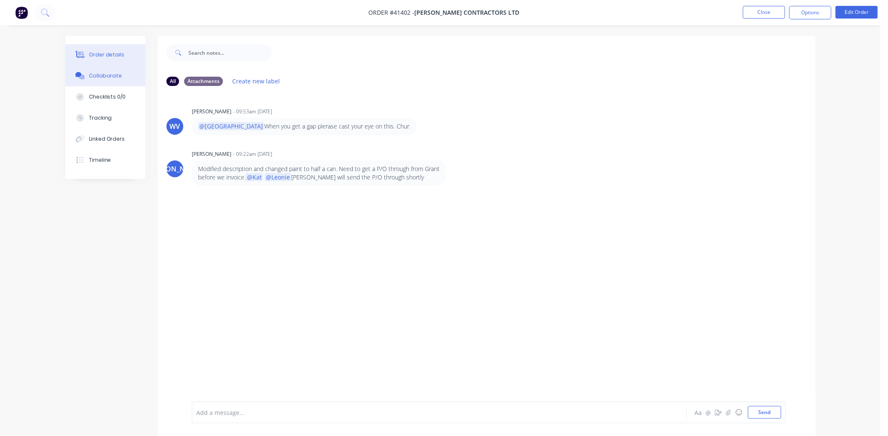
click at [120, 52] on div "Order details" at bounding box center [107, 55] width 36 height 8
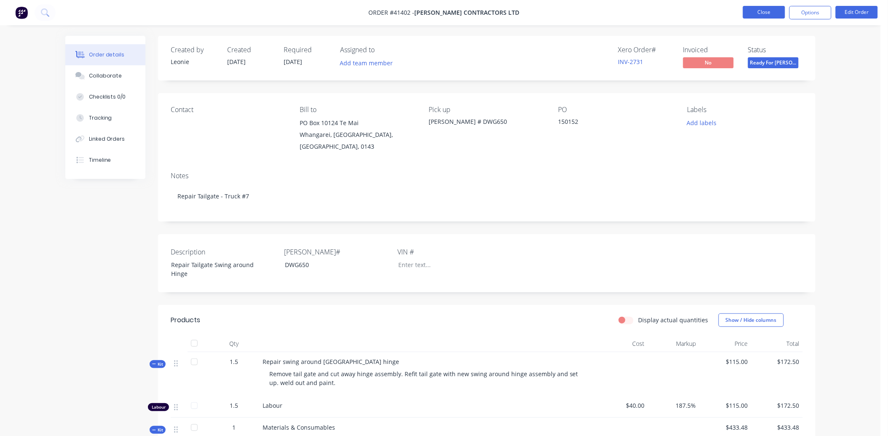
click at [766, 13] on button "Close" at bounding box center [764, 12] width 42 height 13
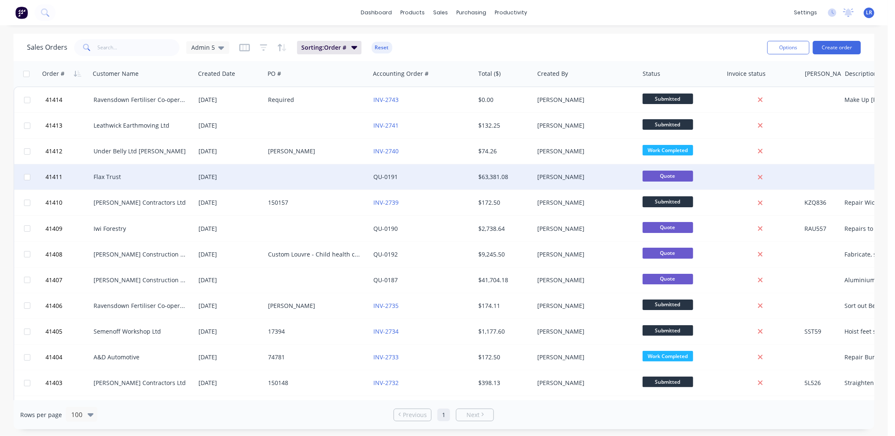
click at [137, 174] on div "Flax Trust" at bounding box center [141, 177] width 94 height 8
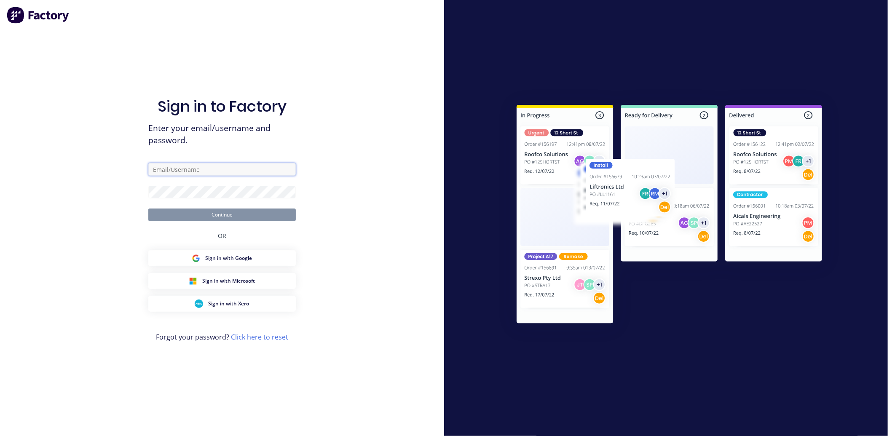
type input "[EMAIL_ADDRESS][DOMAIN_NAME]"
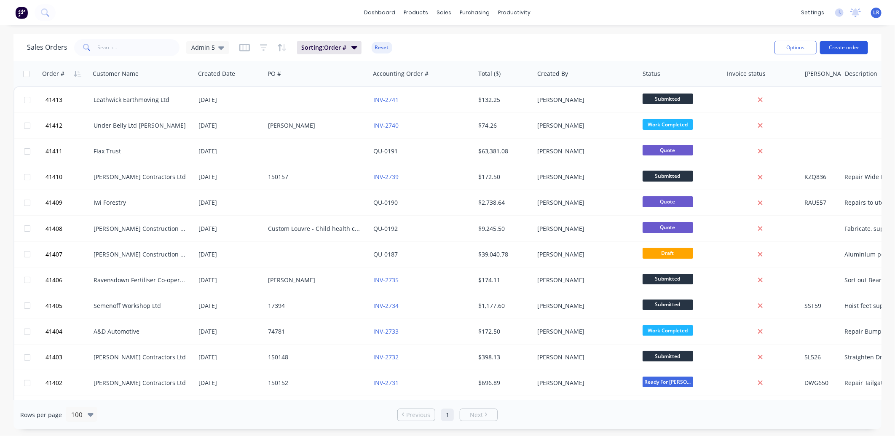
click at [835, 46] on button "Create order" at bounding box center [844, 47] width 48 height 13
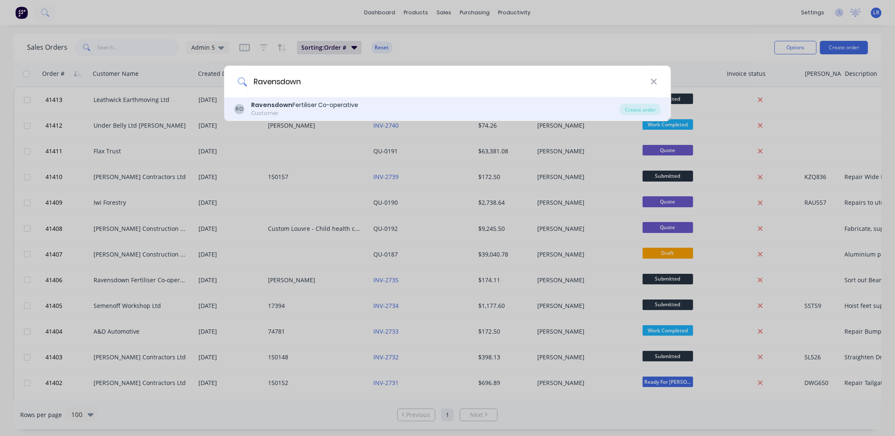
type input "Ravensdown"
click at [261, 115] on div "Customer" at bounding box center [304, 114] width 107 height 8
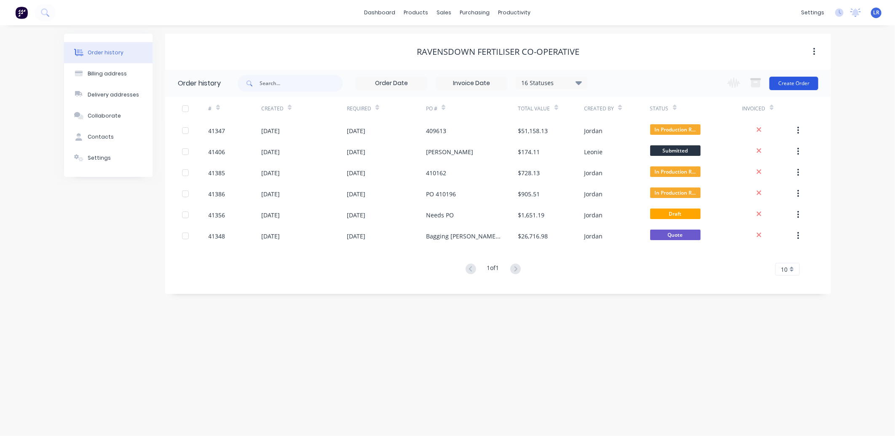
click at [798, 80] on button "Create Order" at bounding box center [793, 83] width 49 height 13
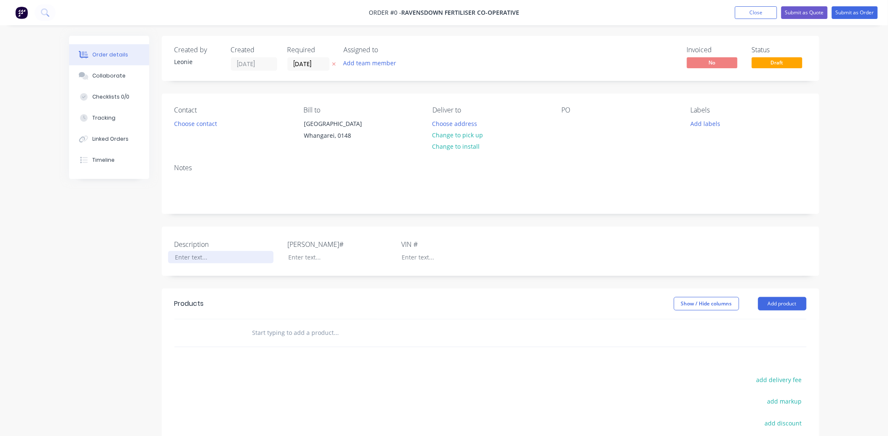
click at [186, 263] on div at bounding box center [220, 257] width 105 height 12
click at [202, 263] on div "Make Up Brackets" at bounding box center [220, 257] width 105 height 12
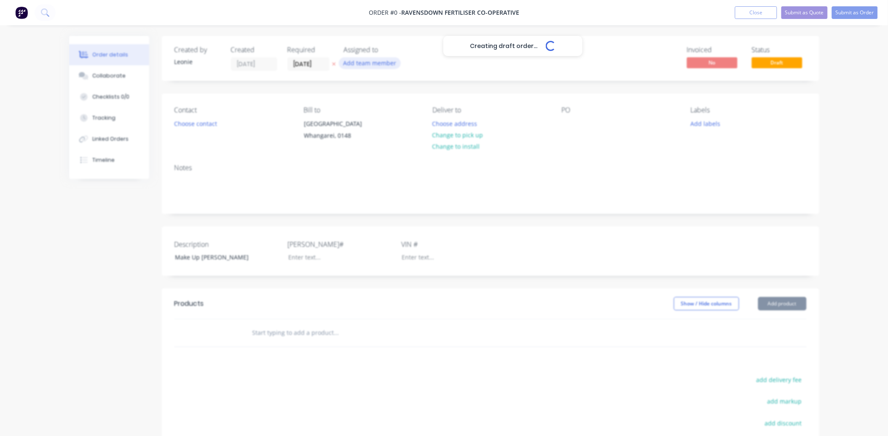
click at [366, 60] on div "Creating draft order... Loading... Order details Collaborate Checklists 0/0 Tra…" at bounding box center [444, 299] width 767 height 526
click at [375, 61] on button "Add team member" at bounding box center [370, 62] width 62 height 11
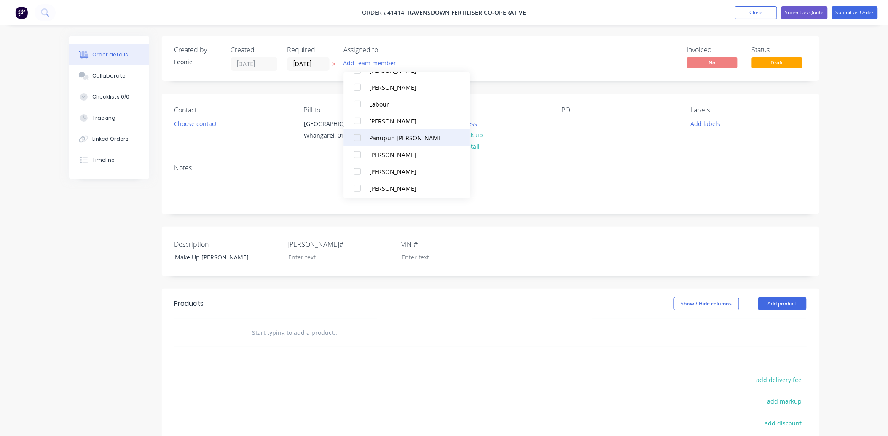
scroll to position [140, 0]
click at [356, 165] on div at bounding box center [357, 171] width 17 height 17
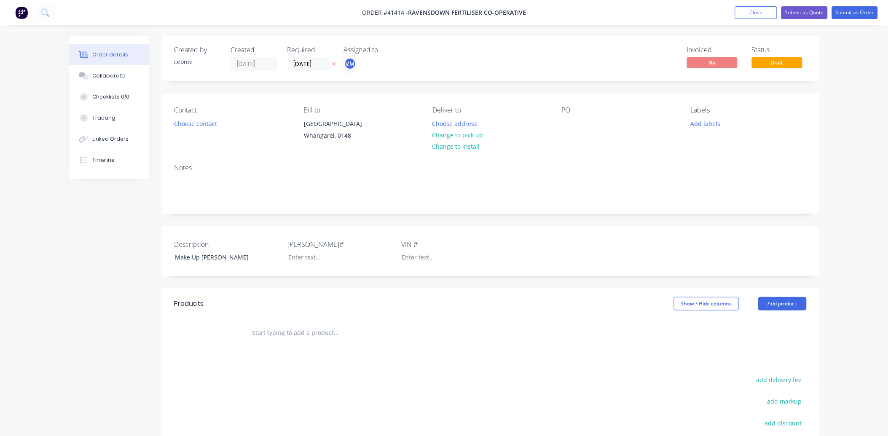
click at [541, 157] on div "Contact Choose contact [PERSON_NAME] to [STREET_ADDRESS] Deliver to Choose addr…" at bounding box center [490, 126] width 657 height 64
click at [576, 123] on div "PO" at bounding box center [619, 125] width 115 height 38
drag, startPoint x: 565, startPoint y: 124, endPoint x: 578, endPoint y: 126, distance: 12.5
click at [566, 124] on div at bounding box center [568, 124] width 13 height 12
click at [865, 11] on button "Submit as Order" at bounding box center [855, 12] width 46 height 13
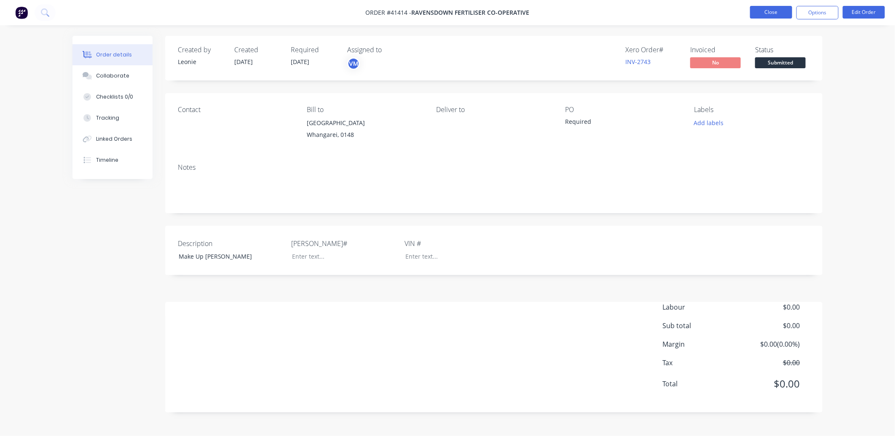
click at [776, 11] on button "Close" at bounding box center [771, 12] width 42 height 13
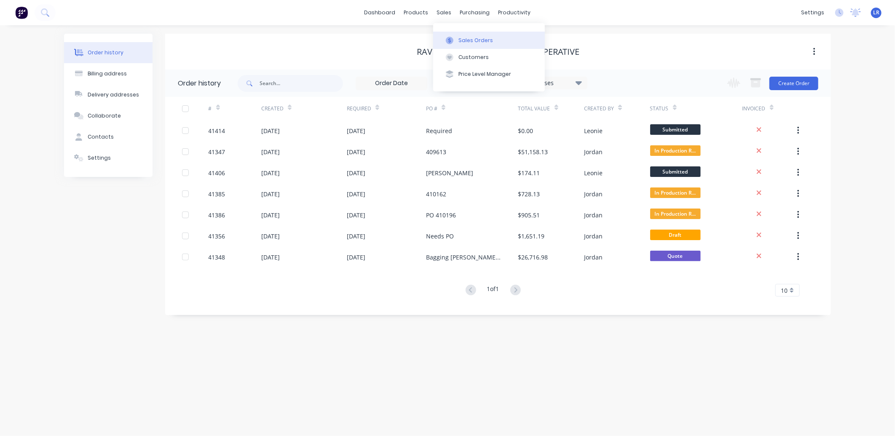
click at [466, 38] on div "Sales Orders" at bounding box center [475, 41] width 35 height 8
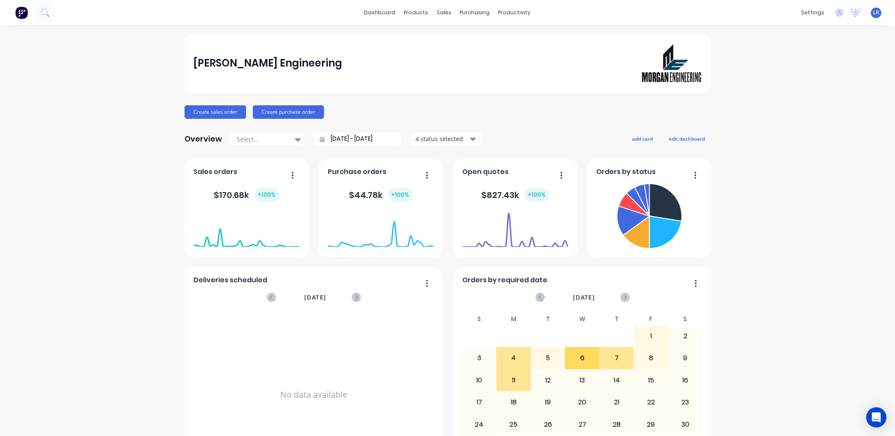
click at [873, 13] on span "LR" at bounding box center [876, 13] width 6 height 8
click at [801, 104] on div "Sign out" at bounding box center [804, 106] width 23 height 8
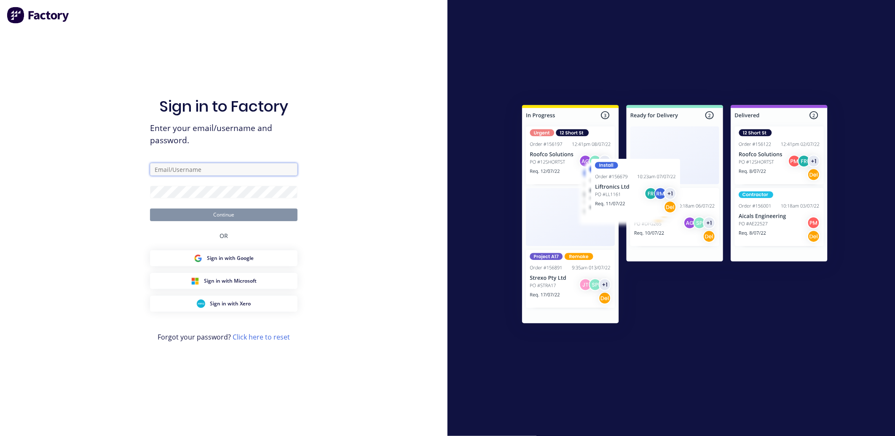
type input "[EMAIL_ADDRESS][DOMAIN_NAME]"
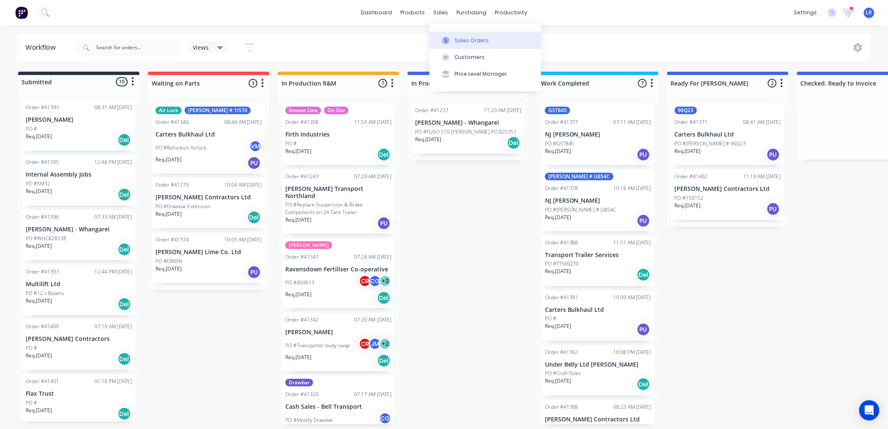
click at [458, 40] on div "Sales Orders" at bounding box center [472, 41] width 35 height 8
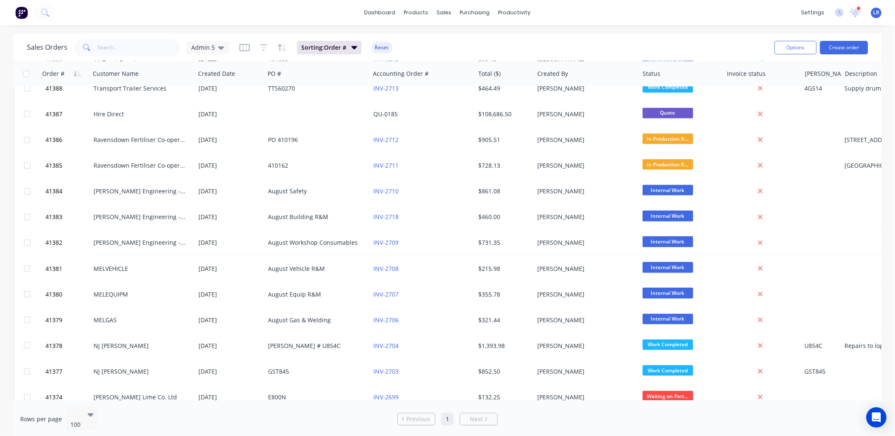
scroll to position [421, 0]
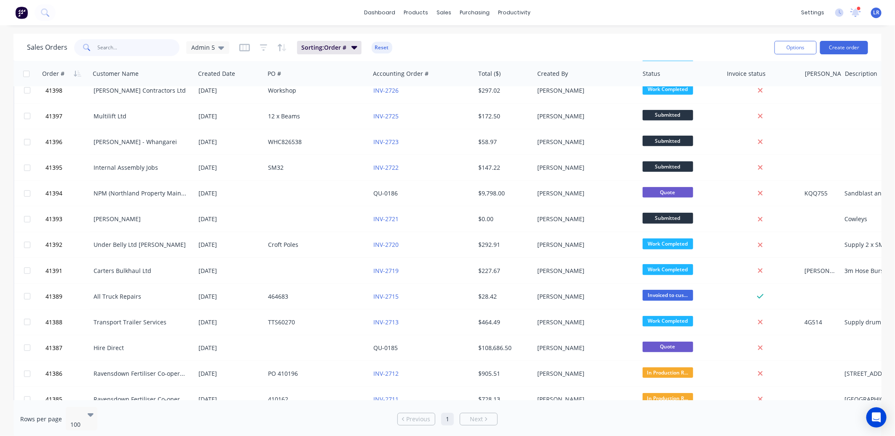
click at [98, 44] on input "text" at bounding box center [139, 47] width 82 height 17
type input "[PERSON_NAME]"
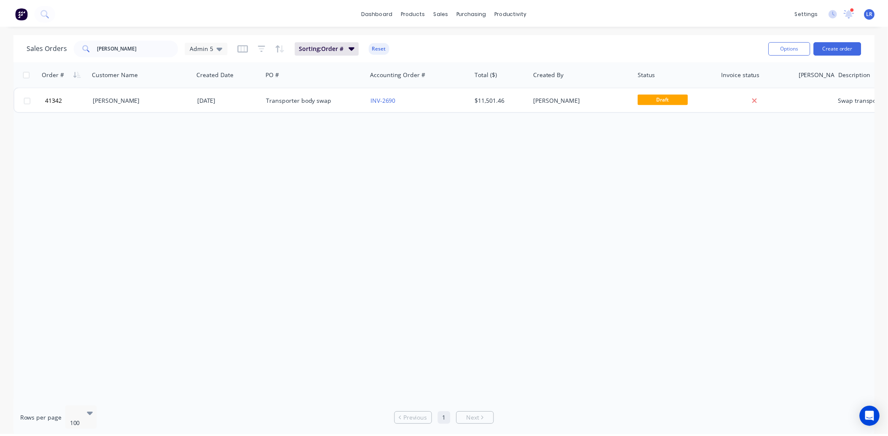
scroll to position [0, 0]
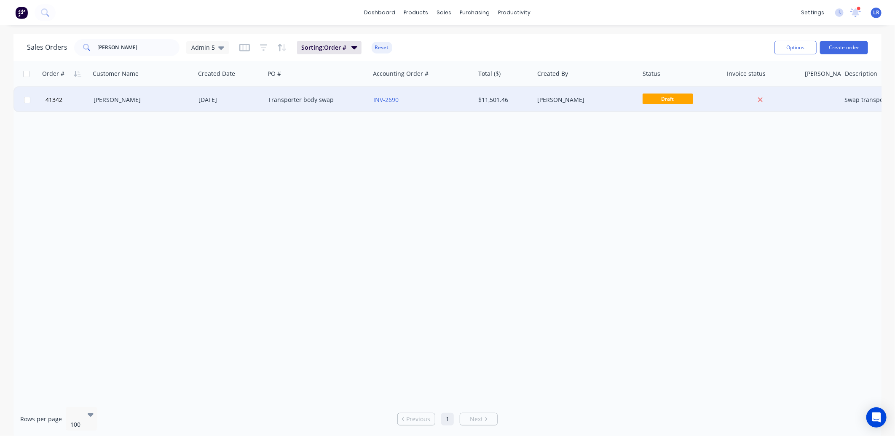
click at [126, 97] on div "[PERSON_NAME]" at bounding box center [141, 100] width 94 height 8
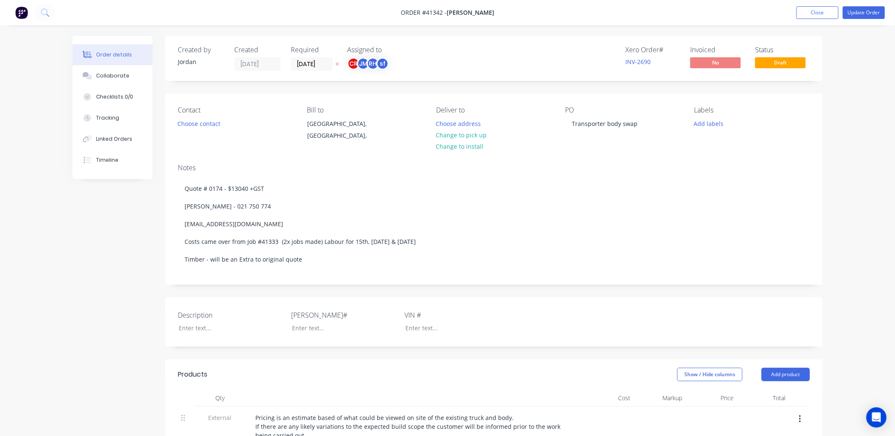
type input "$2,500.00"
type input "100"
type input "$5,000.00"
type input "$2,500.00"
type input "100"
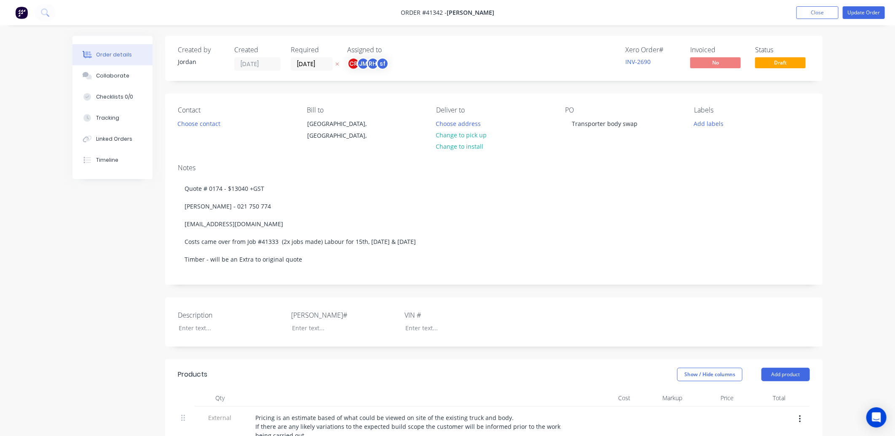
type input "$5,000.00"
type input "$800.00"
type input "30"
type input "$1,040.00"
type input "$500.00"
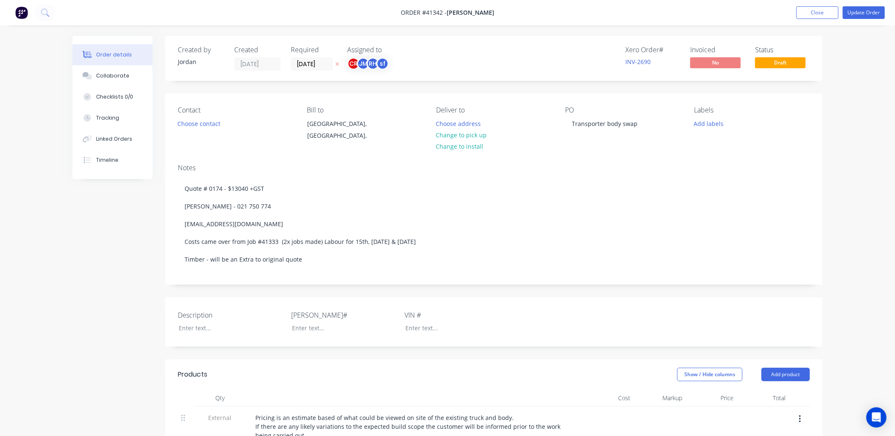
type input "100"
type input "$1,000.00"
type input "$500.00"
type input "100"
type input "$1,000.00"
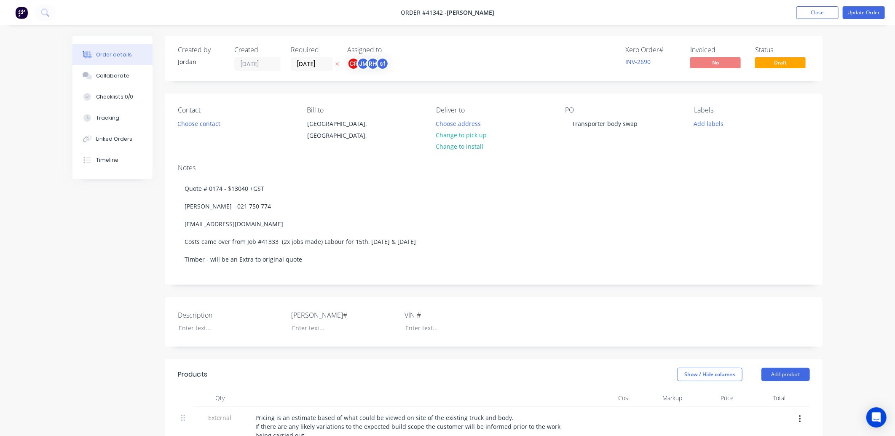
type input "$40.00"
type input "187.5"
type input "$115.00"
type input "$9,200.00"
type input "$2.80"
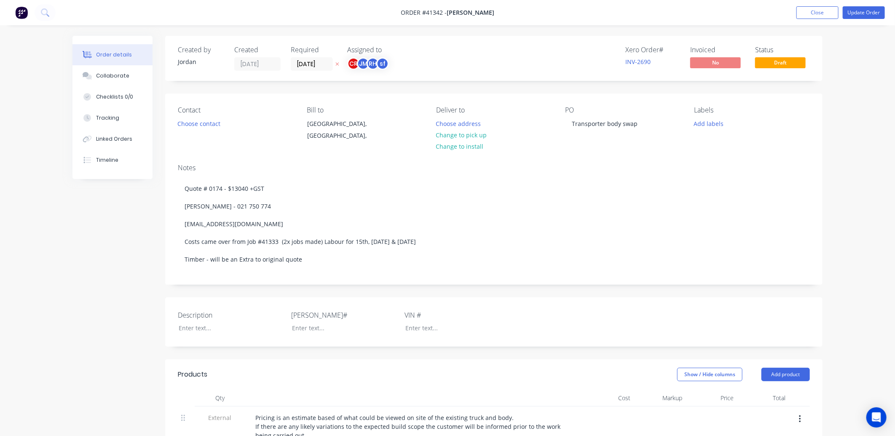
type input "50"
type input "$4.20"
type input "$10.86"
type input "50"
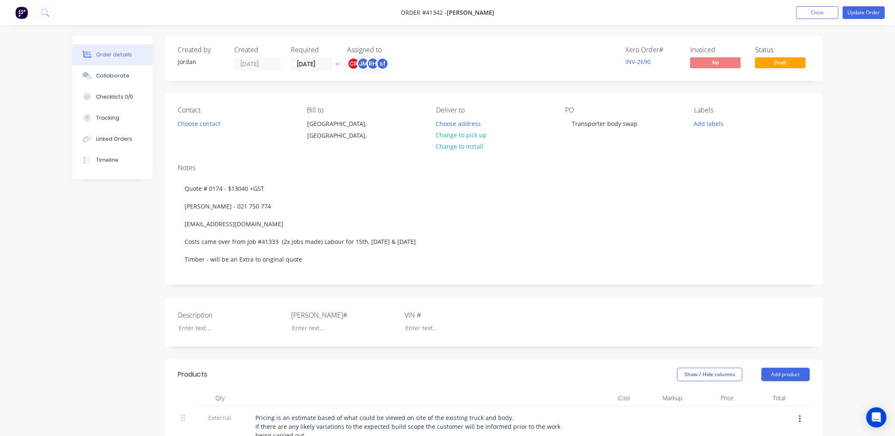
type input "$16.29"
type input "$48.87"
type input "$2.61"
type input "50"
type input "$3.915"
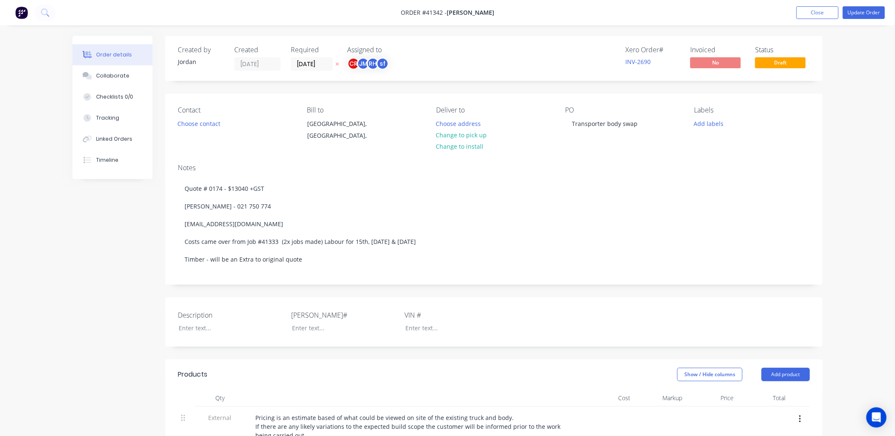
type input "$7.83"
type input "$2.80"
type input "50"
type input "$4.20"
type input "$12.60"
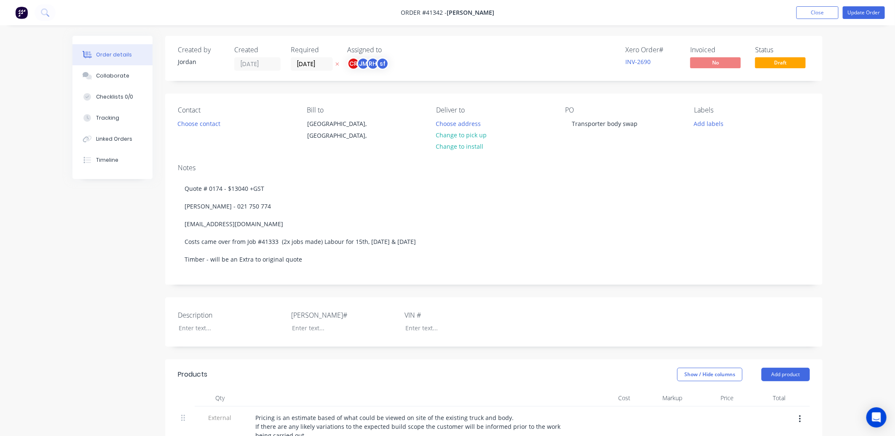
type input "$2.61"
type input "50"
type input "$3.915"
type input "$19.58"
type input "$4.66"
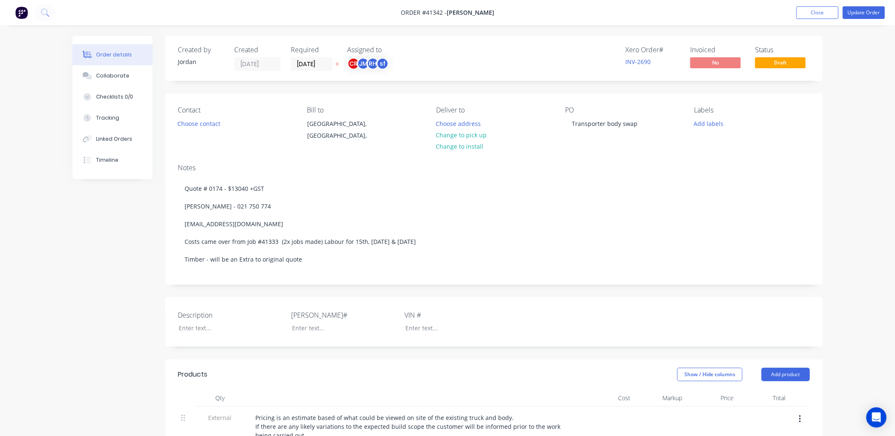
type input "50"
type input "$6.99"
type input "$2.69"
type input "50"
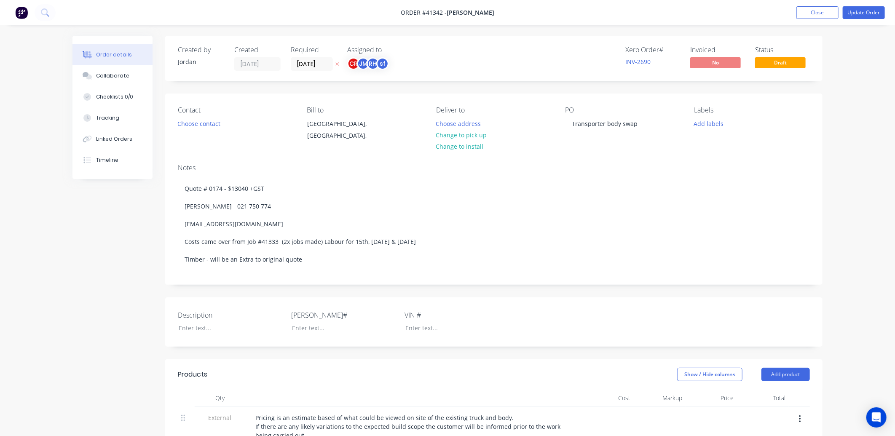
type input "$4.035"
type input "$12.11"
type input "$2.61"
type input "50"
type input "$3.915"
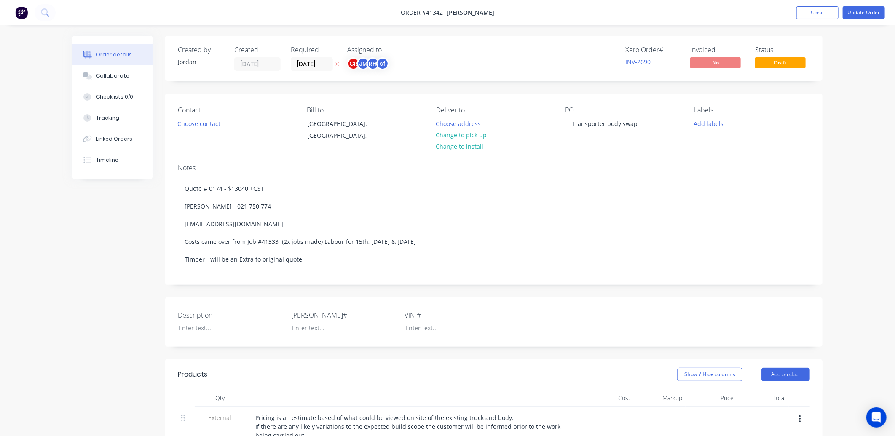
type input "$11.75"
type input "$4.66"
type input "50"
type input "$6.99"
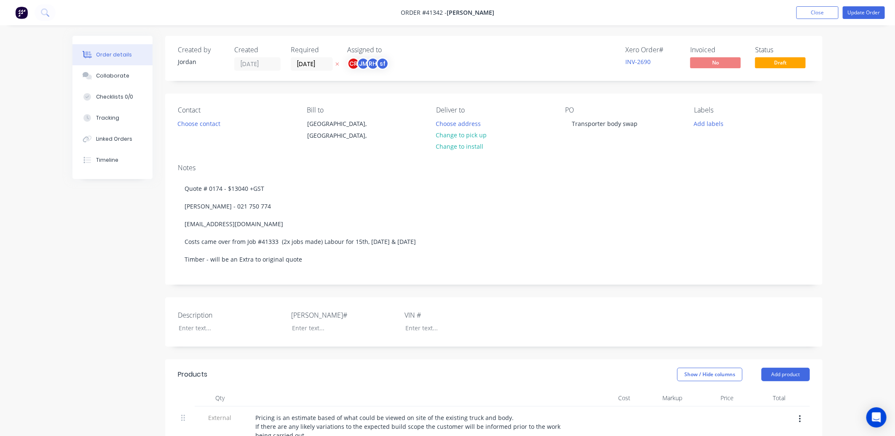
type input "$4.71"
type input "50"
type input "$7.065"
type input "$84.78"
type input "$1.84"
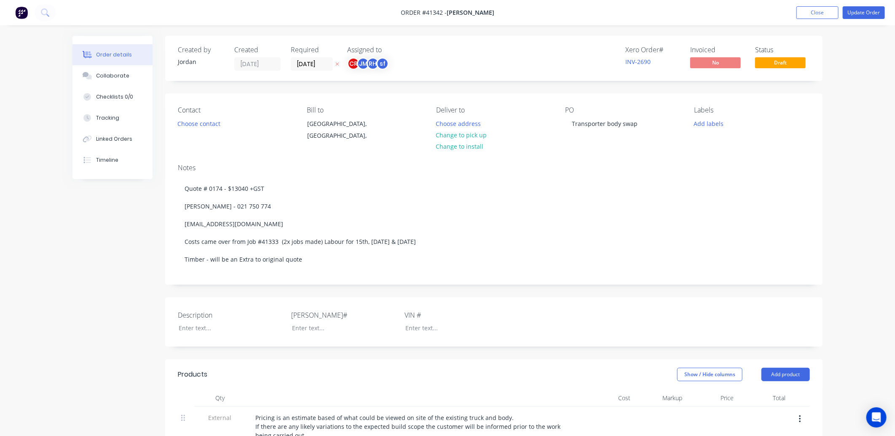
type input "50"
type input "$2.76"
type input "$33.12"
type input "$1.04"
type input "50"
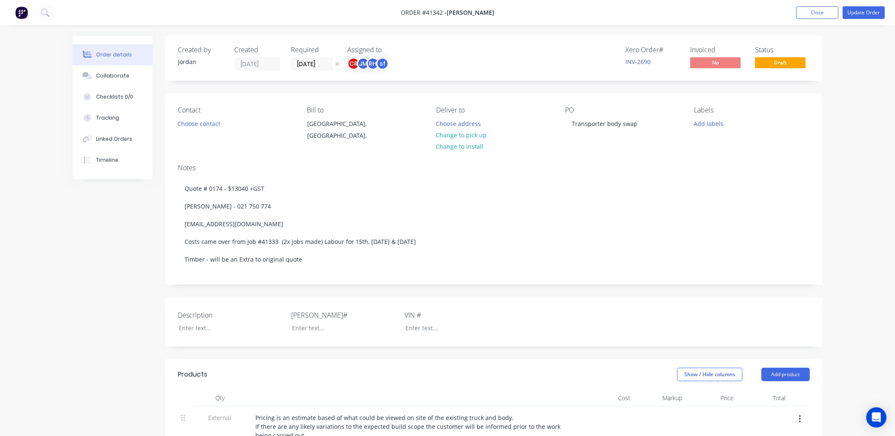
type input "$1.56"
type input "$3.12"
type input "$0.18"
type input "50"
type input "$0.27"
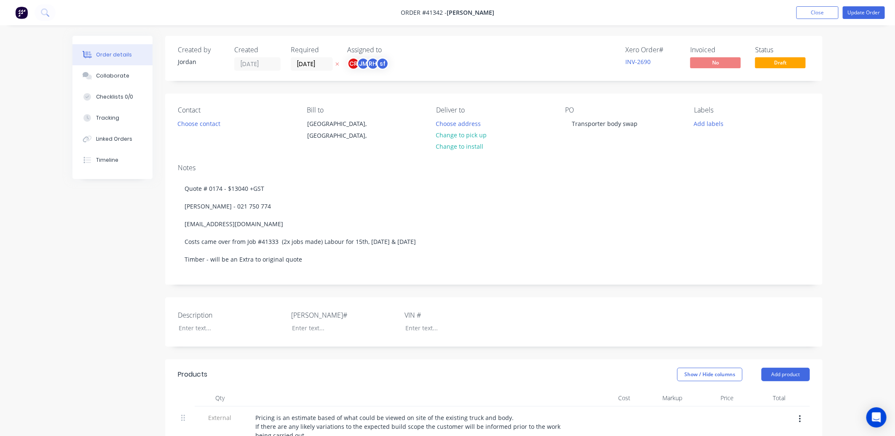
type input "$0.54"
type input "$0.17"
type input "50"
type input "$0.255"
type input "$0.51"
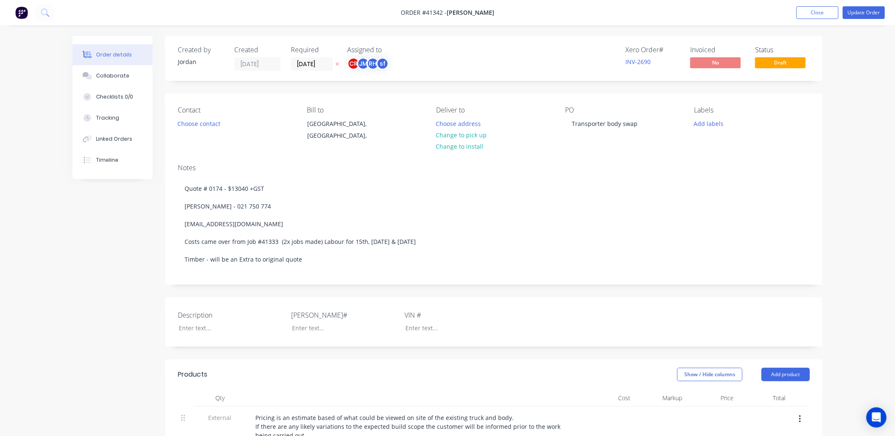
type input "$1.80"
type input "50"
type input "$2.70"
type input "$5.40"
type input "$1.885"
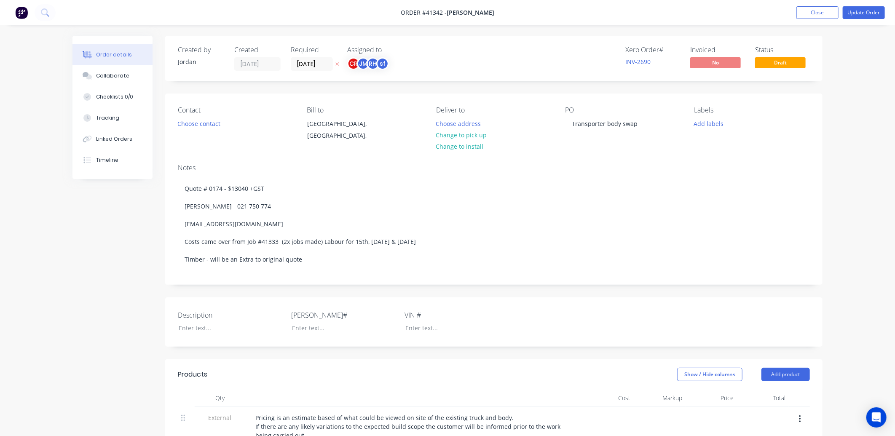
type input "50"
type input "$2.8275"
type input "$5.66"
type input "$16.00"
type input "50"
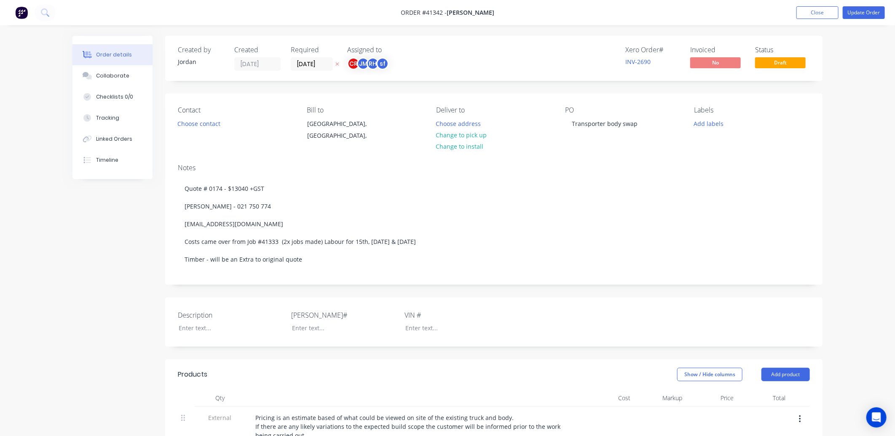
type input "$24.00"
type input "$192.00"
type input "$2.77"
type input "50"
type input "$4.155"
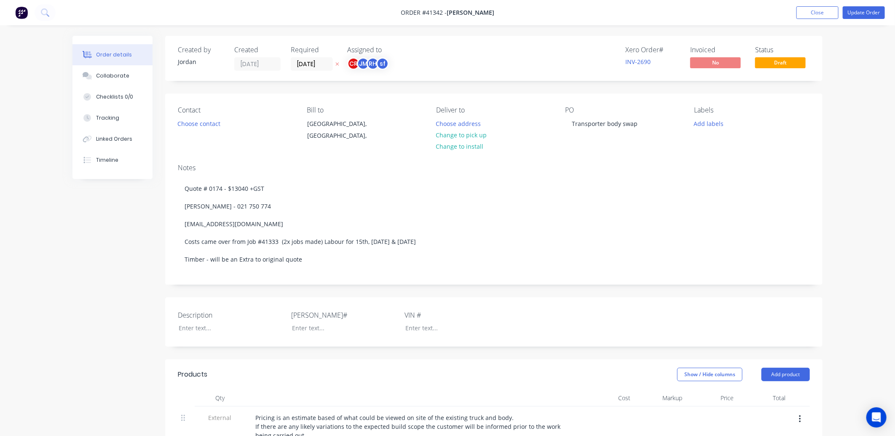
type input "$8.31"
type input "$2.61"
type input "50"
type input "$3.915"
type input "$7.83"
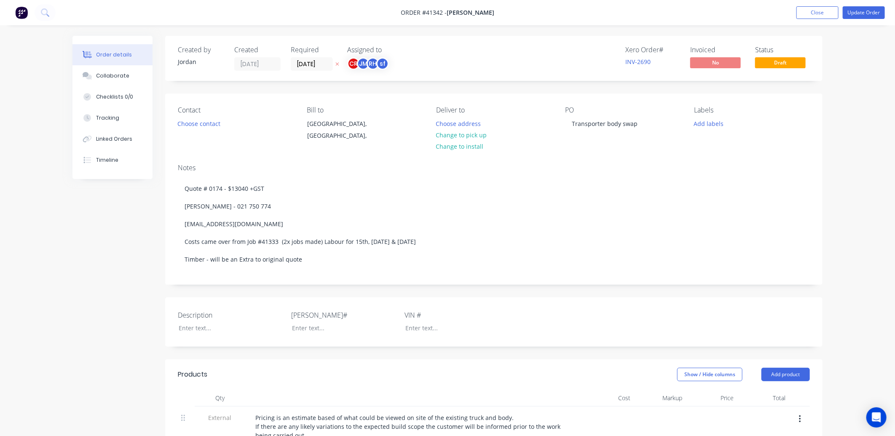
type input "$2.75"
type input "50"
type input "$4.125"
type input "$4.13"
type input "$0.07"
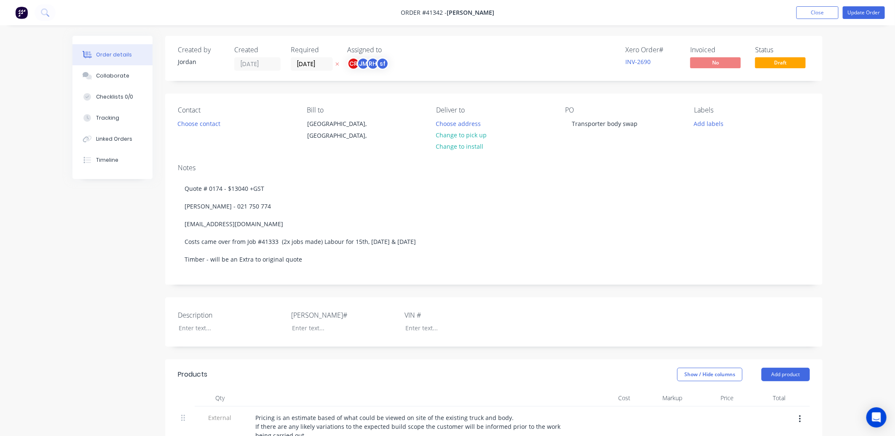
type input "50"
type input "$0.105"
type input "$2.10"
type input "$2.69"
type input "50"
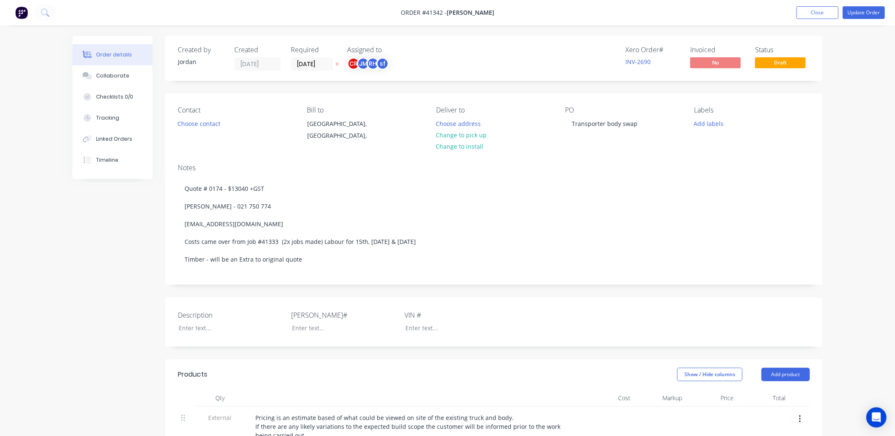
type input "$4.035"
type input "$8.07"
type input "$7.06"
type input "50"
type input "$10.59"
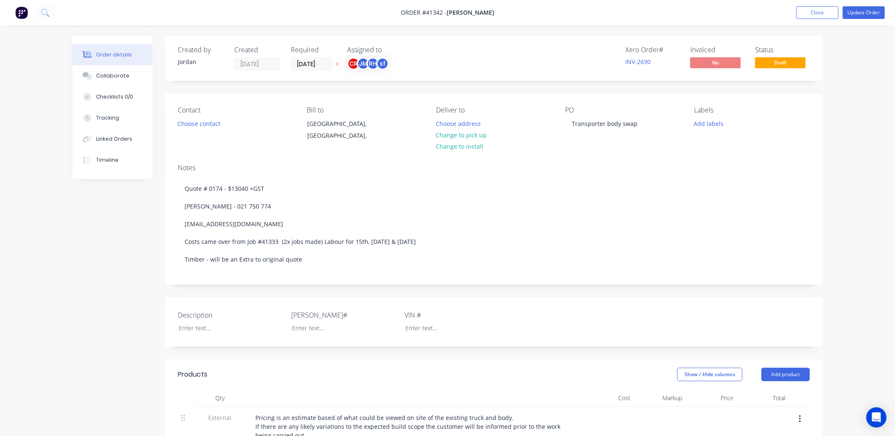
type input "$10.59"
type input "$0.07"
type input "50"
type input "$0.105"
type input "$2.10"
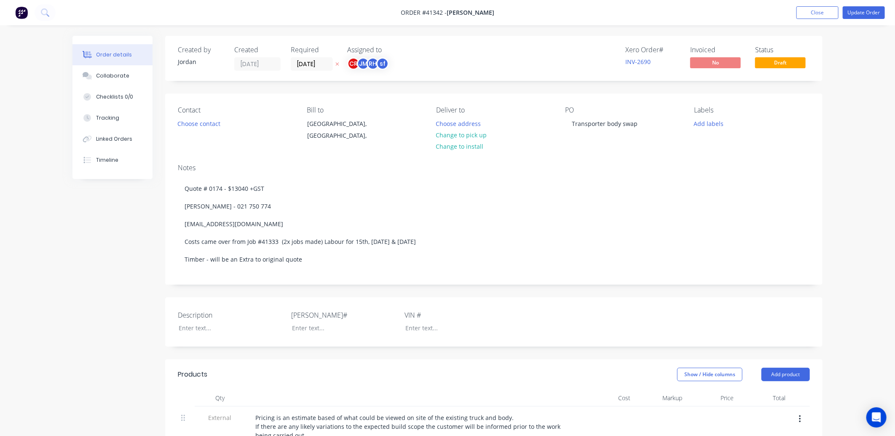
type input "$0.55"
type input "50"
type input "$0.825"
type input "$0.83"
type input "$0.18"
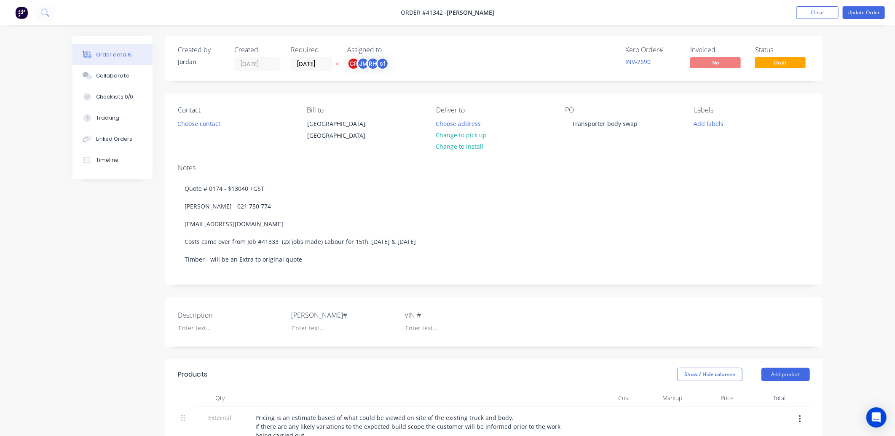
type input "50"
type input "$0.27"
type input "$0.17"
type input "50"
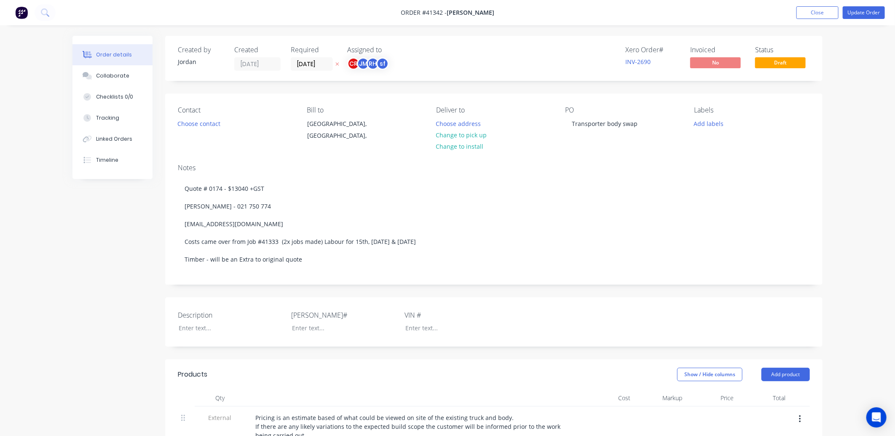
type input "$0.255"
type input "$0.26"
type input "$0.30"
type input "50"
type input "$0.45"
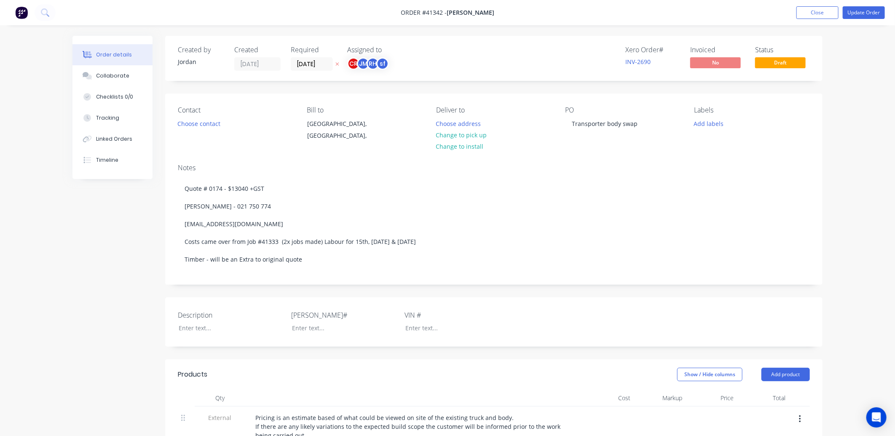
type input "$1.35"
type input "$0.13"
type input "50"
type input "$0.195"
type input "$0.59"
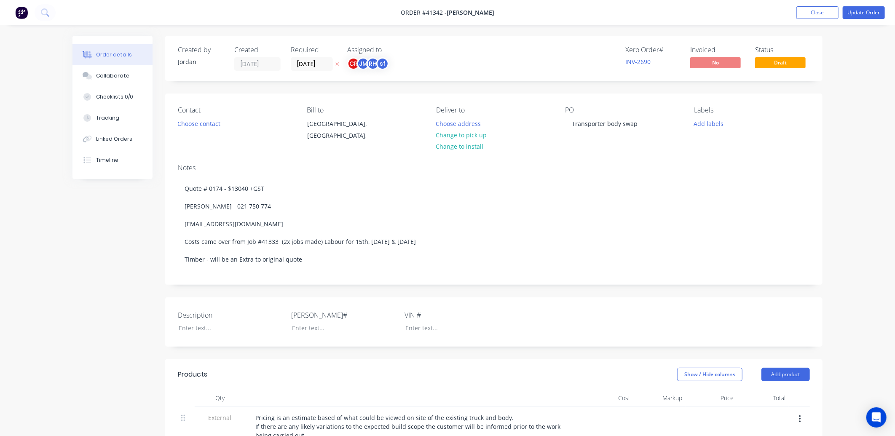
type input "$0.02"
type input "50"
type input "$0.03"
type input "$0.18"
type input "$0.10"
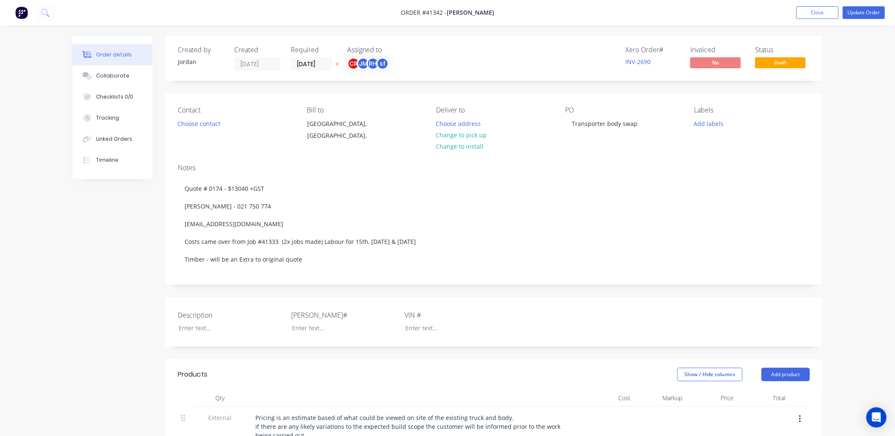
type input "50"
type input "$0.15"
type input "$3.00"
type input "$2.69"
type input "50"
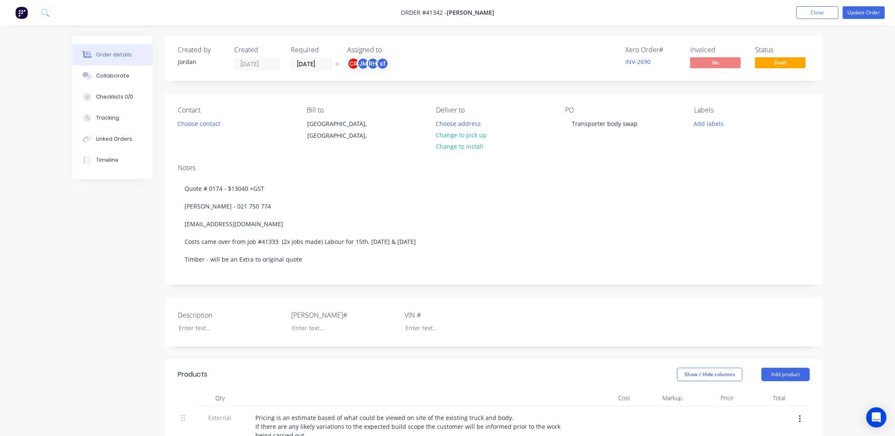
type input "$4.035"
type input "$24.21"
type input "$2.61"
type input "50"
type input "$3.915"
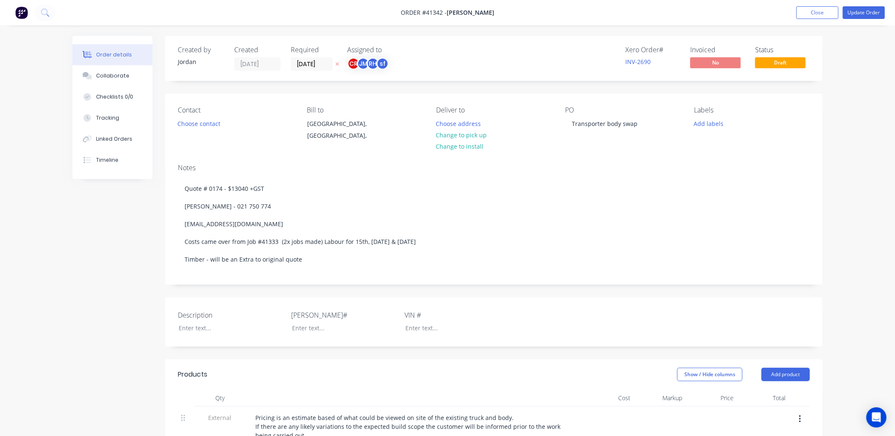
type input "$15.66"
type input "$0.10"
type input "50"
type input "$0.15"
type input "$4.50"
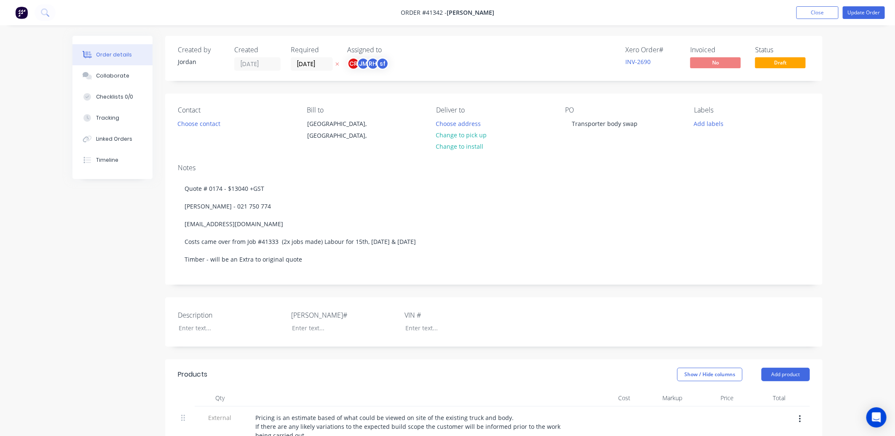
type input "$4.71"
type input "50"
type input "$7.065"
type input "$7.07"
type input "$1.84"
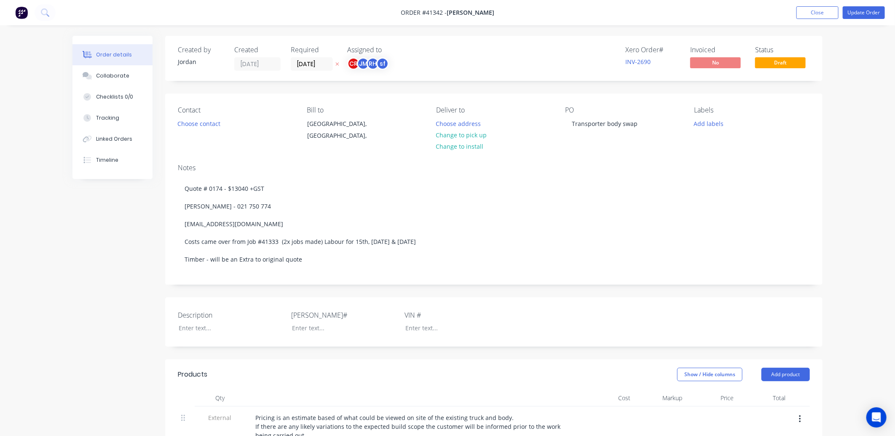
type input "50"
type input "$2.76"
type input "$0.76"
type input "50"
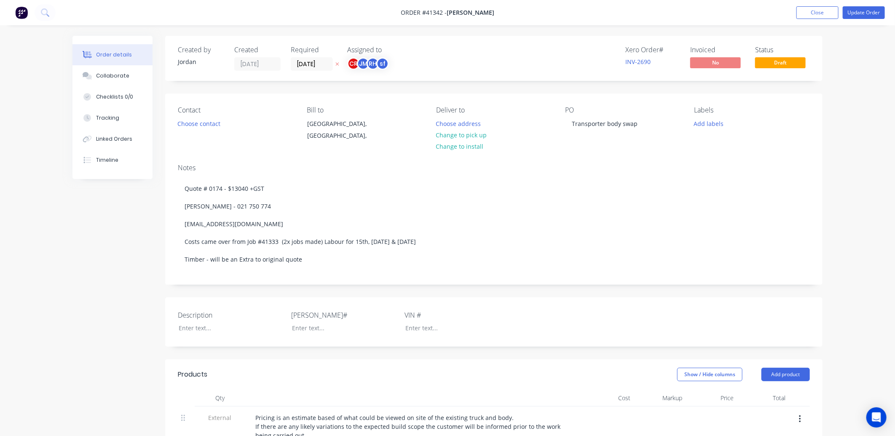
type input "$1.14"
type input "$45.60"
type input "$0.10"
type input "50"
type input "$0.15"
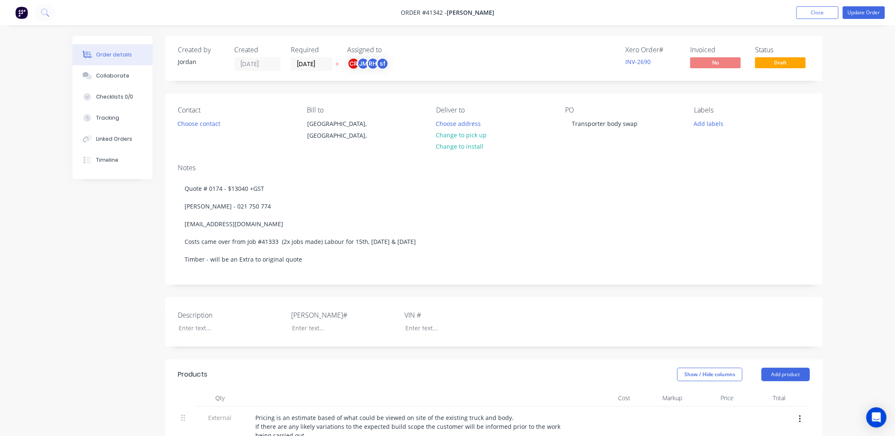
type input "$6.00"
type input "$2.54"
type input "50"
type input "$3.81"
type input "$15.24"
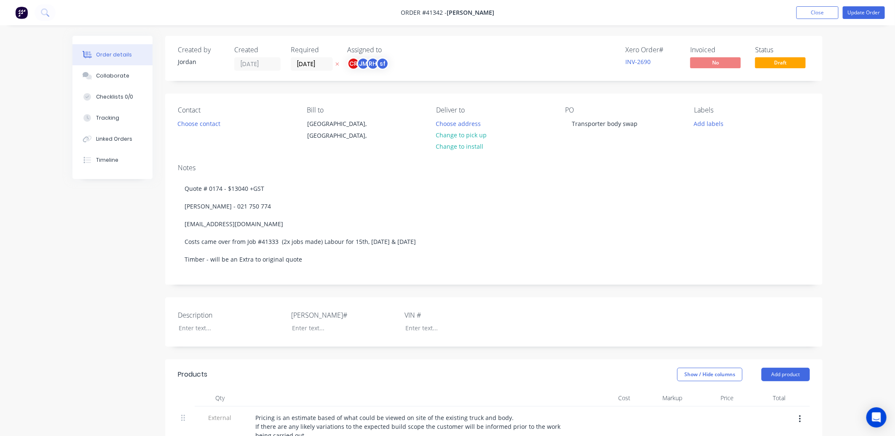
type input "$2.53"
type input "50"
type input "$3.795"
type input "$15.18"
type input "$0.507"
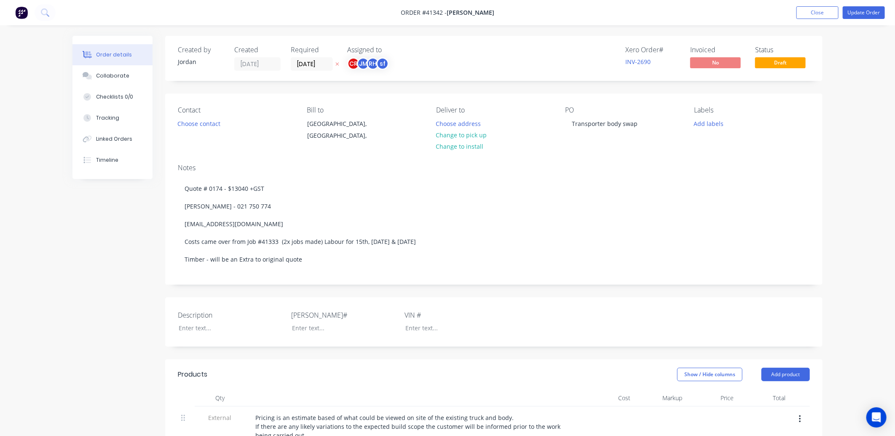
type input "50"
type input "$0.7605"
type input "$6.08"
type input "$0.288"
type input "50"
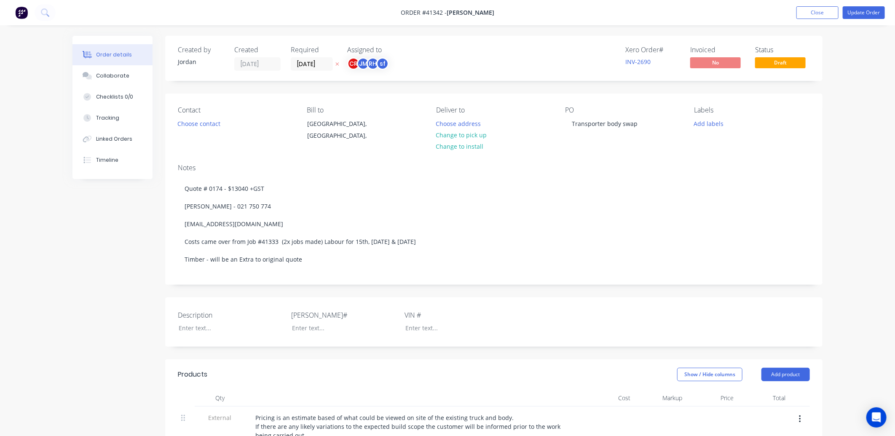
type input "$0.432"
type input "$3.46"
type input "$4.71"
type input "$18.84"
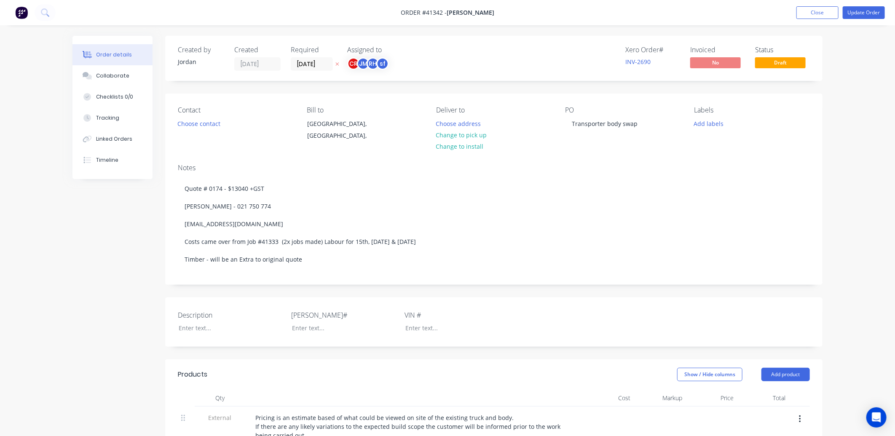
type input "$1.84"
type input "$7.36"
type input "$2.61"
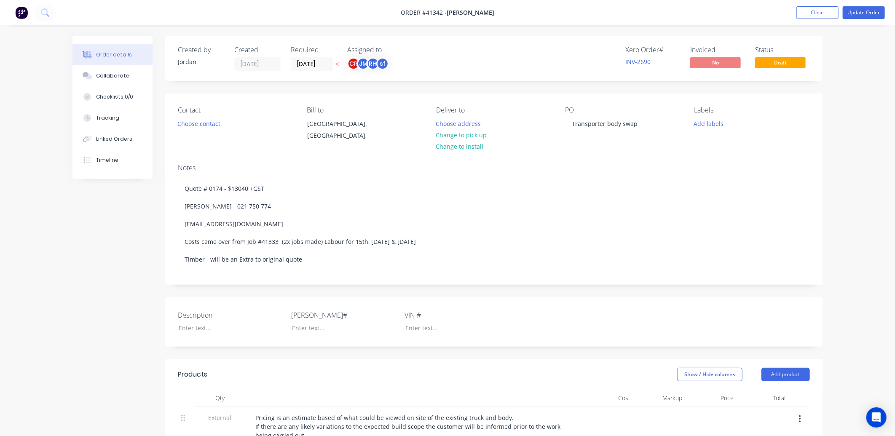
type input "$5.22"
type input "$1.84"
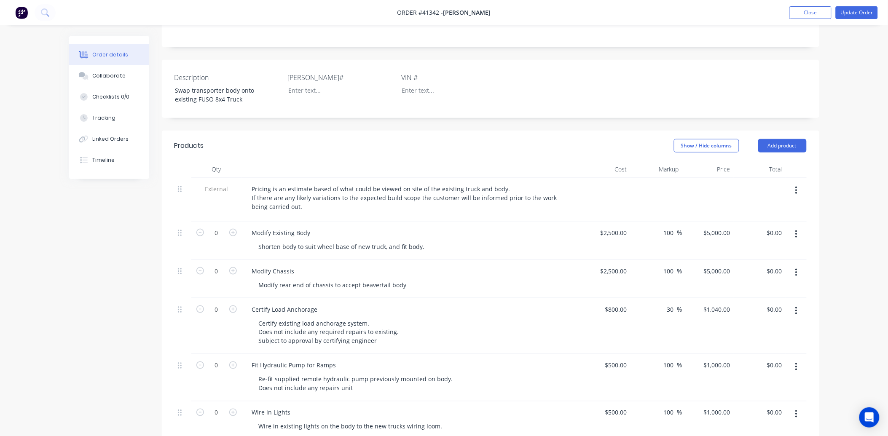
scroll to position [234, 0]
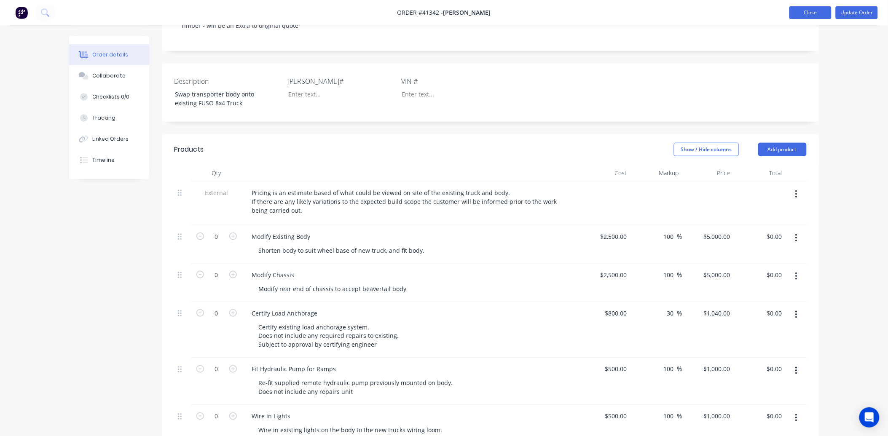
click at [807, 9] on button "Close" at bounding box center [810, 12] width 42 height 13
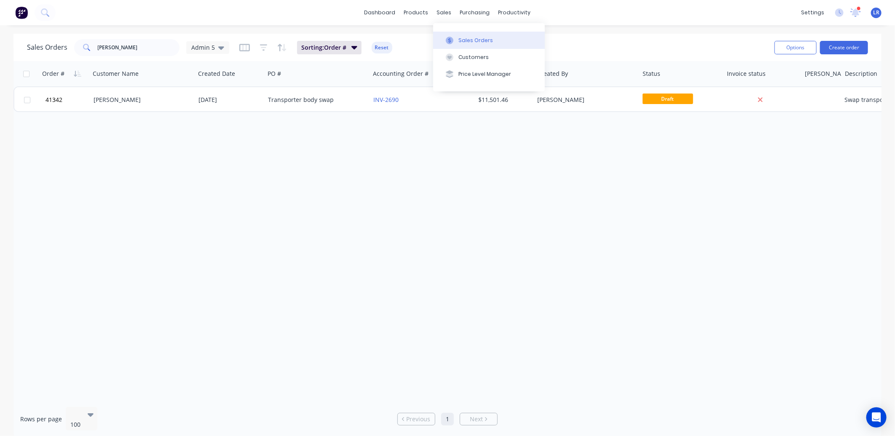
click at [469, 37] on div "Sales Orders" at bounding box center [475, 41] width 35 height 8
click at [477, 37] on div "Sales Orders" at bounding box center [475, 41] width 35 height 8
click at [874, 11] on span "LR" at bounding box center [876, 13] width 6 height 8
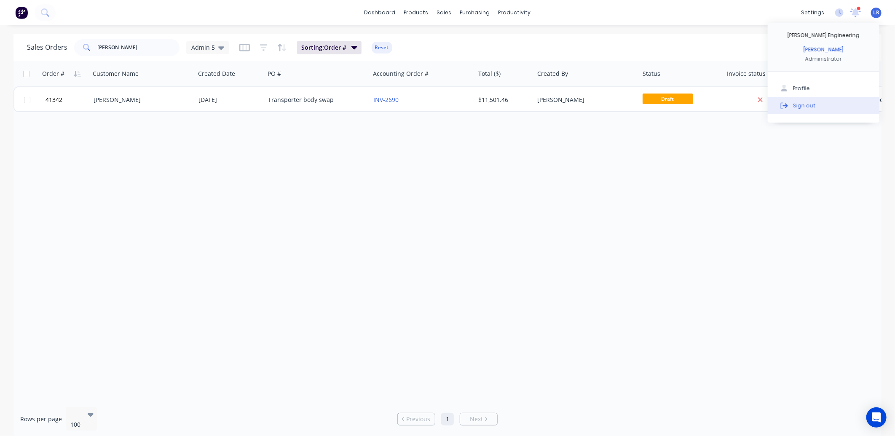
click at [809, 102] on div "Sign out" at bounding box center [804, 106] width 23 height 8
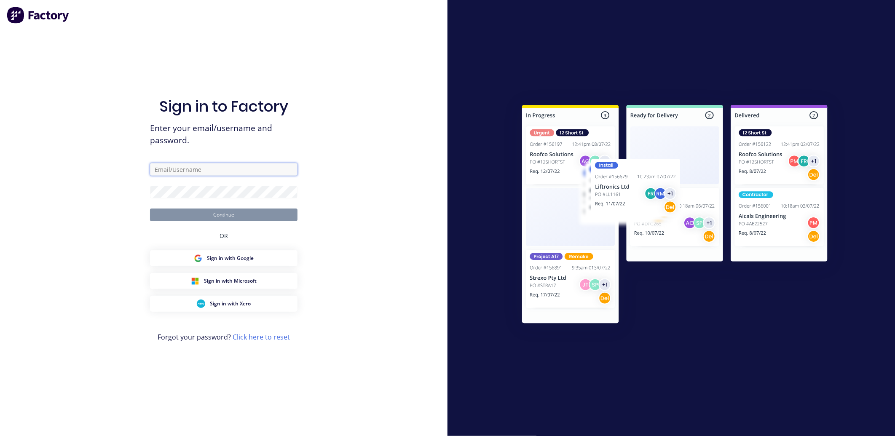
type input "[EMAIL_ADDRESS][DOMAIN_NAME]"
click at [220, 216] on button "Continue" at bounding box center [223, 215] width 147 height 13
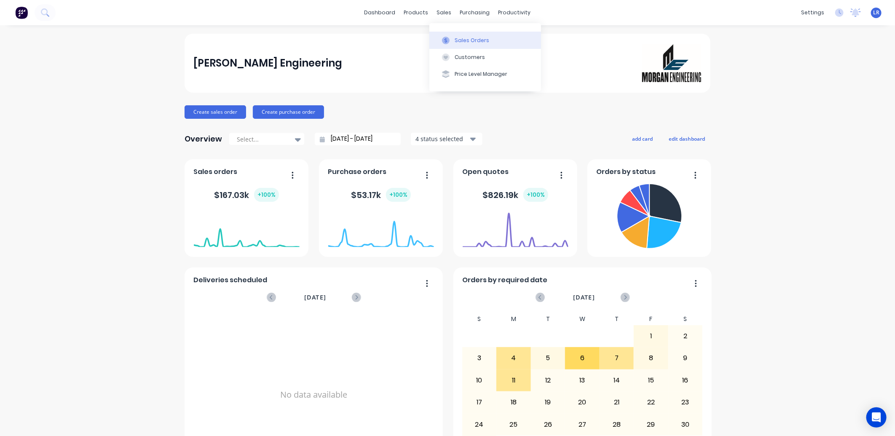
click at [465, 37] on div "Sales Orders" at bounding box center [472, 41] width 35 height 8
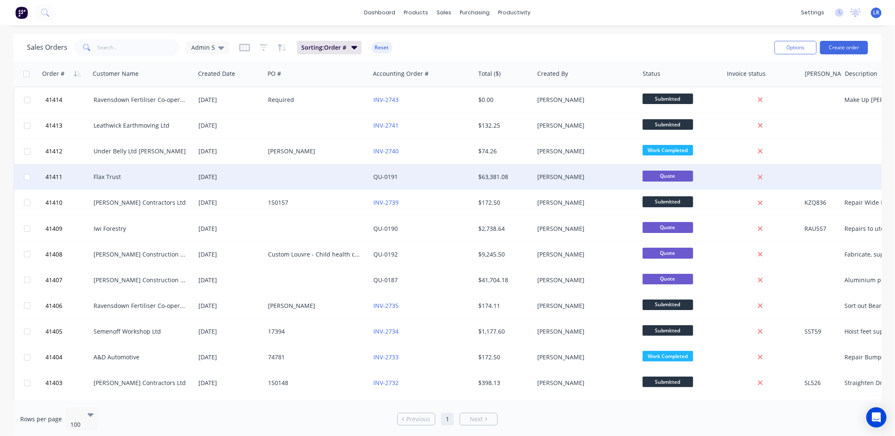
click at [120, 177] on div "Flax Trust" at bounding box center [141, 177] width 94 height 8
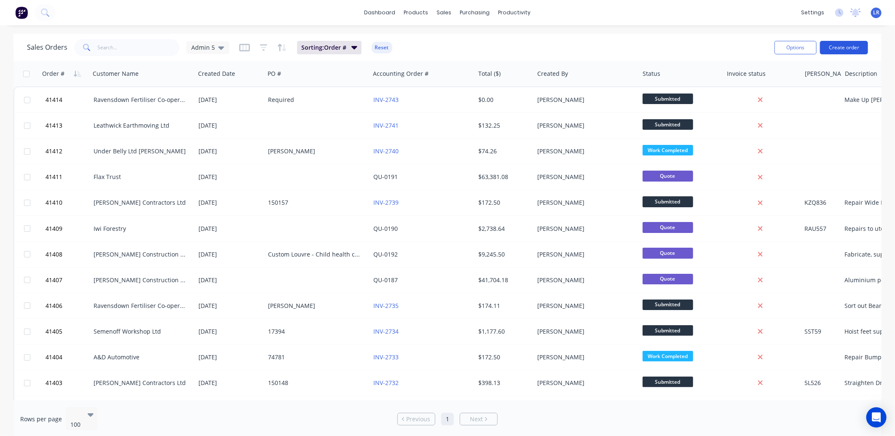
click at [851, 45] on button "Create order" at bounding box center [844, 47] width 48 height 13
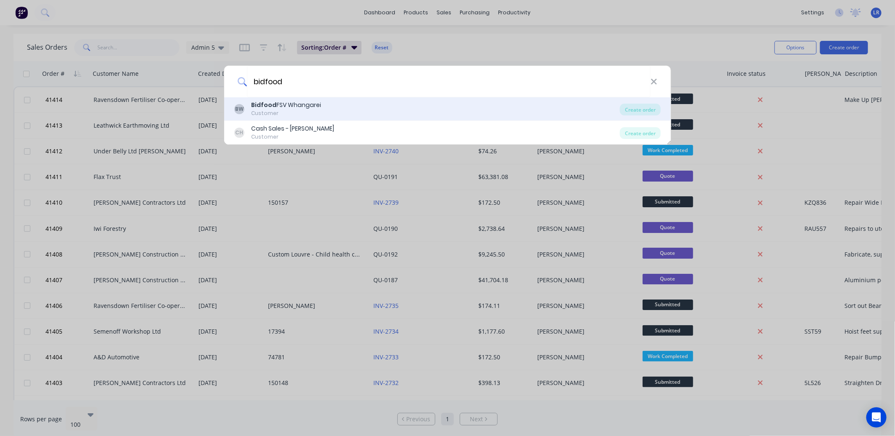
type input "bidfood"
click at [305, 104] on div "Bidfood FSV Whangarei" at bounding box center [286, 105] width 70 height 9
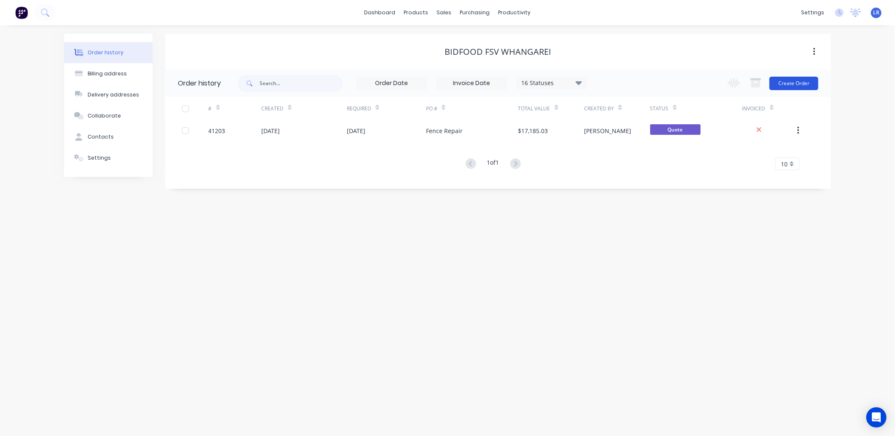
click at [791, 79] on button "Create Order" at bounding box center [793, 83] width 49 height 13
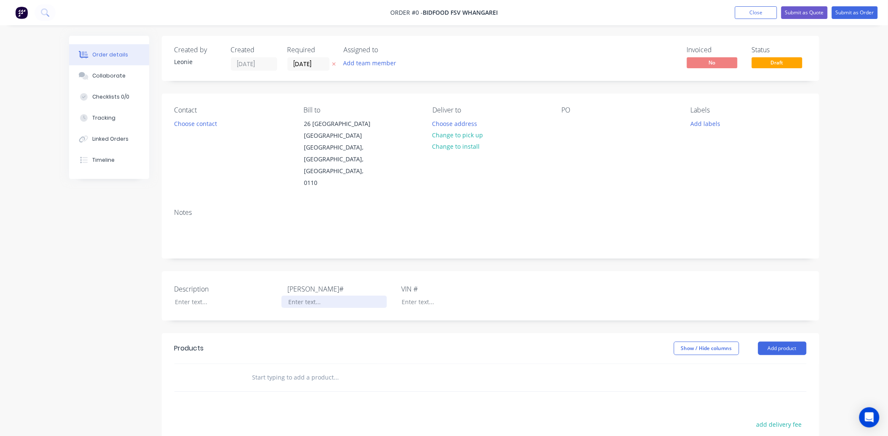
click at [298, 296] on div at bounding box center [333, 302] width 105 height 12
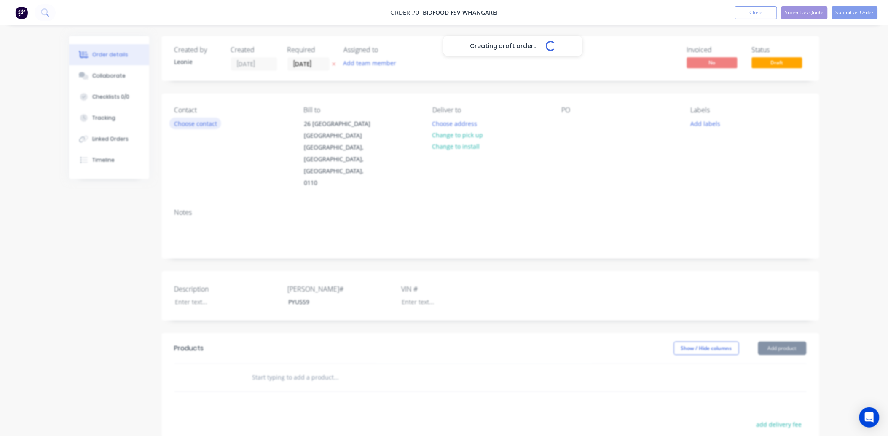
click at [199, 121] on div "Creating draft order... Loading... Order details Collaborate Checklists 0/0 Tra…" at bounding box center [444, 321] width 767 height 571
click at [199, 121] on button "Choose contact" at bounding box center [195, 123] width 52 height 11
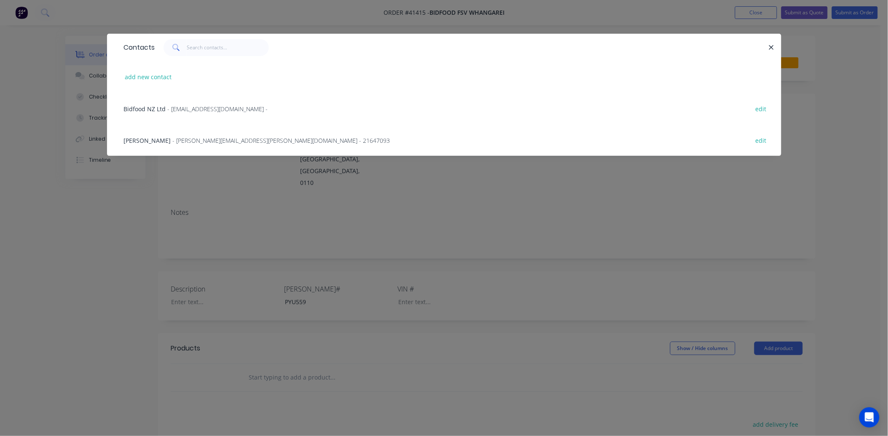
click at [186, 140] on span "- [PERSON_NAME][EMAIL_ADDRESS][PERSON_NAME][DOMAIN_NAME] - 21647093" at bounding box center [281, 141] width 217 height 8
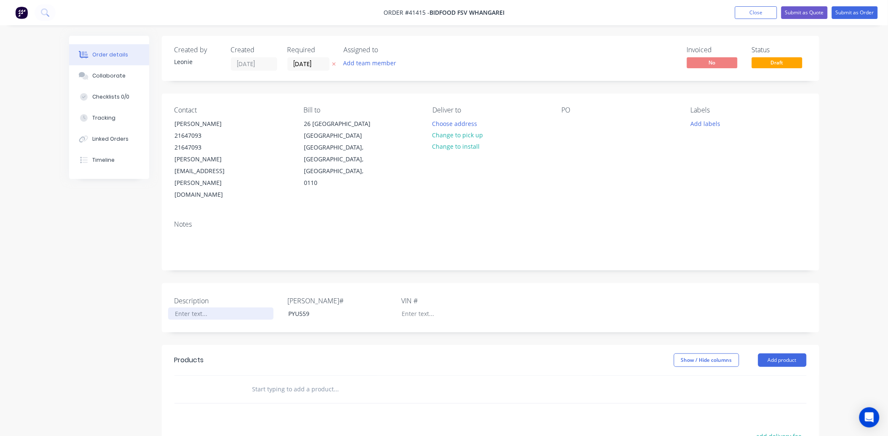
click at [174, 308] on div at bounding box center [220, 314] width 105 height 12
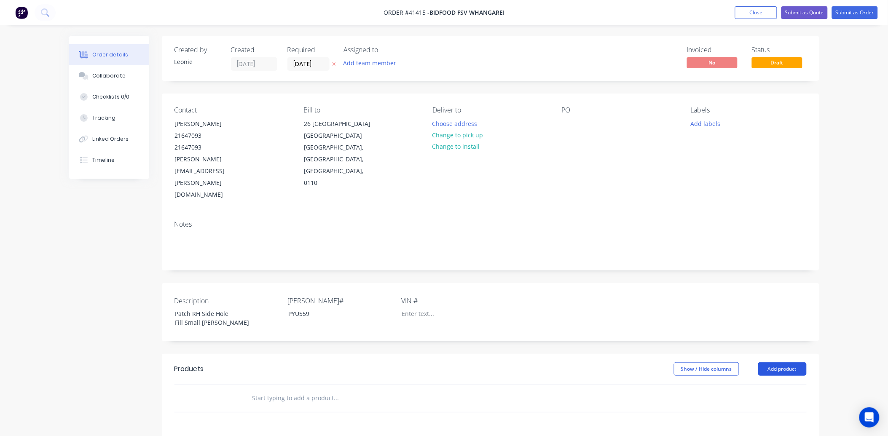
click at [768, 362] on button "Add product" at bounding box center [782, 368] width 48 height 13
click at [759, 384] on div "Product catalogue" at bounding box center [766, 390] width 65 height 12
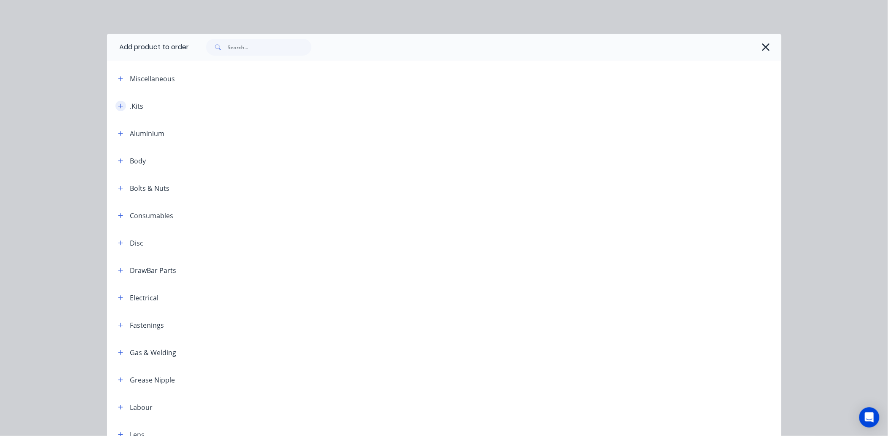
click at [118, 104] on icon "button" at bounding box center [120, 106] width 5 height 6
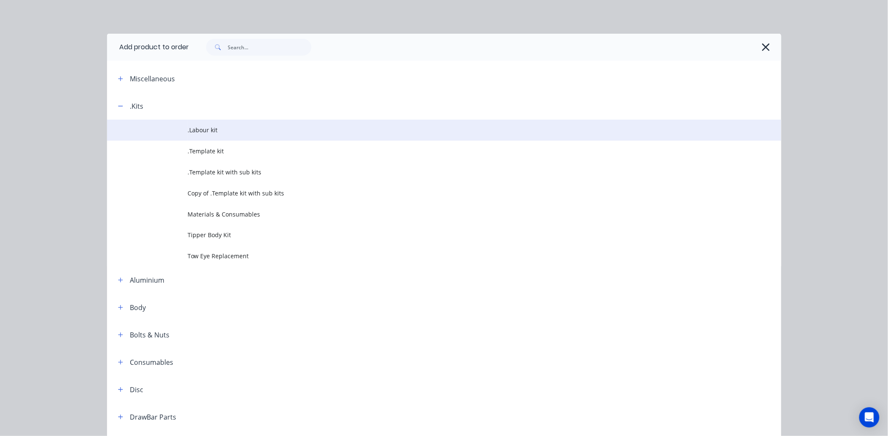
click at [182, 129] on td at bounding box center [147, 130] width 81 height 21
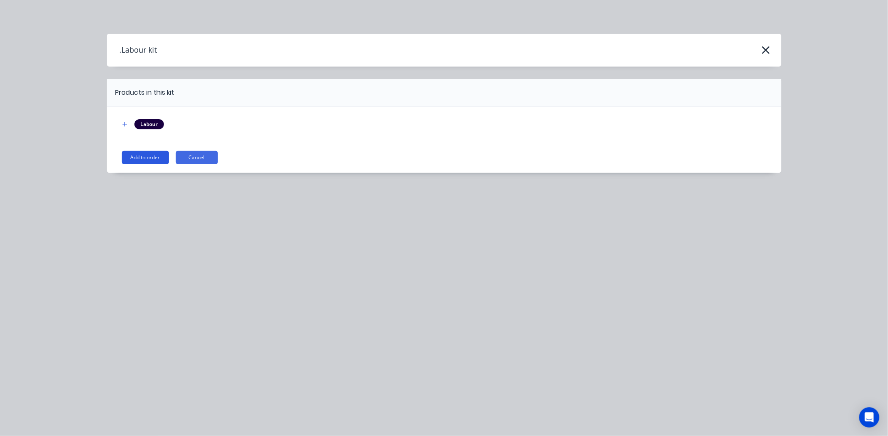
click at [148, 159] on button "Add to order" at bounding box center [145, 157] width 47 height 13
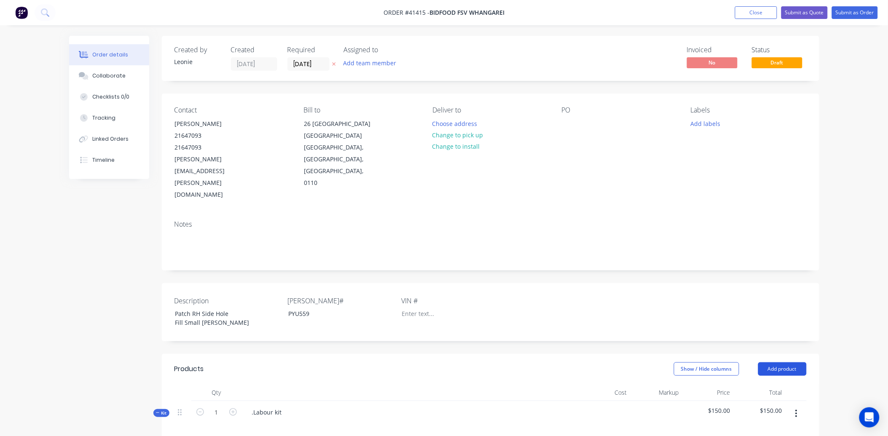
click at [769, 362] on button "Add product" at bounding box center [782, 368] width 48 height 13
click at [742, 384] on div "Product catalogue" at bounding box center [766, 390] width 65 height 12
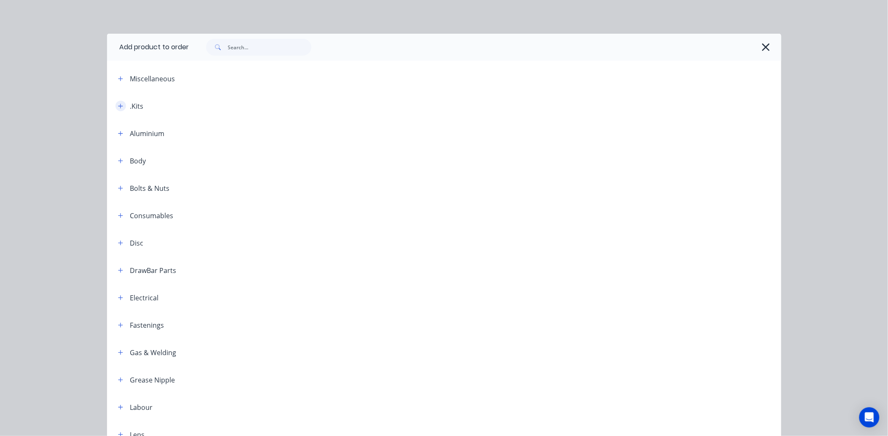
click at [119, 103] on icon "button" at bounding box center [120, 106] width 5 height 6
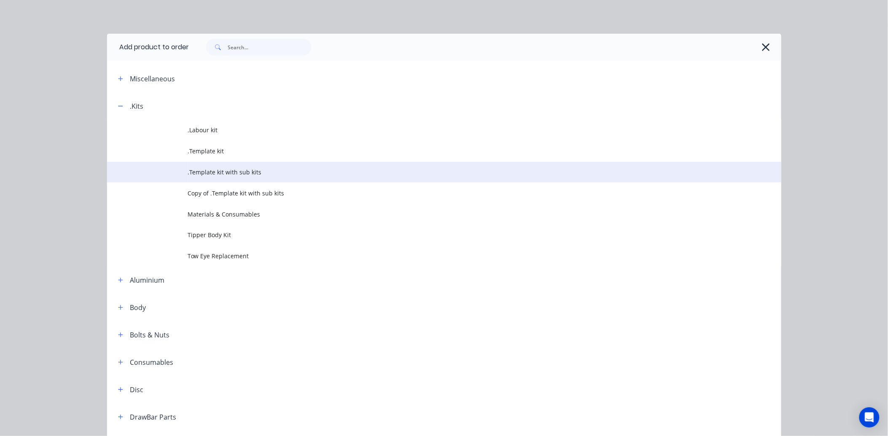
click at [228, 171] on span ".Template kit with sub kits" at bounding box center [425, 172] width 474 height 9
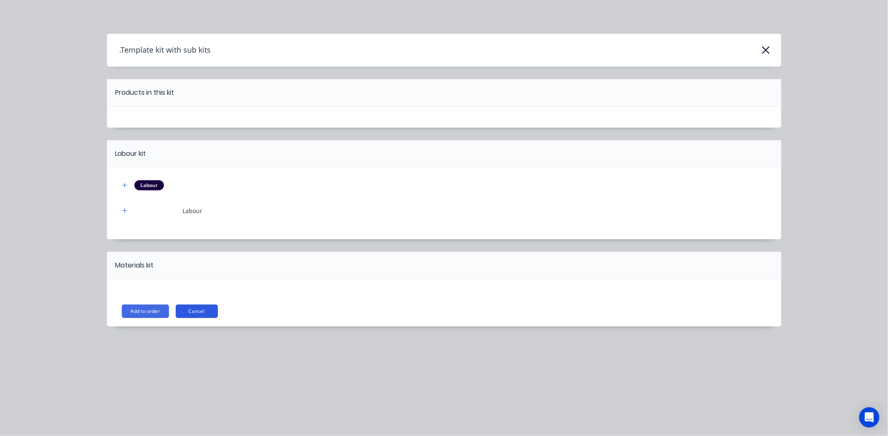
click at [190, 313] on button "Cancel" at bounding box center [197, 311] width 42 height 13
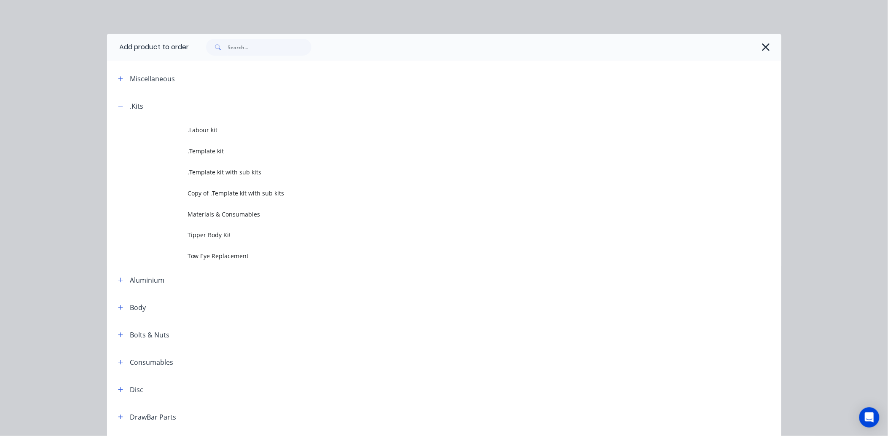
scroll to position [92, 0]
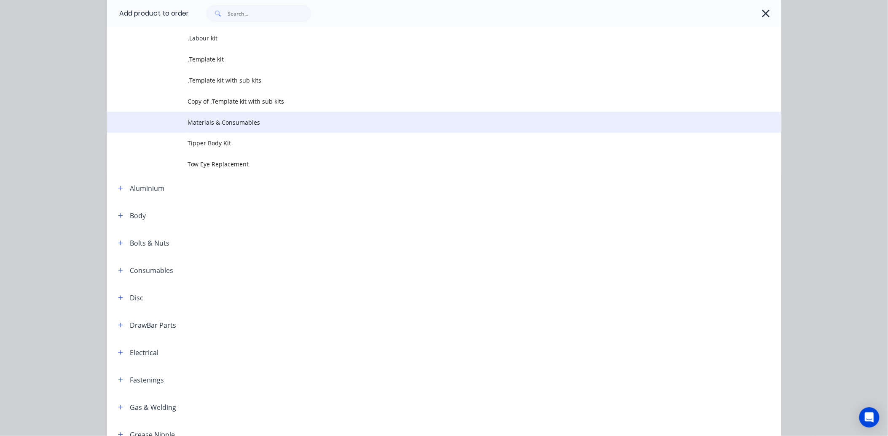
click at [200, 120] on span "Materials & Consumables" at bounding box center [425, 122] width 474 height 9
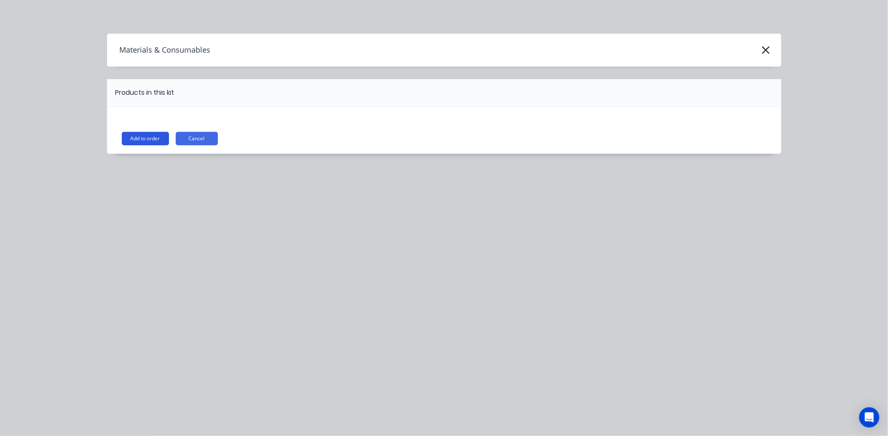
click at [135, 135] on button "Add to order" at bounding box center [145, 138] width 47 height 13
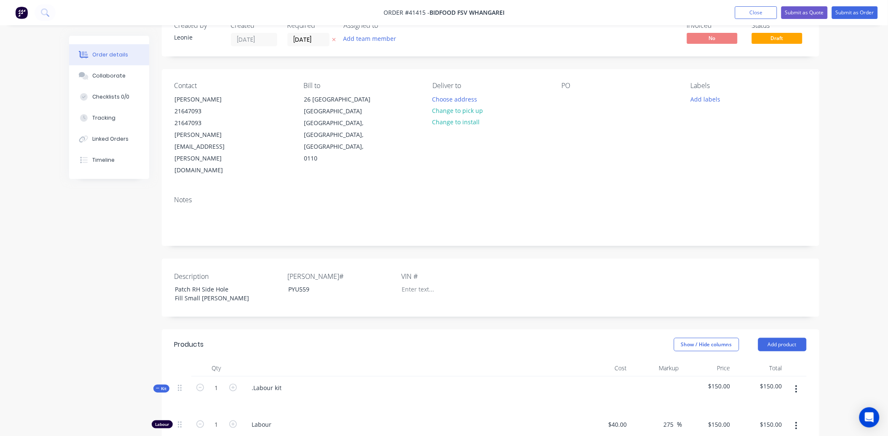
scroll to position [47, 0]
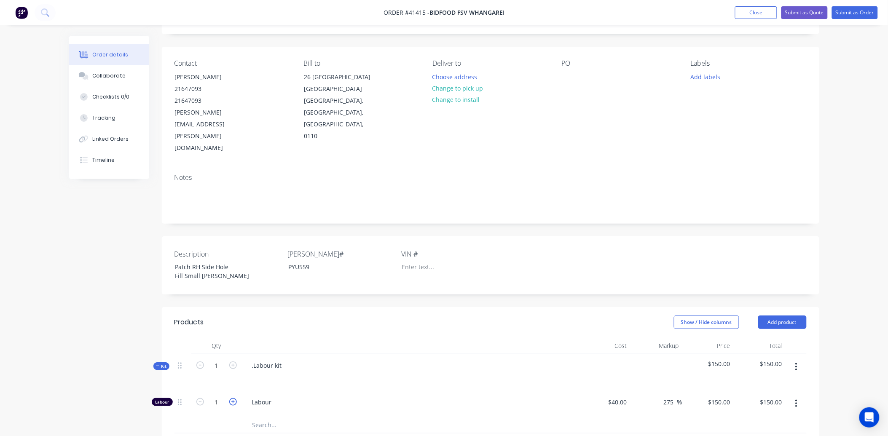
click at [231, 398] on icon "button" at bounding box center [233, 402] width 8 height 8
type input "2"
type input "$300.00"
click at [231, 398] on icon "button" at bounding box center [233, 402] width 8 height 8
type input "3"
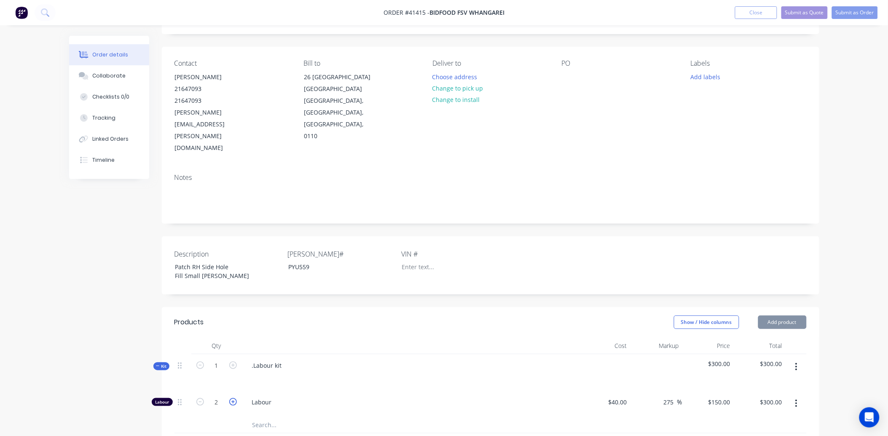
type input "$450.00"
click at [356, 398] on span "Labour" at bounding box center [414, 402] width 324 height 9
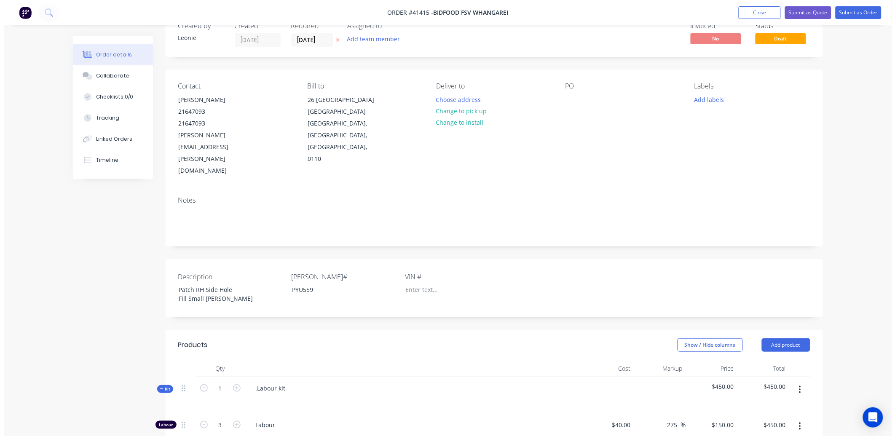
scroll to position [0, 0]
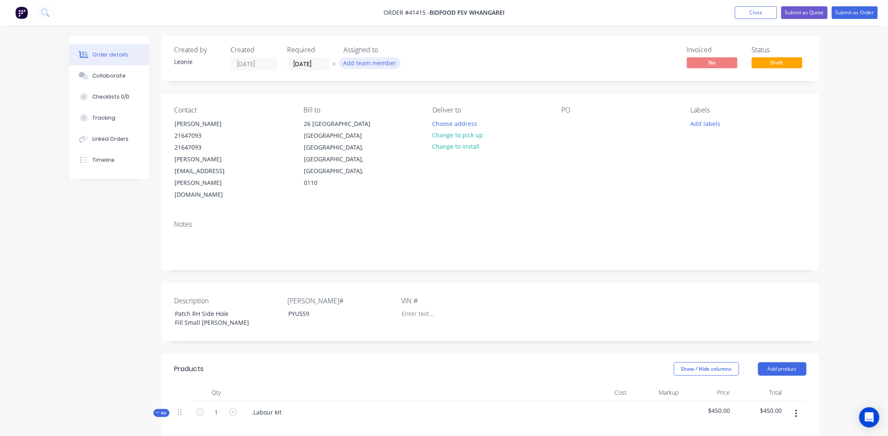
click at [360, 61] on button "Add team member" at bounding box center [370, 62] width 62 height 11
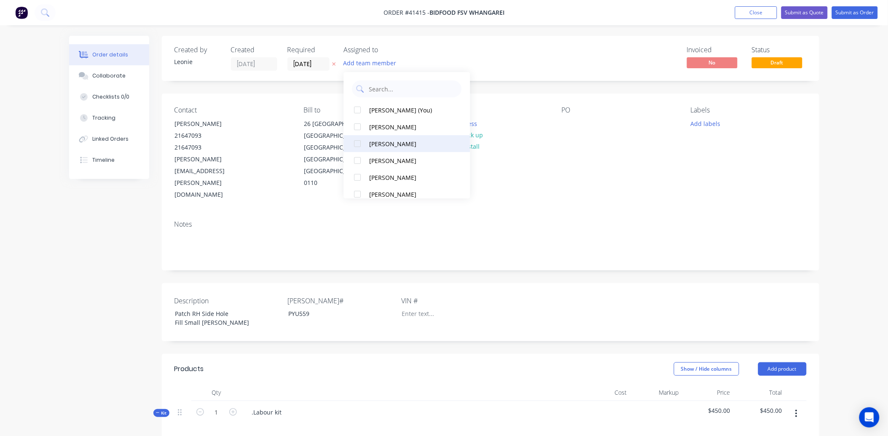
click at [392, 142] on div "[PERSON_NAME]" at bounding box center [411, 143] width 84 height 9
click at [844, 12] on button "Submit as Order" at bounding box center [855, 12] width 46 height 13
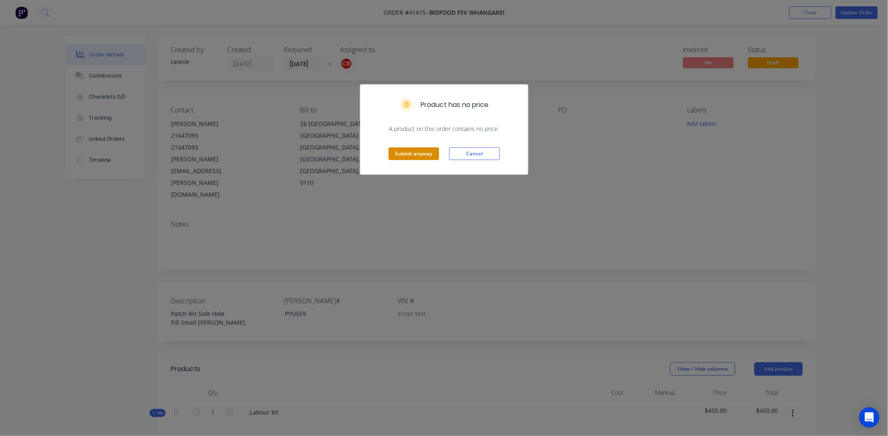
click at [419, 154] on button "Submit anyway" at bounding box center [413, 153] width 51 height 13
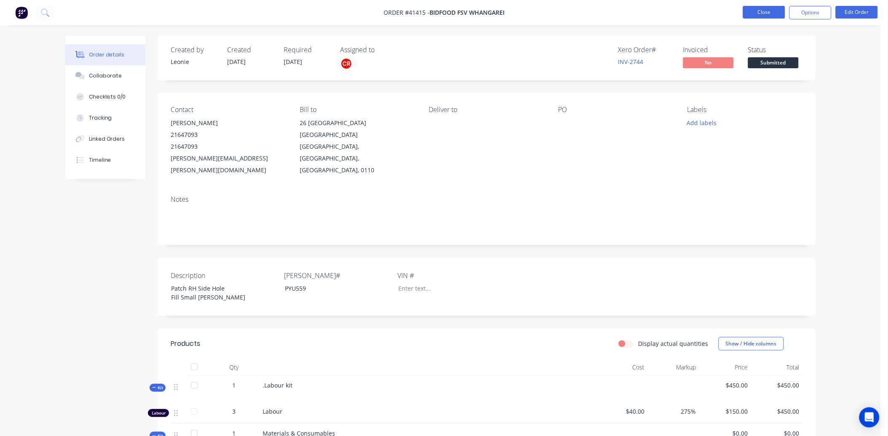
click at [756, 10] on button "Close" at bounding box center [764, 12] width 42 height 13
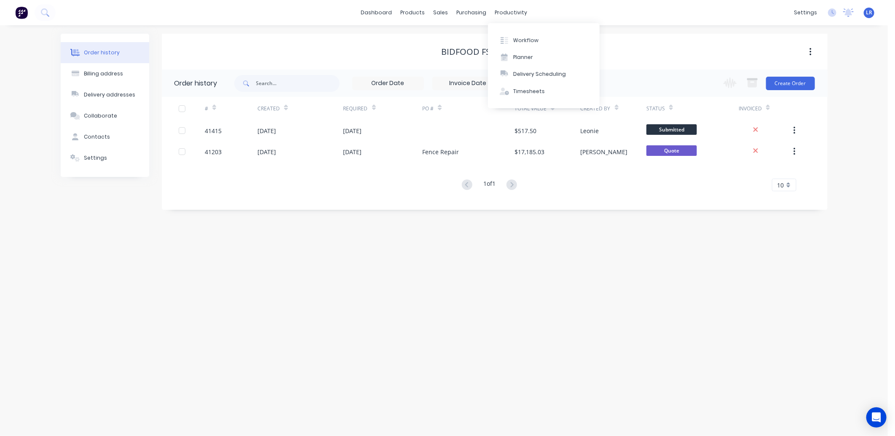
click at [668, 42] on div "Bidfood FSV Whangarei" at bounding box center [495, 52] width 666 height 36
click at [831, 10] on icon at bounding box center [832, 12] width 8 height 8
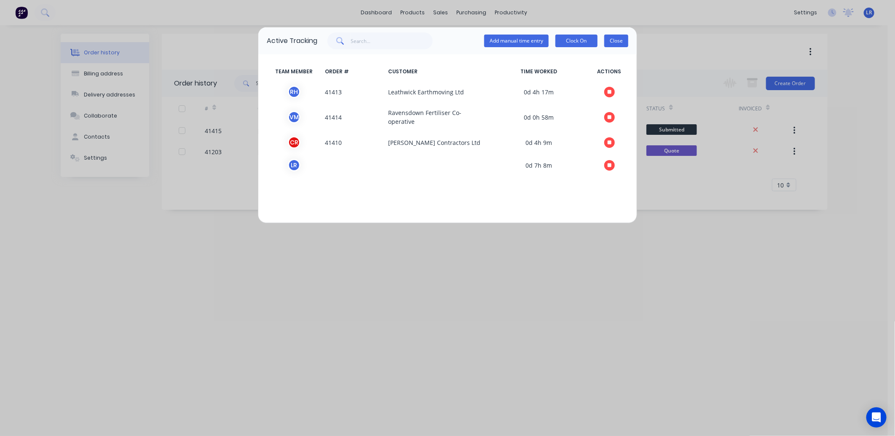
click at [624, 38] on button "Close" at bounding box center [616, 41] width 24 height 13
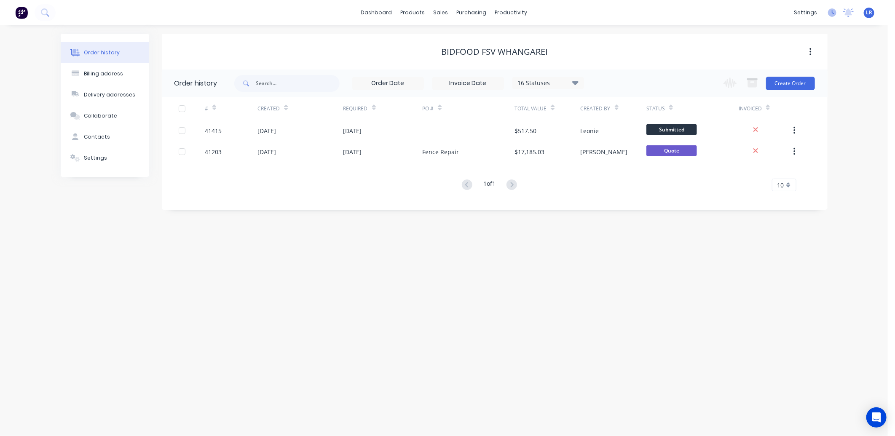
click at [830, 9] on icon at bounding box center [832, 12] width 8 height 8
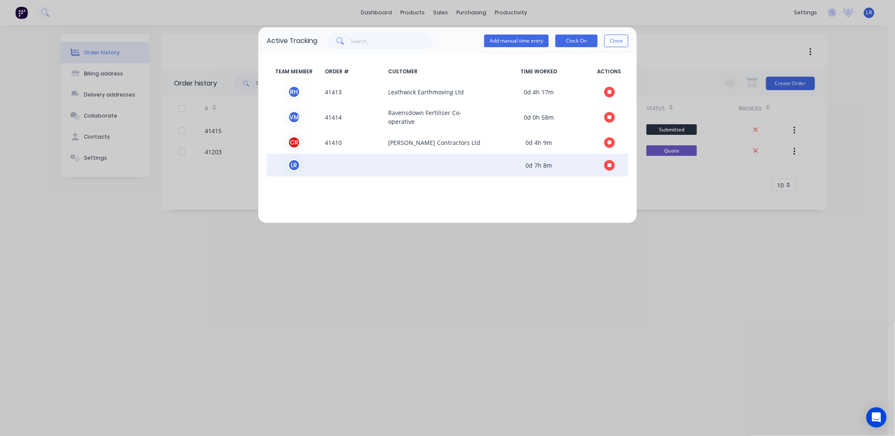
click at [610, 163] on icon at bounding box center [610, 165] width 4 height 4
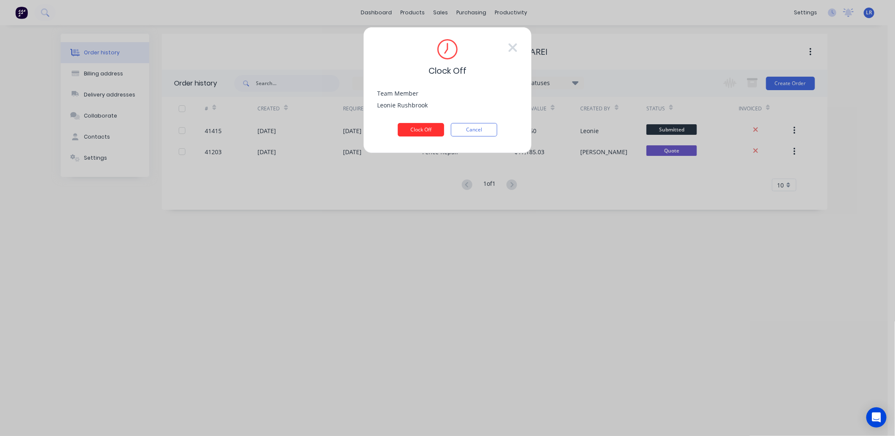
click at [431, 129] on button "Clock Off" at bounding box center [421, 129] width 46 height 13
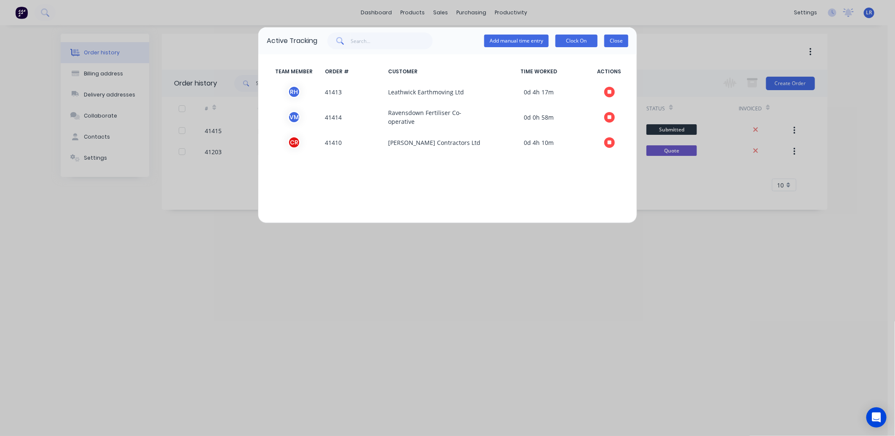
click at [617, 41] on button "Close" at bounding box center [616, 41] width 24 height 13
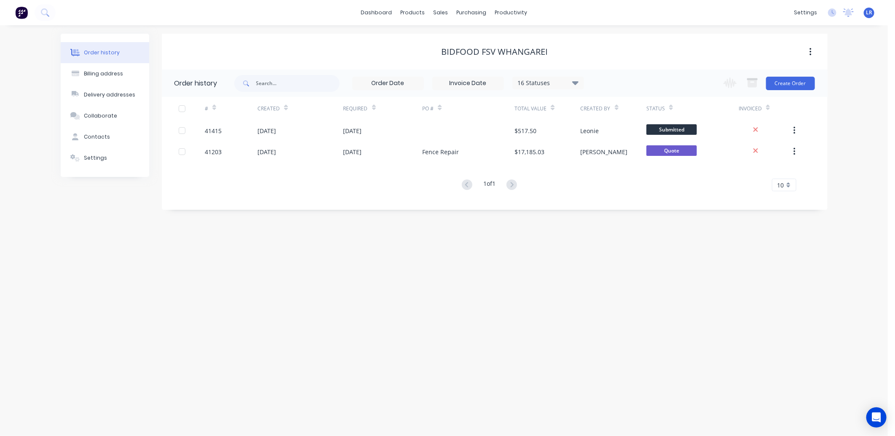
click at [867, 11] on span "LR" at bounding box center [869, 13] width 6 height 8
click at [796, 105] on div "Sign out" at bounding box center [797, 106] width 23 height 8
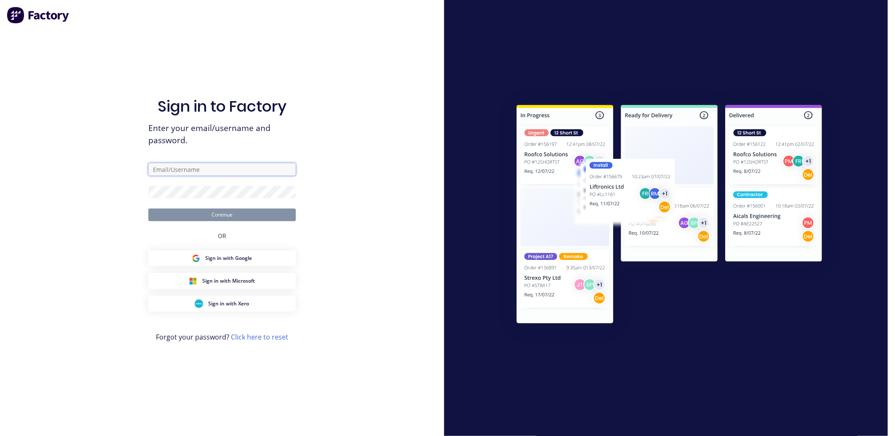
type input "[EMAIL_ADDRESS][DOMAIN_NAME]"
